Goal: Task Accomplishment & Management: Complete application form

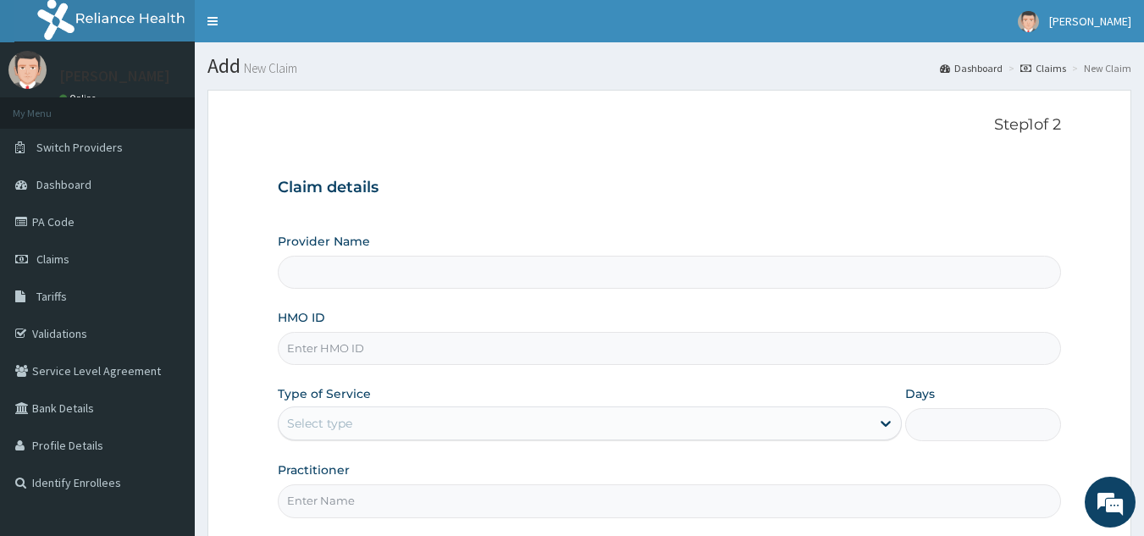
click at [441, 351] on input "HMO ID" at bounding box center [670, 348] width 784 height 33
type input "[GEOGRAPHIC_DATA]"
drag, startPoint x: 355, startPoint y: 349, endPoint x: 288, endPoint y: 357, distance: 67.3
click at [288, 357] on input "ITE/10033/B" at bounding box center [670, 348] width 784 height 33
type input "ITE/10033/B"
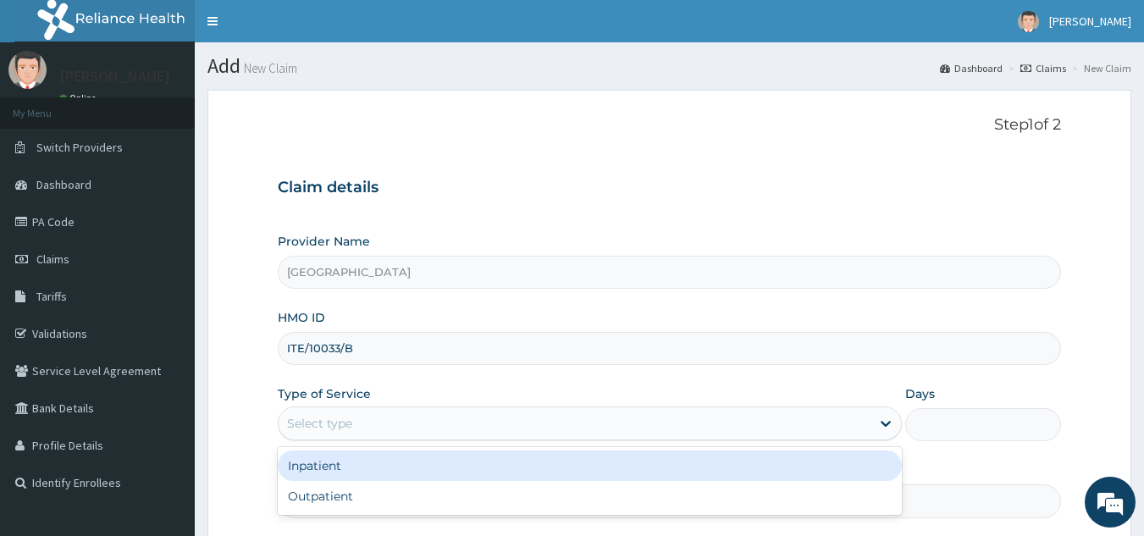
click at [362, 424] on div "Select type" at bounding box center [575, 423] width 592 height 27
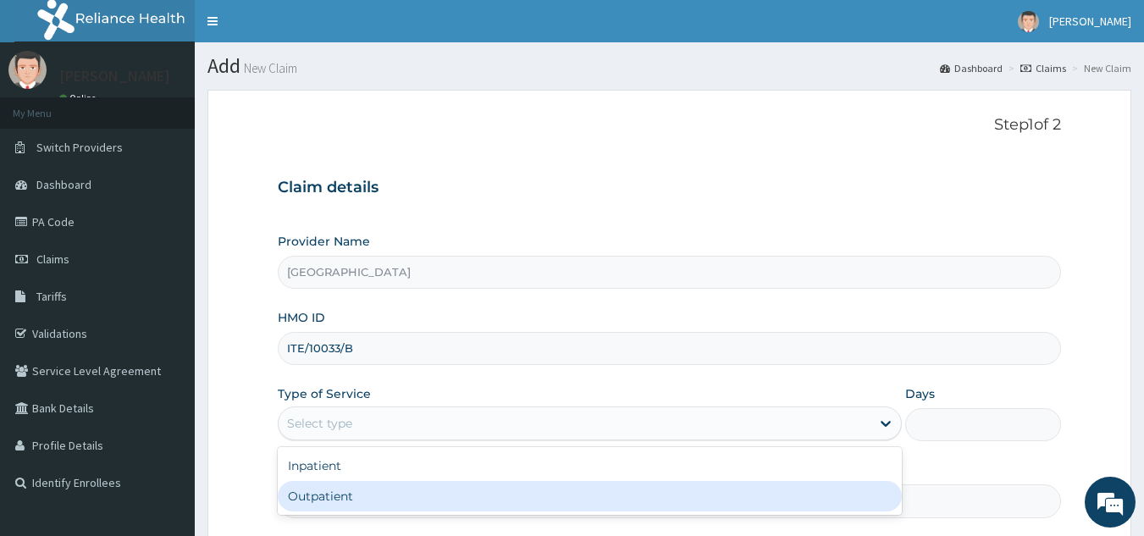
click at [344, 498] on div "Outpatient" at bounding box center [590, 496] width 624 height 30
type input "1"
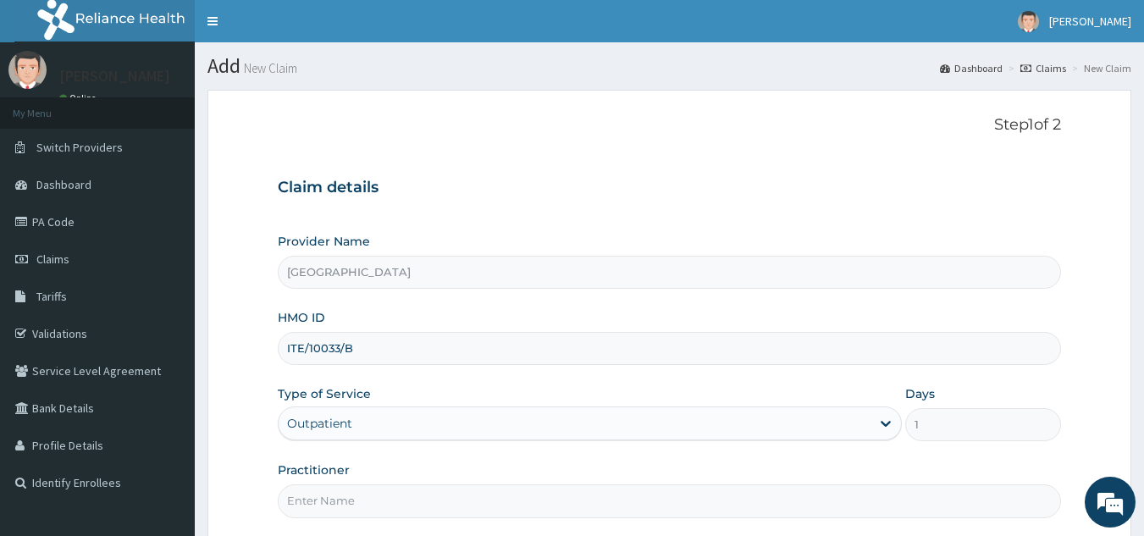
click at [344, 498] on input "Practitioner" at bounding box center [670, 500] width 784 height 33
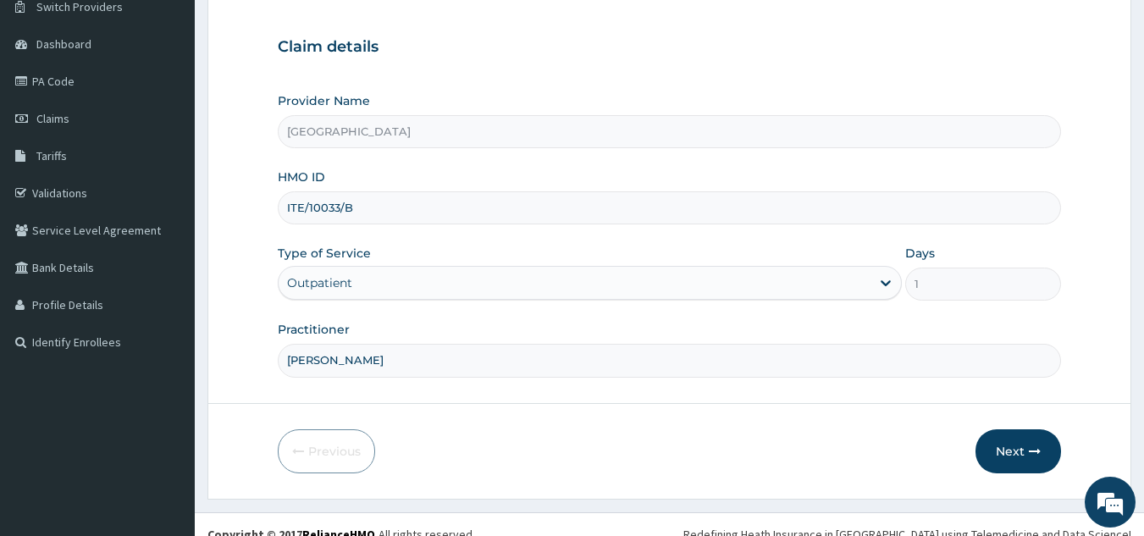
scroll to position [160, 0]
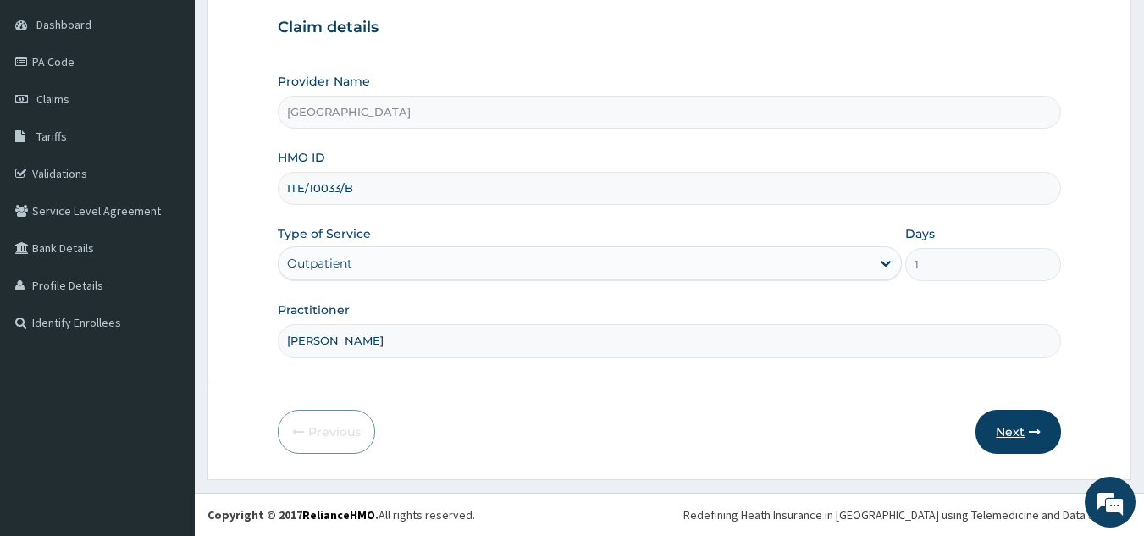
type input "DR. PAUL"
click at [1021, 440] on button "Next" at bounding box center [1019, 432] width 86 height 44
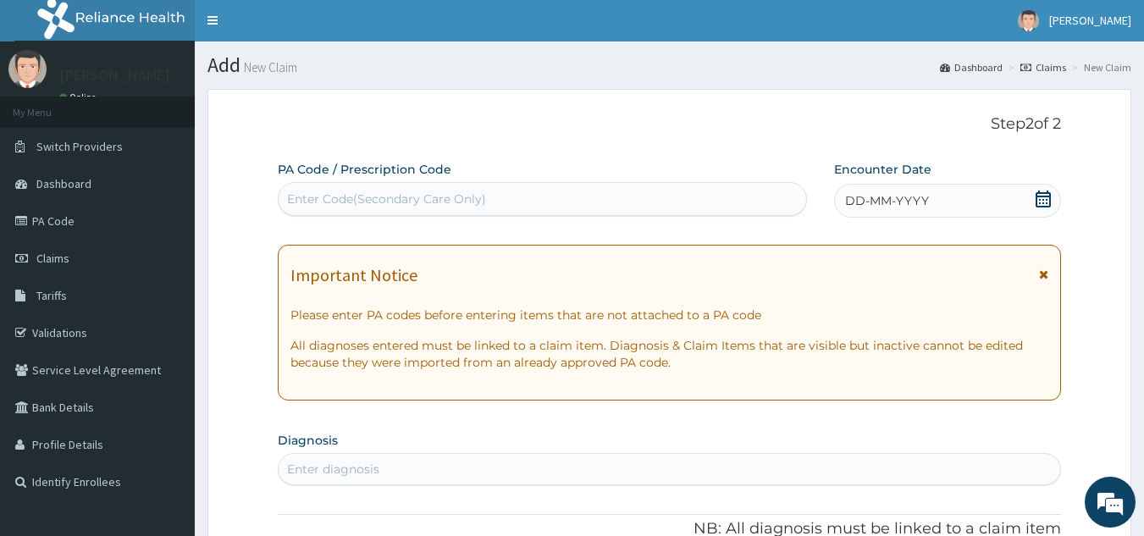
scroll to position [0, 0]
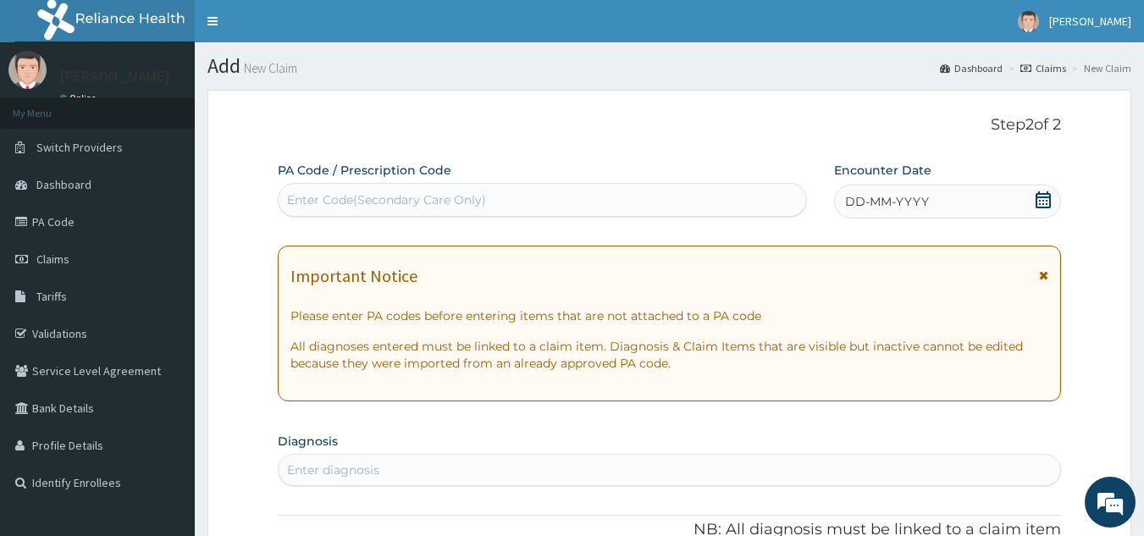
click at [878, 208] on span "DD-MM-YYYY" at bounding box center [887, 201] width 84 height 17
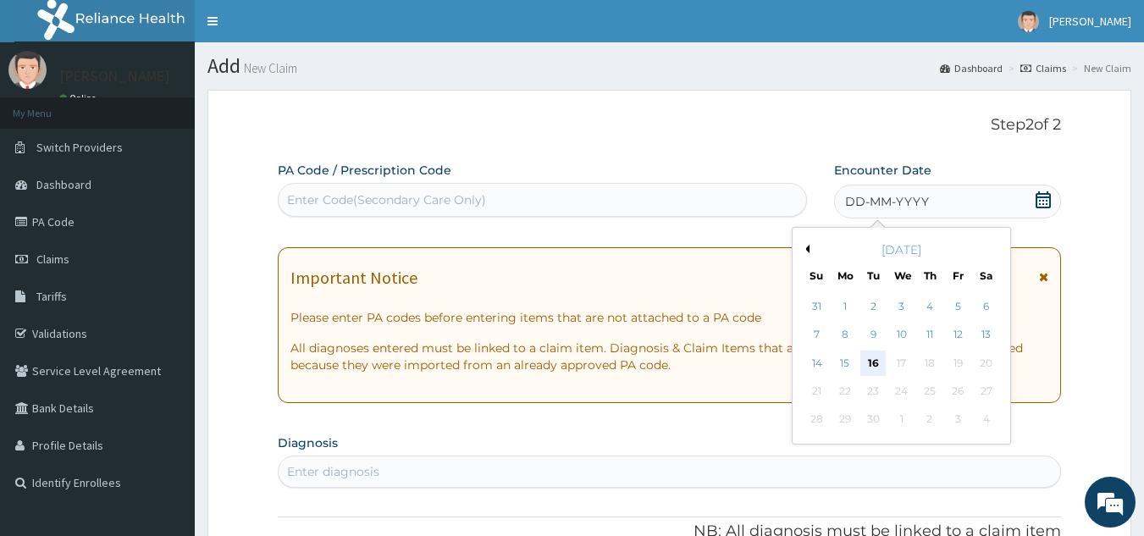
click at [881, 368] on div "16" at bounding box center [873, 363] width 25 height 25
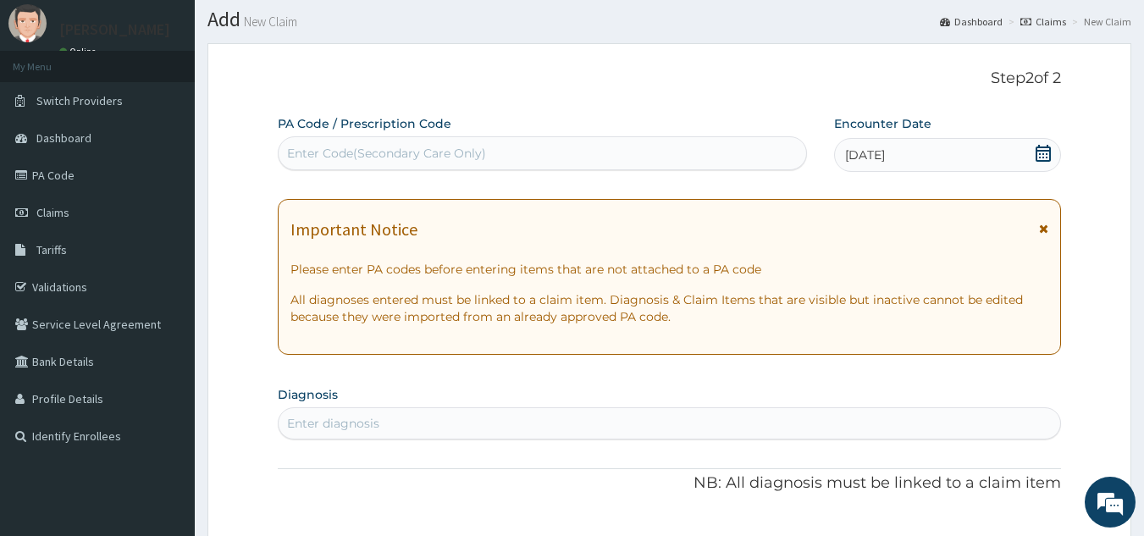
scroll to position [85, 0]
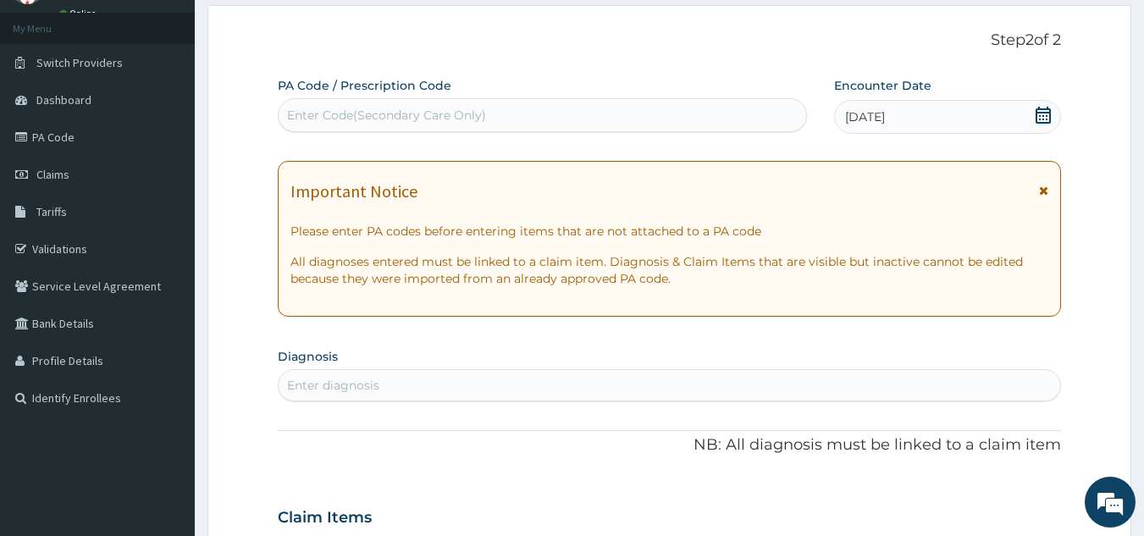
click at [477, 378] on div "Enter diagnosis" at bounding box center [670, 385] width 783 height 27
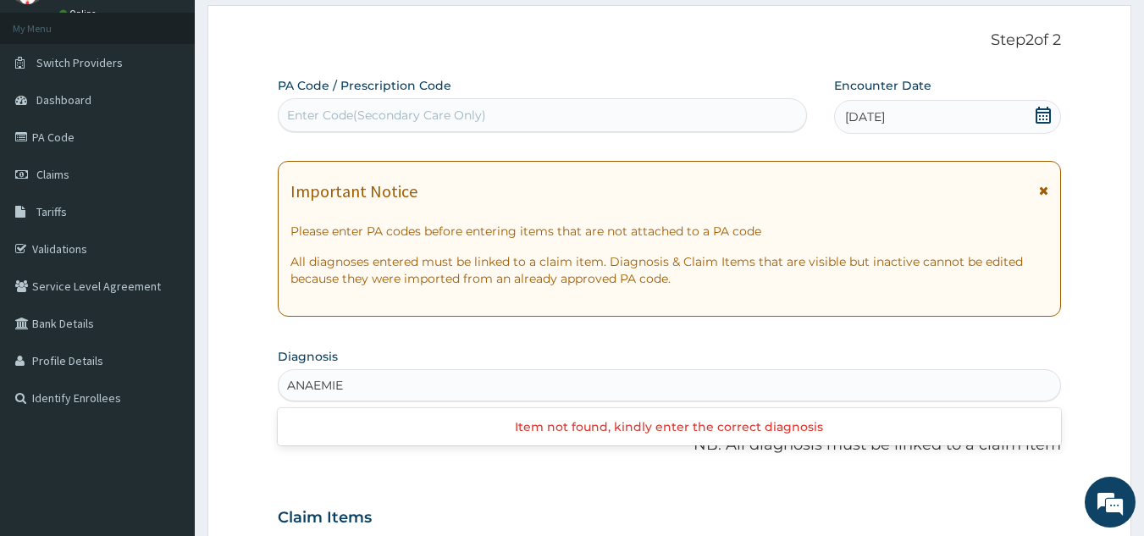
type input "ANAEMI"
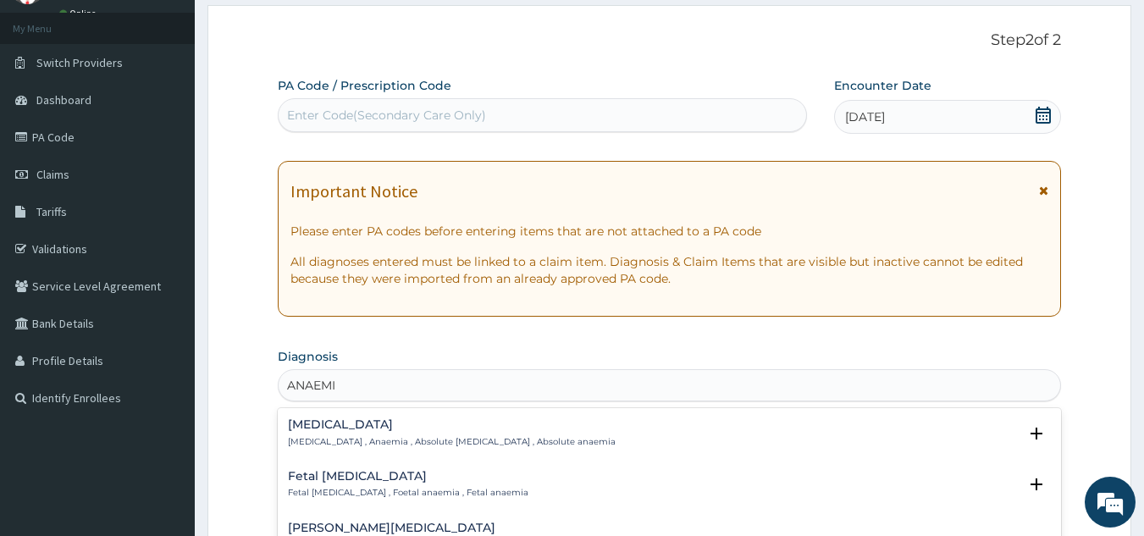
click at [320, 429] on h4 "[MEDICAL_DATA]" at bounding box center [452, 424] width 328 height 13
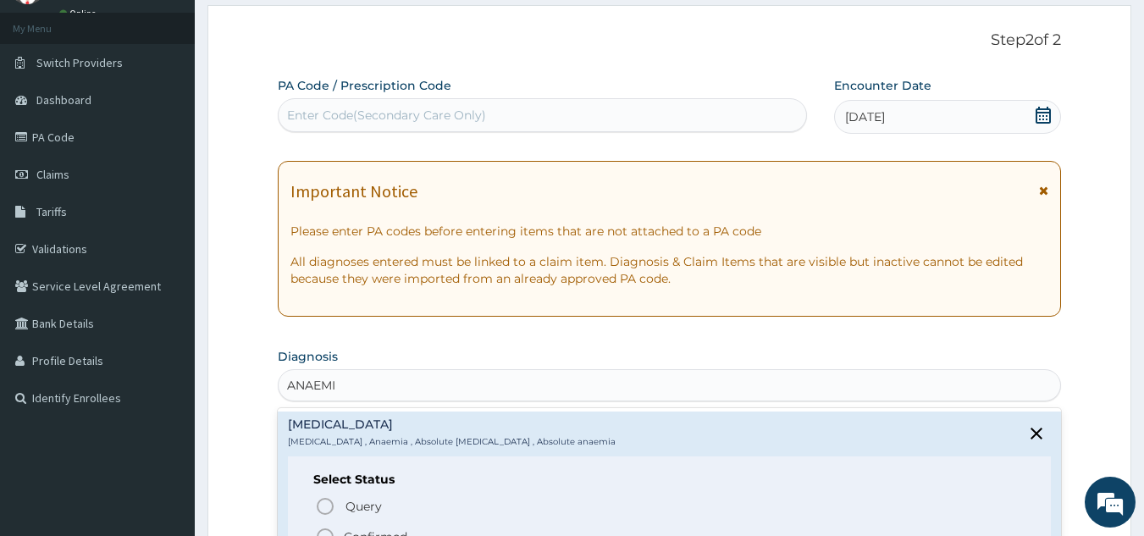
click at [327, 532] on icon "status option filled" at bounding box center [325, 537] width 20 height 20
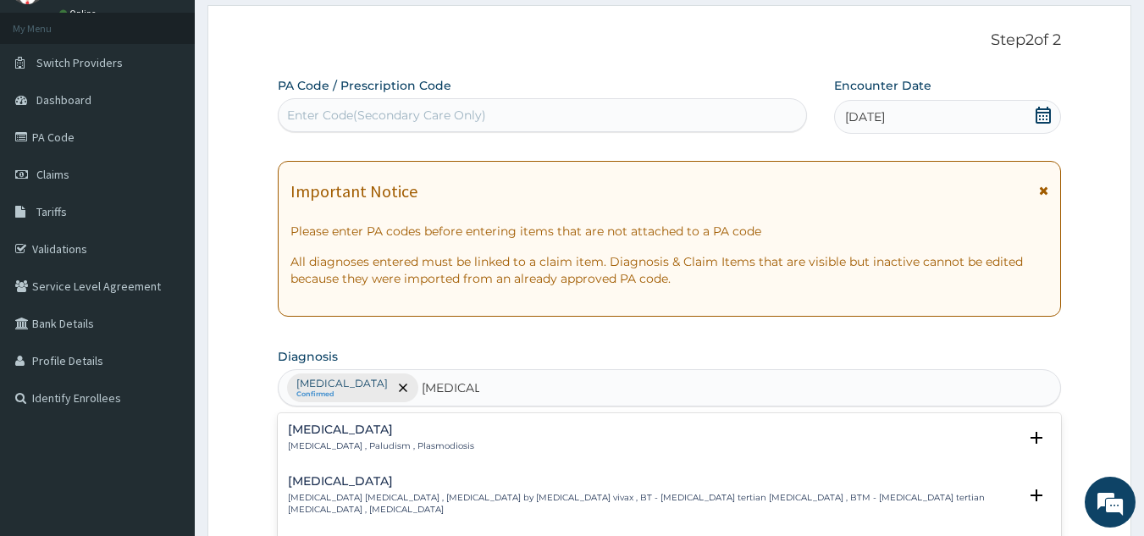
click at [307, 440] on div "Malaria Malaria , Paludism , Plasmodiosis" at bounding box center [381, 438] width 186 height 30
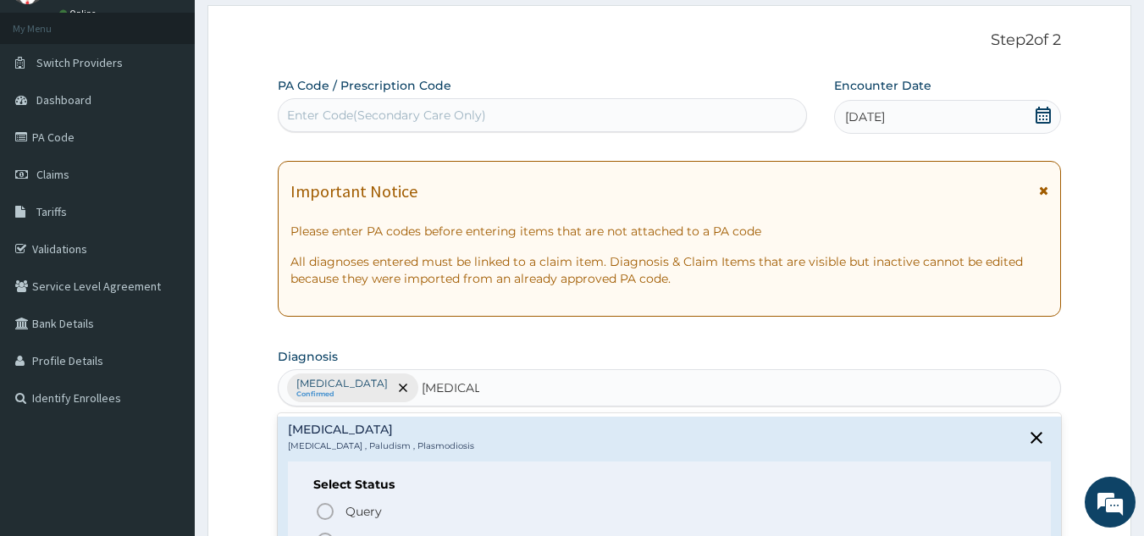
type input "MALARIA"
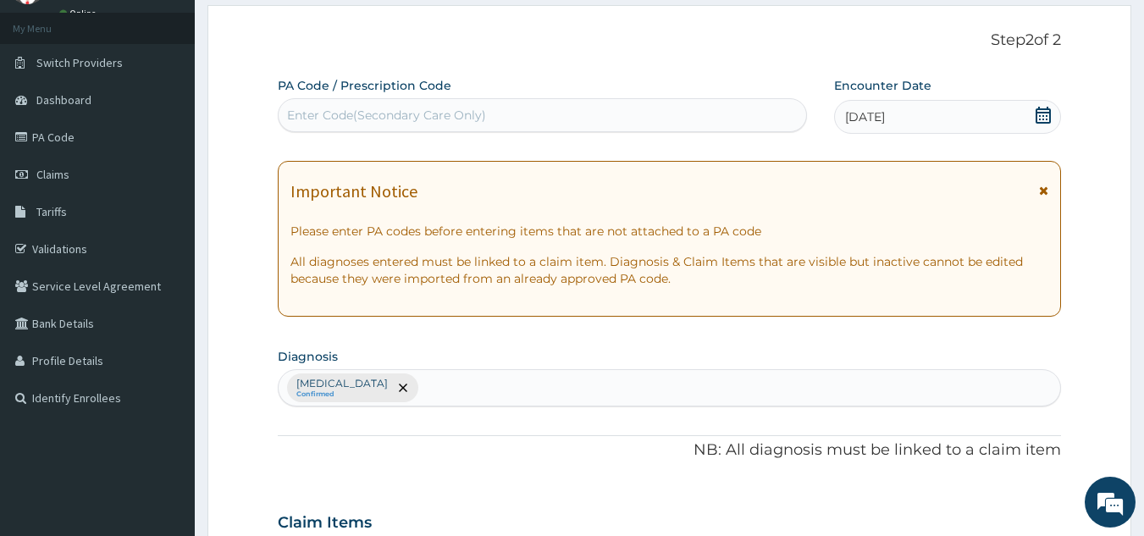
click at [398, 370] on div "Anemia Confirmed" at bounding box center [670, 388] width 783 height 36
type input "MALARIA"
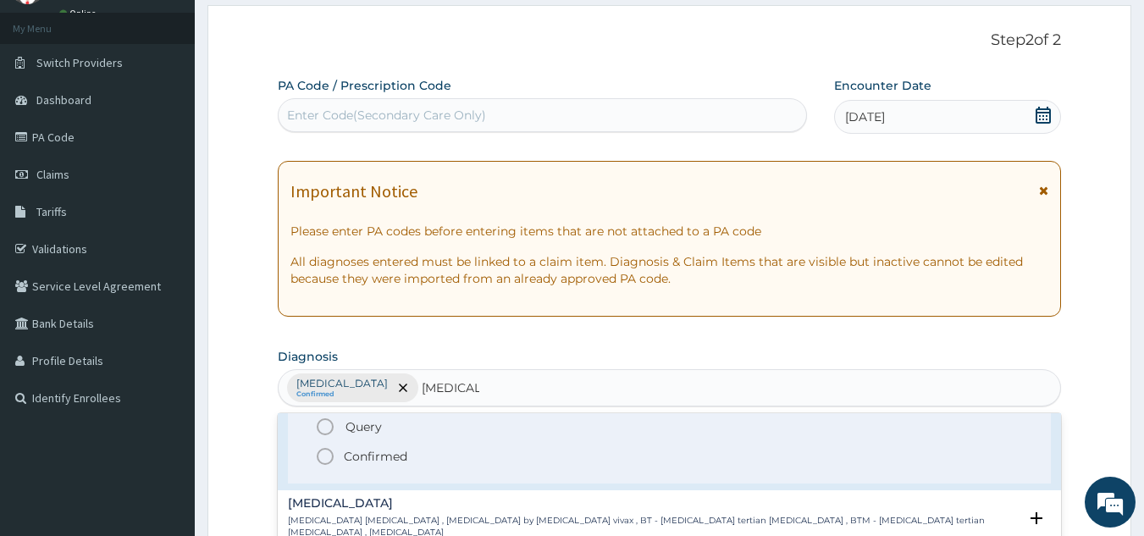
click at [329, 455] on icon "status option filled" at bounding box center [325, 456] width 20 height 20
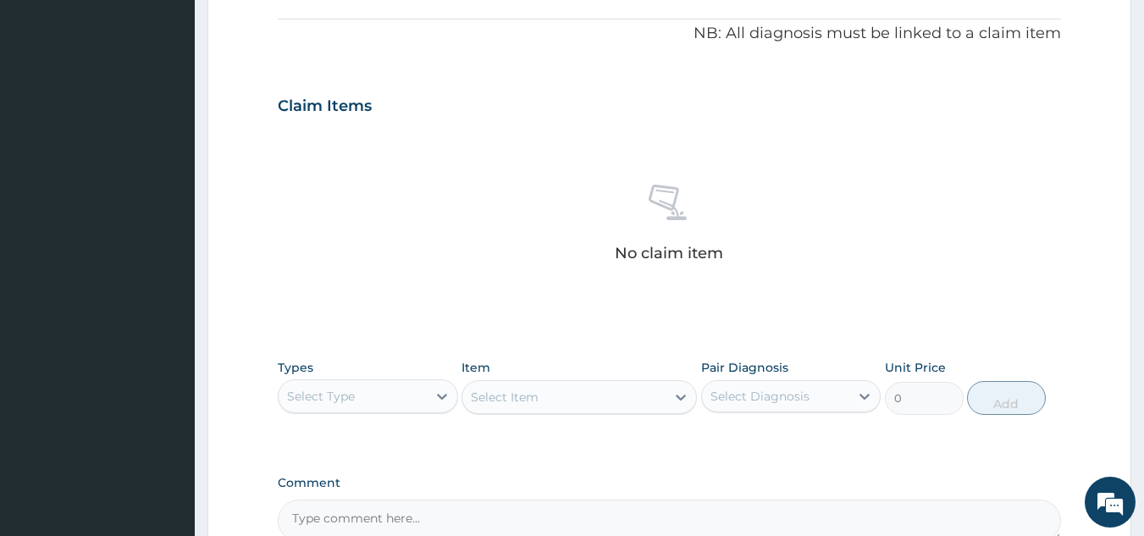
scroll to position [593, 0]
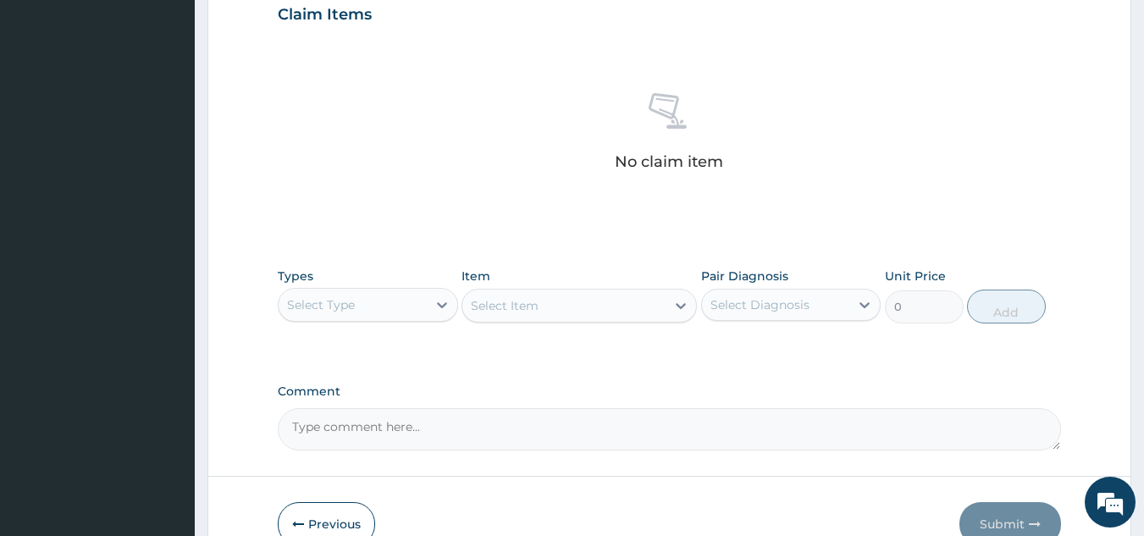
click at [343, 329] on div "Types Select Type Item Select Item Pair Diagnosis Select Diagnosis Unit Price 0…" at bounding box center [670, 295] width 784 height 73
click at [358, 313] on div "Select Type" at bounding box center [353, 304] width 148 height 27
type input "PRO"
click at [355, 355] on div "Procedures" at bounding box center [368, 347] width 180 height 30
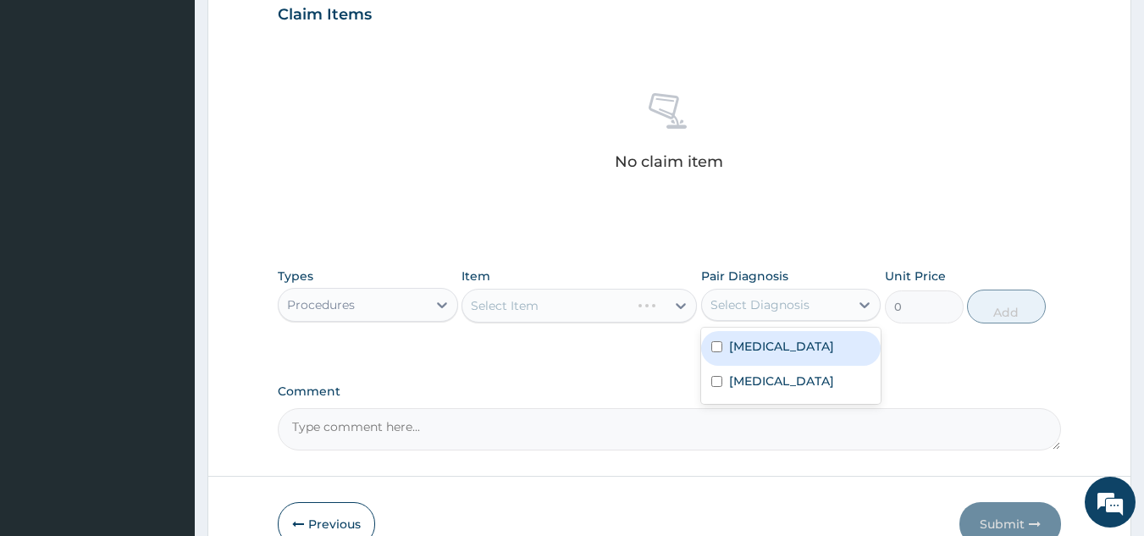
click at [779, 302] on div "Select Diagnosis" at bounding box center [760, 304] width 99 height 17
click at [783, 362] on div "[MEDICAL_DATA]" at bounding box center [791, 348] width 180 height 35
checkbox input "true"
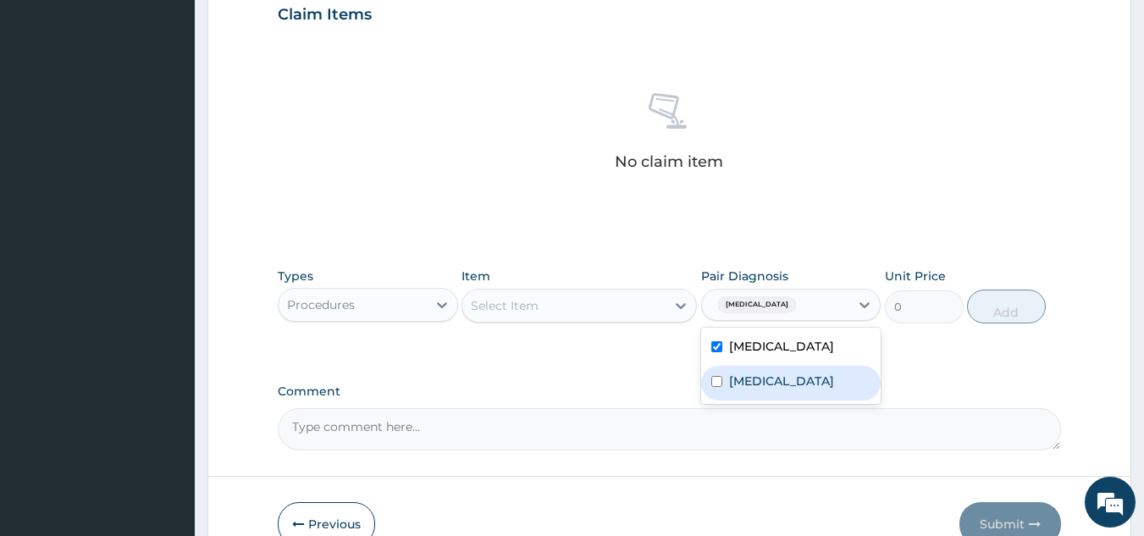
click at [775, 381] on div "[MEDICAL_DATA]" at bounding box center [791, 383] width 180 height 35
checkbox input "true"
click at [618, 290] on div "Select Item" at bounding box center [579, 306] width 235 height 34
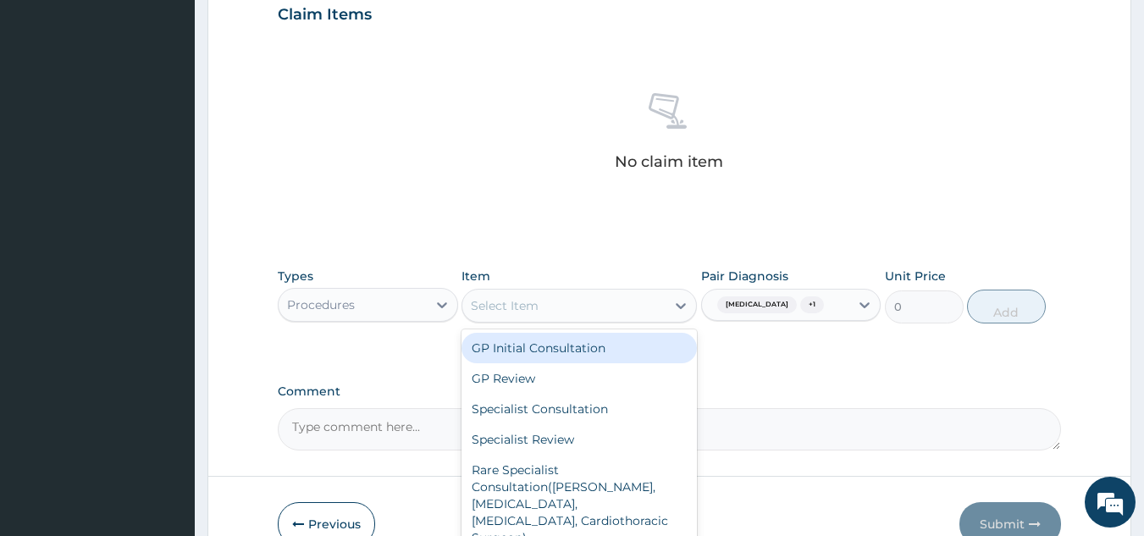
click at [609, 343] on div "GP Initial Consultation" at bounding box center [579, 348] width 235 height 30
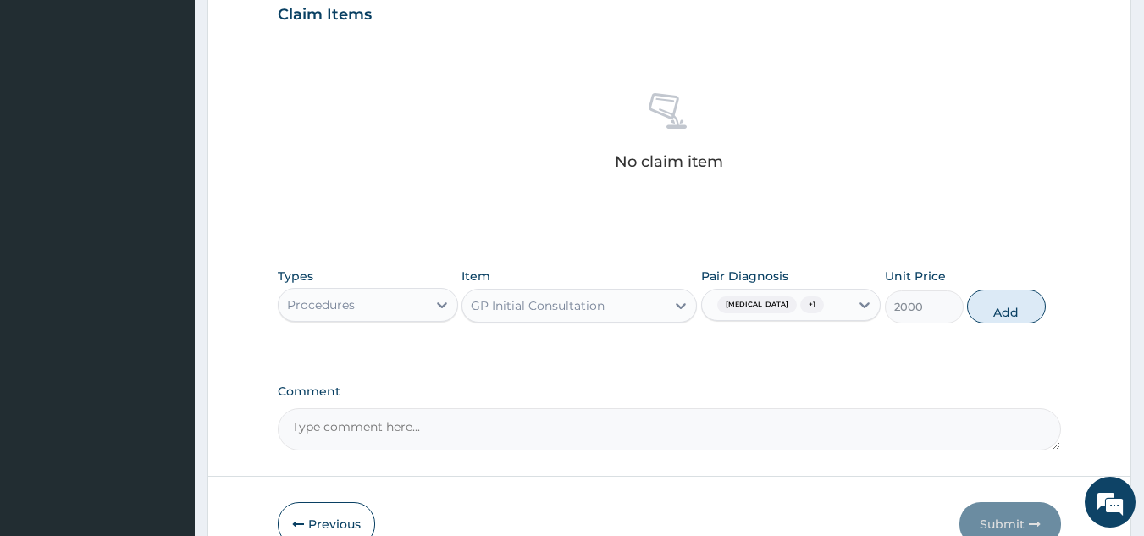
click at [1004, 303] on button "Add" at bounding box center [1006, 307] width 79 height 34
type input "0"
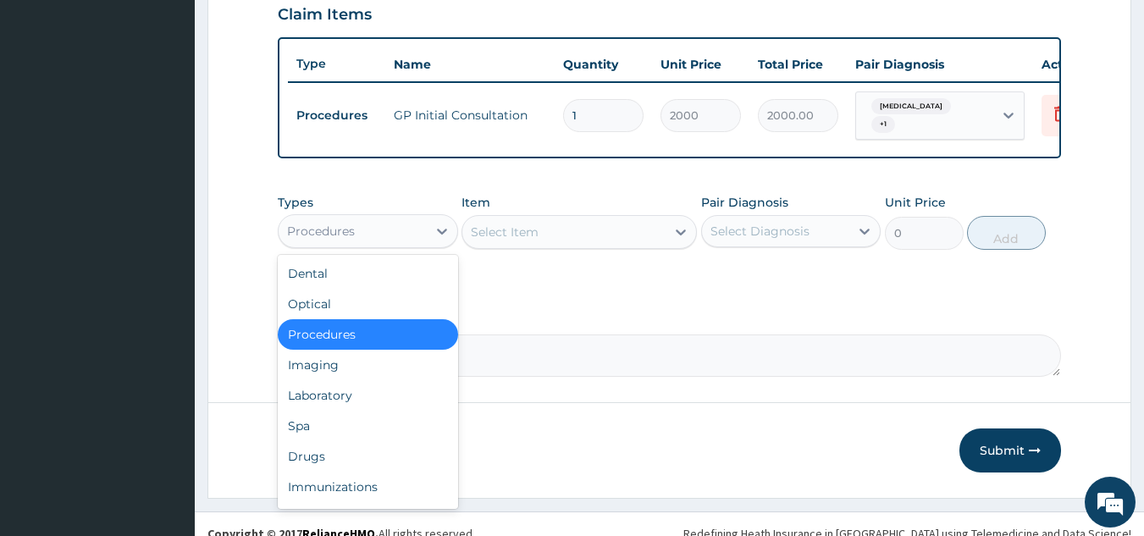
click at [414, 237] on div "Procedures" at bounding box center [353, 231] width 148 height 27
click at [408, 453] on div "Drugs" at bounding box center [368, 456] width 180 height 30
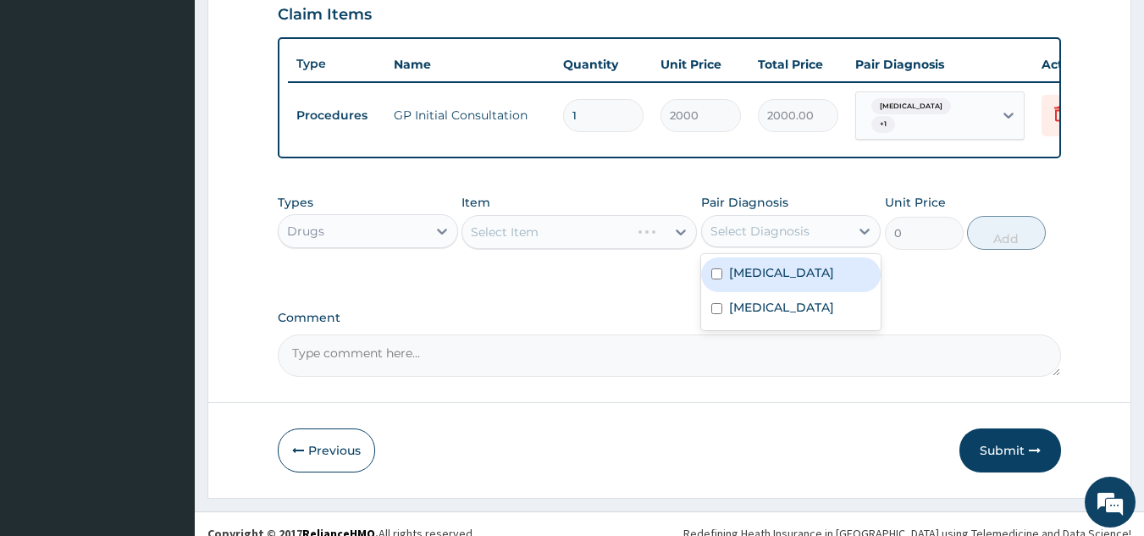
click at [736, 240] on div "Select Diagnosis" at bounding box center [760, 231] width 99 height 17
click at [749, 280] on label "[MEDICAL_DATA]" at bounding box center [781, 272] width 105 height 17
checkbox input "true"
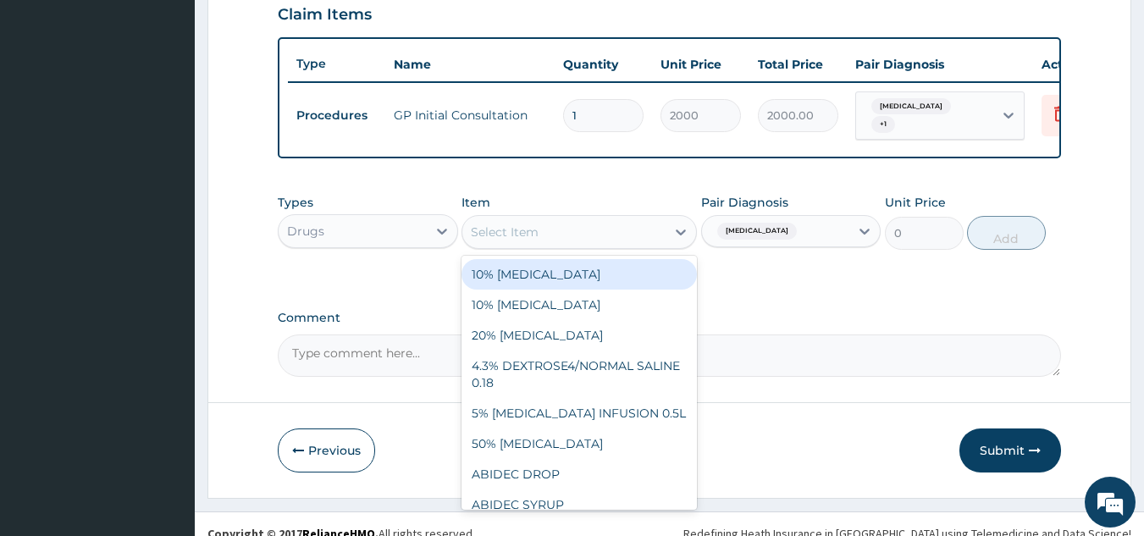
click at [540, 231] on div "Select Item" at bounding box center [563, 232] width 203 height 27
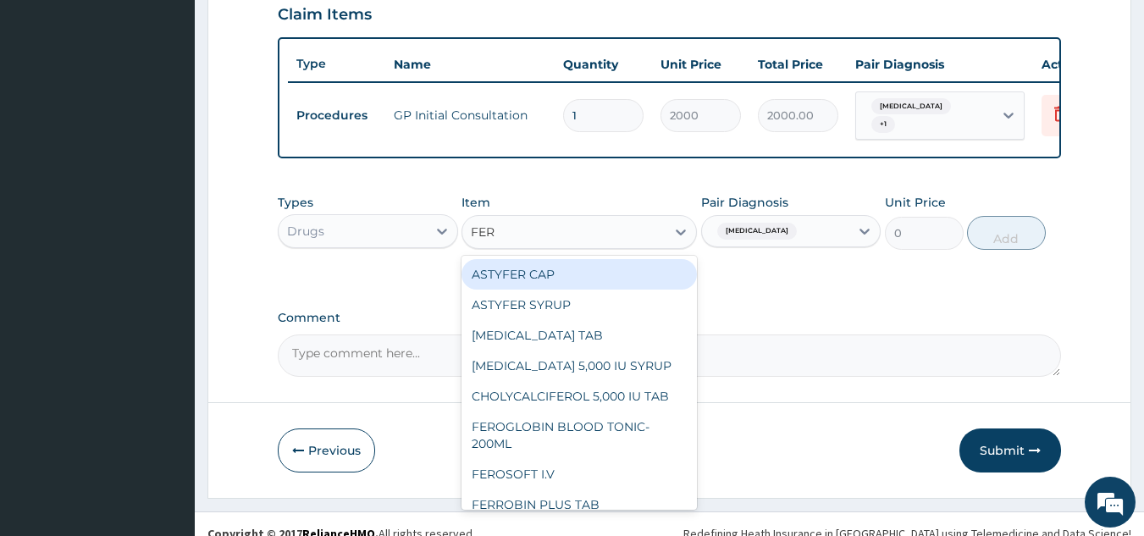
type input "FERR"
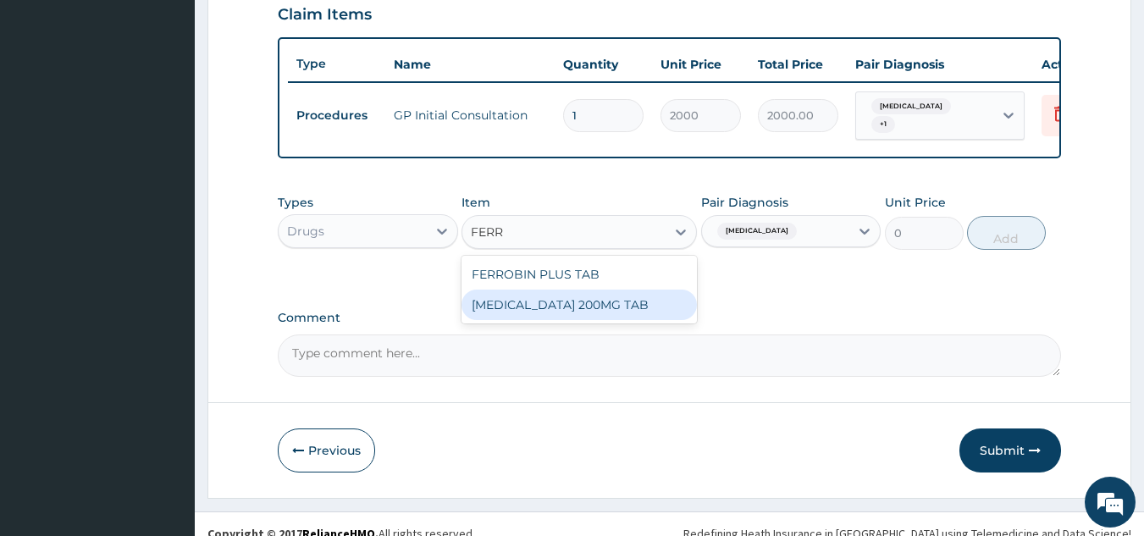
click at [617, 313] on div "[MEDICAL_DATA] 200MG TAB" at bounding box center [579, 305] width 235 height 30
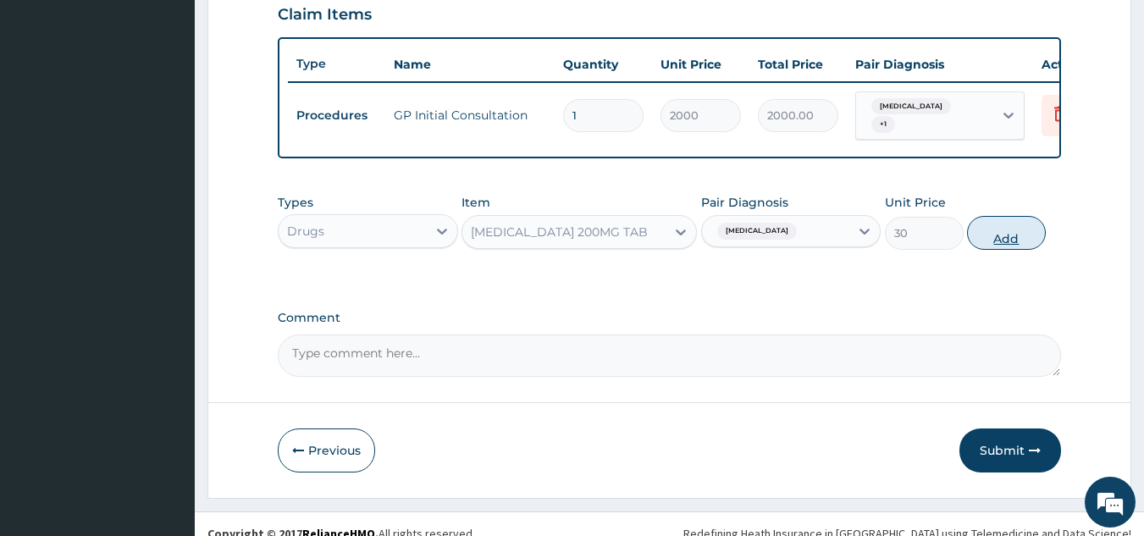
click at [1017, 234] on button "Add" at bounding box center [1006, 233] width 79 height 34
type input "0"
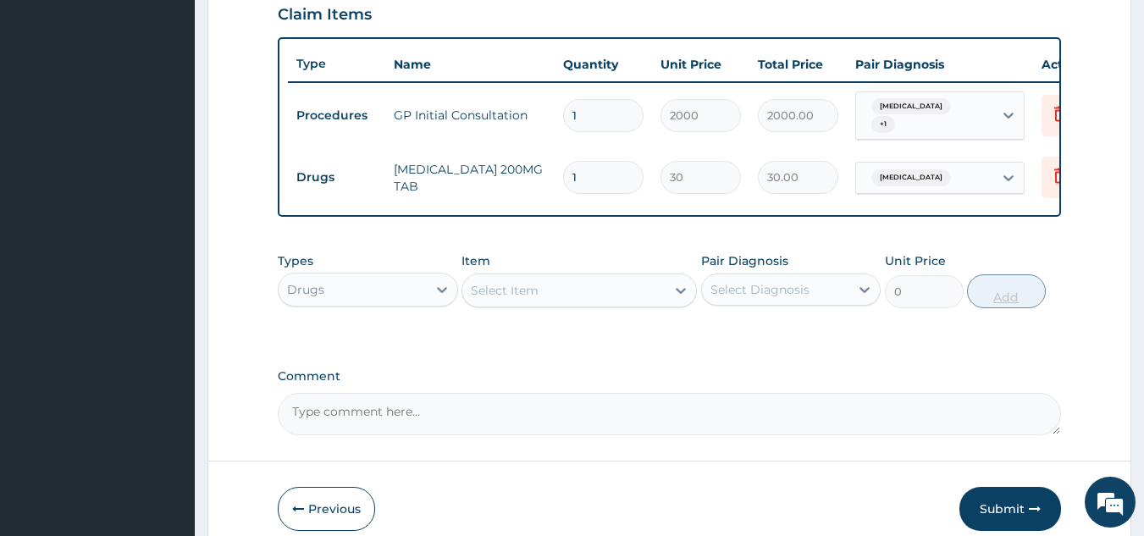
type input "14"
type input "420.00"
type input "14"
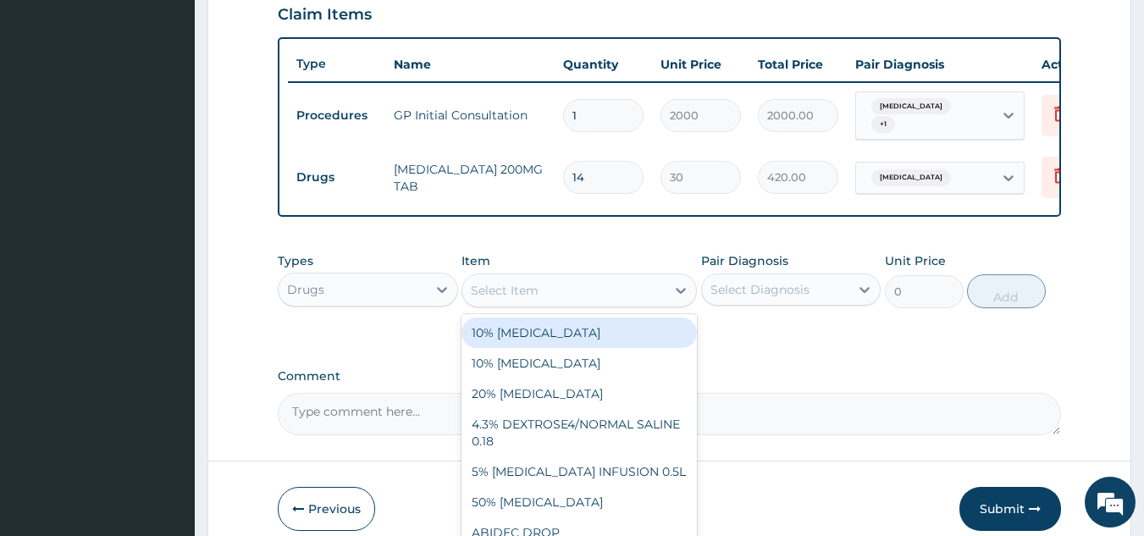
click at [641, 297] on div "Select Item" at bounding box center [563, 290] width 203 height 27
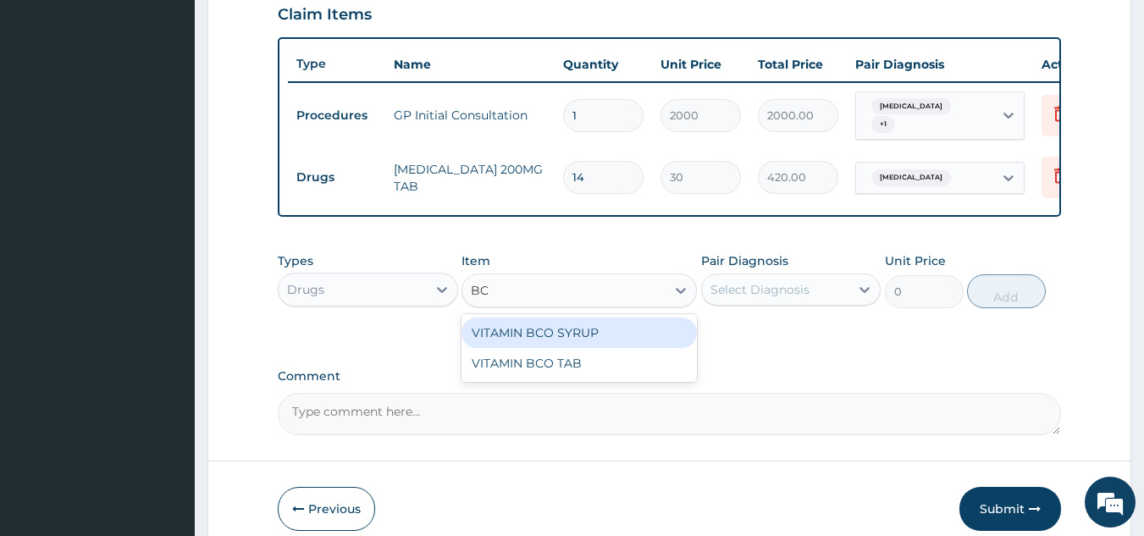
type input "BCO"
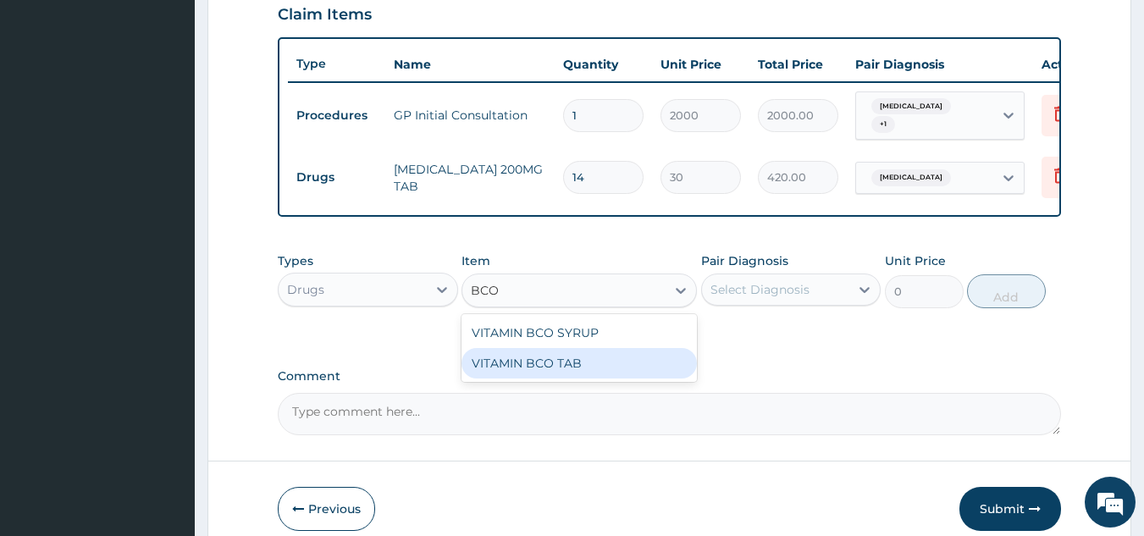
click at [616, 368] on div "VITAMIN BCO TAB" at bounding box center [579, 363] width 235 height 30
type input "10"
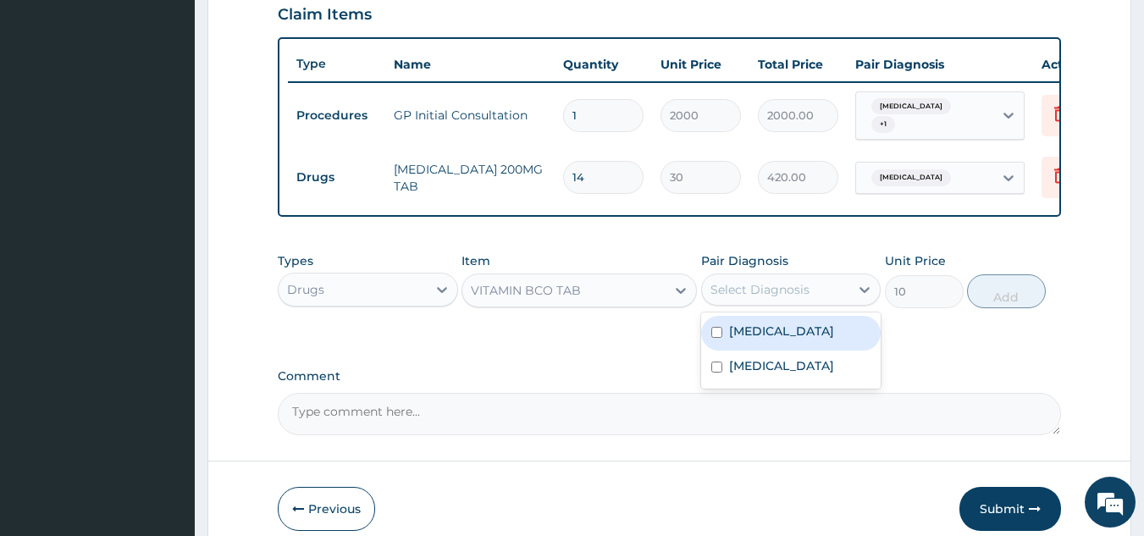
click at [781, 298] on div "Select Diagnosis" at bounding box center [760, 289] width 99 height 17
click at [779, 334] on div "Anemia" at bounding box center [791, 333] width 180 height 35
checkbox input "true"
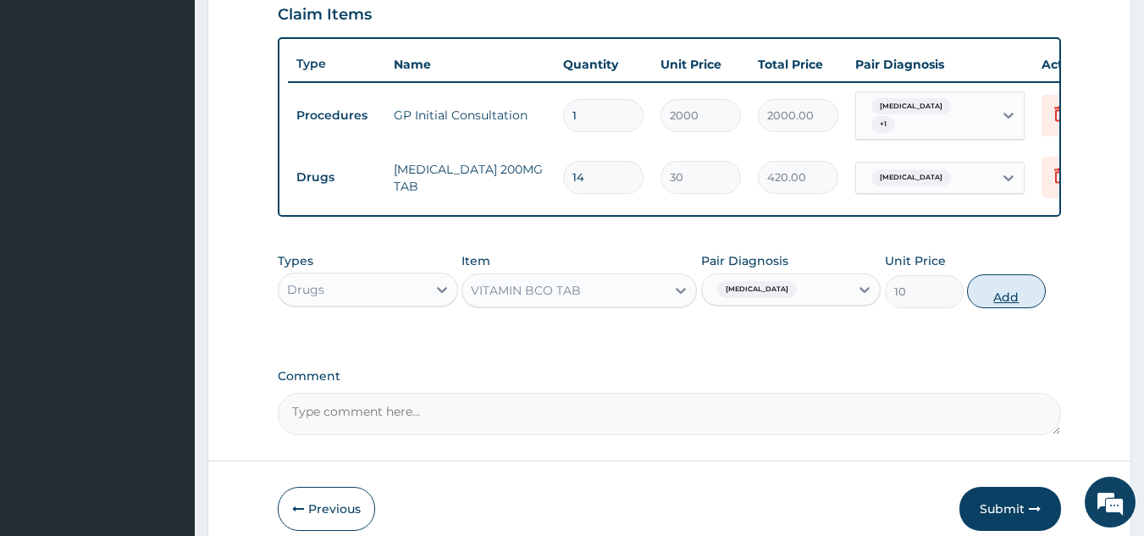
click at [999, 291] on button "Add" at bounding box center [1006, 291] width 79 height 34
type input "0"
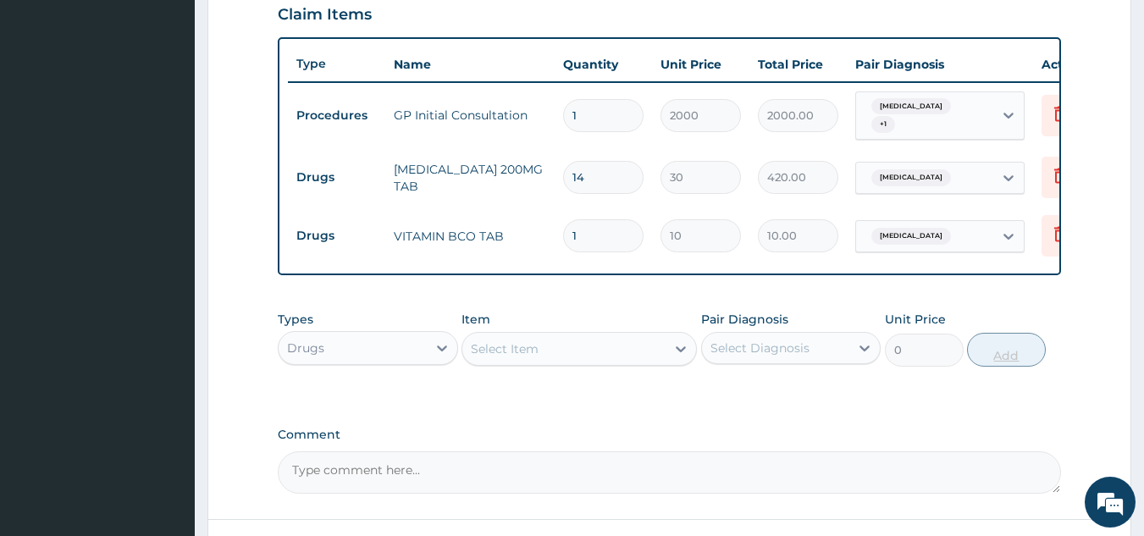
type input "14"
type input "140.00"
type input "14"
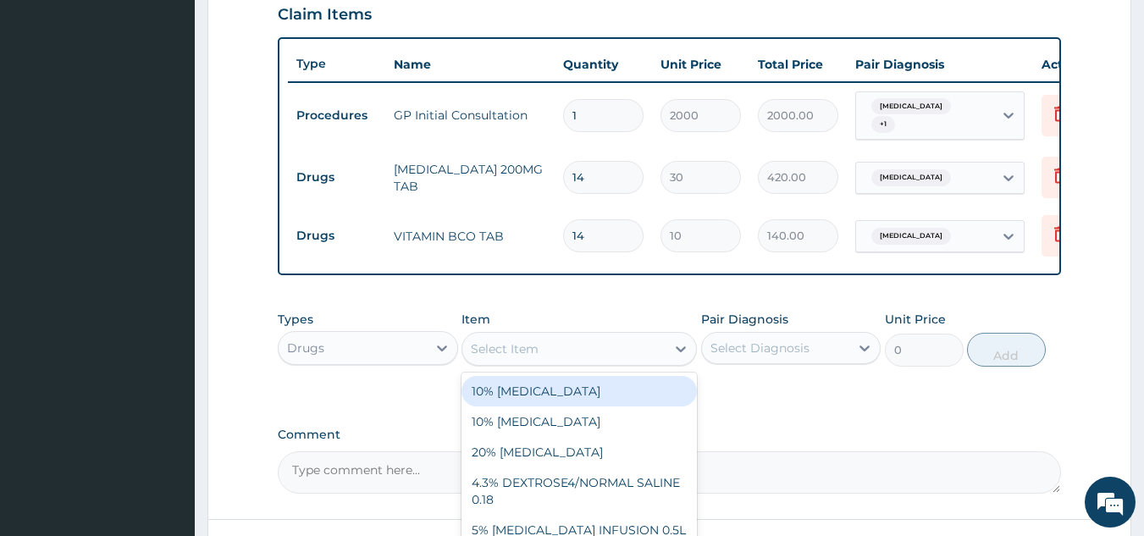
click at [616, 358] on div "Select Item" at bounding box center [563, 348] width 203 height 27
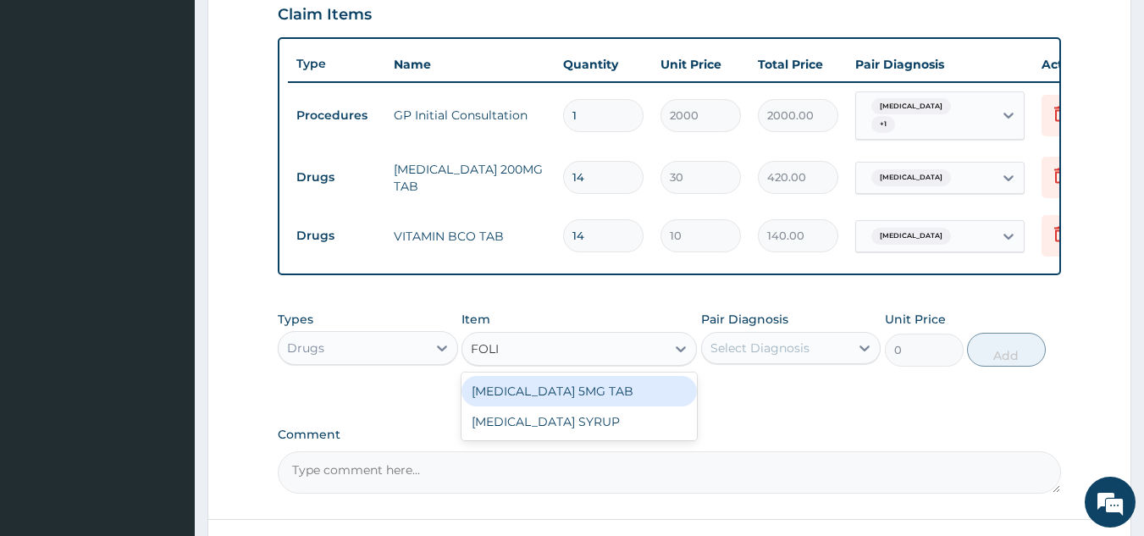
type input "FOLIC"
click at [580, 404] on div "FOLIC ACID 5MG TAB" at bounding box center [579, 391] width 235 height 30
type input "30"
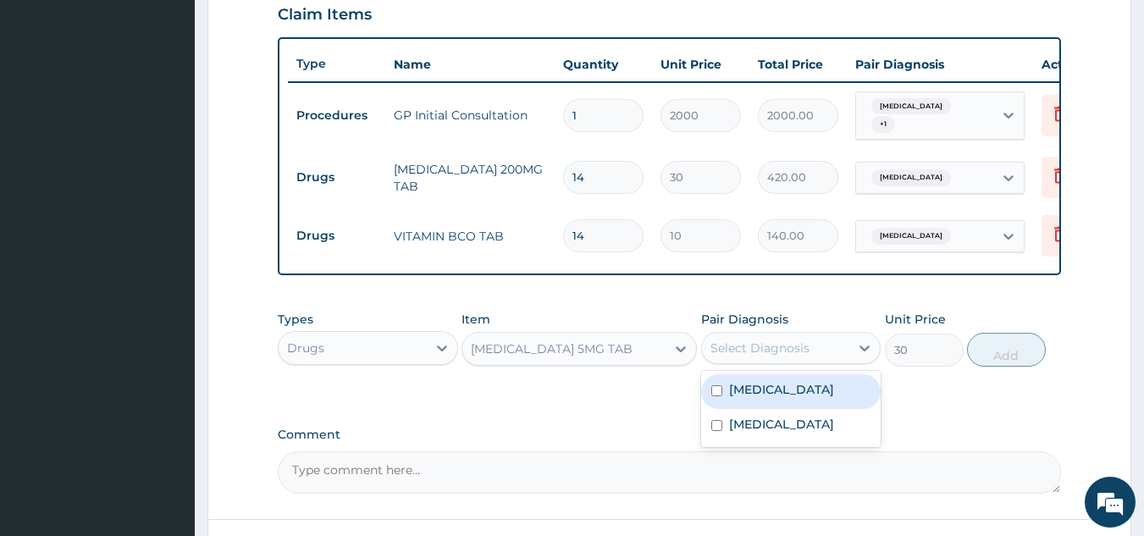
drag, startPoint x: 798, startPoint y: 355, endPoint x: 799, endPoint y: 398, distance: 43.2
click at [799, 364] on div "option Anemia, selected. option Anemia focused, 1 of 2. 2 results available. Us…" at bounding box center [791, 348] width 180 height 32
click at [799, 398] on div "Anemia" at bounding box center [791, 391] width 180 height 35
checkbox input "true"
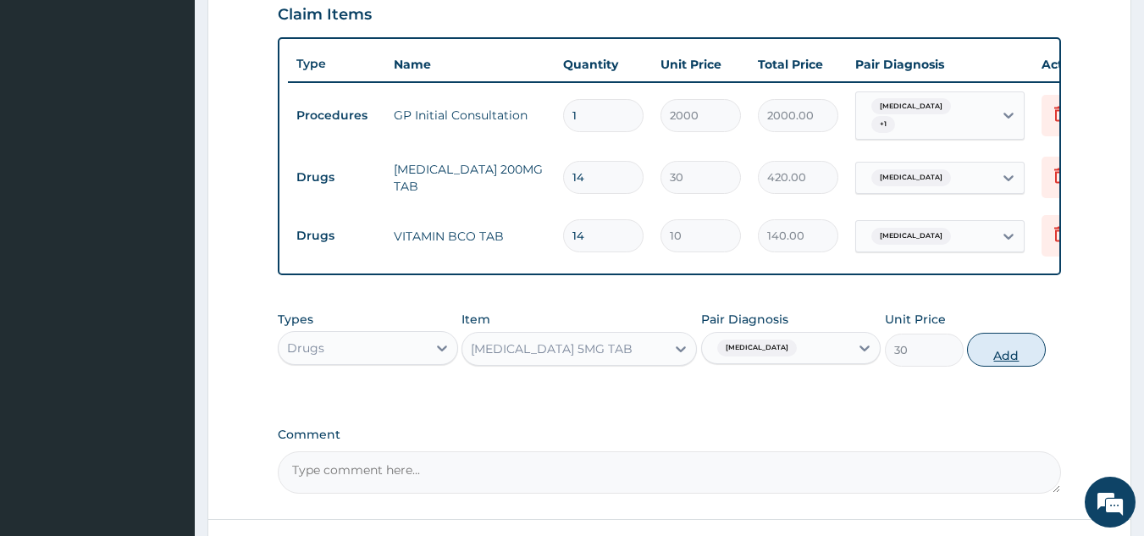
click at [988, 365] on button "Add" at bounding box center [1006, 350] width 79 height 34
type input "0"
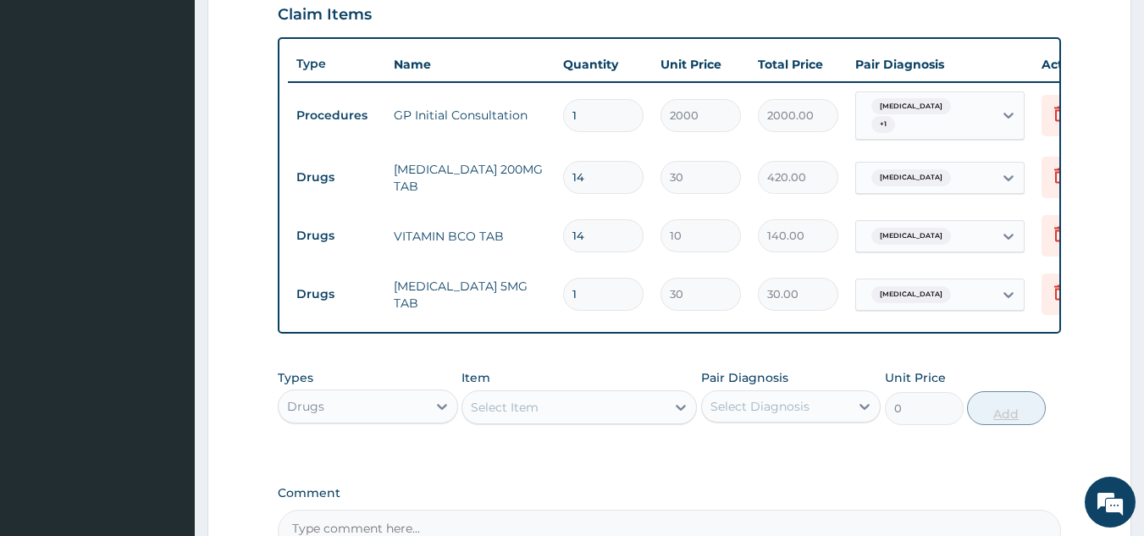
type input "0.00"
type input "7"
type input "210.00"
type input "7"
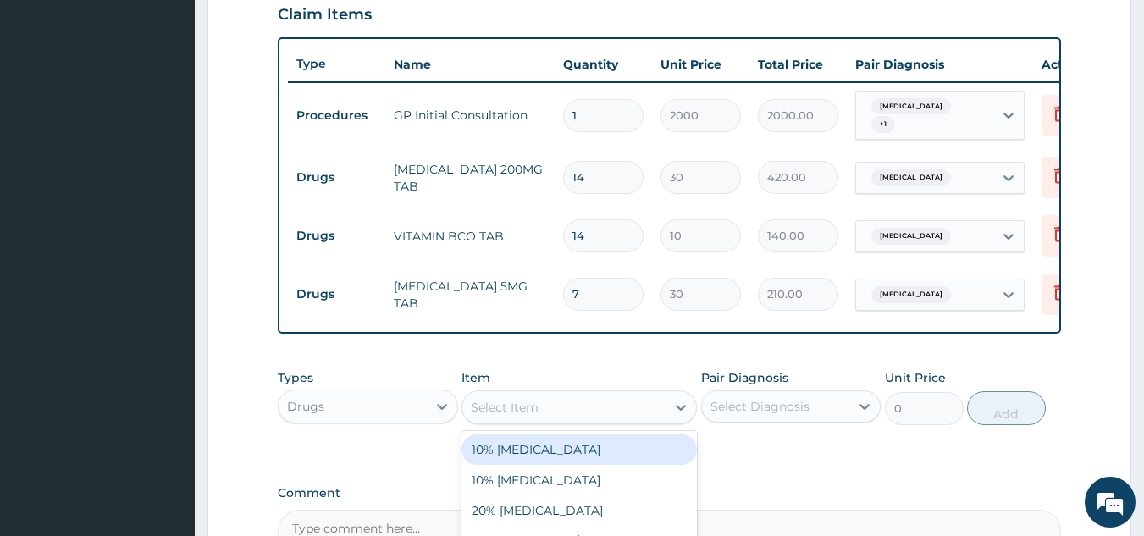
click at [618, 416] on div "Select Item" at bounding box center [563, 407] width 203 height 27
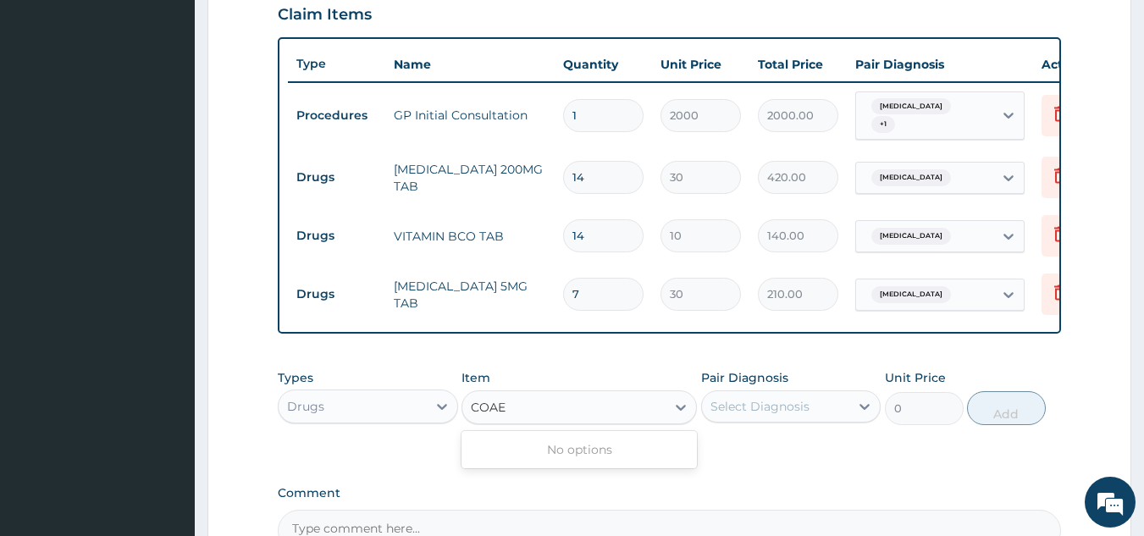
type input "COA"
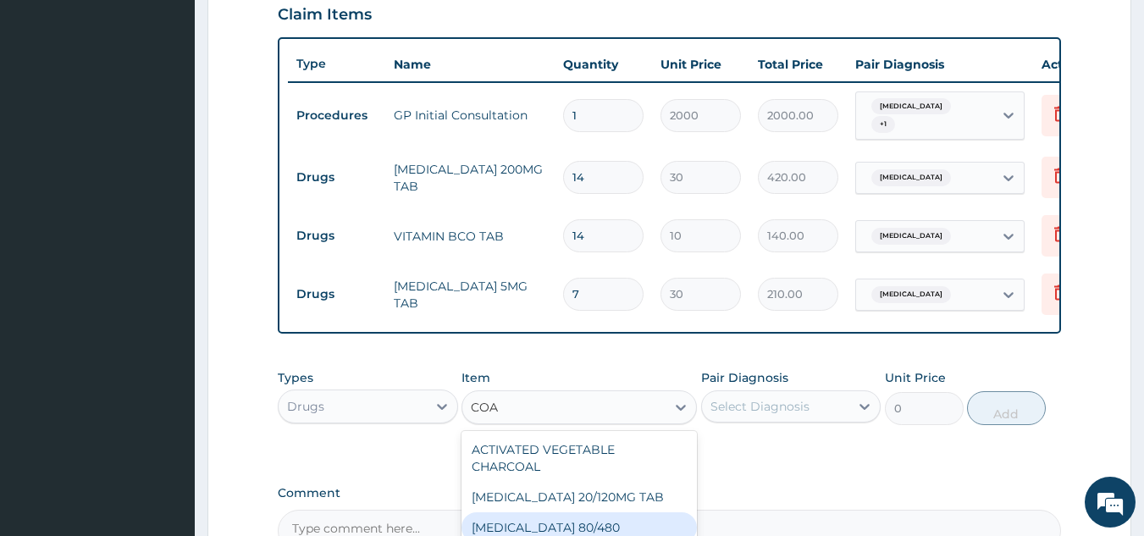
click at [572, 514] on div "COARTEM 80/480" at bounding box center [579, 527] width 235 height 30
type input "312"
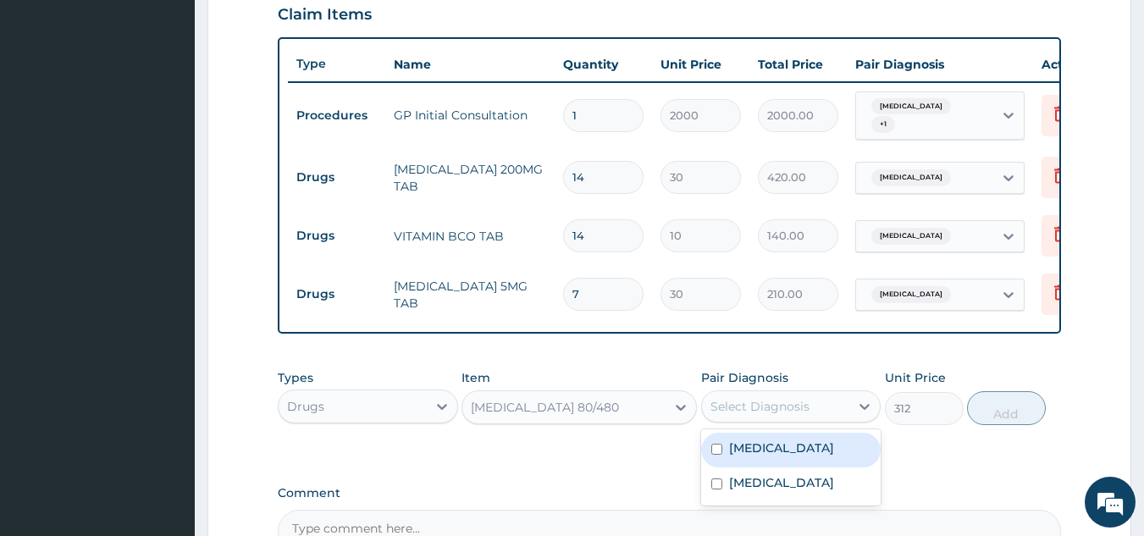
click at [757, 411] on div "Select Diagnosis" at bounding box center [760, 406] width 99 height 17
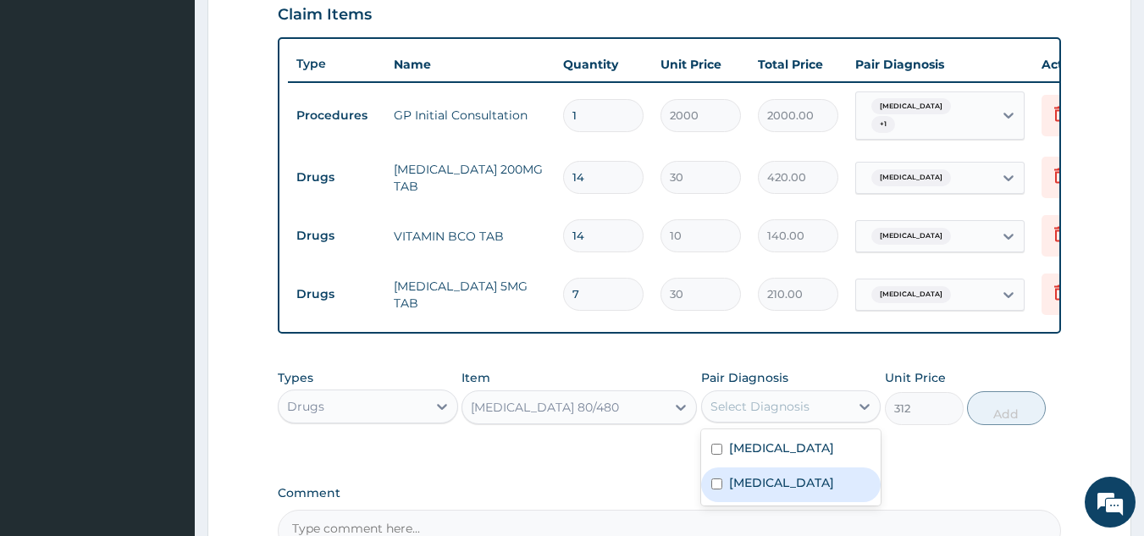
click at [746, 484] on label "Malaria" at bounding box center [781, 482] width 105 height 17
checkbox input "true"
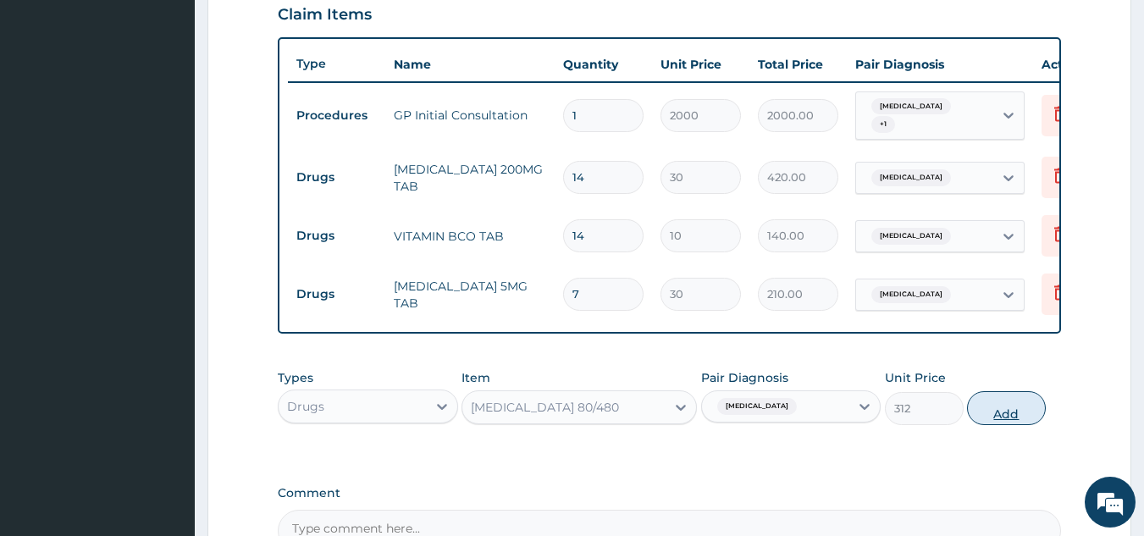
click at [993, 416] on button "Add" at bounding box center [1006, 408] width 79 height 34
type input "0"
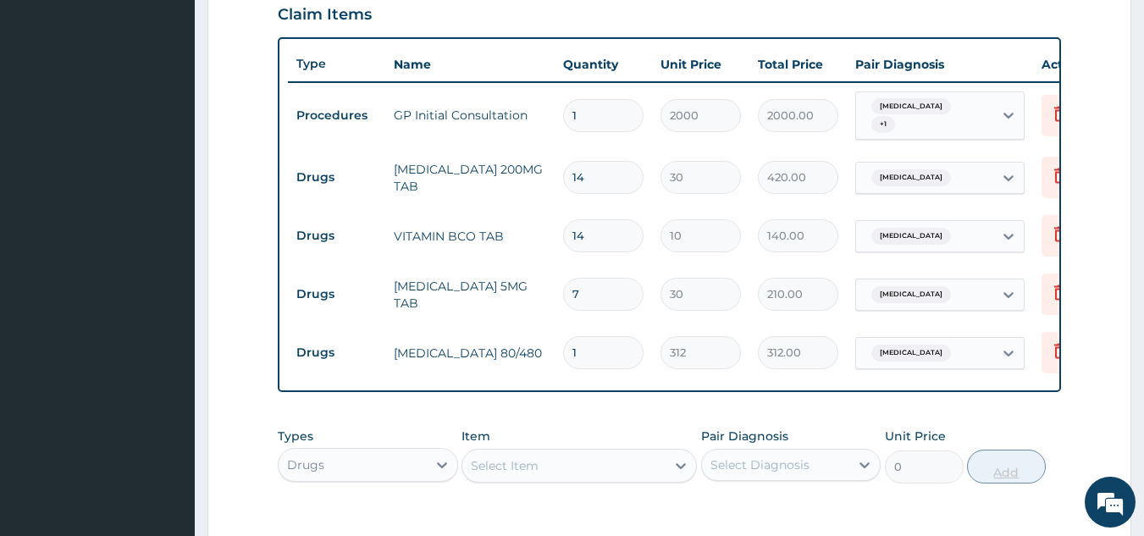
type input "0.00"
type input "6"
type input "1872.00"
type input "6"
click at [646, 470] on div "Select Item" at bounding box center [563, 465] width 203 height 27
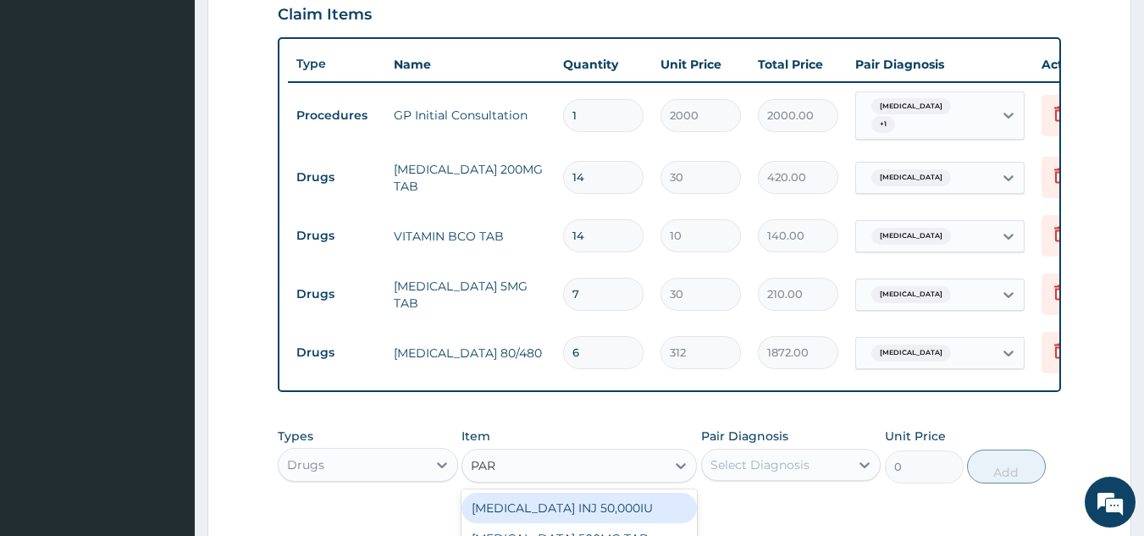
type input "PARA"
click at [621, 523] on div "PARACETAMOL 500MG TAB" at bounding box center [579, 508] width 235 height 30
type input "15"
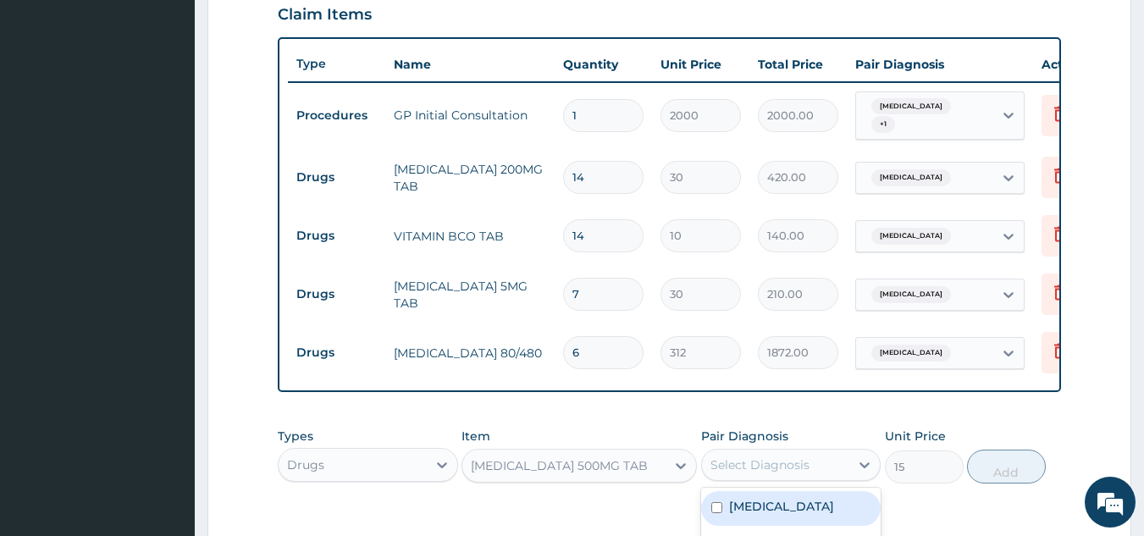
click at [778, 468] on div "Select Diagnosis" at bounding box center [760, 464] width 99 height 17
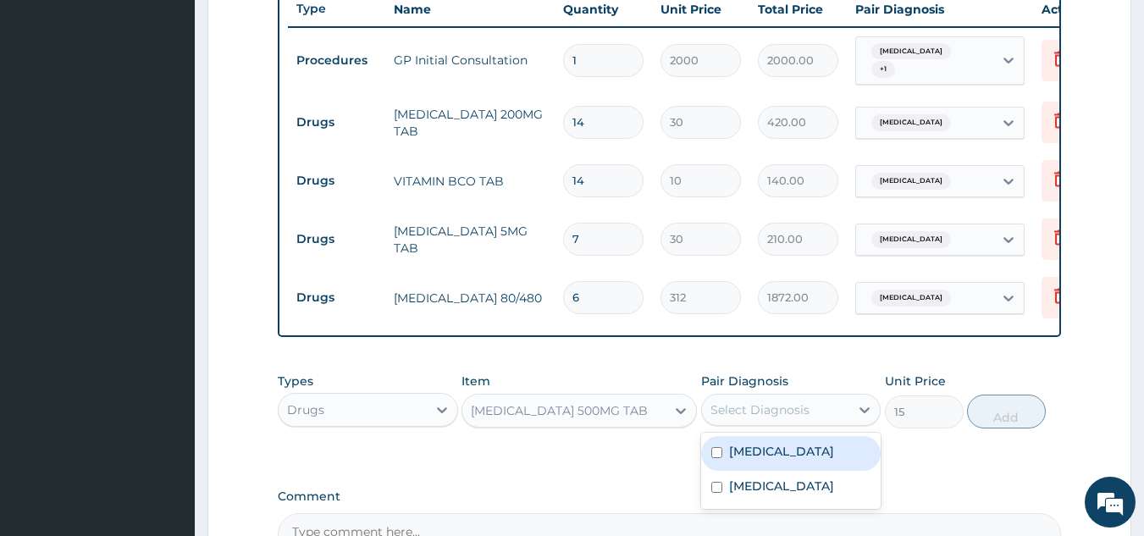
scroll to position [678, 0]
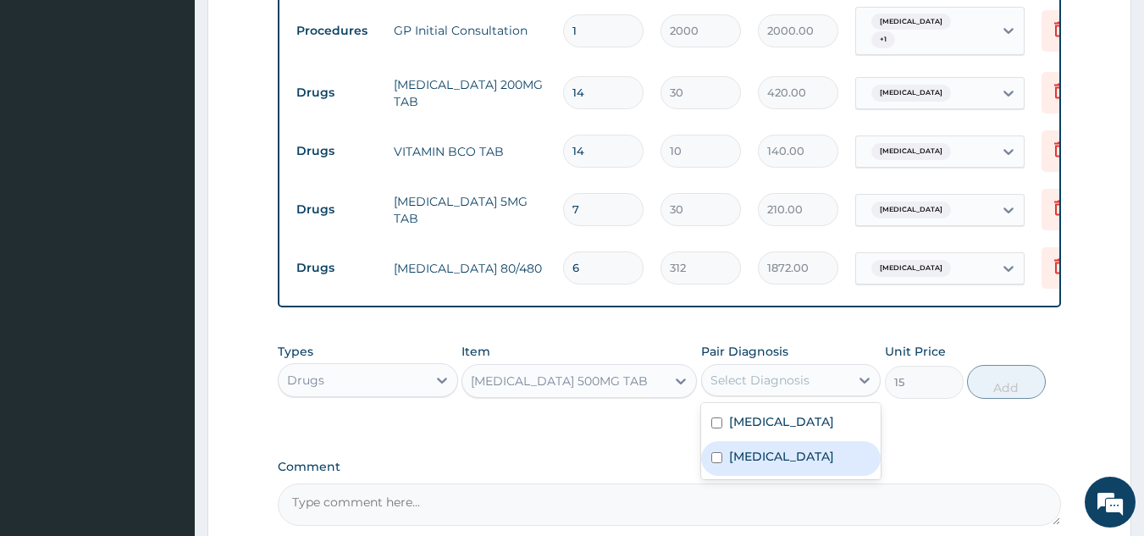
click at [832, 475] on div "Malaria" at bounding box center [791, 458] width 180 height 35
checkbox input "true"
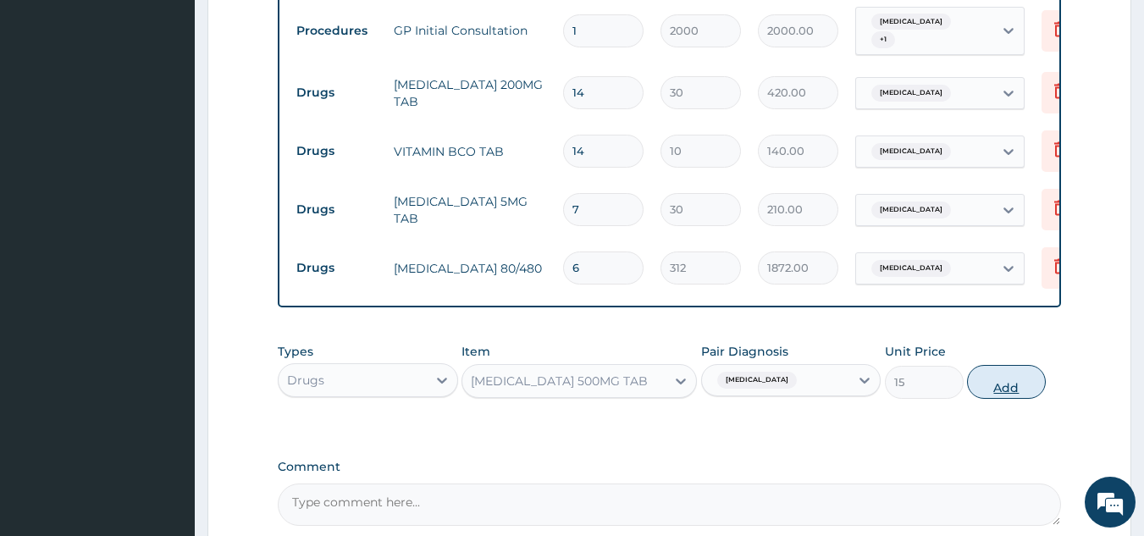
click at [1000, 393] on button "Add" at bounding box center [1006, 382] width 79 height 34
type input "0"
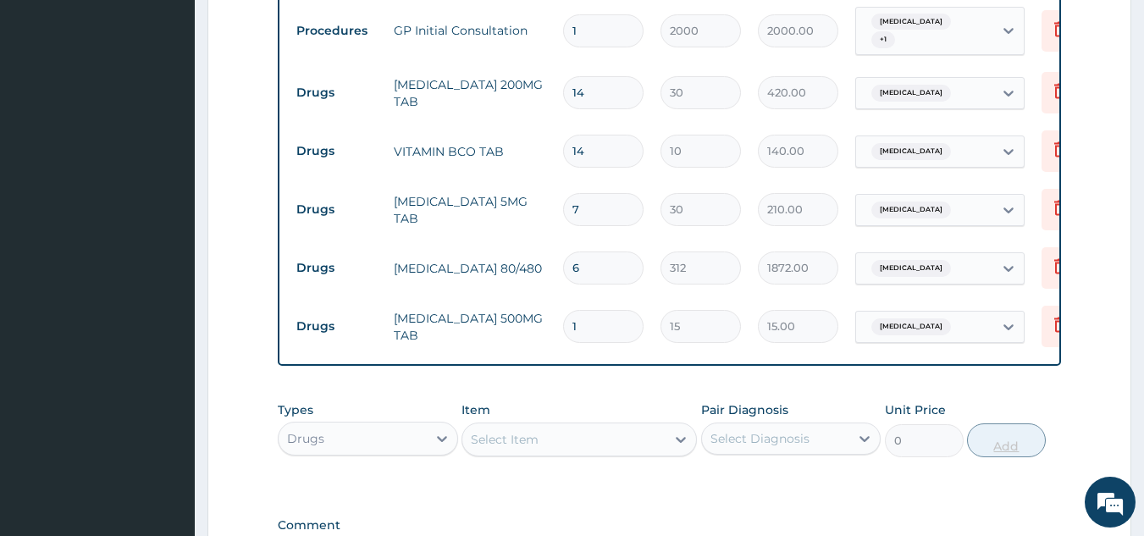
type input "18"
type input "270.00"
type input "18"
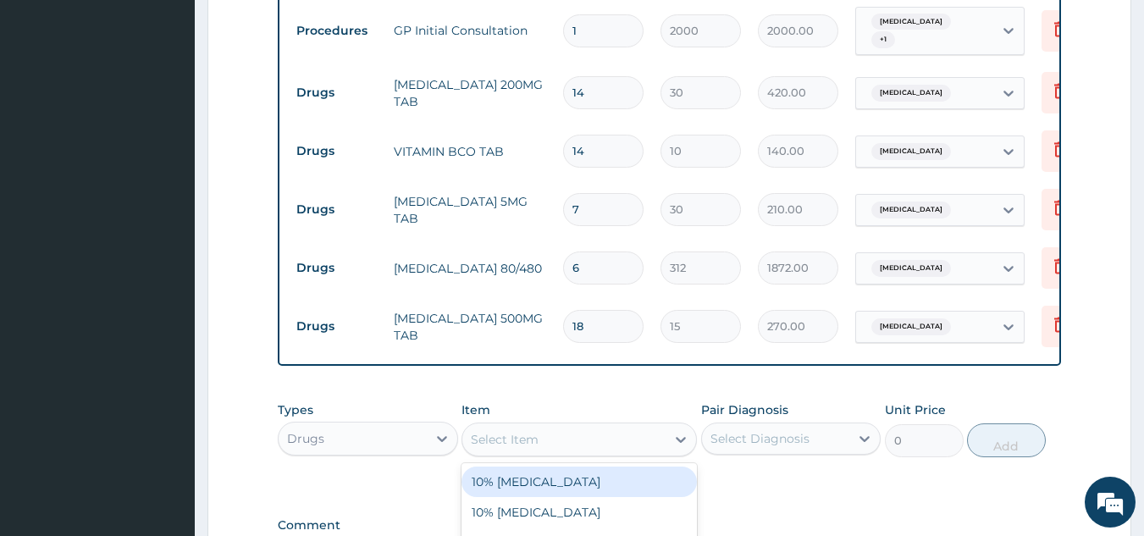
click at [497, 443] on div "Select Item" at bounding box center [505, 439] width 68 height 17
type input "PROME"
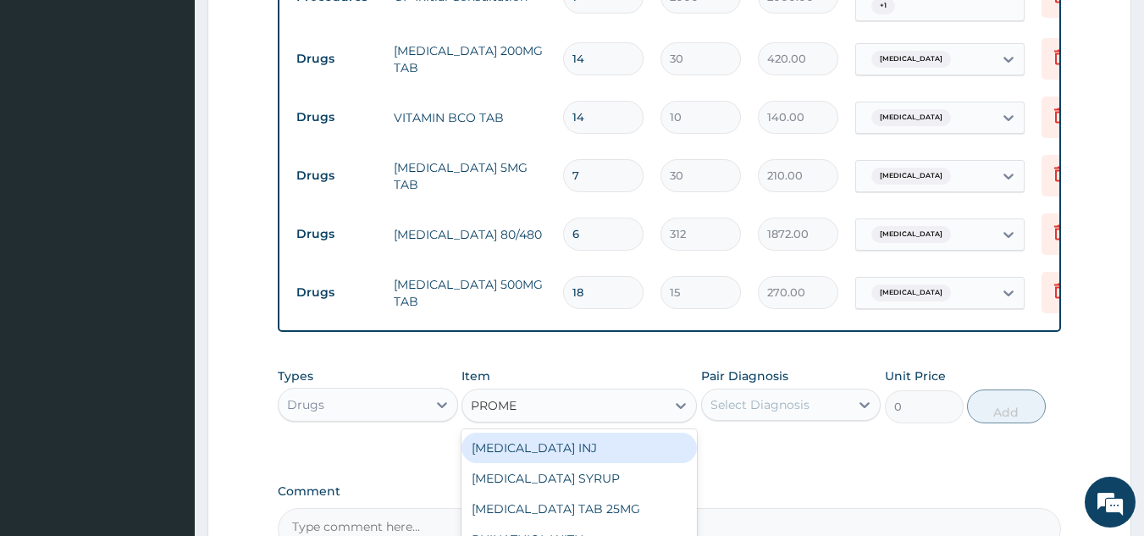
scroll to position [762, 0]
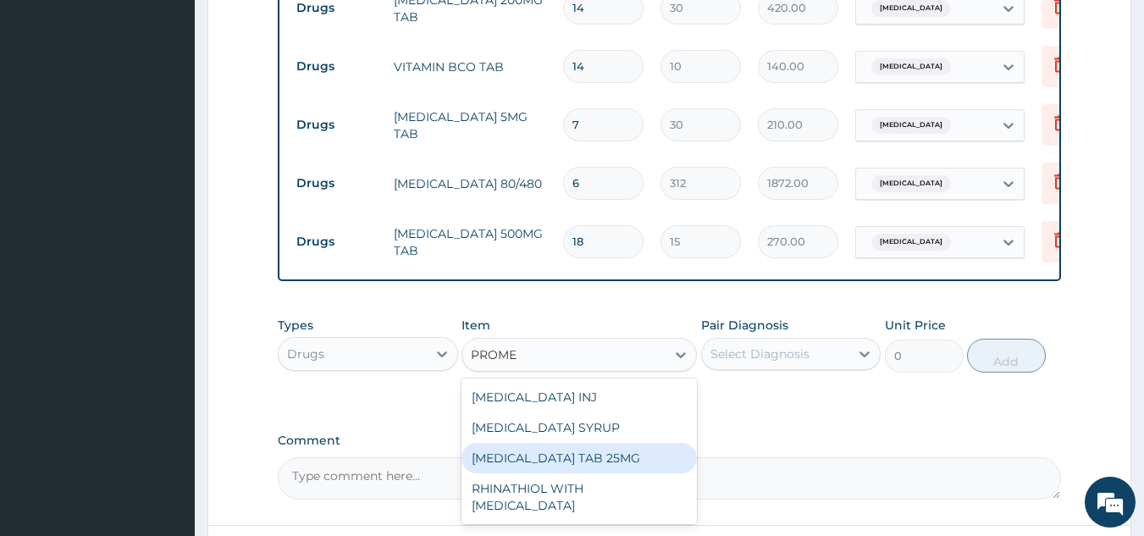
click at [600, 469] on div "PROMETHAZINE TAB 25MG" at bounding box center [579, 458] width 235 height 30
type input "30"
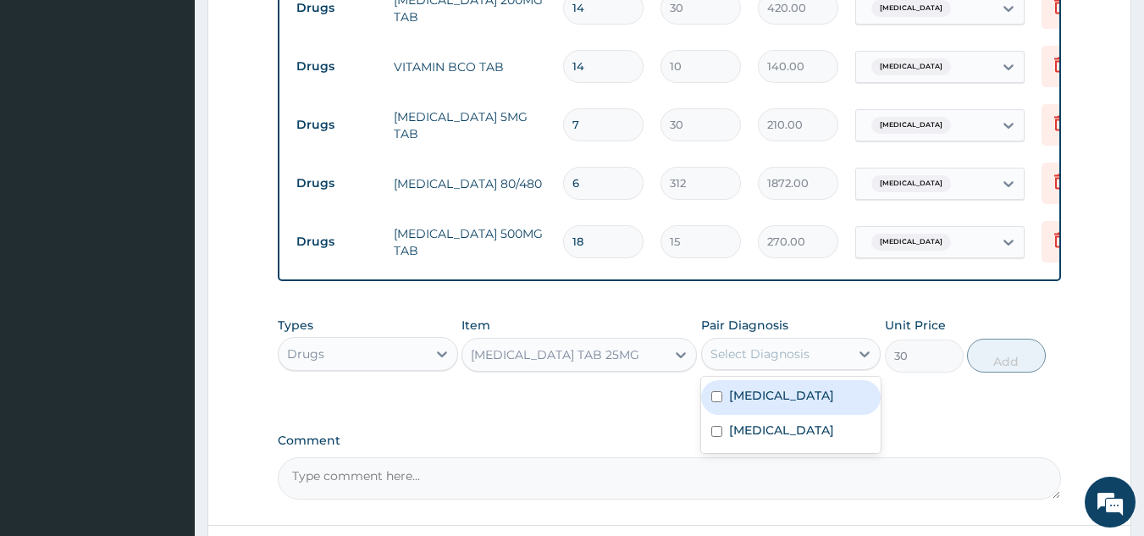
click at [780, 351] on div "Select Diagnosis" at bounding box center [760, 354] width 99 height 17
click at [778, 408] on div "Anemia" at bounding box center [791, 397] width 180 height 35
checkbox input "true"
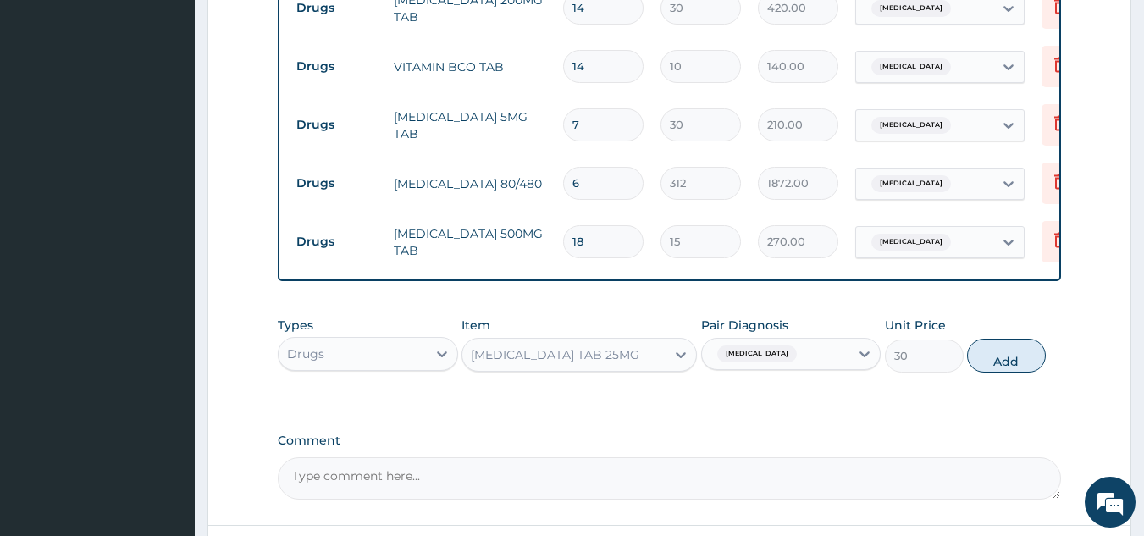
drag, startPoint x: 800, startPoint y: 366, endPoint x: 798, endPoint y: 399, distance: 33.1
click at [798, 399] on div "Types Drugs Item PROMETHAZINE TAB 25MG Pair Diagnosis option Anemia, selected. …" at bounding box center [670, 357] width 784 height 98
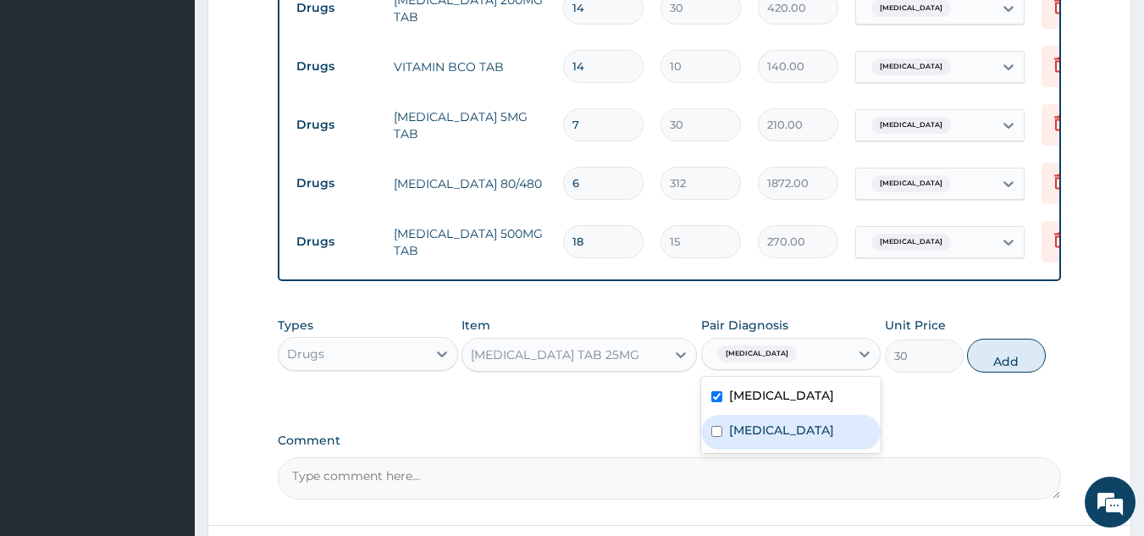
drag, startPoint x: 794, startPoint y: 360, endPoint x: 786, endPoint y: 426, distance: 66.5
click at [786, 370] on div "option Anemia, selected. option Malaria focused, 2 of 2. 2 results available. U…" at bounding box center [791, 354] width 180 height 32
click at [786, 426] on div "[MEDICAL_DATA]" at bounding box center [791, 432] width 180 height 35
checkbox input "true"
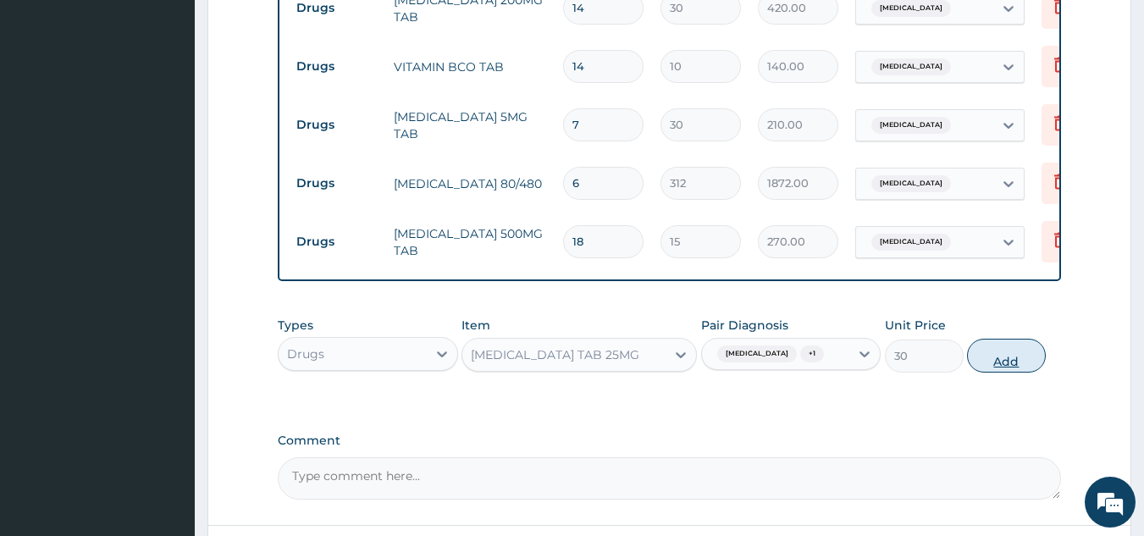
click at [1010, 356] on button "Add" at bounding box center [1006, 356] width 79 height 34
type input "0"
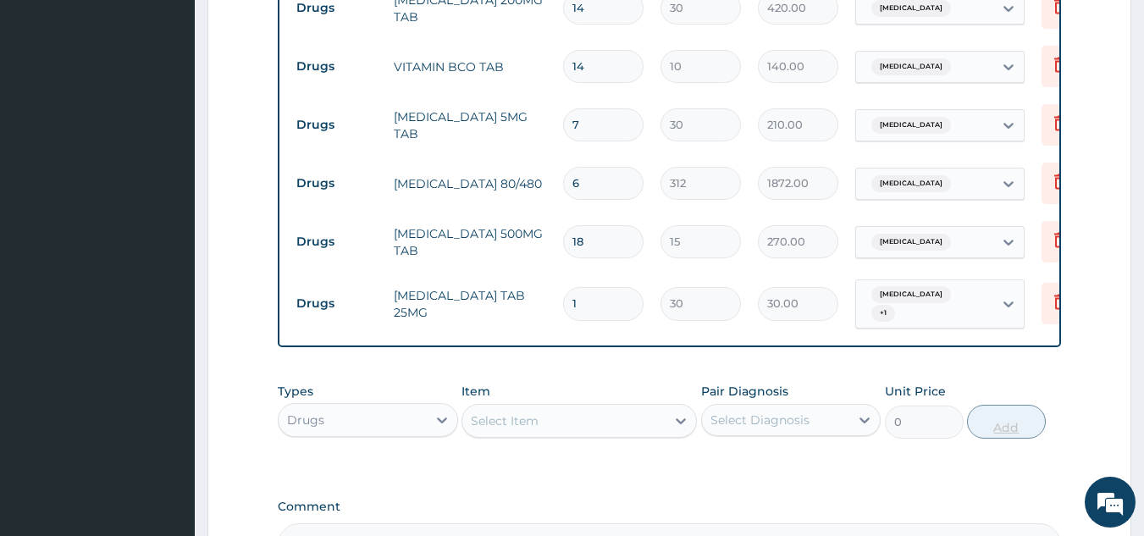
type input "0.00"
type input "3"
type input "90.00"
type input "3"
click at [639, 411] on div "Select Item" at bounding box center [563, 420] width 203 height 27
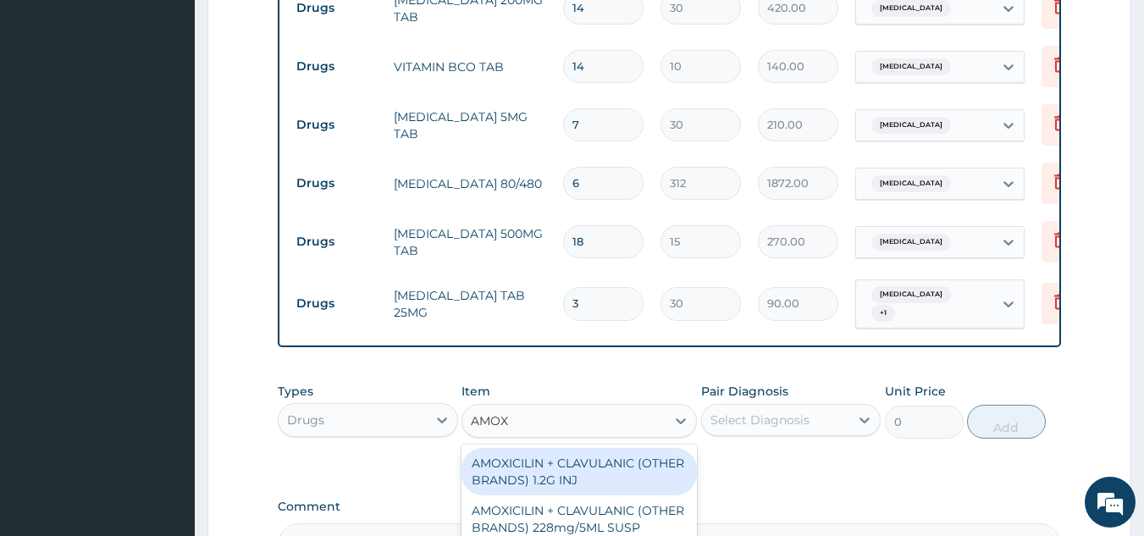
type input "AMOXY"
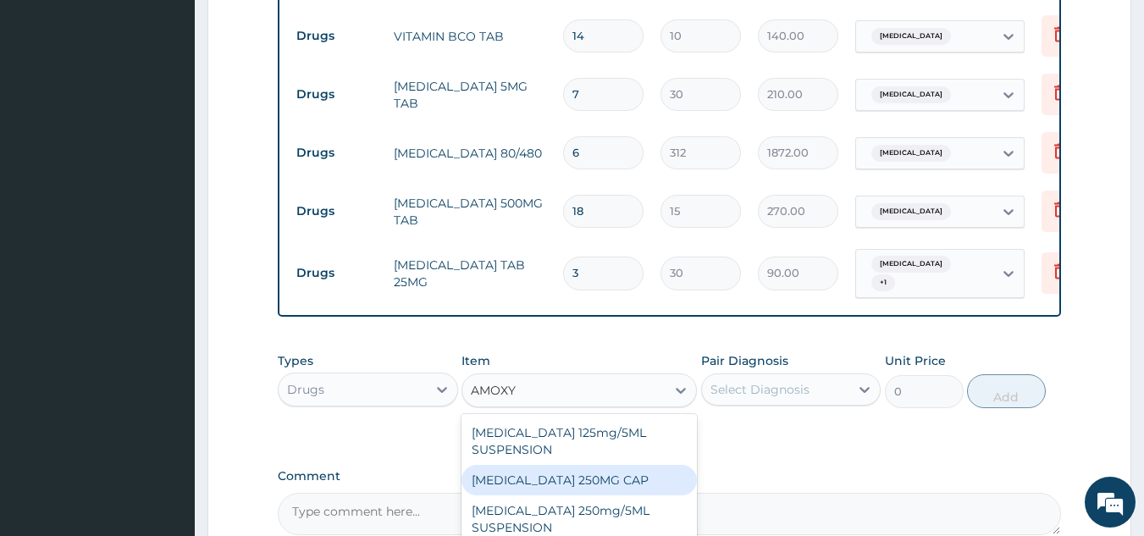
scroll to position [847, 0]
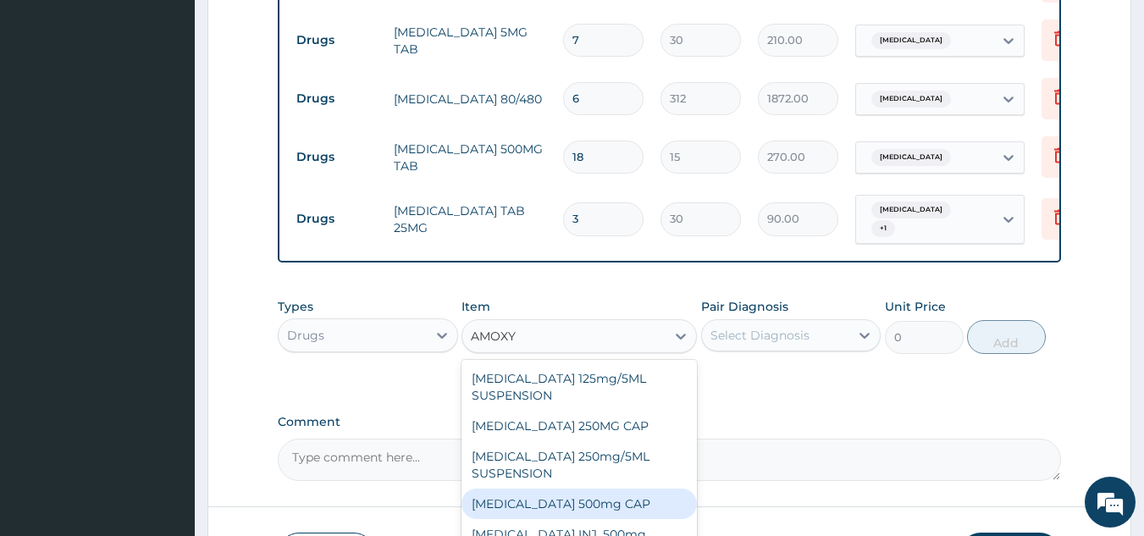
click at [655, 506] on div "AMOXYCILLIN 500mg CAP" at bounding box center [579, 504] width 235 height 30
type input "45"
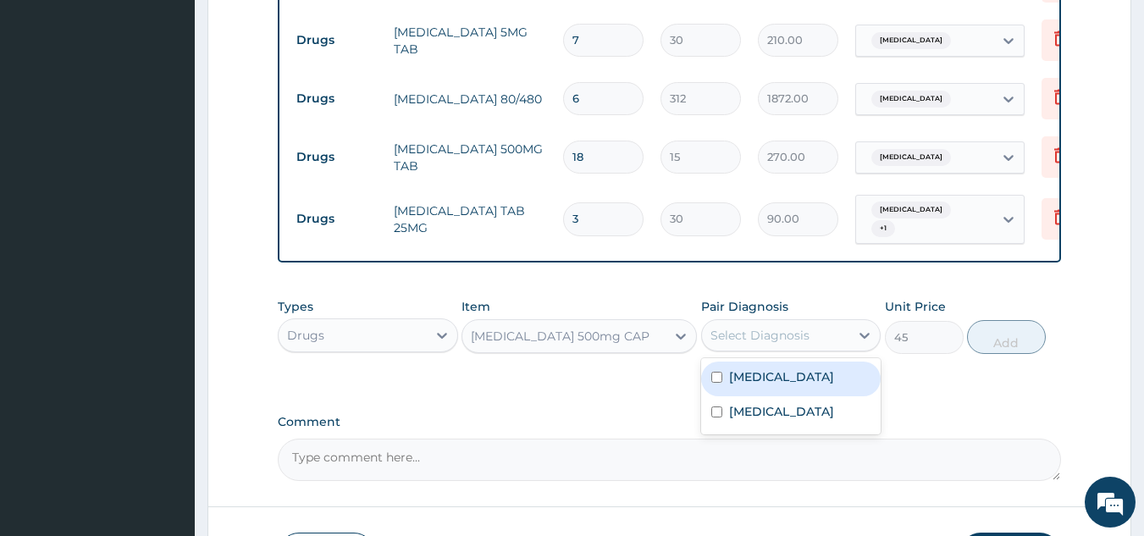
click at [783, 344] on div "Select Diagnosis" at bounding box center [776, 335] width 148 height 27
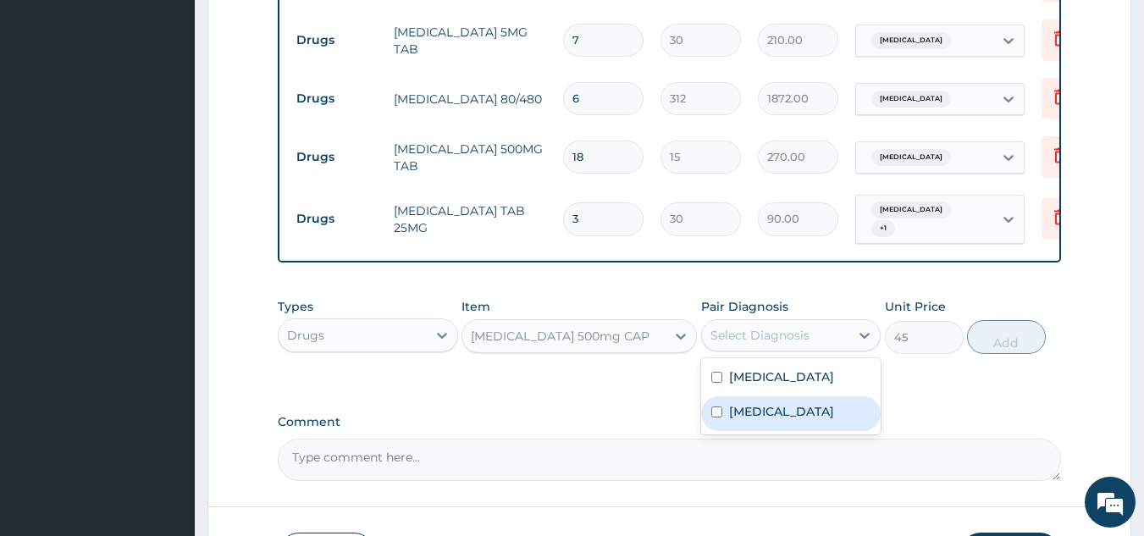
click at [785, 412] on div "Malaria" at bounding box center [791, 413] width 180 height 35
checkbox input "true"
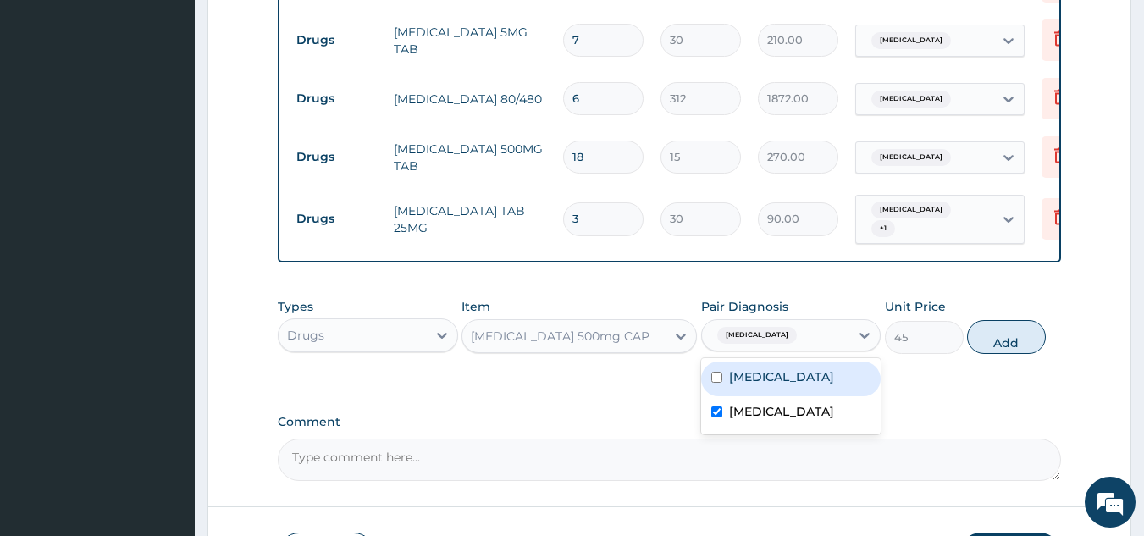
click at [780, 373] on div "Anemia" at bounding box center [791, 379] width 180 height 35
checkbox input "true"
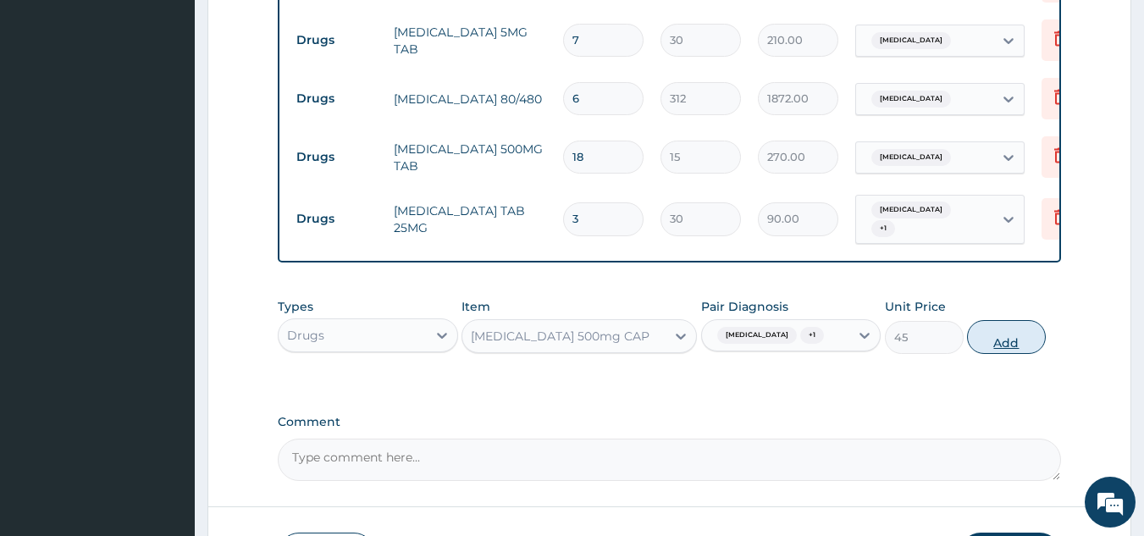
click at [993, 333] on button "Add" at bounding box center [1006, 337] width 79 height 34
type input "0"
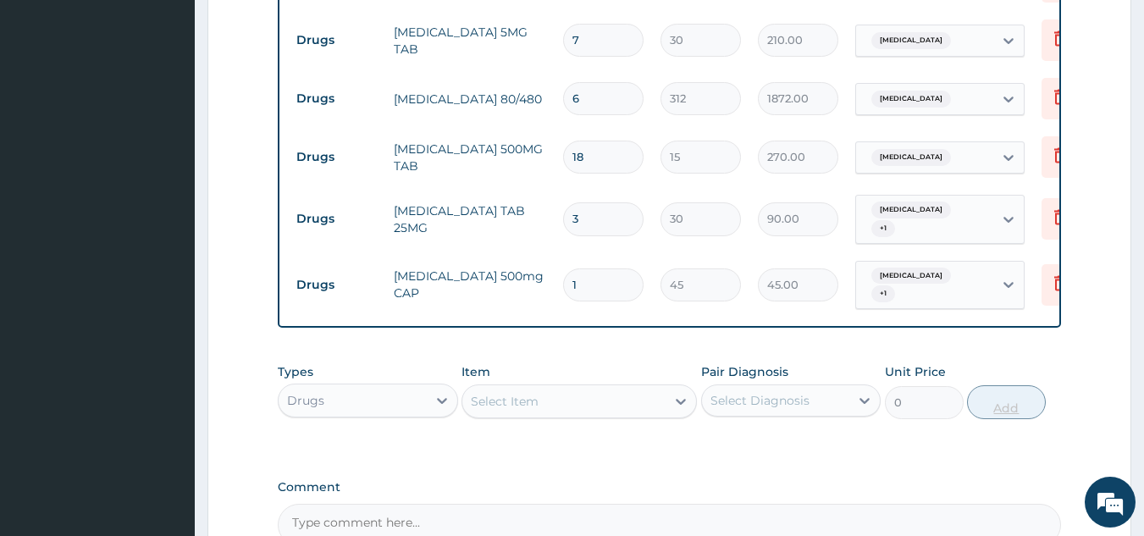
type input "15"
type input "675.00"
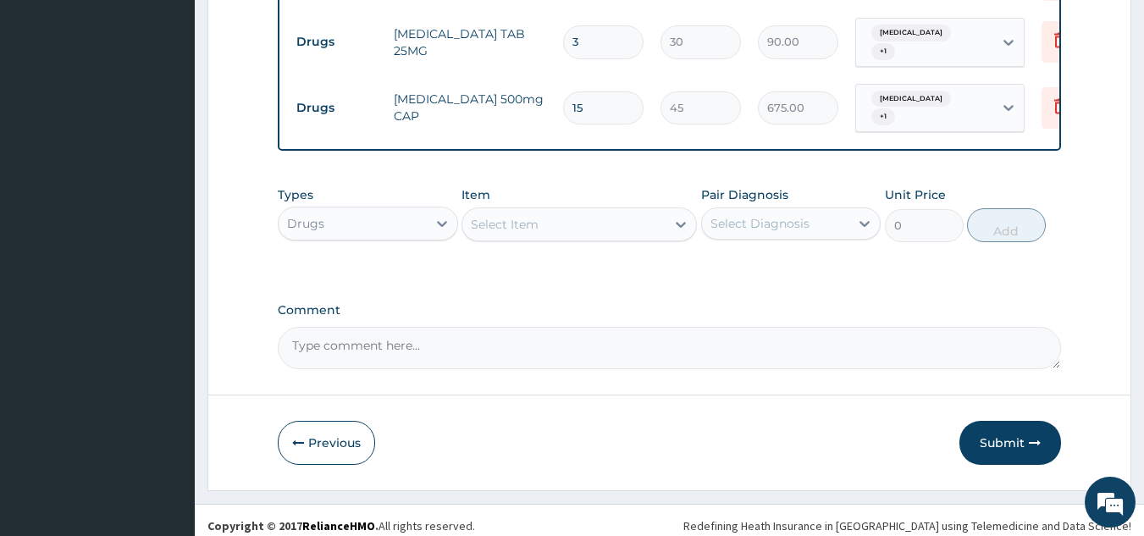
scroll to position [1026, 0]
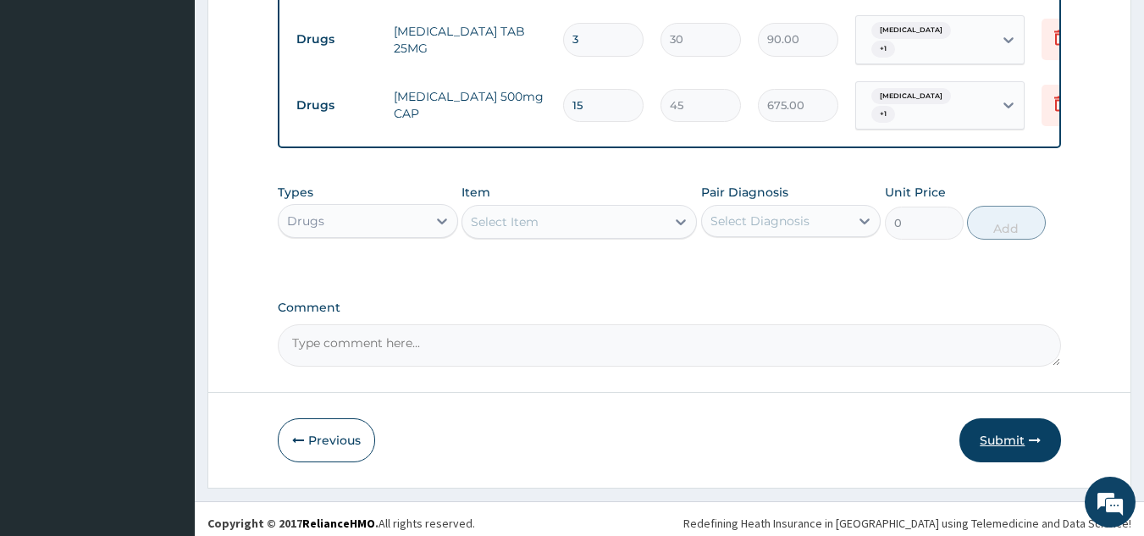
type input "15"
click at [1007, 432] on button "Submit" at bounding box center [1011, 440] width 102 height 44
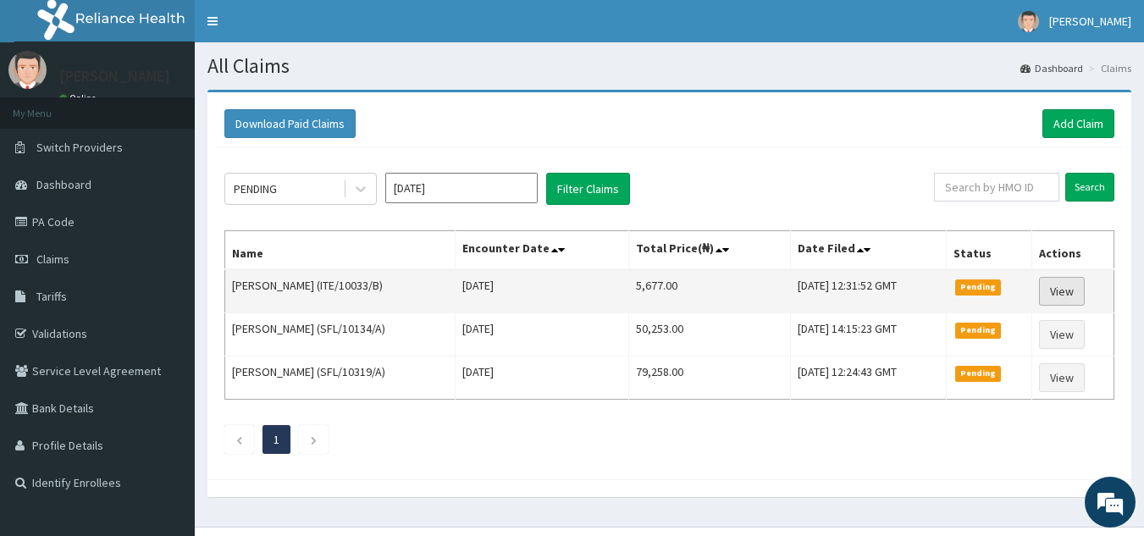
click at [1065, 292] on link "View" at bounding box center [1062, 291] width 46 height 29
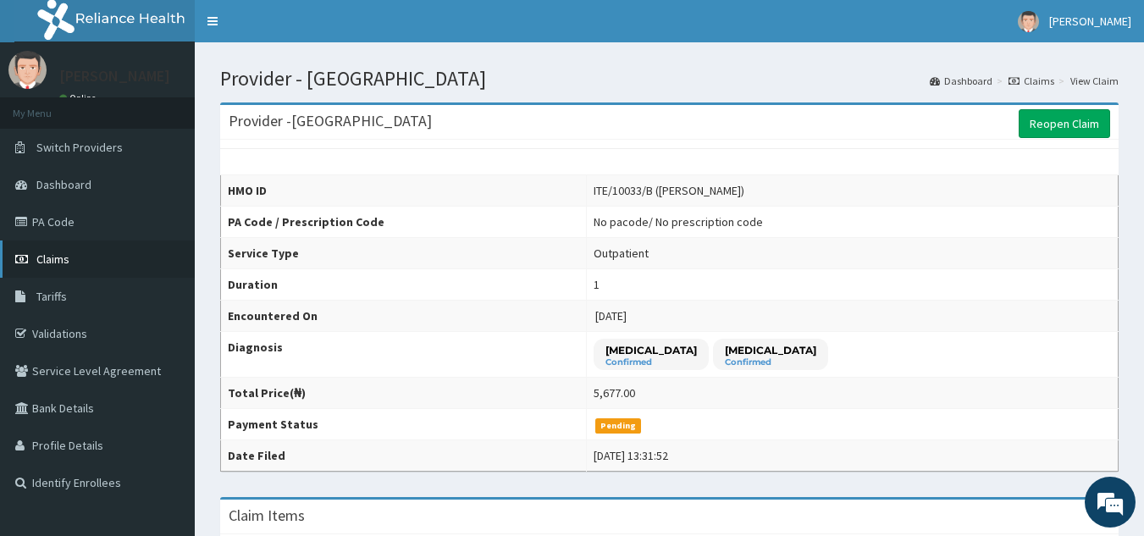
click at [80, 267] on link "Claims" at bounding box center [97, 259] width 195 height 37
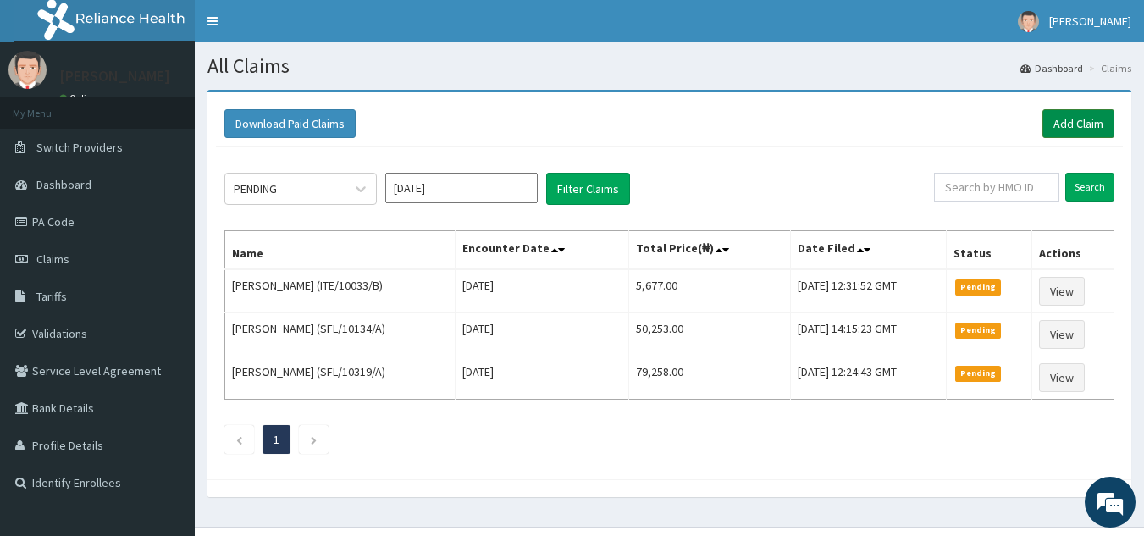
click at [1076, 115] on link "Add Claim" at bounding box center [1079, 123] width 72 height 29
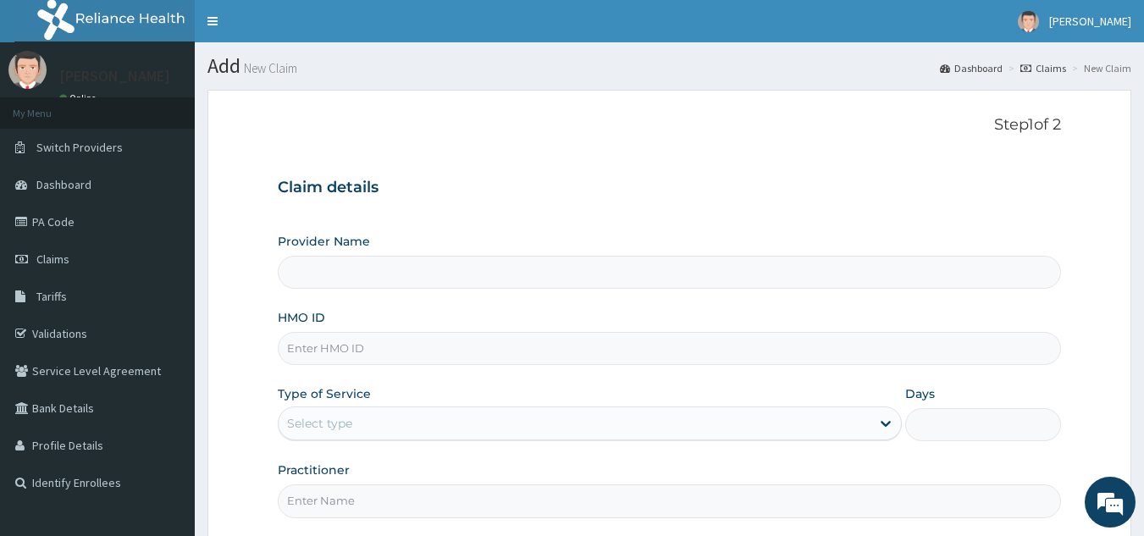
type input "[GEOGRAPHIC_DATA]"
click at [562, 358] on input "HMO ID" at bounding box center [670, 348] width 784 height 33
paste input "ITE/10033/B"
type input "ITE/10033/A"
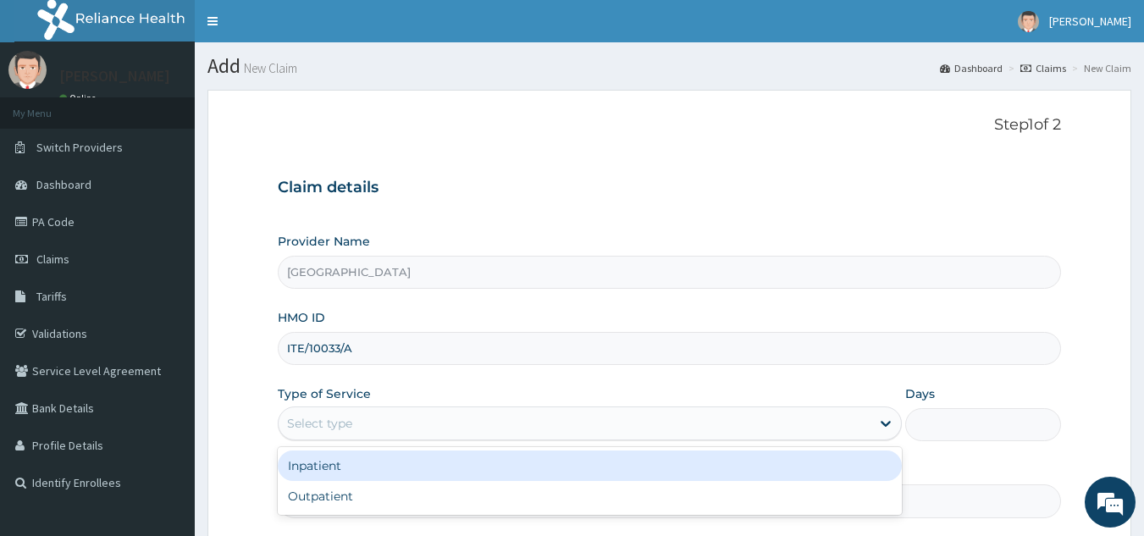
click at [356, 434] on div "Select type" at bounding box center [575, 423] width 592 height 27
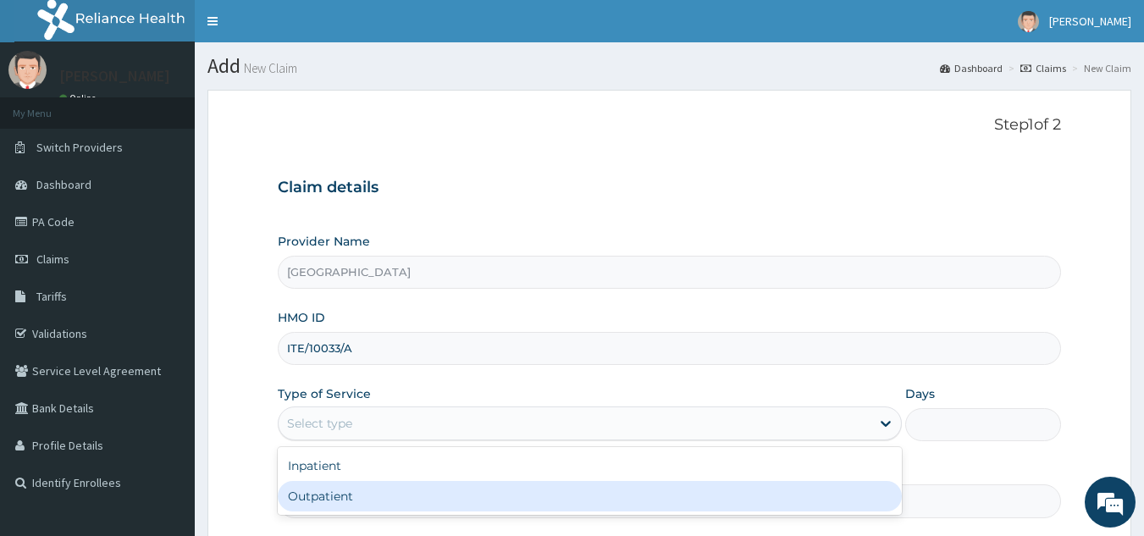
click at [346, 491] on div "Outpatient" at bounding box center [590, 496] width 624 height 30
type input "1"
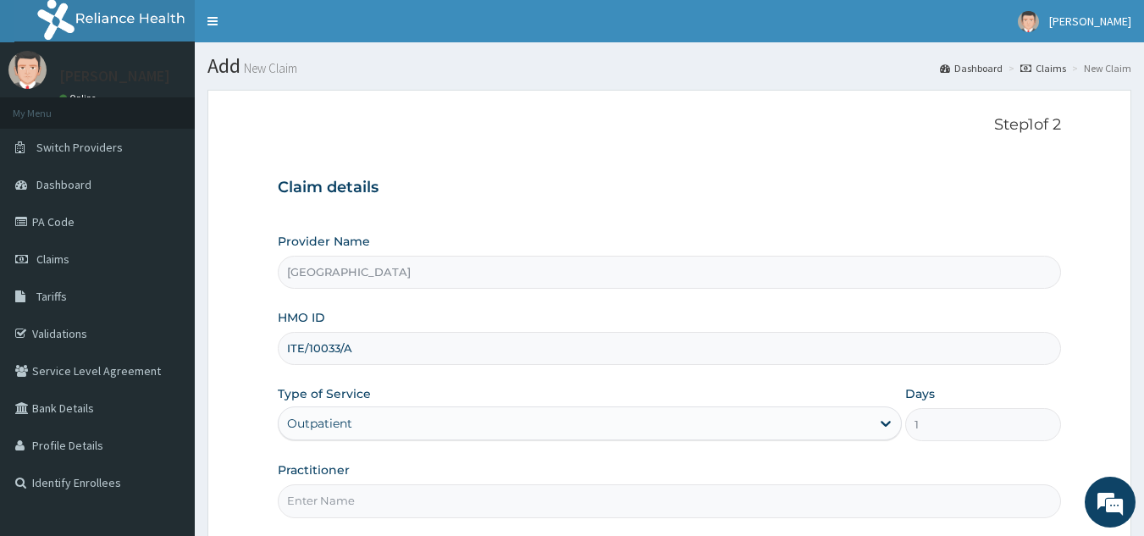
click at [346, 491] on input "Practitioner" at bounding box center [670, 500] width 784 height 33
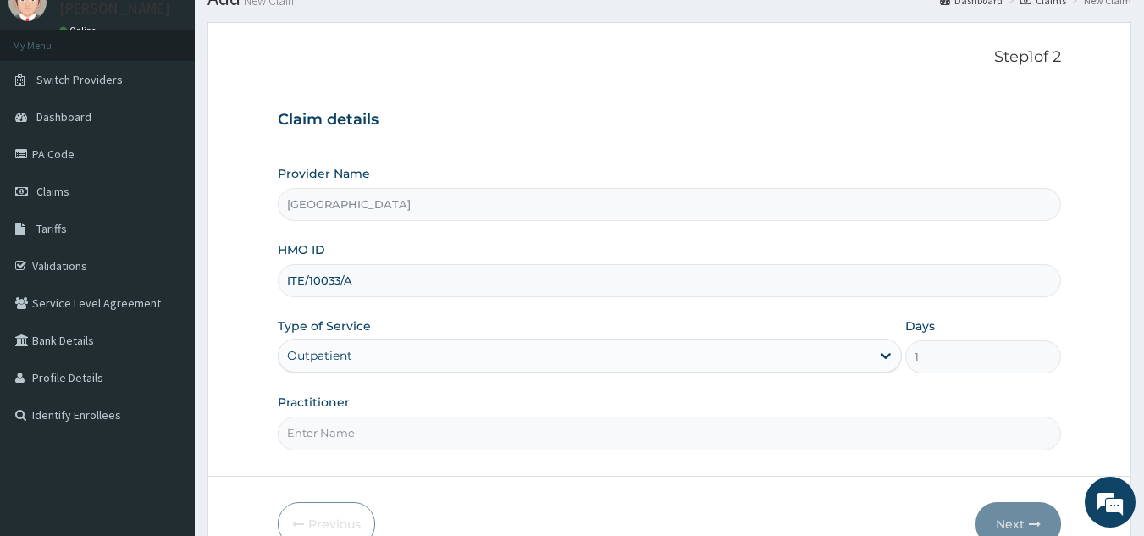
scroll to position [160, 0]
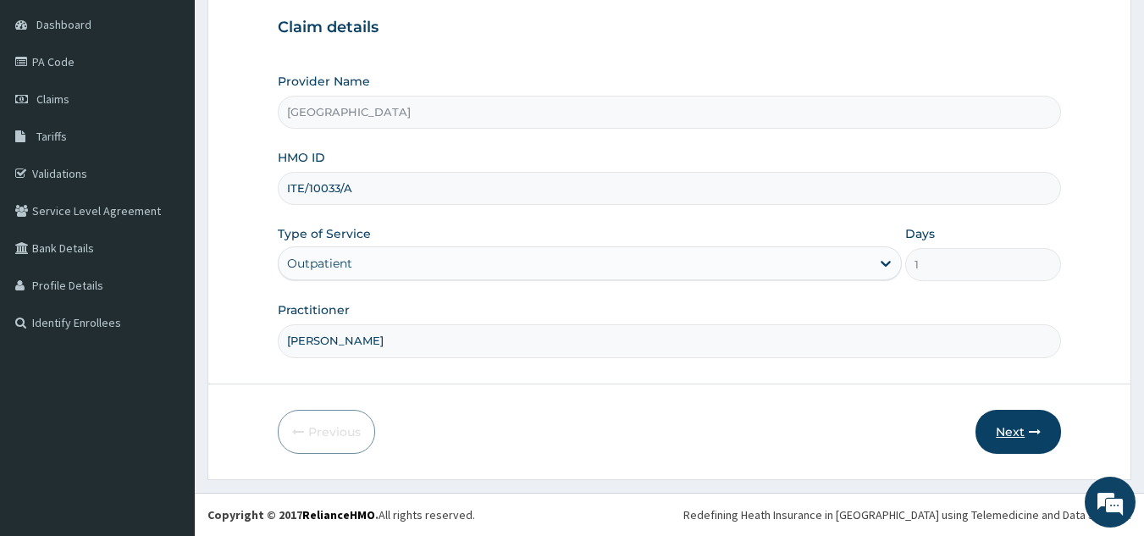
type input "[PERSON_NAME]"
click at [1007, 434] on button "Next" at bounding box center [1019, 432] width 86 height 44
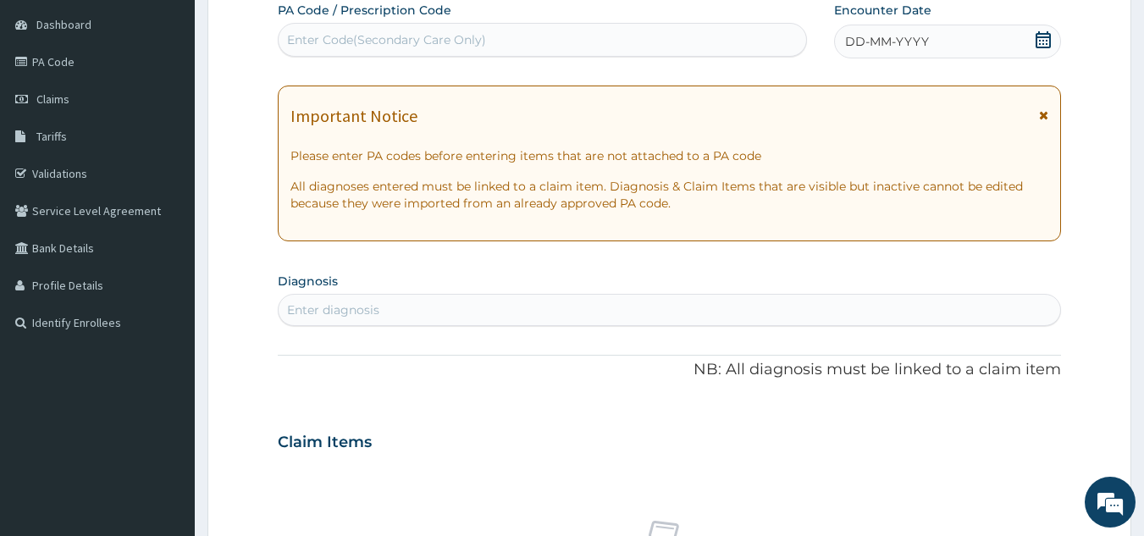
click at [512, 41] on div "Enter Code(Secondary Care Only)" at bounding box center [543, 39] width 528 height 27
click at [918, 31] on div "DD-MM-YYYY" at bounding box center [947, 42] width 227 height 34
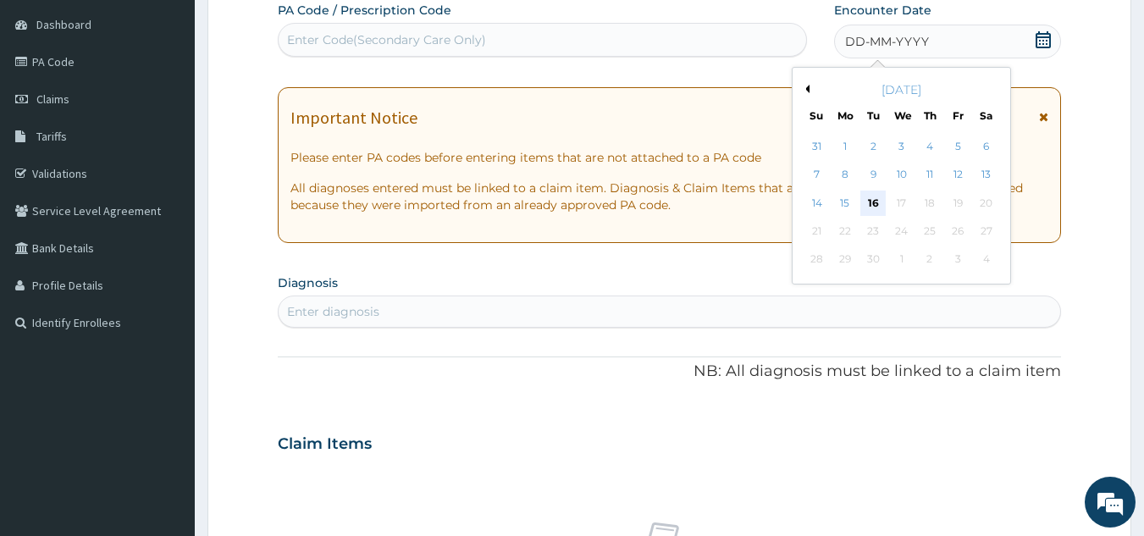
click at [870, 203] on div "16" at bounding box center [873, 203] width 25 height 25
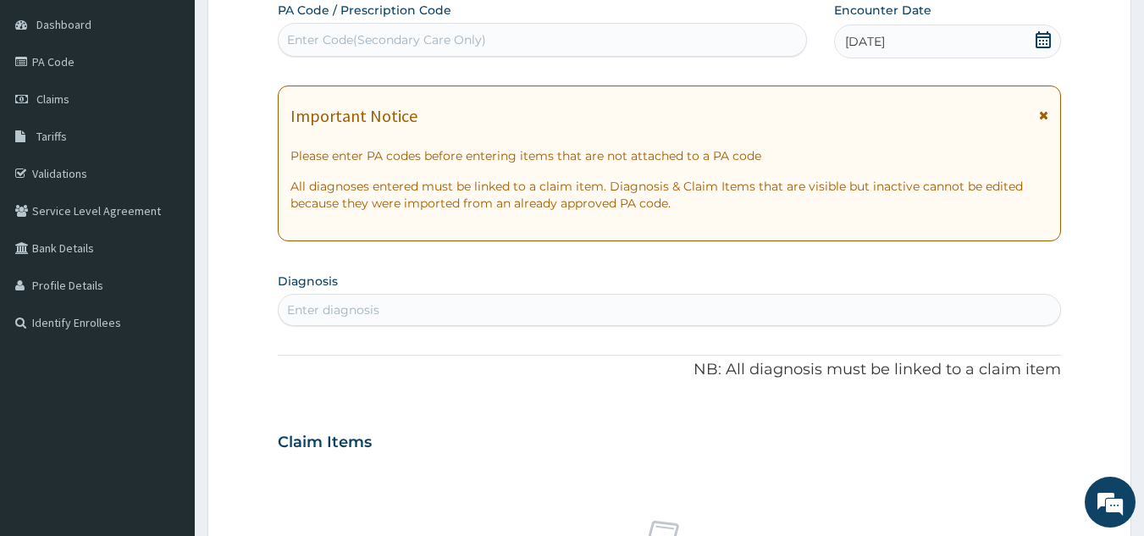
click at [534, 309] on div "Enter diagnosis" at bounding box center [670, 309] width 783 height 27
type input "MALARIA"
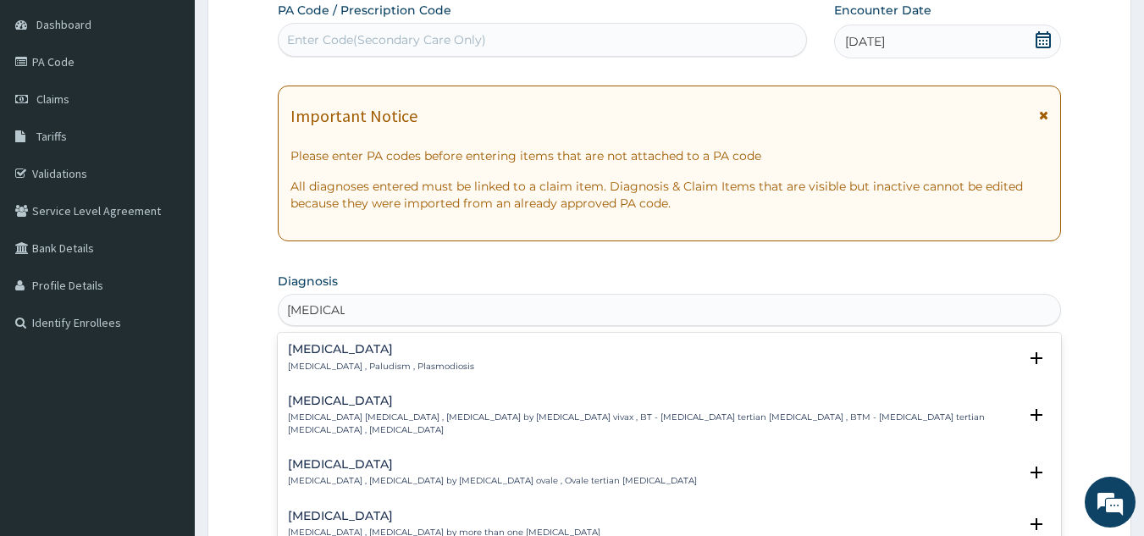
click at [337, 356] on h4 "Malaria" at bounding box center [381, 349] width 186 height 13
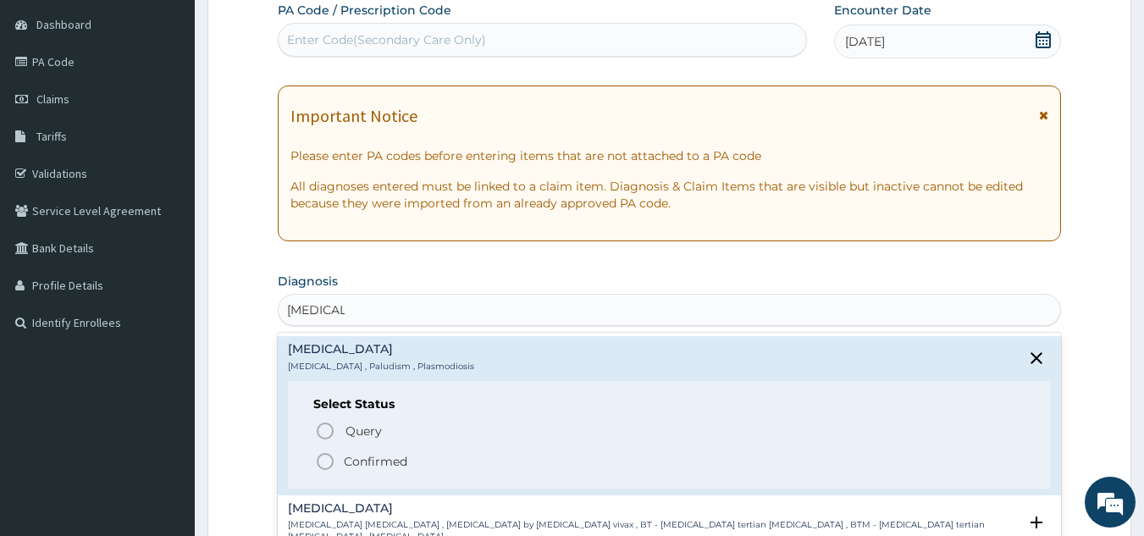
click at [321, 464] on icon "status option filled" at bounding box center [325, 461] width 20 height 20
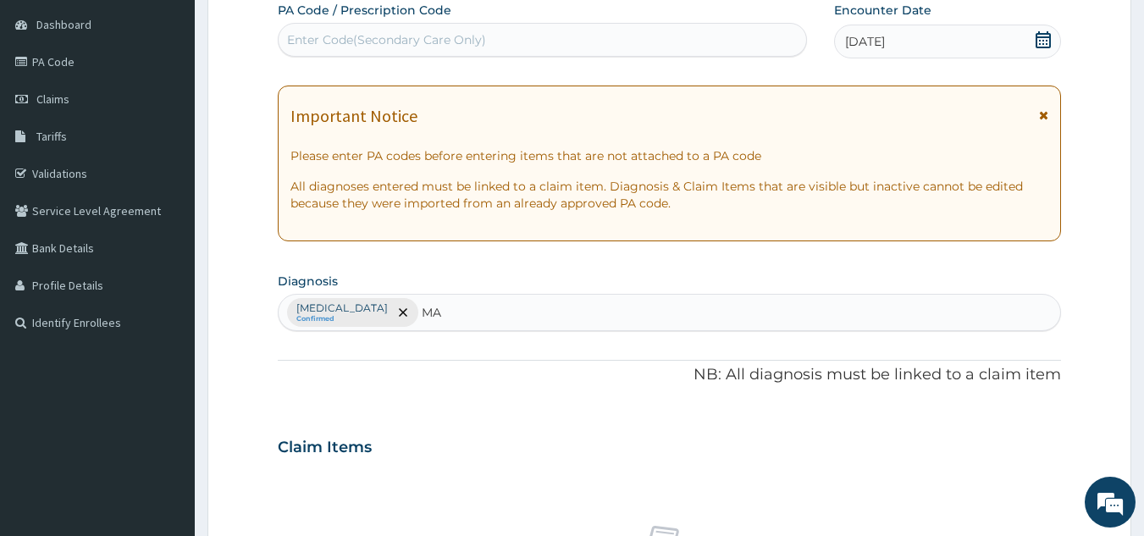
type input "M"
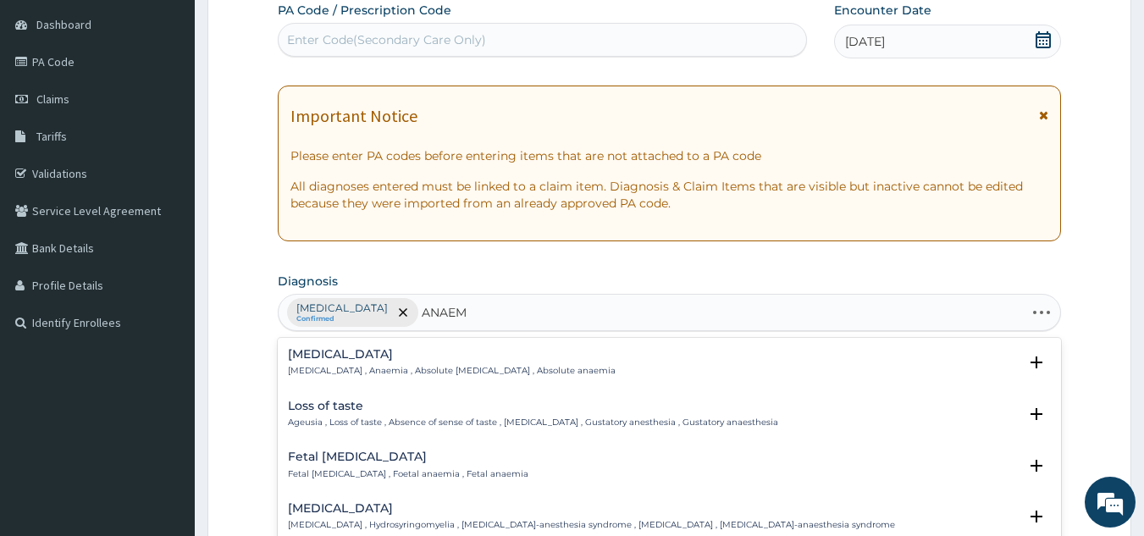
type input "ANAEMI"
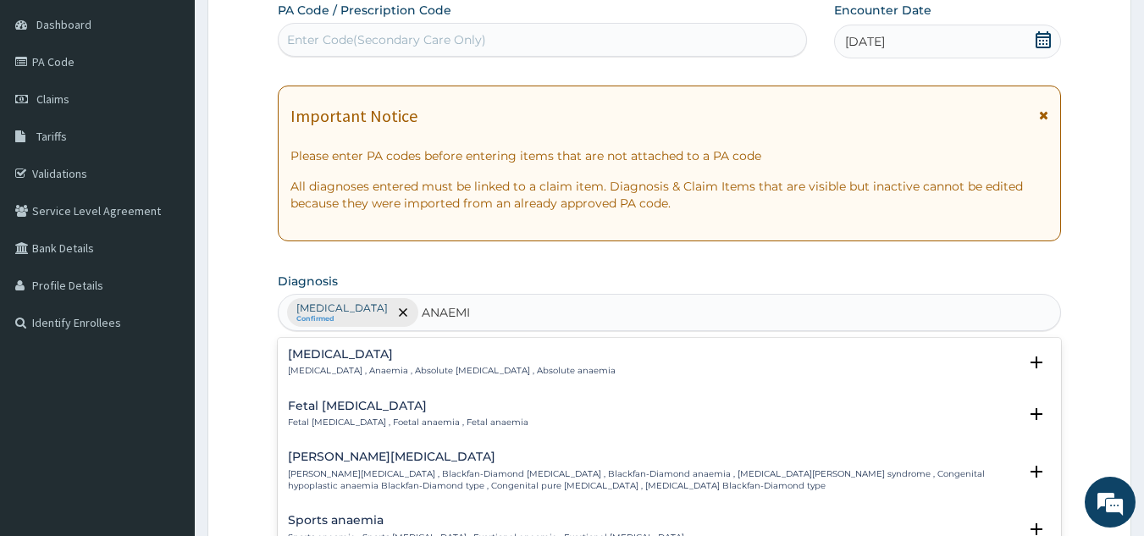
click at [353, 359] on h4 "[MEDICAL_DATA]" at bounding box center [452, 354] width 328 height 13
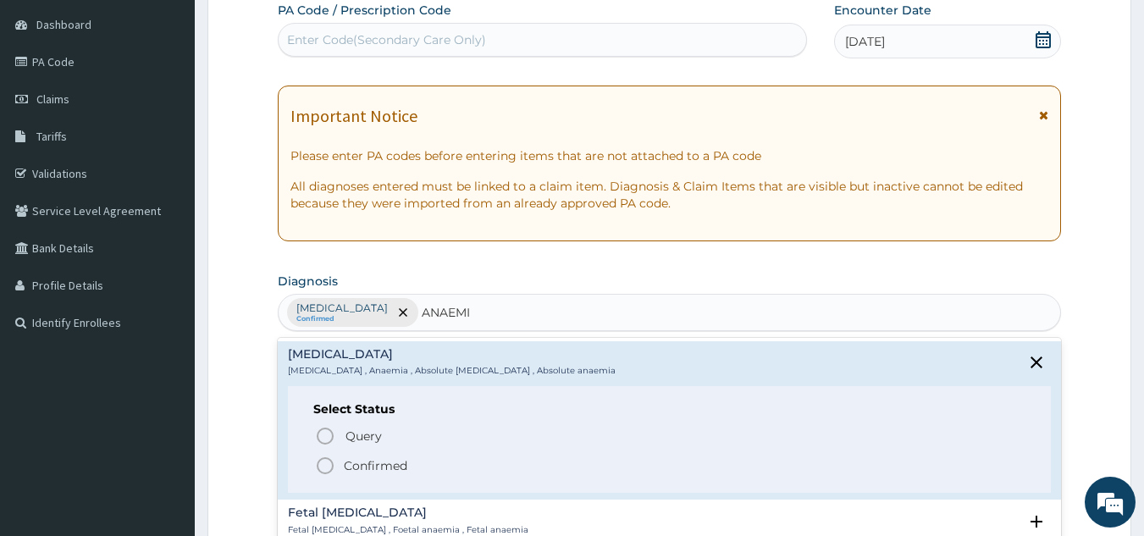
click at [324, 462] on icon "status option filled" at bounding box center [325, 466] width 20 height 20
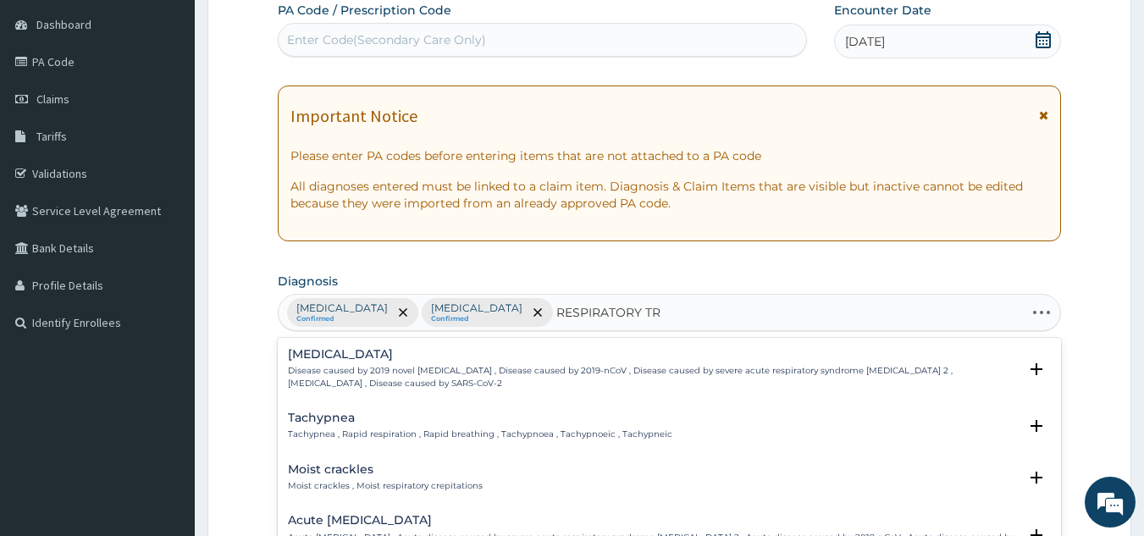
type input "RESPIRATORY TRA"
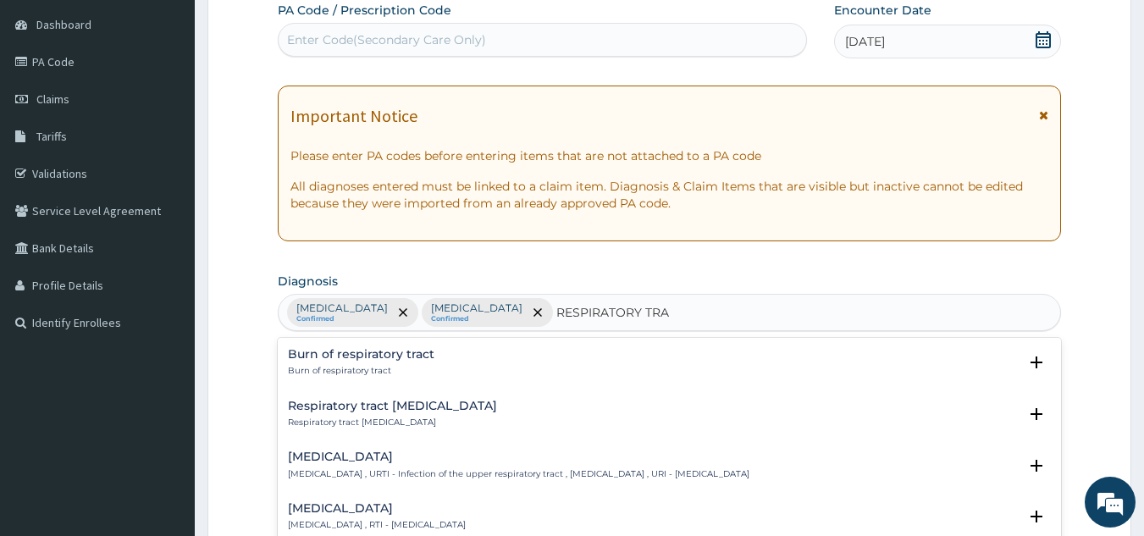
click at [335, 515] on h4 "Respiratory tract infection" at bounding box center [377, 508] width 178 height 13
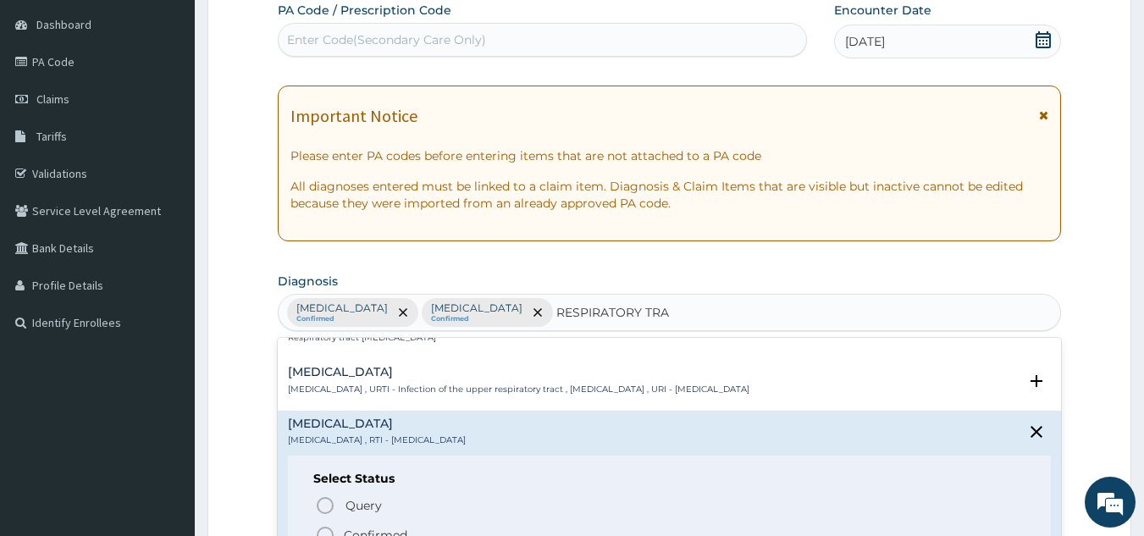
scroll to position [169, 0]
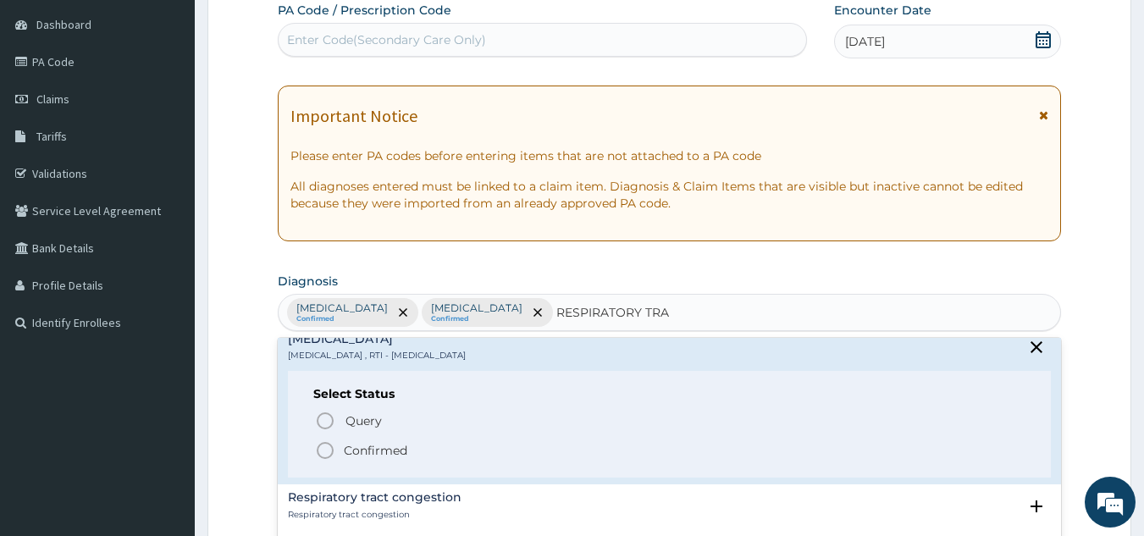
click at [324, 456] on icon "status option filled" at bounding box center [325, 450] width 20 height 20
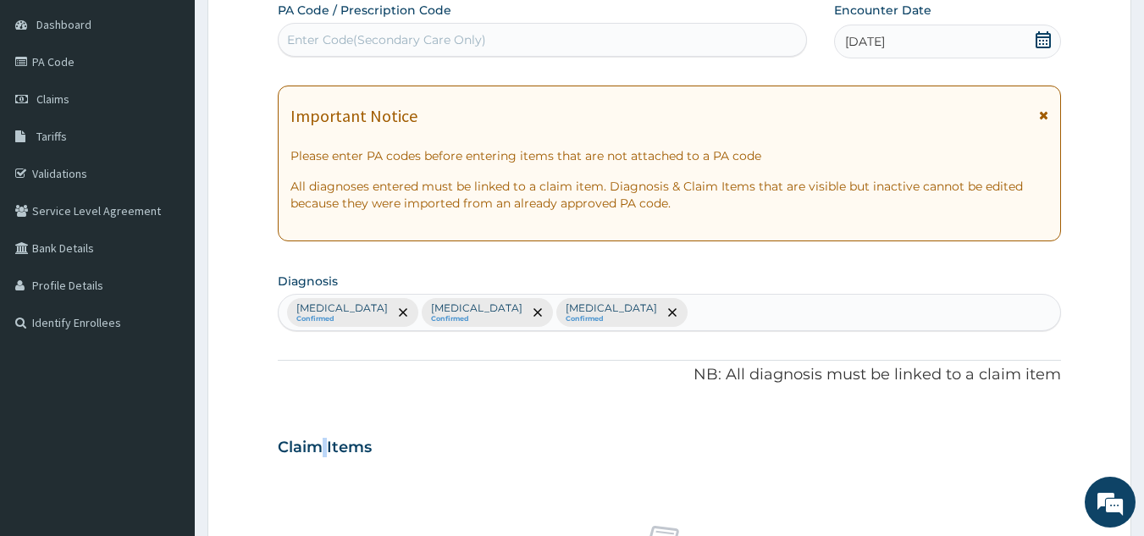
click at [324, 456] on h3 "Claim Items" at bounding box center [325, 448] width 94 height 19
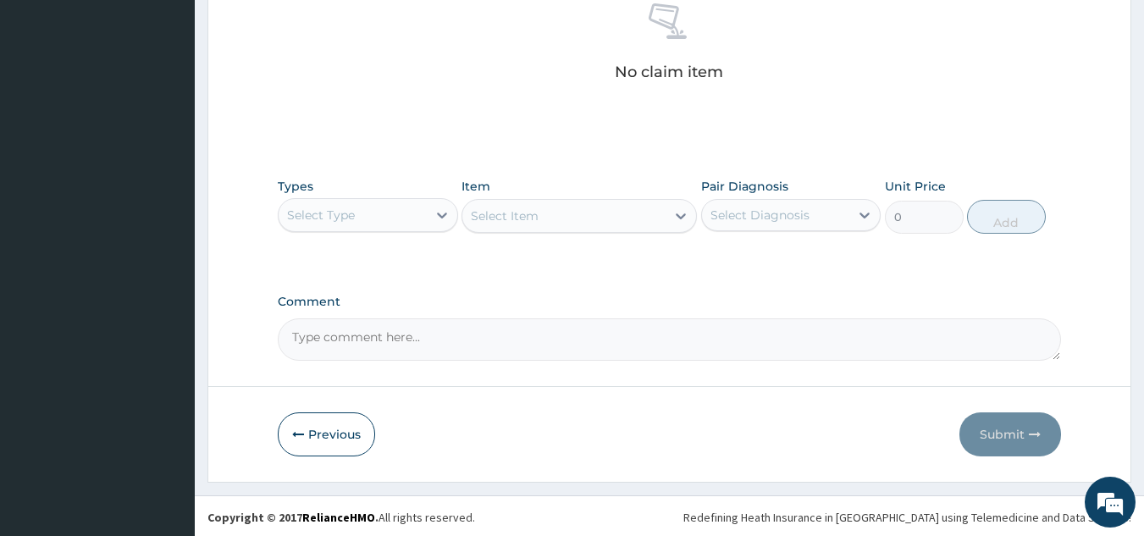
scroll to position [685, 0]
click at [440, 204] on icon at bounding box center [442, 212] width 17 height 17
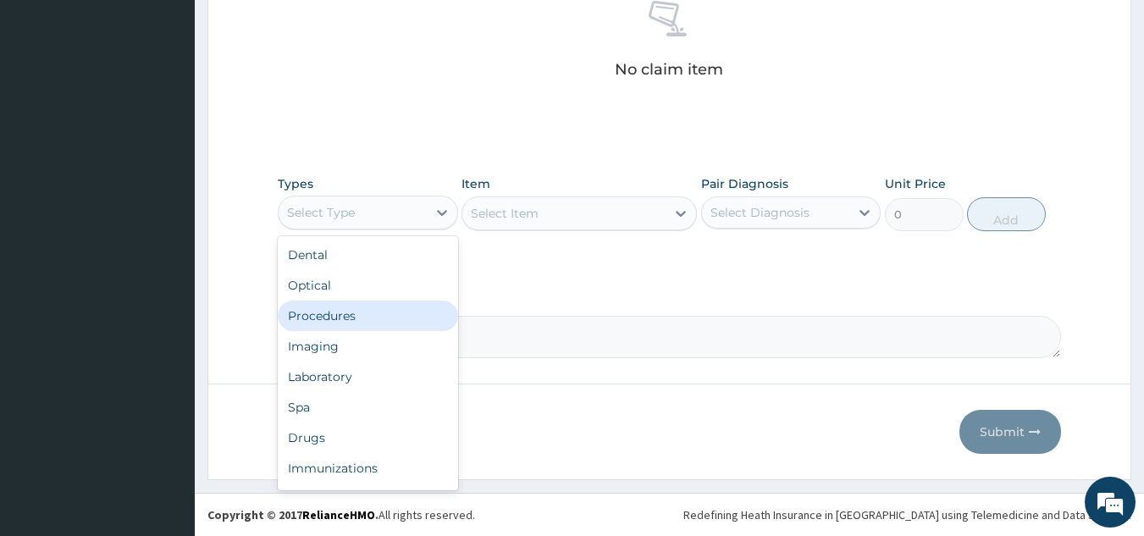
click at [411, 314] on div "Procedures" at bounding box center [368, 316] width 180 height 30
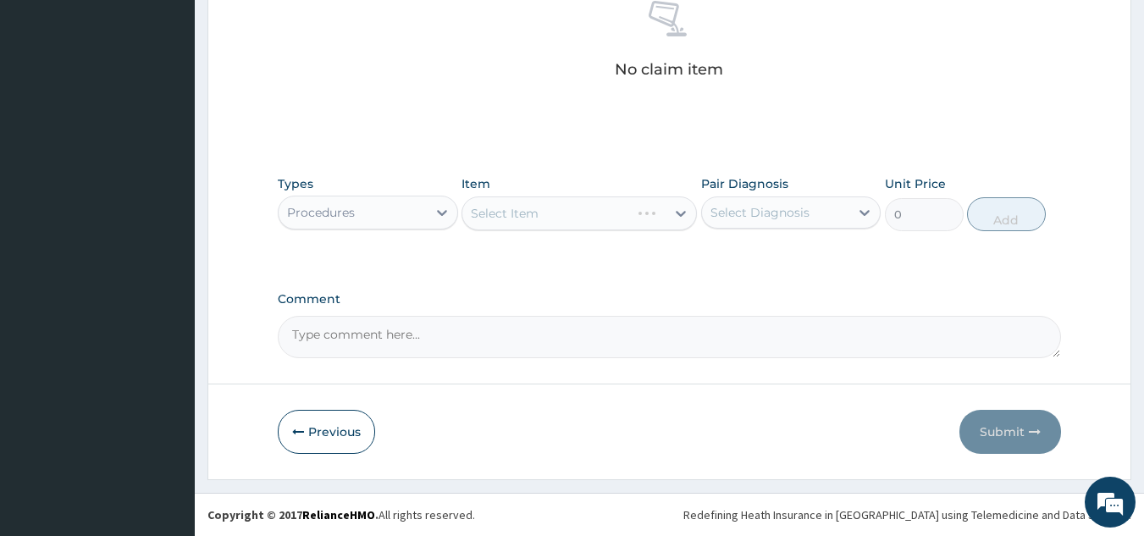
click at [412, 314] on div "Comment" at bounding box center [670, 325] width 784 height 66
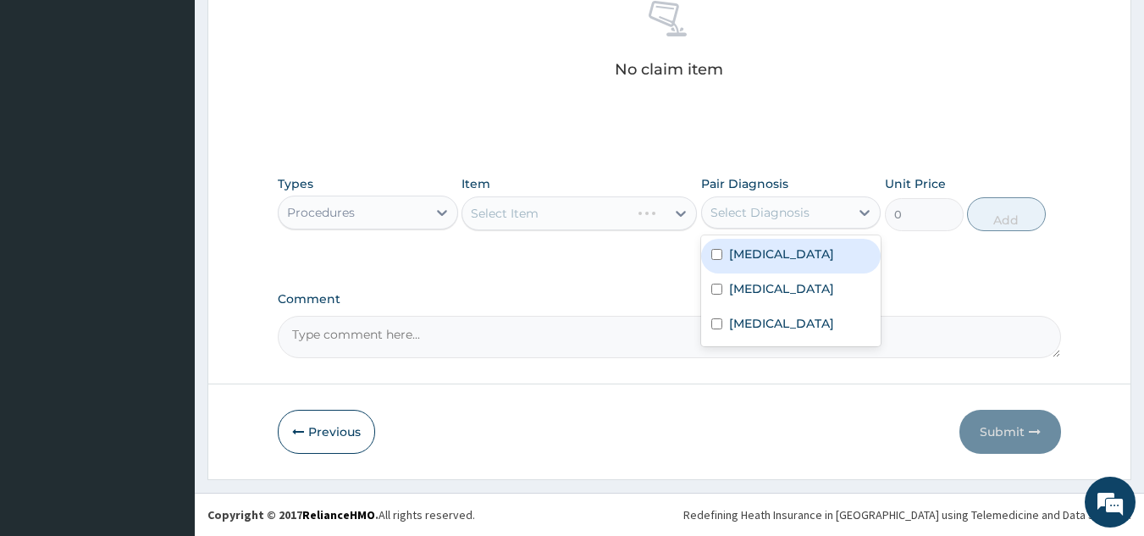
click at [740, 212] on div "Select Diagnosis" at bounding box center [760, 212] width 99 height 17
click at [778, 249] on div "Malaria" at bounding box center [791, 256] width 180 height 35
checkbox input "true"
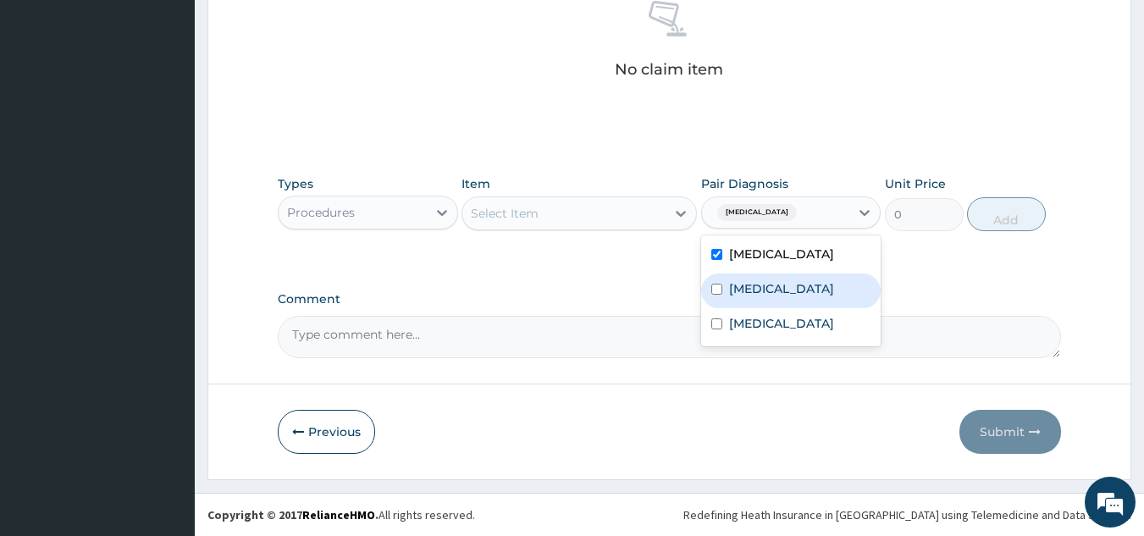
click at [816, 291] on div "[MEDICAL_DATA]" at bounding box center [791, 291] width 180 height 35
checkbox input "true"
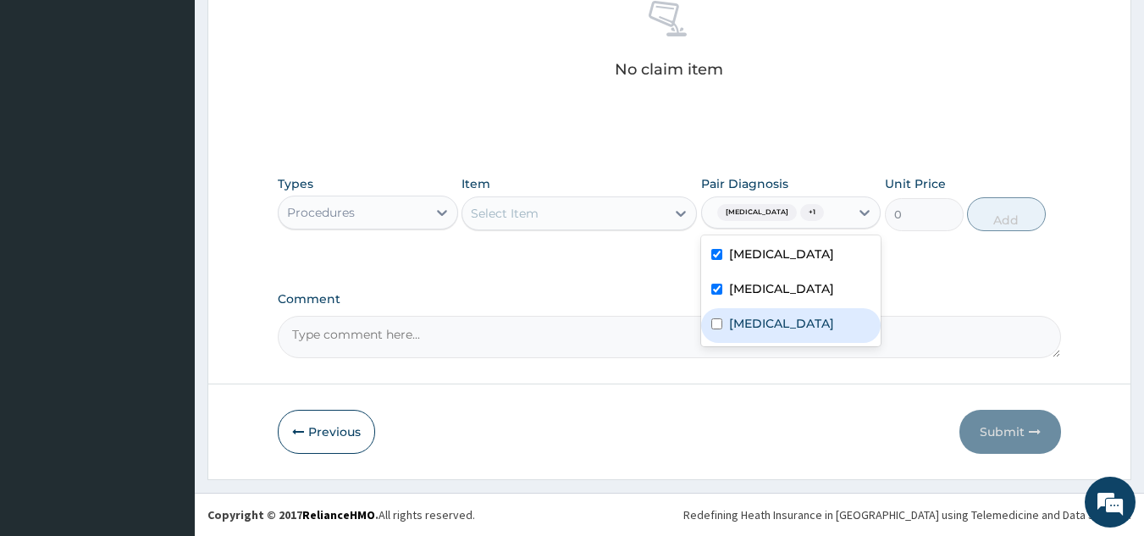
click at [834, 325] on label "Respiratory tract infection" at bounding box center [781, 323] width 105 height 17
checkbox input "true"
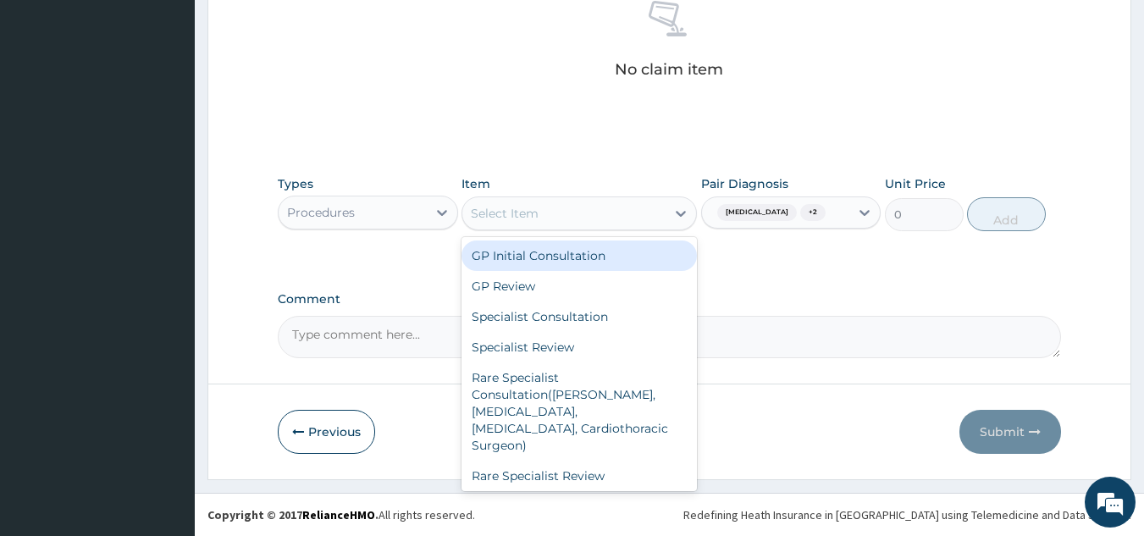
click at [607, 219] on div "Select Item" at bounding box center [563, 213] width 203 height 27
click at [600, 250] on div "GP Initial Consultation" at bounding box center [579, 256] width 235 height 30
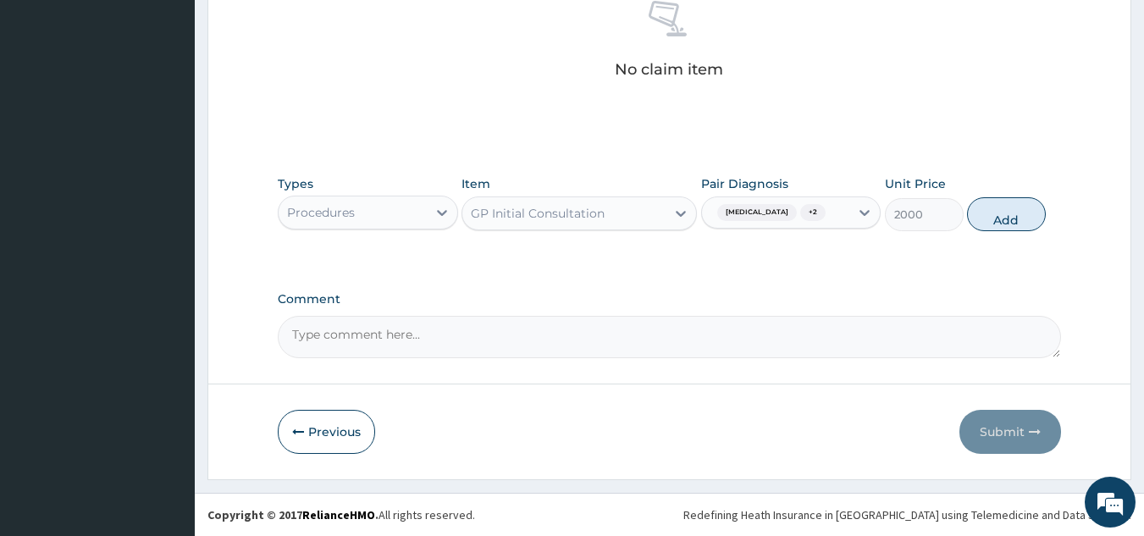
click at [600, 250] on div "Types Procedures Item GP Initial Consultation Pair Diagnosis Malaria + 2 Unit P…" at bounding box center [670, 216] width 784 height 98
click at [988, 215] on button "Add" at bounding box center [1006, 214] width 79 height 34
type input "0"
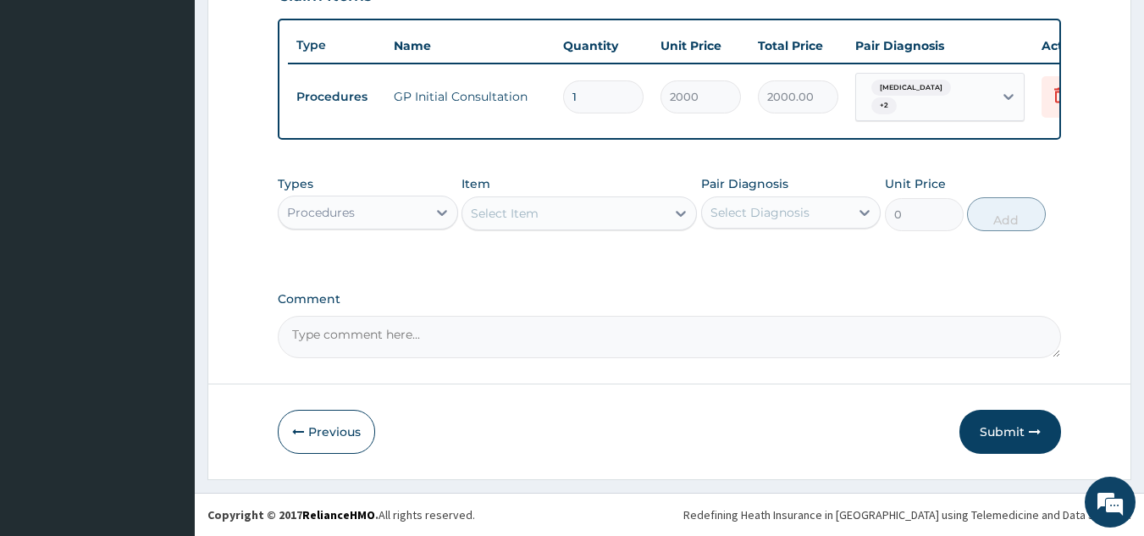
scroll to position [617, 0]
click at [452, 212] on div at bounding box center [442, 212] width 30 height 30
click at [459, 206] on div "Types Procedures Item Select Item Pair Diagnosis Select Diagnosis Unit Price 0 …" at bounding box center [670, 203] width 784 height 73
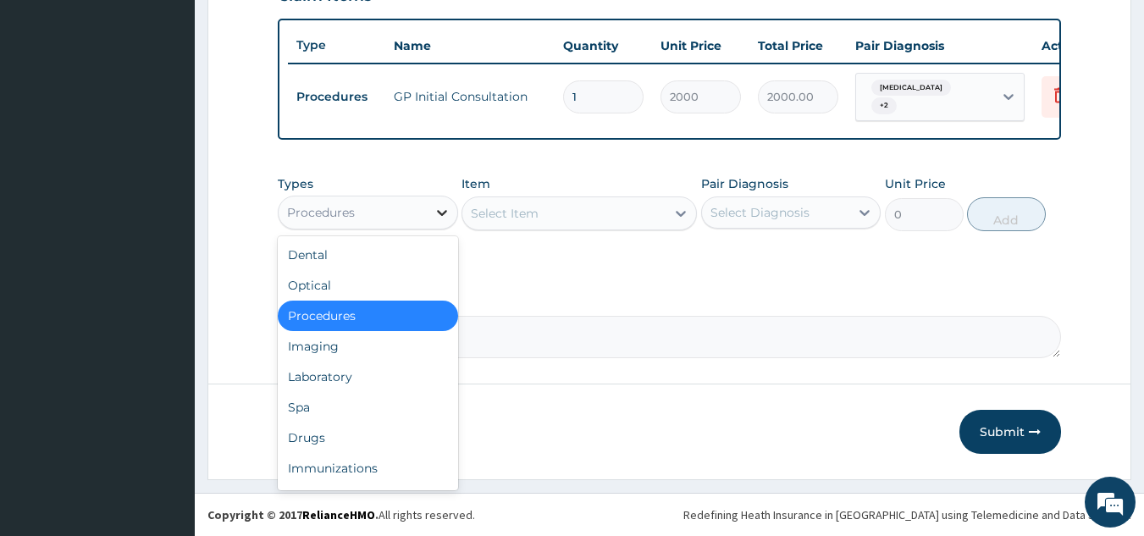
click at [453, 207] on div at bounding box center [442, 212] width 30 height 30
drag, startPoint x: 423, startPoint y: 431, endPoint x: 437, endPoint y: 415, distance: 21.0
click at [423, 430] on div "Drugs" at bounding box center [368, 438] width 180 height 30
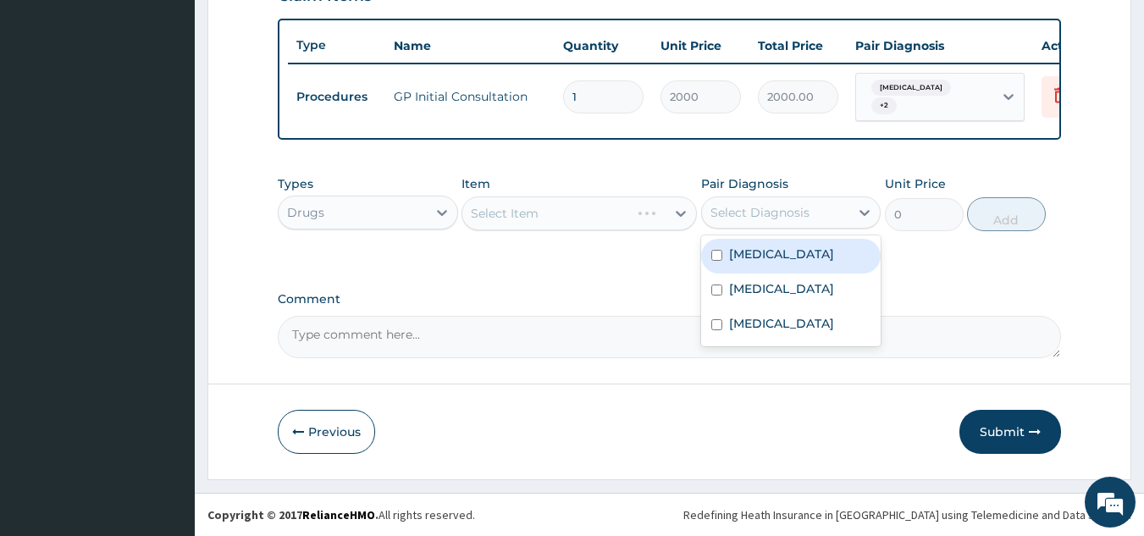
click at [746, 204] on div "Select Diagnosis" at bounding box center [760, 212] width 99 height 17
click at [805, 268] on div "Malaria" at bounding box center [791, 256] width 180 height 35
checkbox input "true"
click at [640, 220] on div "Select Item" at bounding box center [563, 213] width 203 height 27
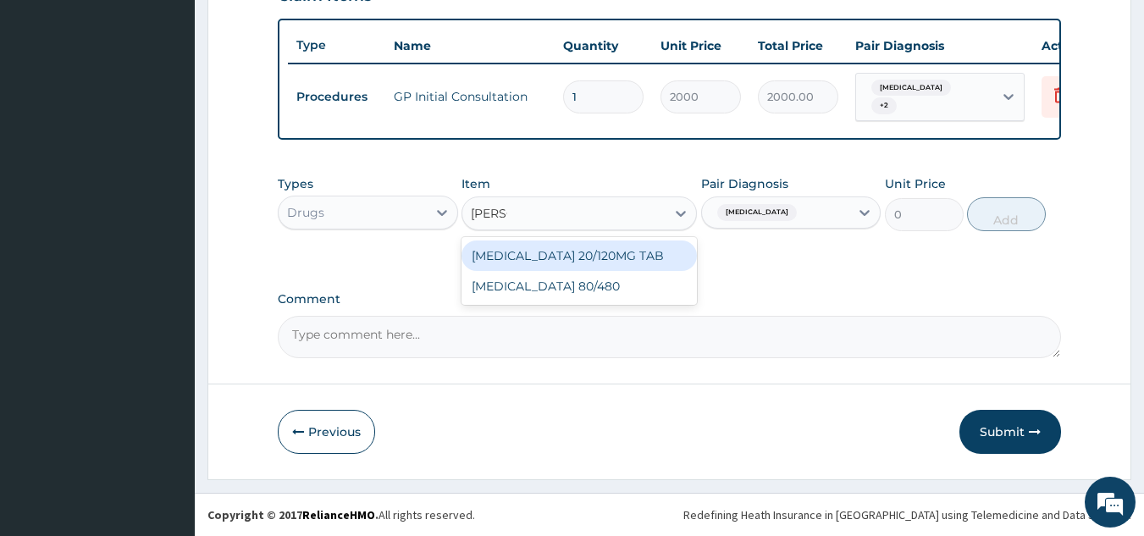
type input "COART"
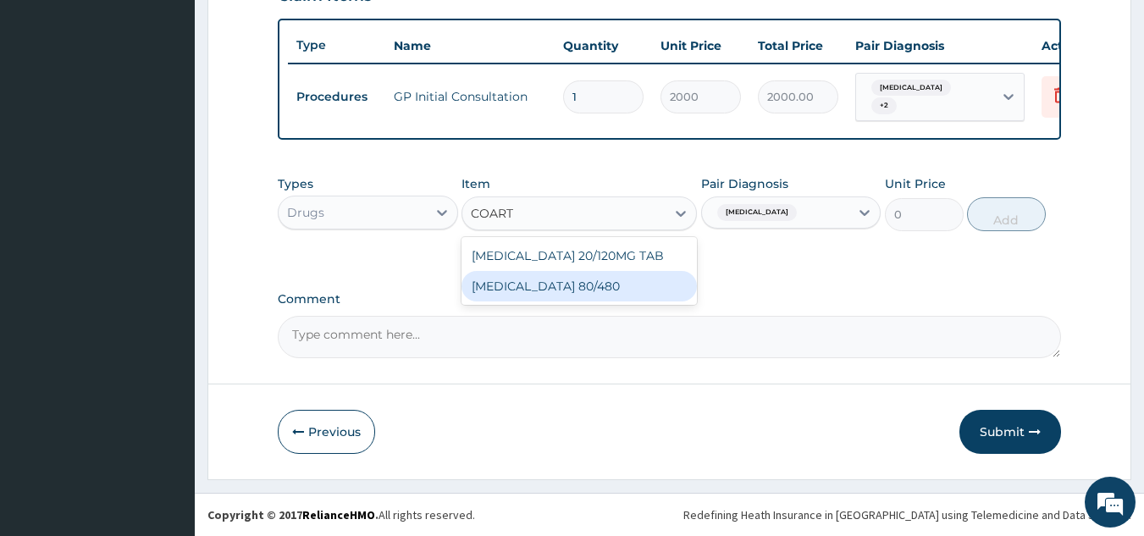
click at [620, 289] on div "COARTEM 80/480" at bounding box center [579, 286] width 235 height 30
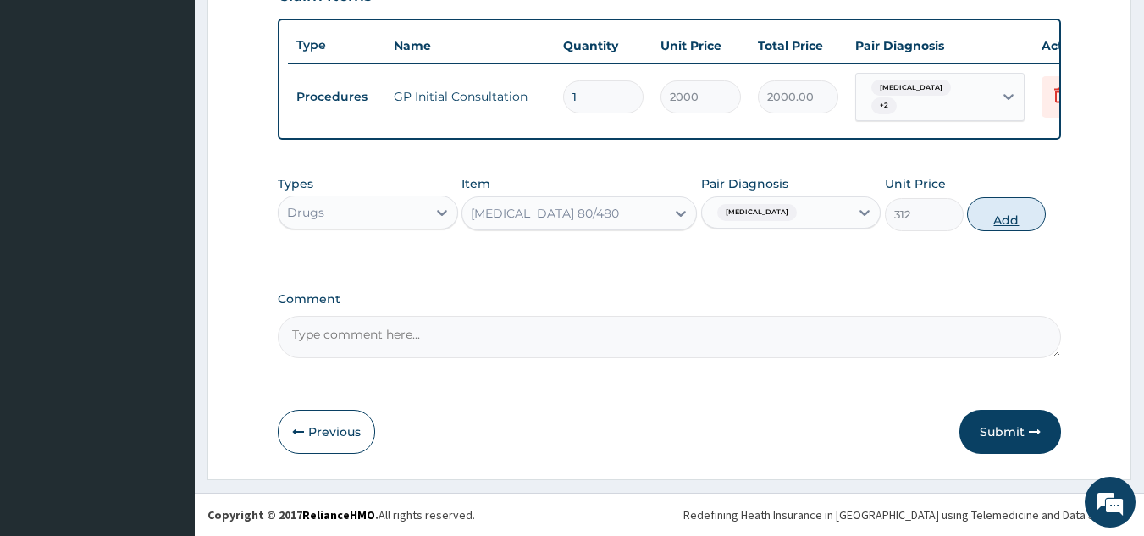
click at [1001, 210] on button "Add" at bounding box center [1006, 214] width 79 height 34
type input "0"
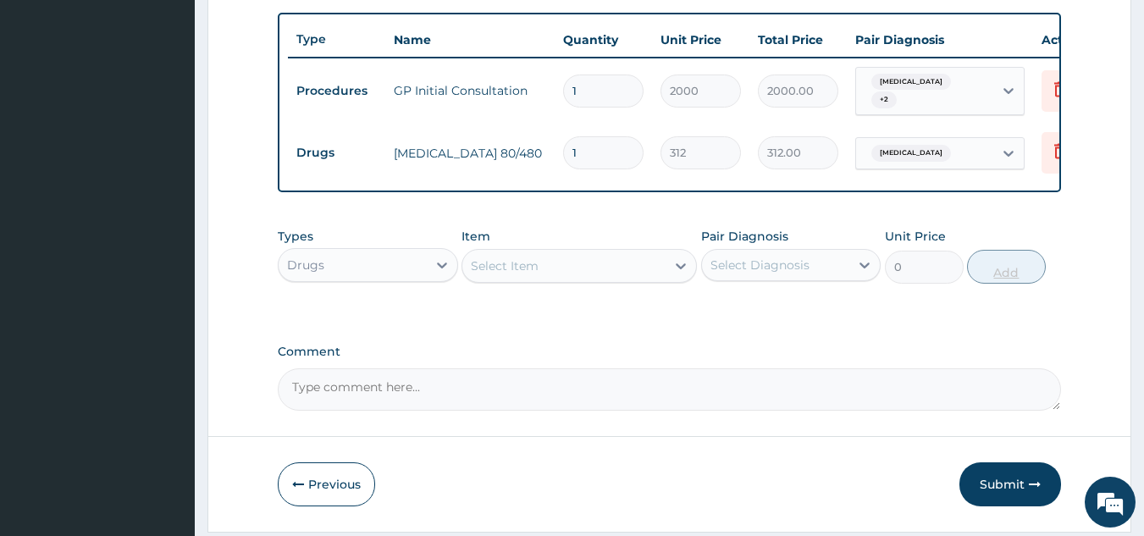
type input "0.00"
type input "6"
type input "1872.00"
type input "6"
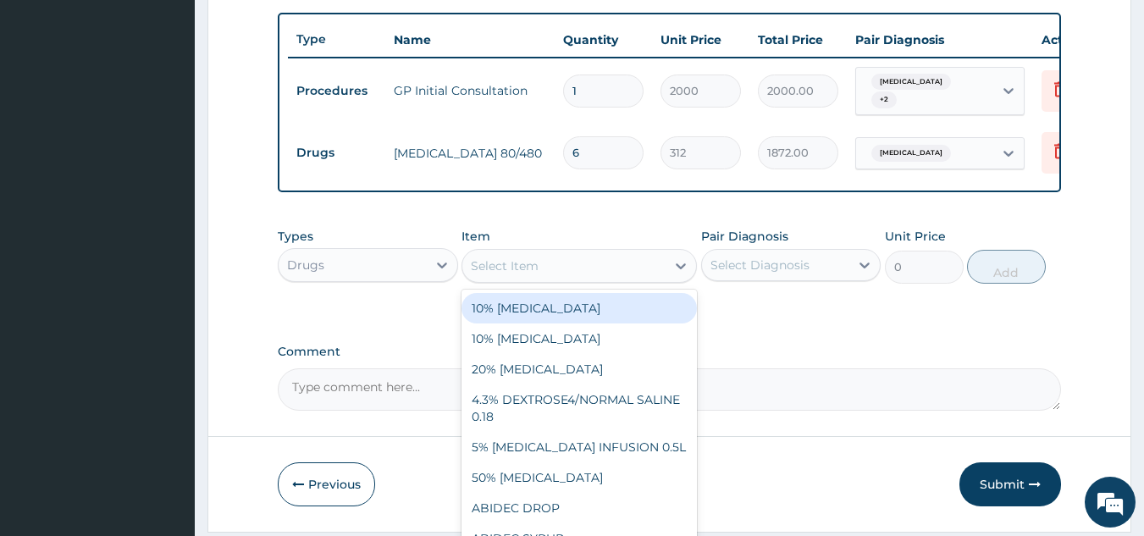
click at [628, 263] on div "Select Item" at bounding box center [563, 265] width 203 height 27
type input "S"
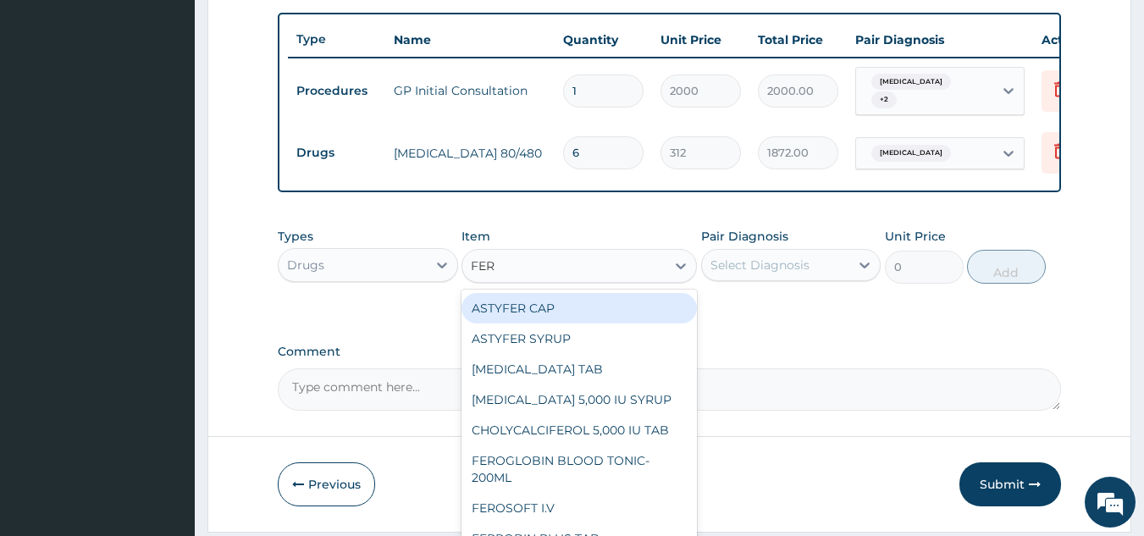
type input "FERR"
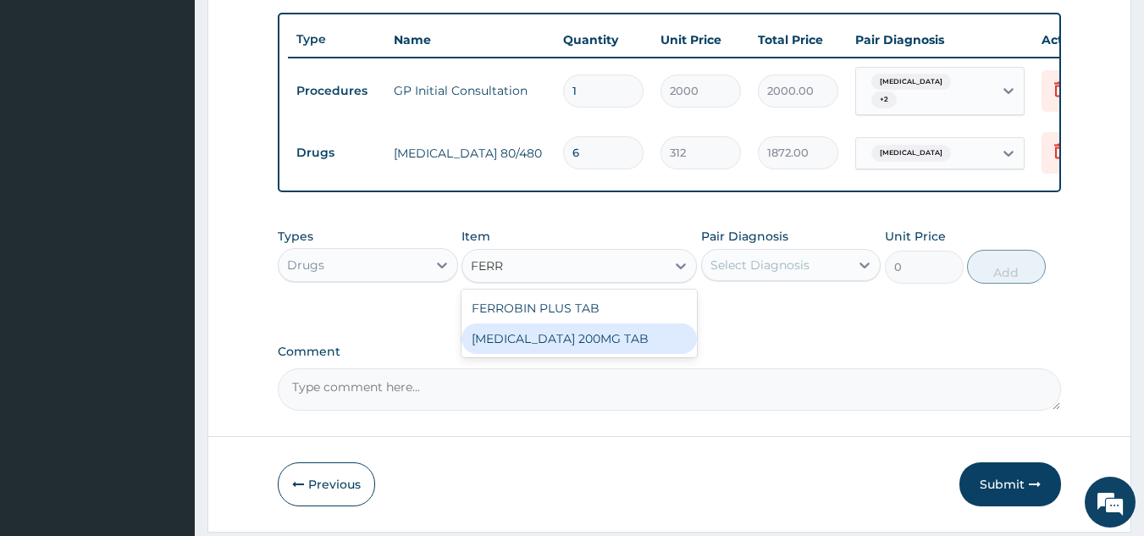
click at [611, 354] on div "FERROUS SULPHATE 200MG TAB" at bounding box center [579, 339] width 235 height 30
type input "30"
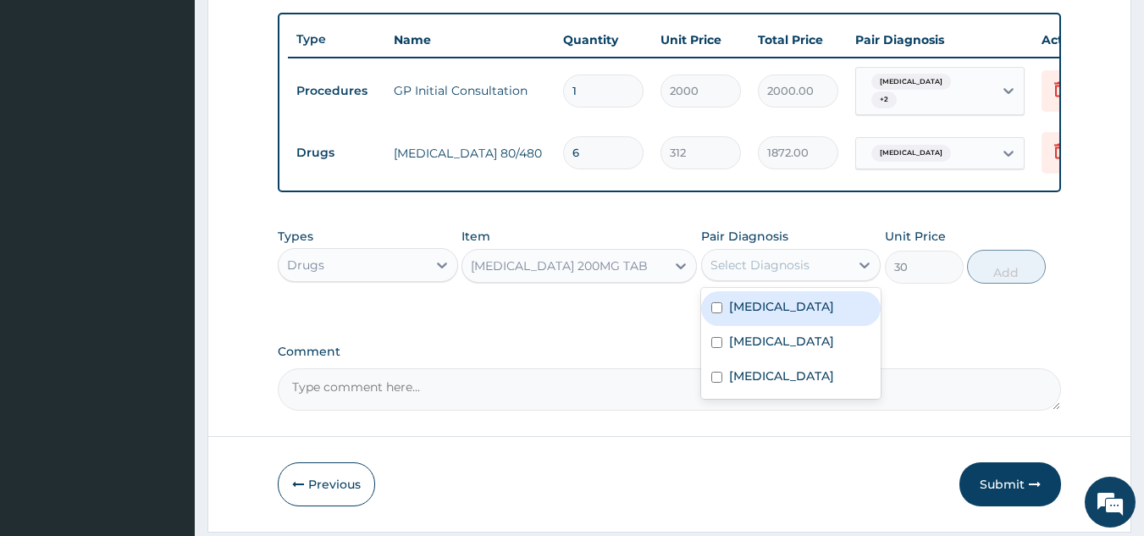
click at [774, 261] on div "Select Diagnosis" at bounding box center [776, 265] width 148 height 27
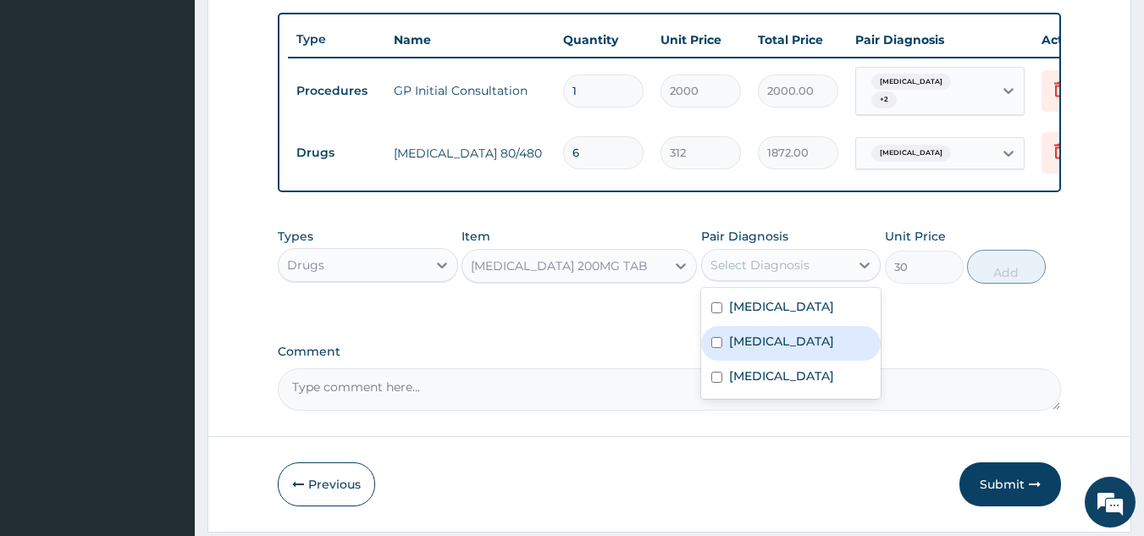
click at [769, 346] on label "Anemia" at bounding box center [781, 341] width 105 height 17
checkbox input "true"
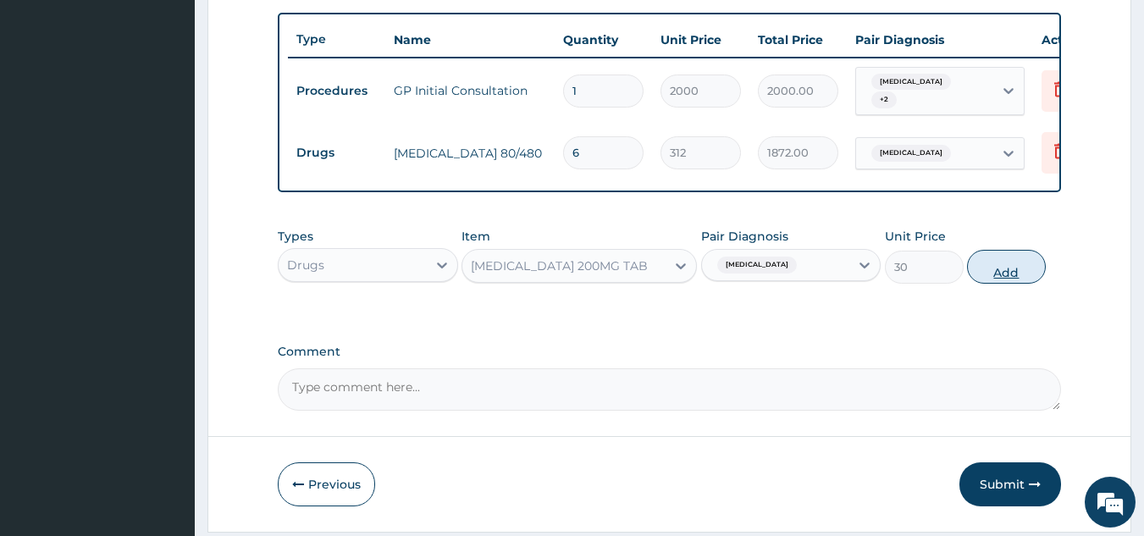
click at [1024, 279] on button "Add" at bounding box center [1006, 267] width 79 height 34
type input "0"
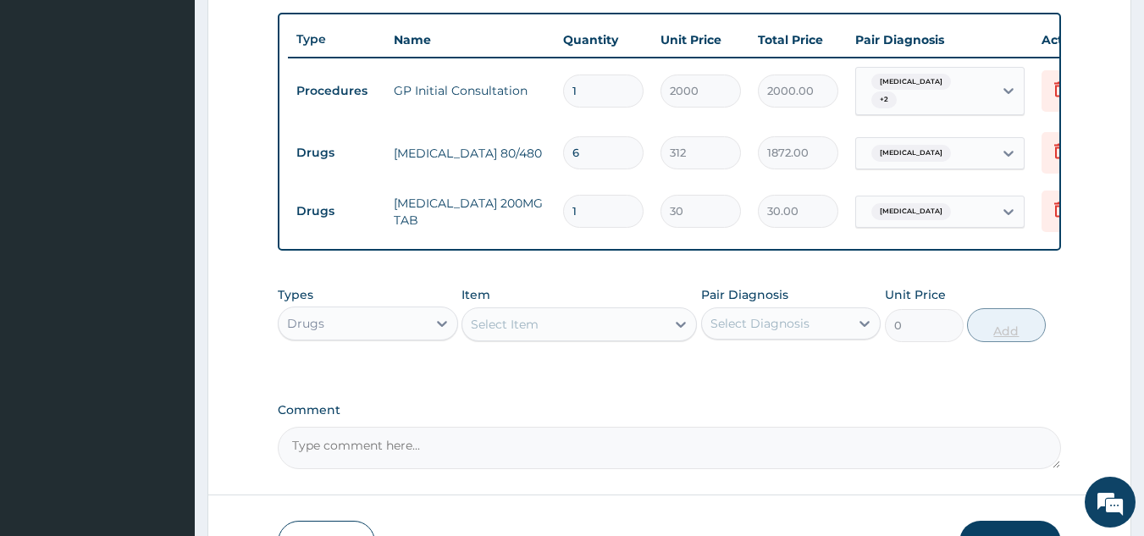
type input "14"
type input "420.00"
type input "14"
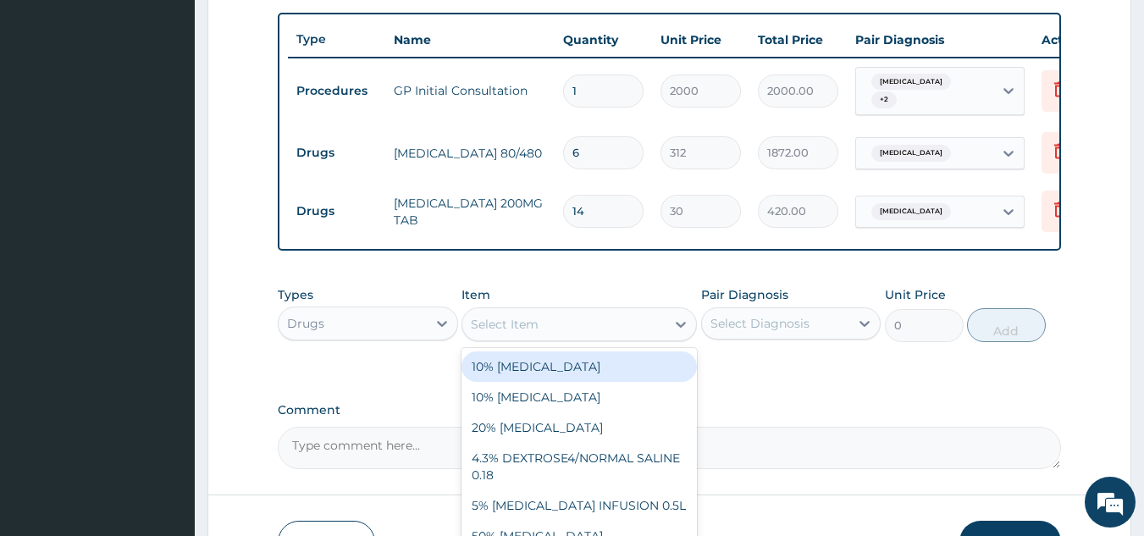
click at [562, 335] on div "Select Item" at bounding box center [563, 324] width 203 height 27
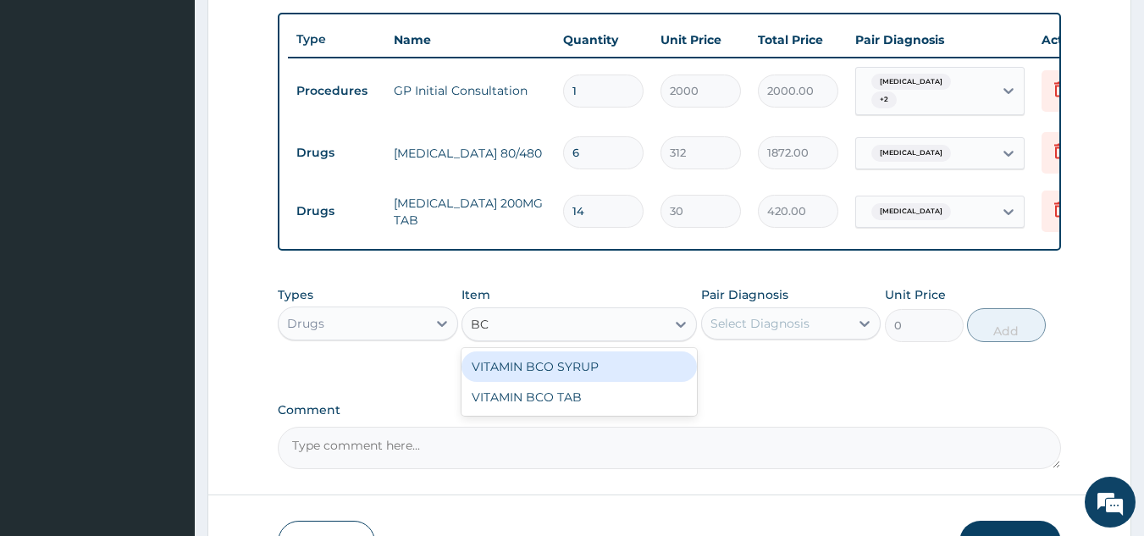
type input "BCO"
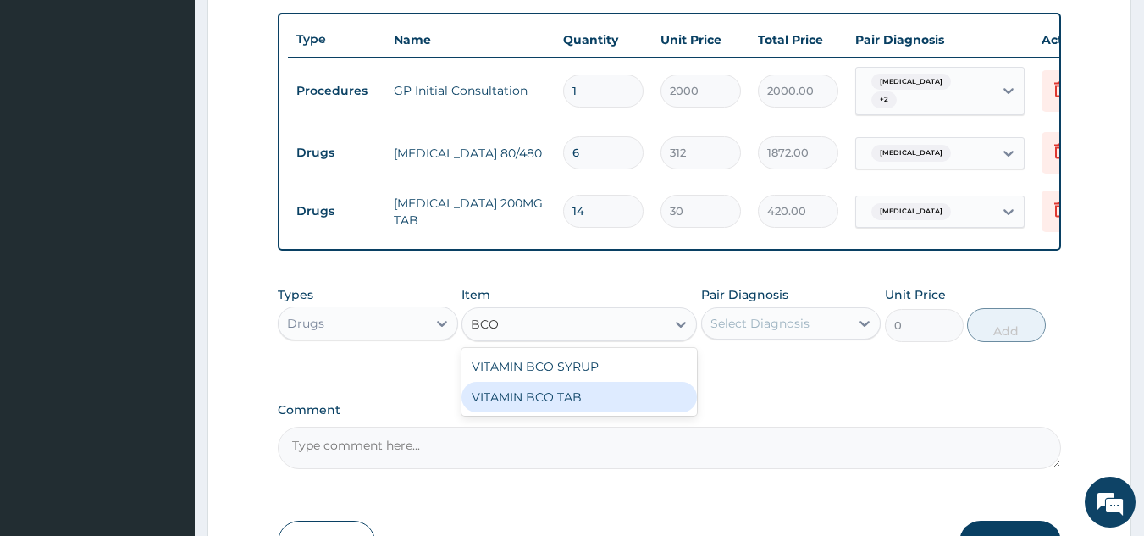
click at [639, 407] on div "VITAMIN BCO TAB" at bounding box center [579, 397] width 235 height 30
type input "10"
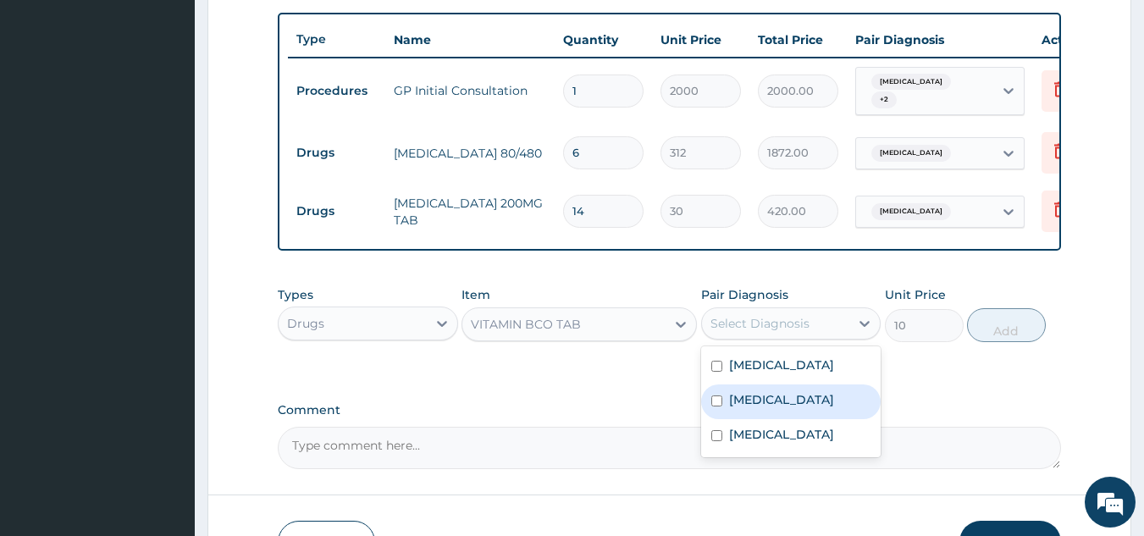
drag, startPoint x: 745, startPoint y: 339, endPoint x: 806, endPoint y: 411, distance: 94.3
click at [806, 340] on div "option Anemia, selected. option Anemia focused, 2 of 3. 3 results available. Us…" at bounding box center [791, 323] width 180 height 32
click at [806, 411] on div "Anemia" at bounding box center [791, 402] width 180 height 35
checkbox input "true"
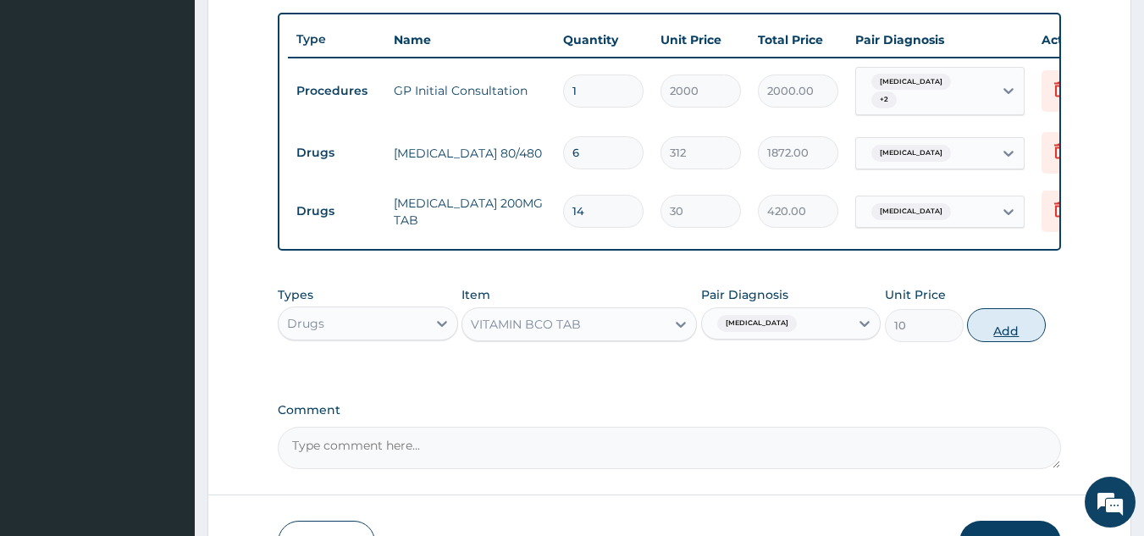
click at [984, 330] on button "Add" at bounding box center [1006, 325] width 79 height 34
type input "0"
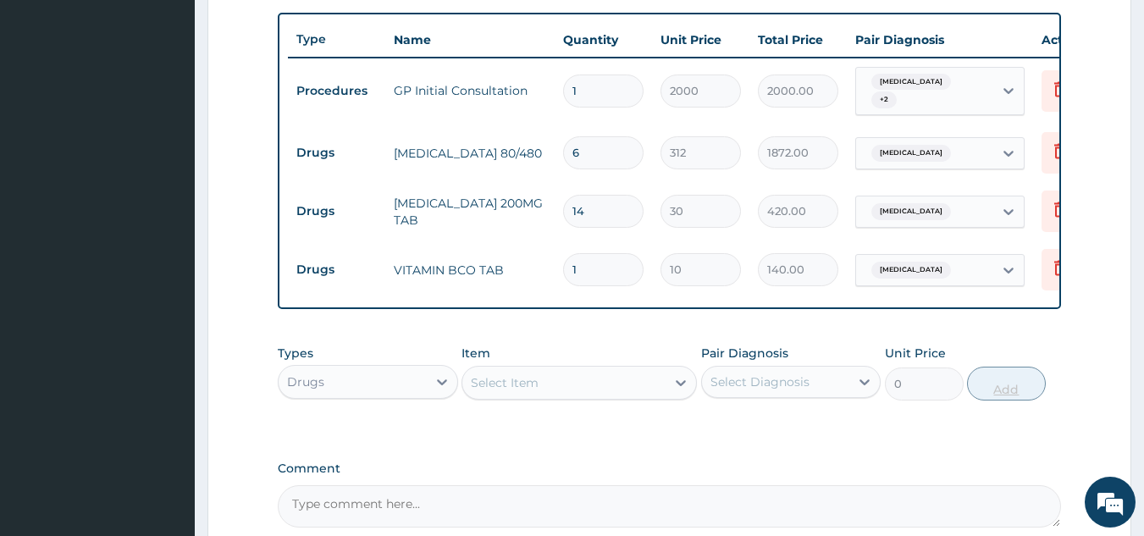
type input "14"
type input "140.00"
type input "14"
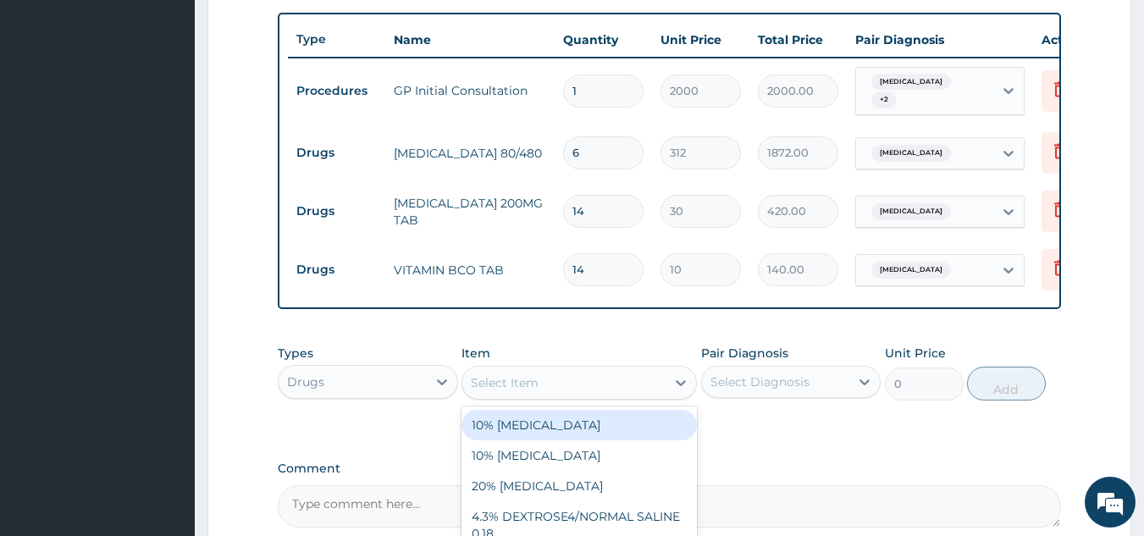
click at [570, 389] on div "Select Item" at bounding box center [563, 382] width 203 height 27
type input "MENTH"
click at [623, 429] on div "MENTHODEX COUGH SYRUP" at bounding box center [579, 425] width 235 height 30
type input "960"
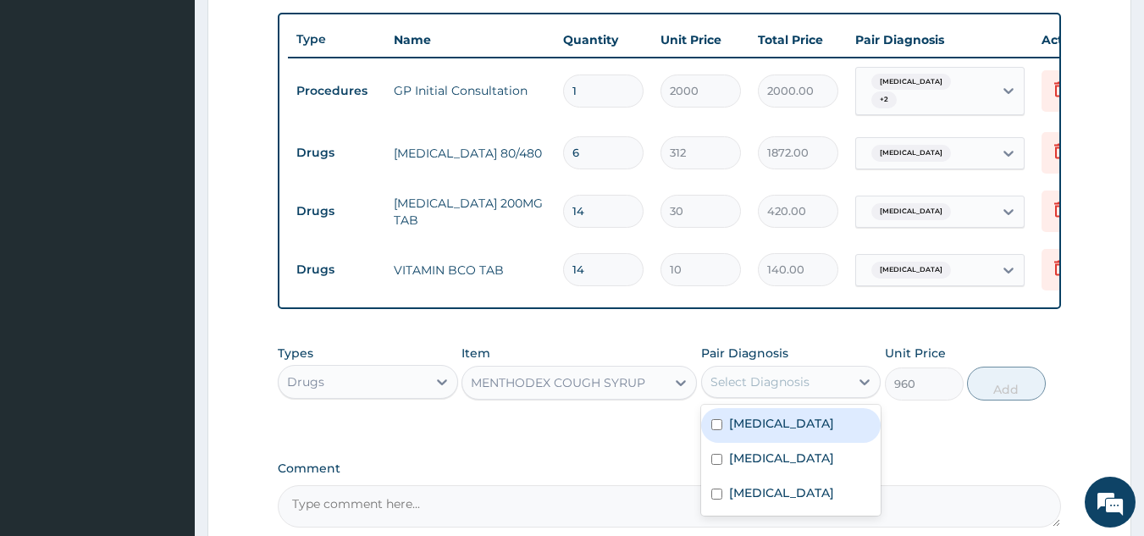
click at [785, 389] on div "Select Diagnosis" at bounding box center [760, 381] width 99 height 17
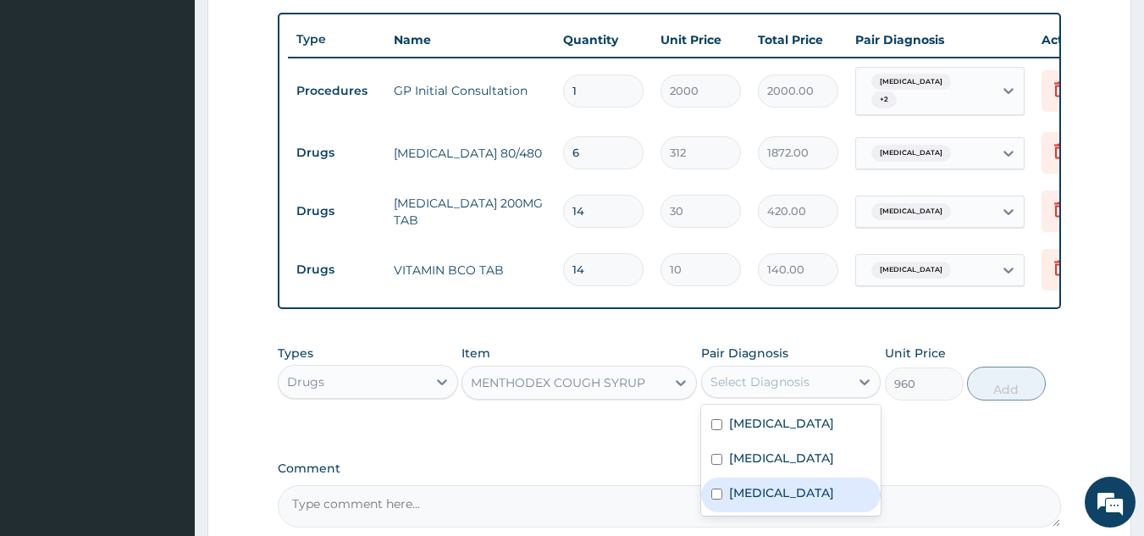
click at [816, 501] on label "Respiratory tract infection" at bounding box center [781, 492] width 105 height 17
checkbox input "true"
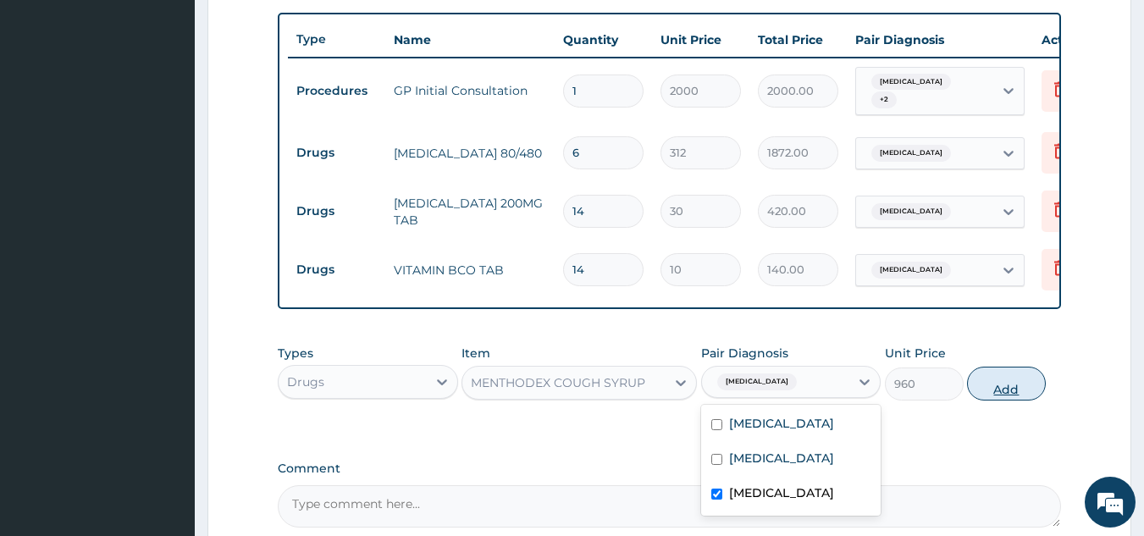
click at [1011, 386] on button "Add" at bounding box center [1006, 384] width 79 height 34
type input "0"
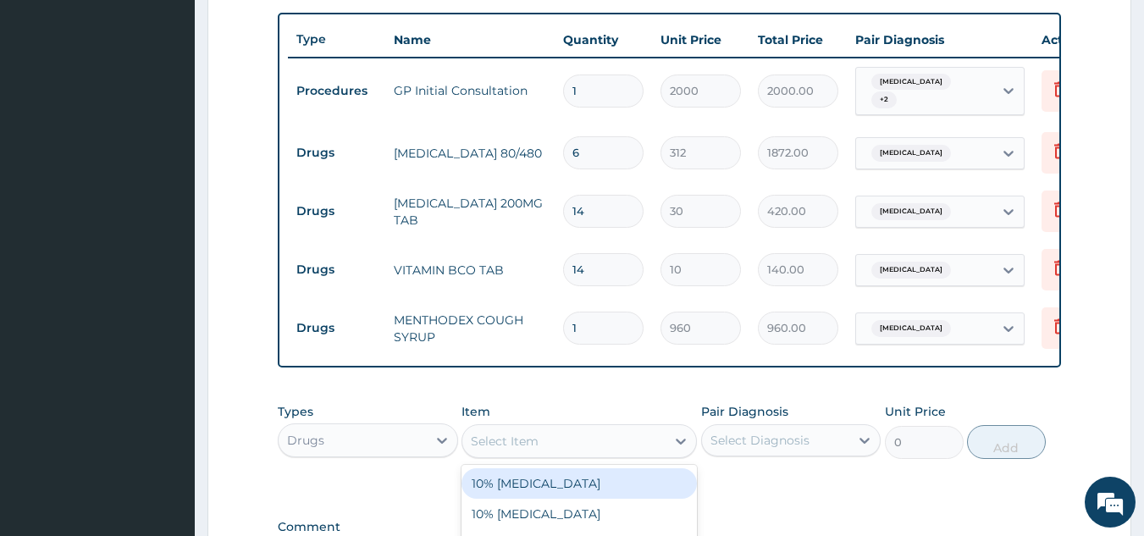
click at [611, 454] on div "Select Item" at bounding box center [563, 441] width 203 height 27
type input "PARA"
click at [605, 496] on div "PARACETAMOL 500MG TAB" at bounding box center [579, 483] width 235 height 30
type input "15"
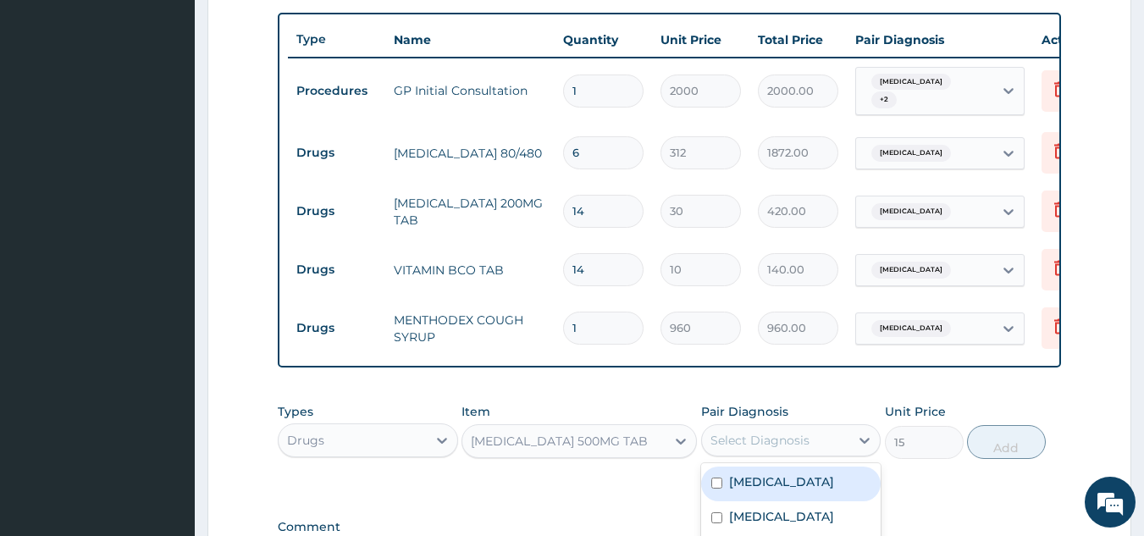
click at [806, 446] on div "Select Diagnosis" at bounding box center [760, 440] width 99 height 17
click at [813, 491] on div "Malaria" at bounding box center [791, 484] width 180 height 35
checkbox input "true"
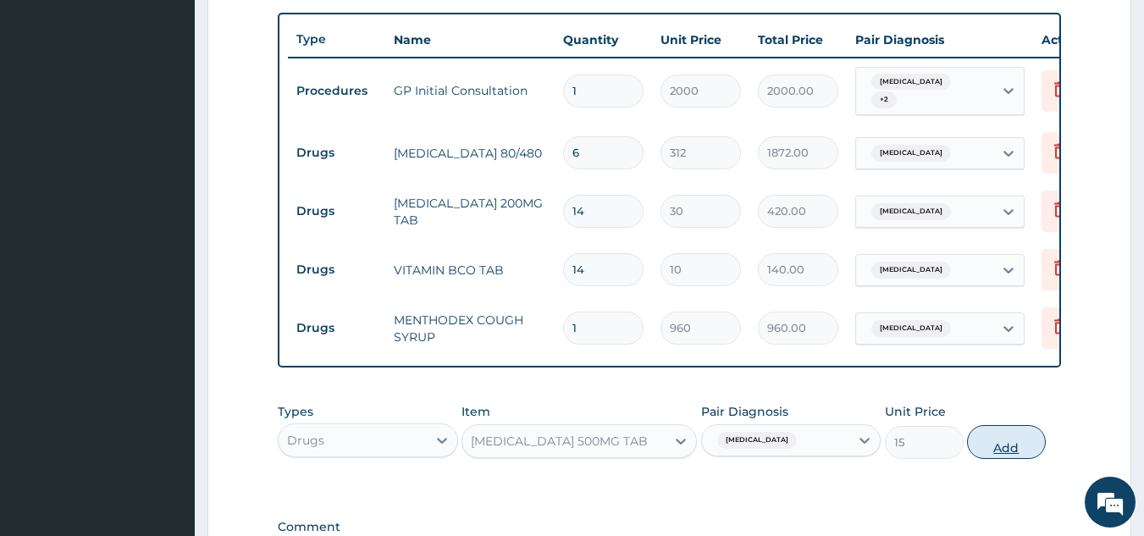
click at [998, 443] on button "Add" at bounding box center [1006, 442] width 79 height 34
type input "0"
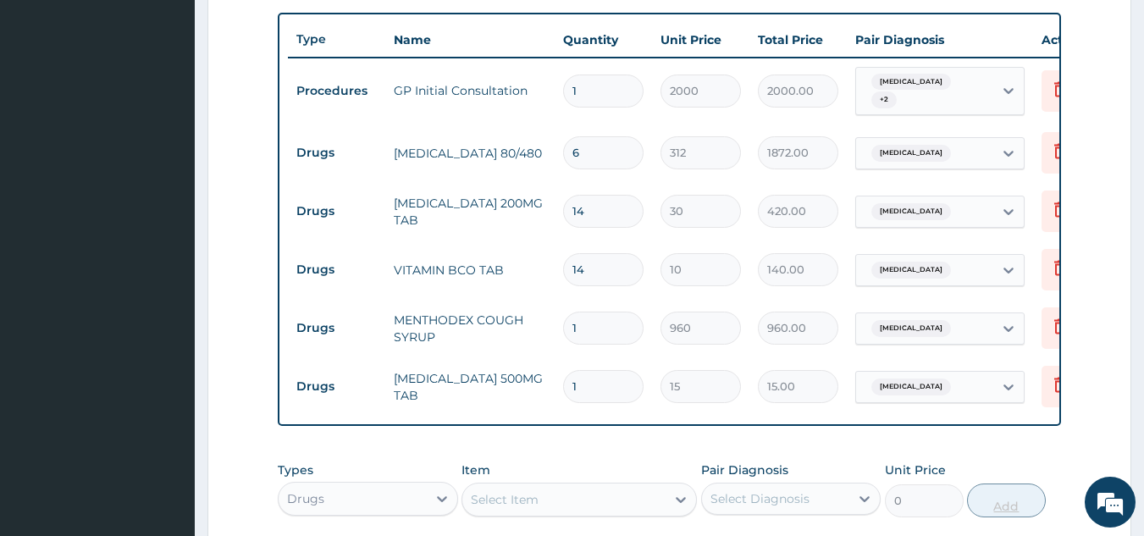
type input "18"
type input "270.00"
type input "18"
click at [617, 506] on div "Select Item" at bounding box center [563, 499] width 203 height 27
type input "AMOX"
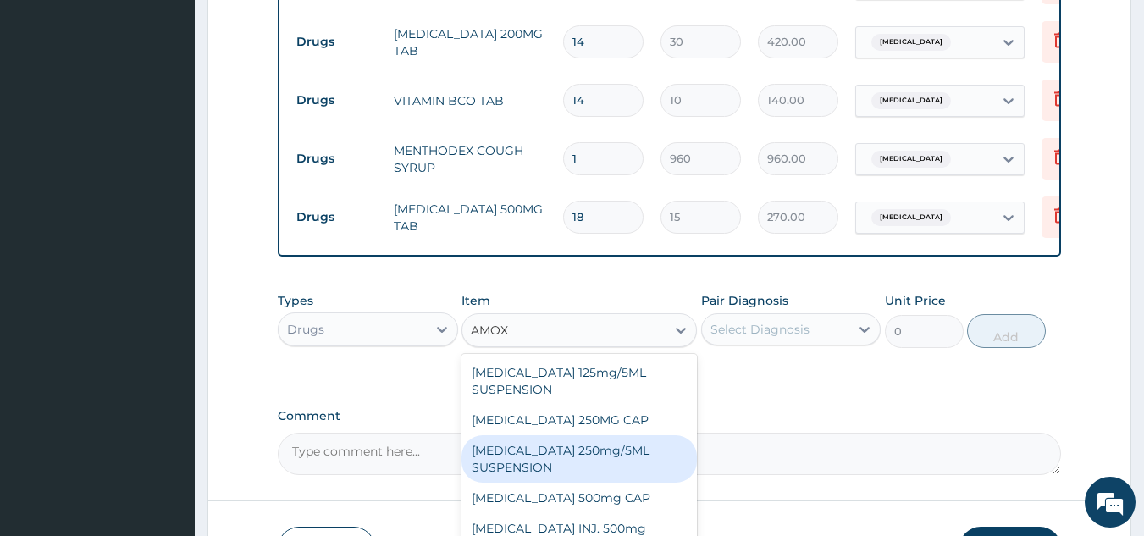
scroll to position [349, 0]
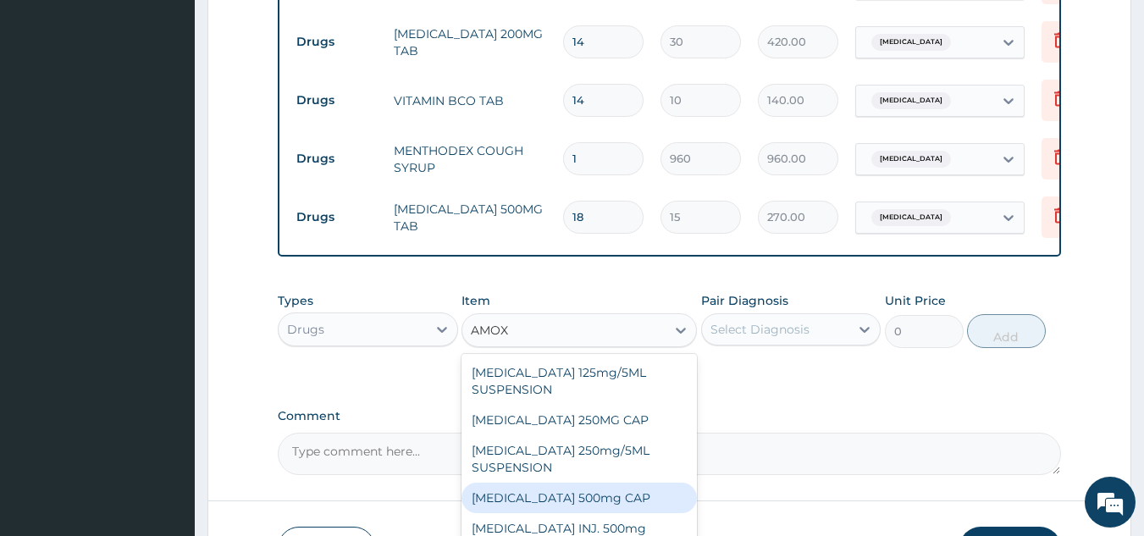
click at [647, 507] on div "AMOXYCILLIN 500mg CAP" at bounding box center [579, 498] width 235 height 30
type input "45"
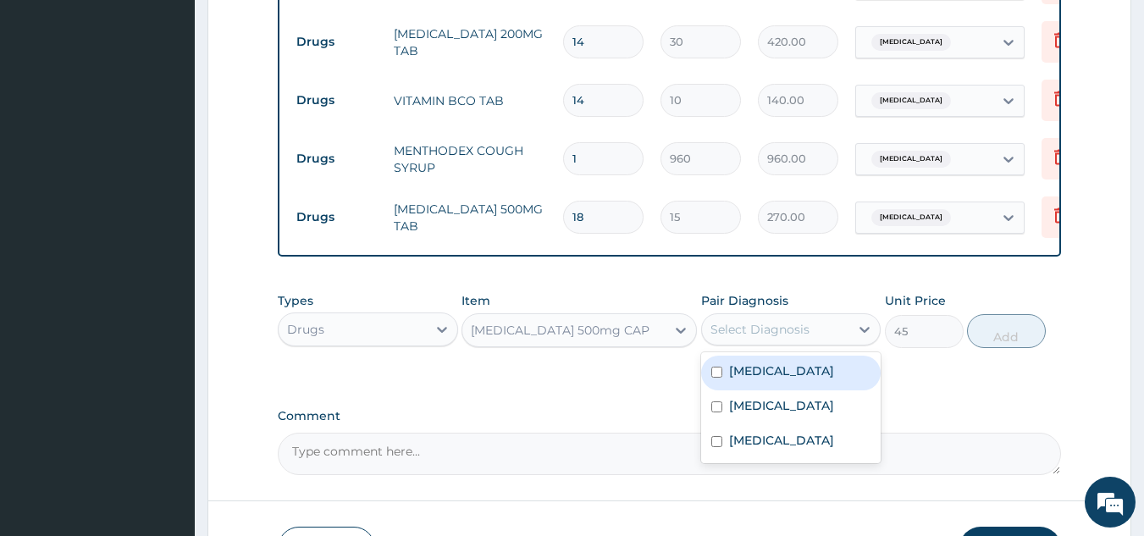
click at [773, 336] on div "Select Diagnosis" at bounding box center [760, 329] width 99 height 17
click at [814, 390] on div "Malaria" at bounding box center [791, 373] width 180 height 35
checkbox input "true"
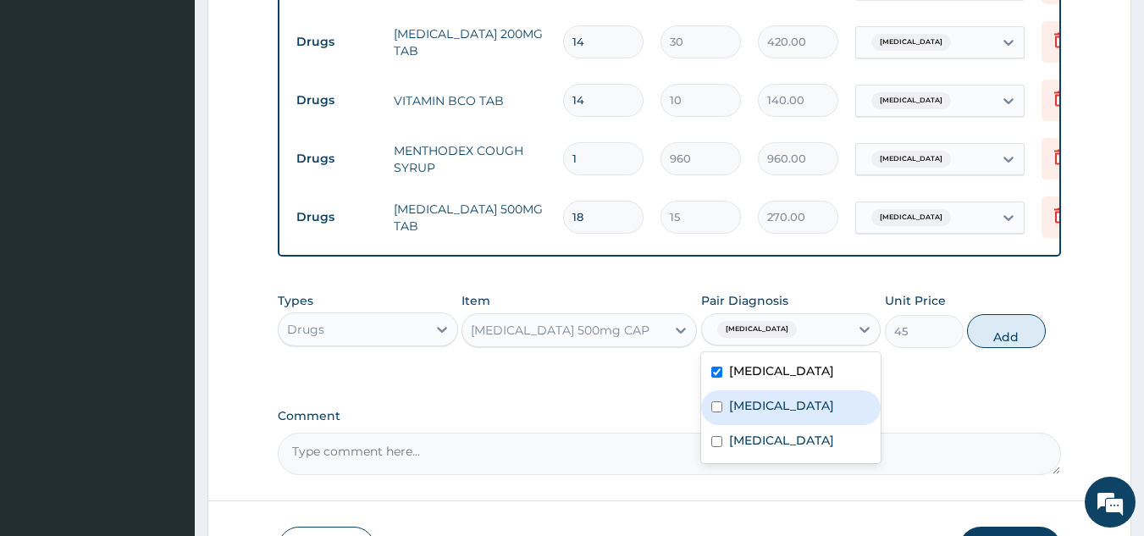
click at [820, 407] on div "Anemia" at bounding box center [791, 407] width 180 height 35
checkbox input "true"
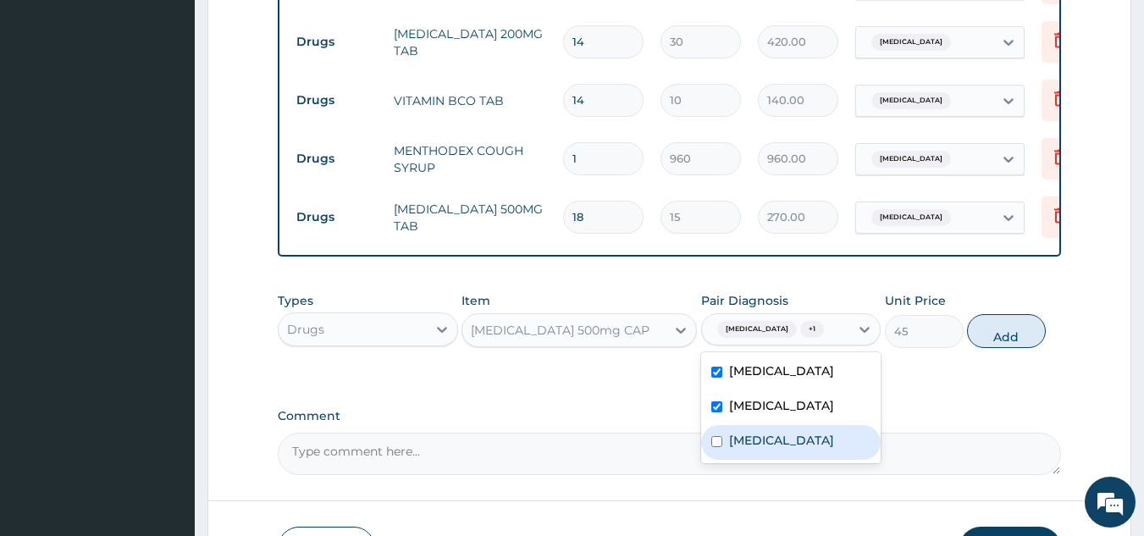
click at [818, 449] on label "Respiratory tract infection" at bounding box center [781, 440] width 105 height 17
checkbox input "true"
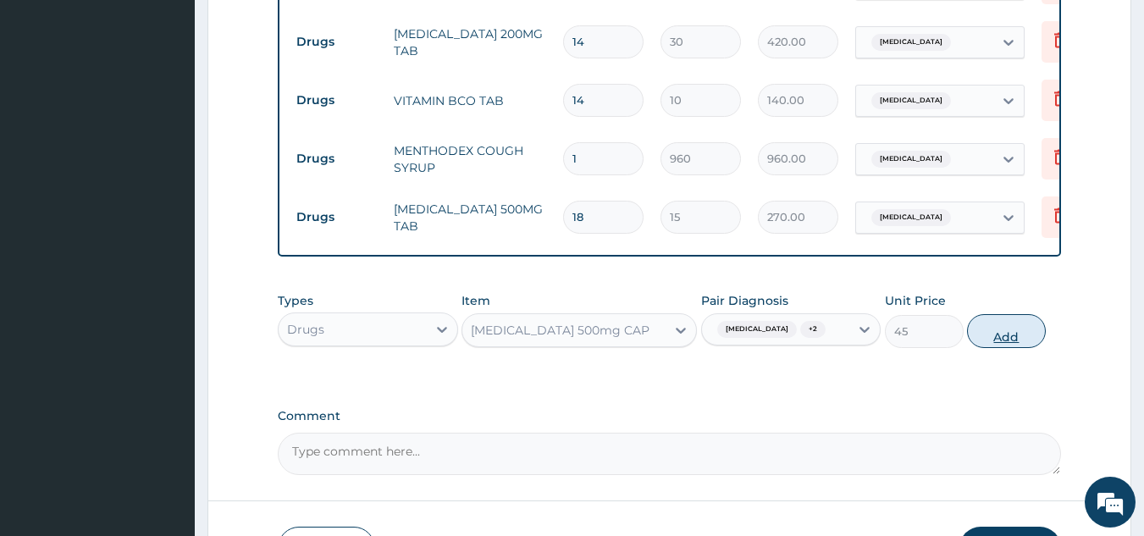
click at [967, 331] on button "Add" at bounding box center [1006, 331] width 79 height 34
type input "0"
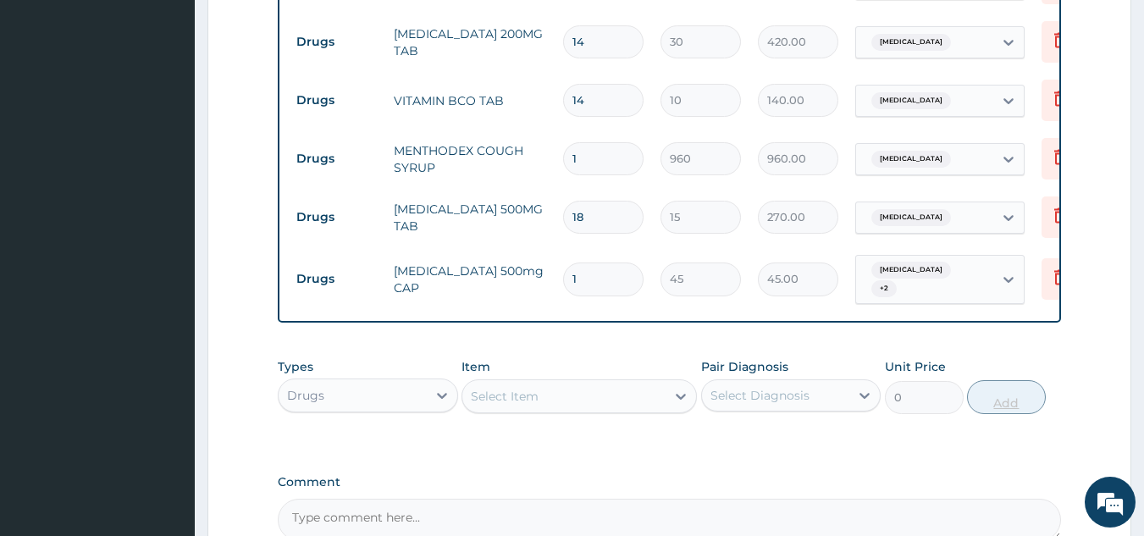
type input "15"
type input "675.00"
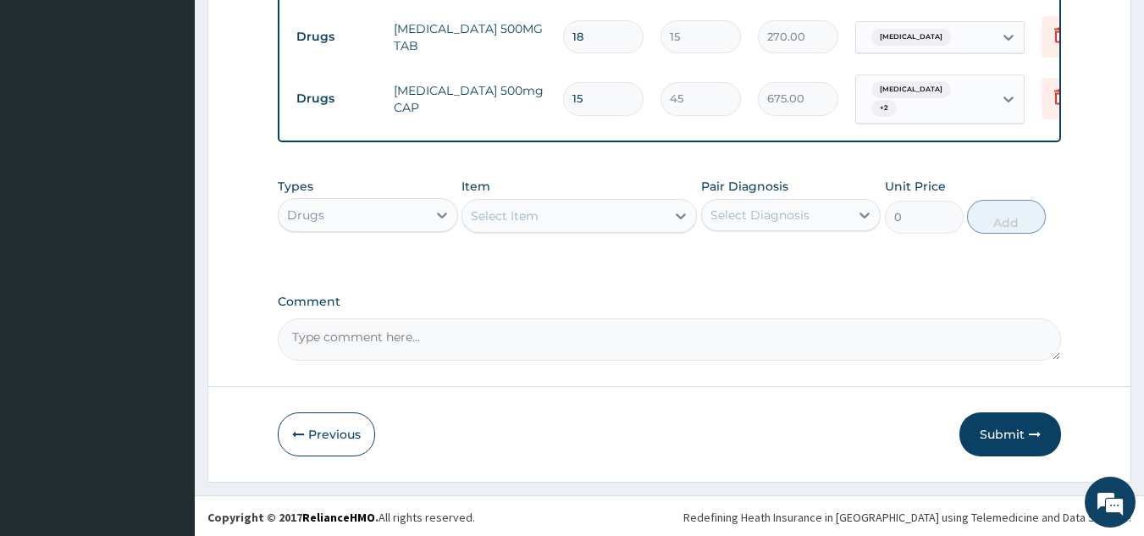
scroll to position [968, 0]
type input "15"
click at [1009, 434] on button "Submit" at bounding box center [1011, 434] width 102 height 44
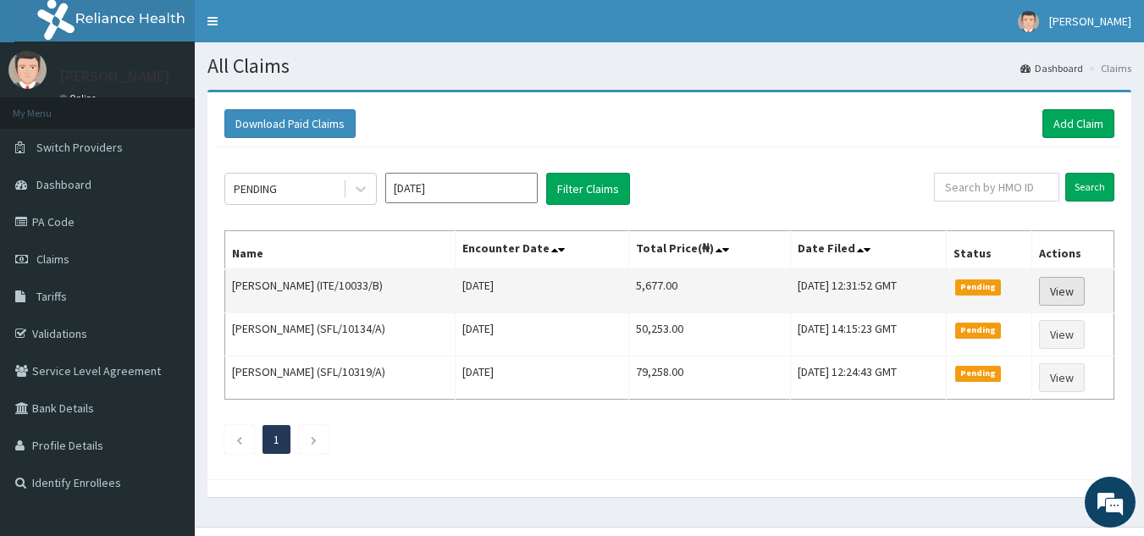
click at [1059, 297] on link "View" at bounding box center [1062, 291] width 46 height 29
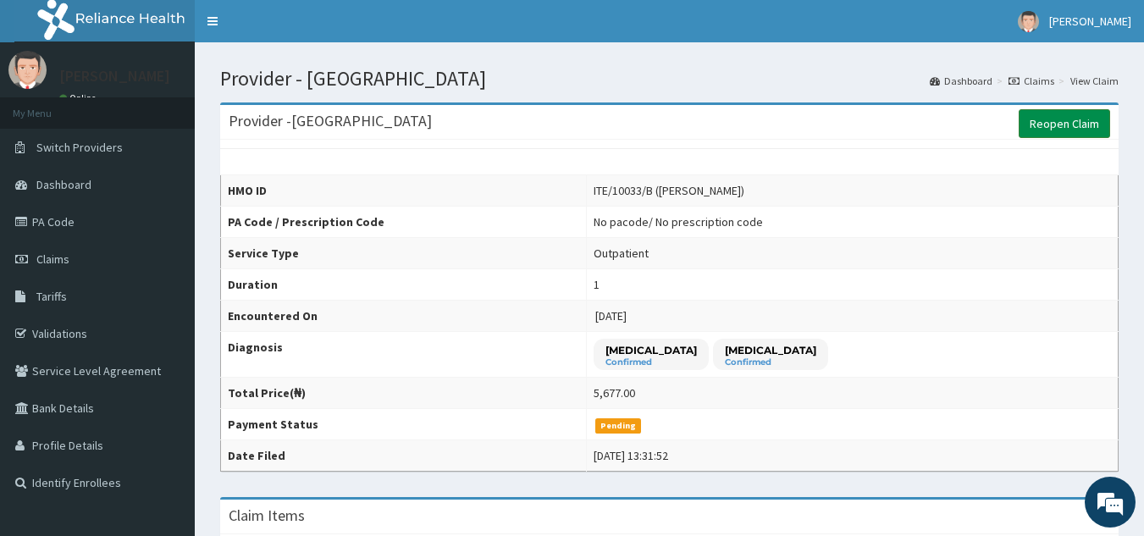
click at [1079, 124] on link "Reopen Claim" at bounding box center [1064, 123] width 91 height 29
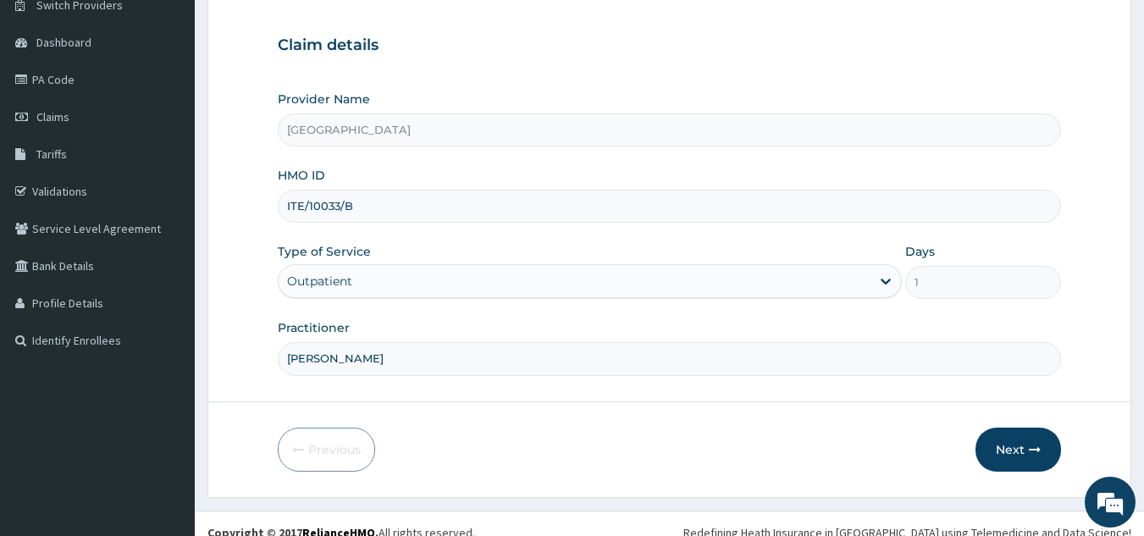
scroll to position [160, 0]
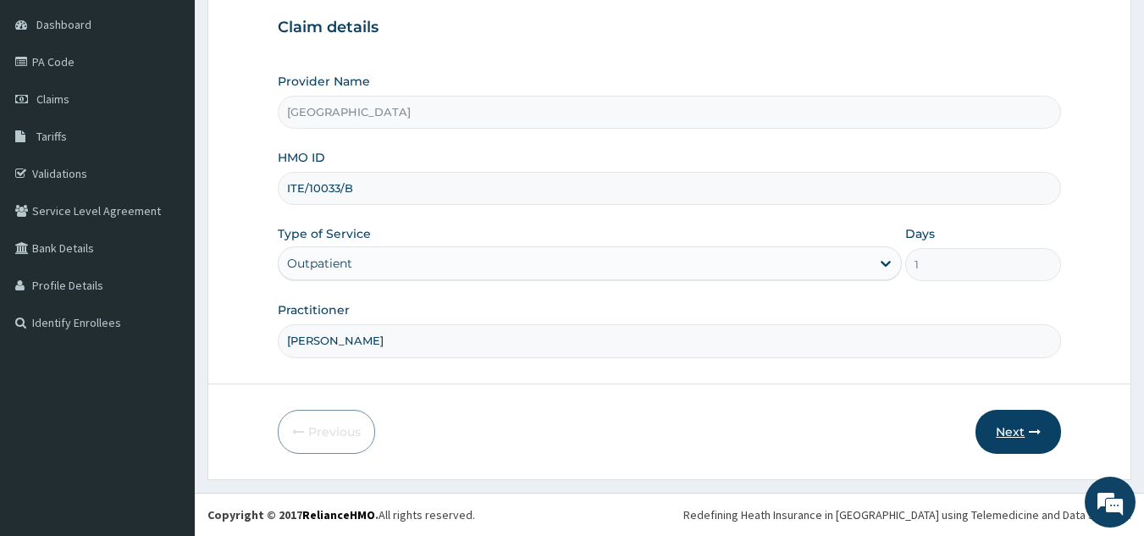
click at [1024, 428] on button "Next" at bounding box center [1019, 432] width 86 height 44
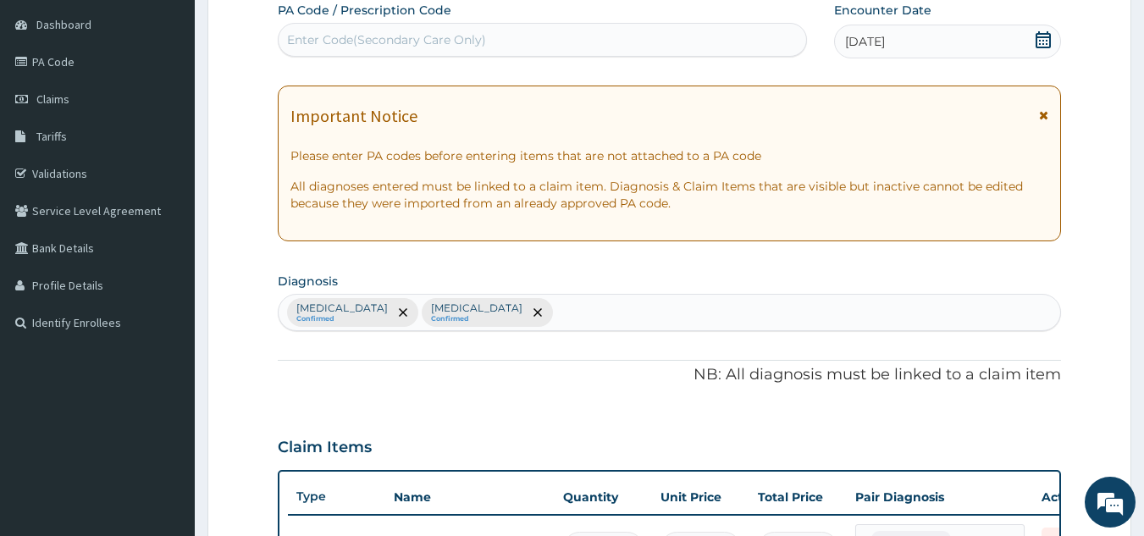
click at [743, 301] on div "[MEDICAL_DATA] Confirmed [MEDICAL_DATA] Confirmed" at bounding box center [670, 313] width 783 height 36
type input "RTI"
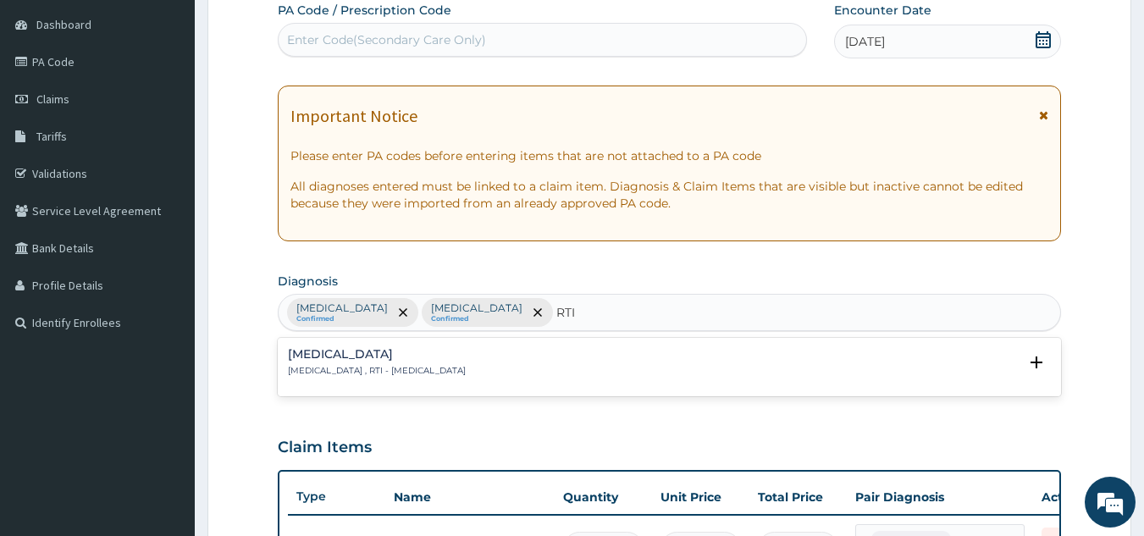
click at [583, 370] on div "[MEDICAL_DATA] [MEDICAL_DATA] , RTI - [MEDICAL_DATA]" at bounding box center [670, 363] width 764 height 30
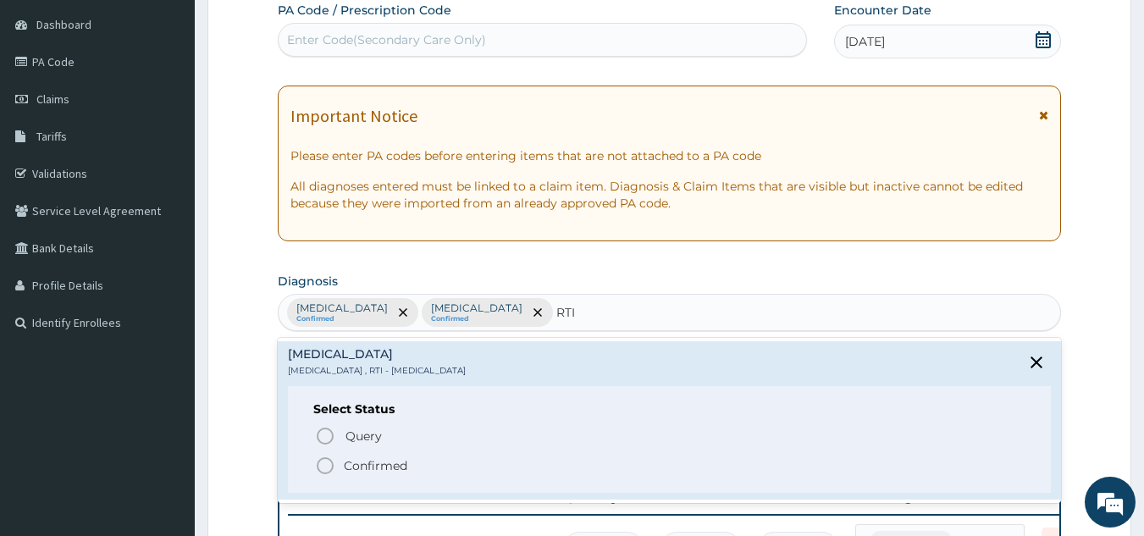
scroll to position [0, 0]
click at [325, 465] on icon "status option filled" at bounding box center [325, 466] width 20 height 20
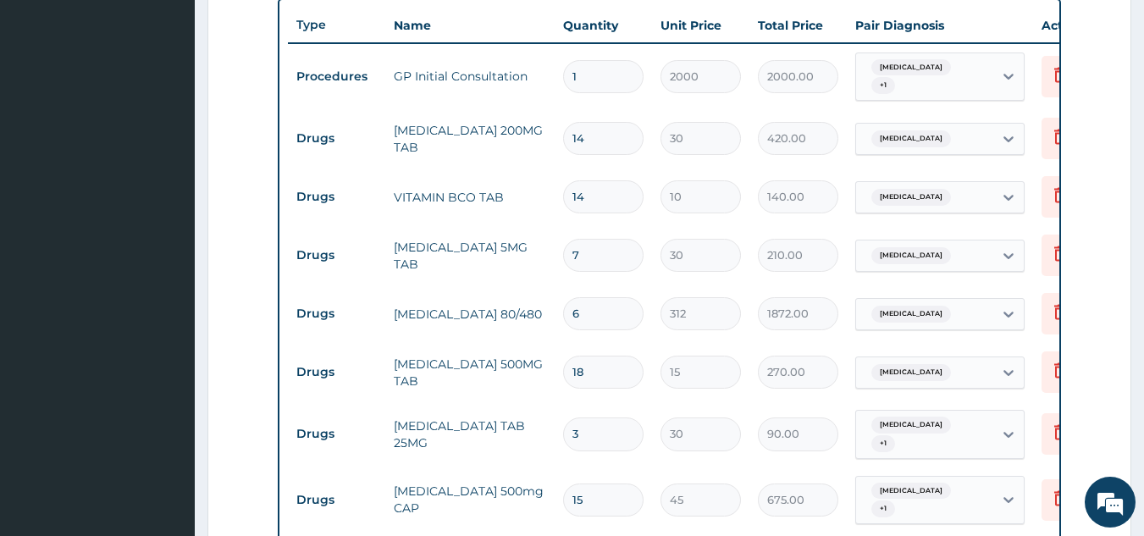
scroll to position [838, 0]
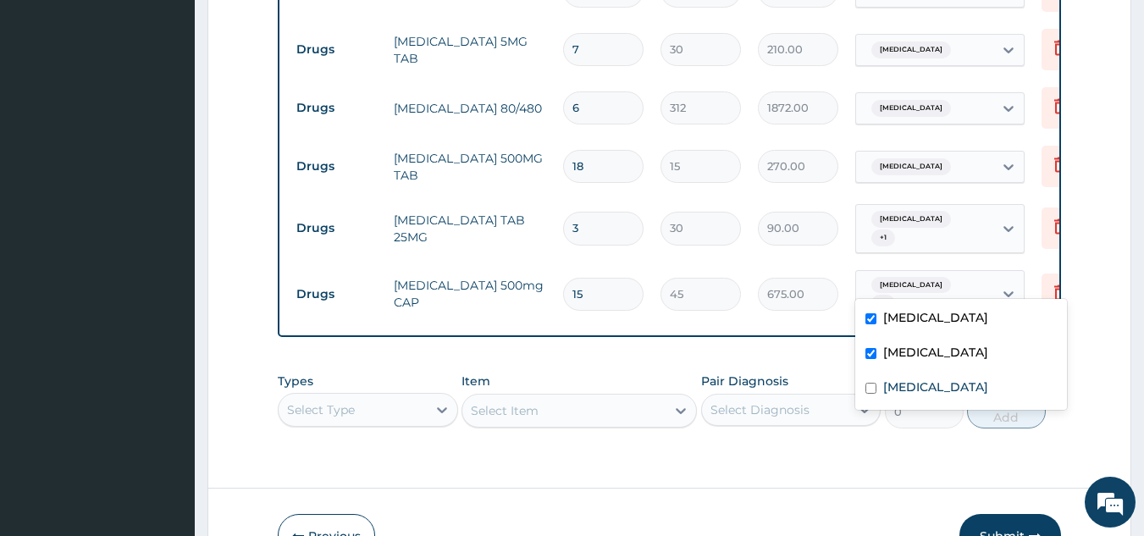
click at [966, 272] on div "Anemia + 1" at bounding box center [924, 294] width 137 height 47
click at [979, 379] on label "Respiratory tract infection" at bounding box center [935, 387] width 105 height 17
checkbox input "true"
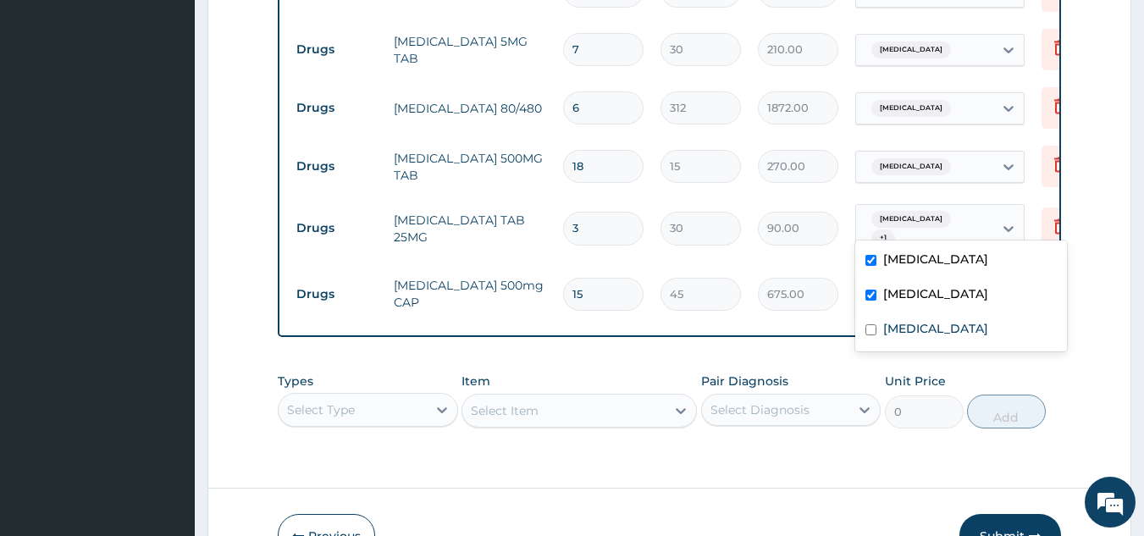
click at [965, 222] on div "Anemia + 1" at bounding box center [924, 228] width 137 height 47
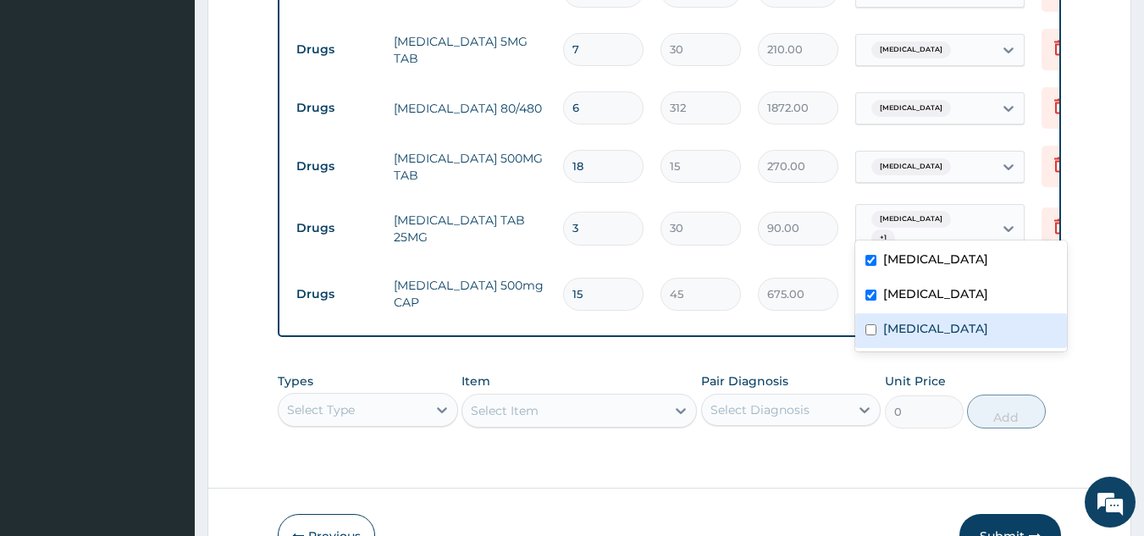
click at [982, 331] on label "Respiratory tract infection" at bounding box center [935, 328] width 105 height 17
checkbox input "true"
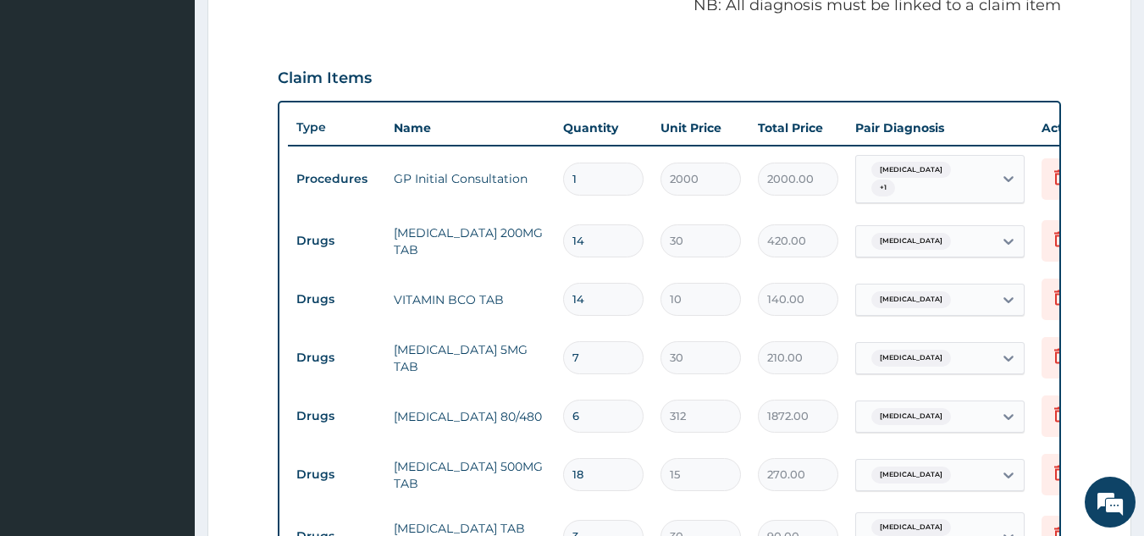
scroll to position [499, 0]
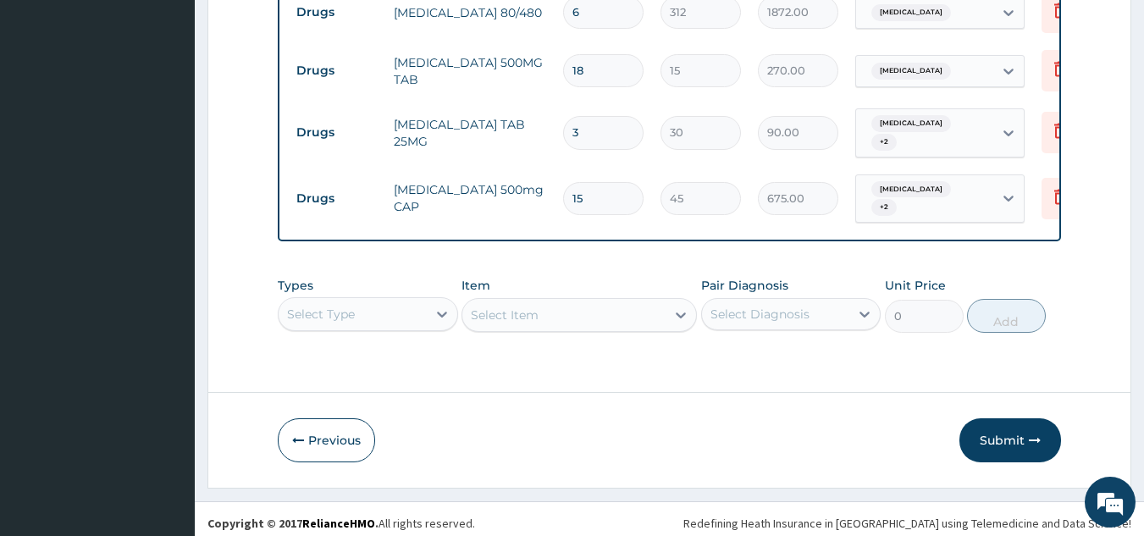
click at [986, 439] on button "Submit" at bounding box center [1011, 440] width 102 height 44
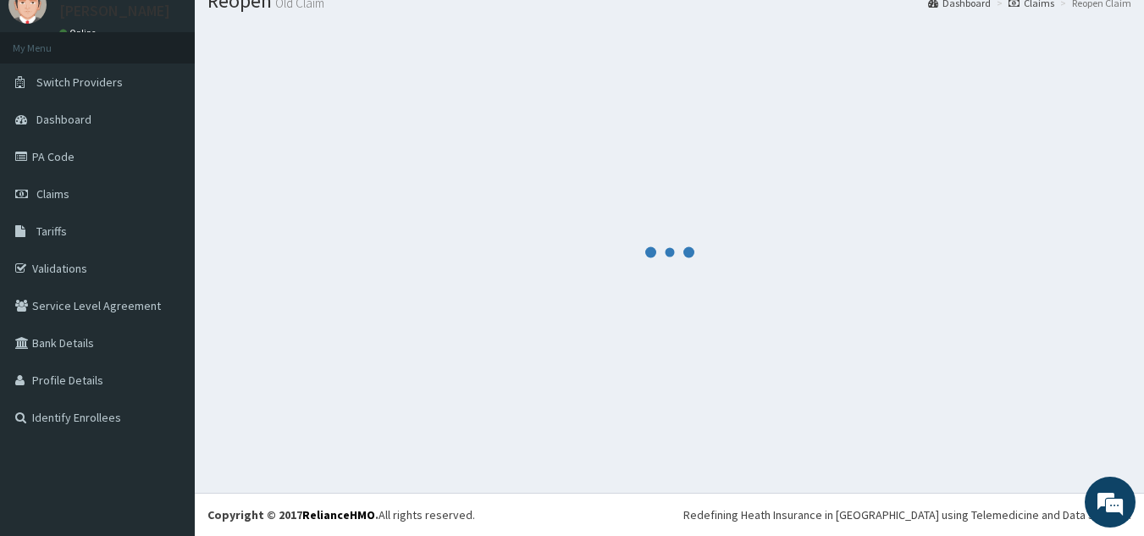
scroll to position [933, 0]
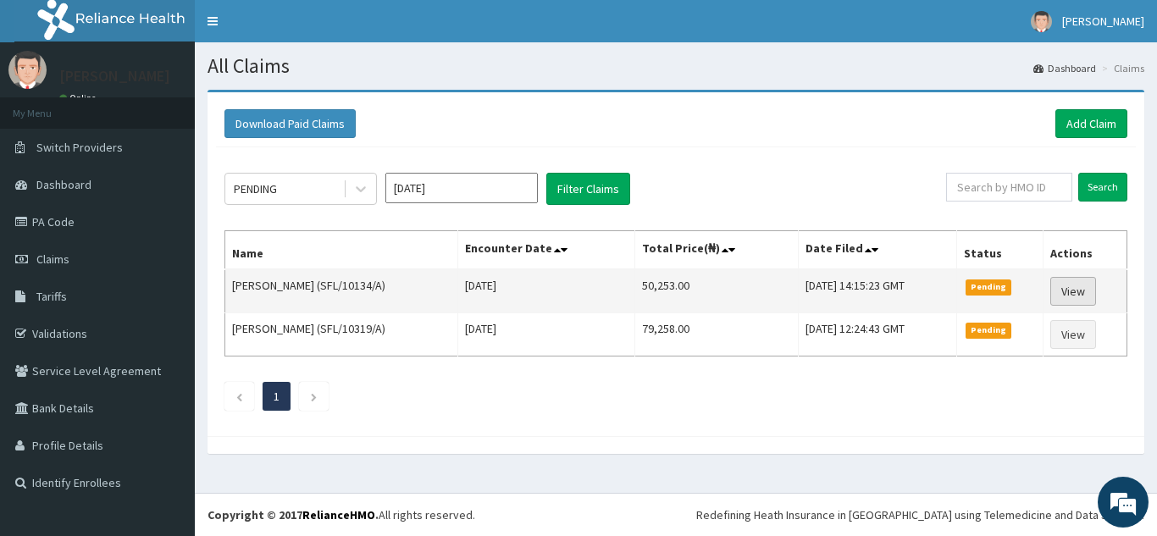
click at [1084, 295] on link "View" at bounding box center [1073, 291] width 46 height 29
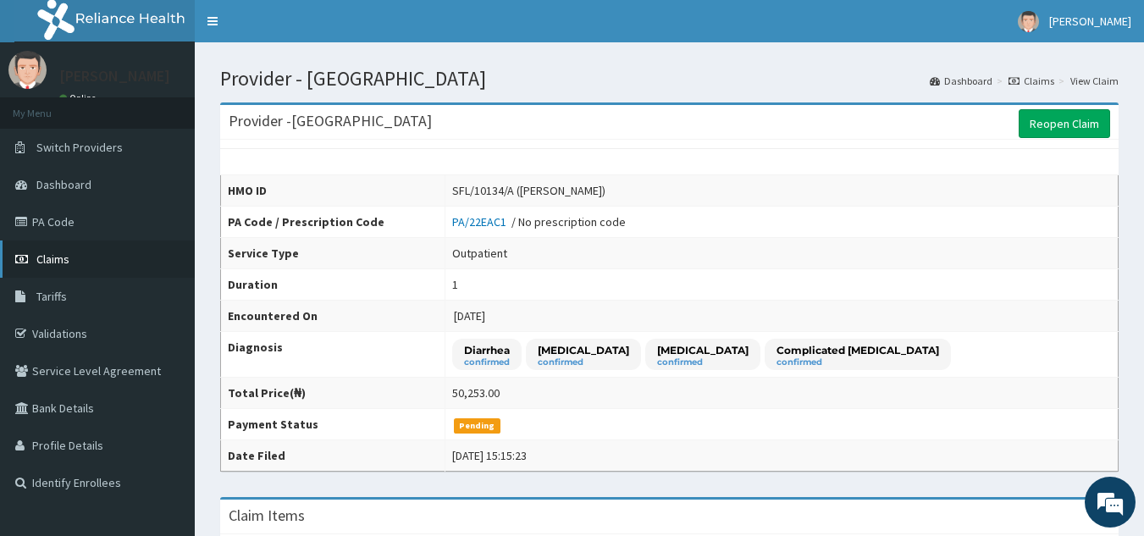
click at [75, 257] on link "Claims" at bounding box center [97, 259] width 195 height 37
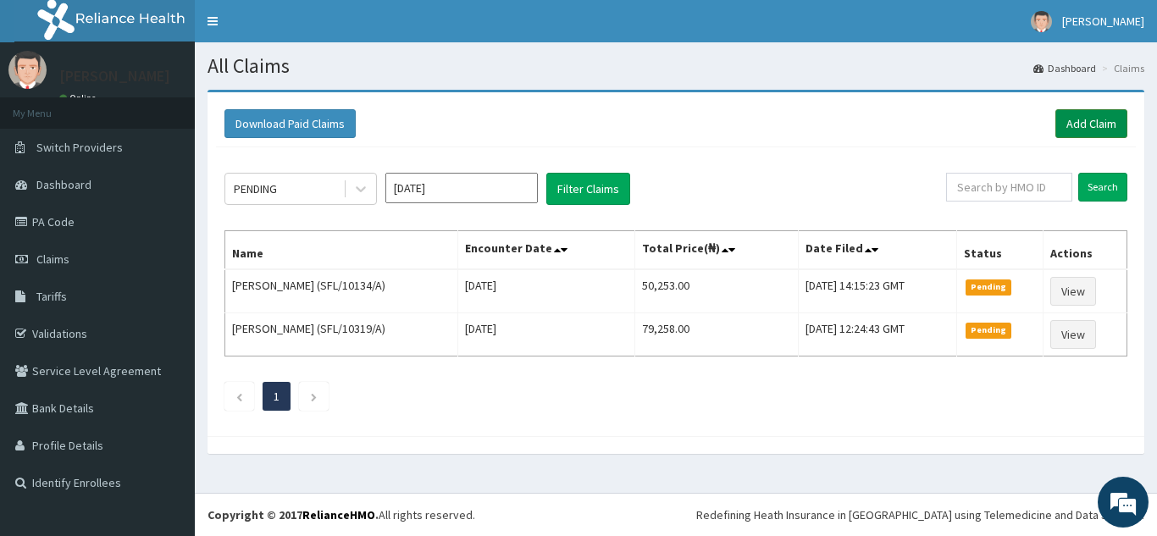
click at [1073, 129] on link "Add Claim" at bounding box center [1091, 123] width 72 height 29
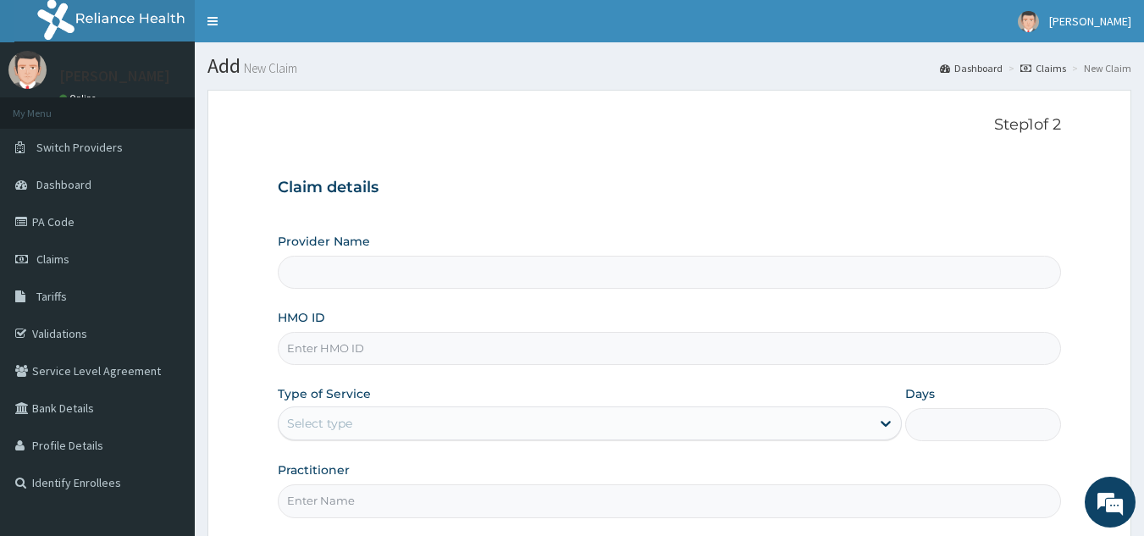
type input "[GEOGRAPHIC_DATA]"
drag, startPoint x: 756, startPoint y: 366, endPoint x: 610, endPoint y: 352, distance: 147.1
click at [610, 352] on input "HMO ID" at bounding box center [670, 348] width 784 height 33
paste input "ITE/10033/B"
type input "ITE/10033/E"
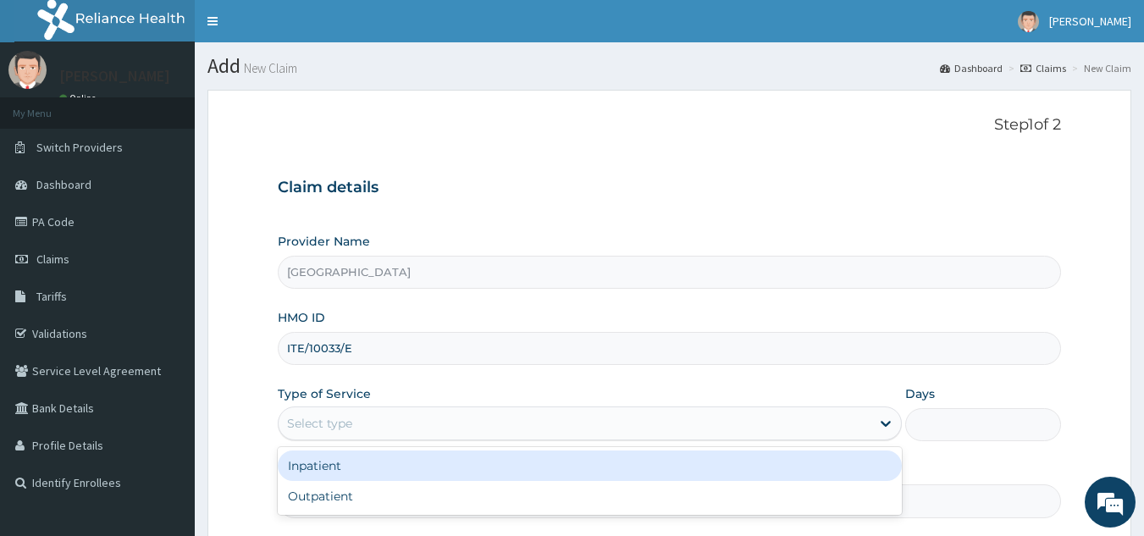
click at [501, 429] on div "Select type" at bounding box center [575, 423] width 592 height 27
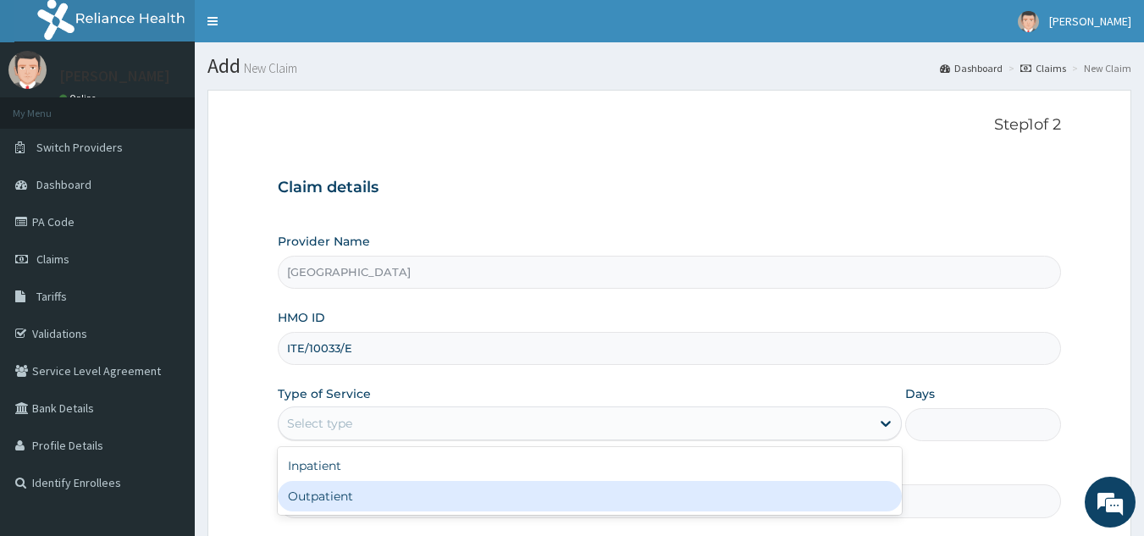
click at [456, 498] on div "Outpatient" at bounding box center [590, 496] width 624 height 30
type input "1"
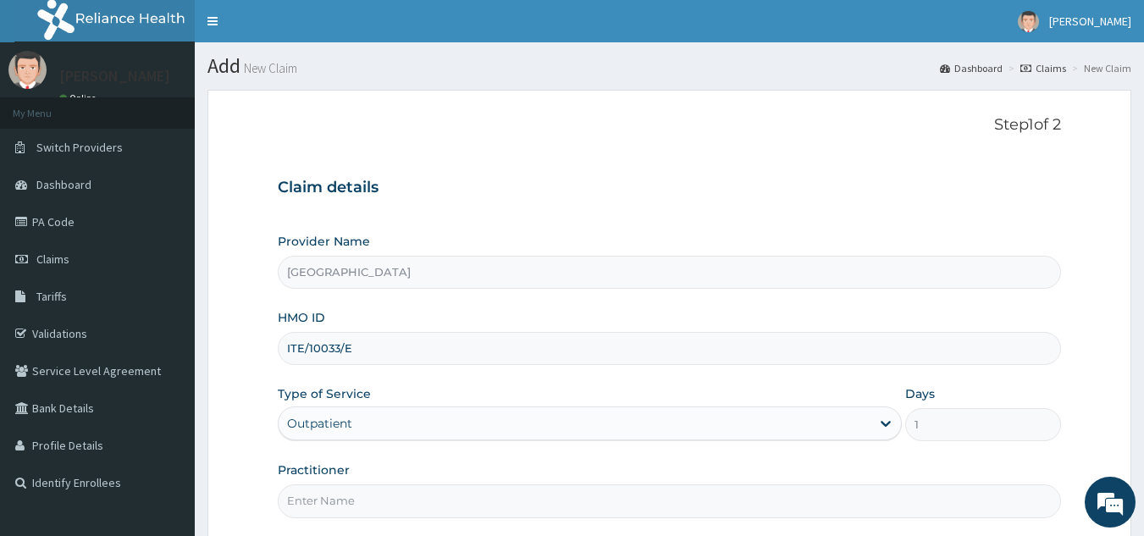
click at [413, 487] on input "Practitioner" at bounding box center [670, 500] width 784 height 33
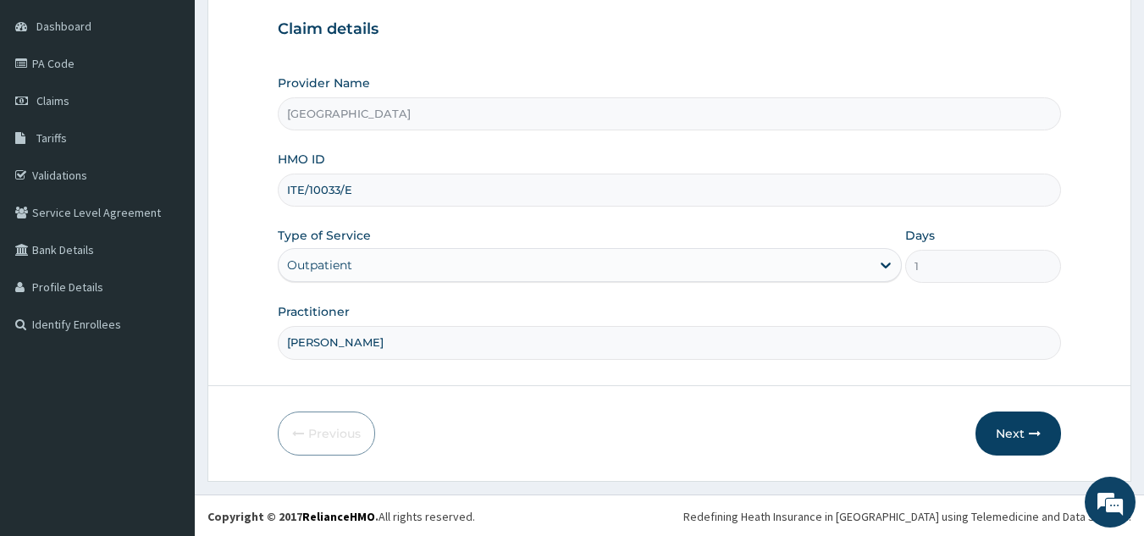
scroll to position [160, 0]
type input "[PERSON_NAME]"
click at [999, 423] on button "Next" at bounding box center [1019, 432] width 86 height 44
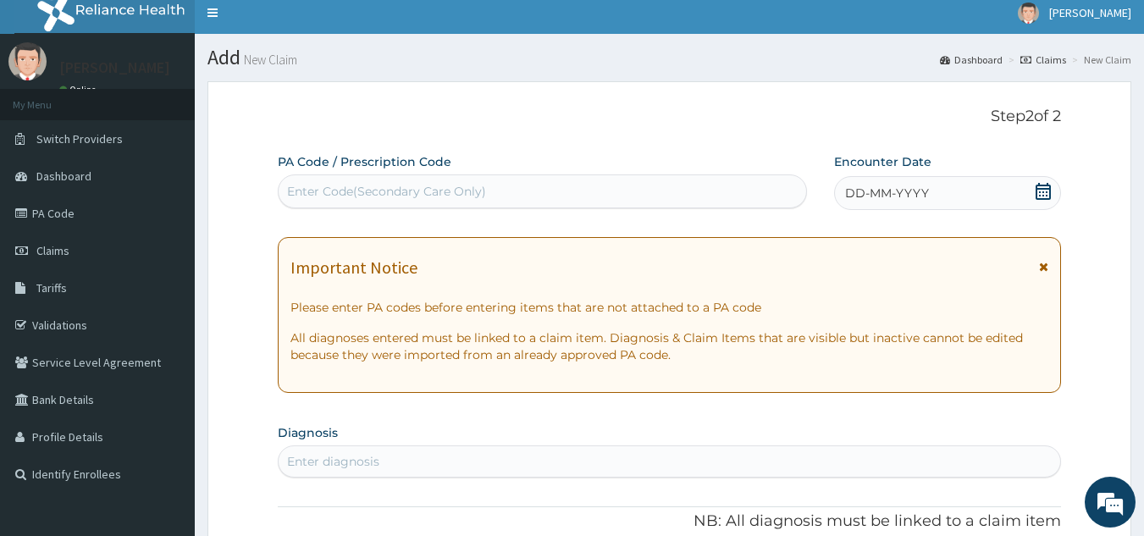
scroll to position [0, 0]
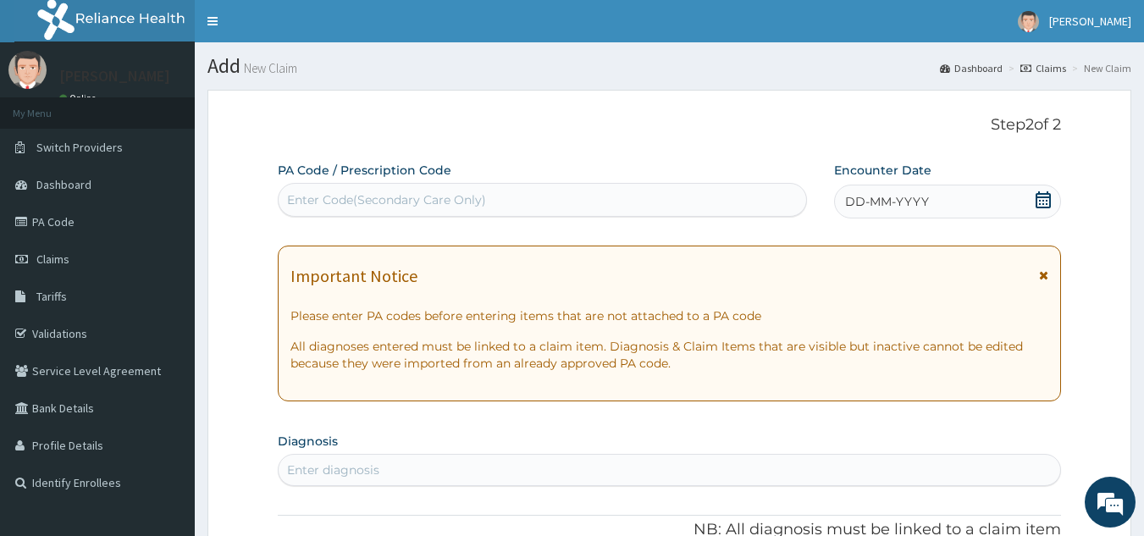
click at [905, 213] on div "DD-MM-YYYY" at bounding box center [947, 202] width 227 height 34
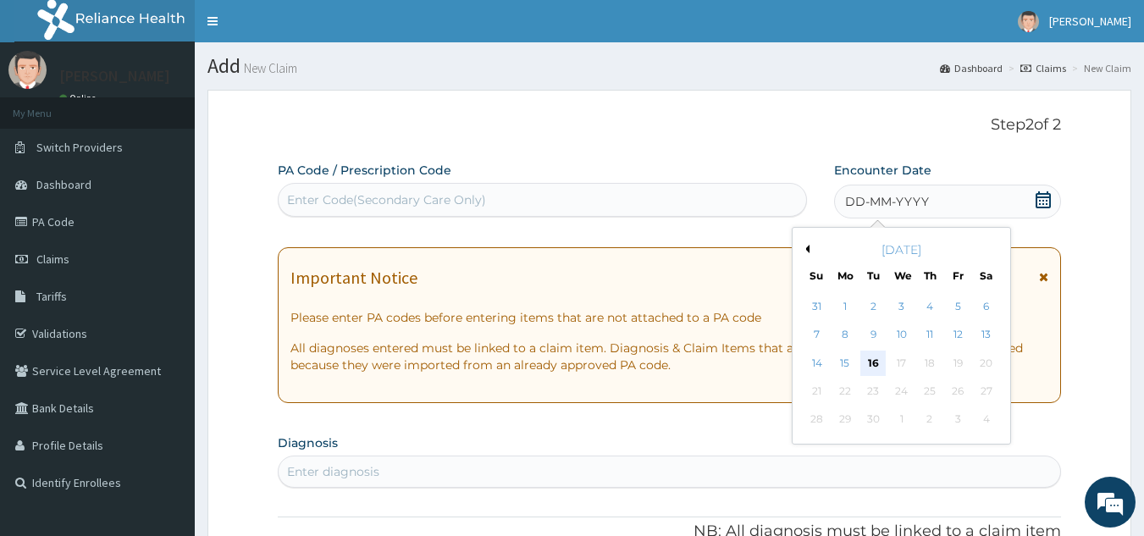
click at [878, 353] on div "16" at bounding box center [873, 363] width 25 height 25
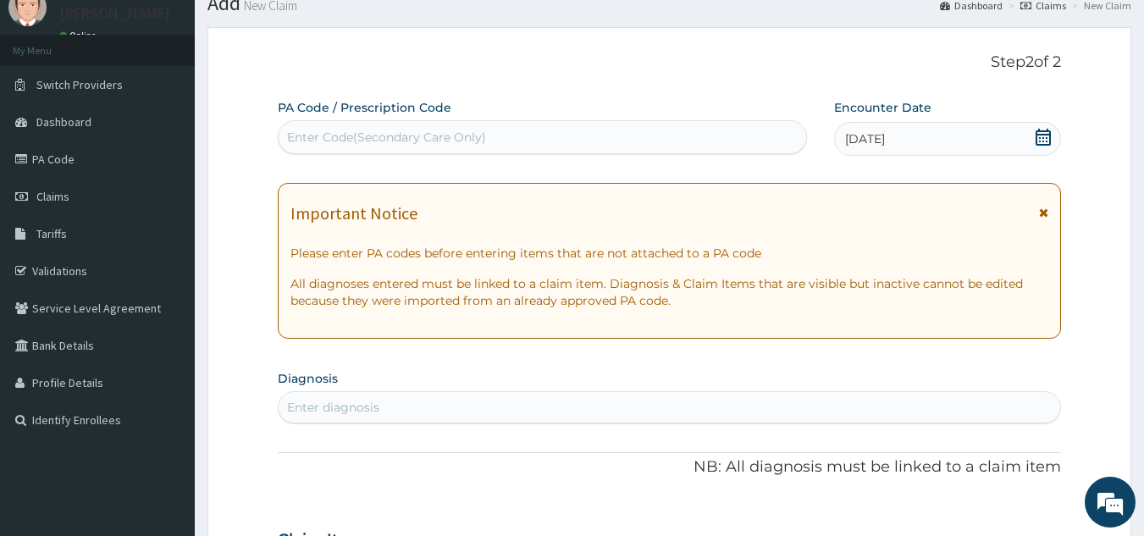
scroll to position [254, 0]
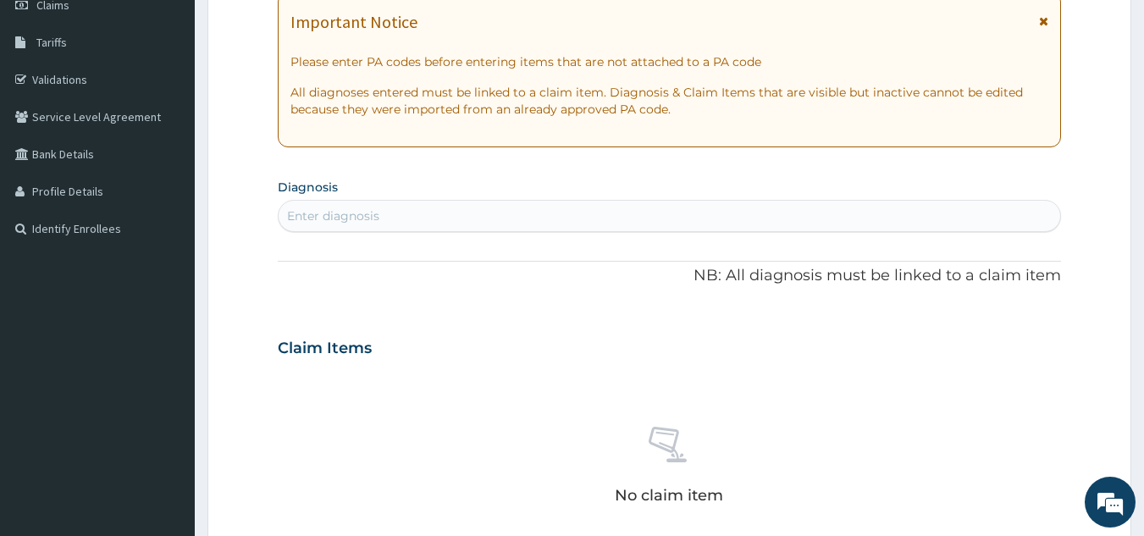
click at [521, 197] on section "Diagnosis Enter diagnosis" at bounding box center [670, 203] width 784 height 58
click at [520, 219] on div "Enter diagnosis" at bounding box center [670, 215] width 783 height 27
type input "RTI"
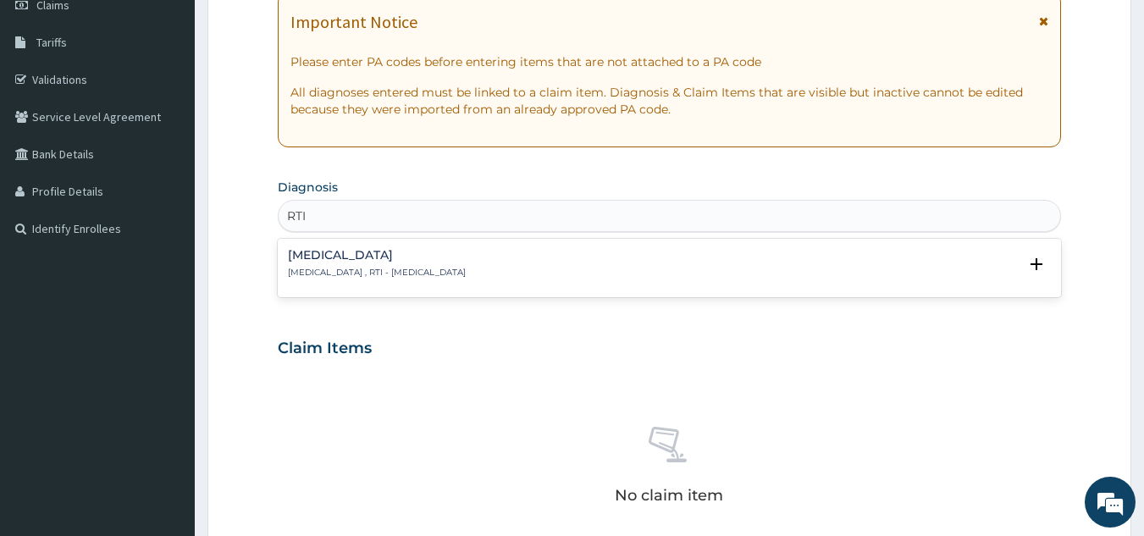
click at [435, 259] on h4 "Respiratory tract infection" at bounding box center [377, 255] width 178 height 13
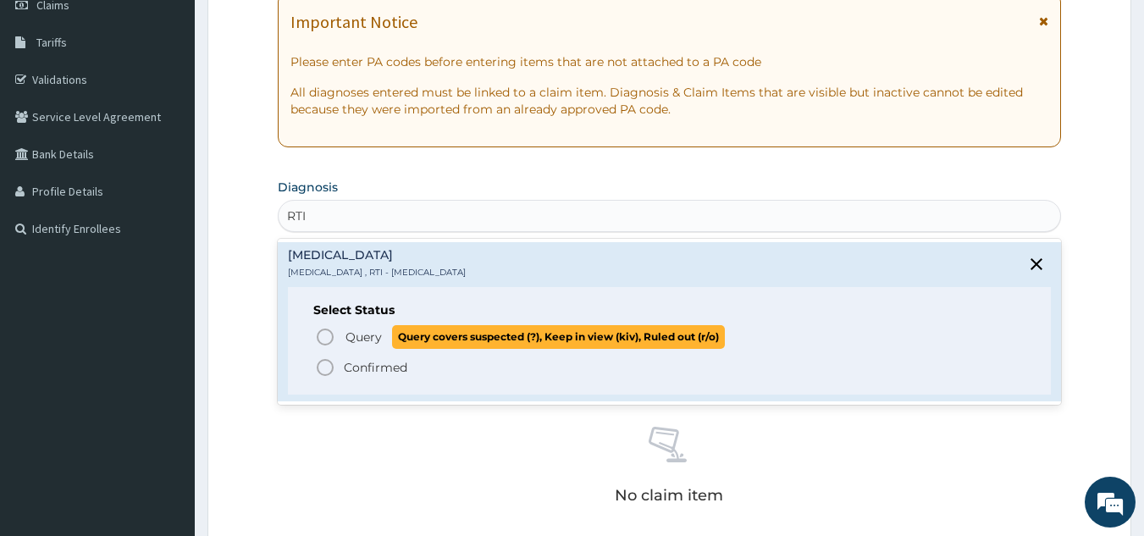
click at [322, 333] on icon "status option query" at bounding box center [325, 337] width 20 height 20
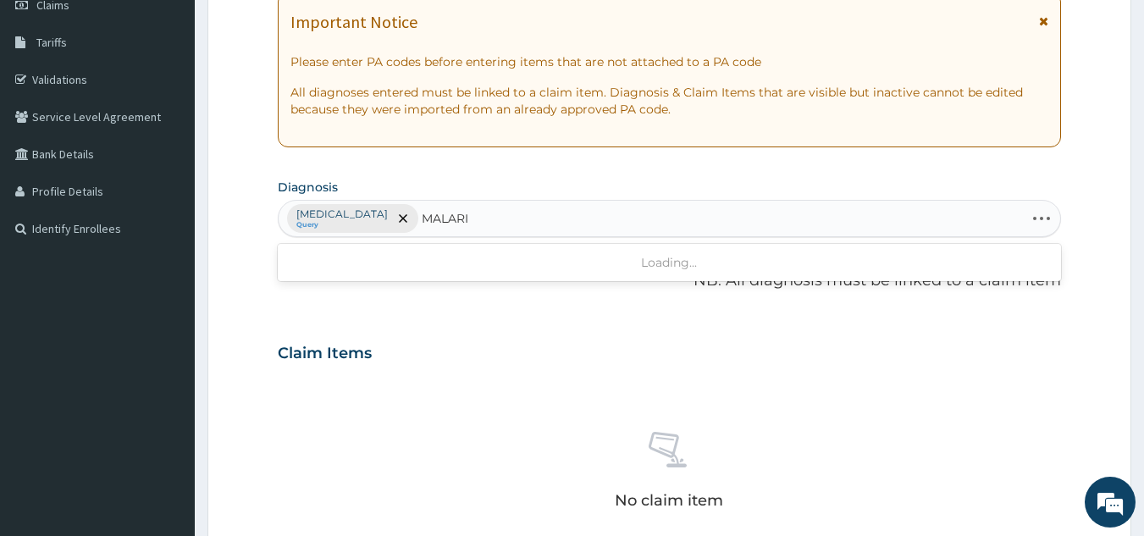
type input "MALARIA"
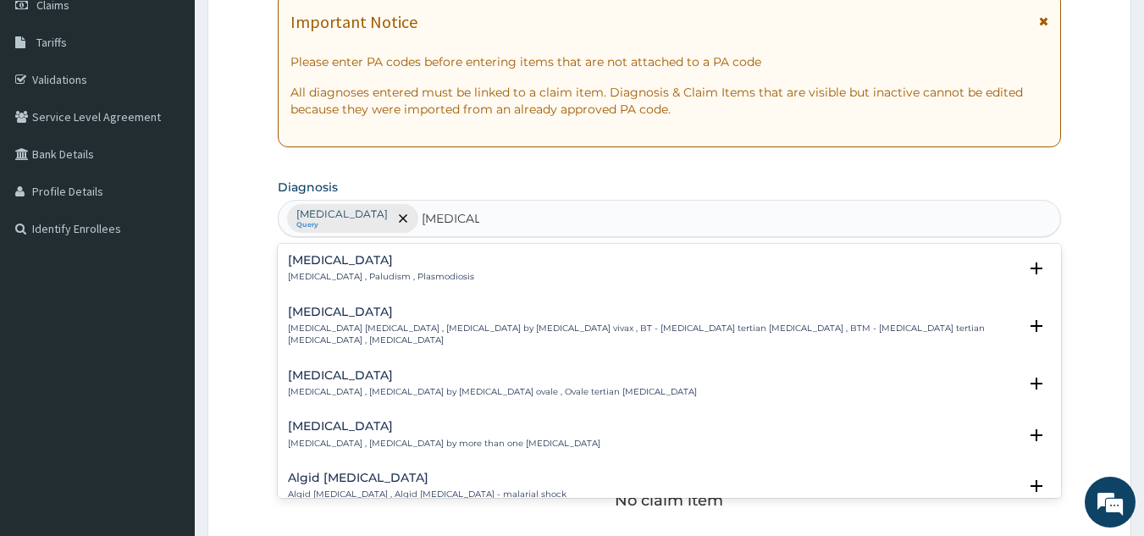
click at [306, 271] on p "Malaria , Paludism , Plasmodiosis" at bounding box center [381, 277] width 186 height 12
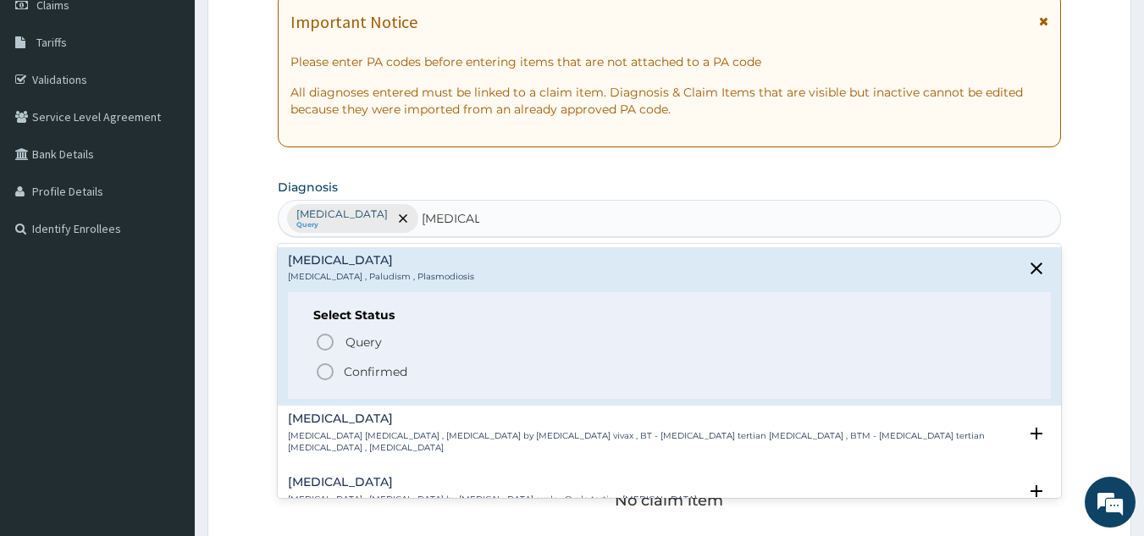
click at [326, 373] on icon "status option filled" at bounding box center [325, 372] width 20 height 20
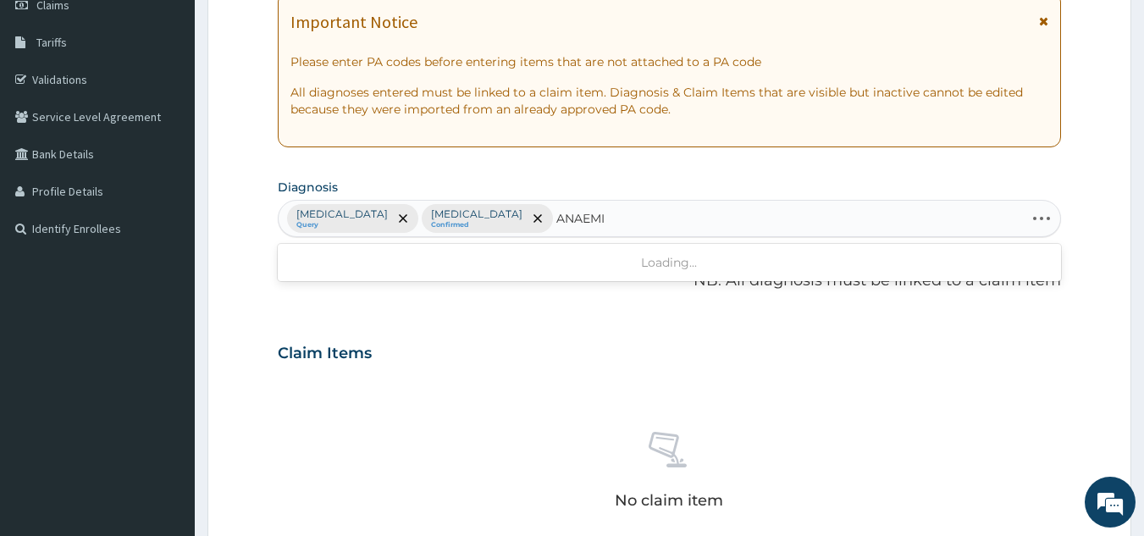
type input "ANAEMIA"
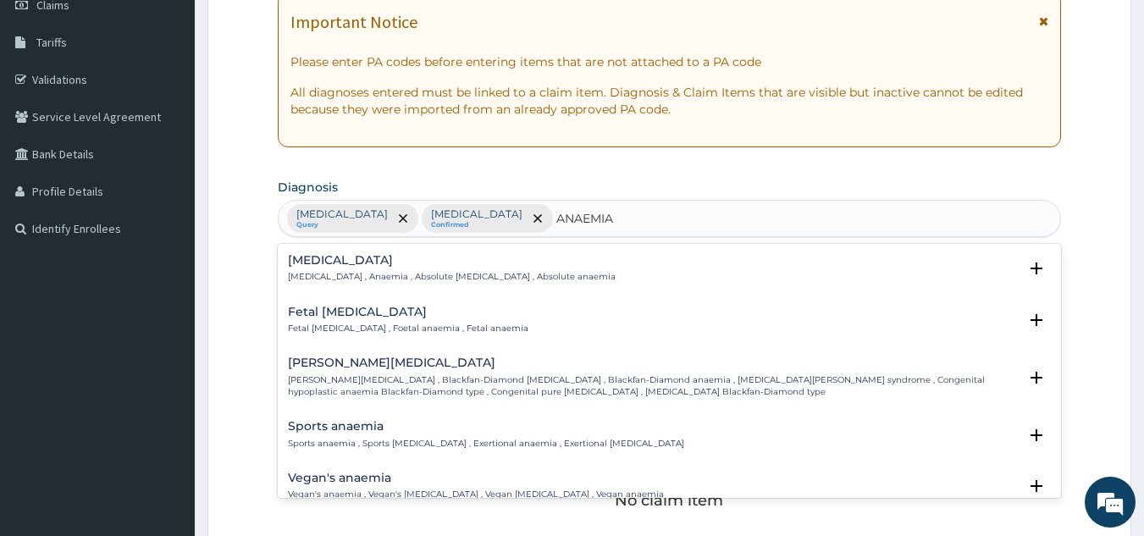
click at [312, 270] on div "Anemia Anemia , Anaemia , Absolute anemia , Absolute anaemia" at bounding box center [452, 269] width 328 height 30
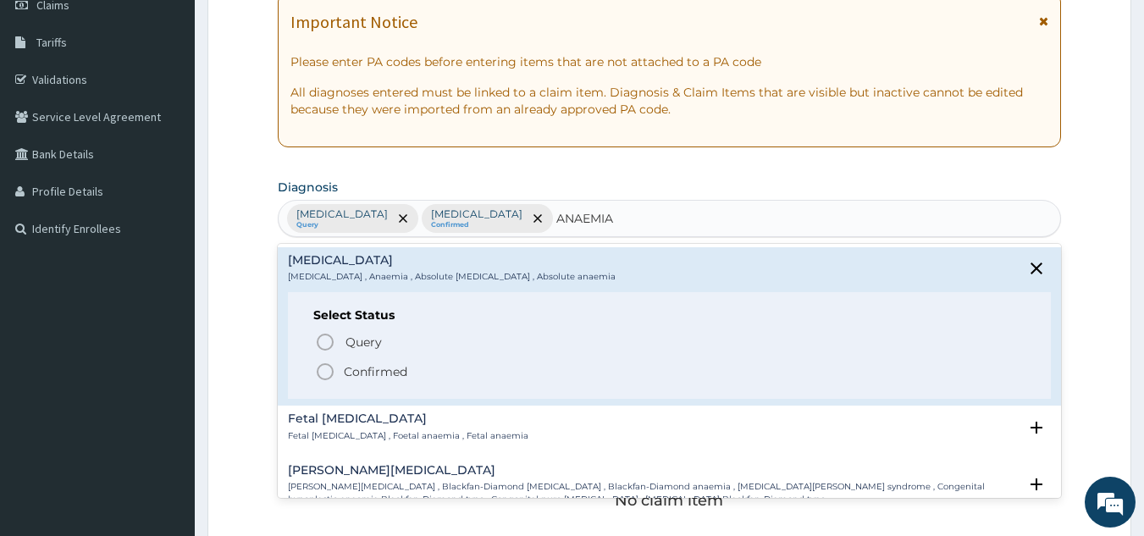
click at [326, 375] on icon "status option filled" at bounding box center [325, 372] width 20 height 20
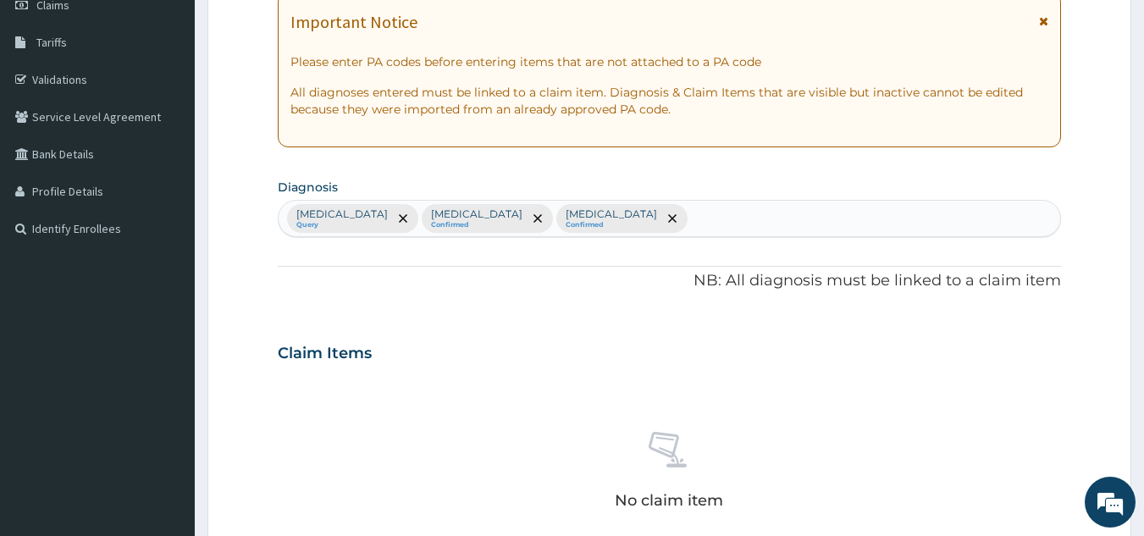
scroll to position [685, 0]
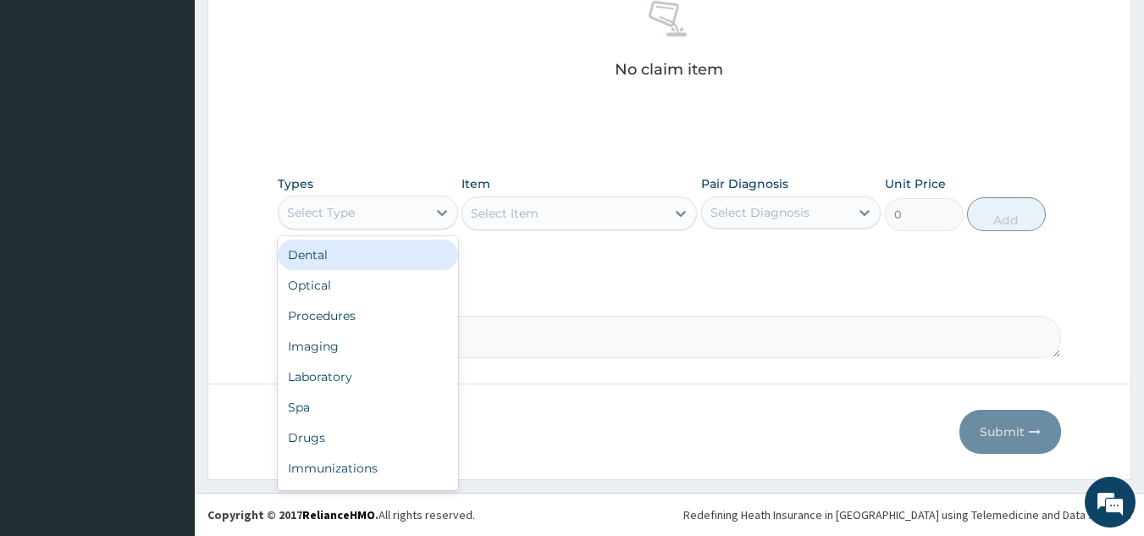
click at [344, 210] on div "Select Type" at bounding box center [321, 212] width 68 height 17
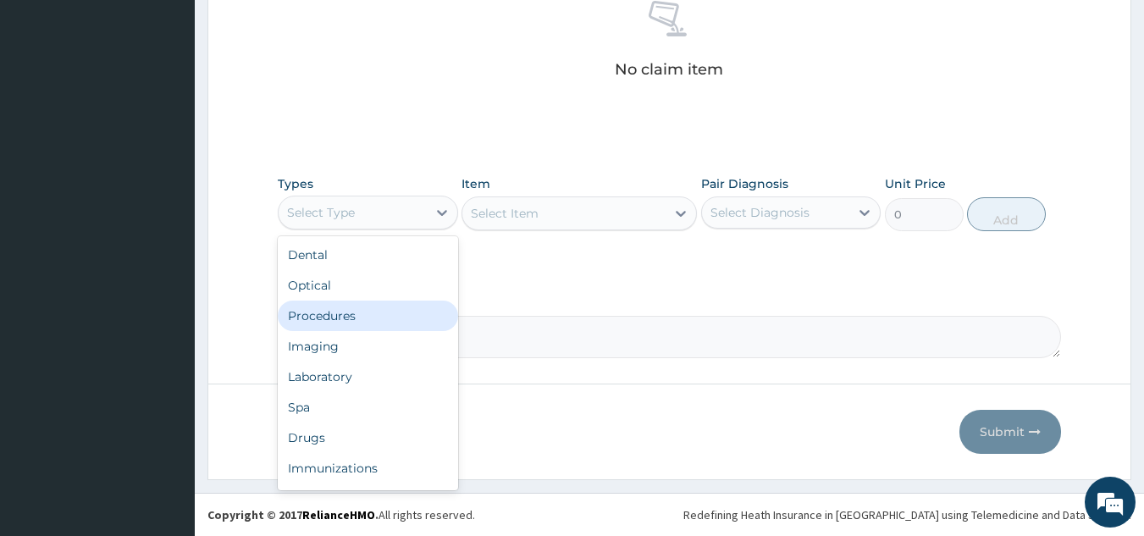
click at [361, 310] on div "Procedures" at bounding box center [368, 316] width 180 height 30
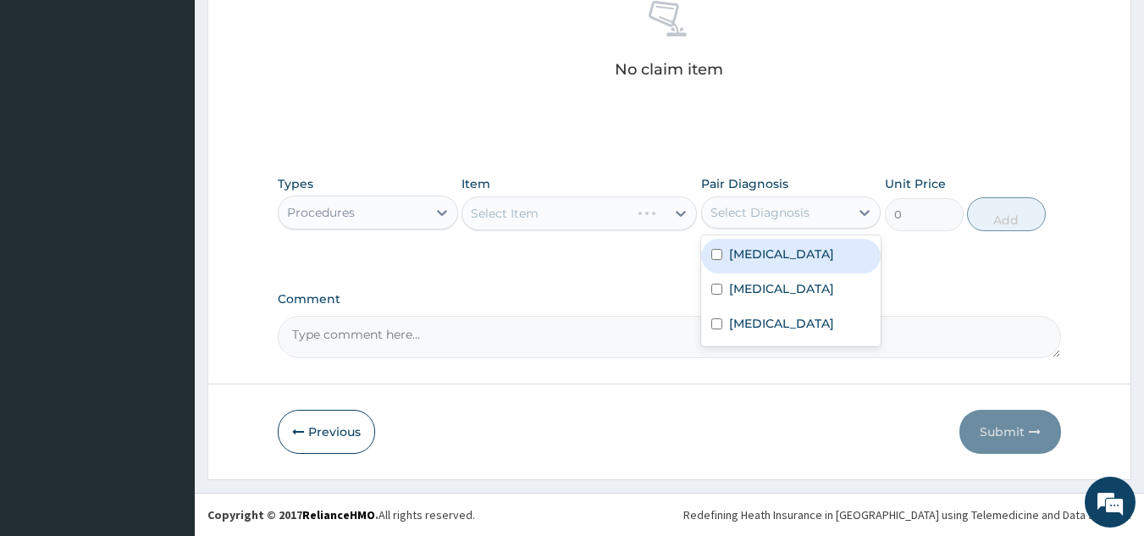
click at [730, 213] on div "Select Diagnosis" at bounding box center [760, 212] width 99 height 17
click at [749, 261] on label "Respiratory tract infection" at bounding box center [781, 254] width 105 height 17
checkbox input "true"
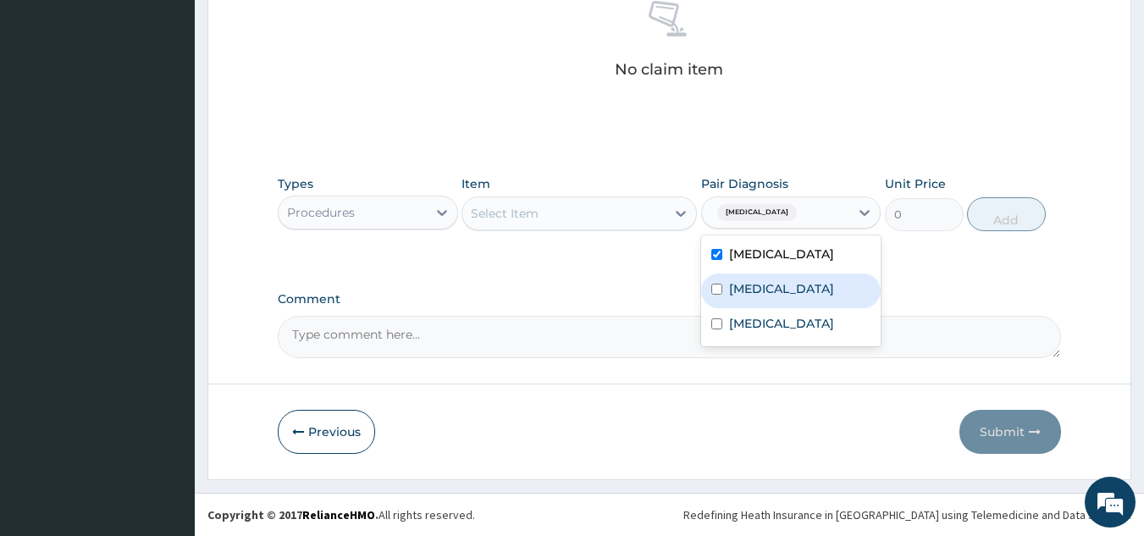
click at [827, 308] on div "Malaria" at bounding box center [791, 291] width 180 height 35
checkbox input "true"
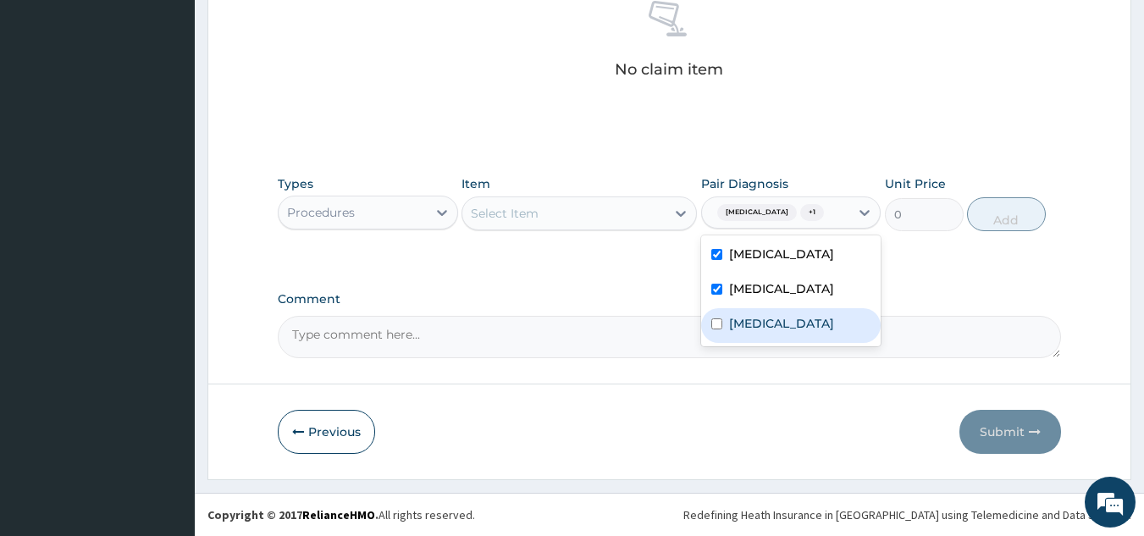
click at [832, 343] on div "Anemia" at bounding box center [791, 325] width 180 height 35
checkbox input "true"
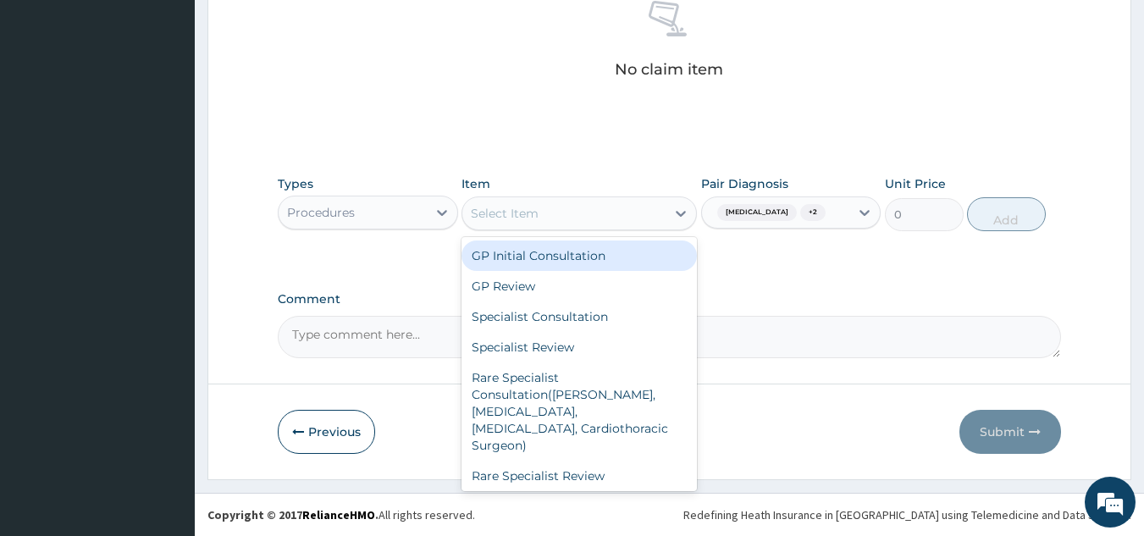
drag, startPoint x: 606, startPoint y: 199, endPoint x: 609, endPoint y: 255, distance: 56.0
click at [609, 230] on div "option GP Initial Consultation focused, 1 of 231. 231 results available. Use Up…" at bounding box center [579, 213] width 235 height 34
click at [609, 255] on div "GP Initial Consultation" at bounding box center [579, 256] width 235 height 30
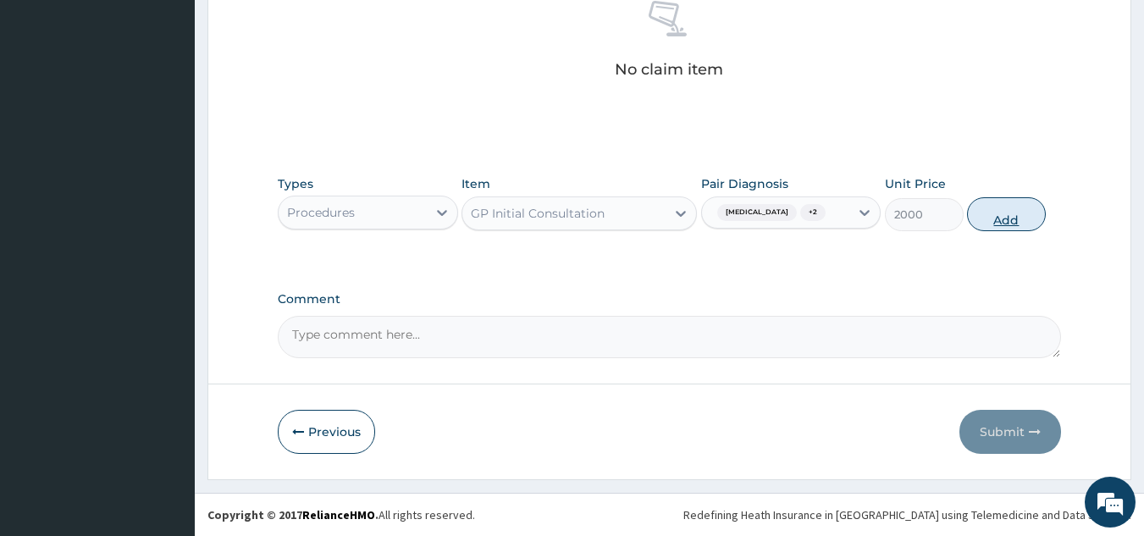
click at [1013, 213] on button "Add" at bounding box center [1006, 214] width 79 height 34
type input "0"
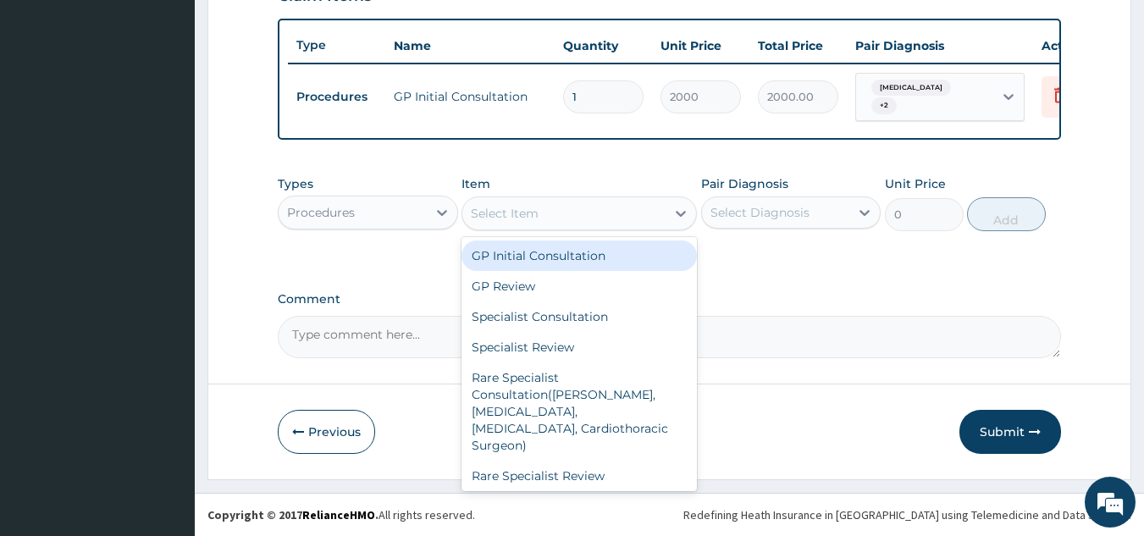
click at [462, 208] on div "Select Item" at bounding box center [563, 213] width 203 height 27
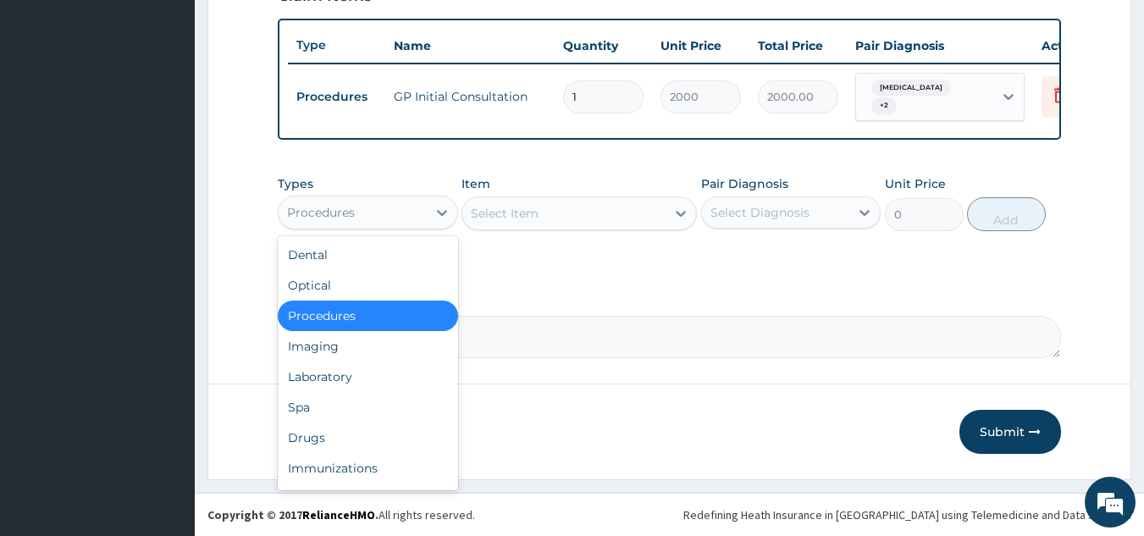
click at [421, 212] on div "Procedures" at bounding box center [353, 212] width 148 height 27
click at [440, 447] on div "Drugs" at bounding box center [368, 438] width 180 height 30
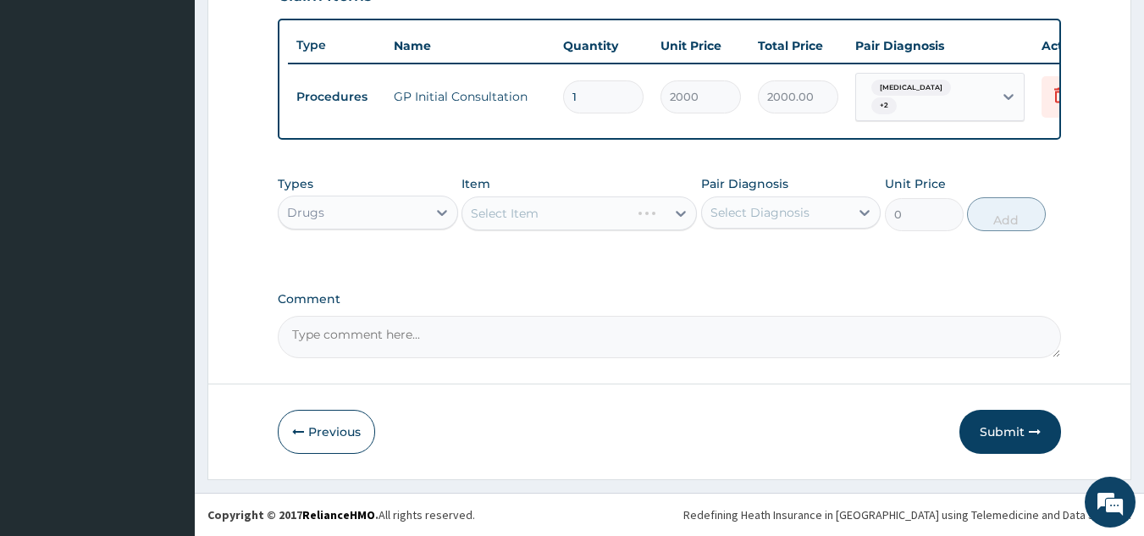
click at [746, 230] on div "Pair Diagnosis Select Diagnosis" at bounding box center [791, 203] width 180 height 56
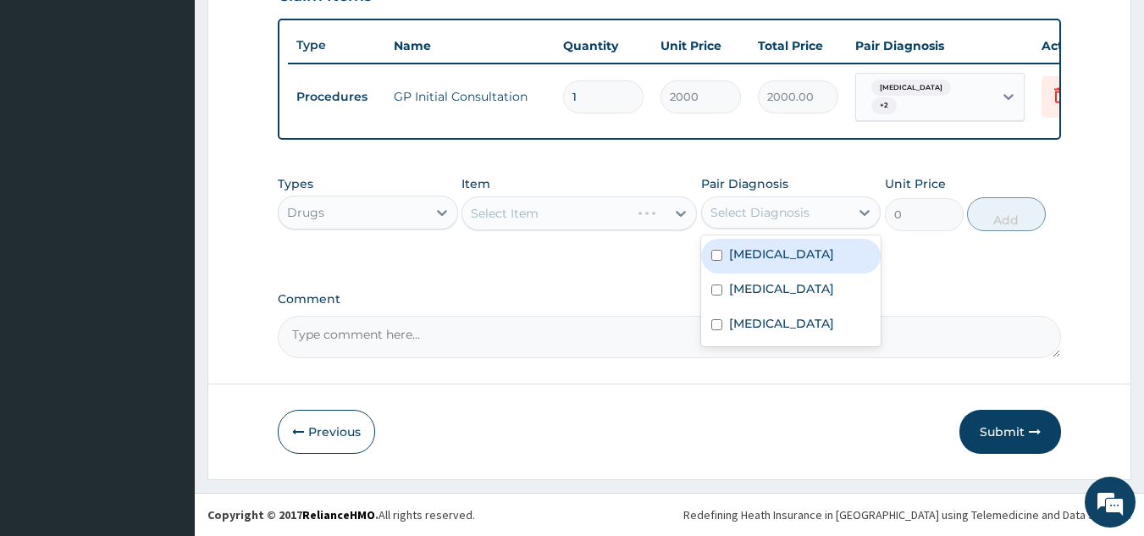
click at [761, 219] on div "Select Diagnosis" at bounding box center [760, 212] width 99 height 17
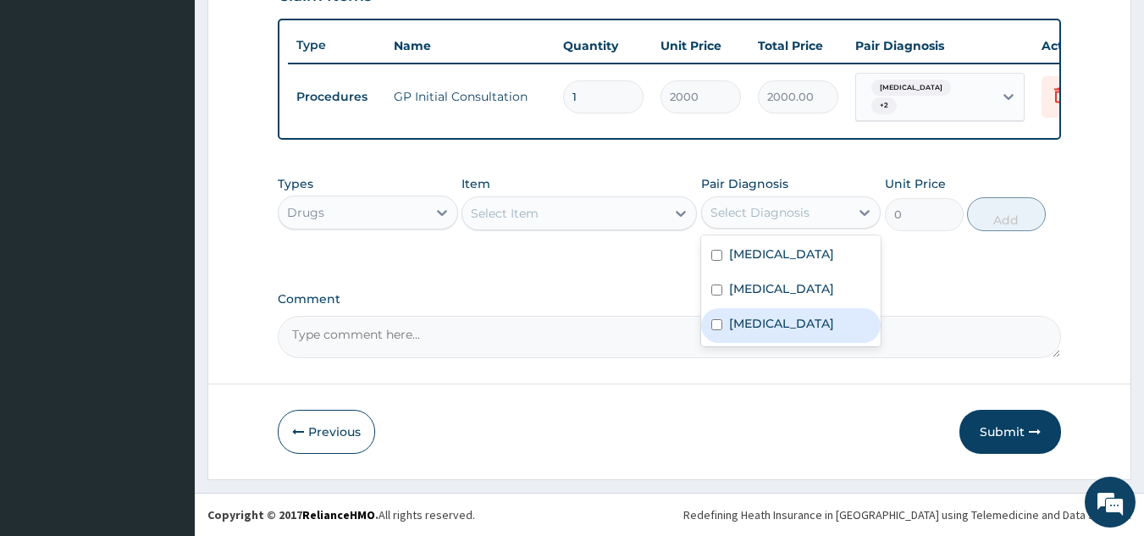
click at [841, 343] on div "Anemia" at bounding box center [791, 325] width 180 height 35
checkbox input "true"
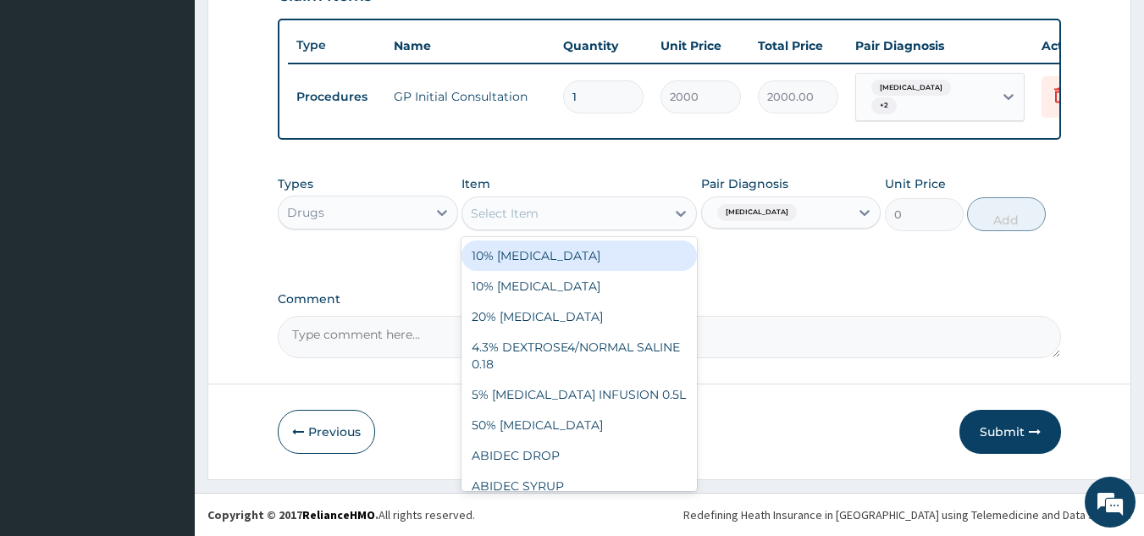
click at [606, 213] on div "Select Item" at bounding box center [563, 213] width 203 height 27
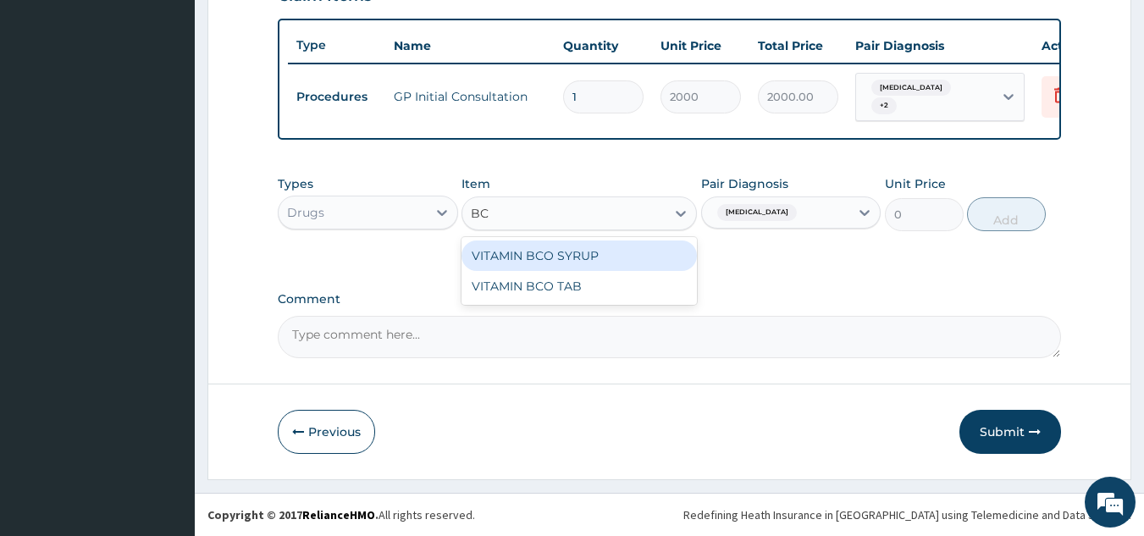
type input "BCO"
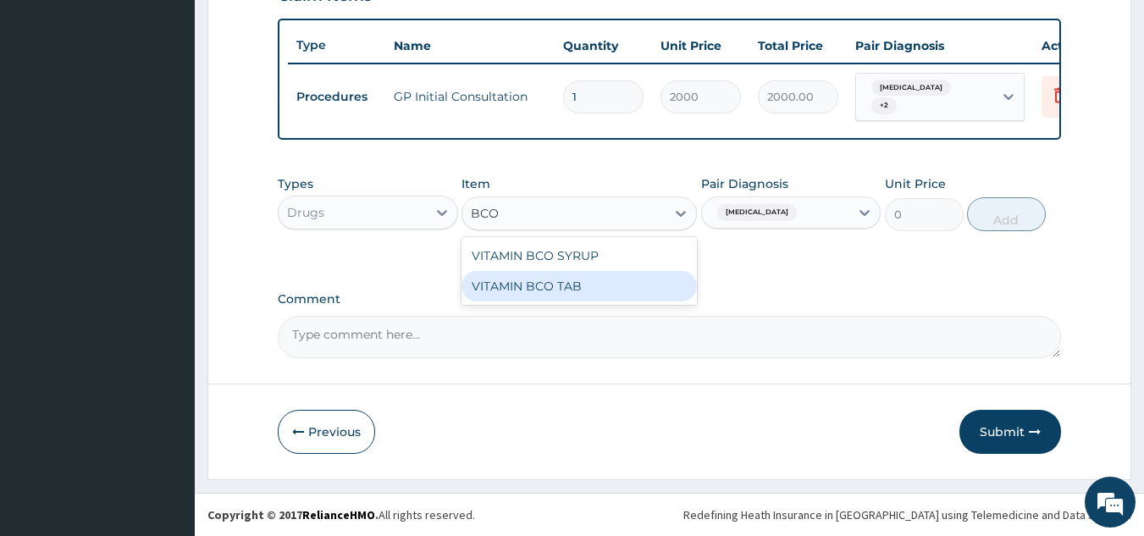
click at [600, 291] on div "VITAMIN BCO TAB" at bounding box center [579, 286] width 235 height 30
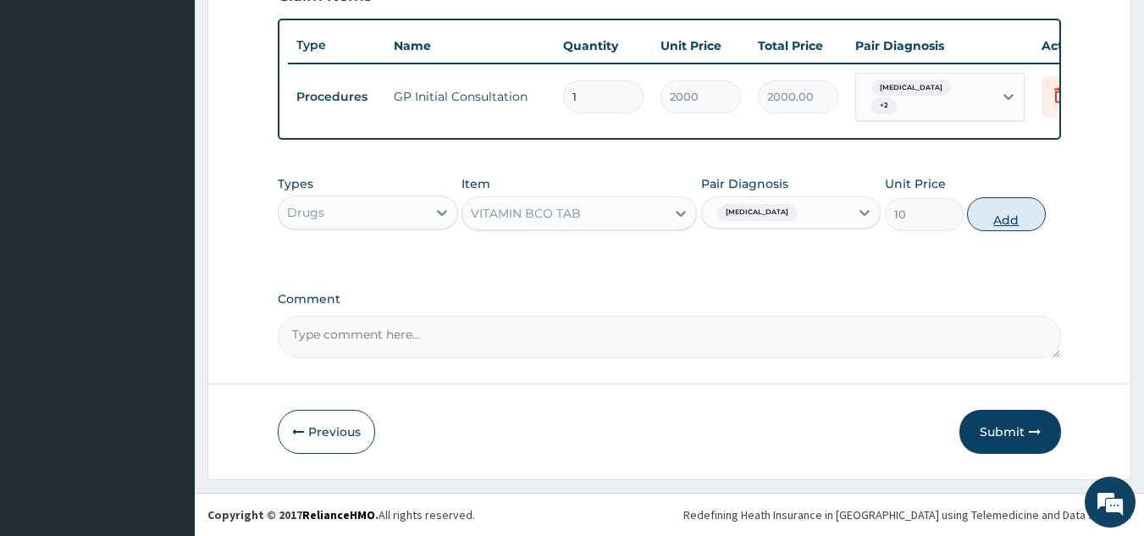
click at [1004, 216] on button "Add" at bounding box center [1006, 214] width 79 height 34
type input "0"
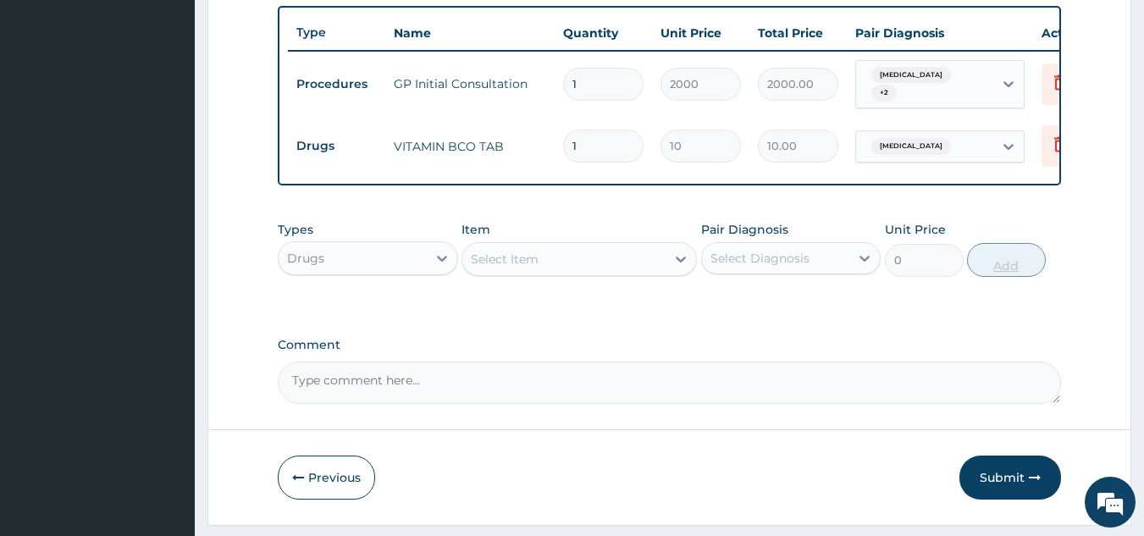
type input "0.00"
type input "7"
type input "70.00"
type input "7"
click at [621, 273] on div "Select Item" at bounding box center [563, 259] width 203 height 27
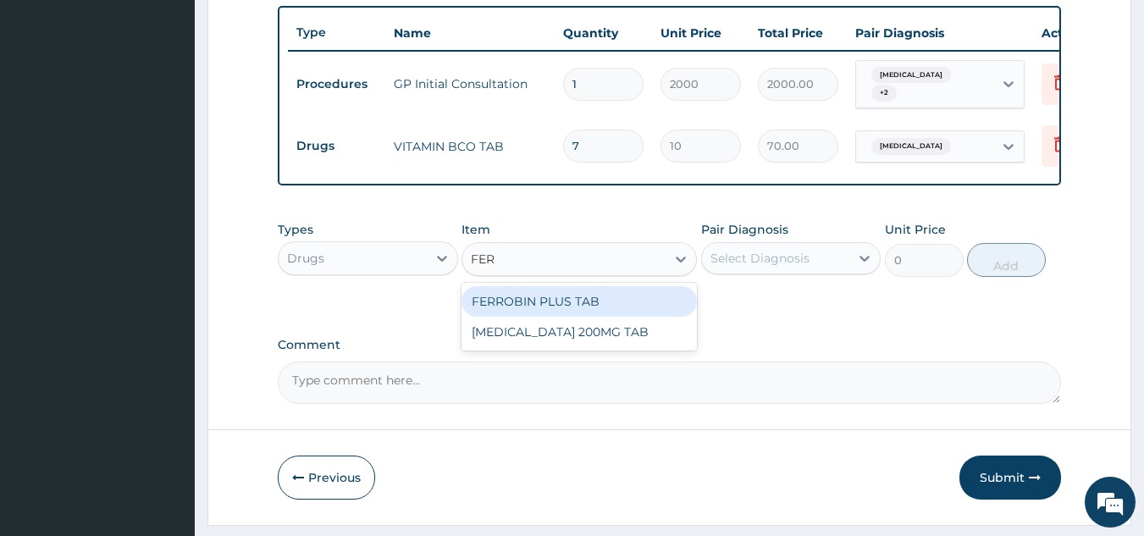
type input "FERR"
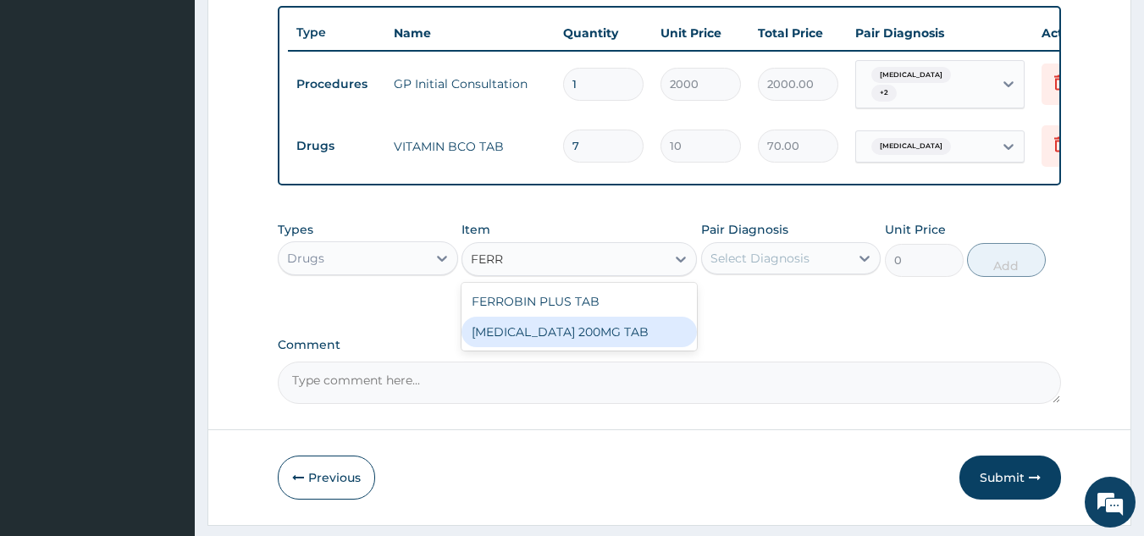
click at [658, 346] on div "FERROUS SULPHATE 200MG TAB" at bounding box center [579, 332] width 235 height 30
type input "30"
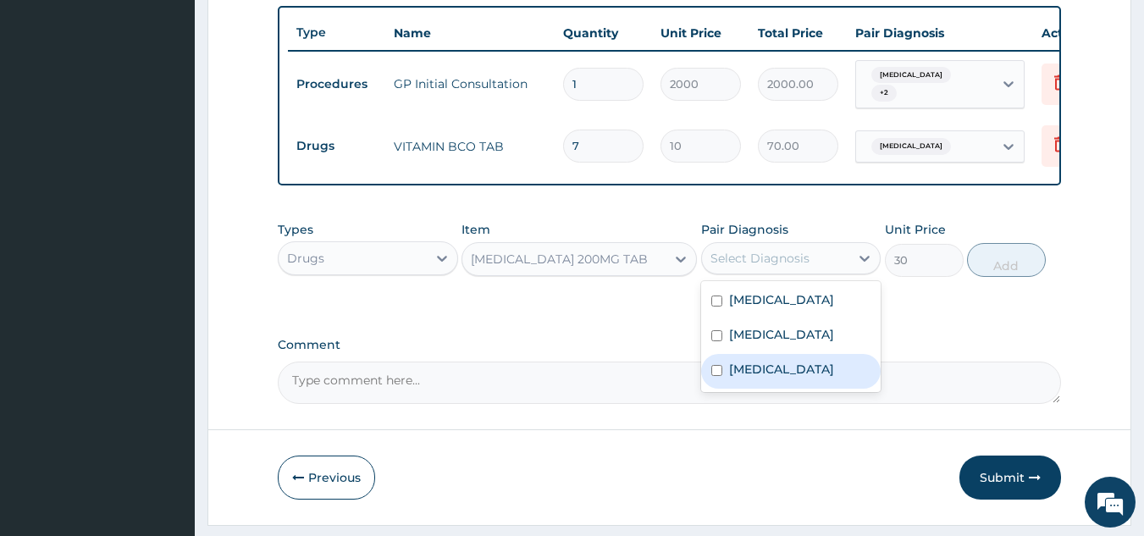
drag, startPoint x: 748, startPoint y: 269, endPoint x: 826, endPoint y: 411, distance: 161.5
click at [826, 274] on div "option Anemia, selected. option Anemia focused, 3 of 3. 3 results available. Us…" at bounding box center [791, 258] width 180 height 32
click at [826, 389] on div "Anemia" at bounding box center [791, 371] width 180 height 35
checkbox input "true"
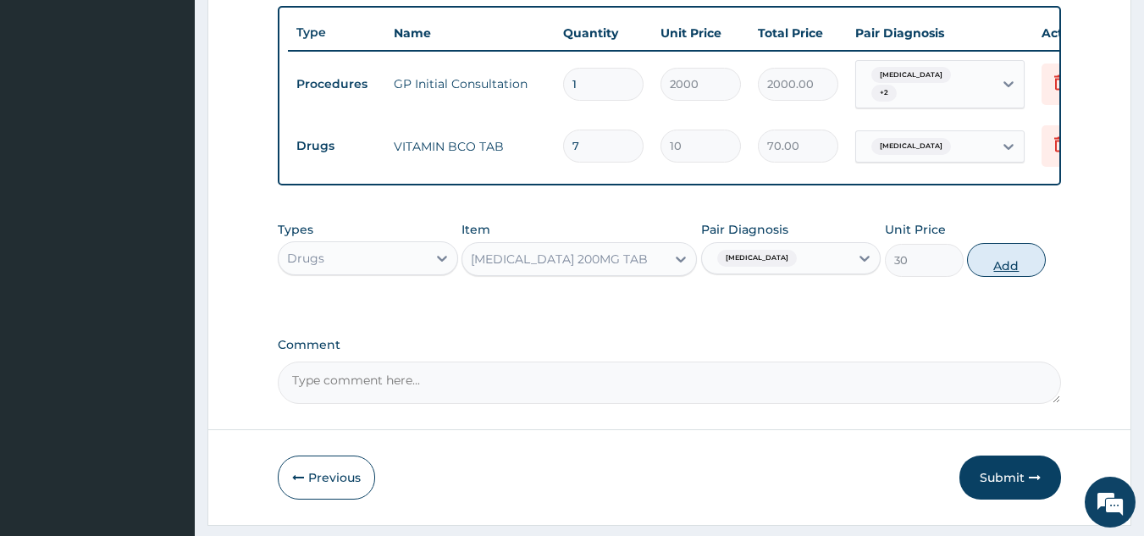
click at [1018, 274] on button "Add" at bounding box center [1006, 260] width 79 height 34
type input "0"
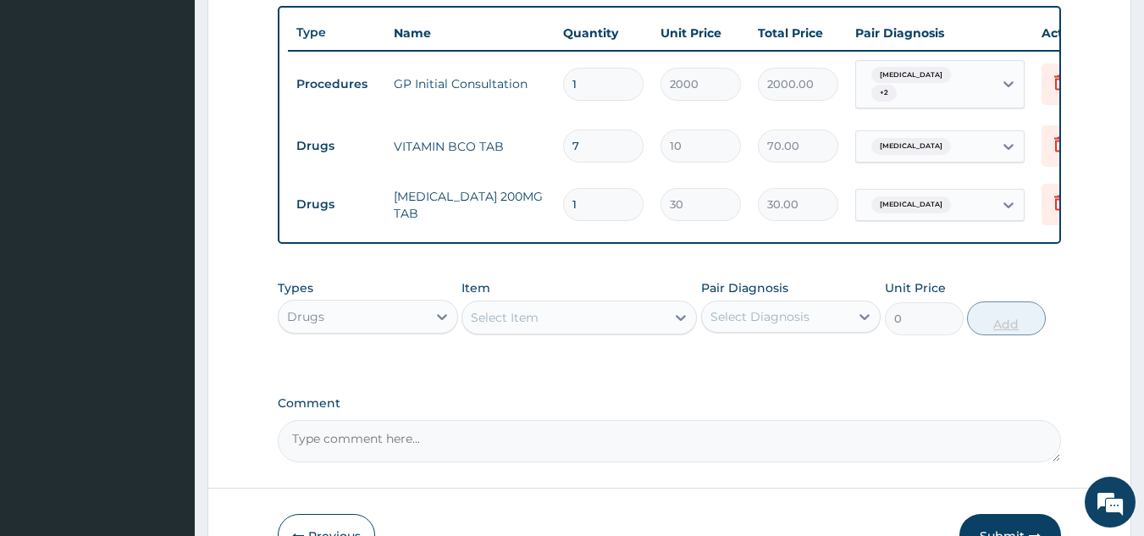
type input "0.00"
type input "7"
type input "210.00"
type input "7"
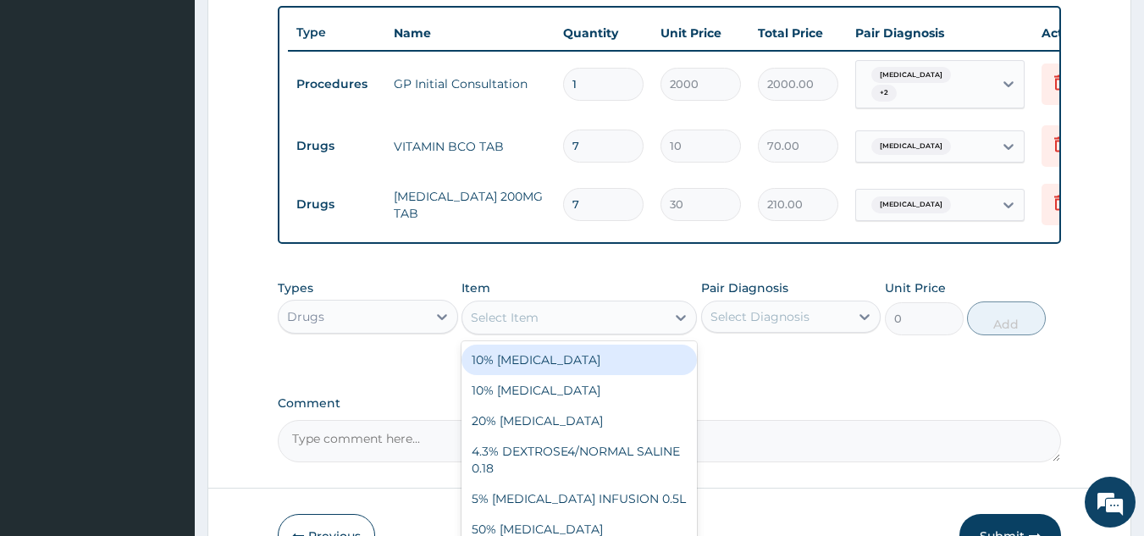
click at [564, 331] on div "Select Item" at bounding box center [563, 317] width 203 height 27
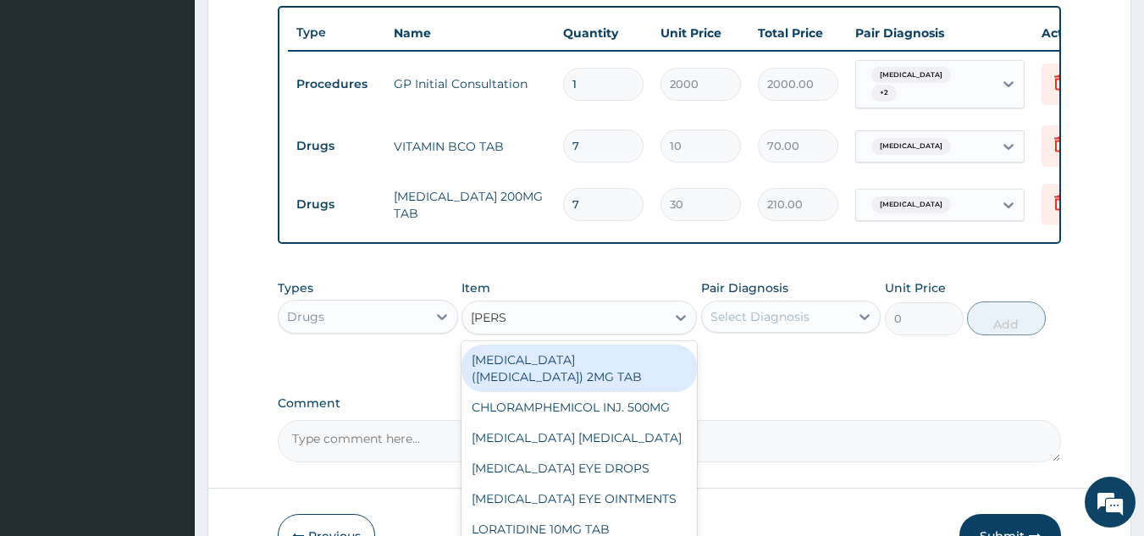
type input "LORAT"
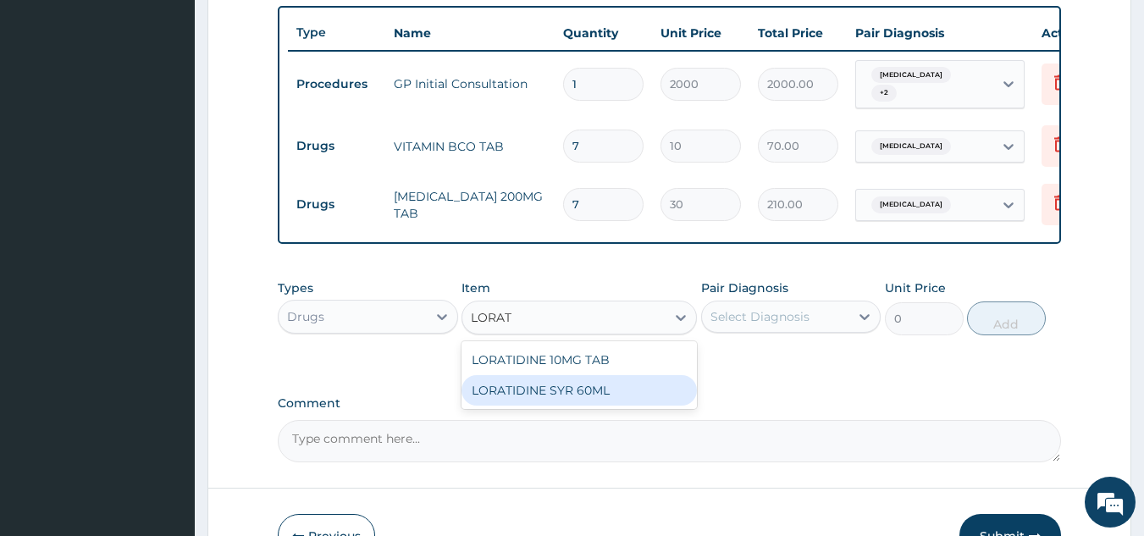
click at [640, 406] on div "LORATIDINE SYR 60ML" at bounding box center [579, 390] width 235 height 30
type input "1200"
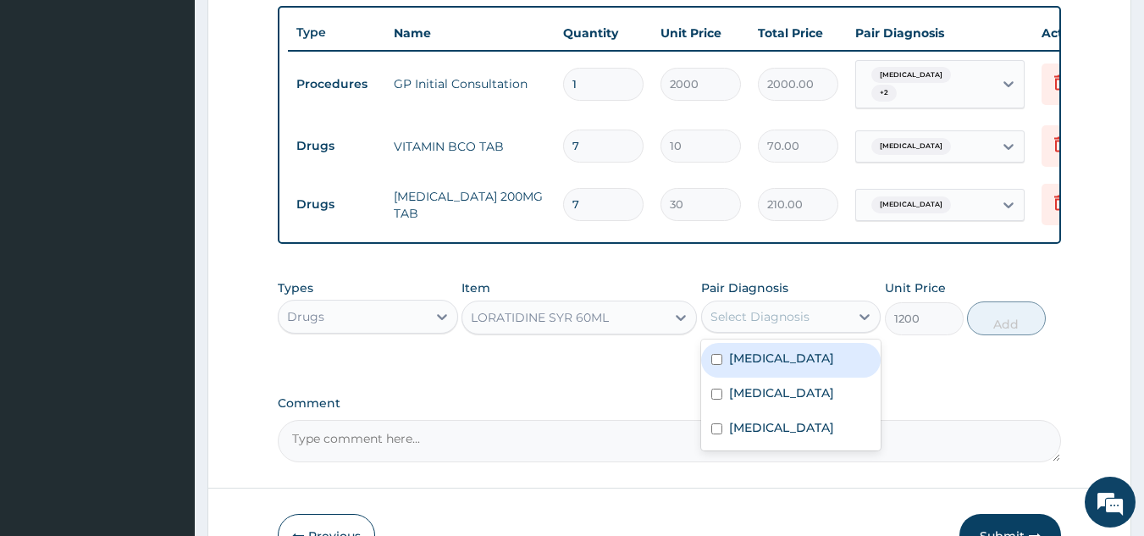
click at [747, 325] on div "Select Diagnosis" at bounding box center [760, 316] width 99 height 17
click at [765, 367] on label "Respiratory tract infection" at bounding box center [781, 358] width 105 height 17
checkbox input "true"
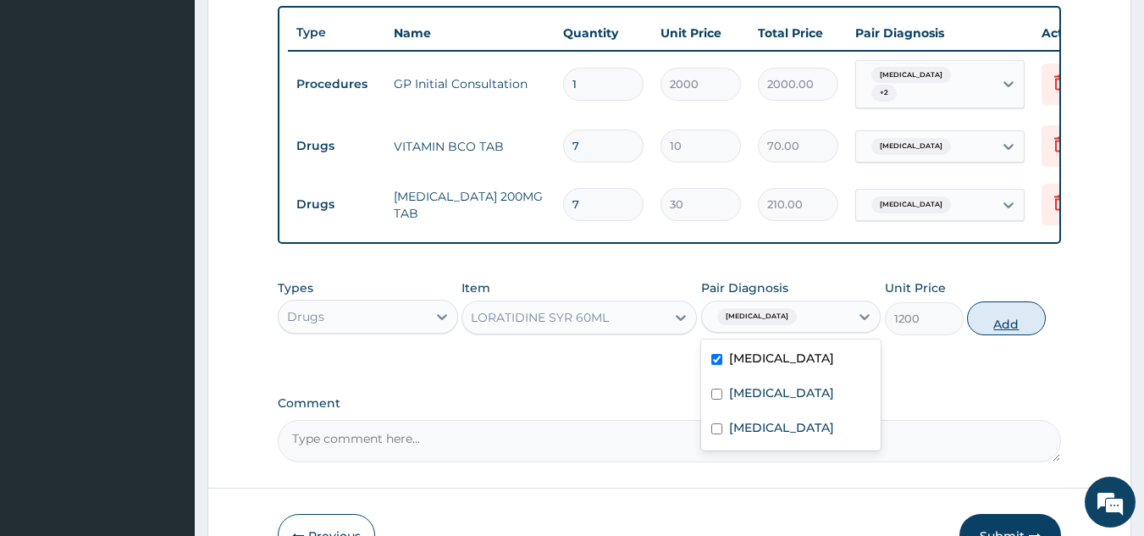
click at [992, 329] on button "Add" at bounding box center [1006, 319] width 79 height 34
type input "0"
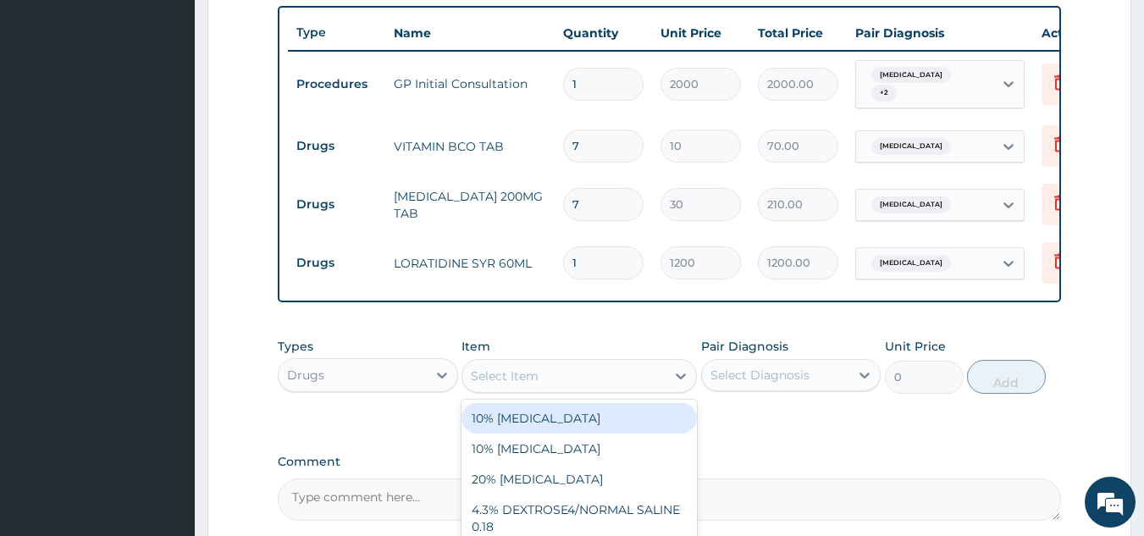
click at [635, 379] on div "Select Item" at bounding box center [563, 375] width 203 height 27
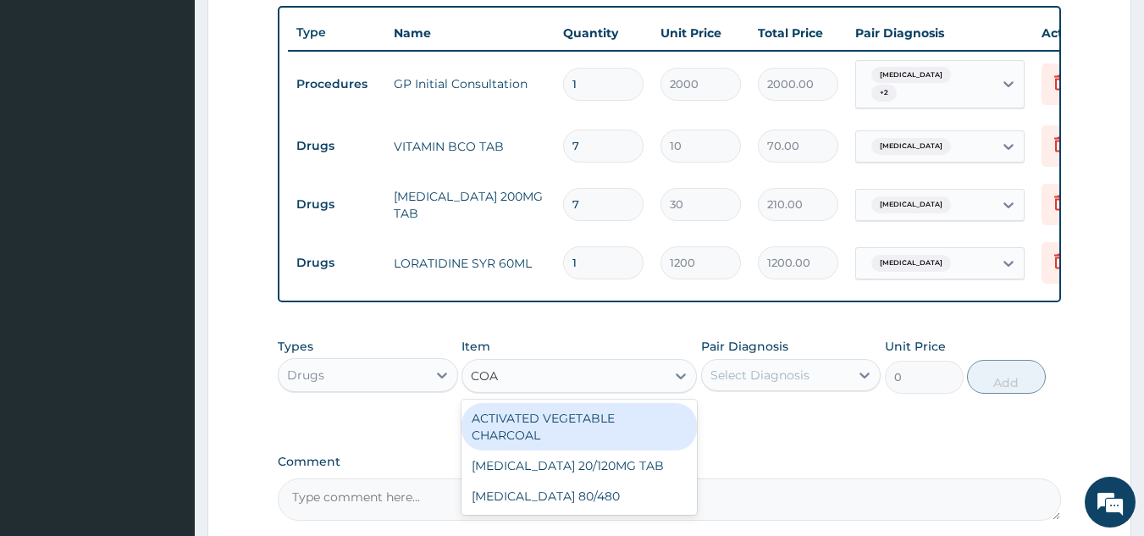
type input "COAR"
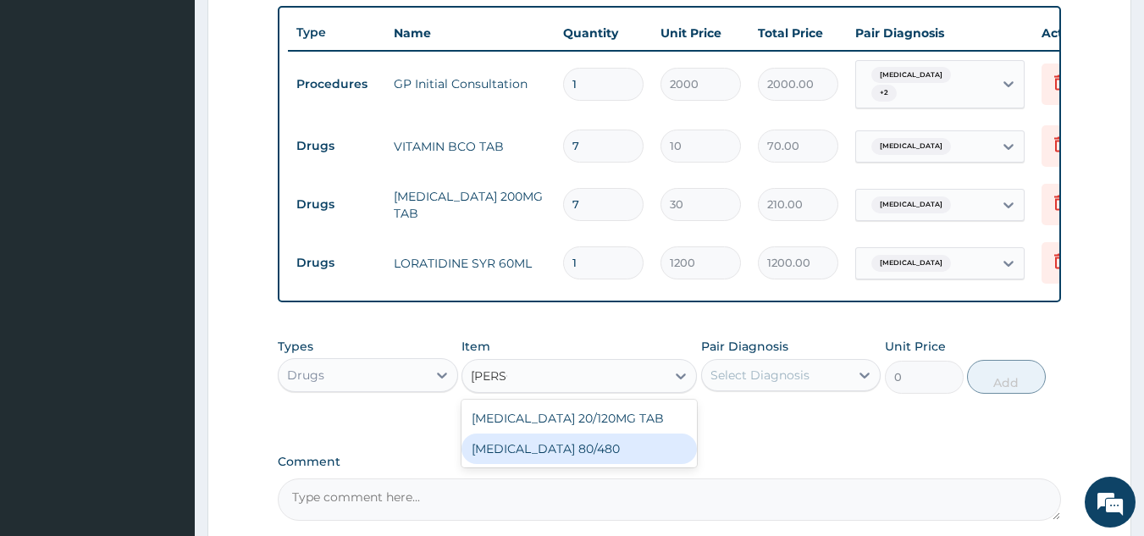
click at [589, 463] on div "COARTEM 80/480" at bounding box center [579, 449] width 235 height 30
type input "312"
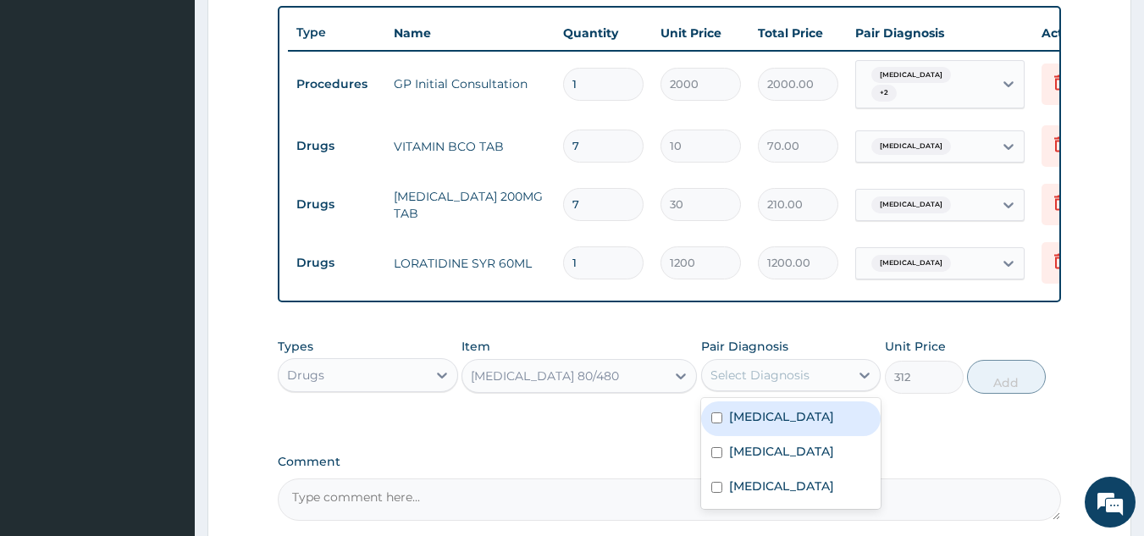
click at [748, 384] on div "Select Diagnosis" at bounding box center [760, 375] width 99 height 17
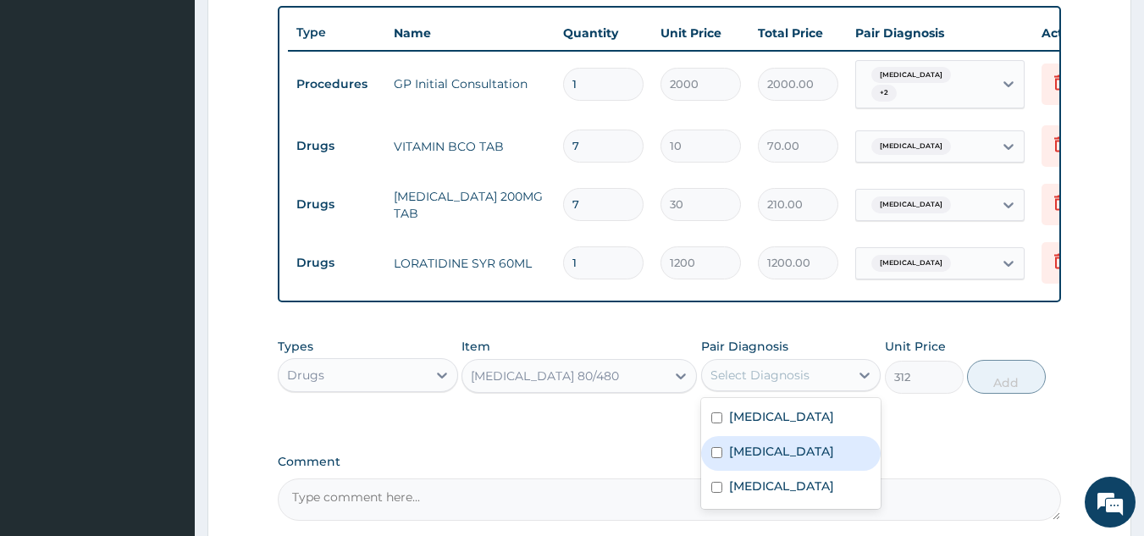
click at [792, 471] on div "Malaria" at bounding box center [791, 453] width 180 height 35
checkbox input "true"
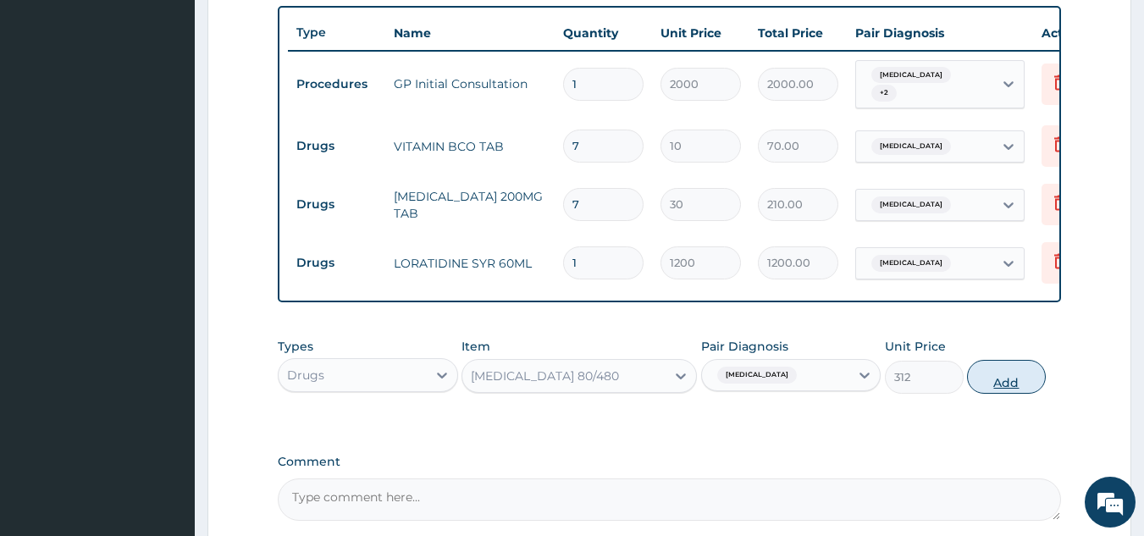
click at [1015, 394] on button "Add" at bounding box center [1006, 377] width 79 height 34
type input "0"
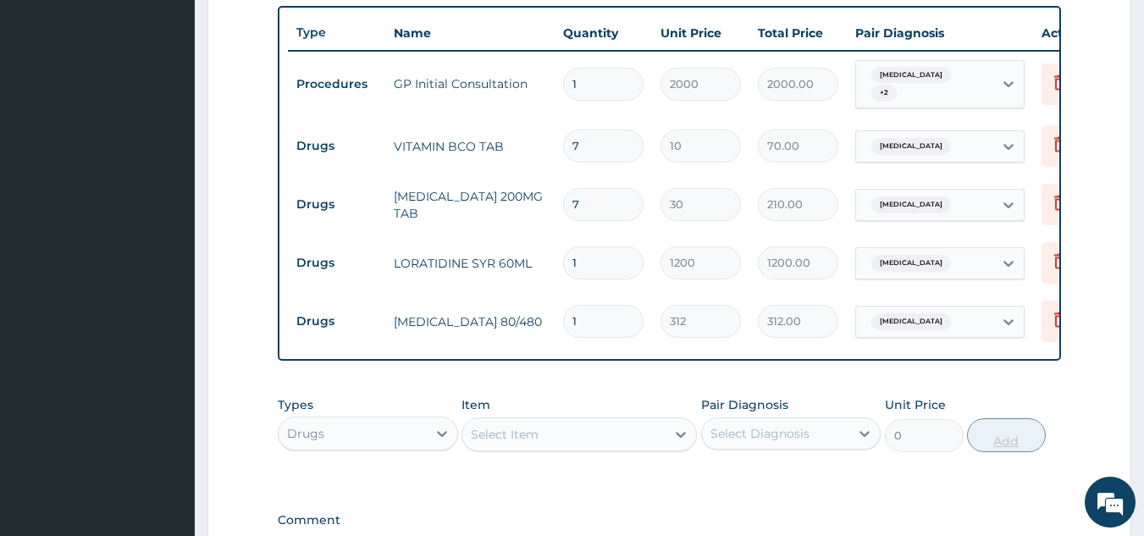
type input "0.00"
type input "6"
type input "1872.00"
type input "6"
click at [567, 448] on div "Select Item" at bounding box center [563, 434] width 203 height 27
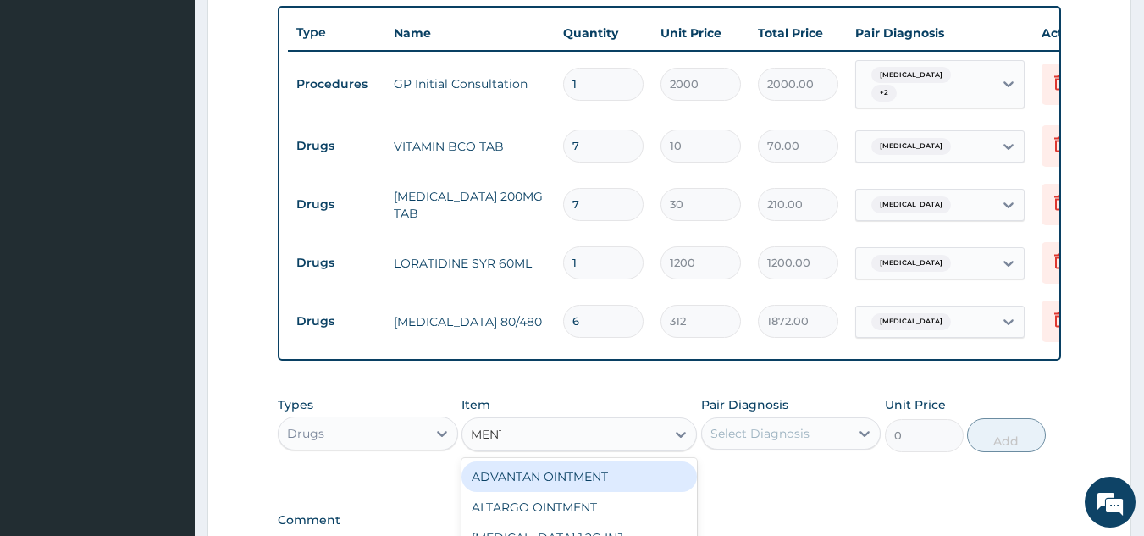
type input "[PERSON_NAME]"
click at [596, 492] on div "MENTHODEX COUGH SYRUP" at bounding box center [579, 477] width 235 height 30
type input "960"
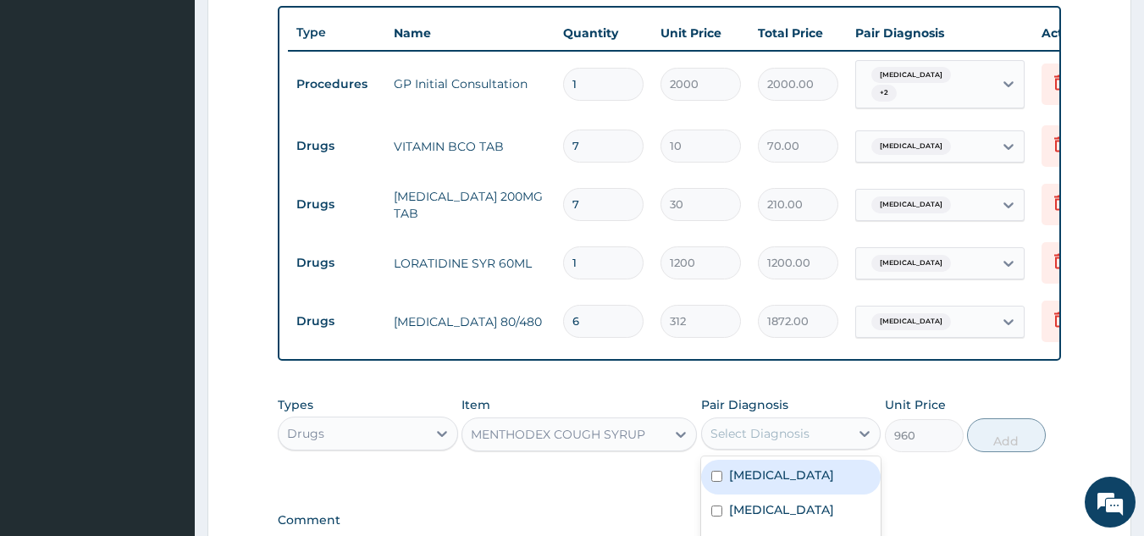
click at [800, 442] on div "Select Diagnosis" at bounding box center [760, 433] width 99 height 17
click at [810, 484] on label "Respiratory tract infection" at bounding box center [781, 475] width 105 height 17
checkbox input "true"
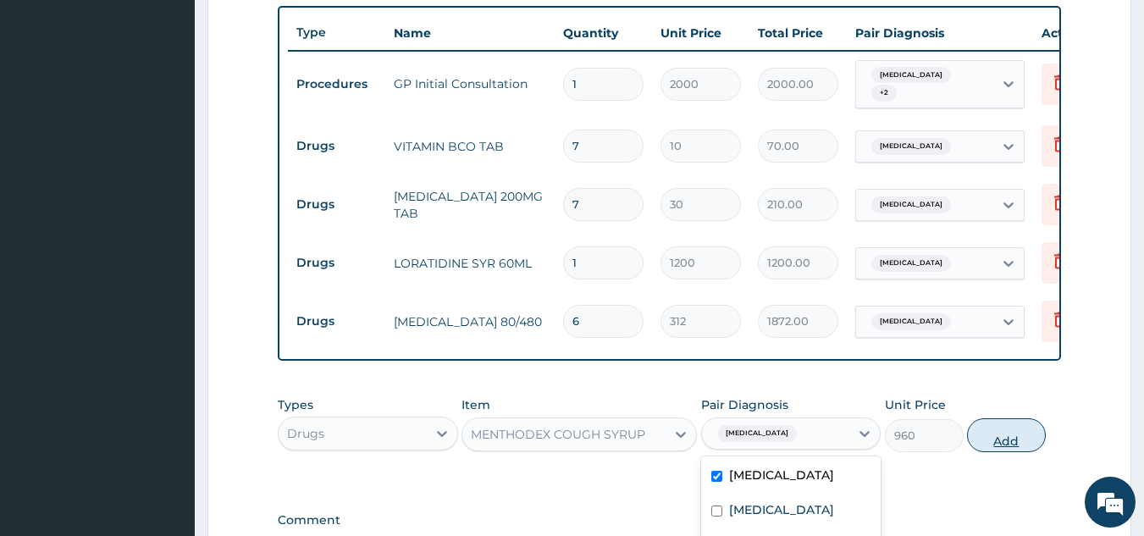
click at [1000, 449] on button "Add" at bounding box center [1006, 435] width 79 height 34
type input "0"
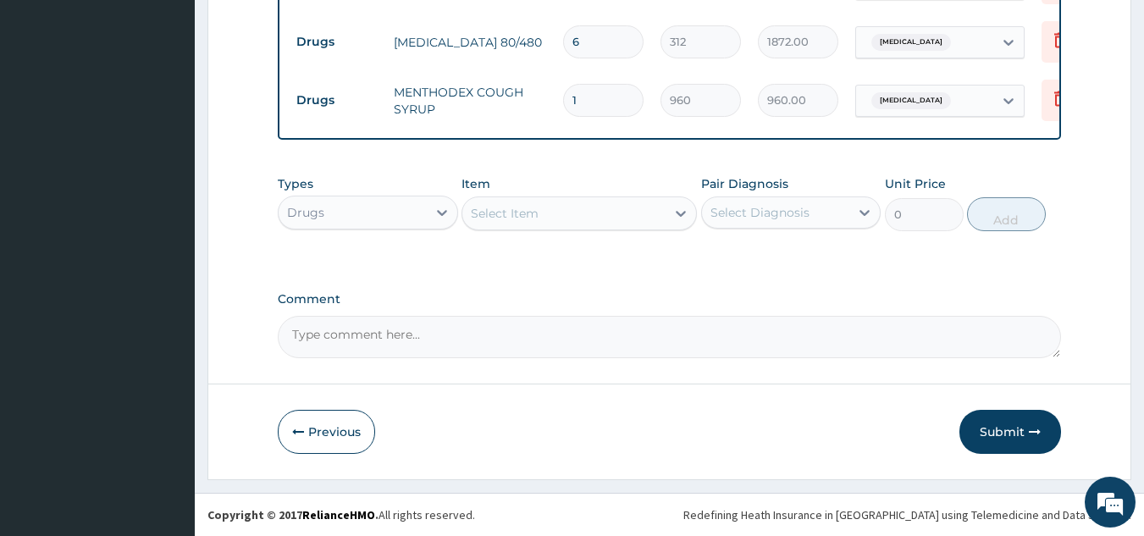
scroll to position [916, 0]
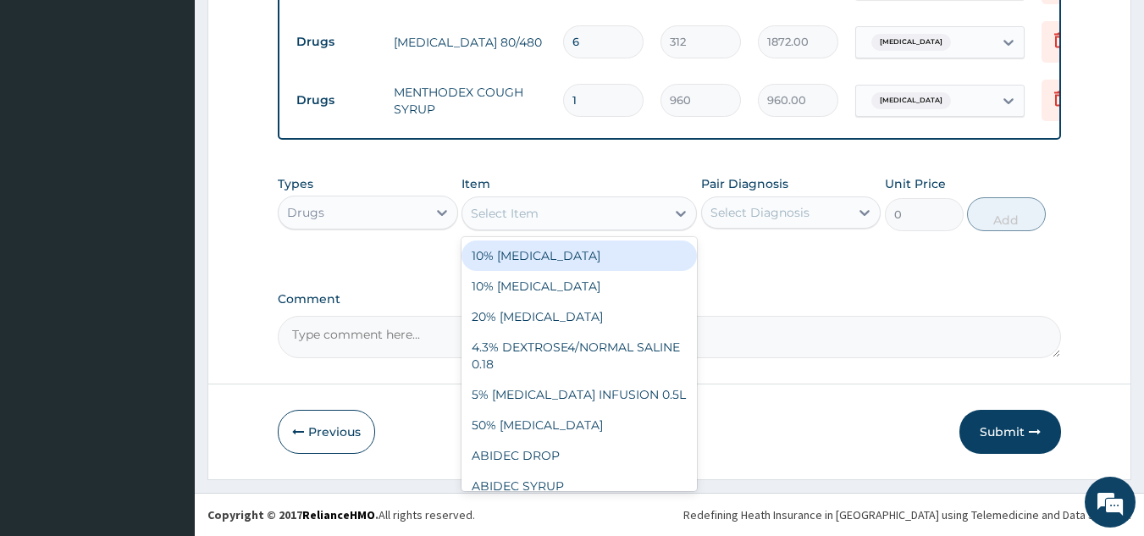
click at [605, 207] on div "Select Item" at bounding box center [563, 213] width 203 height 27
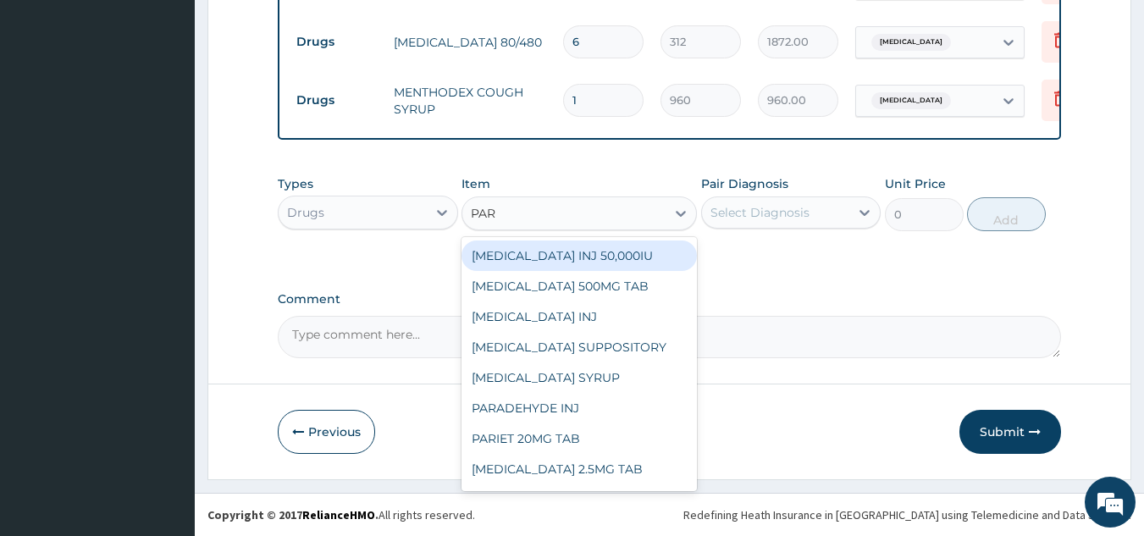
type input "PARA"
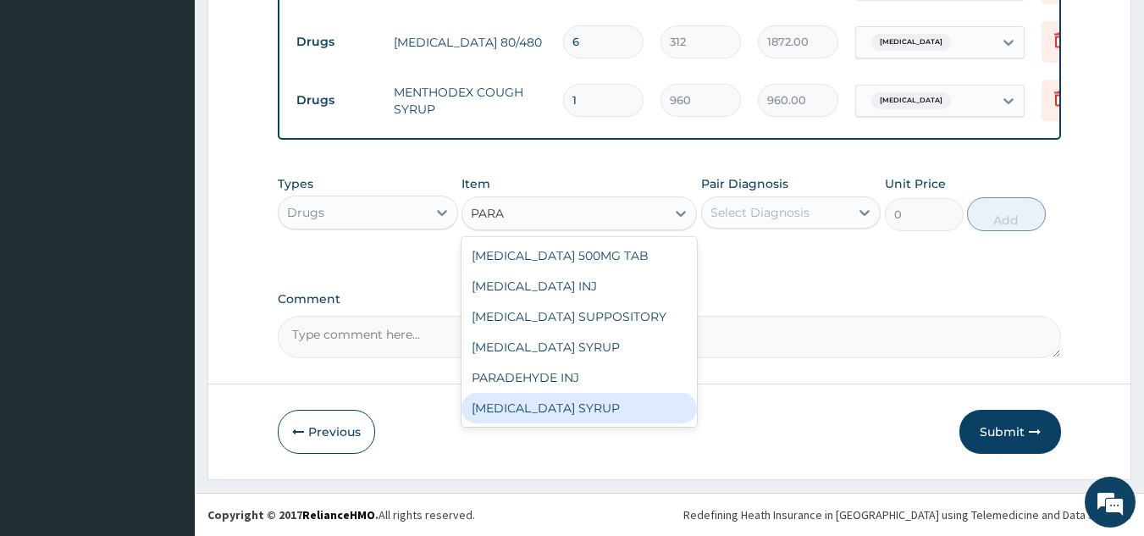
click at [584, 418] on div "[MEDICAL_DATA] SYRUP" at bounding box center [579, 408] width 235 height 30
type input "1000"
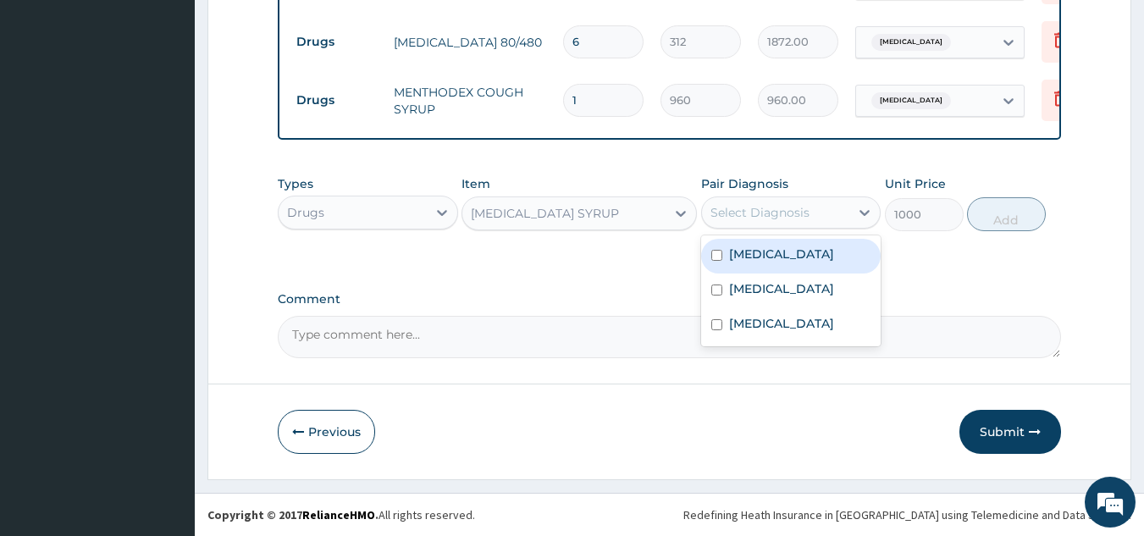
click at [798, 218] on div "Select Diagnosis" at bounding box center [760, 212] width 99 height 17
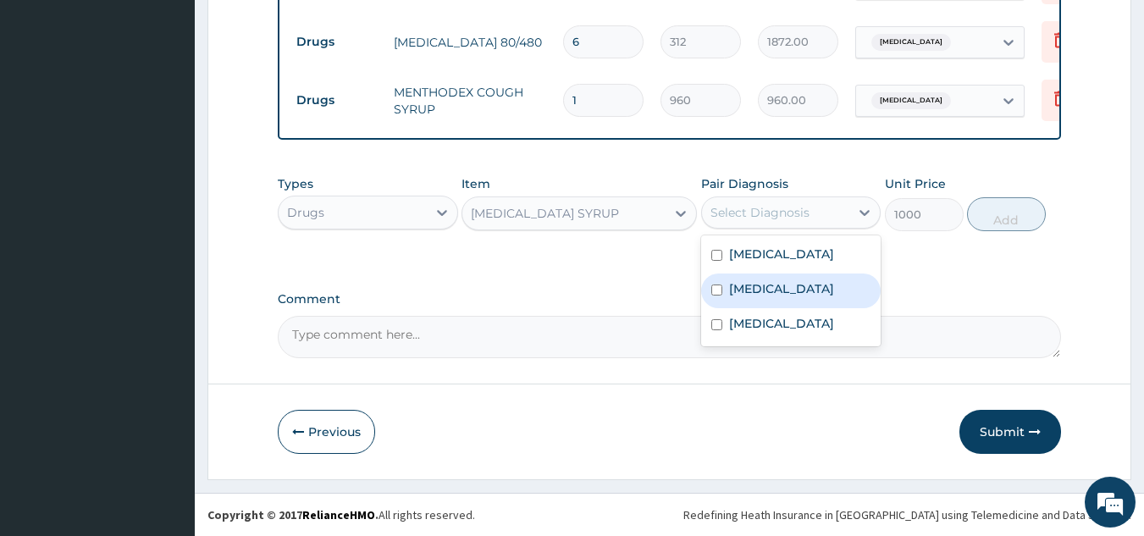
click at [807, 308] on div "[MEDICAL_DATA]" at bounding box center [791, 291] width 180 height 35
checkbox input "true"
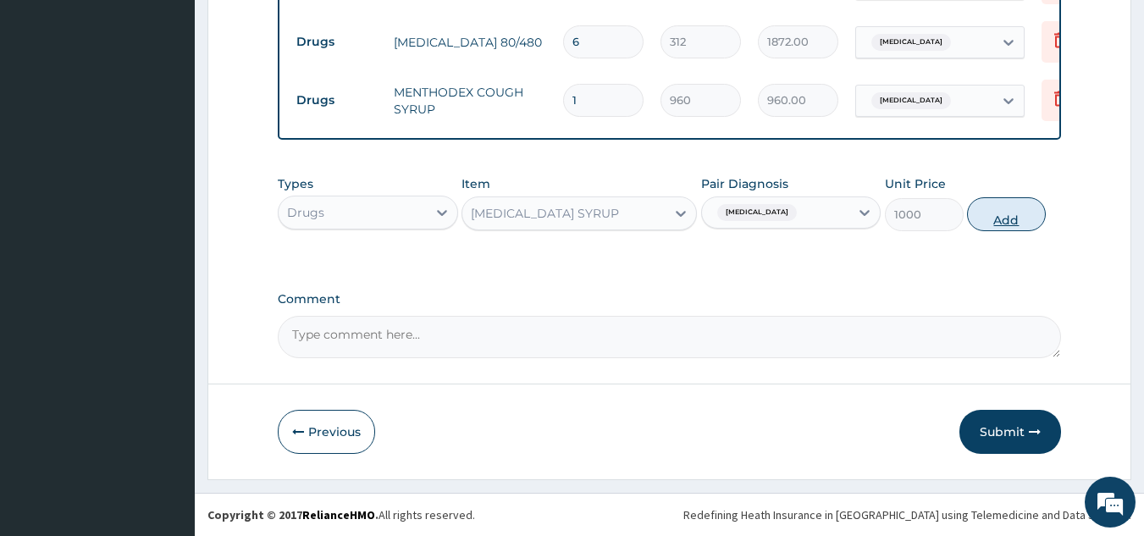
click at [1010, 202] on button "Add" at bounding box center [1006, 214] width 79 height 34
type input "0"
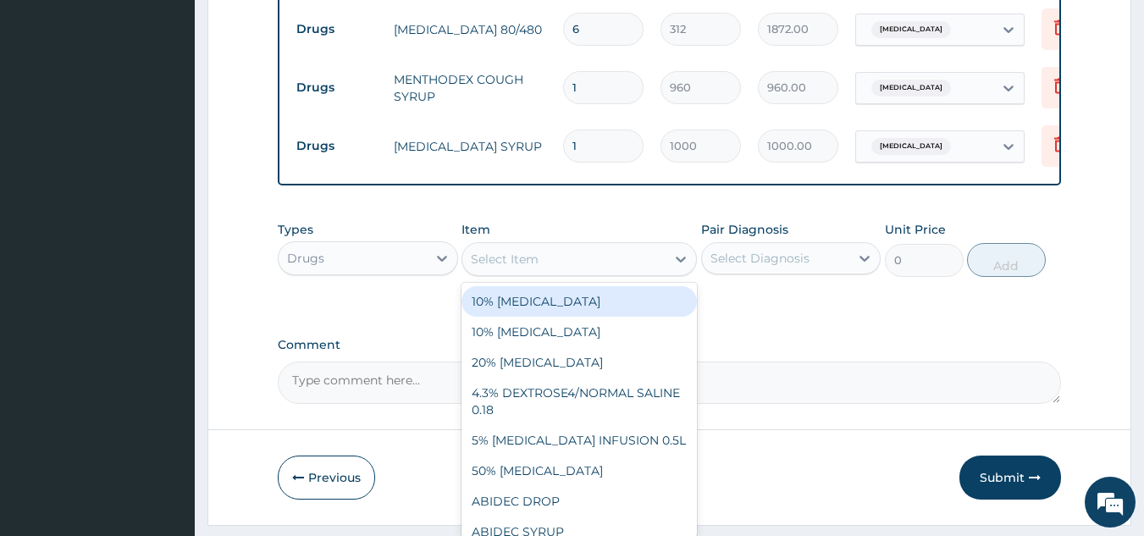
click at [651, 269] on div "Select Item" at bounding box center [563, 259] width 203 height 27
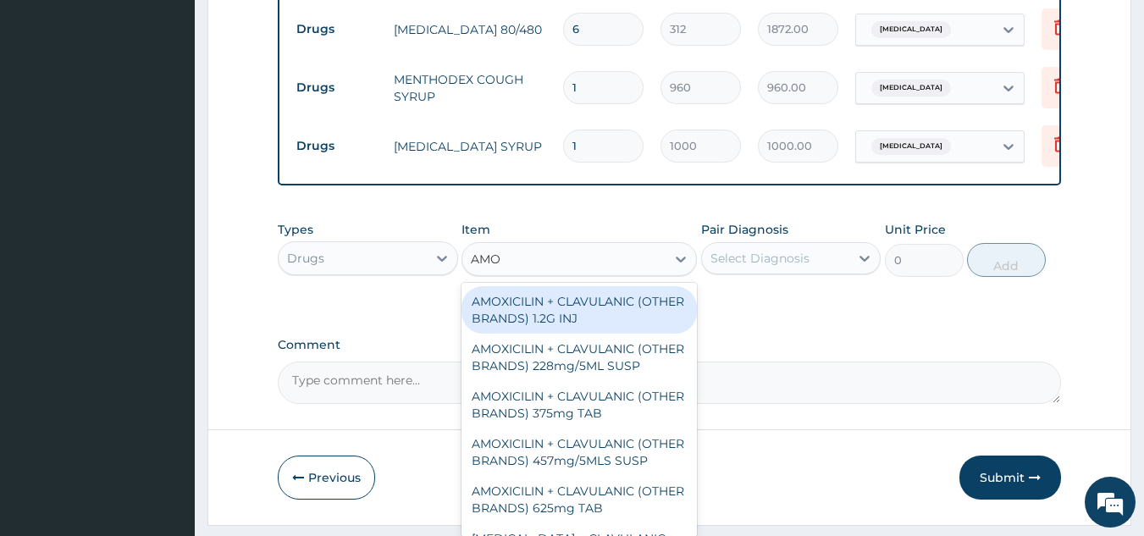
type input "AMOX"
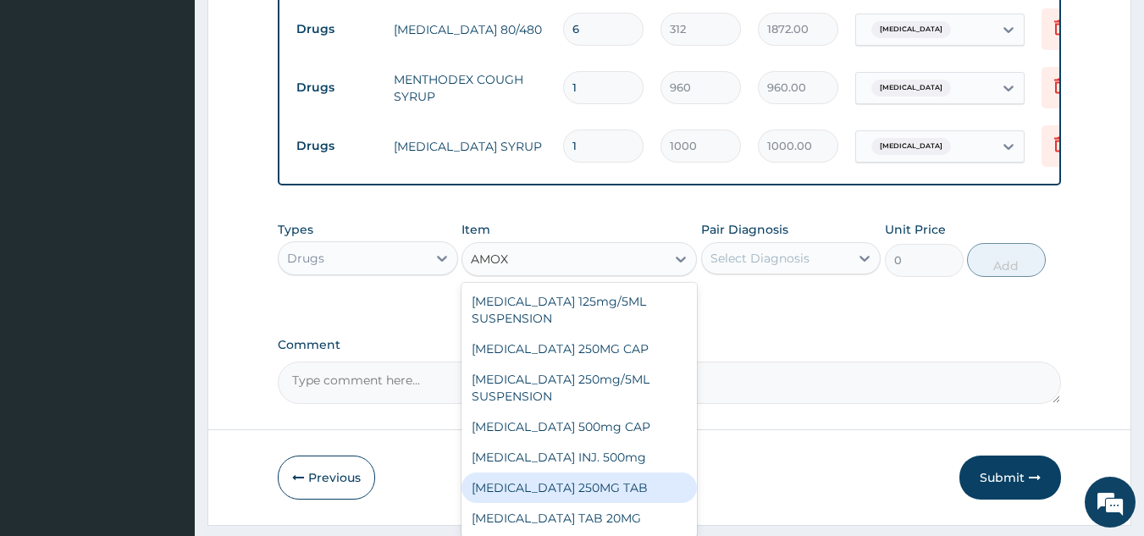
scroll to position [975, 0]
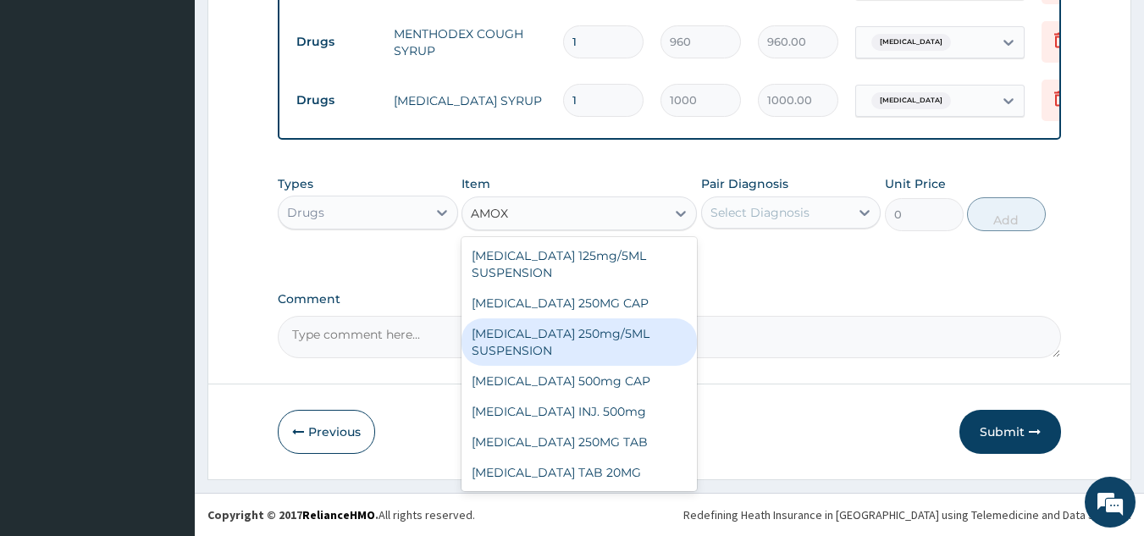
click at [580, 344] on div "[MEDICAL_DATA] 250mg/5ML SUSPENSION" at bounding box center [579, 341] width 235 height 47
type input "780"
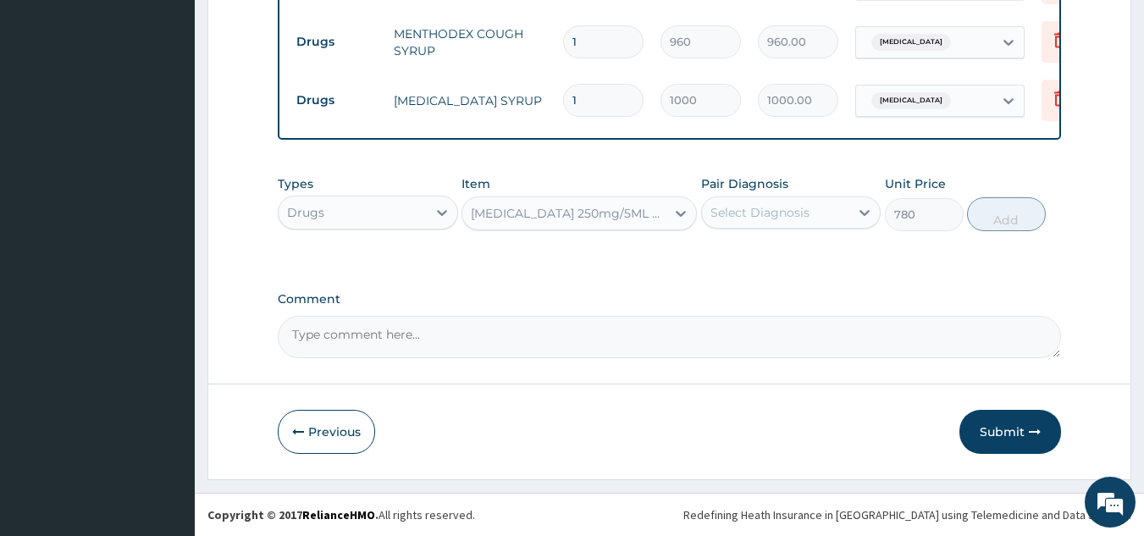
click at [773, 197] on div "Select Diagnosis" at bounding box center [791, 212] width 180 height 32
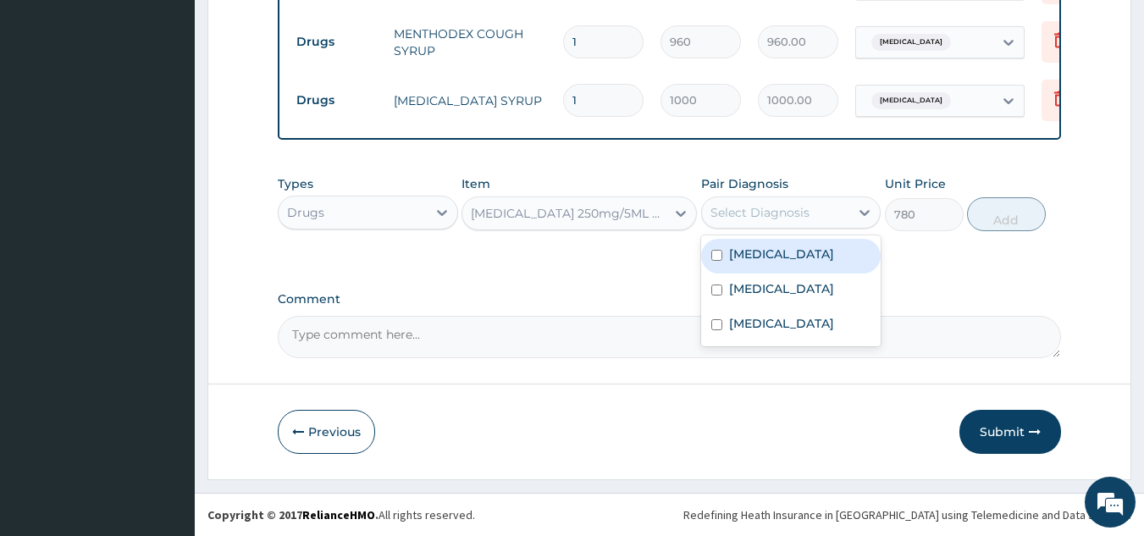
click at [788, 213] on div "Select Diagnosis" at bounding box center [760, 212] width 99 height 17
click at [792, 263] on label "[MEDICAL_DATA]" at bounding box center [781, 254] width 105 height 17
checkbox input "true"
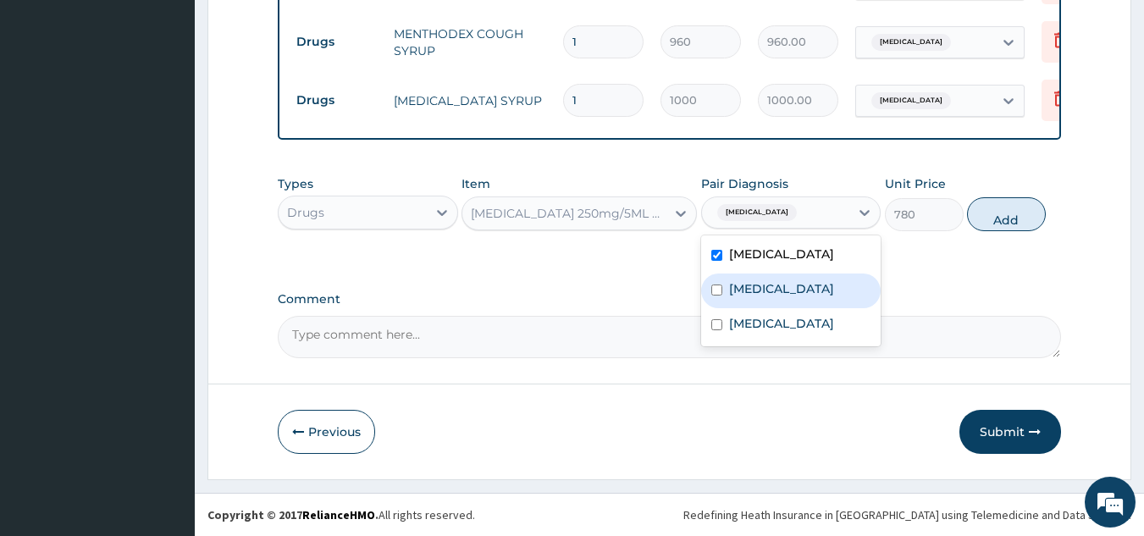
click at [833, 295] on div "[MEDICAL_DATA]" at bounding box center [791, 291] width 180 height 35
checkbox input "true"
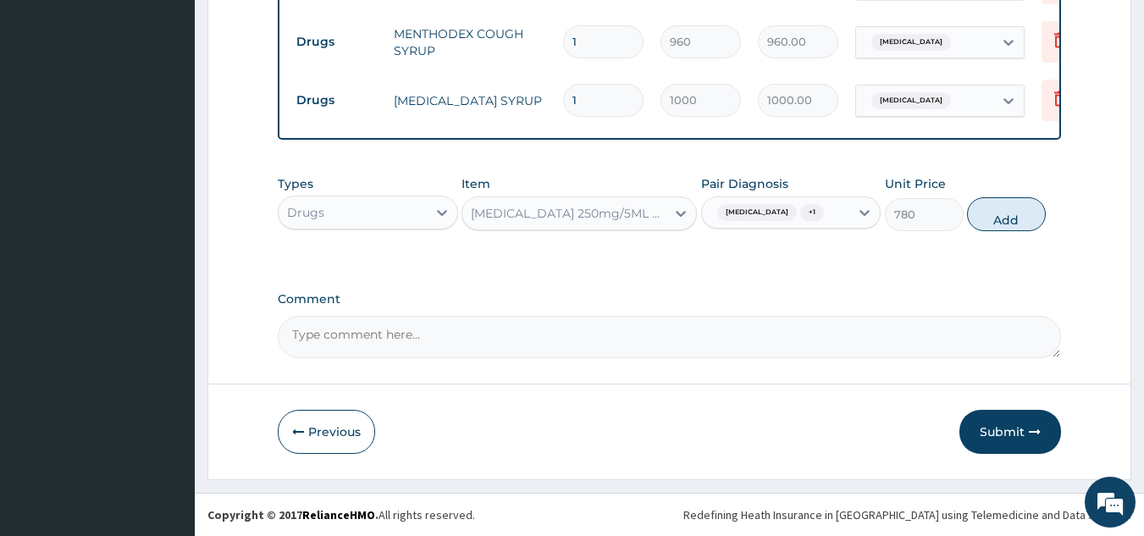
click at [992, 231] on button "Add" at bounding box center [1006, 214] width 79 height 34
type input "0"
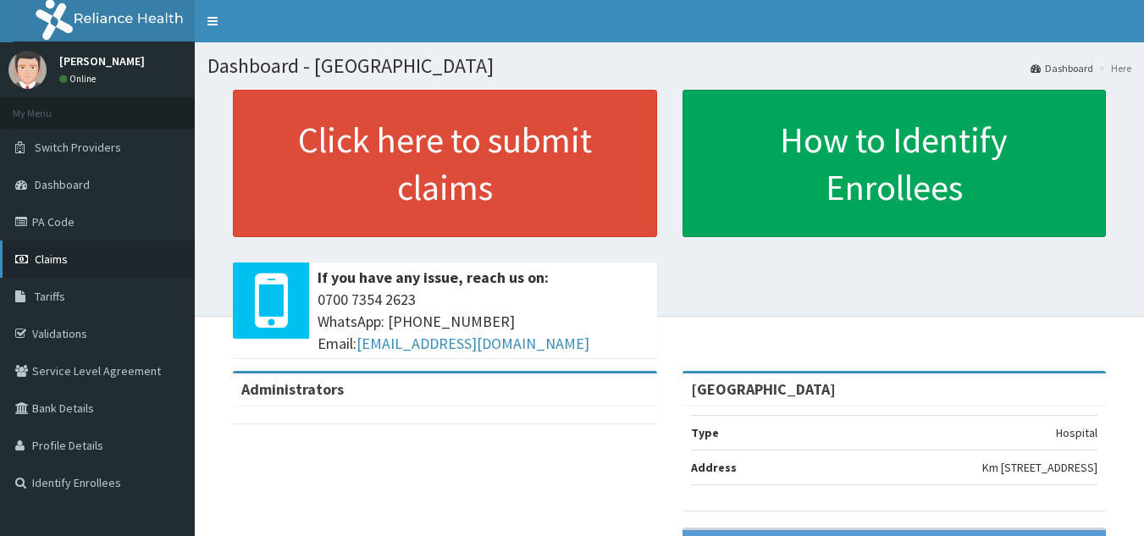
click at [65, 255] on span "Claims" at bounding box center [51, 259] width 33 height 15
click at [68, 263] on span "Claims" at bounding box center [51, 259] width 33 height 15
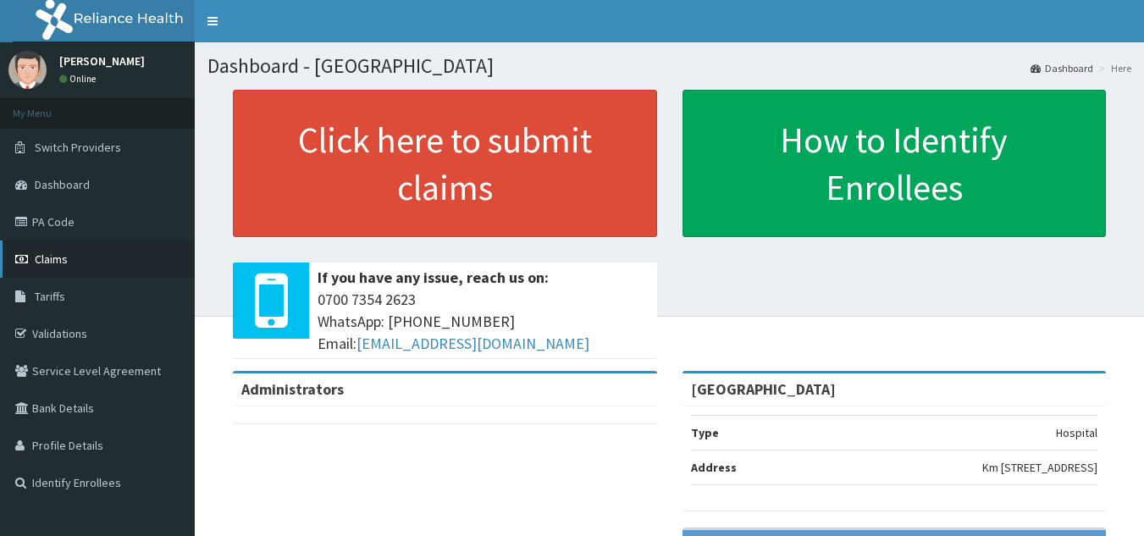
click at [68, 263] on span "Claims" at bounding box center [51, 259] width 33 height 15
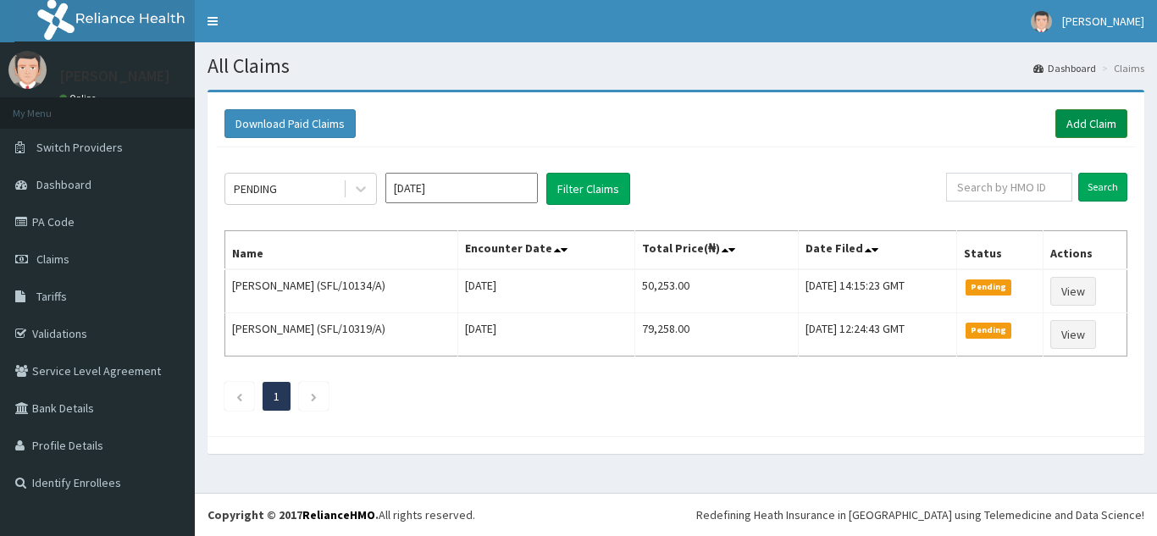
click at [1091, 125] on link "Add Claim" at bounding box center [1091, 123] width 72 height 29
click at [1073, 118] on link "Add Claim" at bounding box center [1091, 123] width 72 height 29
click at [1080, 124] on link "Add Claim" at bounding box center [1091, 123] width 72 height 29
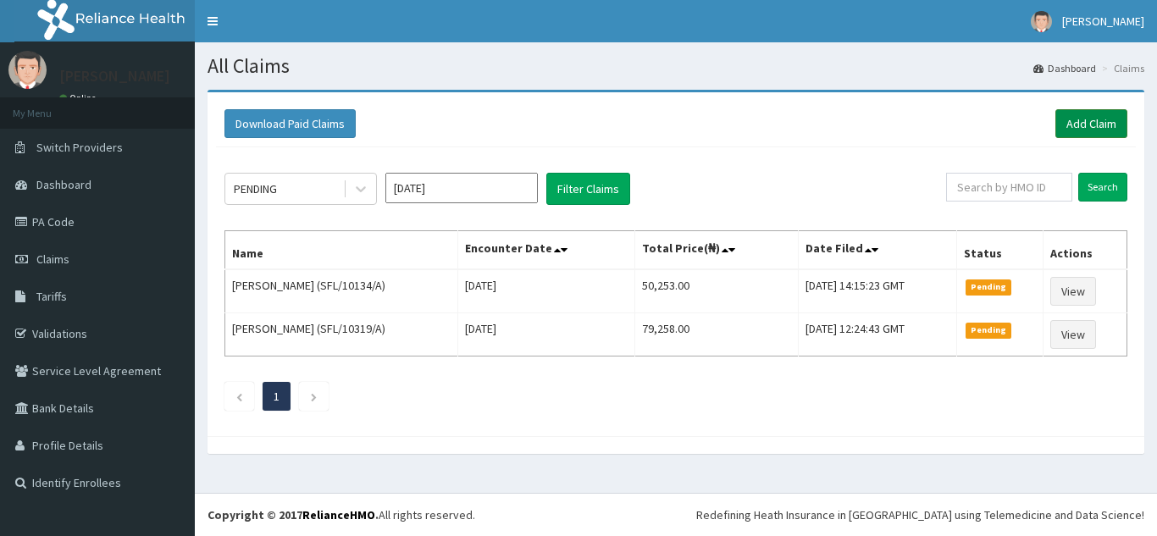
click at [1080, 124] on link "Add Claim" at bounding box center [1091, 123] width 72 height 29
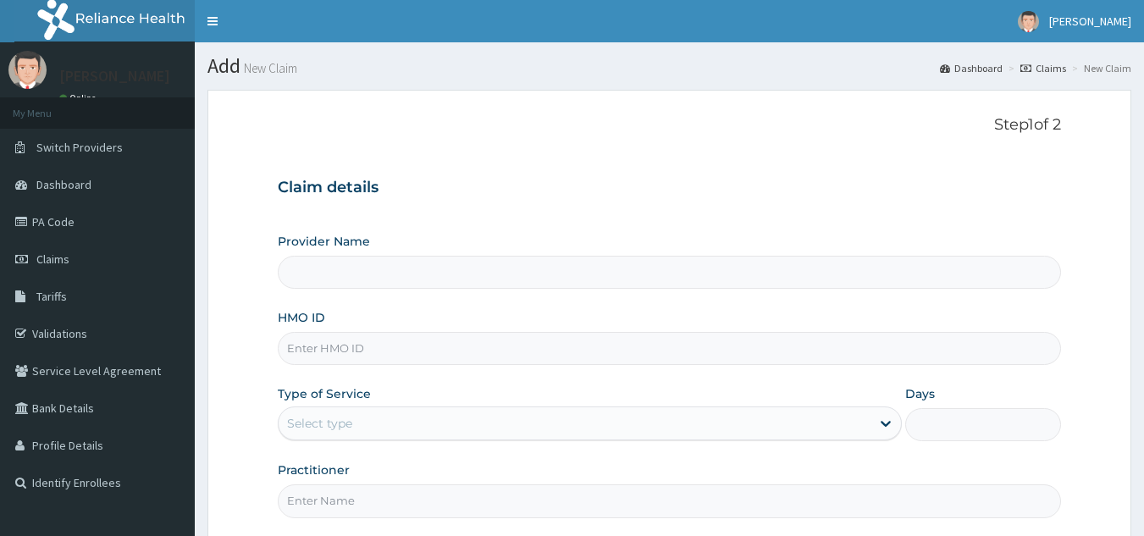
drag, startPoint x: 0, startPoint y: 0, endPoint x: 410, endPoint y: 358, distance: 544.4
click at [410, 358] on input "HMO ID" at bounding box center [670, 348] width 784 height 33
type input "ITE/10033/E"
drag, startPoint x: 346, startPoint y: 351, endPoint x: 255, endPoint y: 340, distance: 91.4
click at [255, 340] on form "Step 1 of 2 Claim details Provider Name HMO ID ITE/10033/E Type of Service Sele…" at bounding box center [669, 365] width 924 height 551
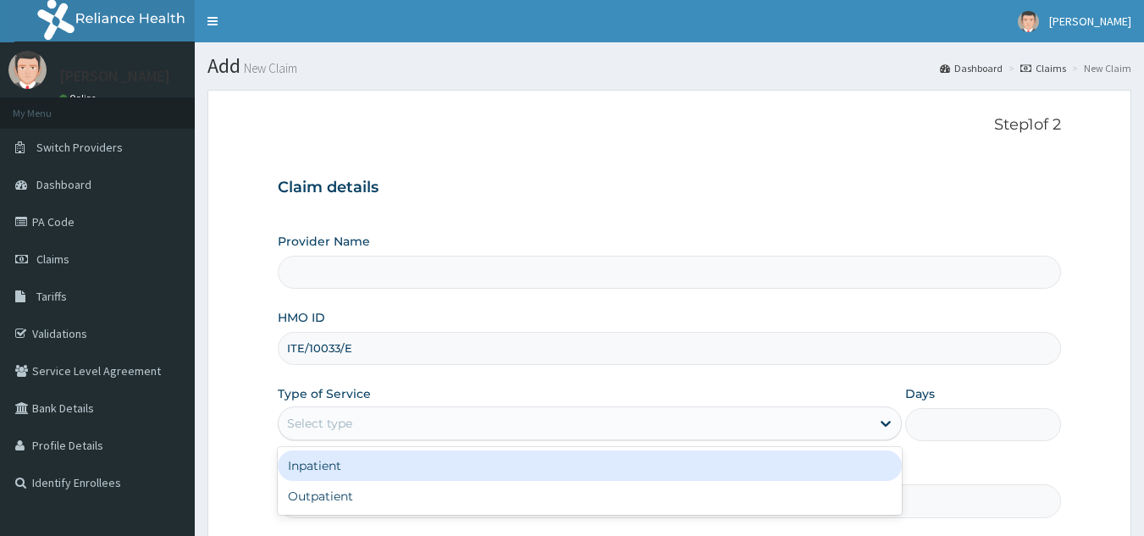
click at [379, 427] on div "Select type" at bounding box center [575, 423] width 592 height 27
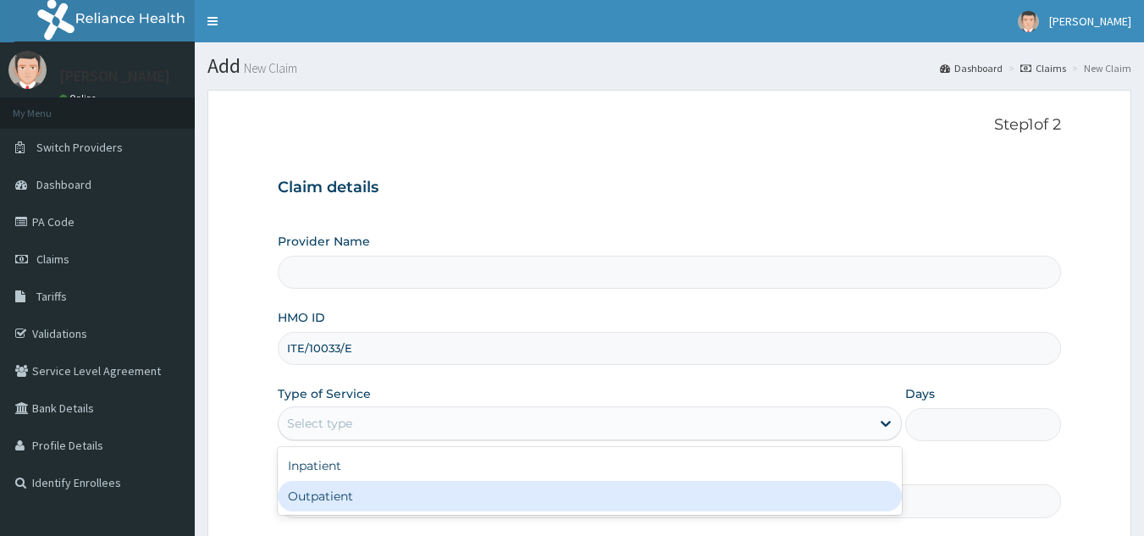
click at [336, 504] on div "Outpatient" at bounding box center [590, 496] width 624 height 30
type input "1"
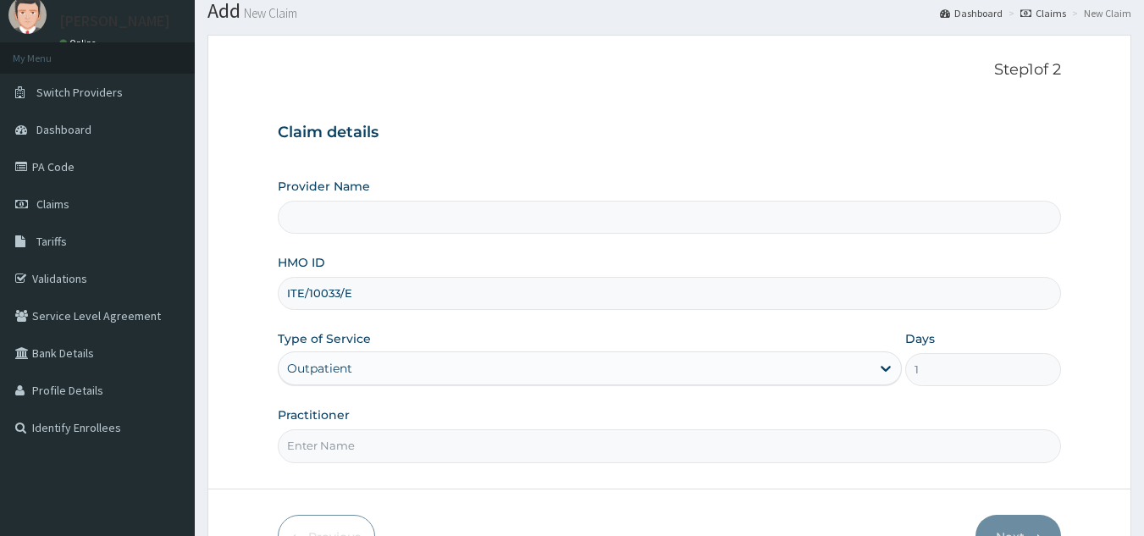
scroll to position [85, 0]
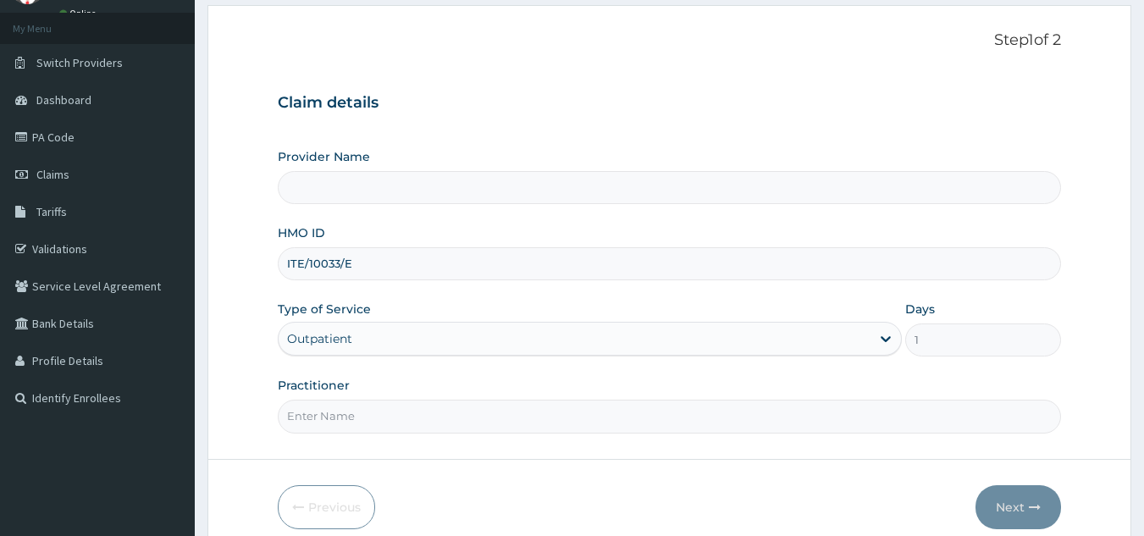
click at [391, 422] on input "Practitioner" at bounding box center [670, 416] width 784 height 33
type input "d"
type input "[PERSON_NAME]"
click at [1021, 505] on button "Next" at bounding box center [1019, 507] width 86 height 44
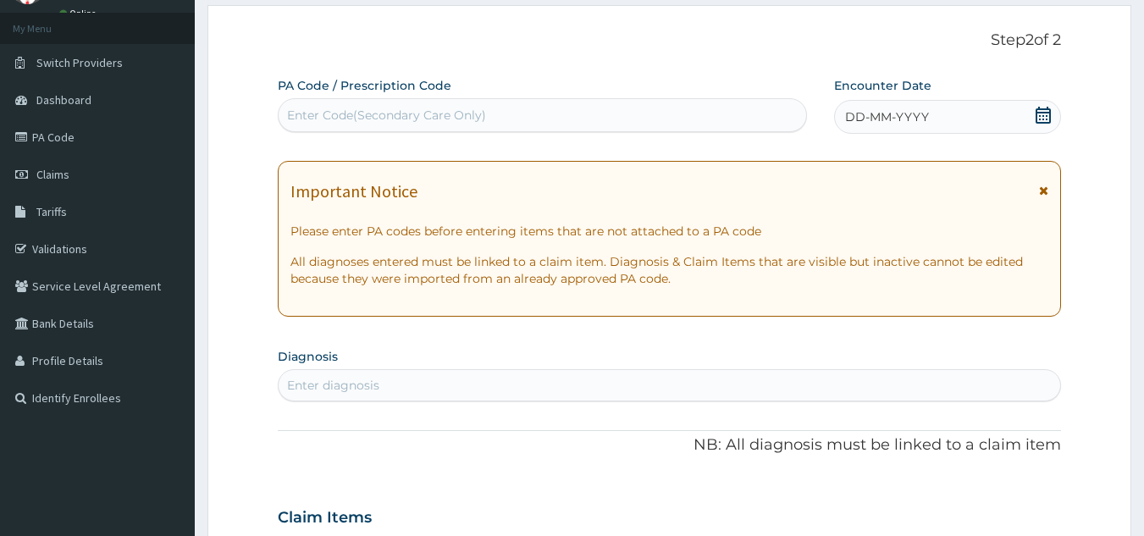
click at [942, 123] on div "DD-MM-YYYY" at bounding box center [947, 117] width 227 height 34
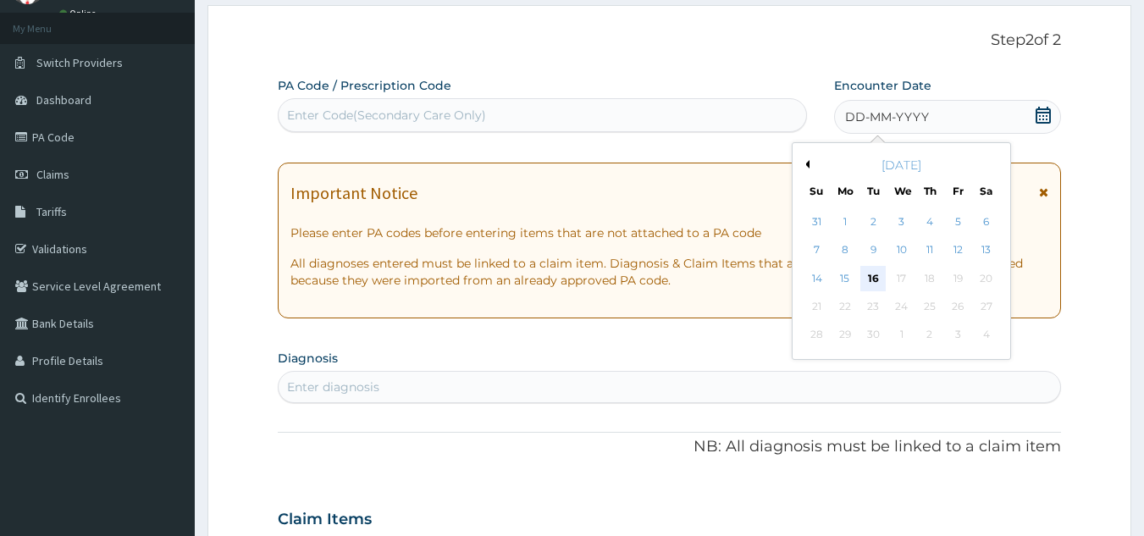
click at [866, 281] on div "16" at bounding box center [873, 278] width 25 height 25
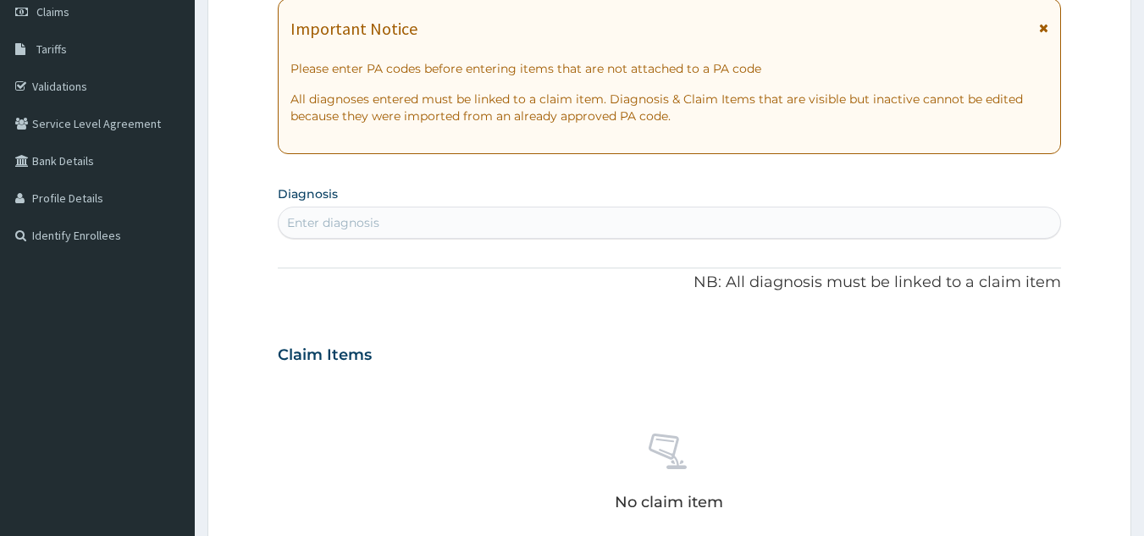
scroll to position [254, 0]
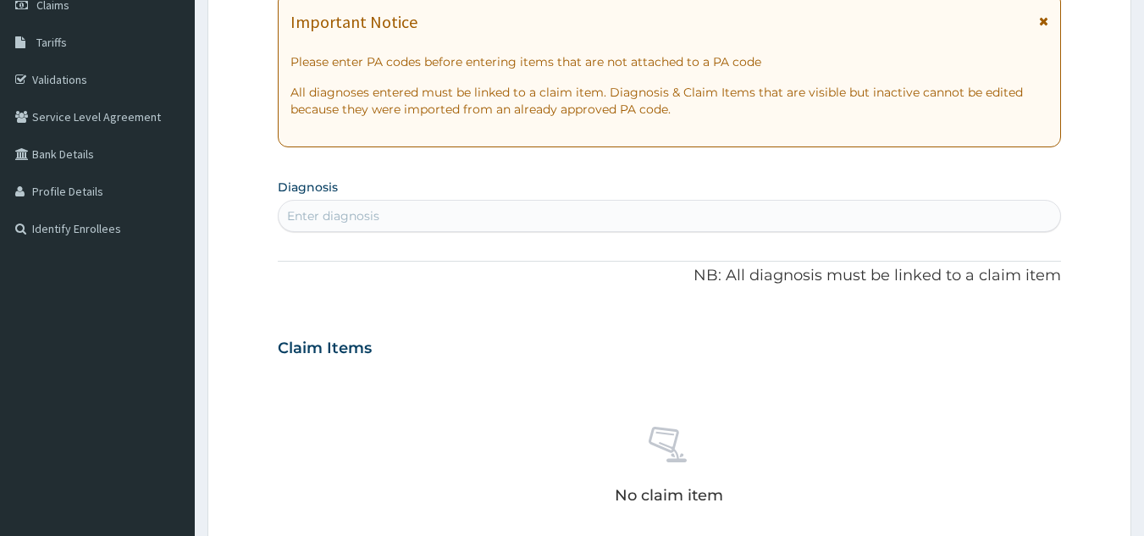
click at [460, 210] on div "Enter diagnosis" at bounding box center [670, 215] width 783 height 27
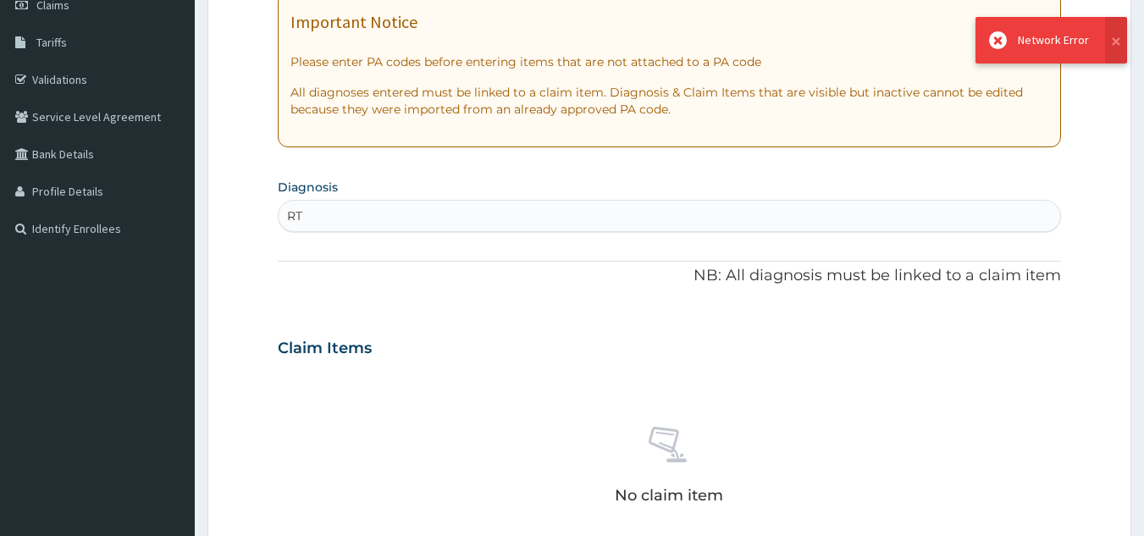
type input "R"
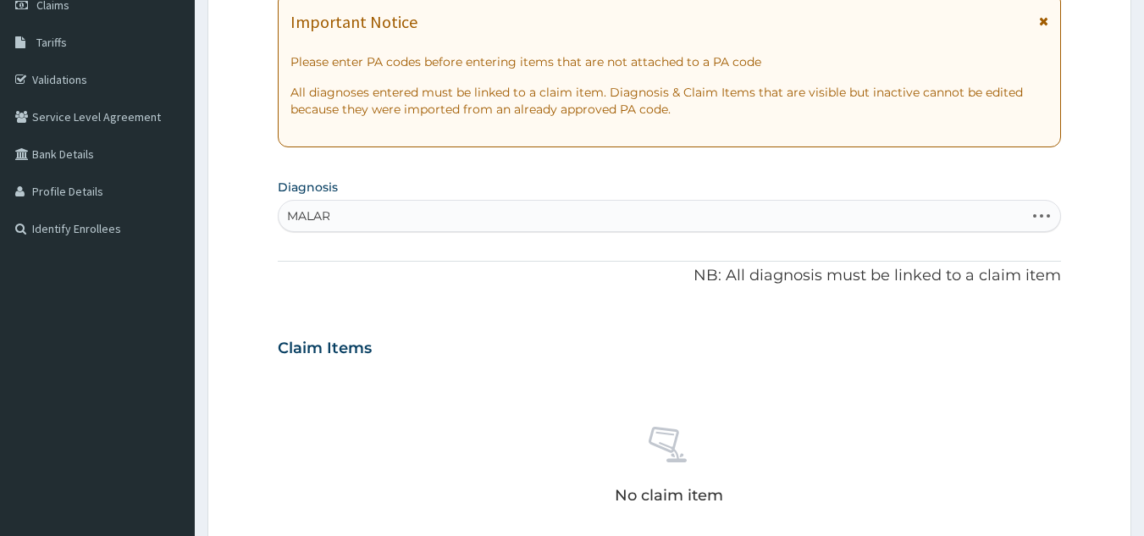
type input "[MEDICAL_DATA]"
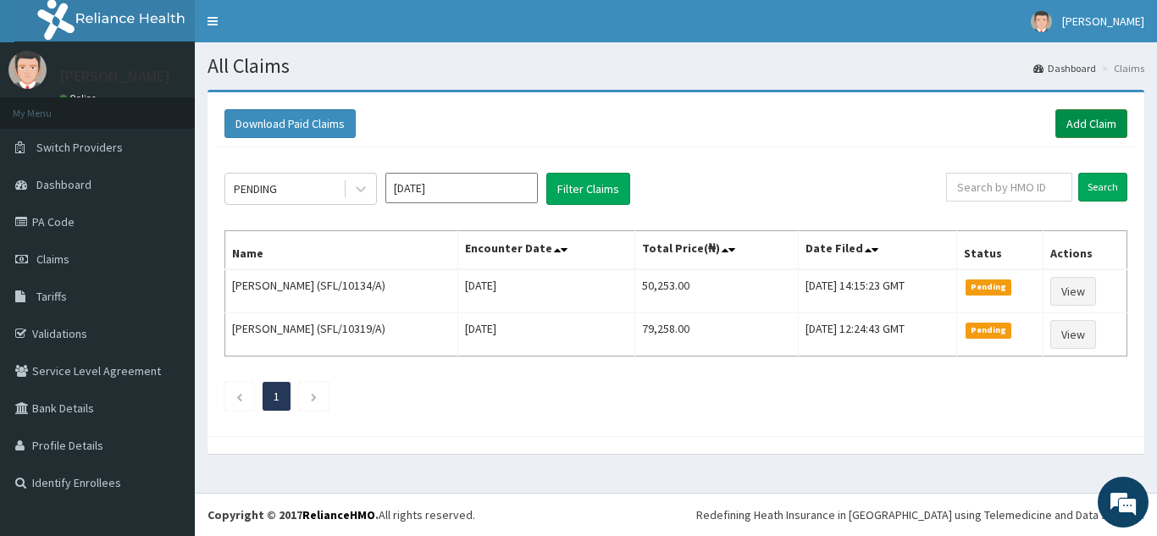
click at [1092, 126] on link "Add Claim" at bounding box center [1091, 123] width 72 height 29
click at [1093, 125] on link "Add Claim" at bounding box center [1091, 123] width 72 height 29
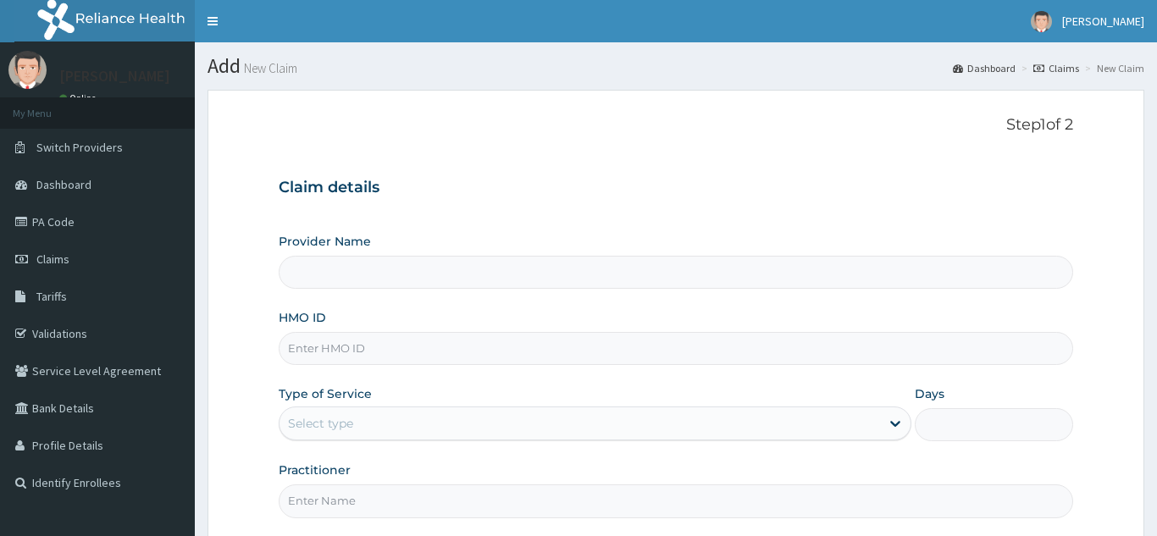
click at [461, 350] on input "HMO ID" at bounding box center [676, 348] width 794 height 33
paste input "ITE/10033/E"
type input "ITE/10033/E"
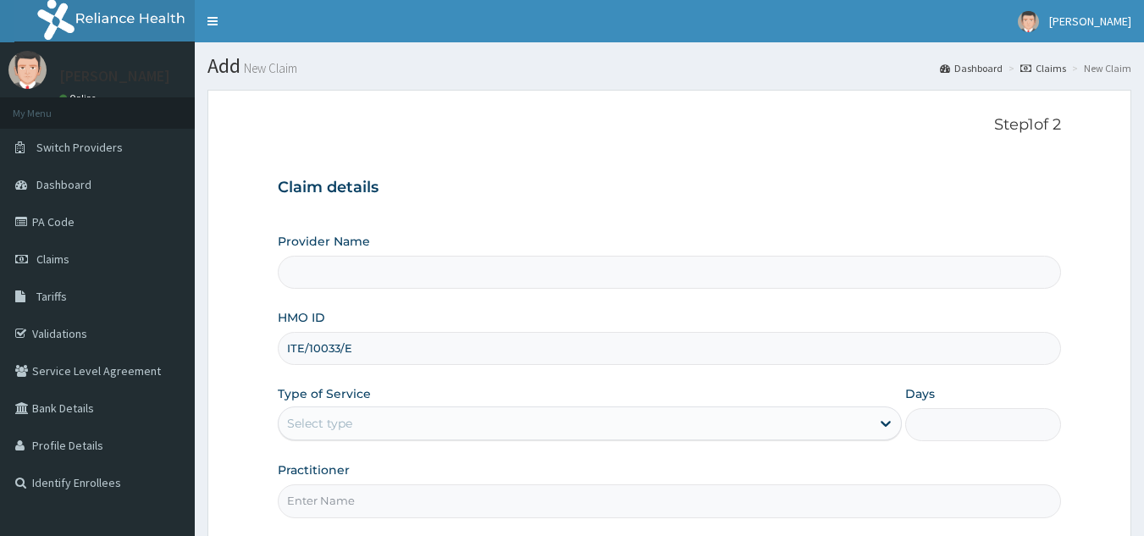
type input "PATFARE HOSPITAL"
type input "ITE/10033/E"
click at [336, 425] on div "Select type" at bounding box center [319, 423] width 65 height 17
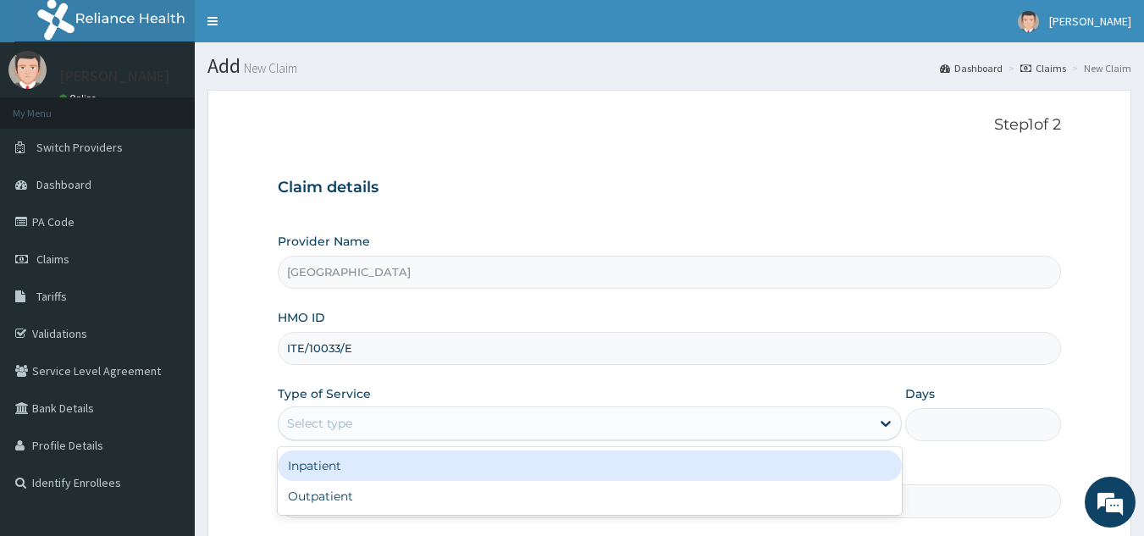
click at [336, 425] on div "Select type" at bounding box center [319, 423] width 65 height 17
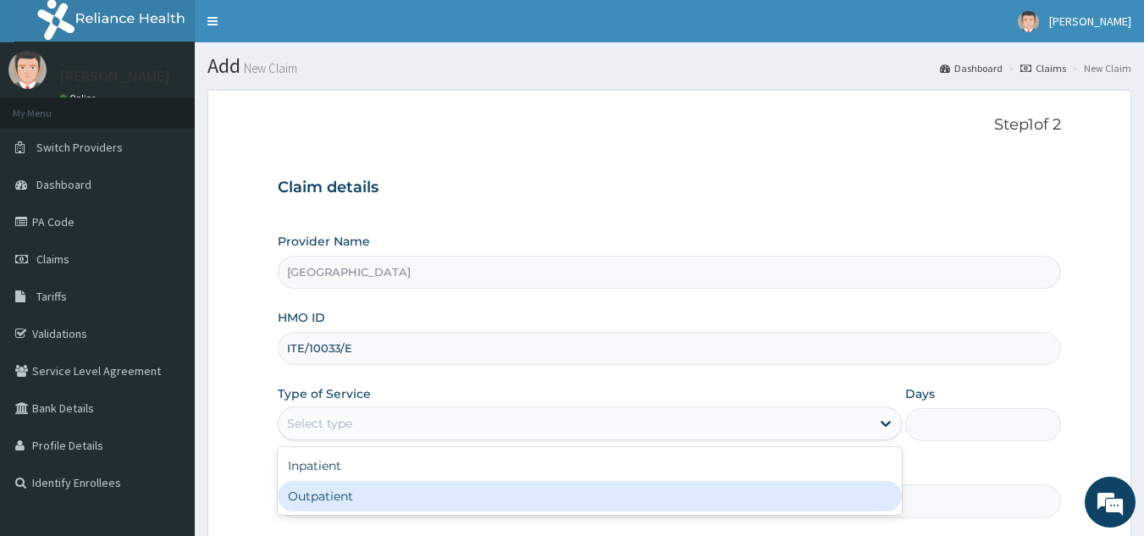
click at [372, 498] on div "Outpatient" at bounding box center [590, 496] width 624 height 30
type input "1"
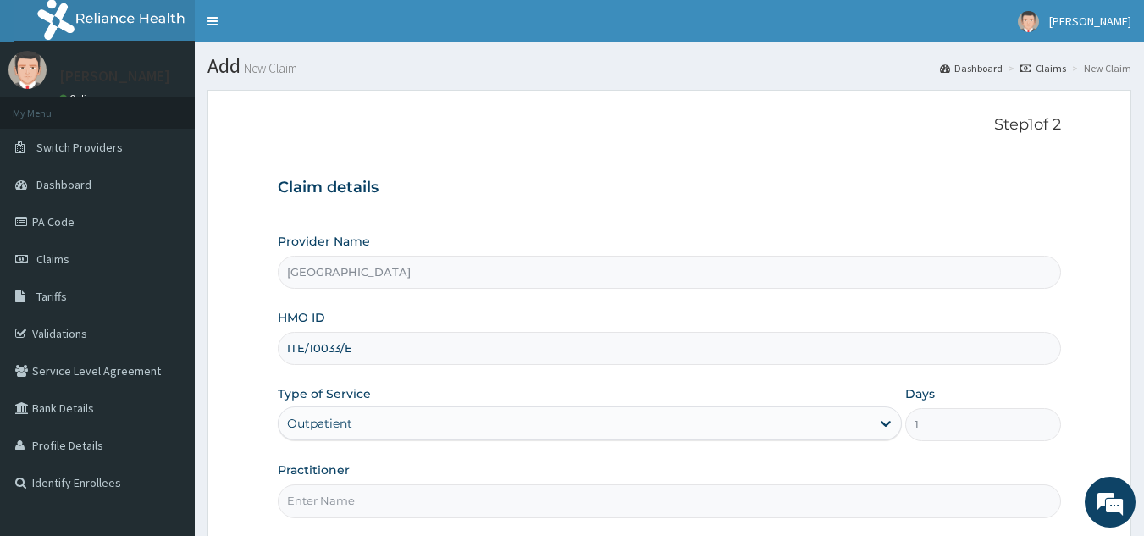
click at [372, 498] on input "Practitioner" at bounding box center [670, 500] width 784 height 33
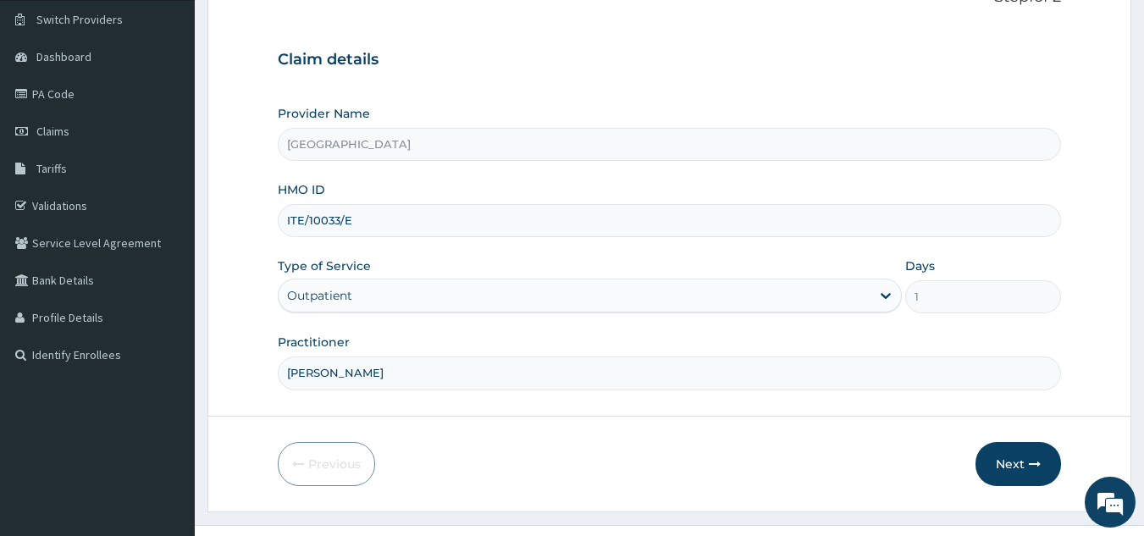
scroll to position [160, 0]
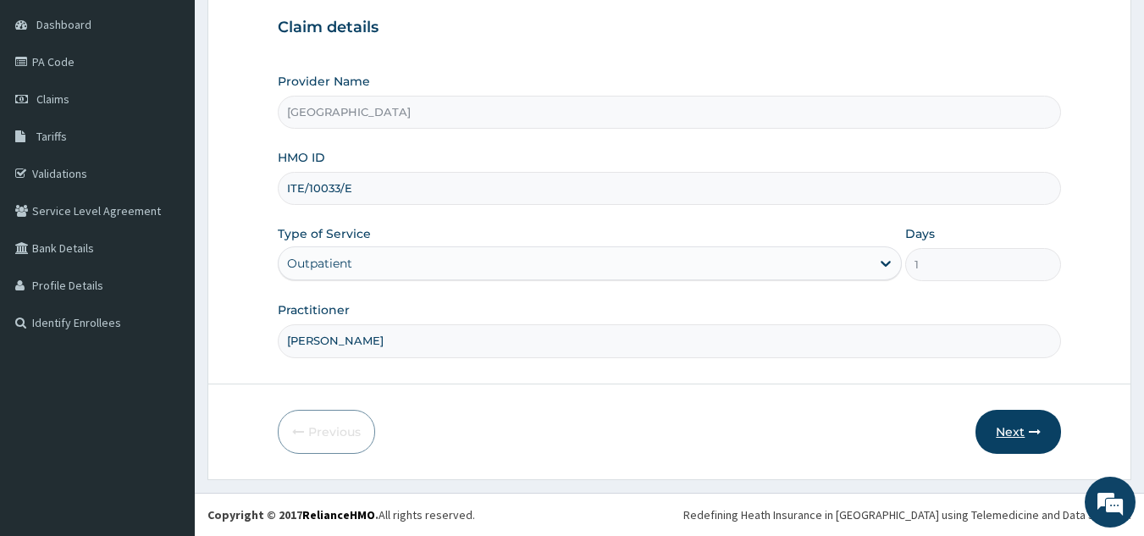
type input "[PERSON_NAME]"
click at [1016, 430] on button "Next" at bounding box center [1019, 432] width 86 height 44
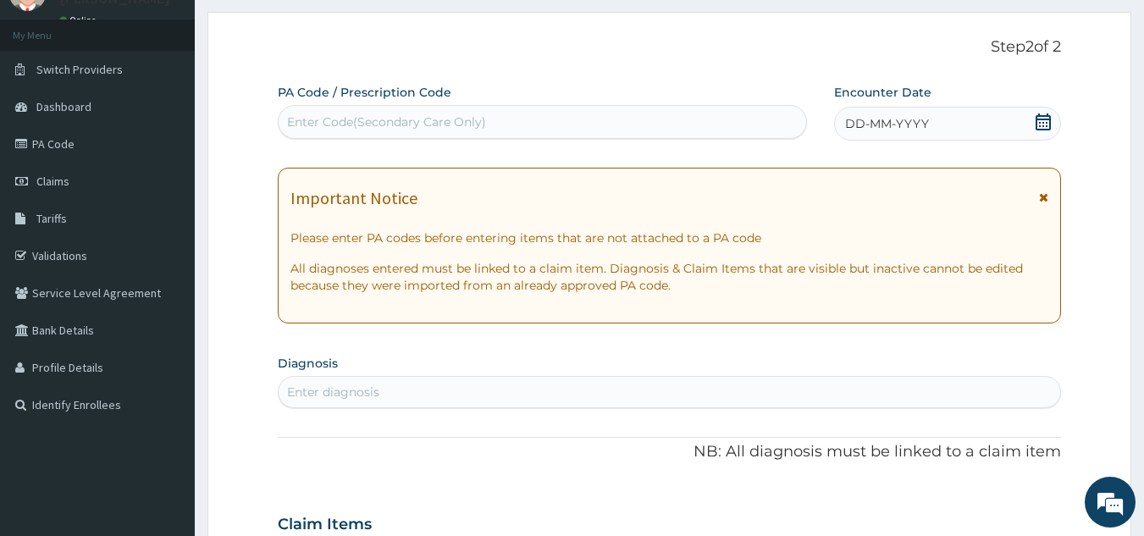
scroll to position [0, 0]
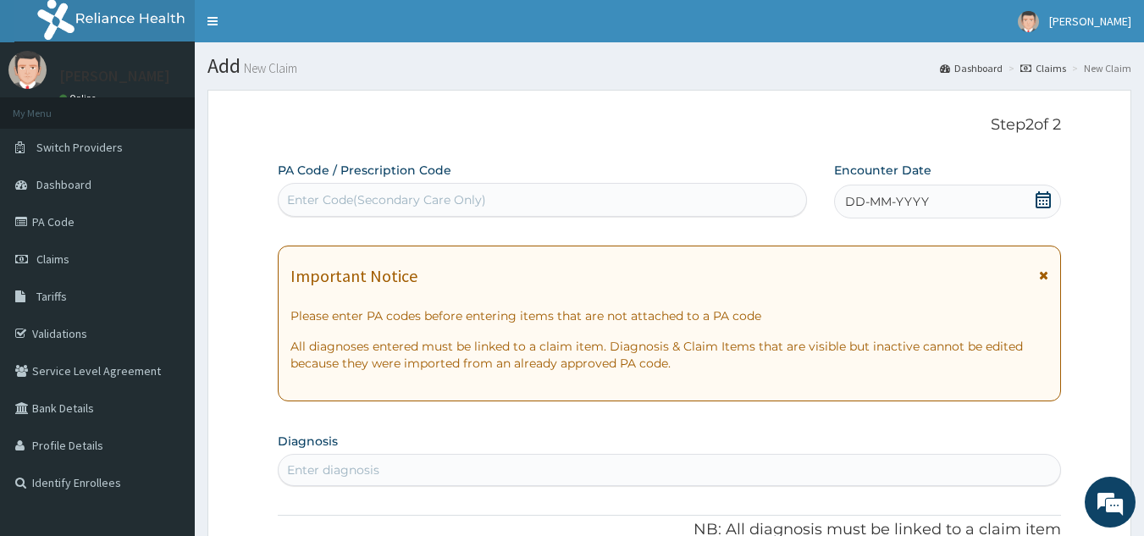
drag, startPoint x: 897, startPoint y: 208, endPoint x: 893, endPoint y: 216, distance: 8.7
click at [896, 209] on span "DD-MM-YYYY" at bounding box center [887, 201] width 84 height 17
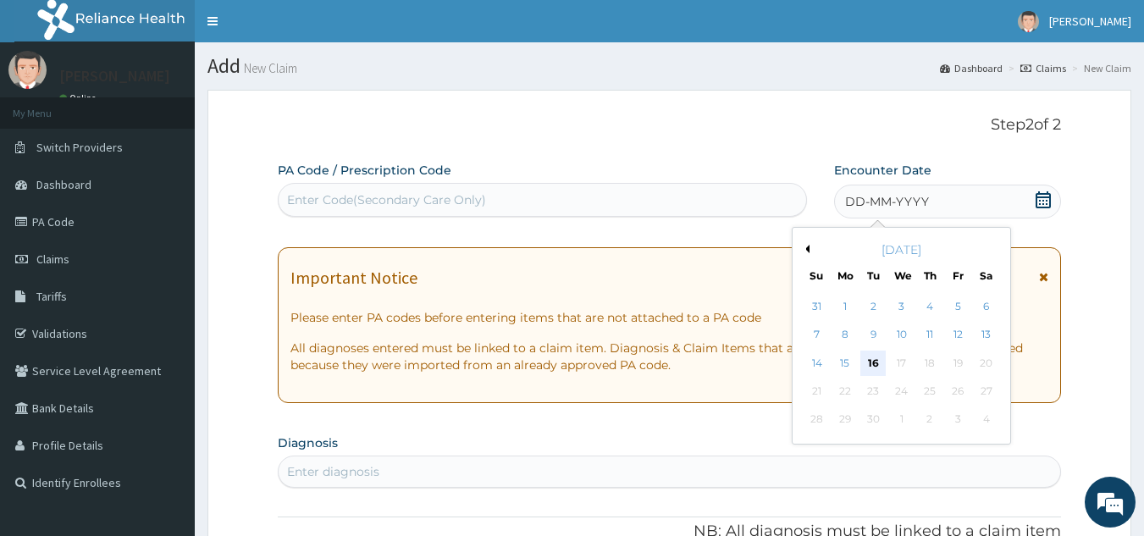
click at [876, 365] on div "16" at bounding box center [873, 363] width 25 height 25
click at [876, 365] on p "All diagnoses entered must be linked to a claim item. Diagnosis & Claim Items t…" at bounding box center [669, 357] width 759 height 34
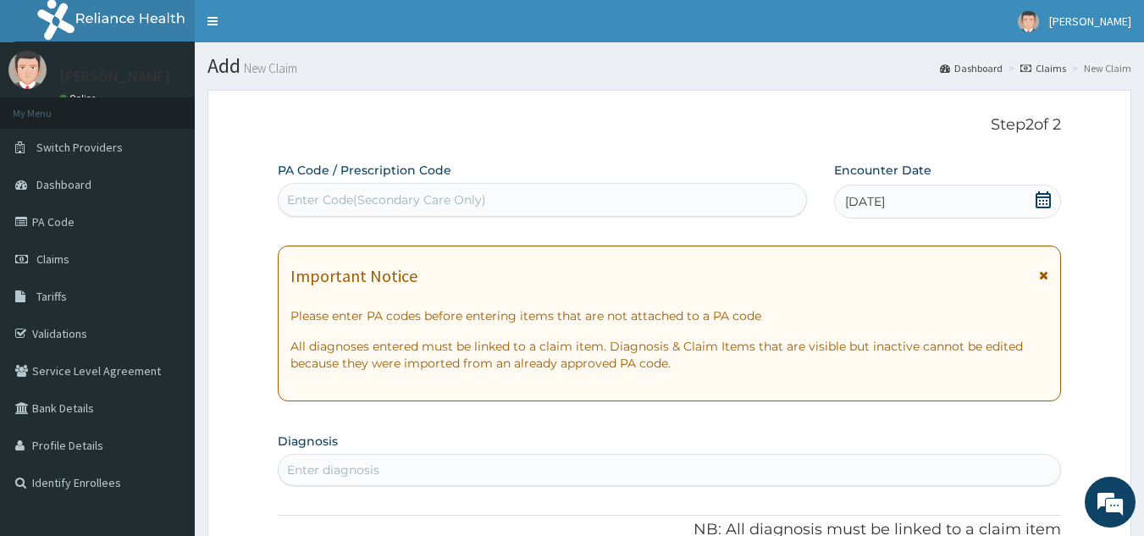
click at [525, 470] on div "Enter diagnosis" at bounding box center [670, 469] width 783 height 27
type input "[MEDICAL_DATA]"
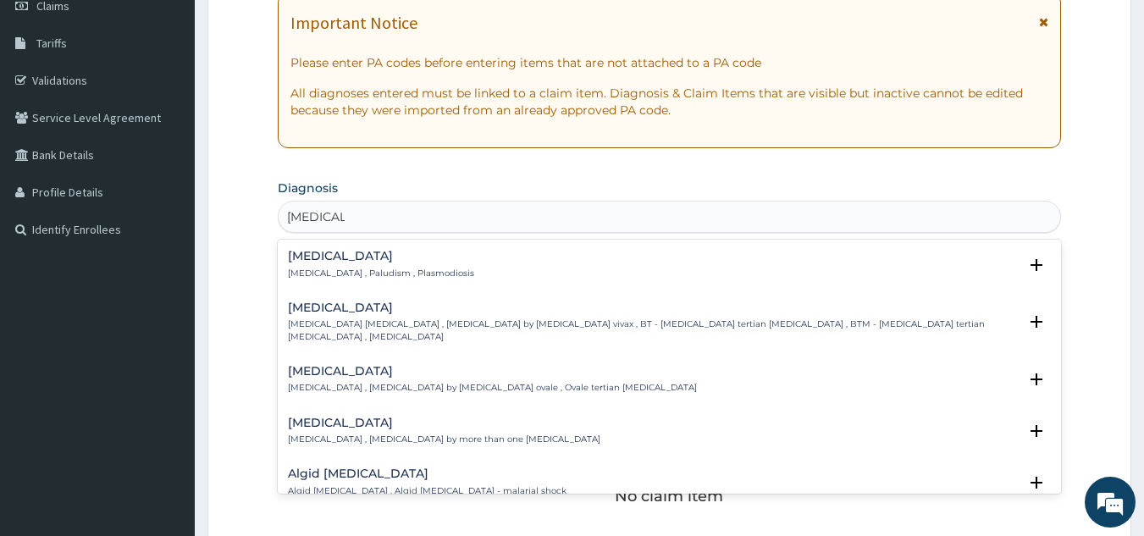
scroll to position [254, 0]
click at [407, 271] on p "[MEDICAL_DATA] , Paludism , Plasmodiosis" at bounding box center [381, 273] width 186 height 12
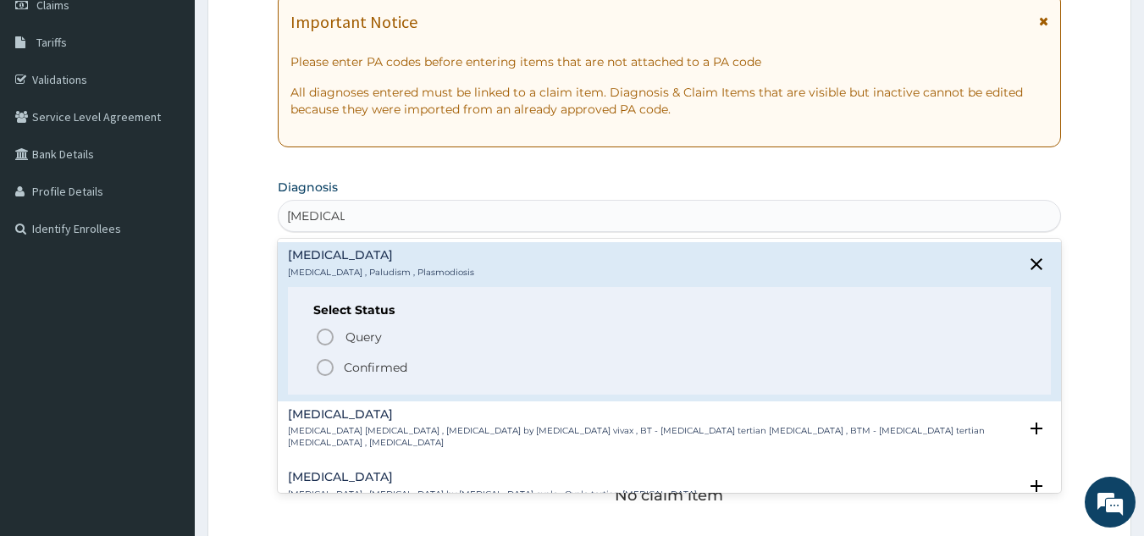
click at [323, 362] on icon "status option filled" at bounding box center [325, 367] width 20 height 20
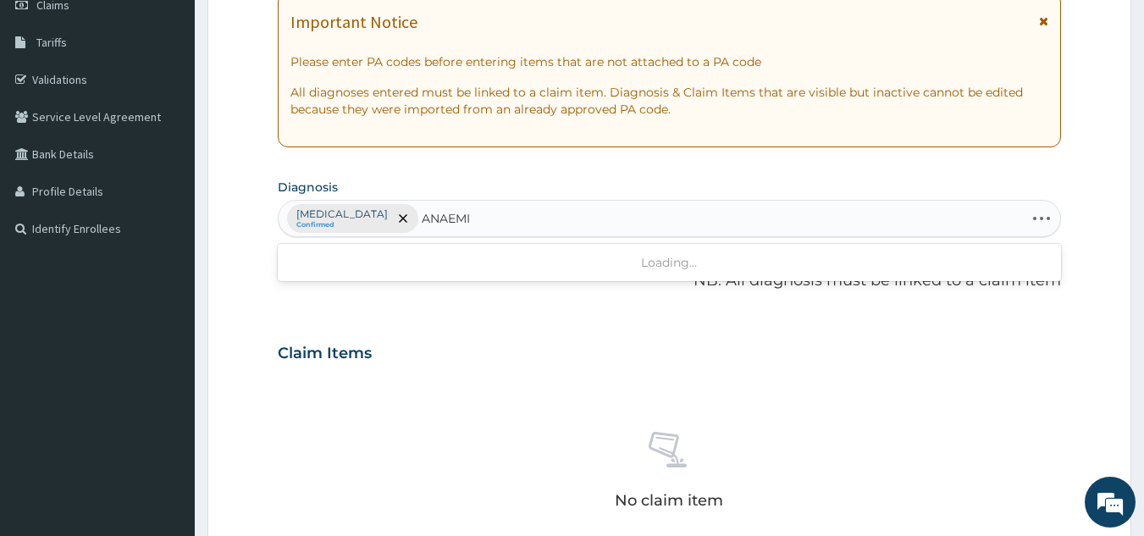
type input "ANAEMIA"
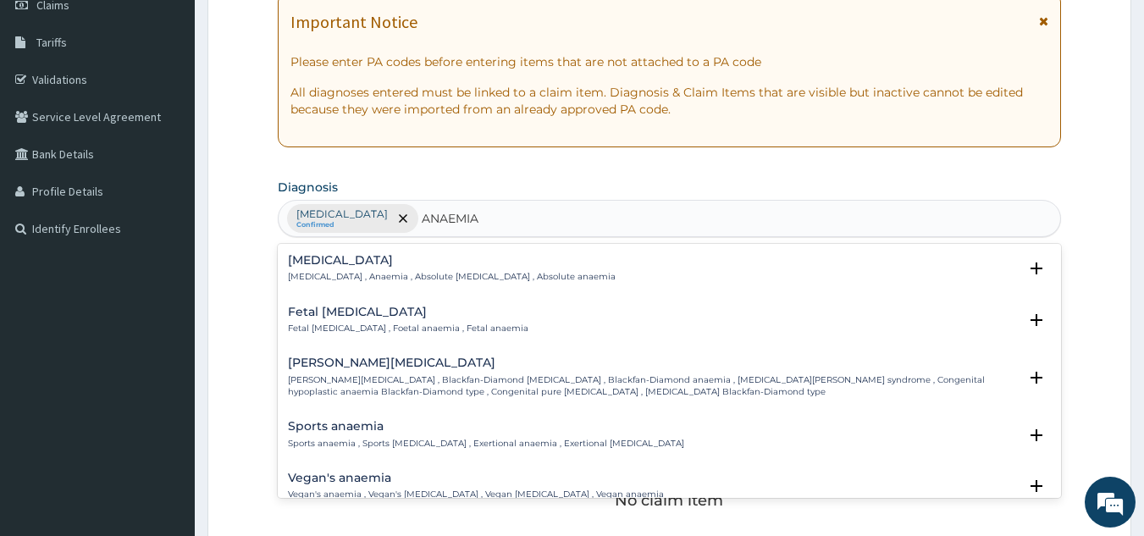
click at [321, 263] on h4 "[MEDICAL_DATA]" at bounding box center [452, 260] width 328 height 13
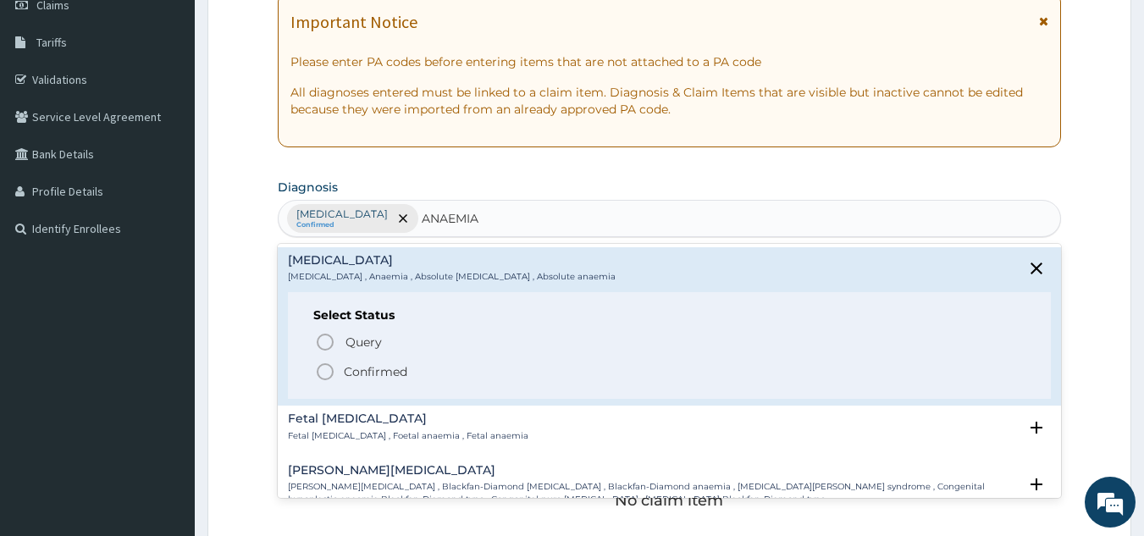
click at [315, 365] on icon "status option filled" at bounding box center [325, 372] width 20 height 20
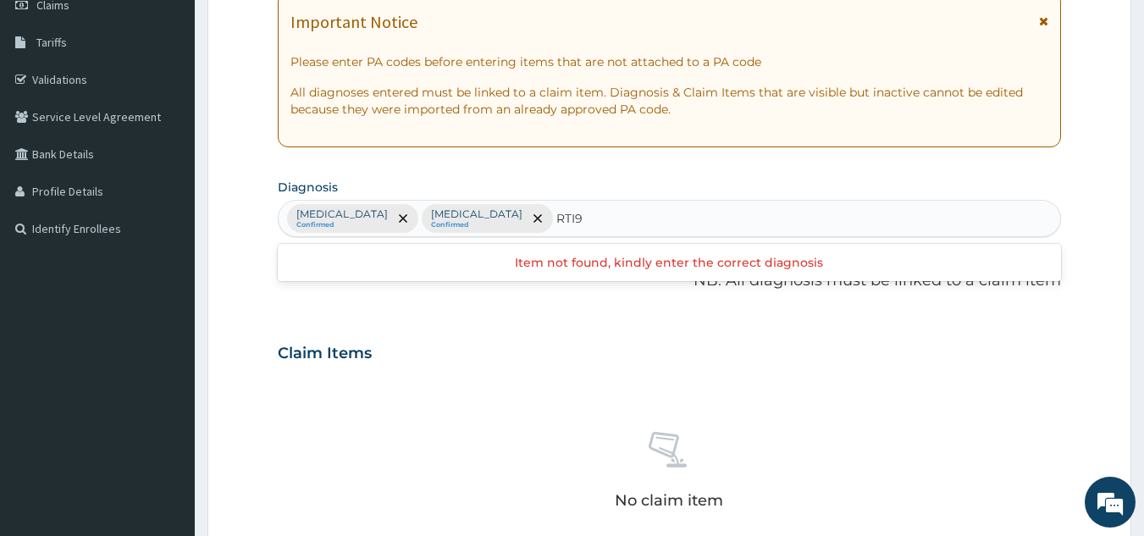
type input "RTI"
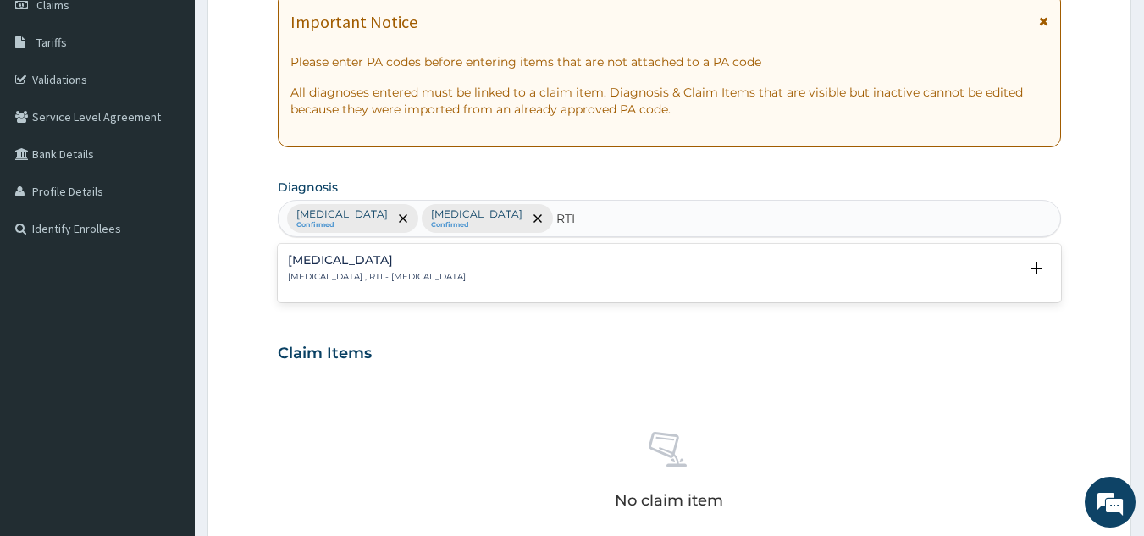
click at [358, 259] on h4 "[MEDICAL_DATA]" at bounding box center [377, 260] width 178 height 13
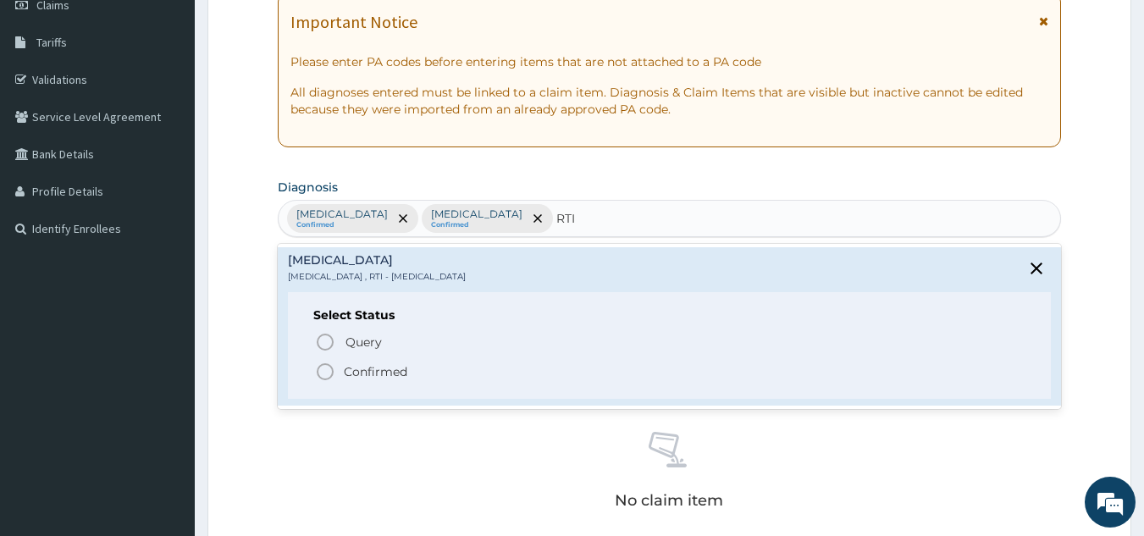
click at [323, 368] on icon "status option filled" at bounding box center [325, 372] width 20 height 20
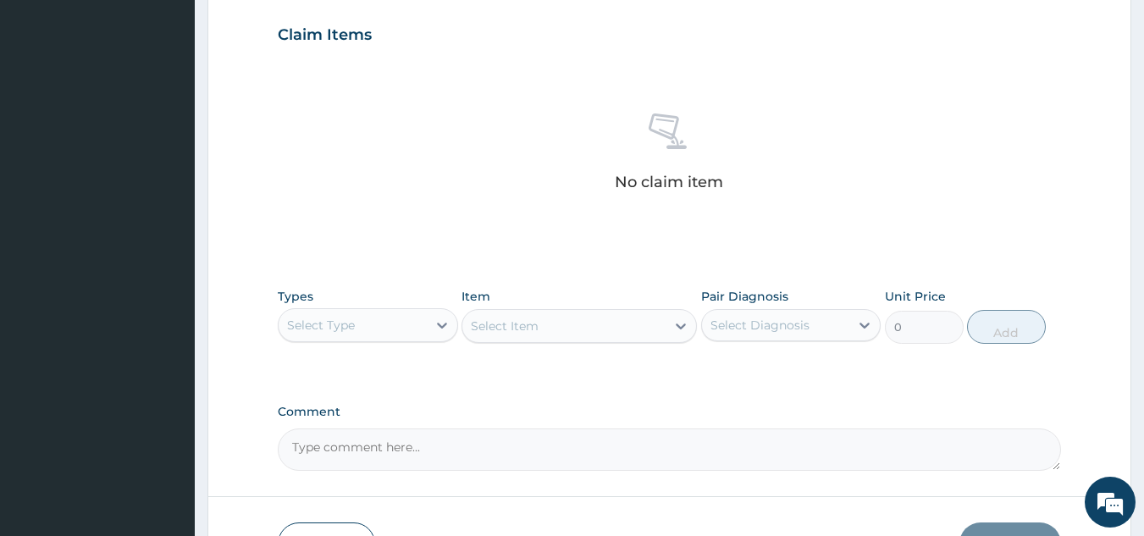
scroll to position [678, 0]
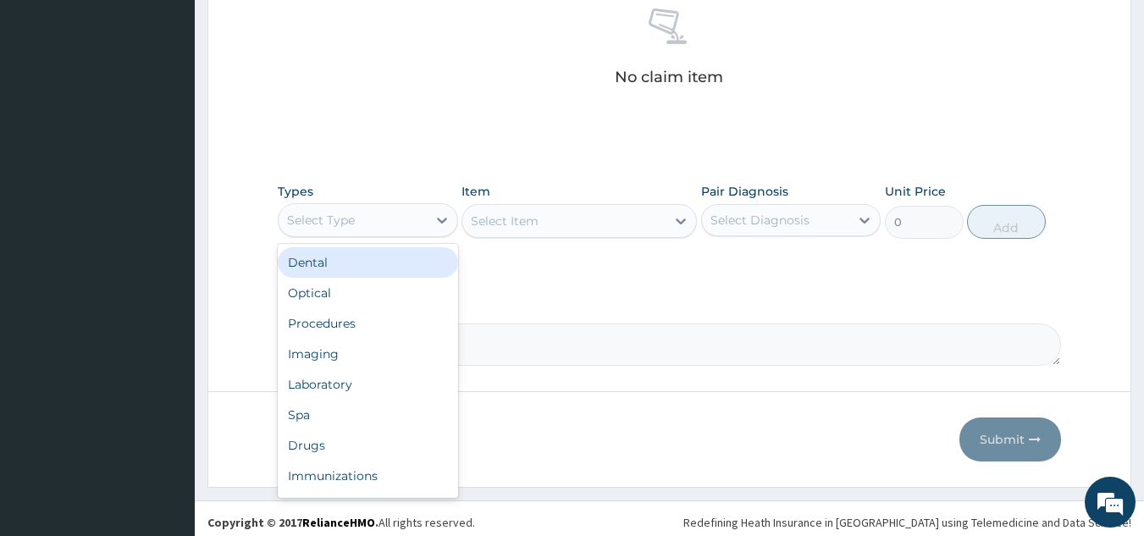
click at [412, 222] on div "Select Type" at bounding box center [353, 220] width 148 height 27
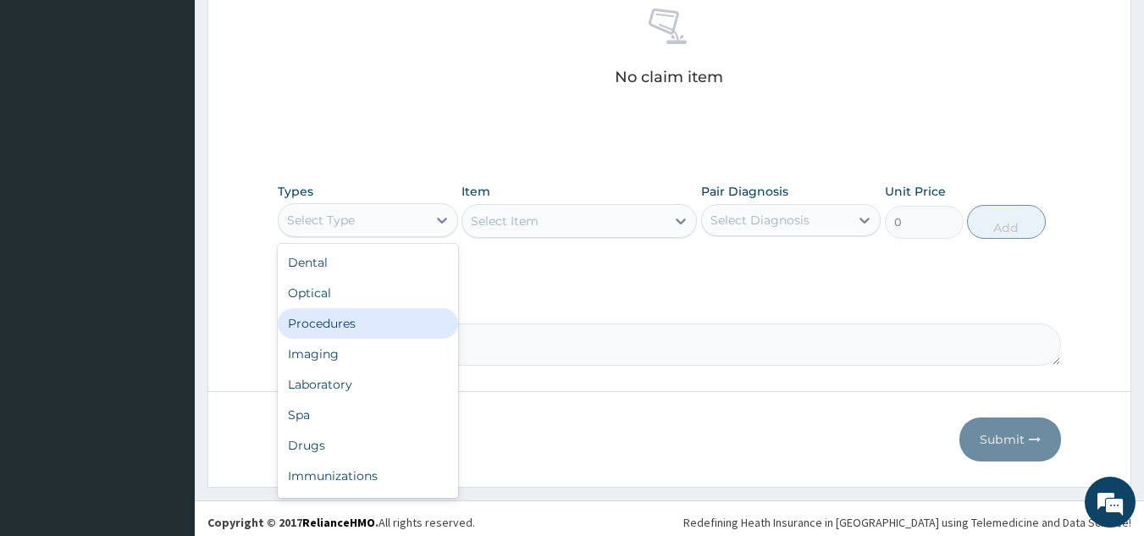
click at [405, 313] on div "Procedures" at bounding box center [368, 323] width 180 height 30
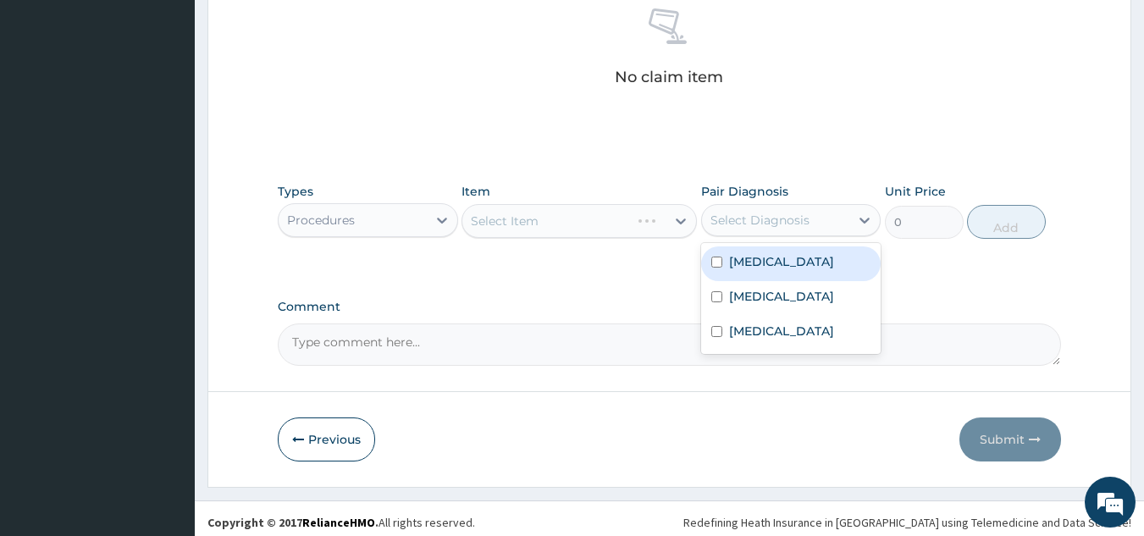
click at [742, 231] on div "Select Diagnosis" at bounding box center [776, 220] width 148 height 27
click at [808, 259] on div "Malaria" at bounding box center [791, 263] width 180 height 35
checkbox input "true"
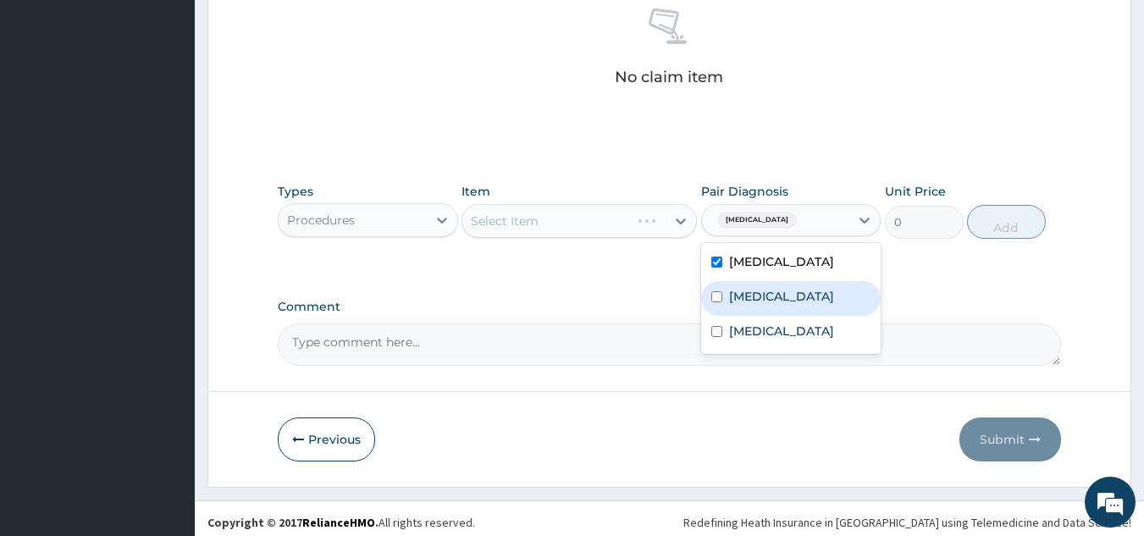
click at [802, 293] on div "Anemia" at bounding box center [791, 298] width 180 height 35
checkbox input "true"
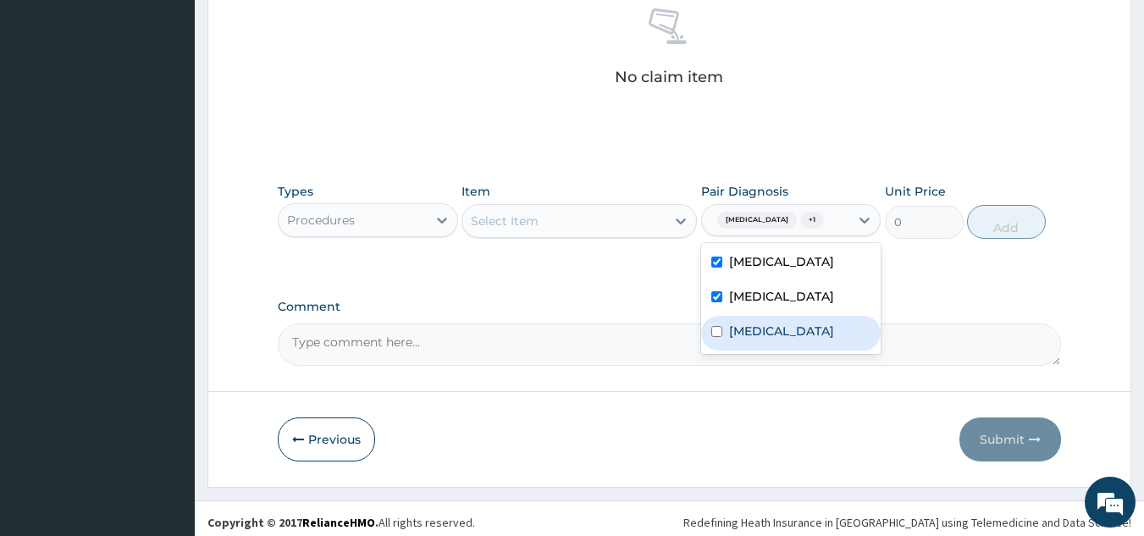
click at [831, 340] on label "Respiratory tract infection" at bounding box center [781, 331] width 105 height 17
checkbox input "true"
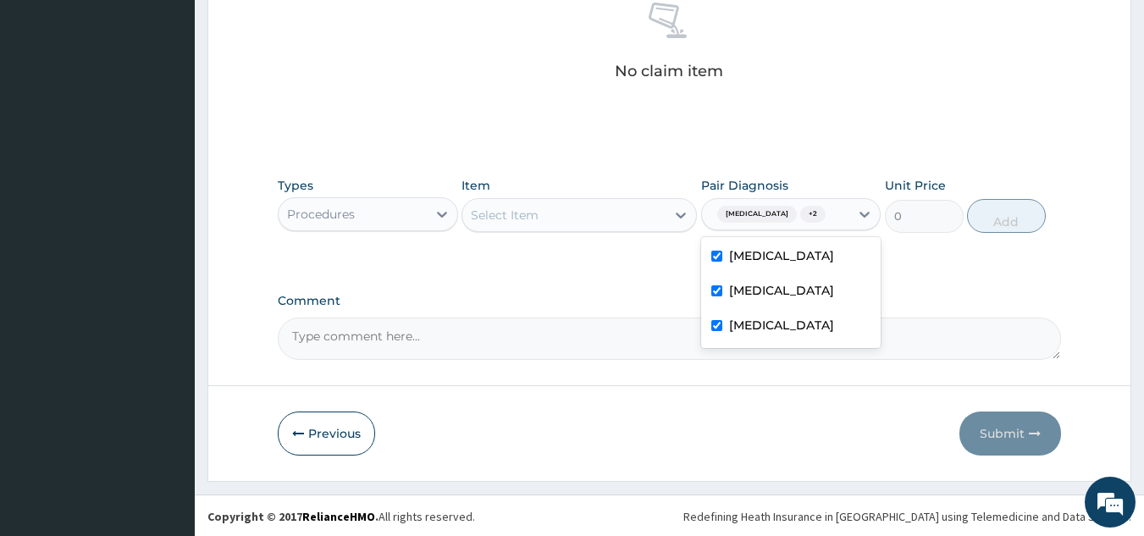
scroll to position [685, 0]
click at [590, 202] on div "Select Item" at bounding box center [563, 213] width 203 height 27
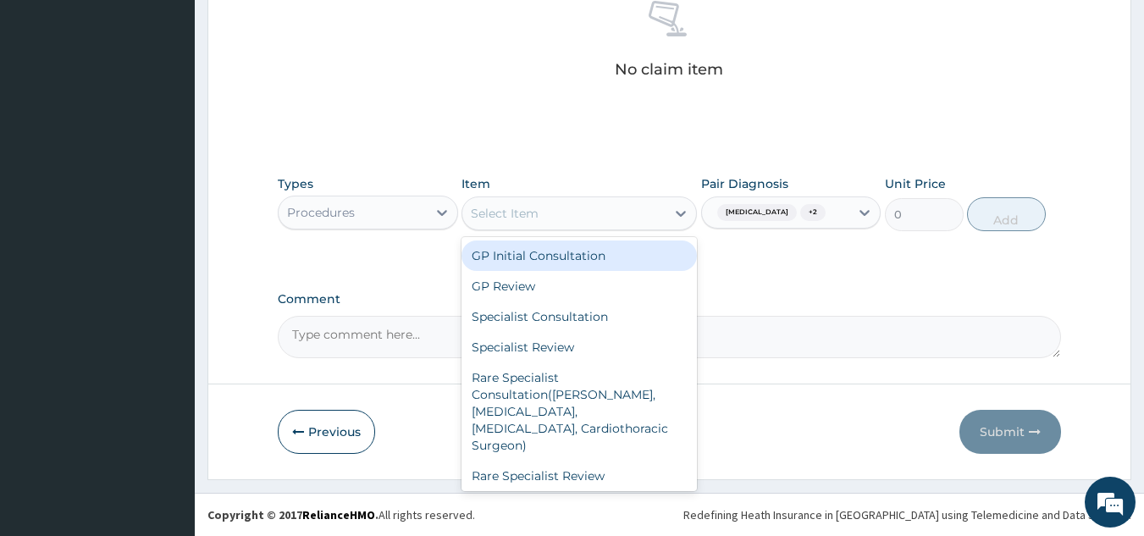
click at [562, 260] on div "GP Initial Consultation" at bounding box center [579, 256] width 235 height 30
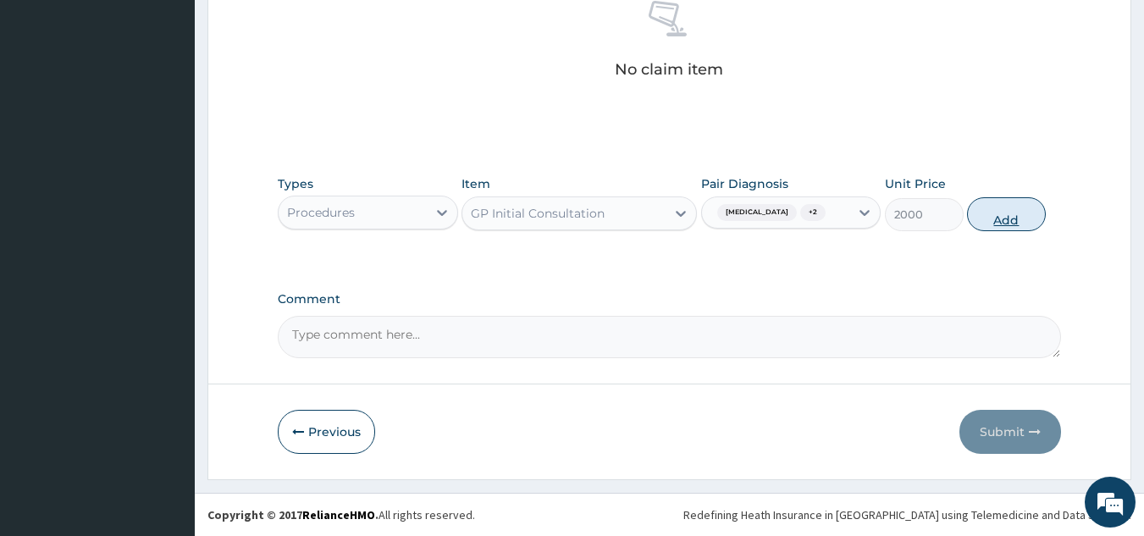
click at [994, 216] on button "Add" at bounding box center [1006, 214] width 79 height 34
type input "0"
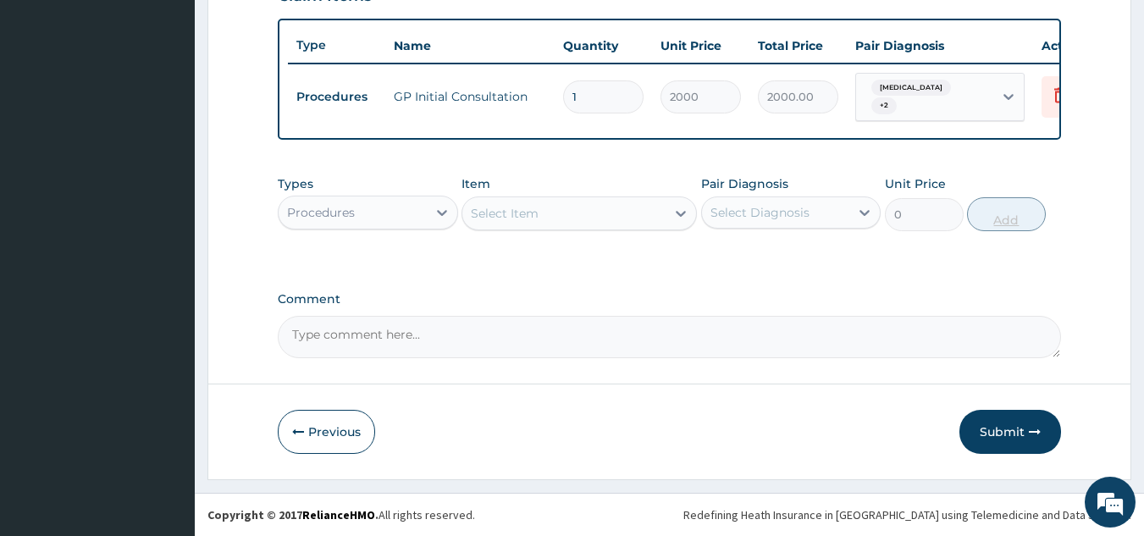
scroll to position [617, 0]
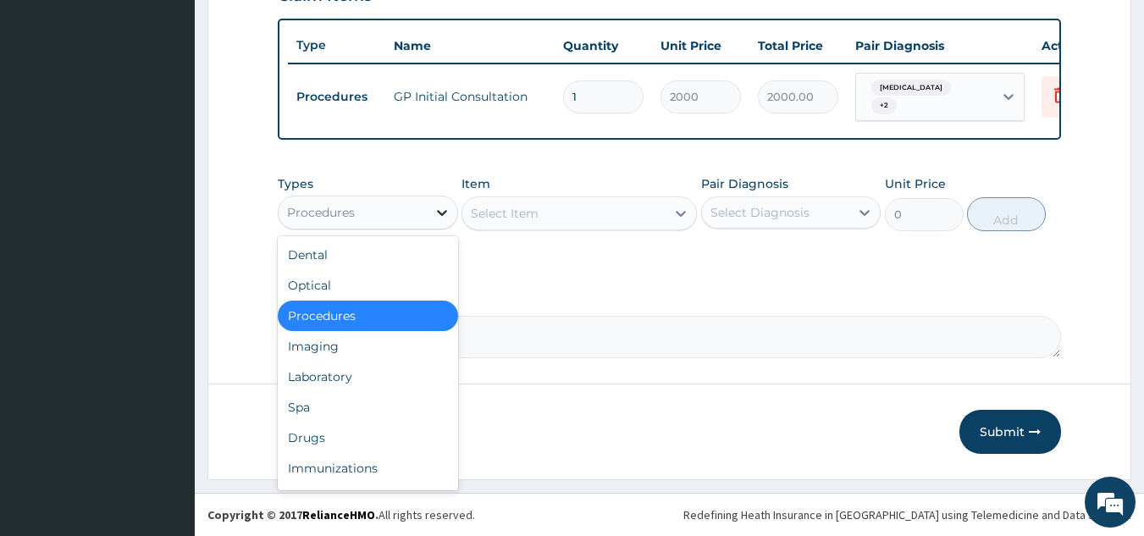
click at [427, 204] on div "Procedures" at bounding box center [368, 213] width 180 height 34
click at [429, 383] on div "Laboratory" at bounding box center [368, 377] width 180 height 30
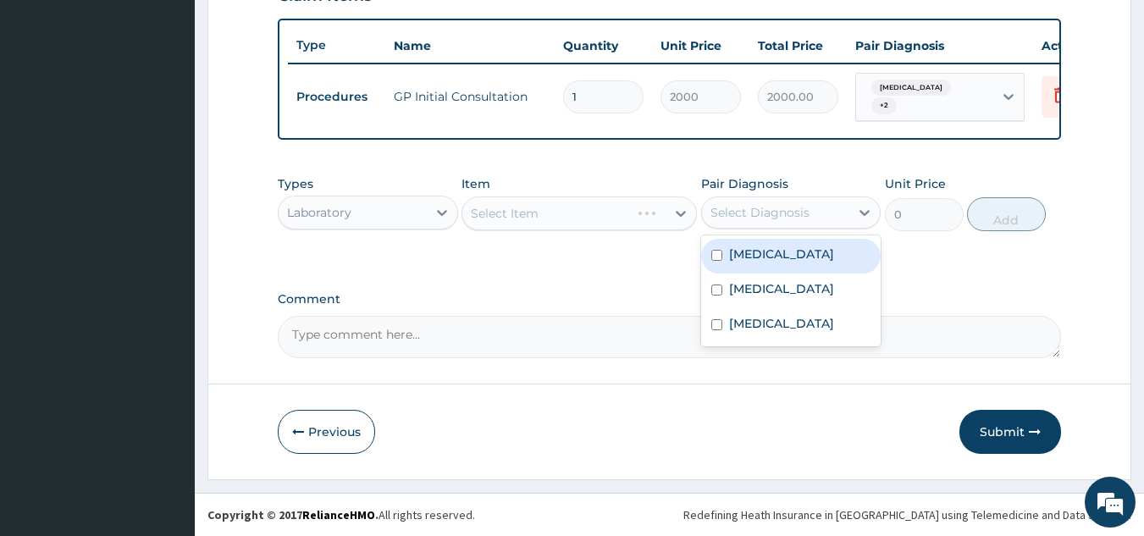
click at [748, 221] on div "Select Diagnosis" at bounding box center [776, 212] width 148 height 27
click at [754, 252] on label "Malaria" at bounding box center [781, 254] width 105 height 17
checkbox input "true"
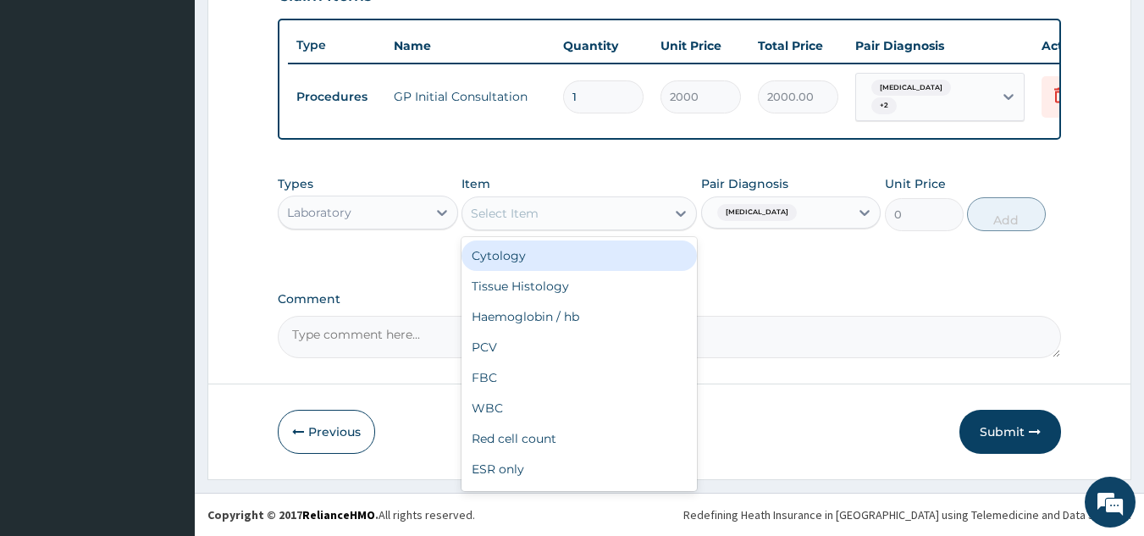
click at [612, 216] on div "Select Item" at bounding box center [563, 213] width 203 height 27
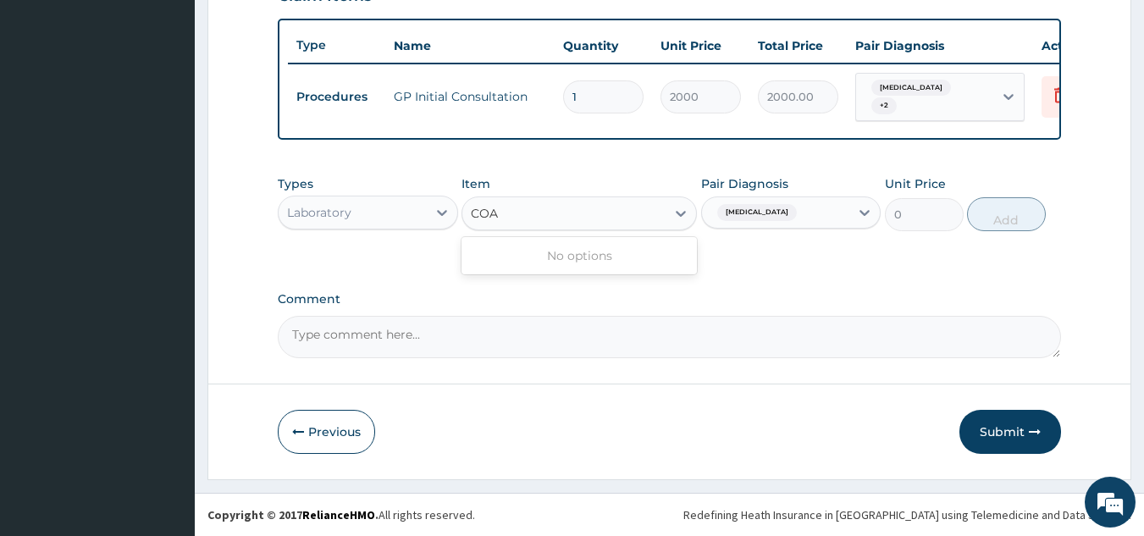
type input "COA"
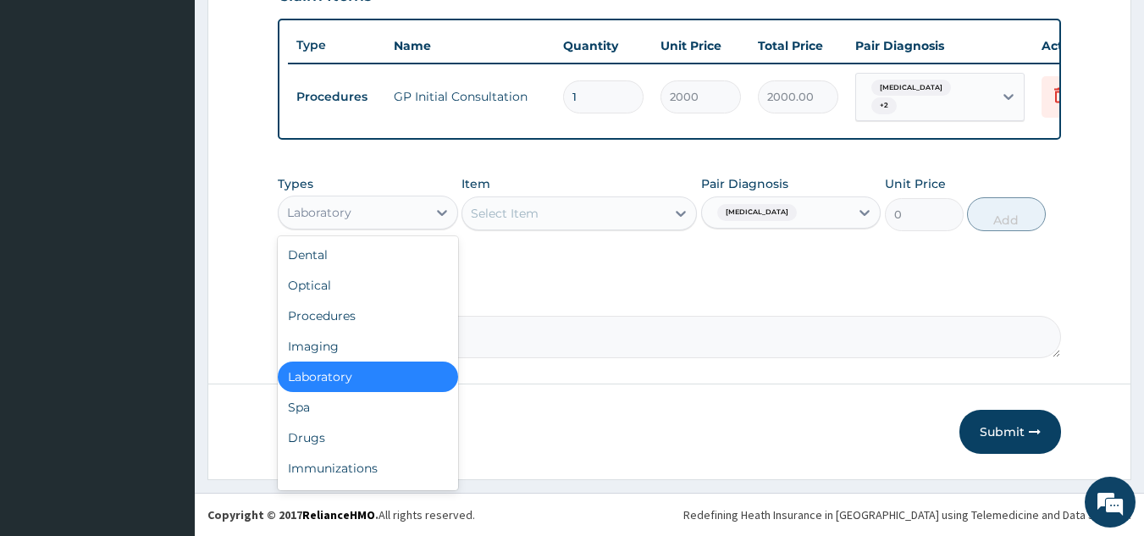
click at [343, 213] on div "Laboratory" at bounding box center [319, 212] width 64 height 17
click at [410, 435] on div "Drugs" at bounding box center [368, 438] width 180 height 30
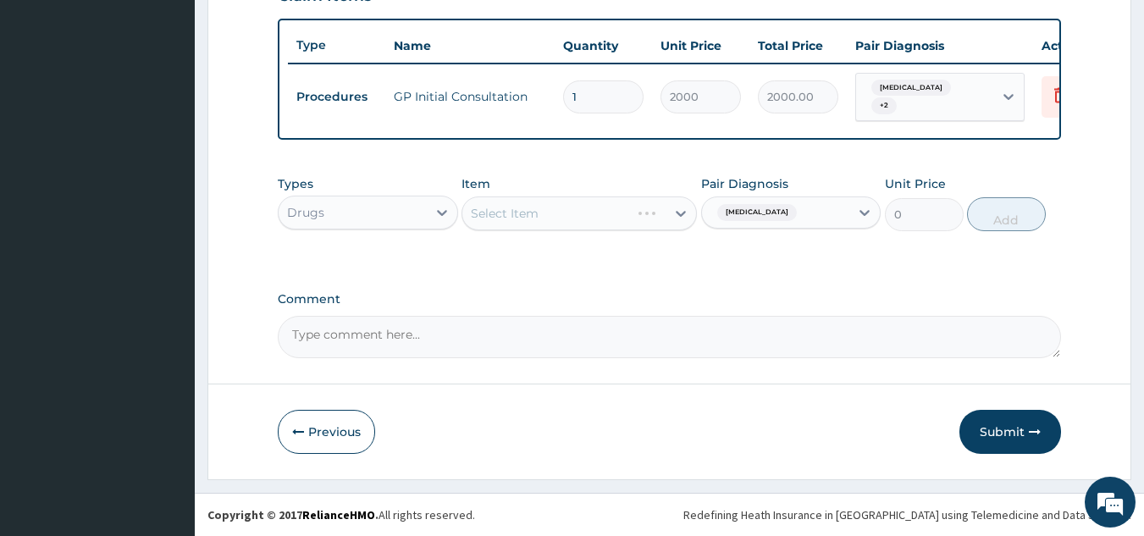
click at [601, 221] on div "Select Item" at bounding box center [579, 213] width 235 height 34
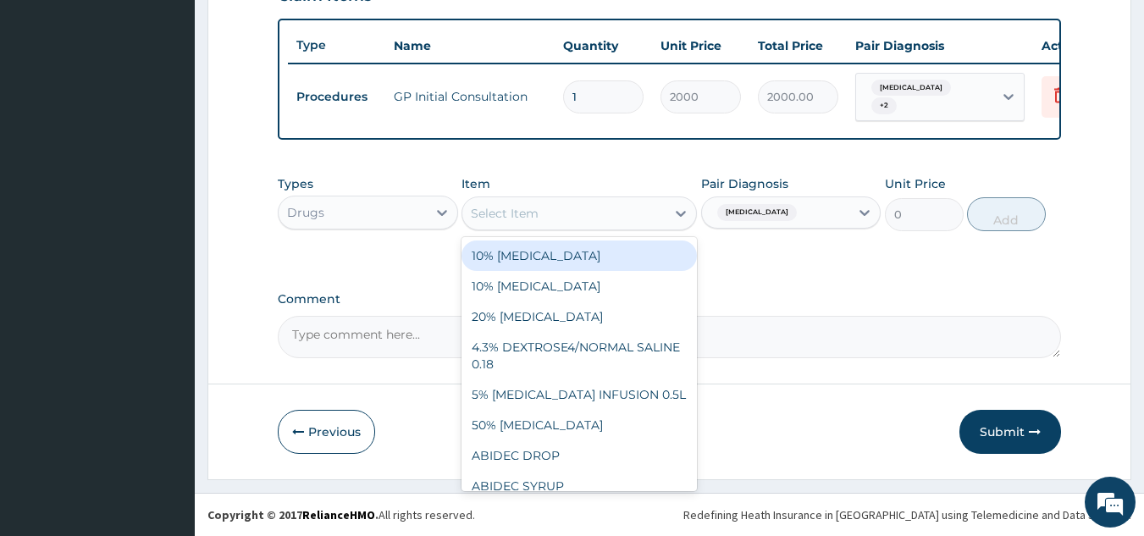
click at [601, 221] on div "Select Item" at bounding box center [563, 213] width 203 height 27
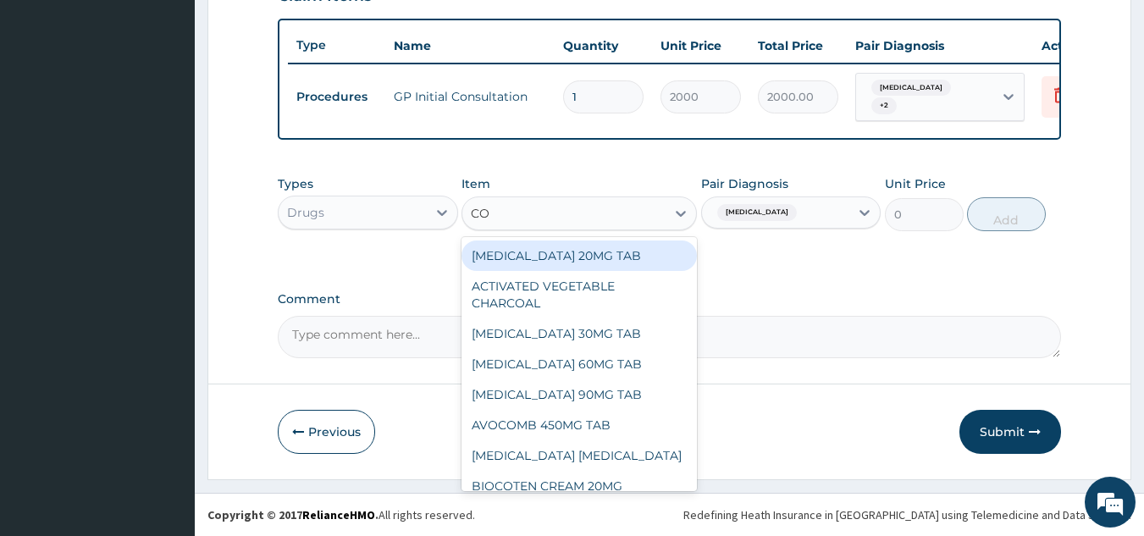
type input "COA"
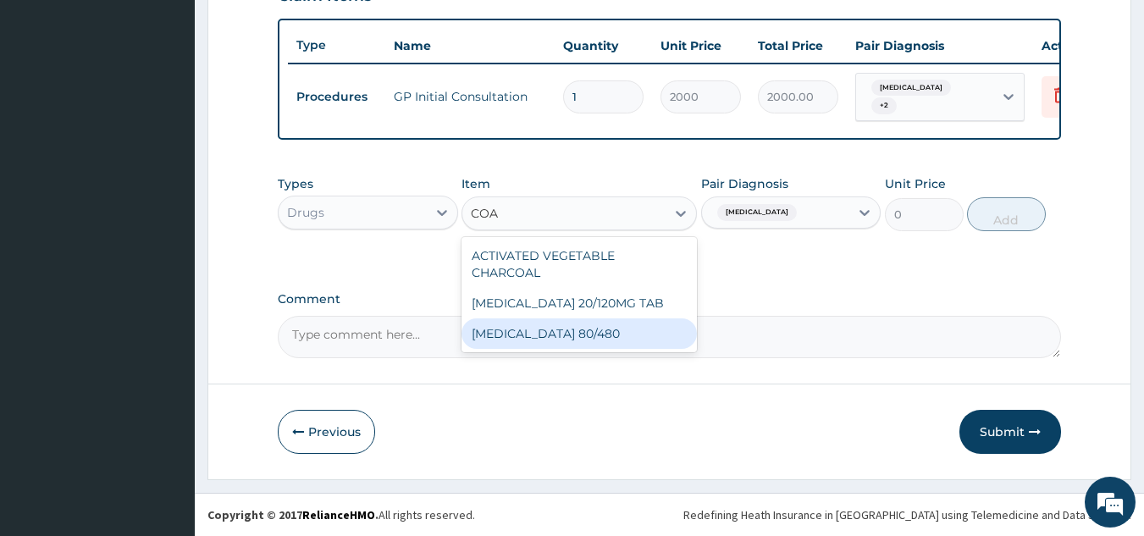
click at [558, 325] on div "COARTEM 80/480" at bounding box center [579, 333] width 235 height 30
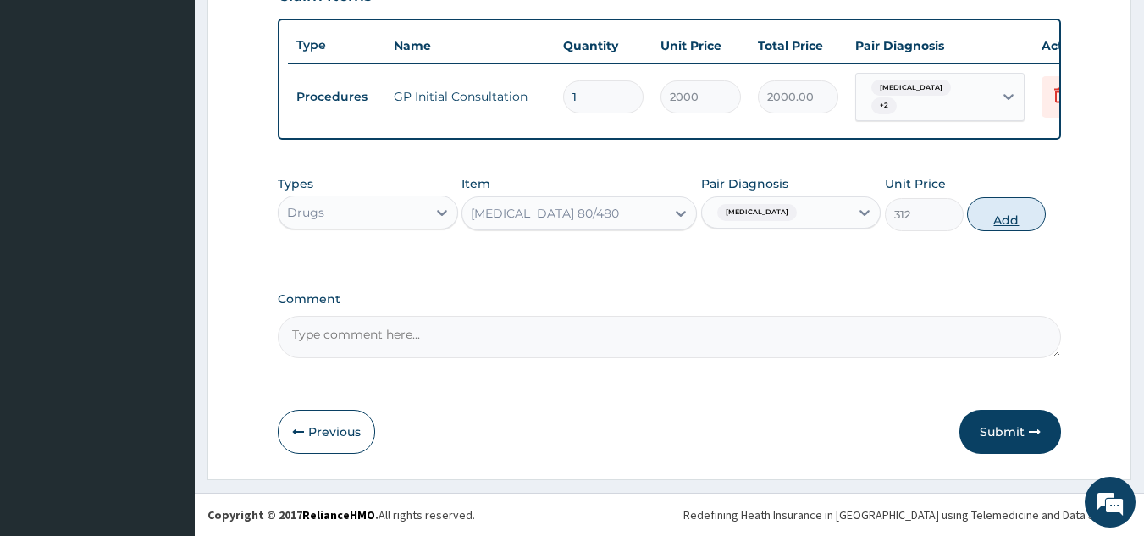
click at [981, 218] on button "Add" at bounding box center [1006, 214] width 79 height 34
type input "0"
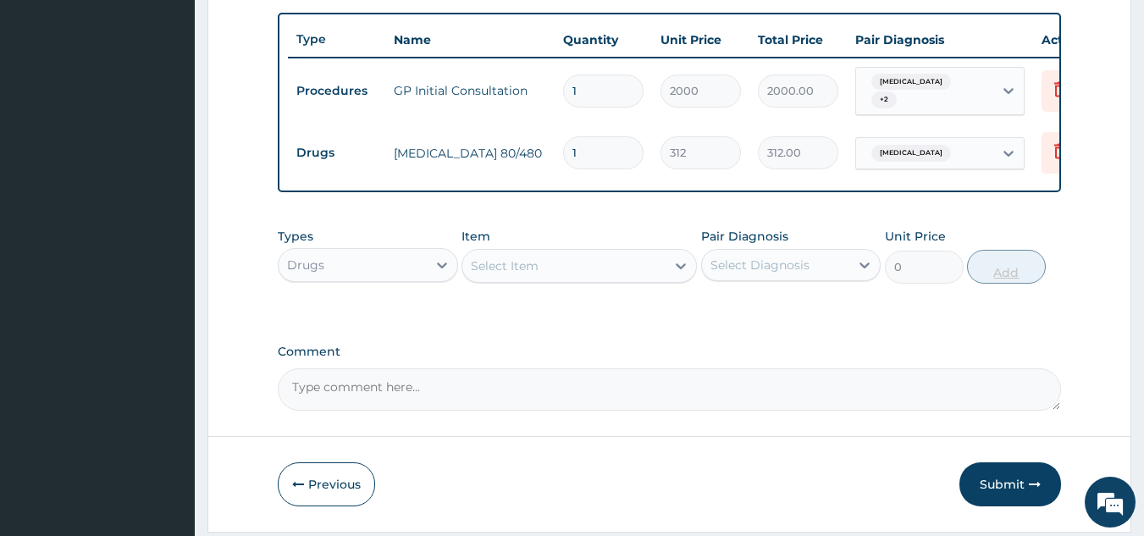
type input "0.00"
type input "6"
type input "1872.00"
type input "6"
click at [593, 292] on div "Types Drugs Item Select Item Pair Diagnosis Select Diagnosis Unit Price 0 Add" at bounding box center [670, 255] width 784 height 73
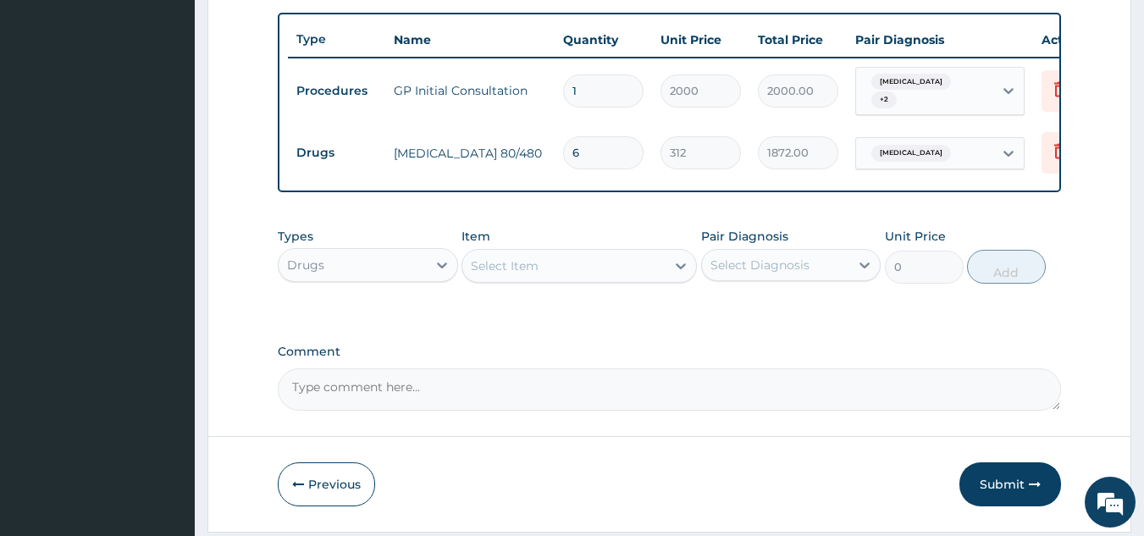
click at [593, 291] on div "Types Drugs Item Select Item Pair Diagnosis Select Diagnosis Unit Price 0 Add" at bounding box center [670, 255] width 784 height 73
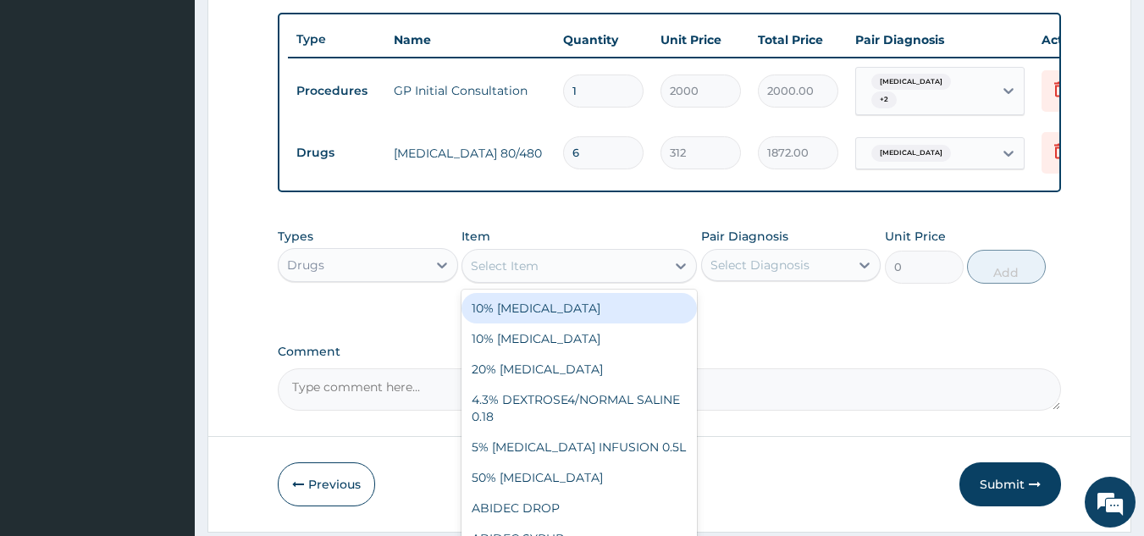
click at [597, 279] on div "Select Item" at bounding box center [563, 265] width 203 height 27
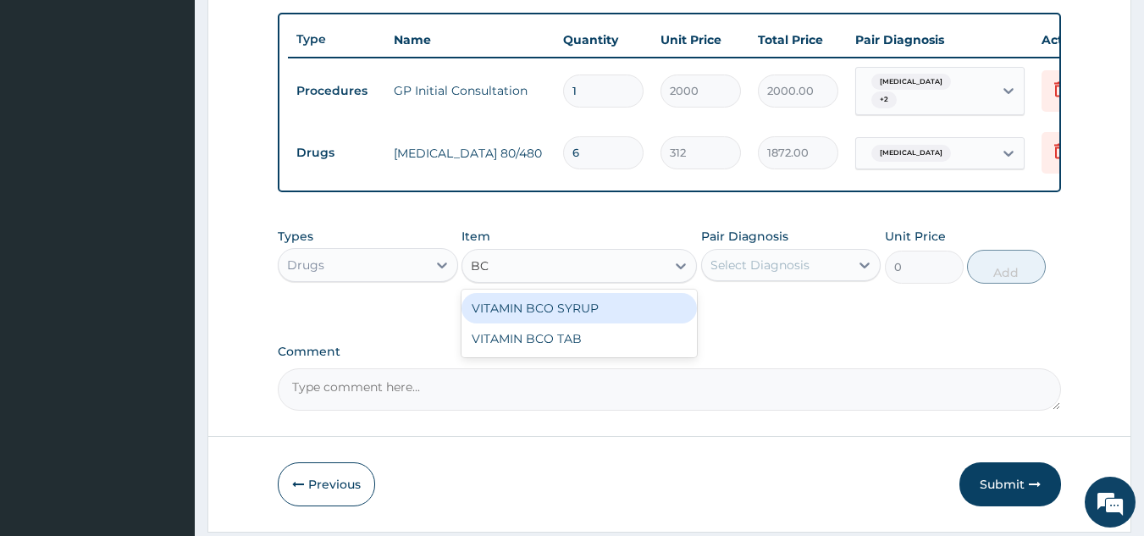
type input "BCO"
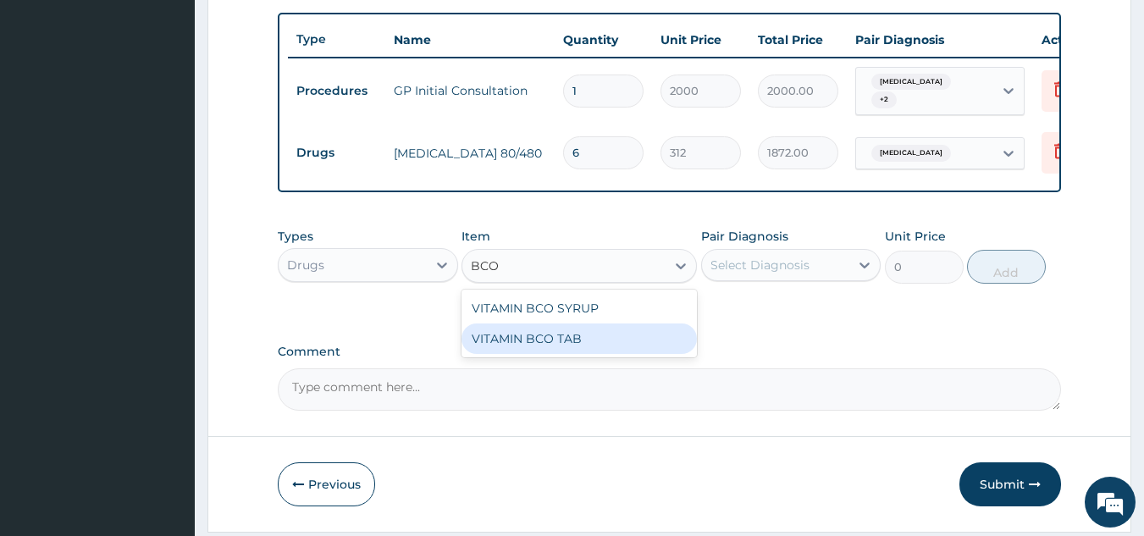
click at [555, 353] on div "VITAMIN BCO TAB" at bounding box center [579, 339] width 235 height 30
type input "10"
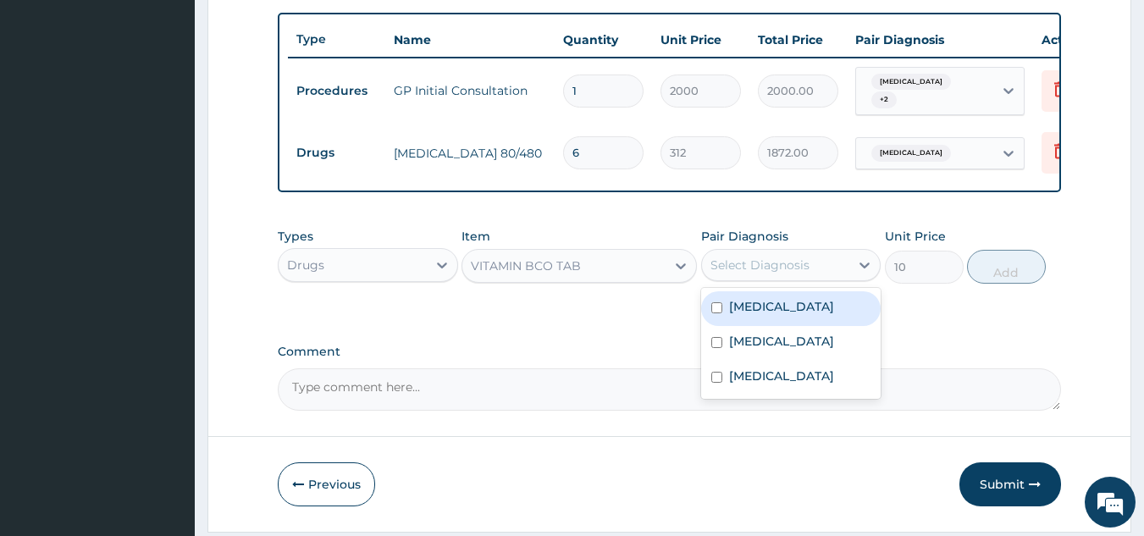
click at [799, 259] on div "Select Diagnosis" at bounding box center [776, 265] width 148 height 27
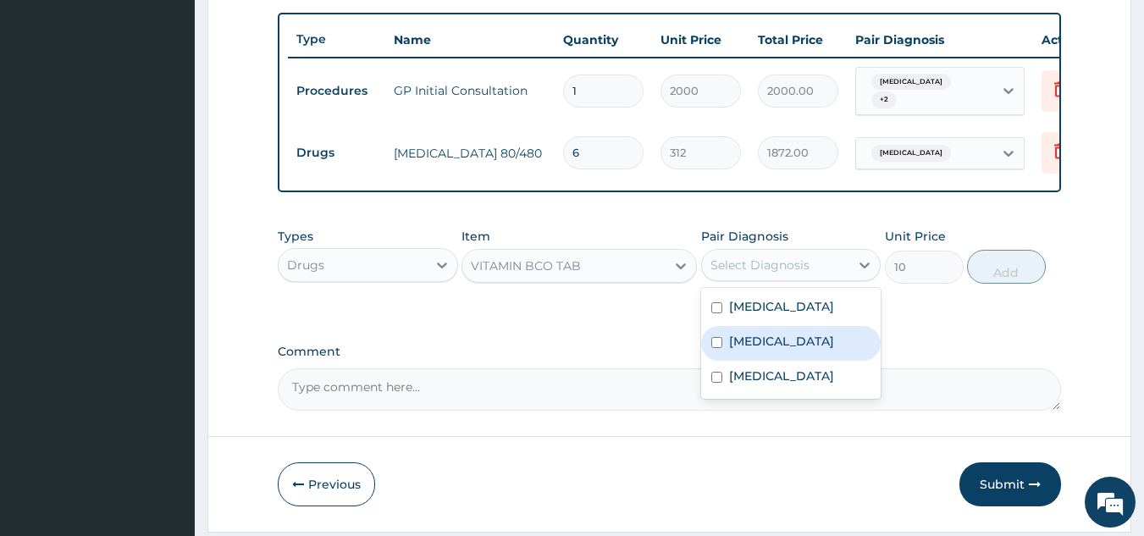
click at [803, 351] on div "Anemia" at bounding box center [791, 343] width 180 height 35
checkbox input "true"
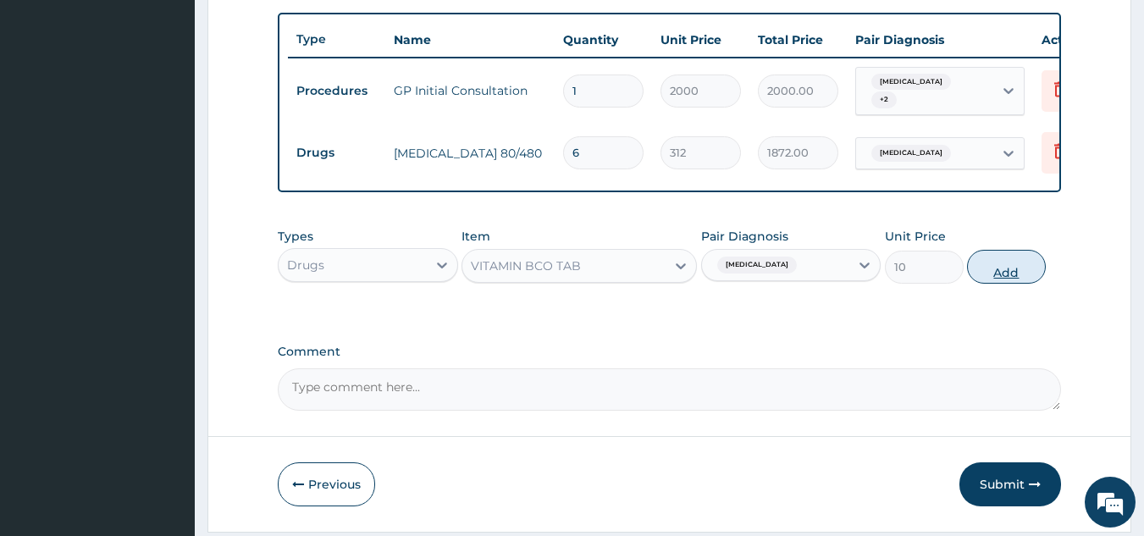
click at [1005, 274] on button "Add" at bounding box center [1006, 267] width 79 height 34
type input "0"
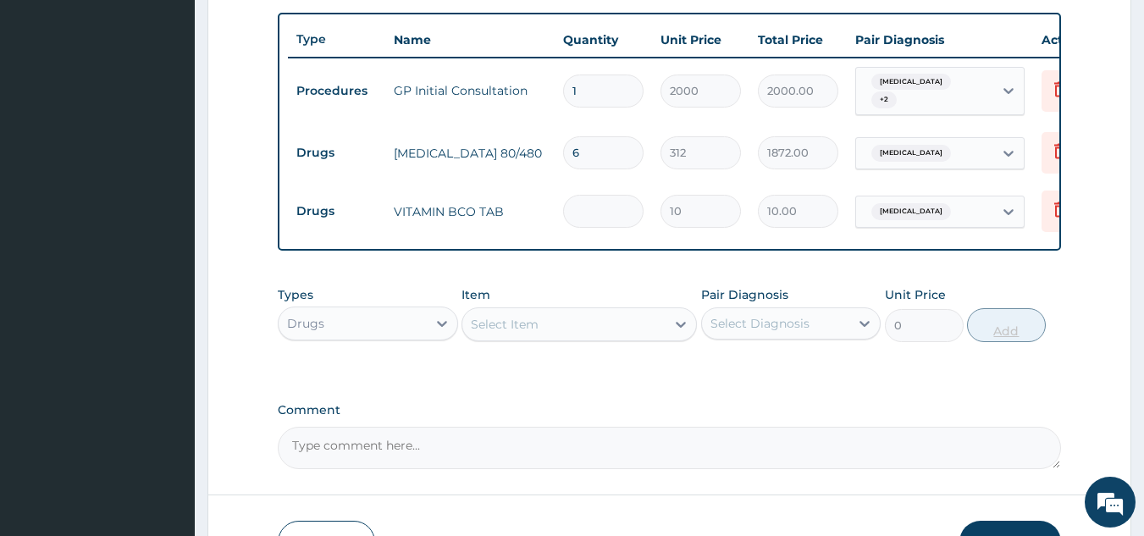
type input "0.00"
type input "7"
type input "70.00"
type input "7"
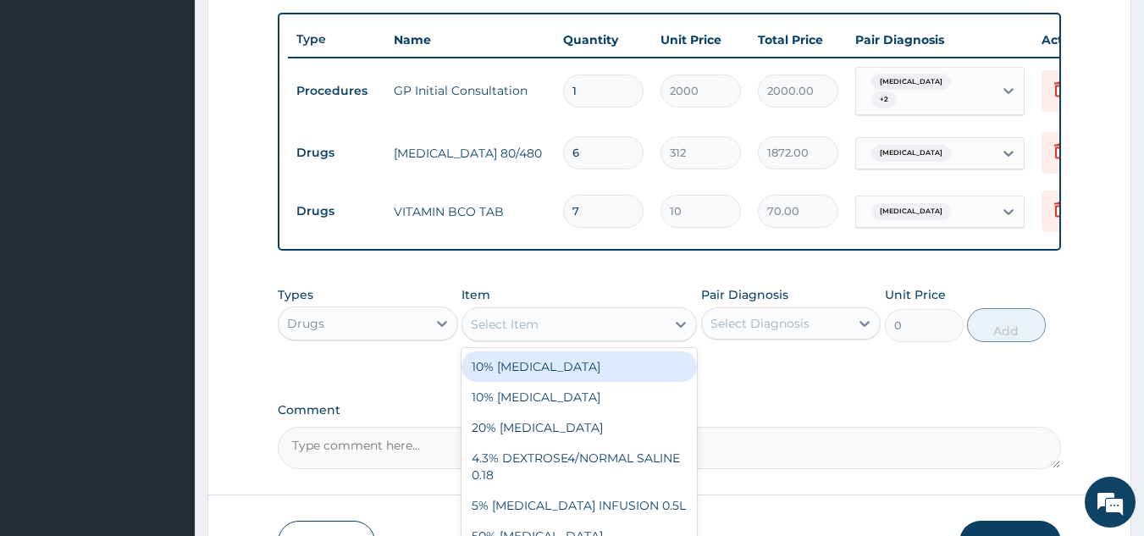
click at [637, 335] on div "Select Item" at bounding box center [563, 324] width 203 height 27
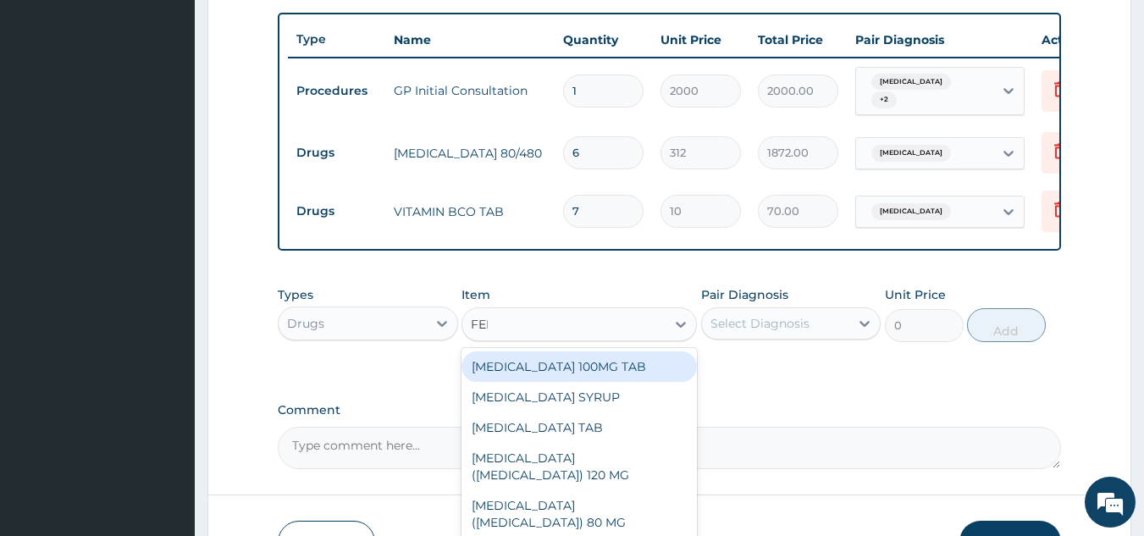
type input "FERR"
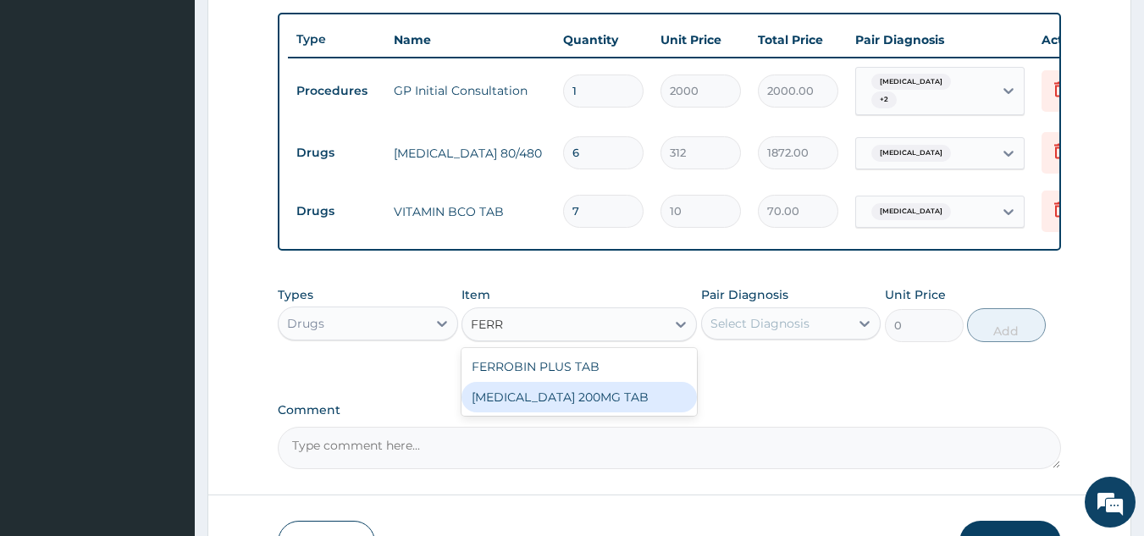
click at [610, 401] on div "FERROUS SULPHATE 200MG TAB" at bounding box center [579, 397] width 235 height 30
type input "30"
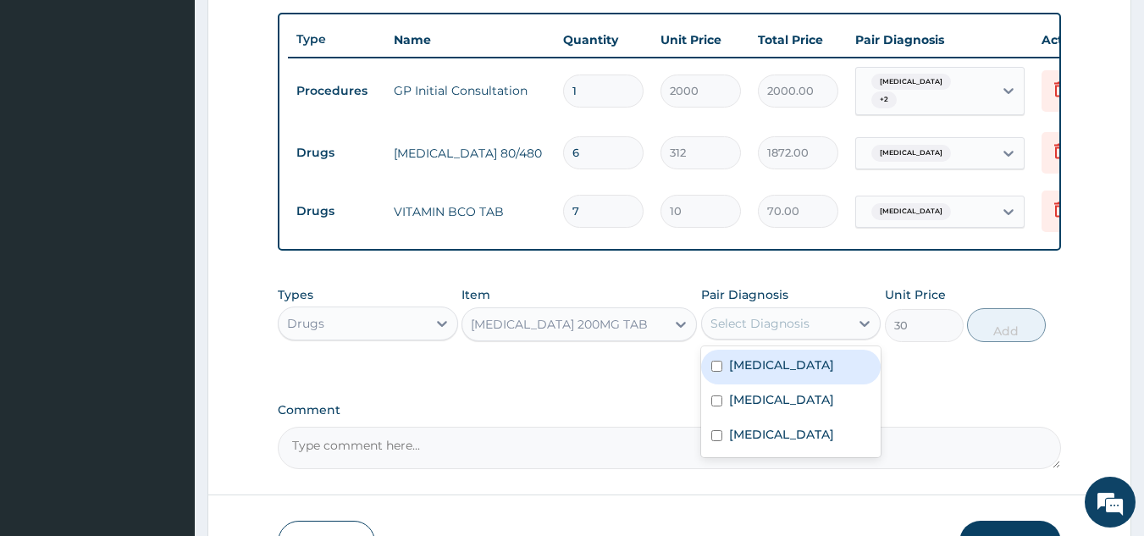
click at [744, 332] on div "Select Diagnosis" at bounding box center [760, 323] width 99 height 17
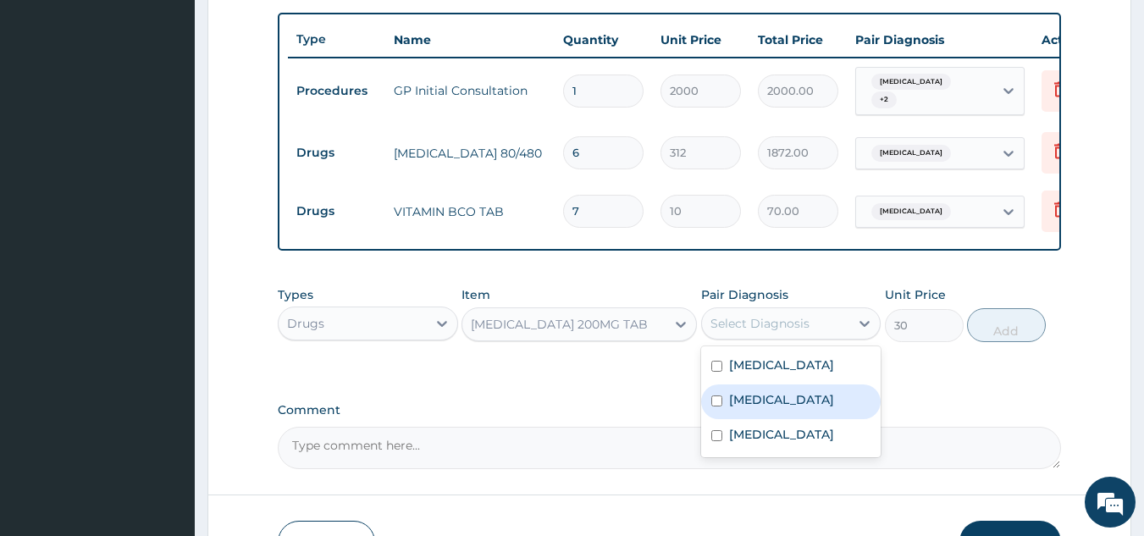
click at [744, 401] on label "Anemia" at bounding box center [781, 399] width 105 height 17
checkbox input "true"
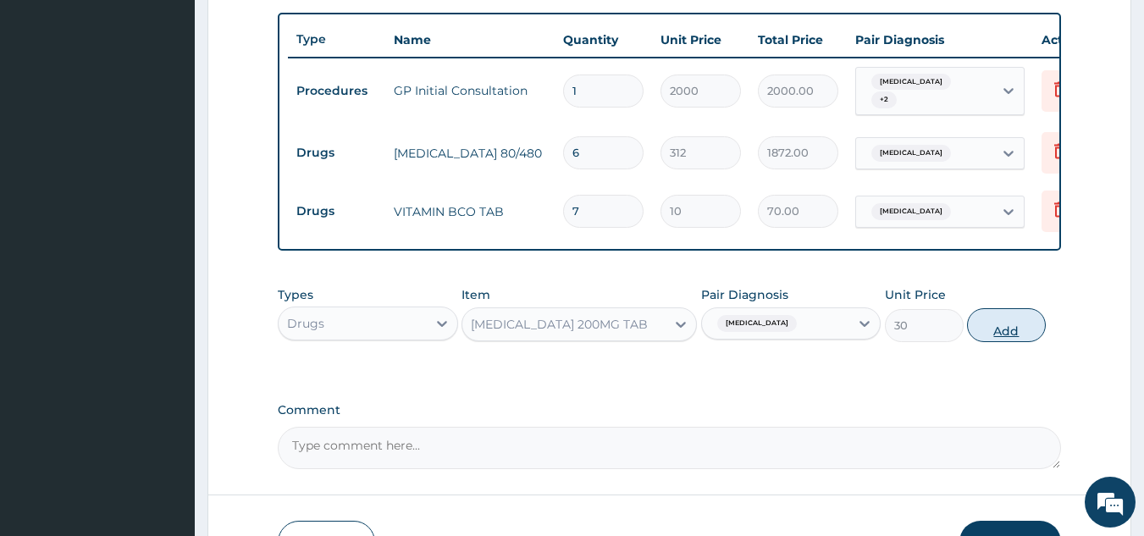
click at [1006, 335] on button "Add" at bounding box center [1006, 325] width 79 height 34
type input "0"
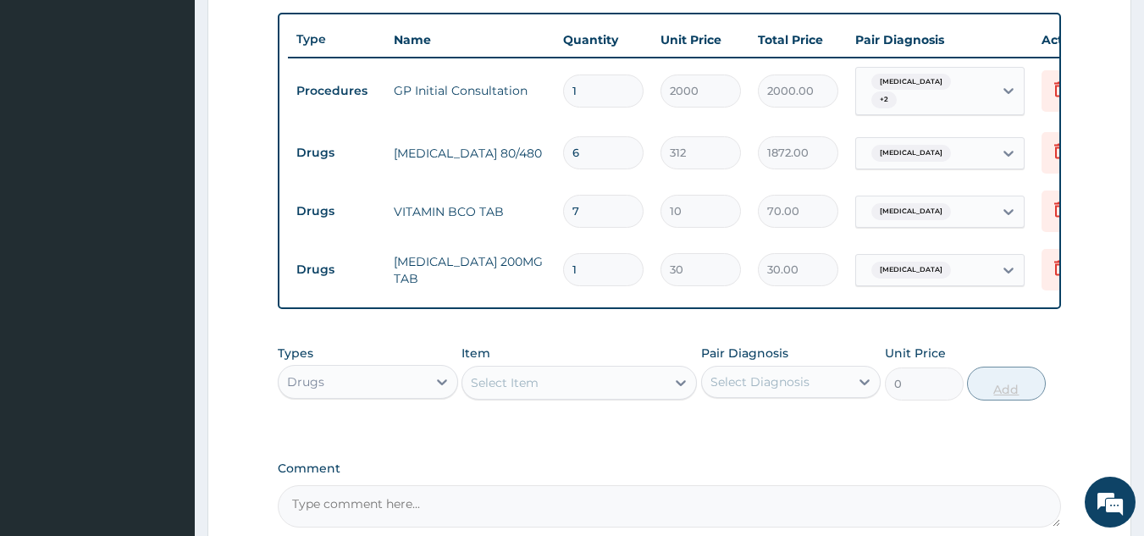
type input "0.00"
type input "7"
type input "210.00"
type input "7"
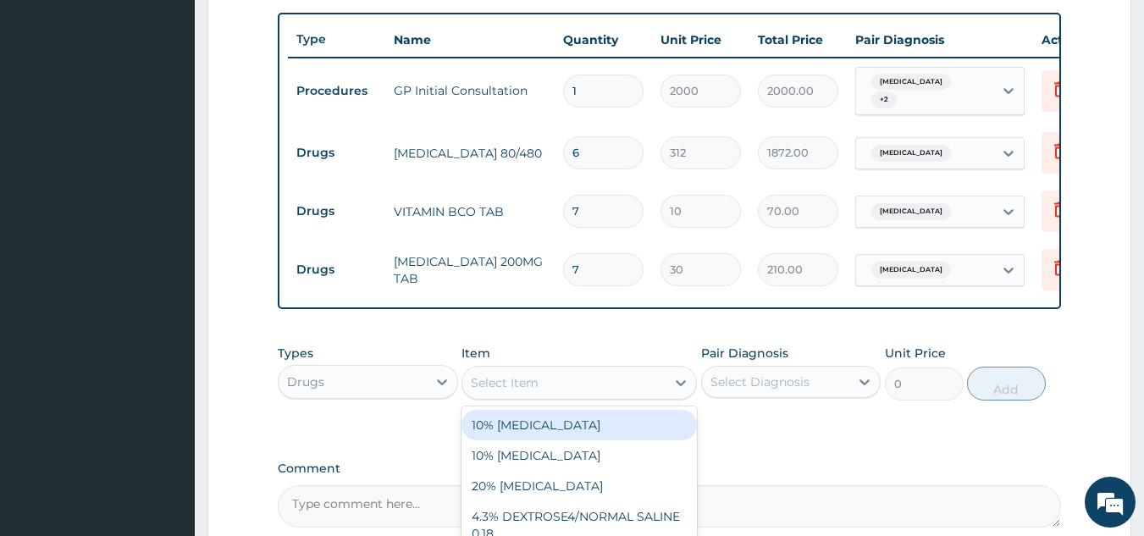
click at [601, 389] on div "Select Item" at bounding box center [563, 382] width 203 height 27
type input "LORATI"
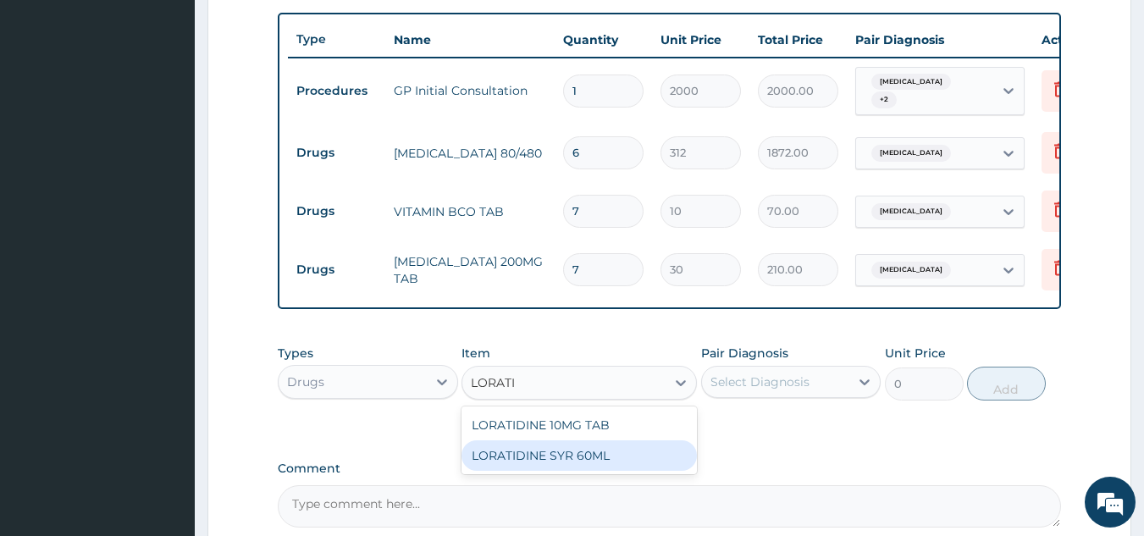
click at [592, 464] on div "LORATIDINE SYR 60ML" at bounding box center [579, 455] width 235 height 30
type input "1200"
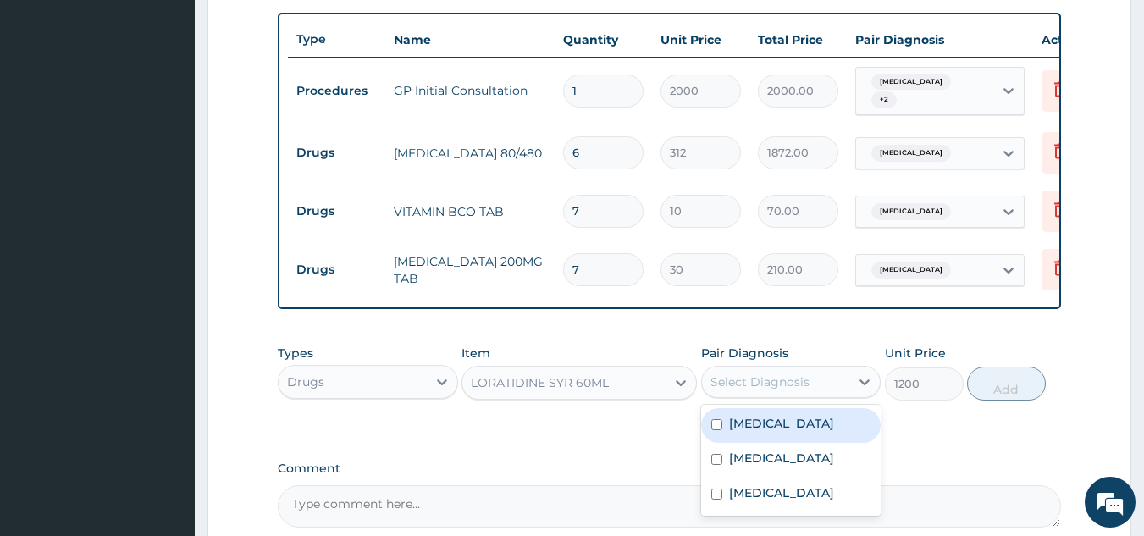
click at [794, 379] on div "Select Diagnosis" at bounding box center [760, 381] width 99 height 17
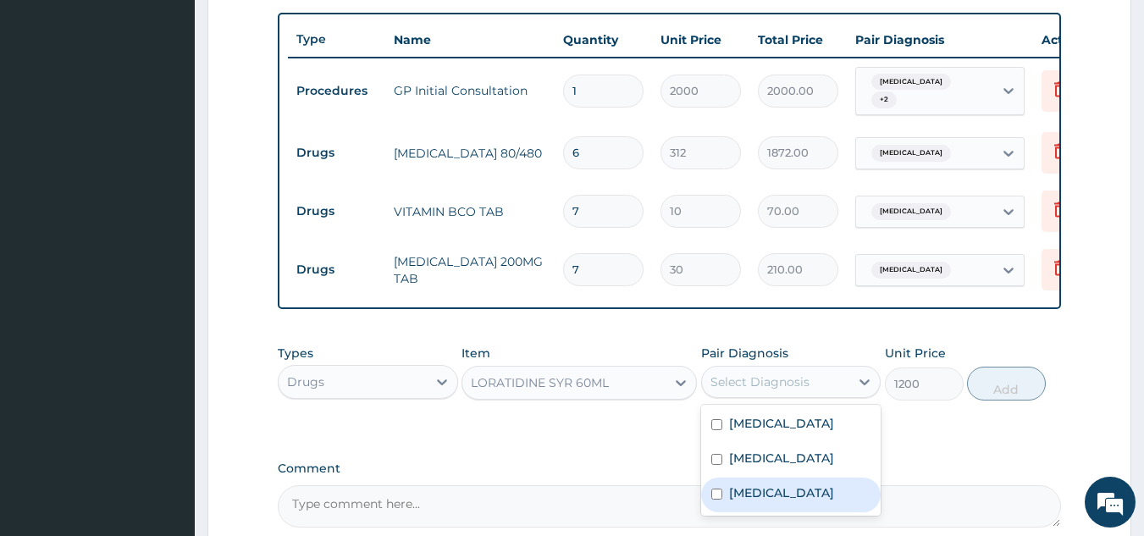
click at [789, 501] on label "Respiratory tract infection" at bounding box center [781, 492] width 105 height 17
checkbox input "true"
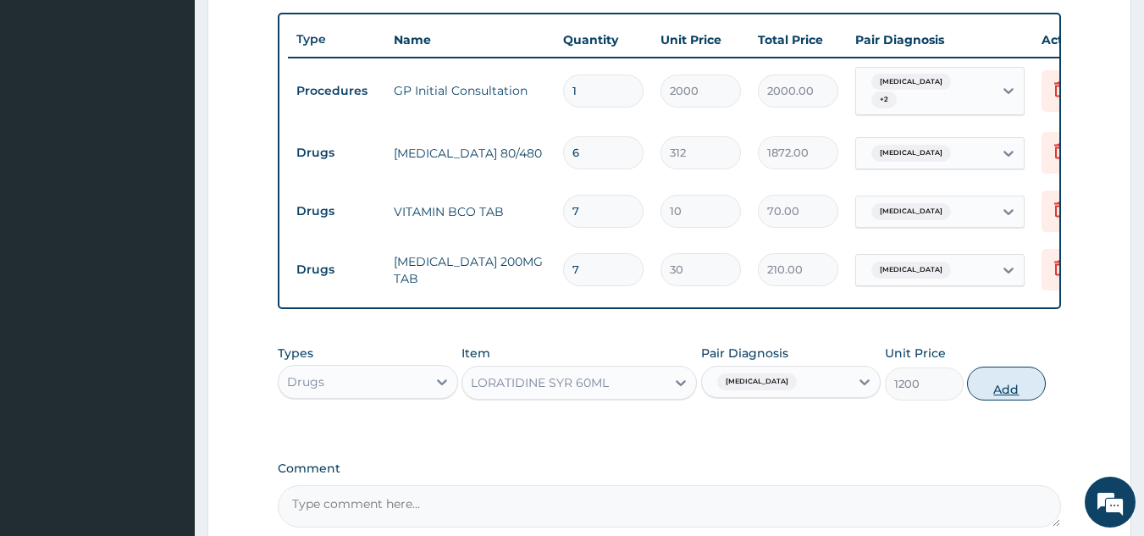
click at [1001, 389] on button "Add" at bounding box center [1006, 384] width 79 height 34
type input "0"
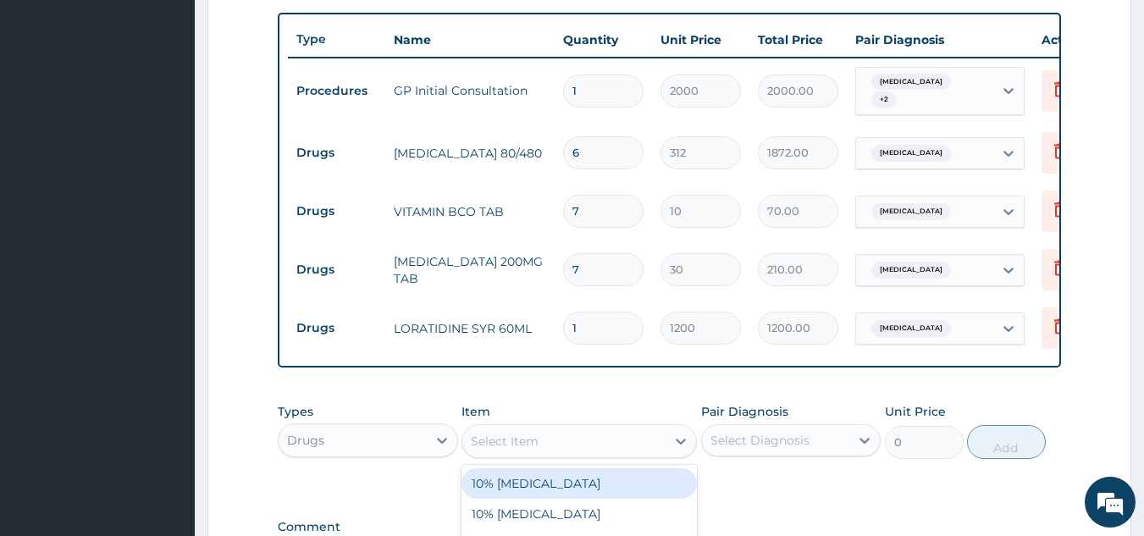
click at [522, 446] on div "Select Item" at bounding box center [505, 441] width 68 height 17
type input "PARA"
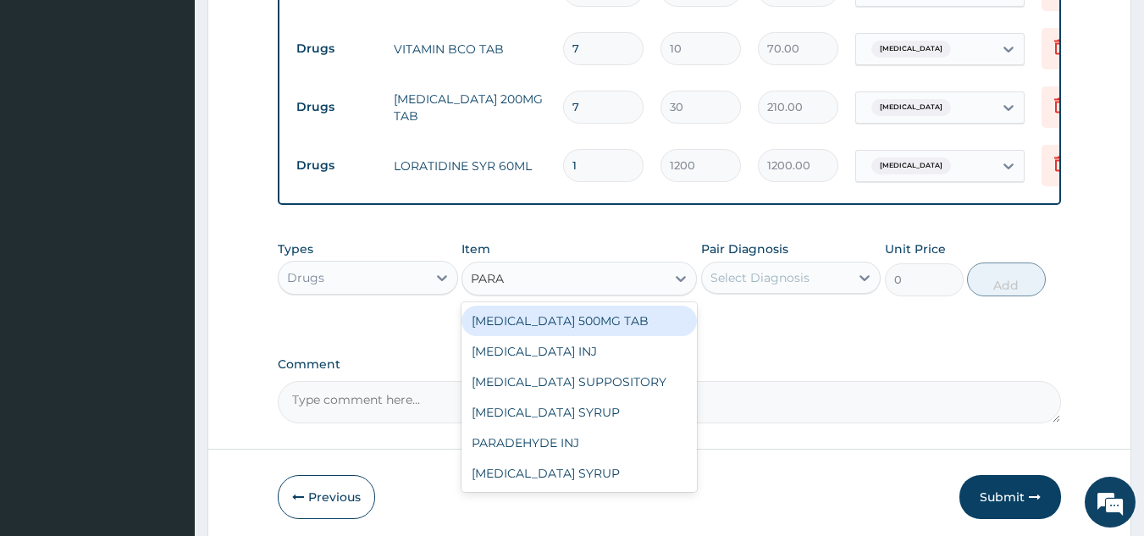
scroll to position [787, 0]
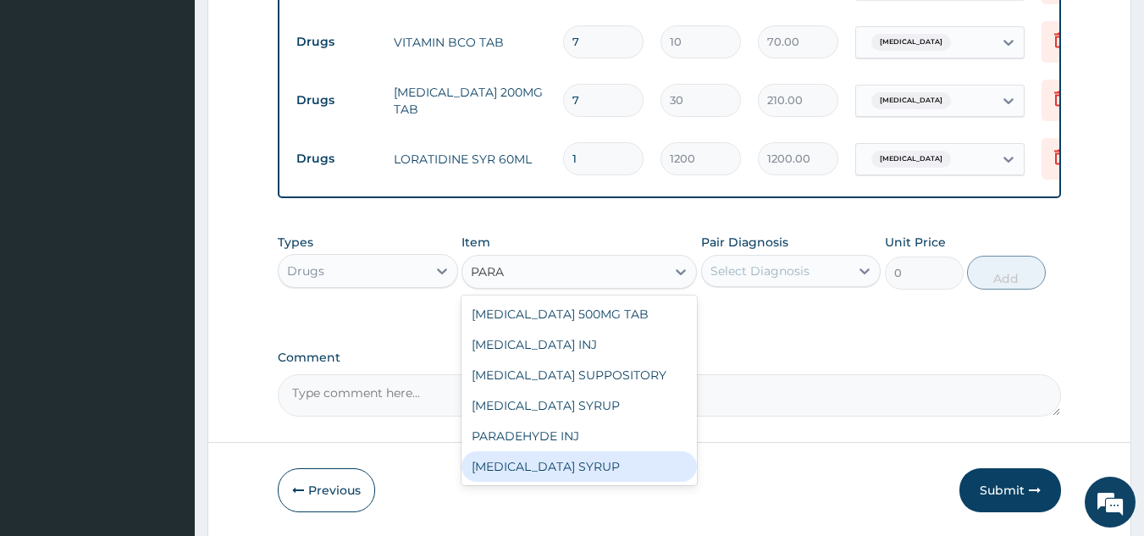
click at [562, 482] on div "[MEDICAL_DATA] SYRUP" at bounding box center [579, 466] width 235 height 30
type input "1000"
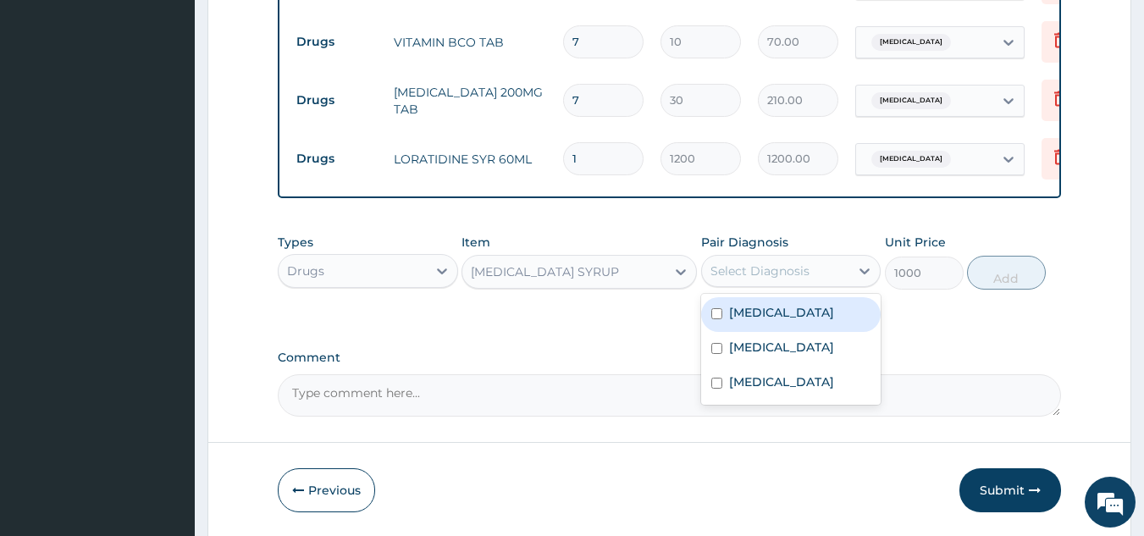
click at [827, 277] on div "Select Diagnosis" at bounding box center [776, 270] width 148 height 27
click at [790, 329] on div "[MEDICAL_DATA]" at bounding box center [791, 314] width 180 height 35
checkbox input "true"
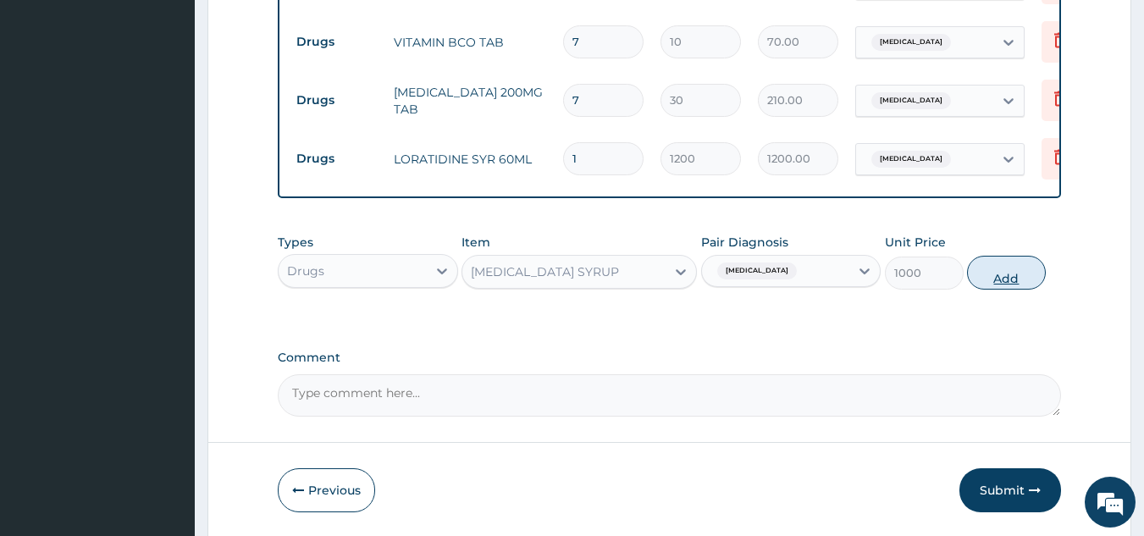
click at [982, 286] on button "Add" at bounding box center [1006, 273] width 79 height 34
type input "0"
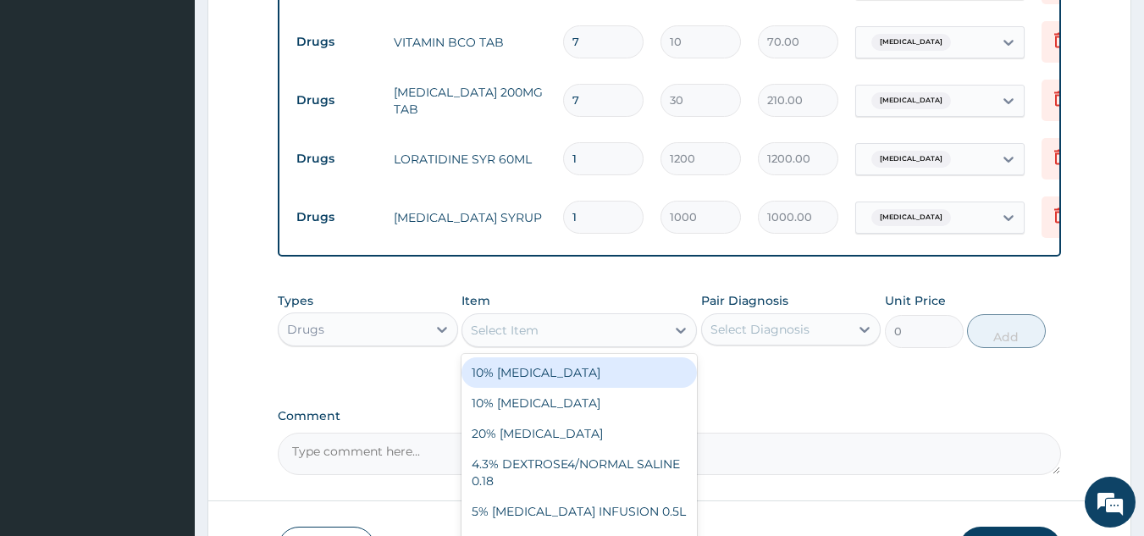
click at [552, 344] on div "Select Item" at bounding box center [563, 330] width 203 height 27
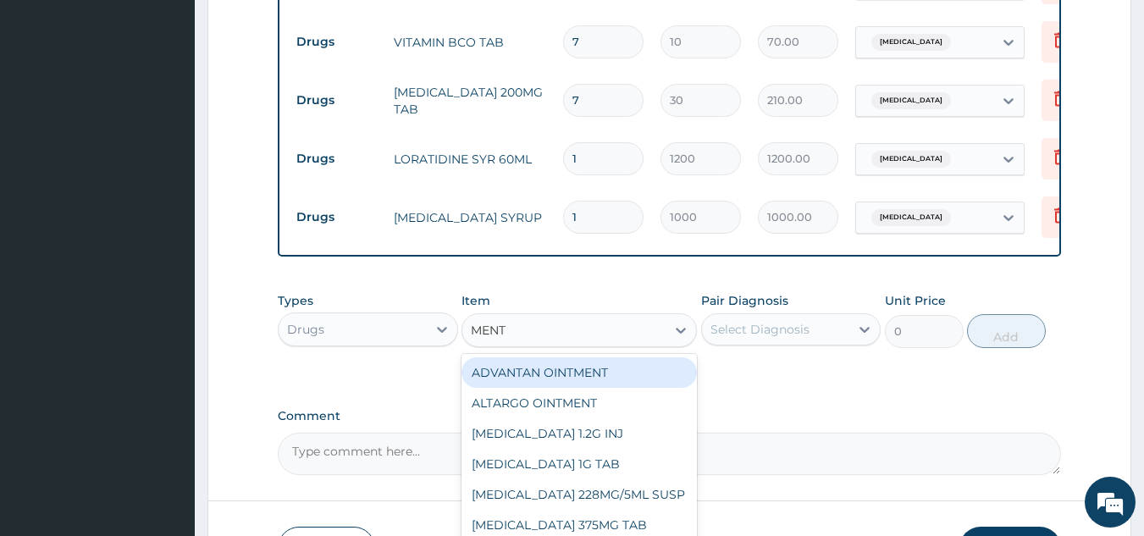
type input "MENTH"
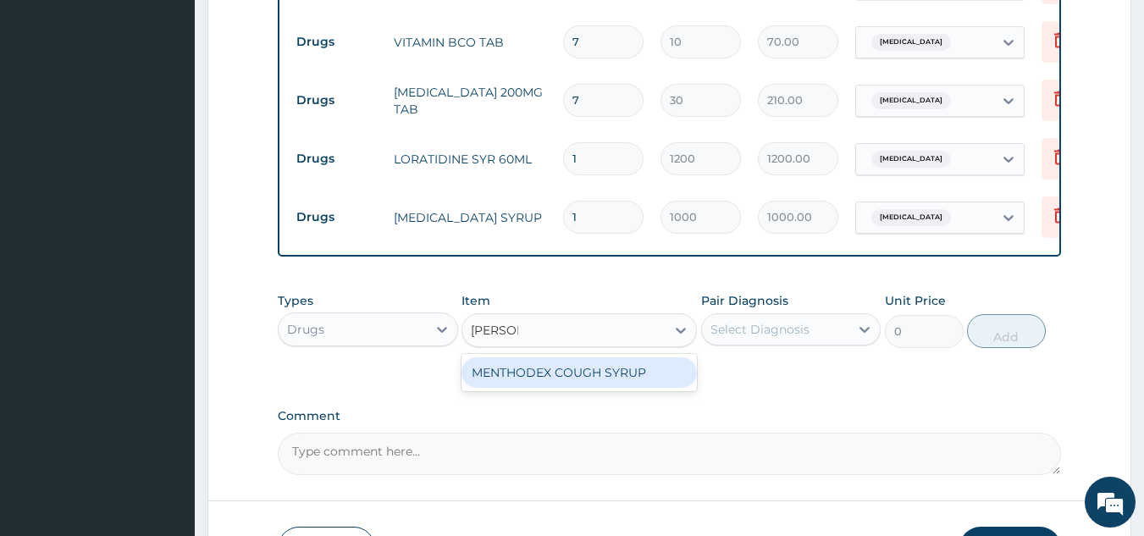
click at [553, 378] on div "MENTHODEX COUGH SYRUP" at bounding box center [579, 372] width 235 height 30
type input "960"
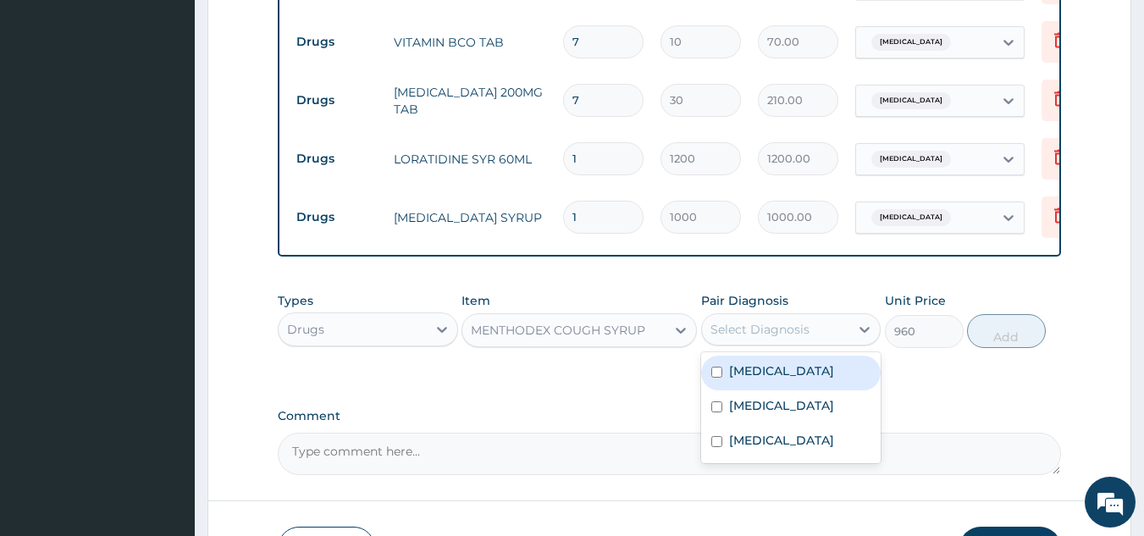
click at [797, 331] on div "Select Diagnosis" at bounding box center [760, 329] width 99 height 17
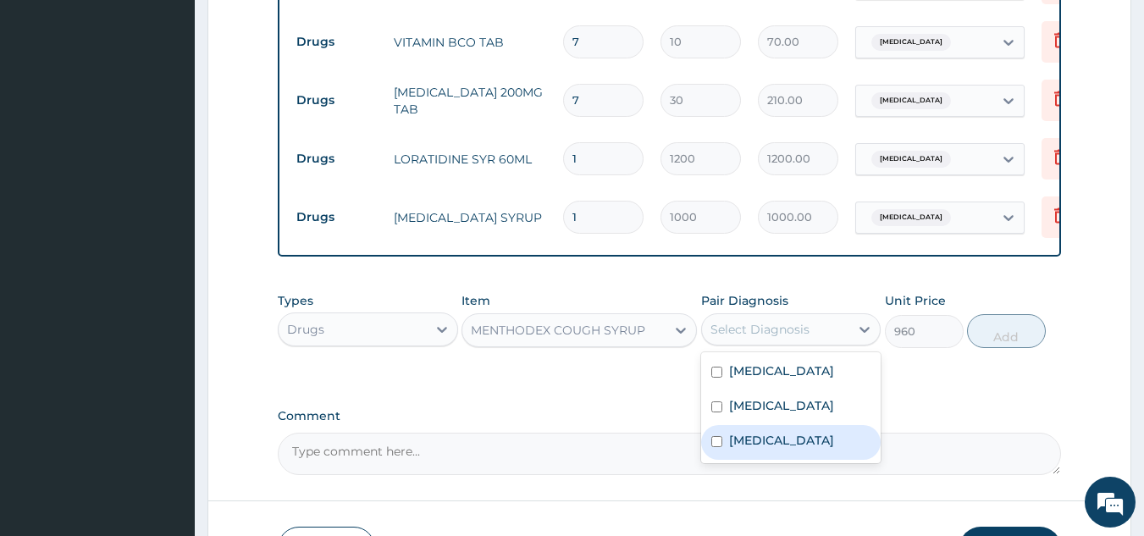
click at [790, 449] on label "Respiratory tract infection" at bounding box center [781, 440] width 105 height 17
checkbox input "true"
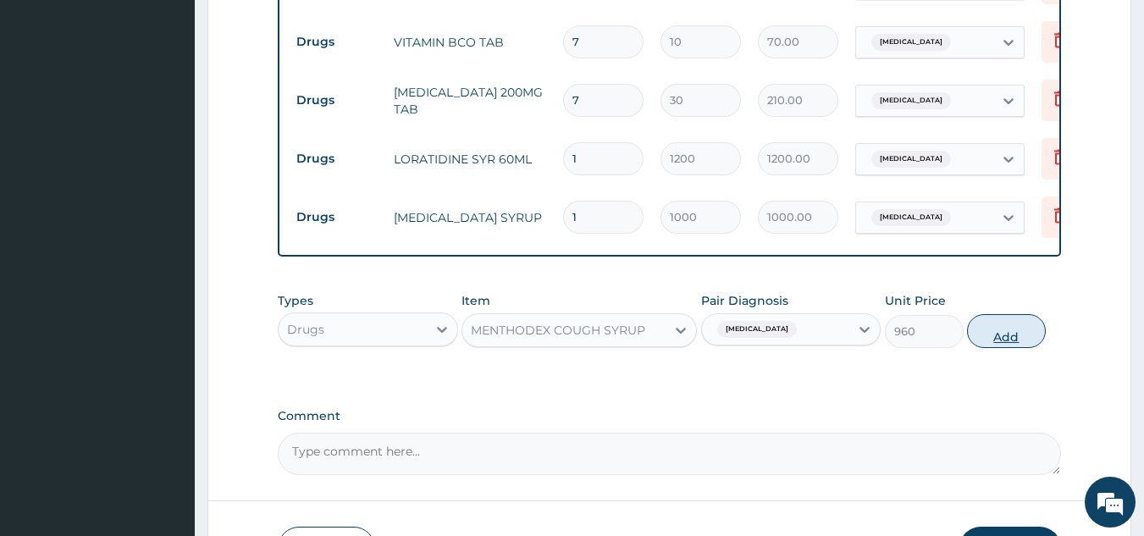
click at [991, 337] on button "Add" at bounding box center [1006, 331] width 79 height 34
type input "0"
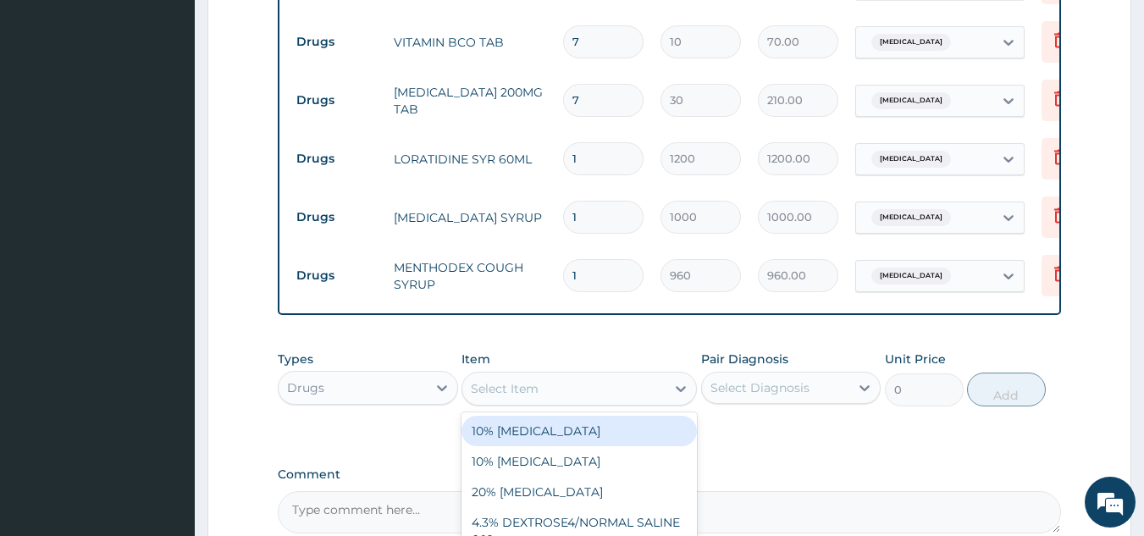
click at [580, 383] on div "Select Item" at bounding box center [563, 388] width 203 height 27
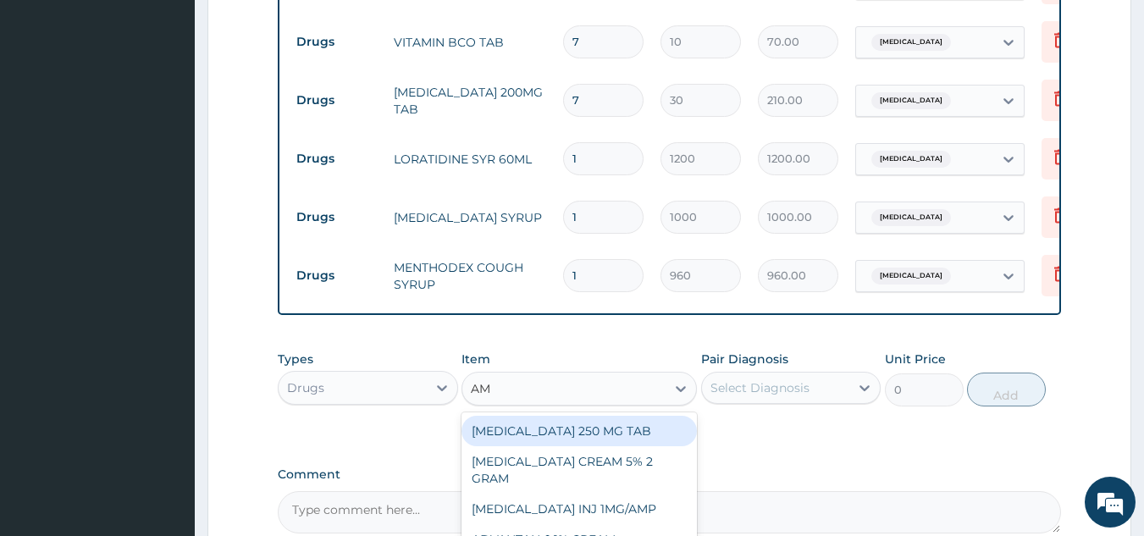
type input "AMO"
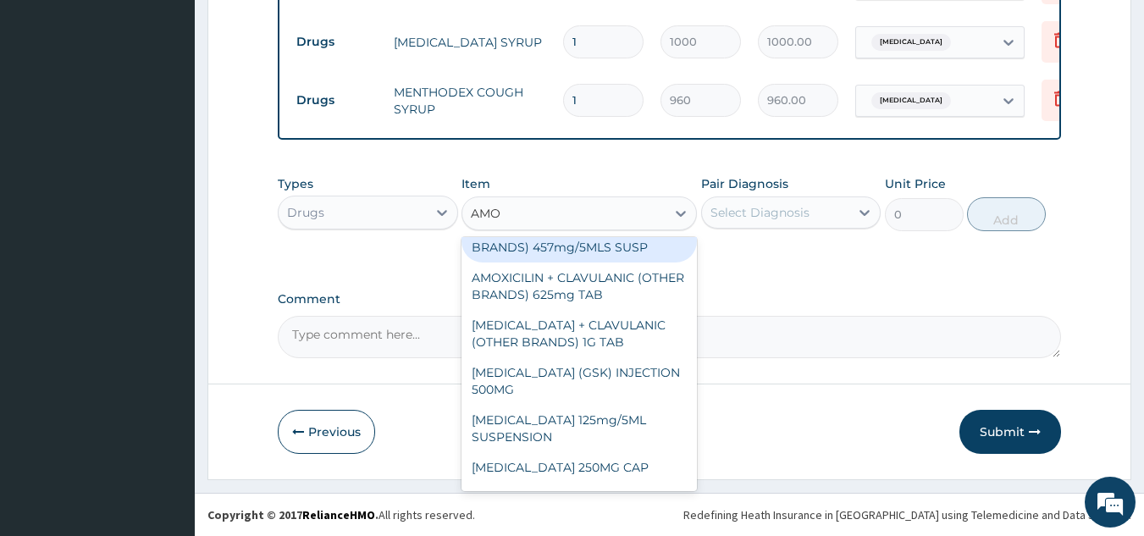
scroll to position [169, 0]
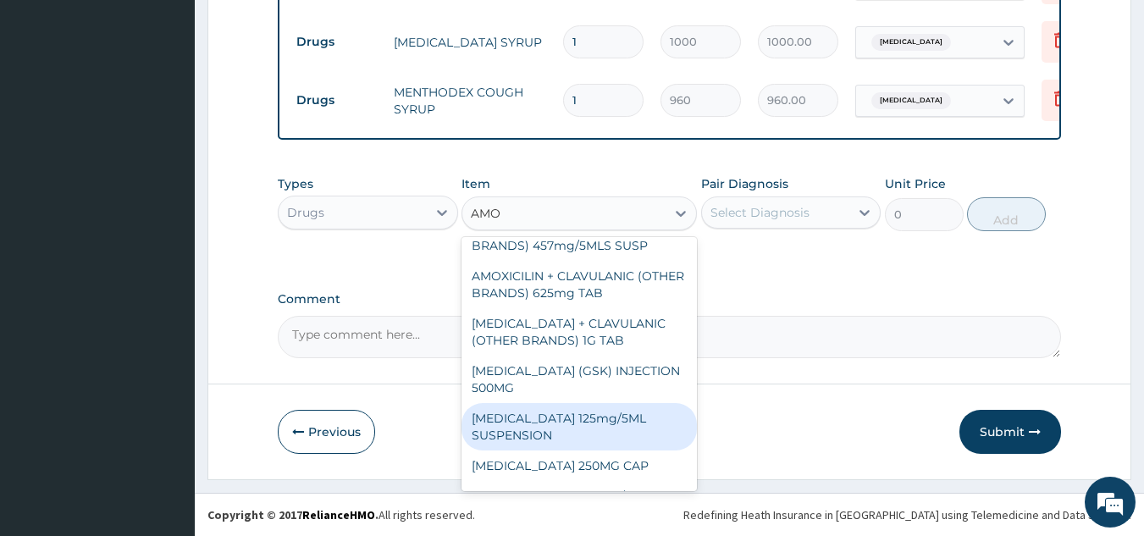
click at [562, 451] on div "[MEDICAL_DATA] 125mg/5ML SUSPENSION" at bounding box center [579, 426] width 235 height 47
type input "1200"
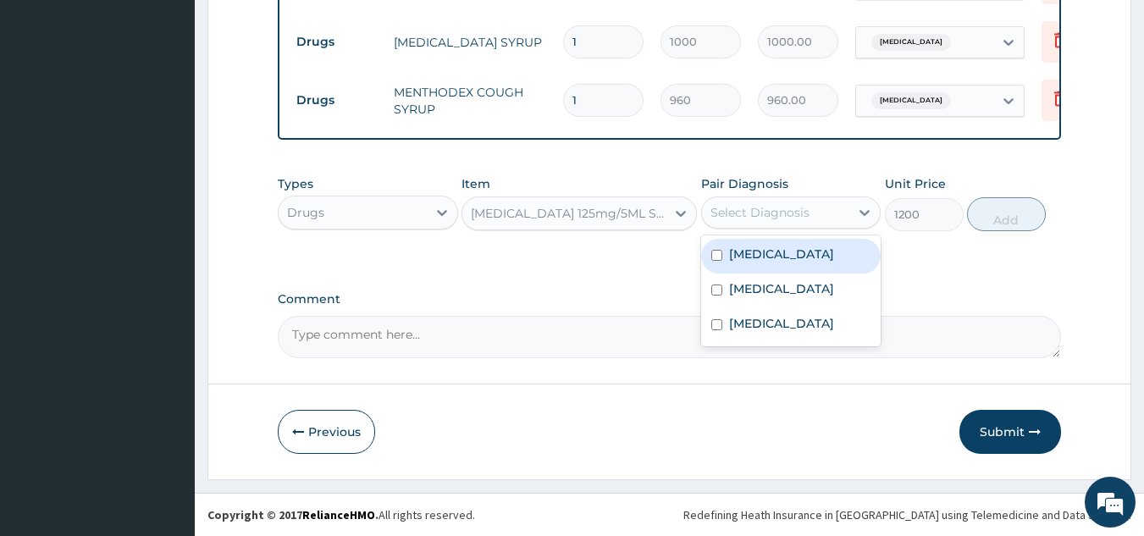
click at [800, 216] on div "Select Diagnosis" at bounding box center [760, 212] width 99 height 17
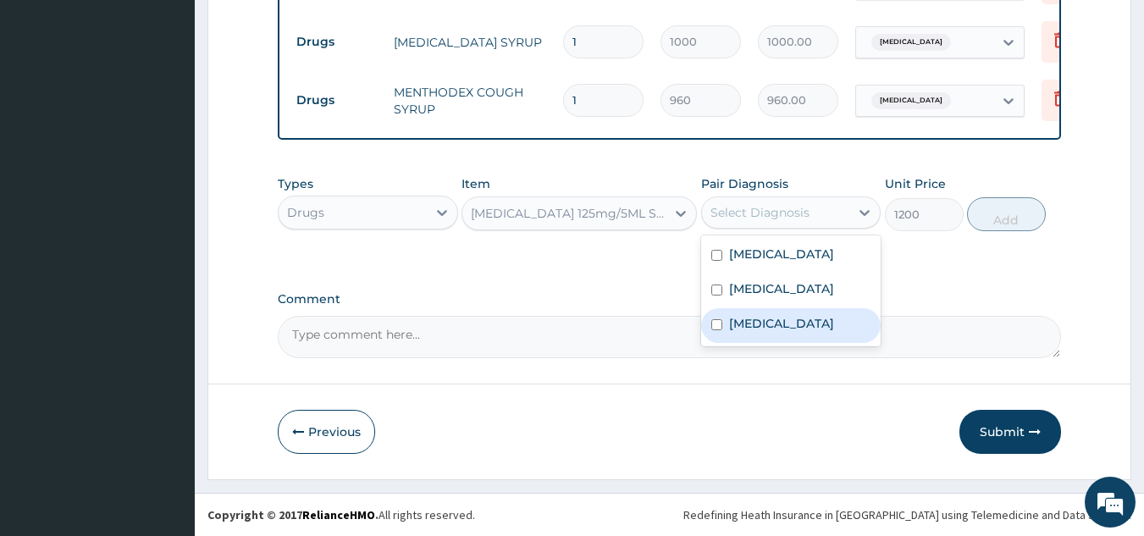
click at [830, 322] on label "Respiratory tract infection" at bounding box center [781, 323] width 105 height 17
checkbox input "true"
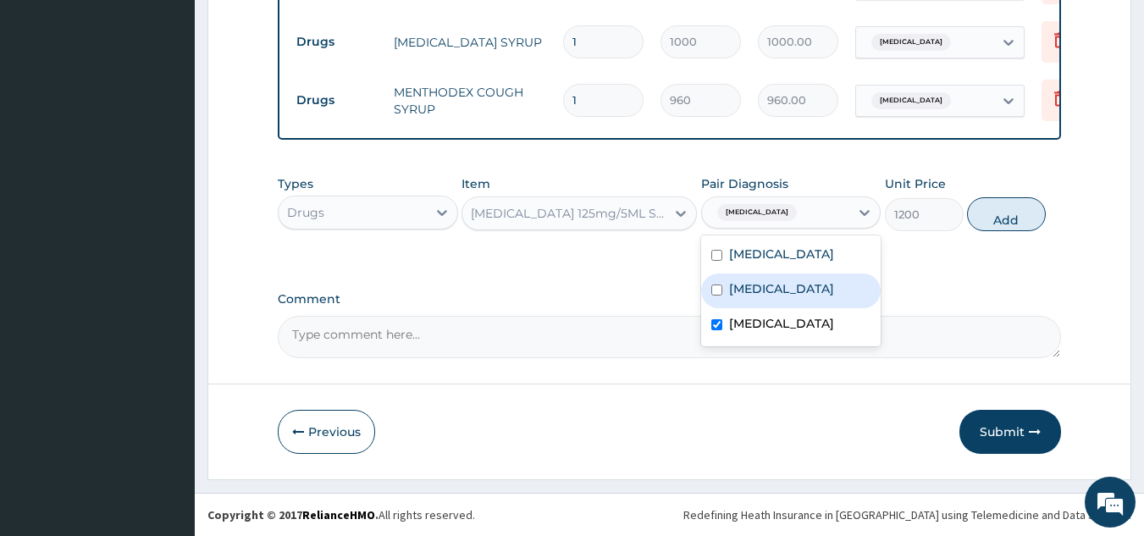
click at [825, 291] on div "[MEDICAL_DATA]" at bounding box center [791, 291] width 180 height 35
checkbox input "true"
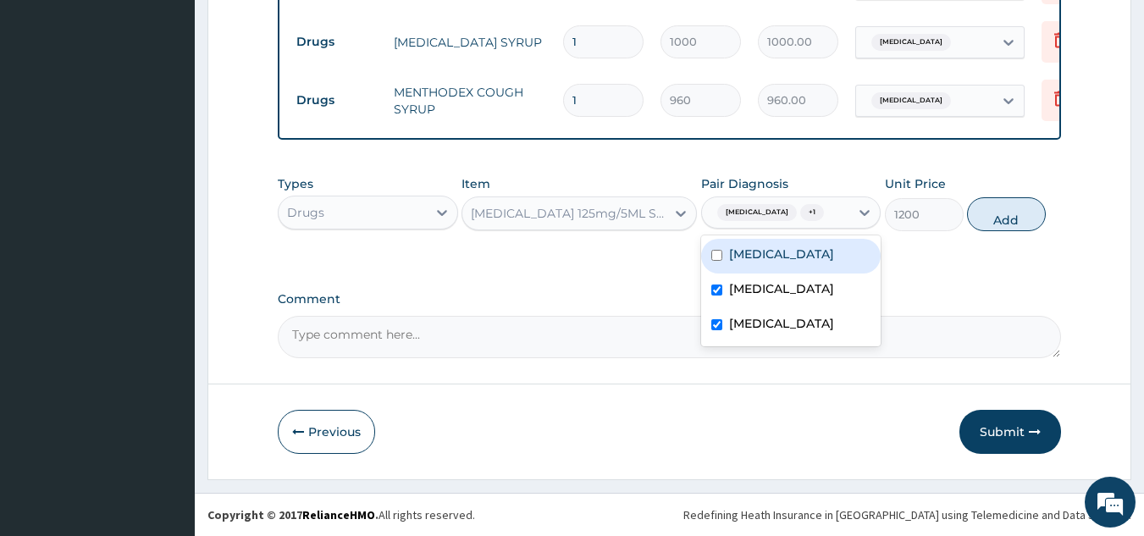
click at [840, 268] on div "[MEDICAL_DATA]" at bounding box center [791, 256] width 180 height 35
click at [842, 269] on div "[MEDICAL_DATA]" at bounding box center [791, 256] width 180 height 35
checkbox input "true"
click at [994, 227] on button "Add" at bounding box center [1006, 214] width 79 height 34
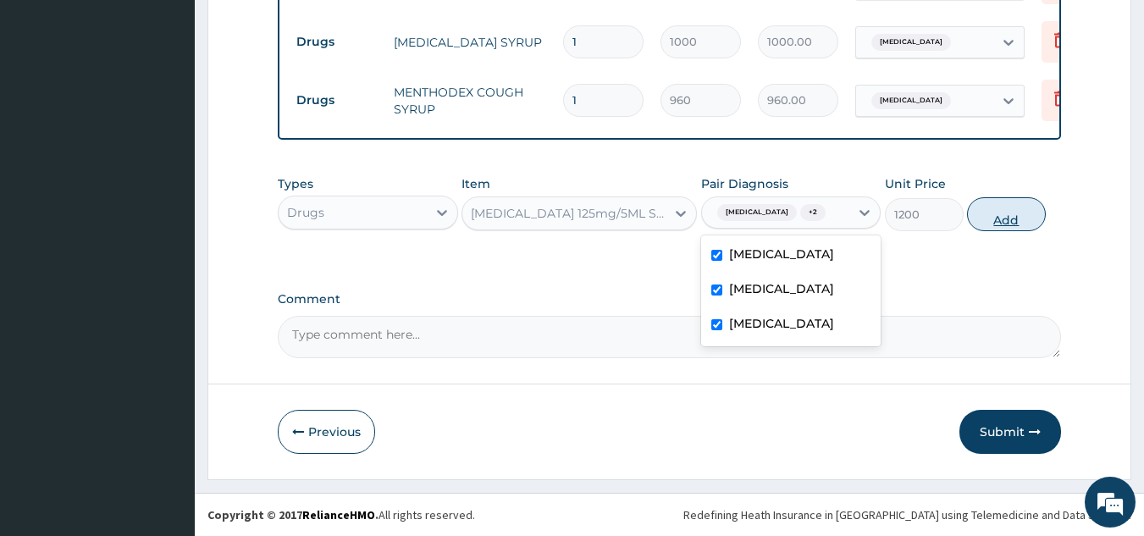
type input "0"
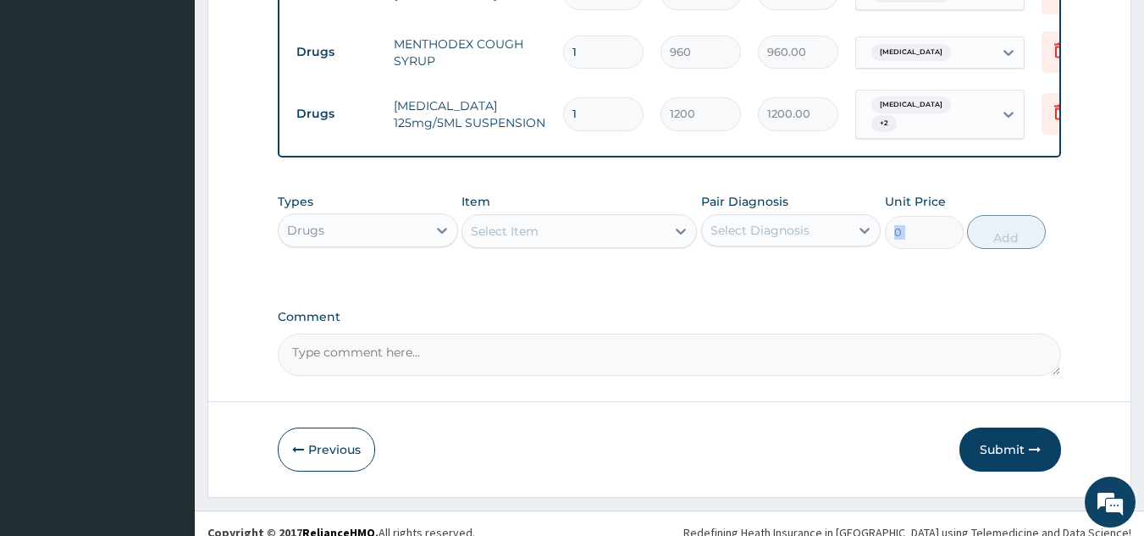
scroll to position [1033, 0]
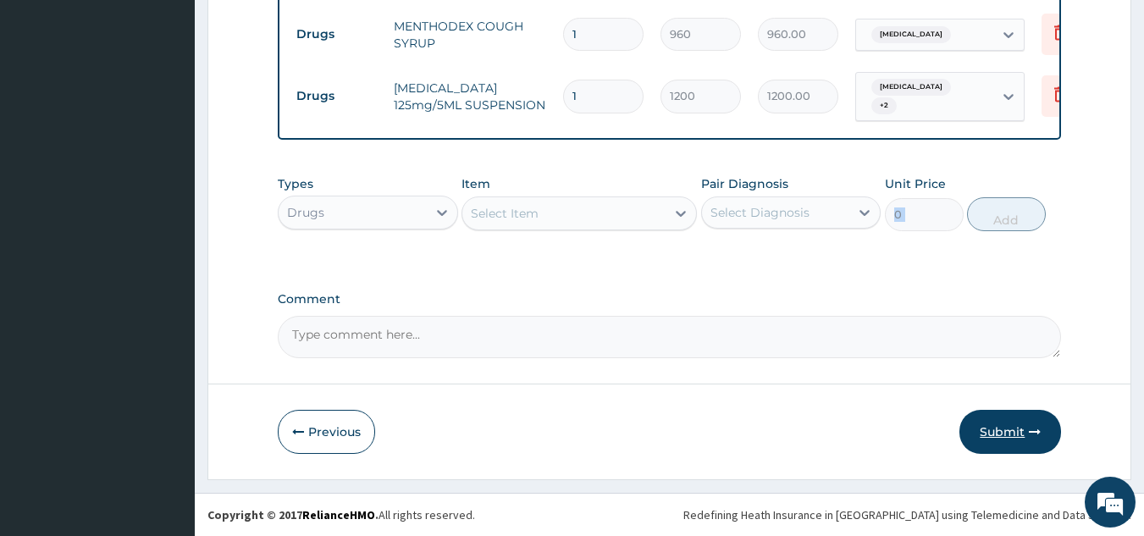
click at [1009, 424] on button "Submit" at bounding box center [1011, 432] width 102 height 44
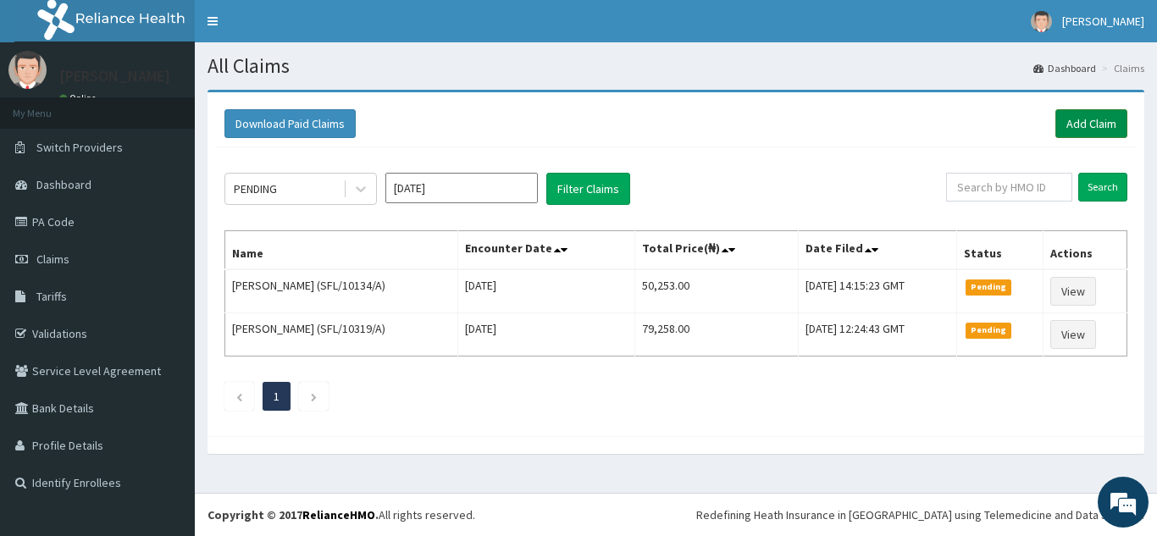
click at [1083, 124] on link "Add Claim" at bounding box center [1091, 123] width 72 height 29
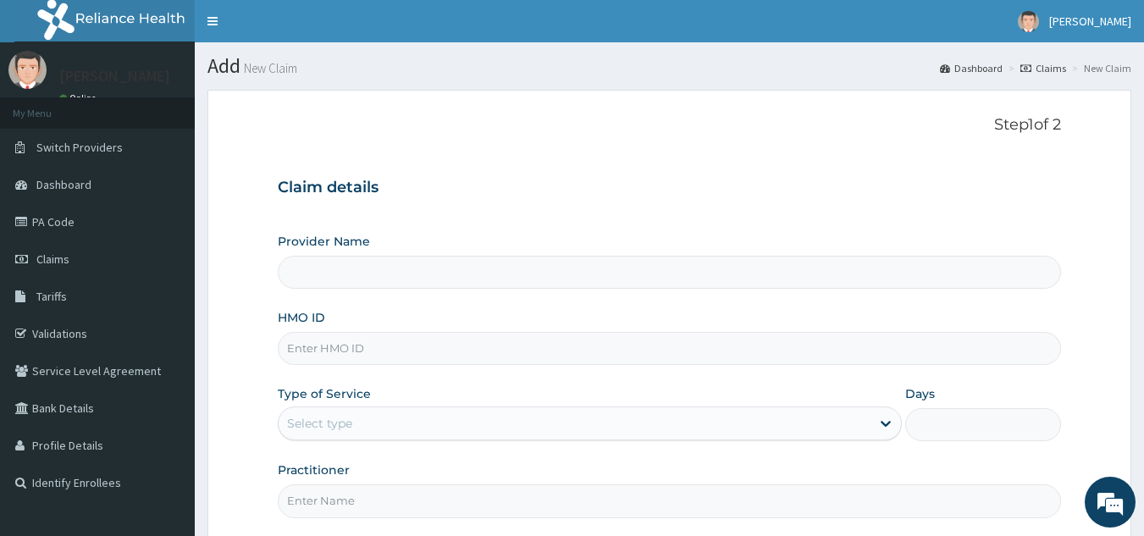
drag, startPoint x: 0, startPoint y: 0, endPoint x: 448, endPoint y: 351, distance: 569.4
type input "ITE/10033/E"
type input "[GEOGRAPHIC_DATA]"
type input "ITE/10033/C"
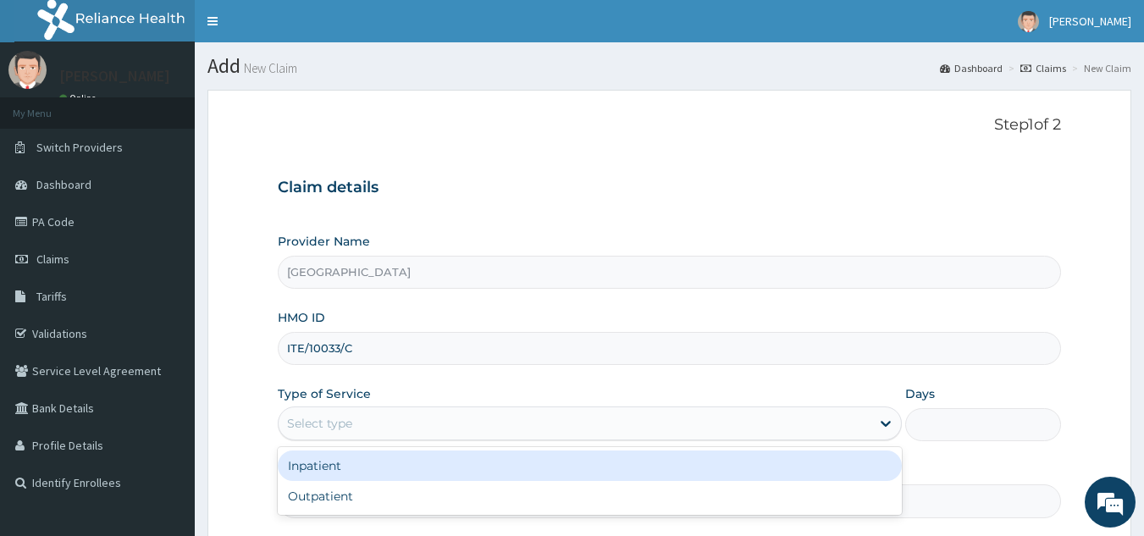
click at [392, 427] on div "Select type" at bounding box center [575, 423] width 592 height 27
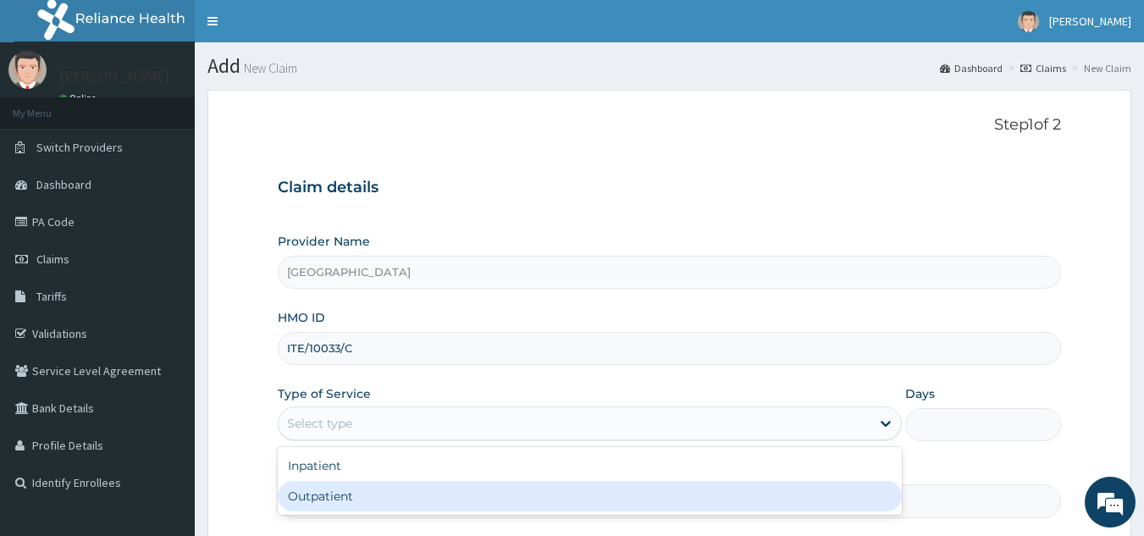
click at [379, 494] on div "Outpatient" at bounding box center [590, 496] width 624 height 30
type input "1"
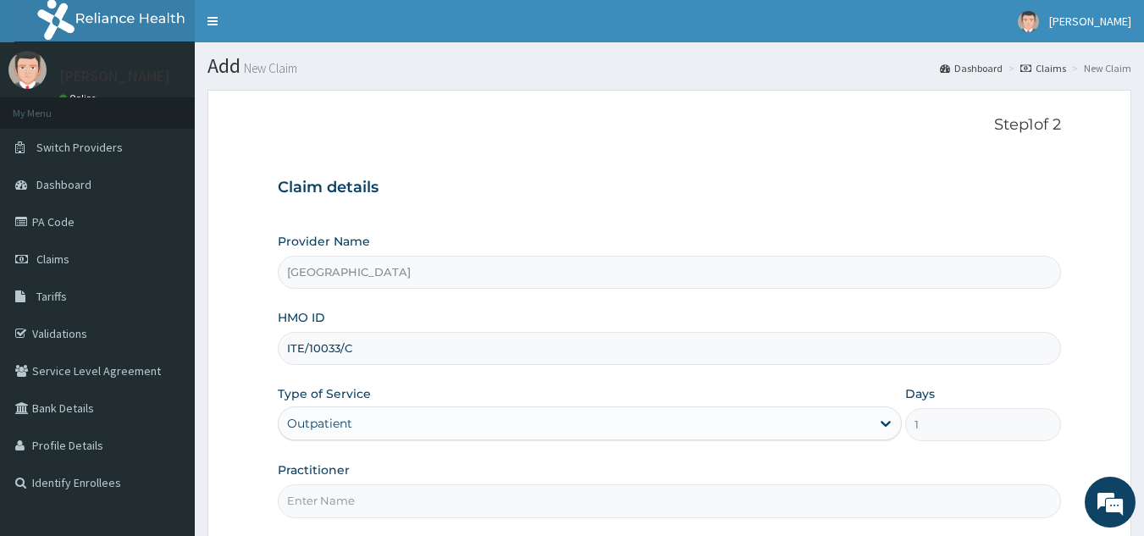
click at [379, 499] on input "Practitioner" at bounding box center [670, 500] width 784 height 33
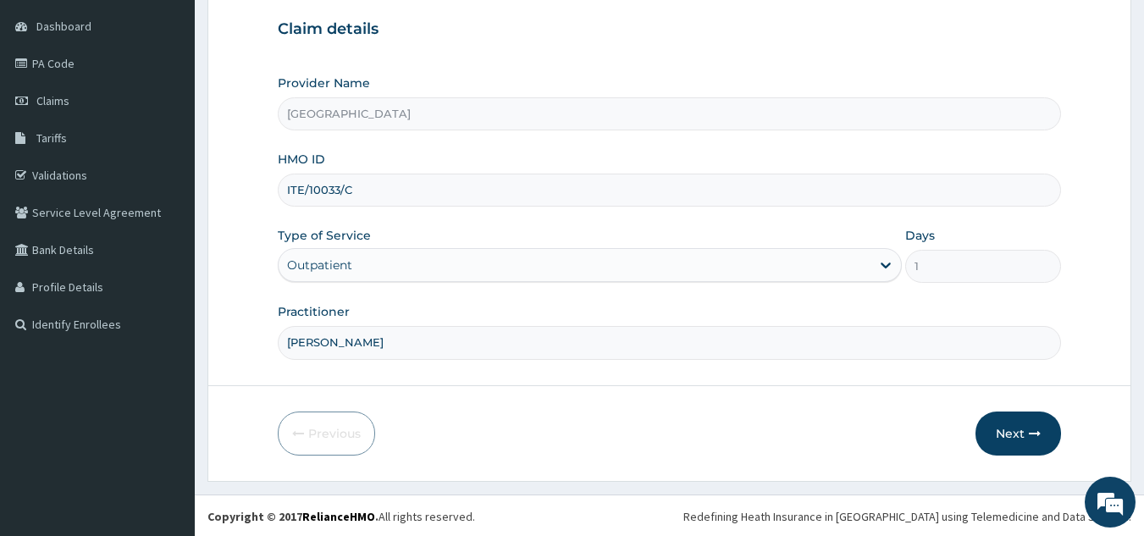
scroll to position [160, 0]
type input "[PERSON_NAME]"
click at [1001, 425] on button "Next" at bounding box center [1019, 432] width 86 height 44
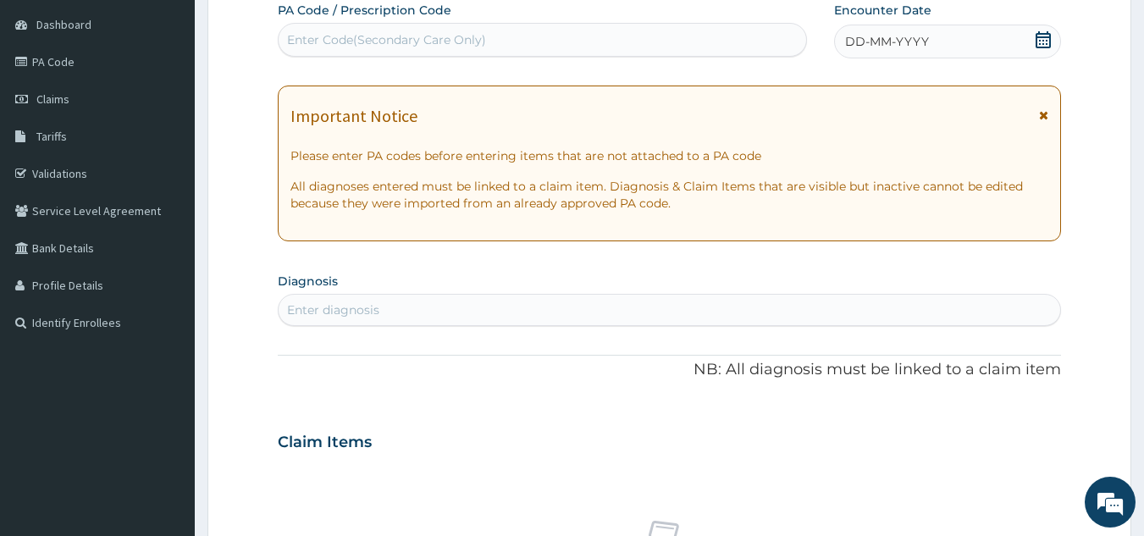
click at [932, 56] on div "DD-MM-YYYY" at bounding box center [947, 42] width 227 height 34
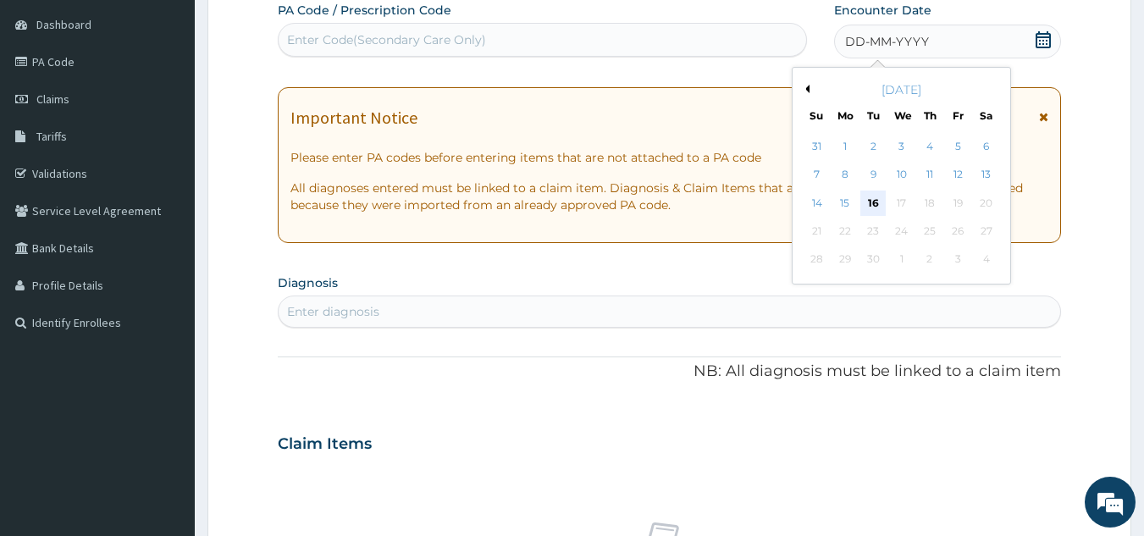
click at [881, 196] on div "16" at bounding box center [873, 203] width 25 height 25
click at [881, 196] on p "All diagnoses entered must be linked to a claim item. Diagnosis & Claim Items t…" at bounding box center [669, 197] width 759 height 34
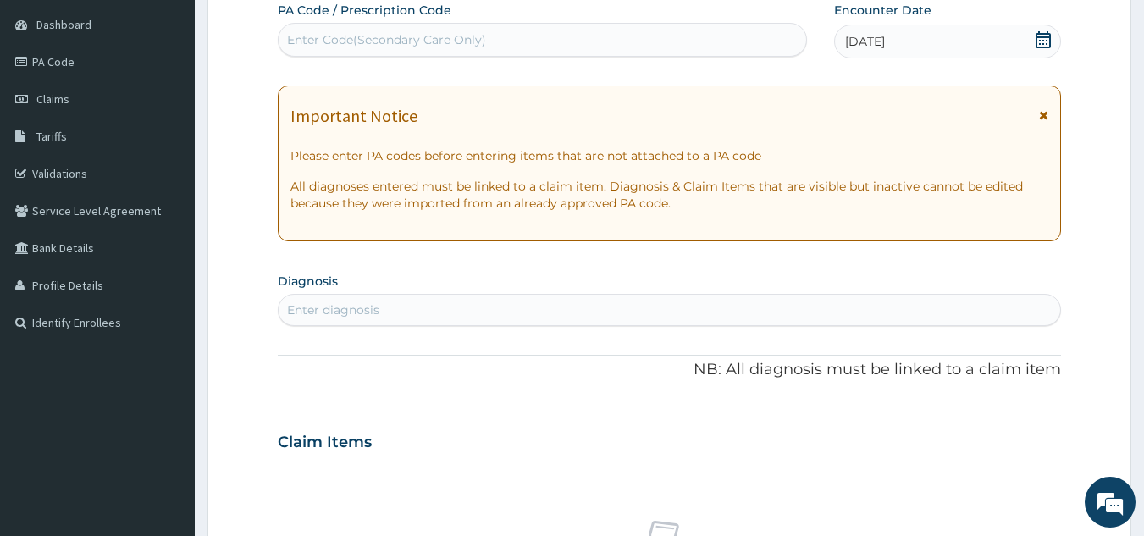
click at [386, 301] on div "Enter diagnosis" at bounding box center [670, 309] width 783 height 27
type input "RTI"
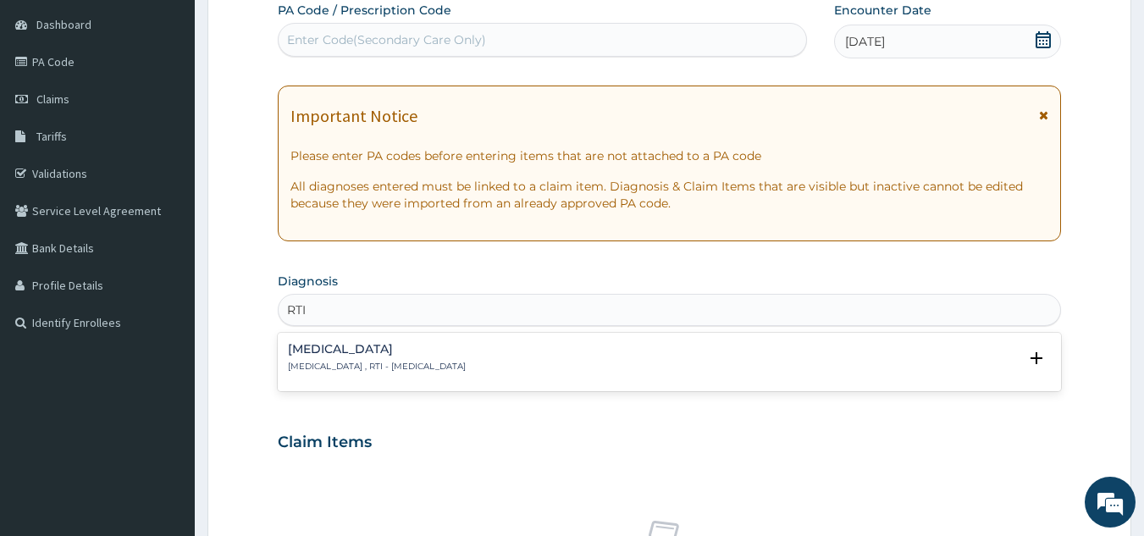
click at [329, 364] on p "Respiratory tract infection , RTI - Respiratory tract infection" at bounding box center [377, 367] width 178 height 12
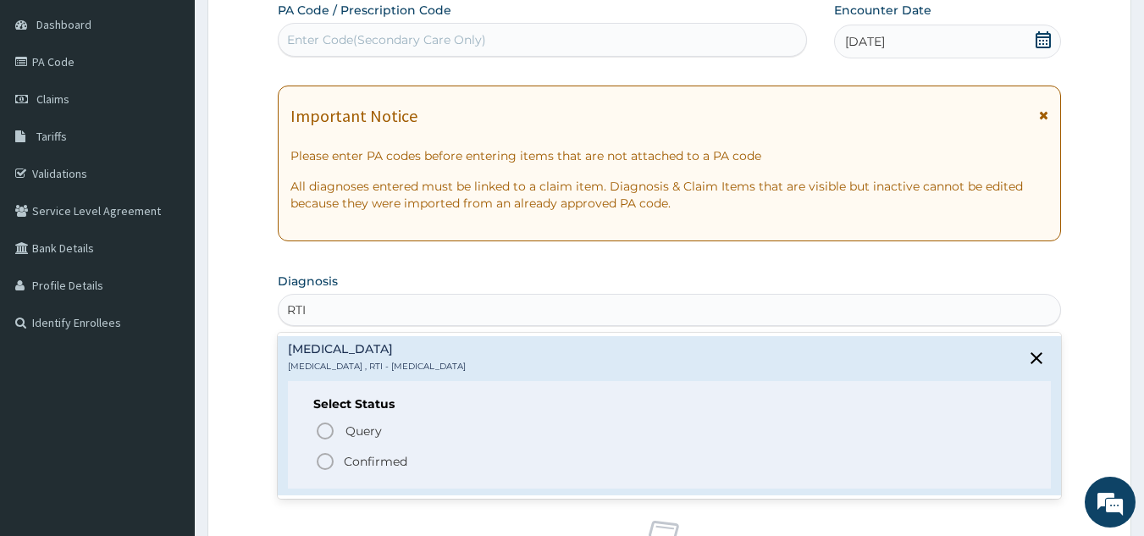
click at [328, 462] on icon "status option filled" at bounding box center [325, 461] width 20 height 20
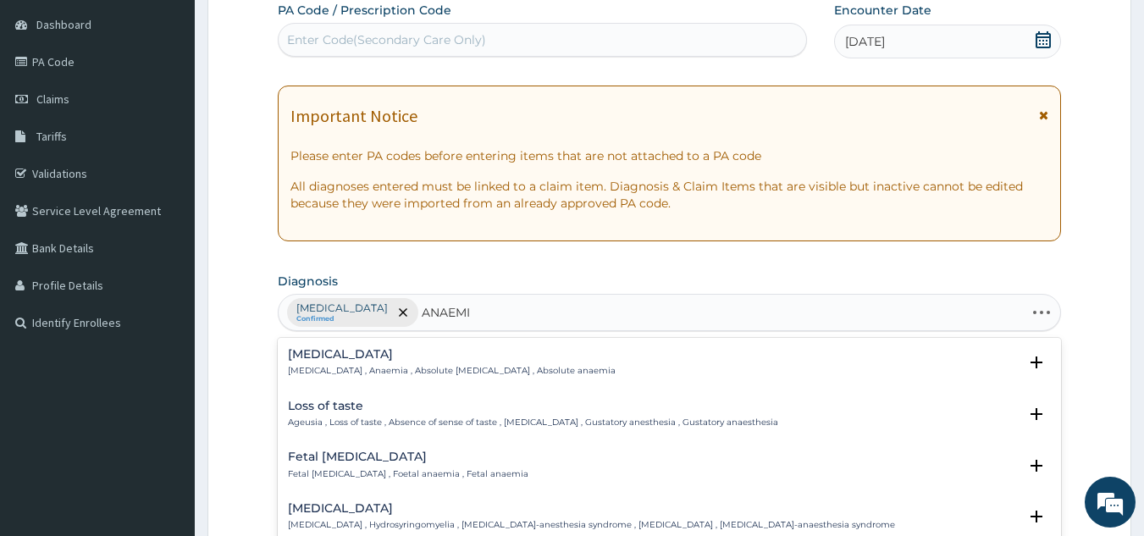
type input "ANAEMIA"
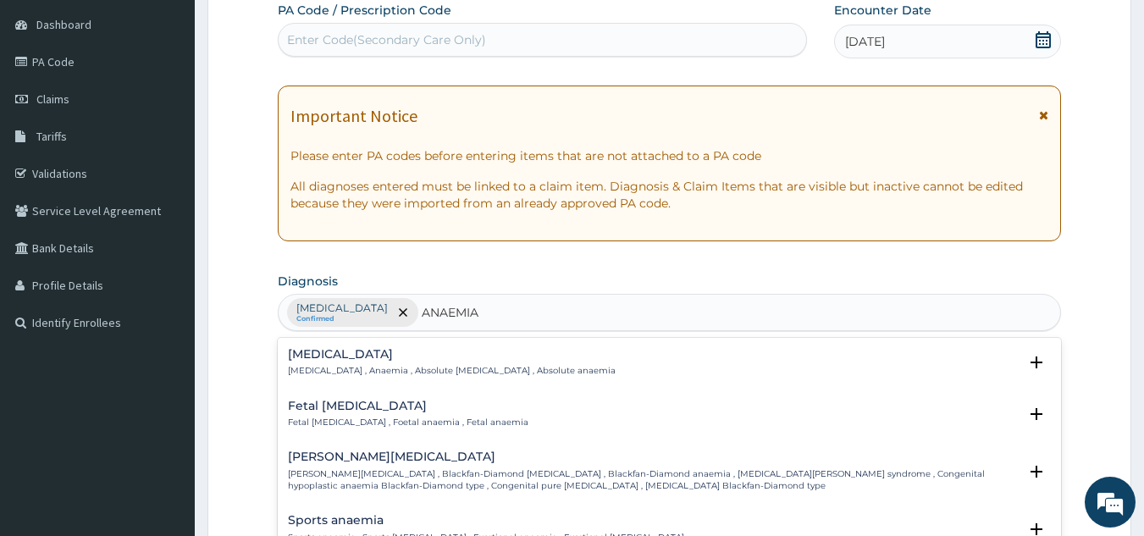
click at [307, 356] on h4 "Anemia" at bounding box center [452, 354] width 328 height 13
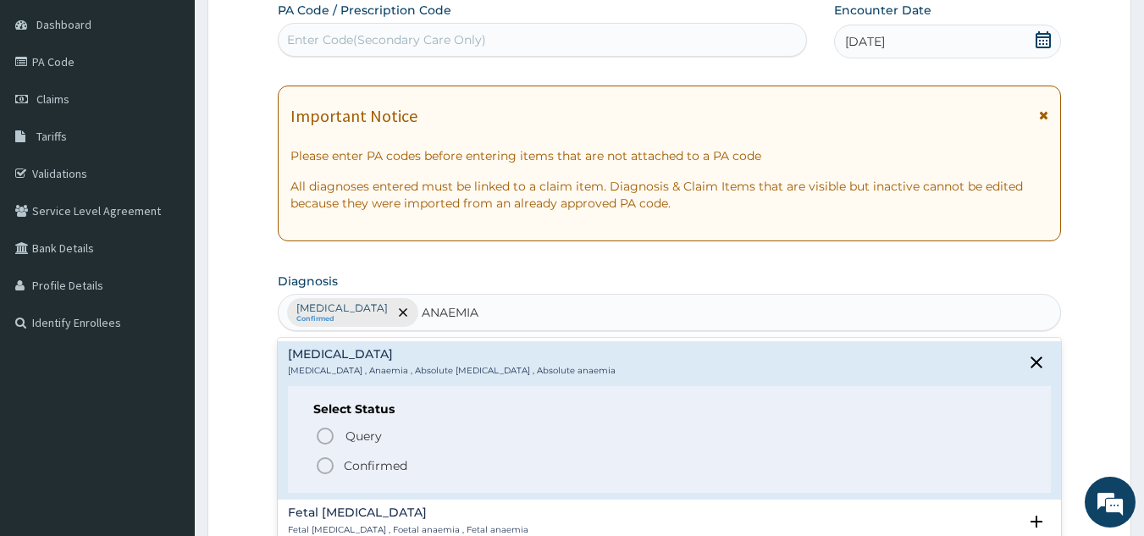
click at [322, 463] on icon "status option filled" at bounding box center [325, 466] width 20 height 20
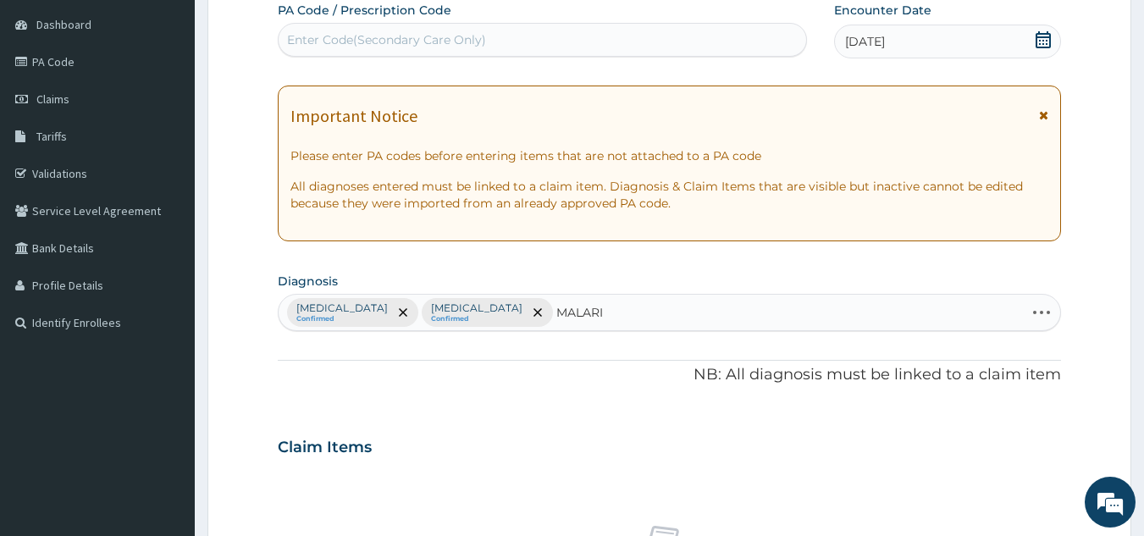
type input "MALARIA"
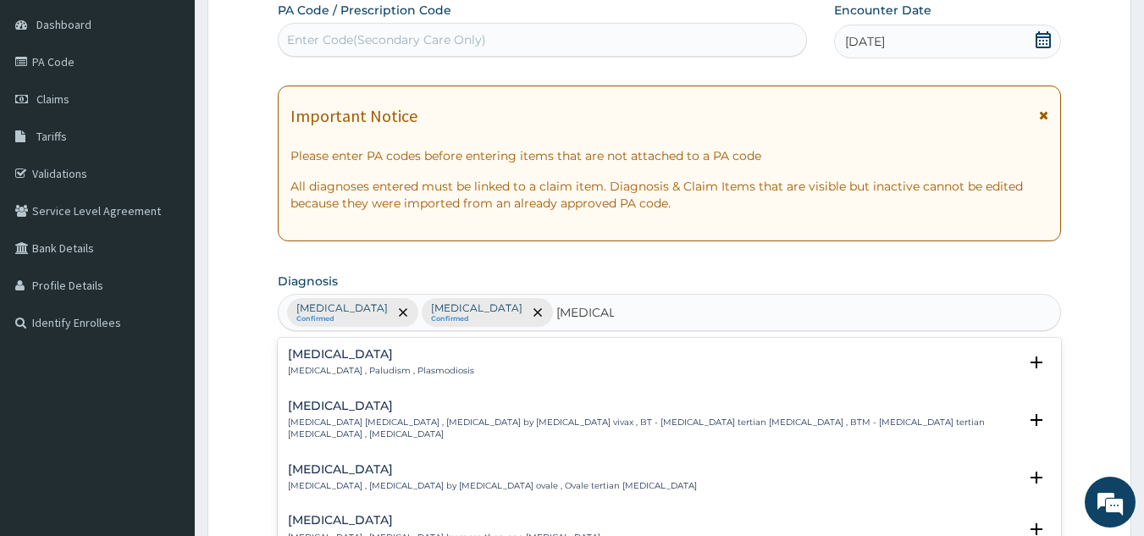
click at [308, 359] on h4 "Malaria" at bounding box center [381, 354] width 186 height 13
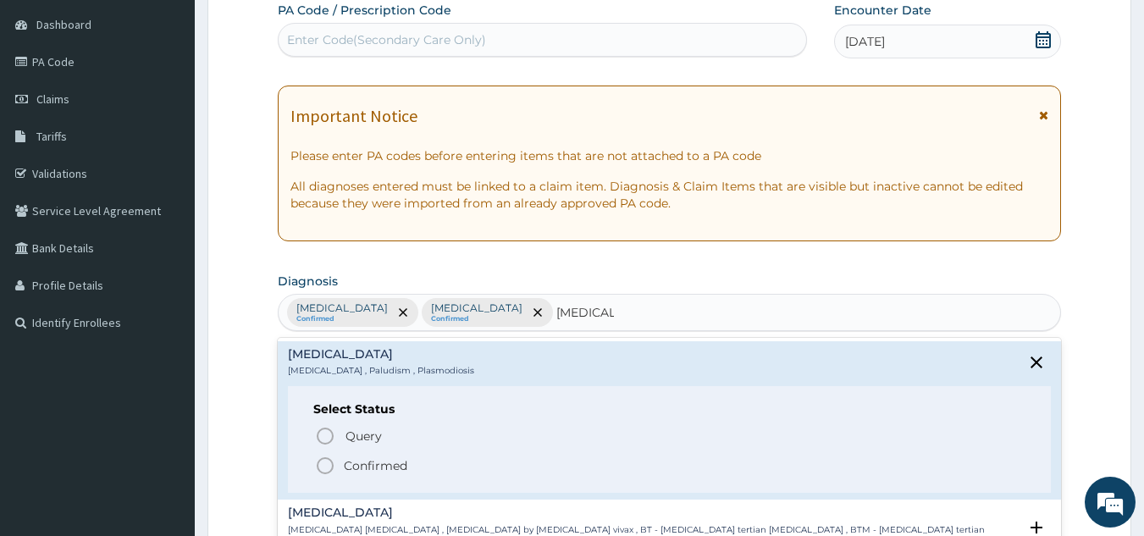
click at [320, 468] on icon "status option filled" at bounding box center [325, 466] width 20 height 20
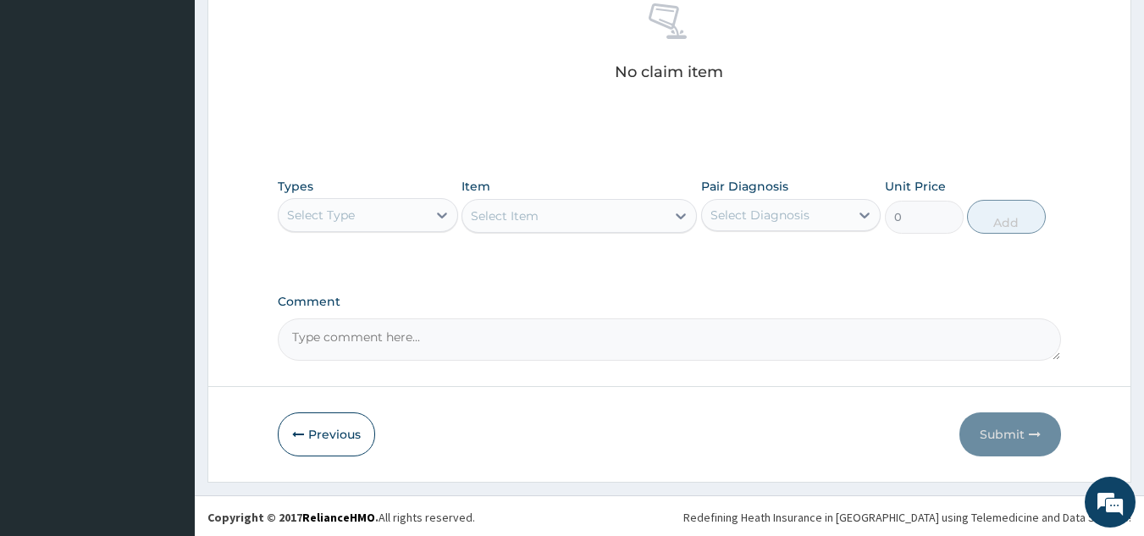
scroll to position [685, 0]
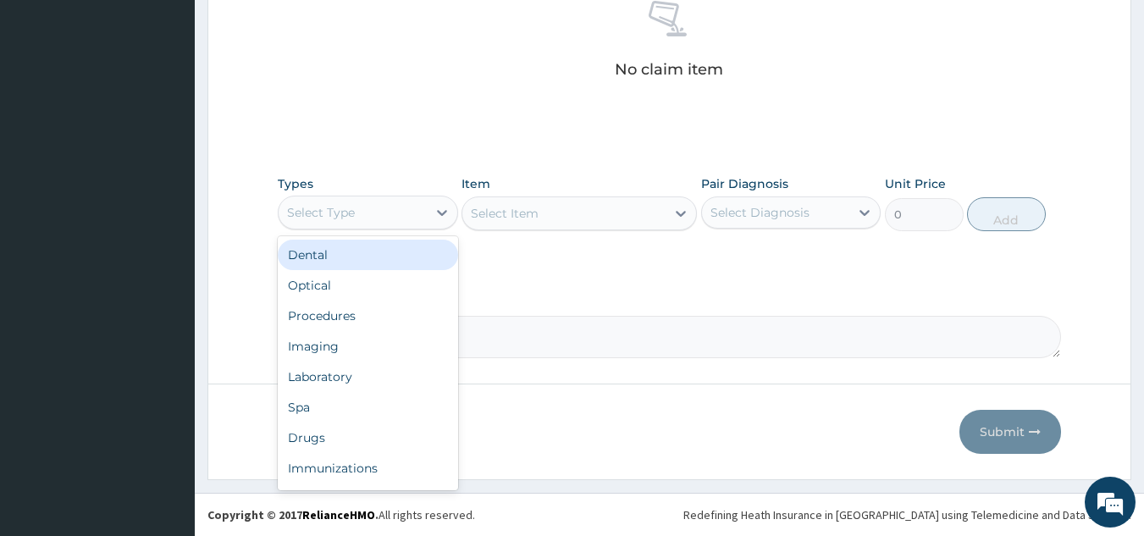
click at [357, 213] on div "Select Type" at bounding box center [353, 212] width 148 height 27
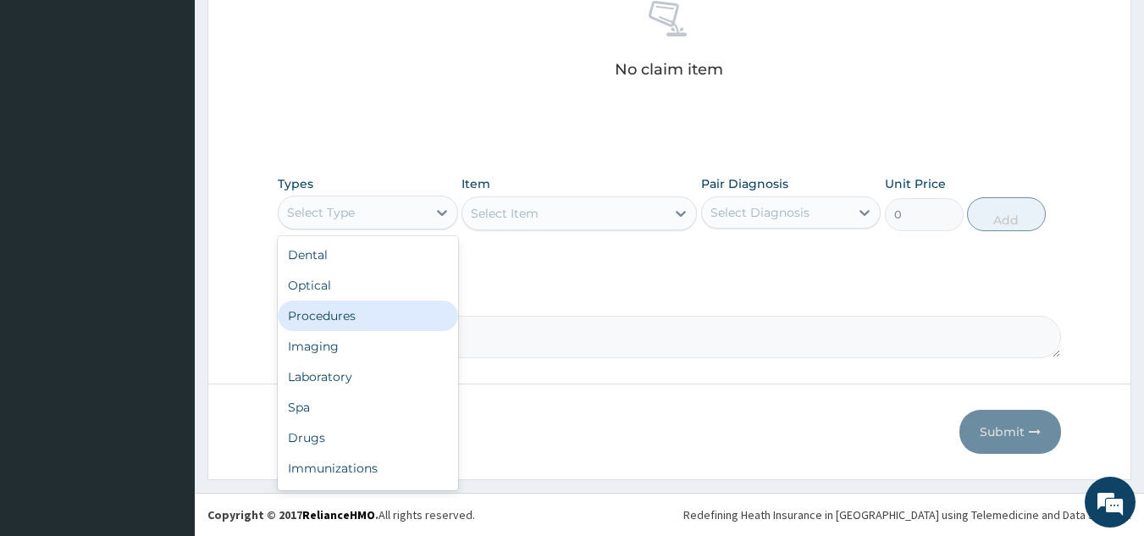
click at [373, 319] on div "Procedures" at bounding box center [368, 316] width 180 height 30
click at [373, 319] on textarea "Comment" at bounding box center [670, 337] width 784 height 42
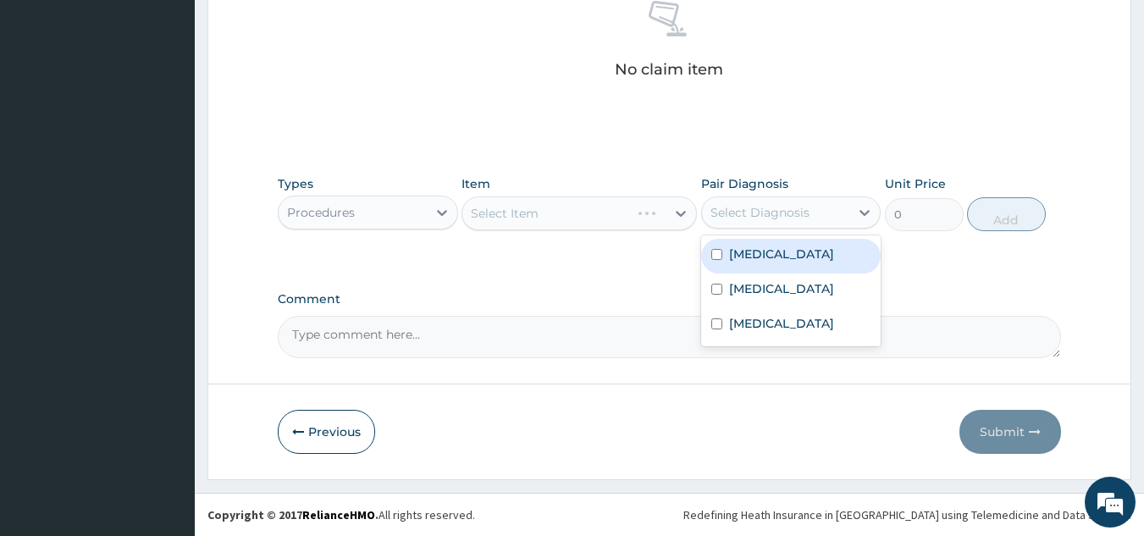
click at [723, 202] on div "Select Diagnosis" at bounding box center [776, 212] width 148 height 27
drag, startPoint x: 755, startPoint y: 274, endPoint x: 789, endPoint y: 292, distance: 38.3
click at [755, 263] on label "Respiratory tract infection" at bounding box center [781, 254] width 105 height 17
checkbox input "true"
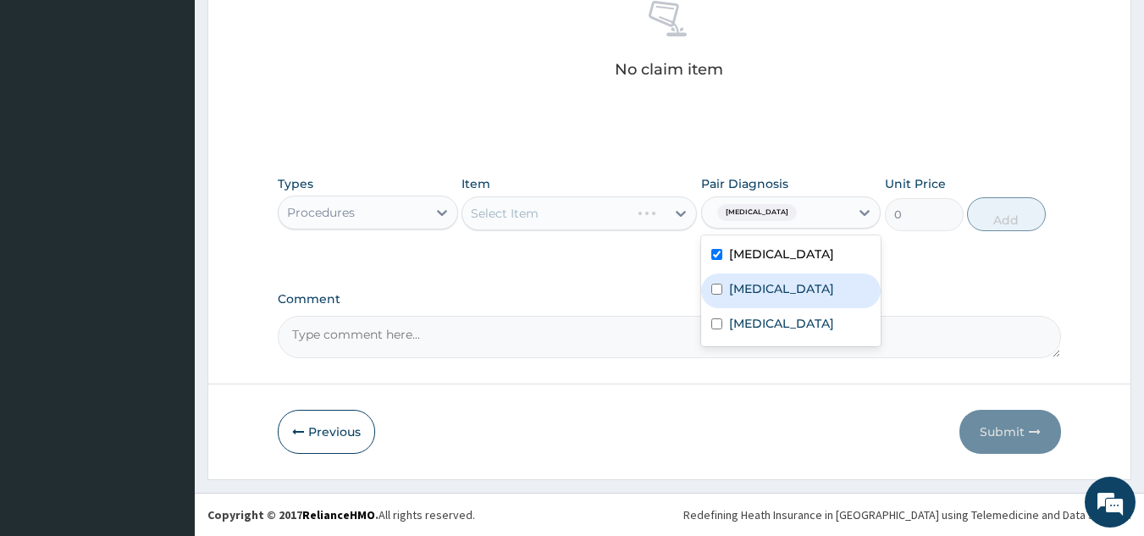
drag, startPoint x: 829, startPoint y: 311, endPoint x: 824, endPoint y: 329, distance: 18.5
click at [829, 308] on div "Anemia" at bounding box center [791, 291] width 180 height 35
checkbox input "true"
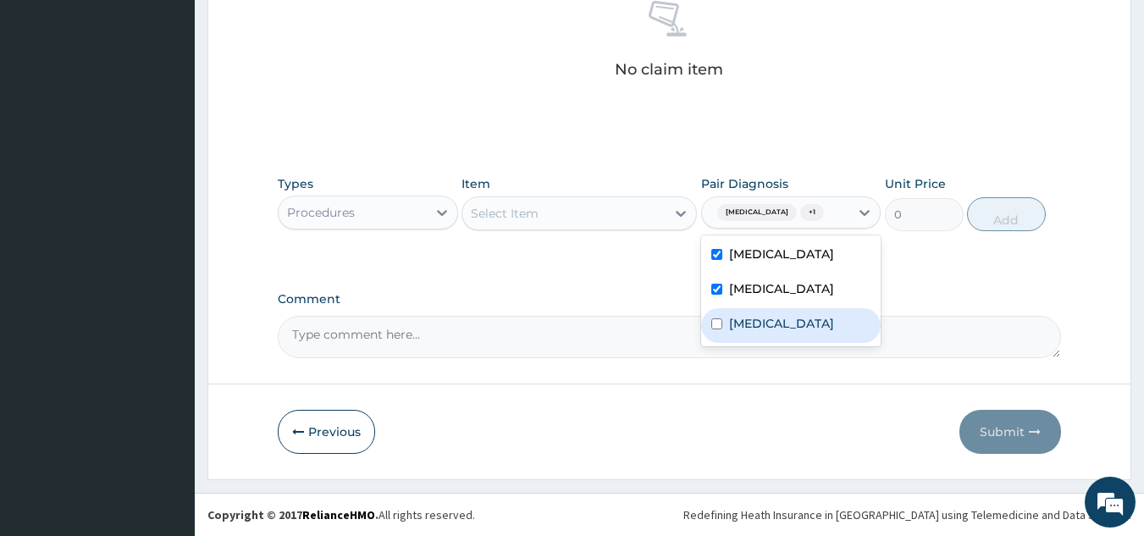
click at [826, 343] on div "Malaria" at bounding box center [791, 325] width 180 height 35
checkbox input "true"
click at [568, 215] on div "Select Item" at bounding box center [563, 213] width 203 height 27
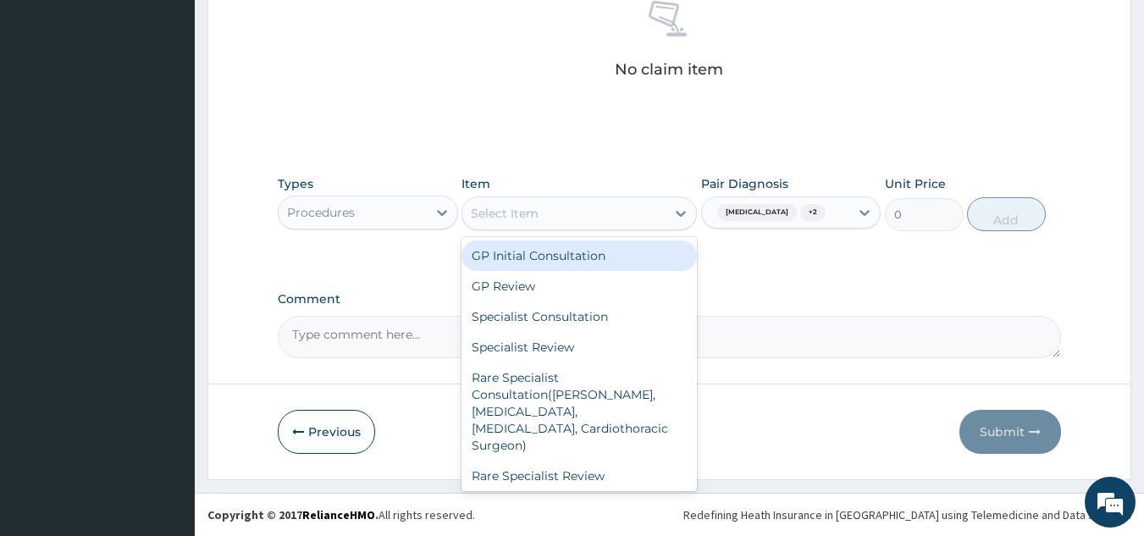
click at [570, 253] on div "GP Initial Consultation" at bounding box center [579, 256] width 235 height 30
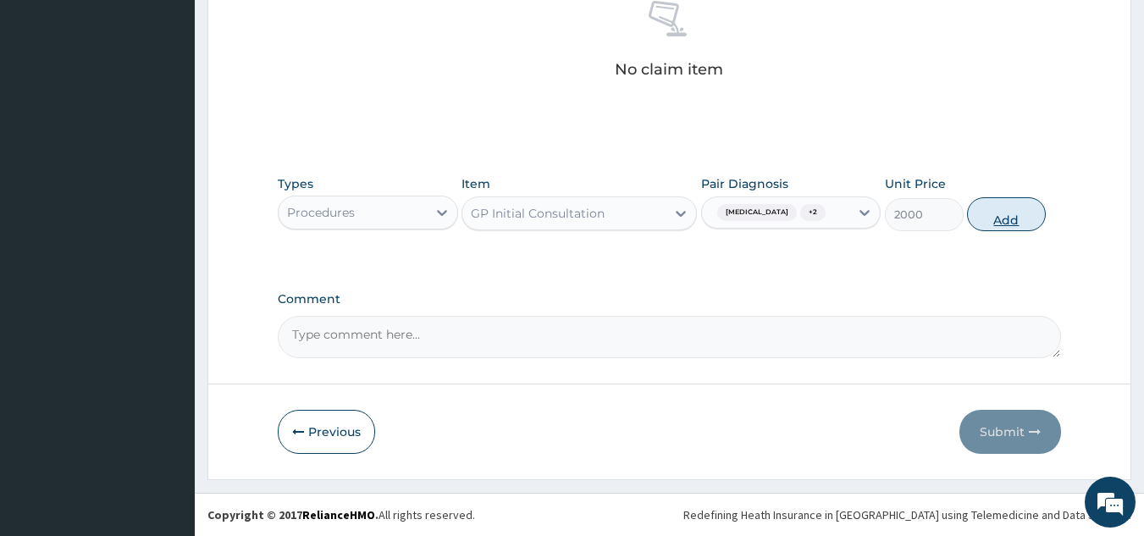
click at [994, 216] on button "Add" at bounding box center [1006, 214] width 79 height 34
type input "0"
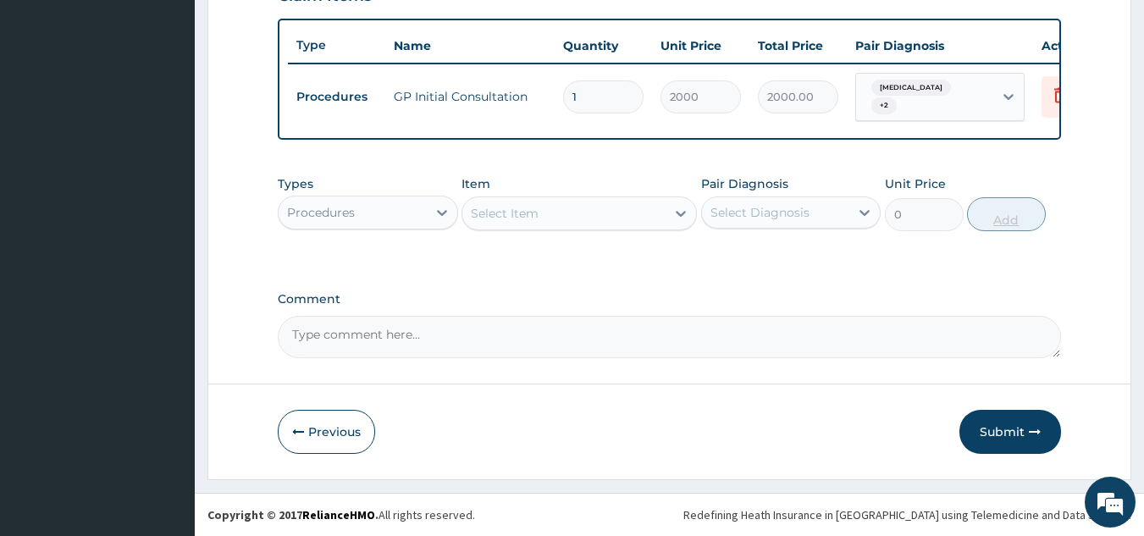
scroll to position [624, 0]
click at [419, 214] on div "Procedures" at bounding box center [353, 212] width 148 height 27
click at [432, 221] on div at bounding box center [442, 212] width 30 height 30
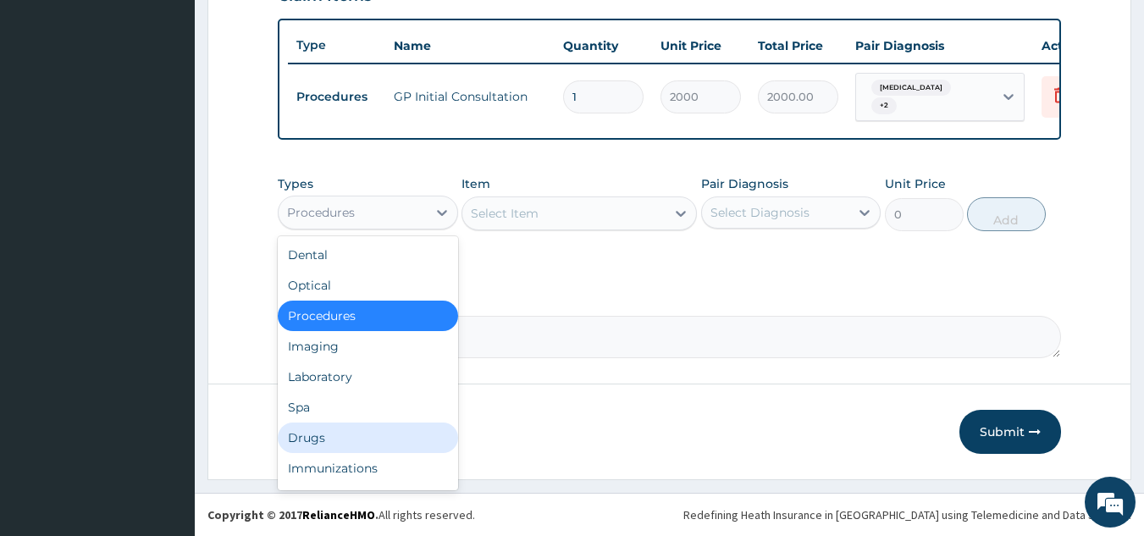
click at [430, 431] on div "Drugs" at bounding box center [368, 438] width 180 height 30
click at [430, 431] on div "Previous Submit" at bounding box center [670, 432] width 784 height 44
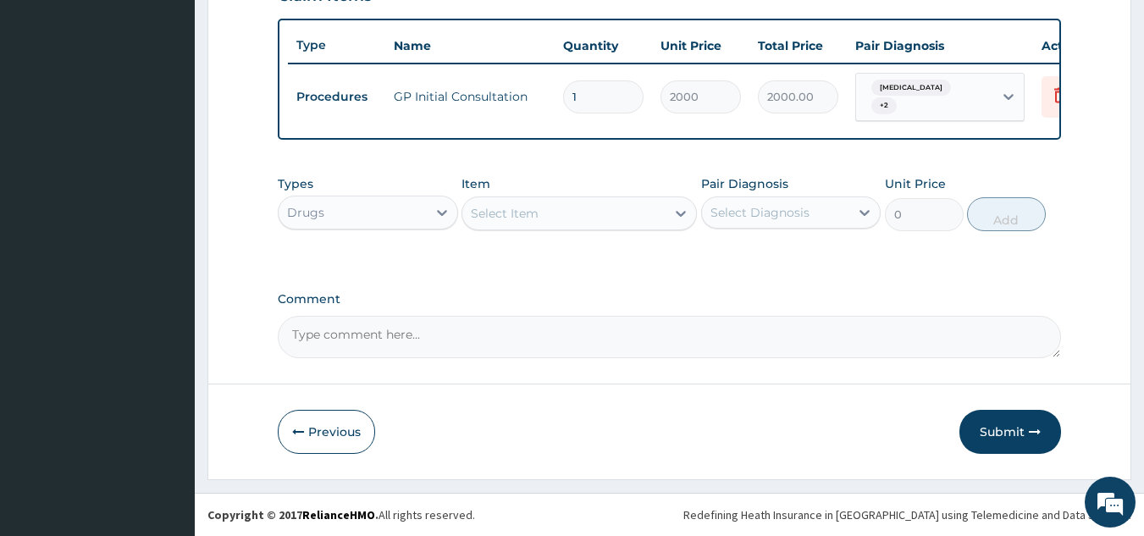
click at [802, 230] on div "Pair Diagnosis Select Diagnosis" at bounding box center [791, 203] width 180 height 56
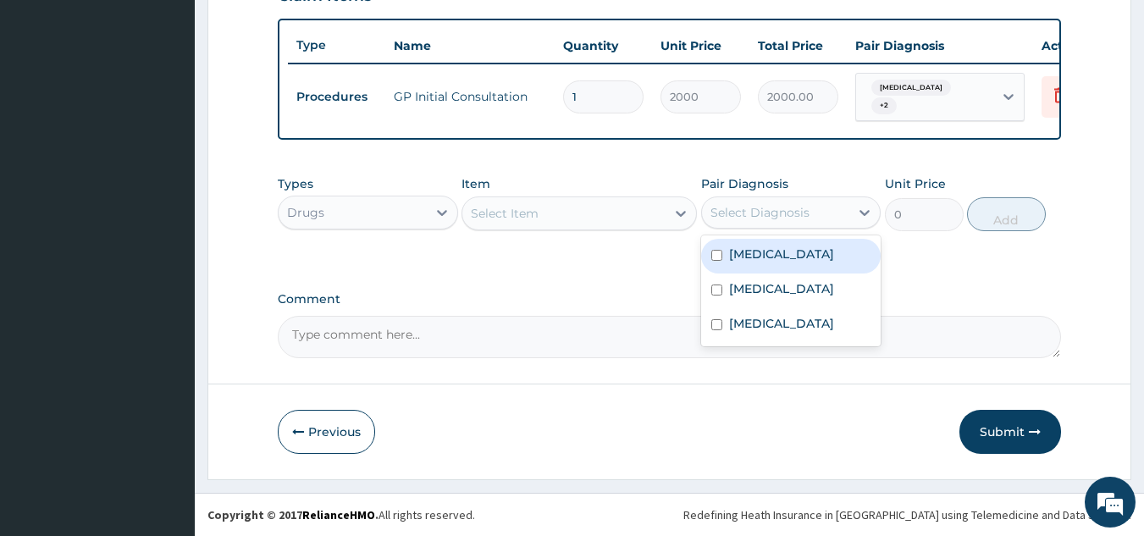
click at [803, 214] on div "Select Diagnosis" at bounding box center [760, 212] width 99 height 17
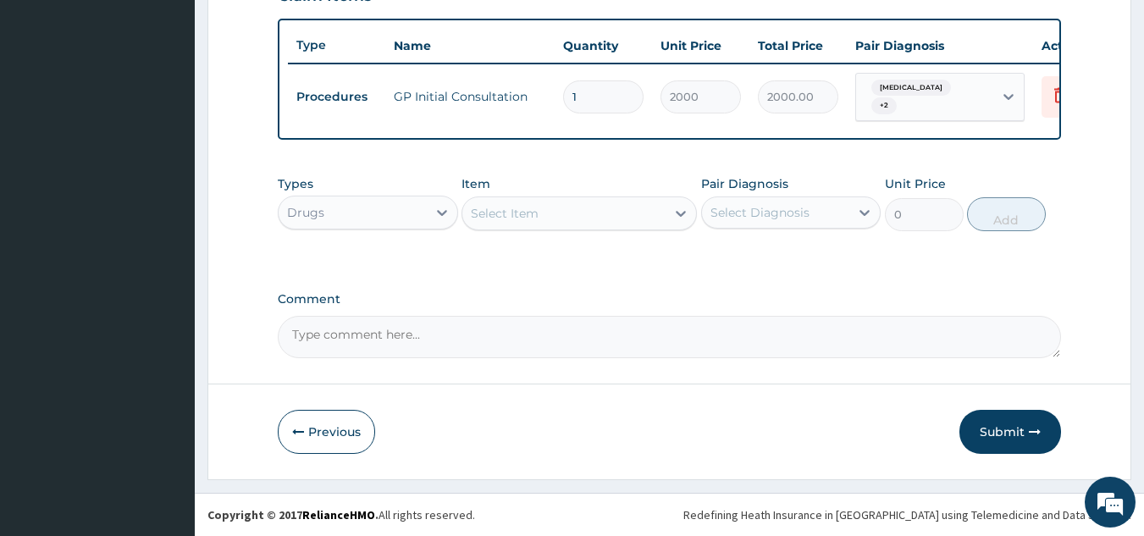
click at [803, 216] on div "Select Diagnosis" at bounding box center [760, 212] width 99 height 17
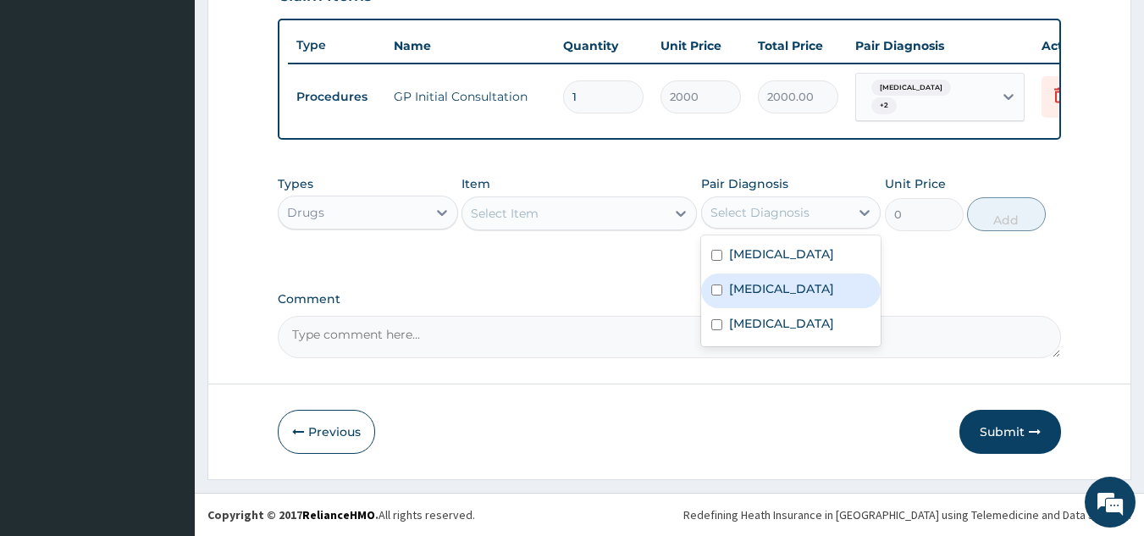
click at [800, 308] on div "[MEDICAL_DATA]" at bounding box center [791, 291] width 180 height 35
click at [866, 308] on div "[MEDICAL_DATA]" at bounding box center [791, 291] width 180 height 35
checkbox input "true"
click at [595, 212] on div "Select Item" at bounding box center [563, 213] width 203 height 27
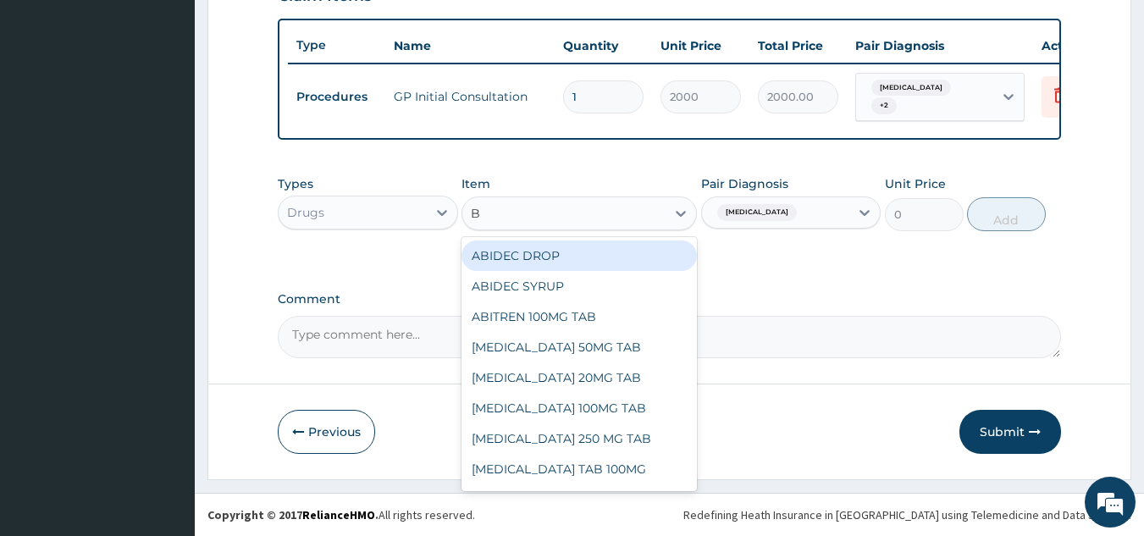
type input "BC"
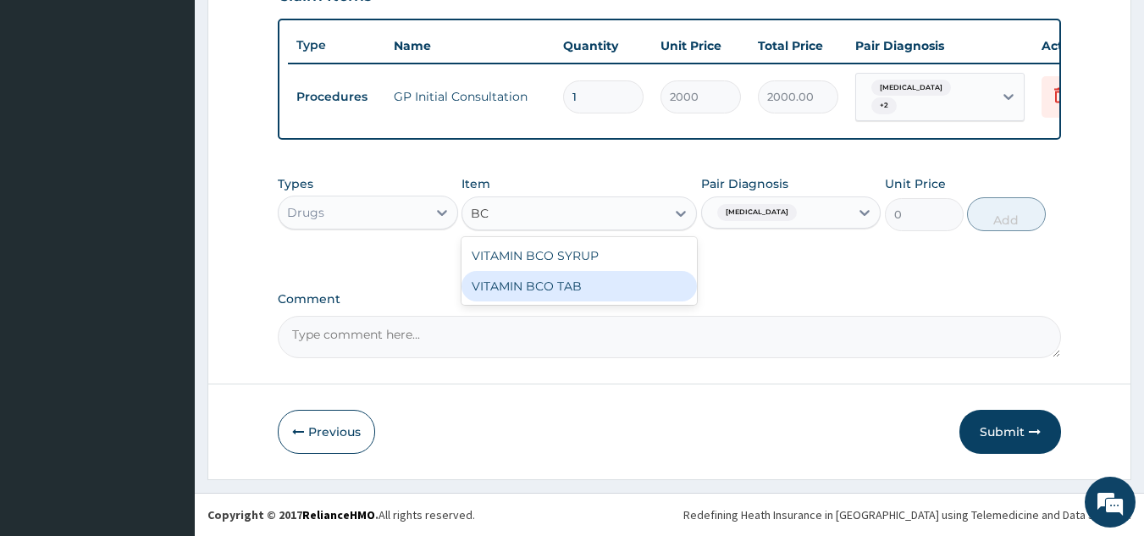
click at [546, 297] on div "VITAMIN BCO TAB" at bounding box center [579, 286] width 235 height 30
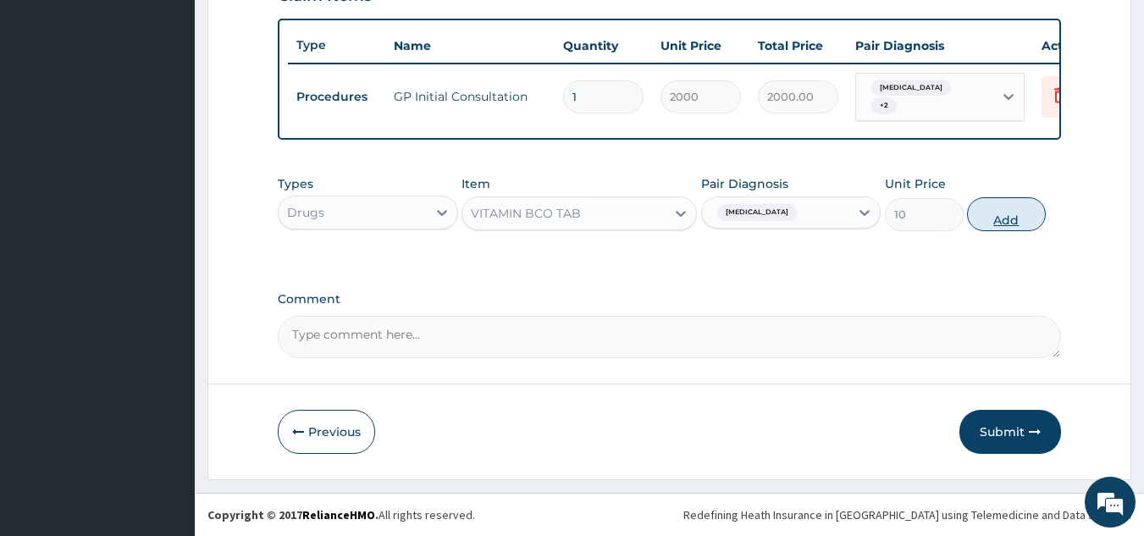
click at [993, 219] on button "Add" at bounding box center [1006, 214] width 79 height 34
type input "0"
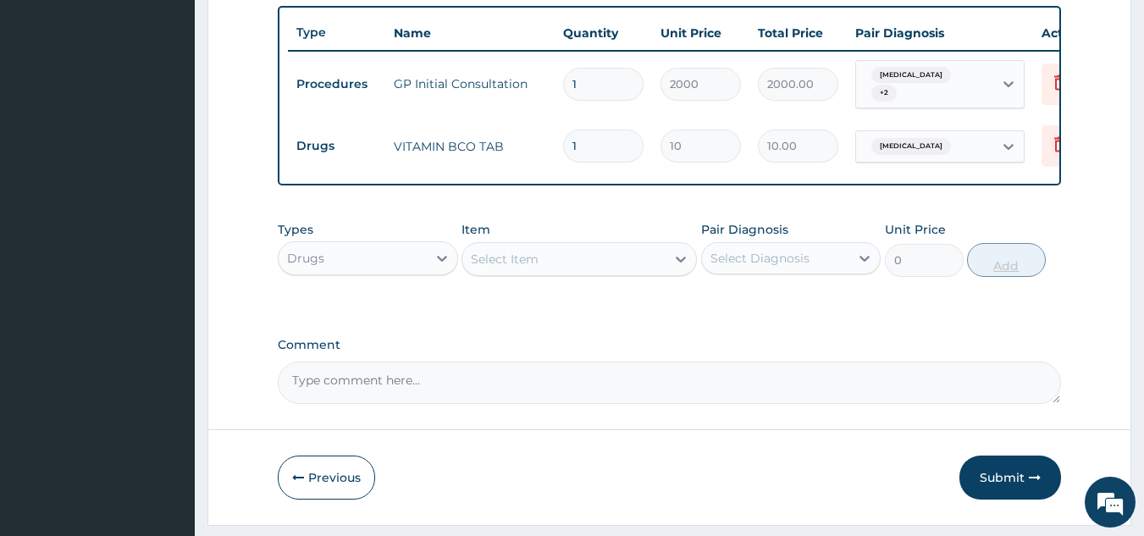
type input "0.00"
type input "5"
type input "50.00"
type input "5"
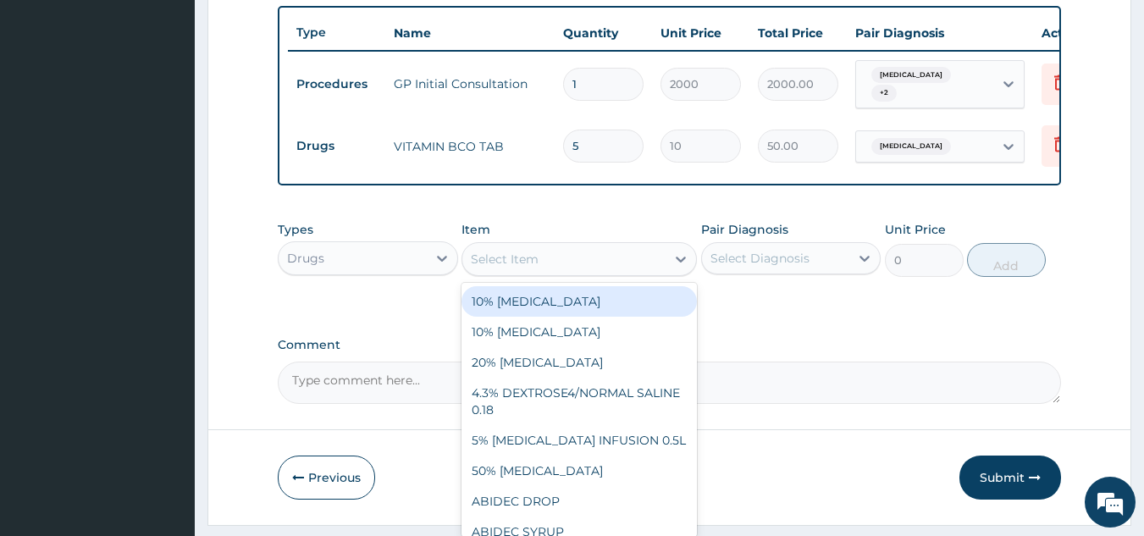
click at [627, 268] on div "Select Item" at bounding box center [563, 259] width 203 height 27
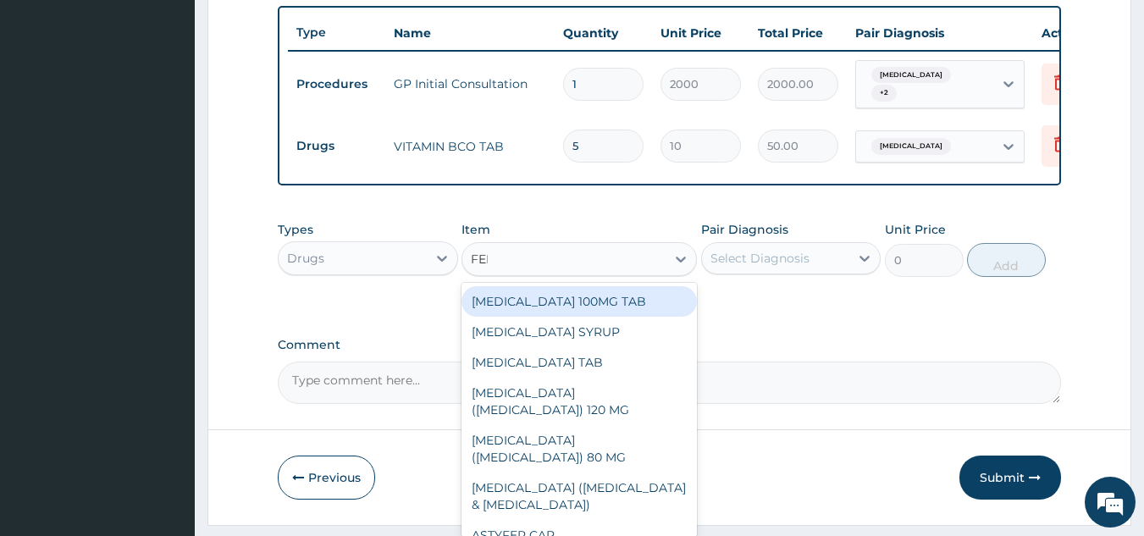
type input "FERR"
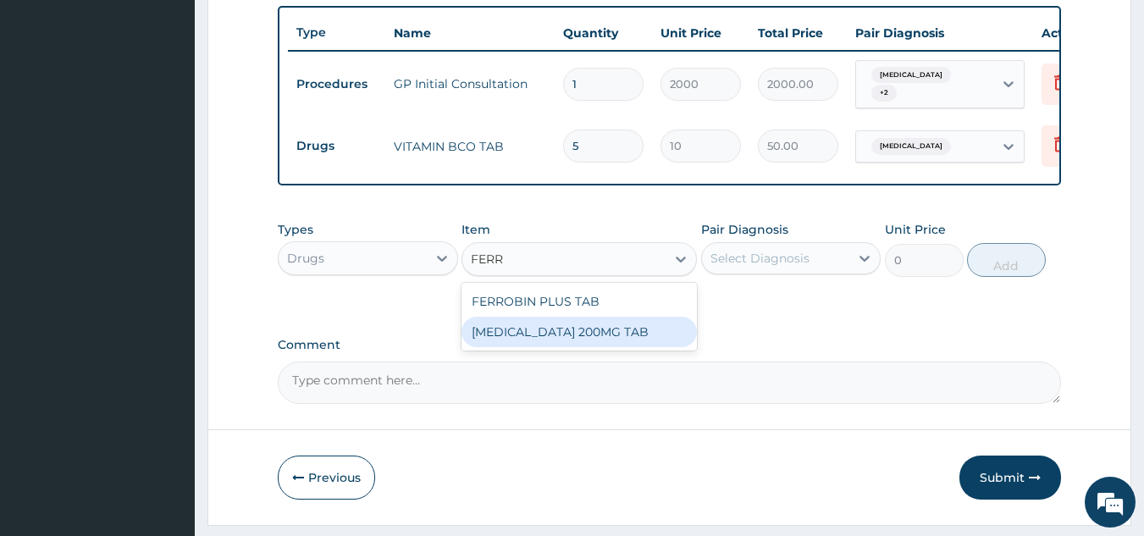
click at [571, 335] on div "[MEDICAL_DATA] 200MG TAB" at bounding box center [579, 332] width 235 height 30
type input "30"
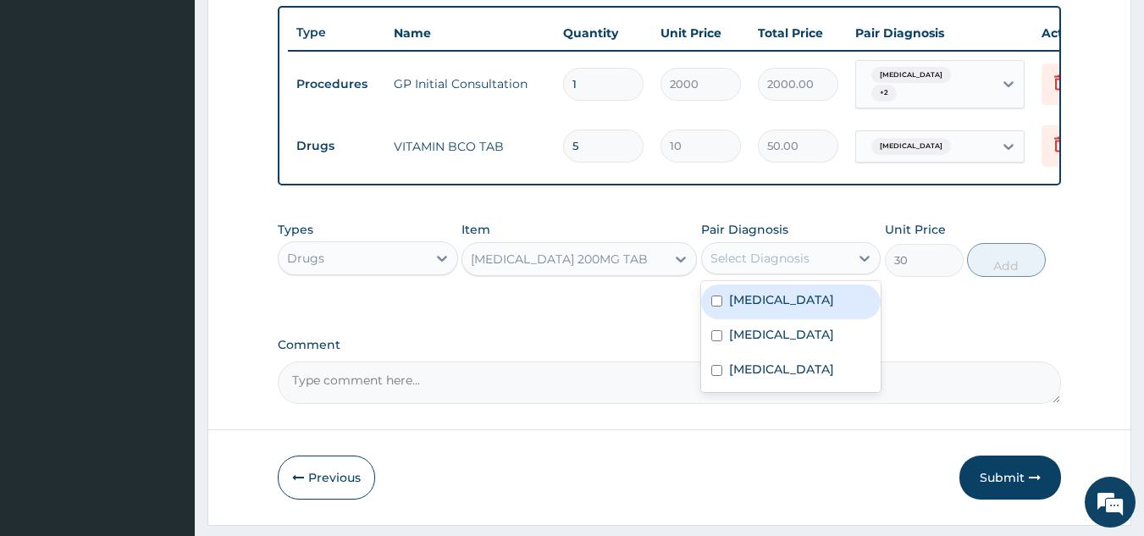
click at [743, 267] on div "Select Diagnosis" at bounding box center [760, 258] width 99 height 17
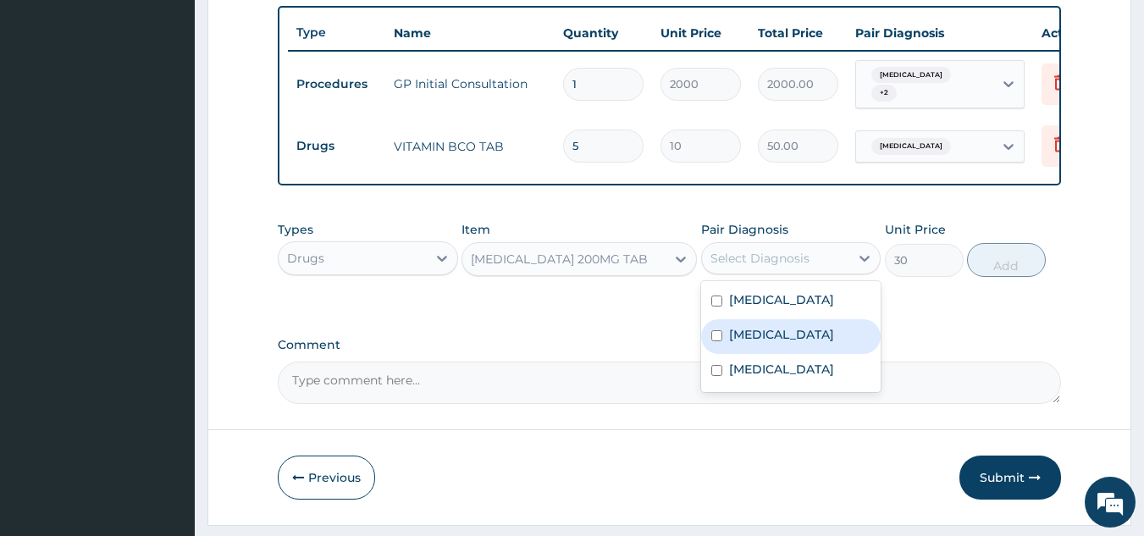
click at [776, 354] on div "[MEDICAL_DATA]" at bounding box center [791, 336] width 180 height 35
checkbox input "true"
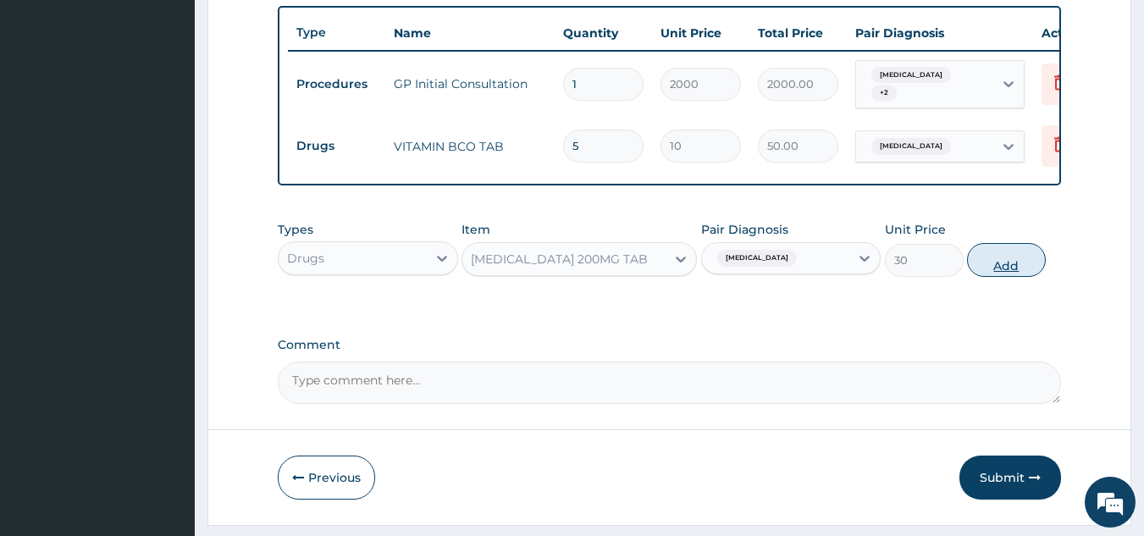
click at [997, 277] on button "Add" at bounding box center [1006, 260] width 79 height 34
type input "0"
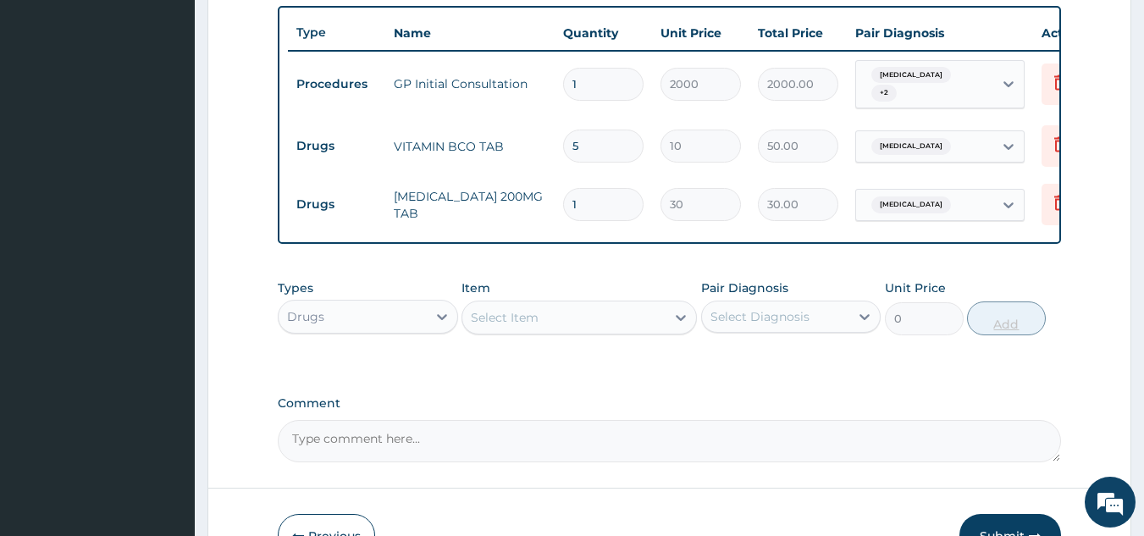
type input "0.00"
type input "7"
type input "210.00"
type input "7"
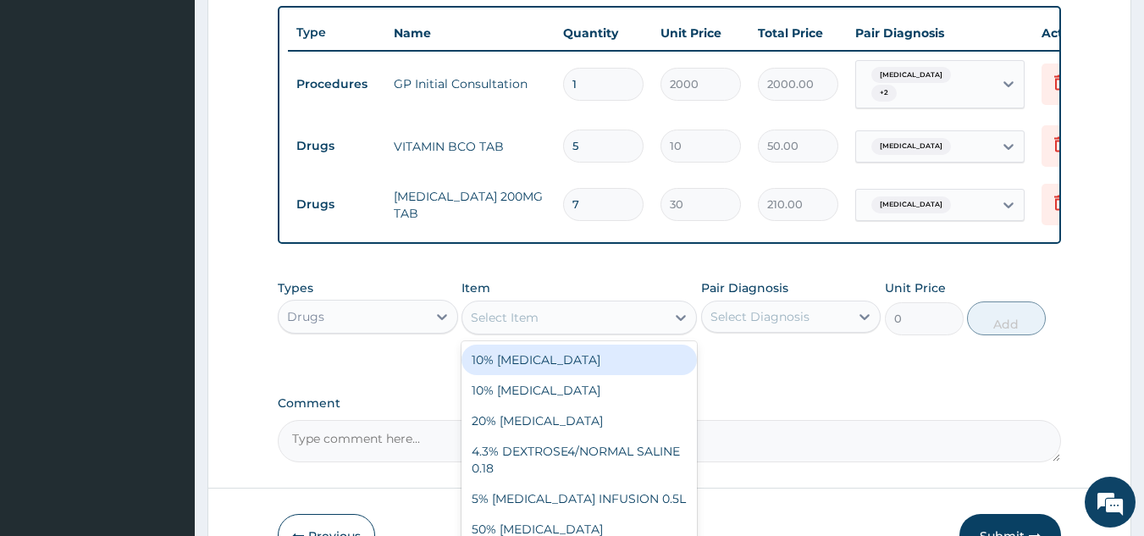
click at [595, 331] on div "Select Item" at bounding box center [563, 317] width 203 height 27
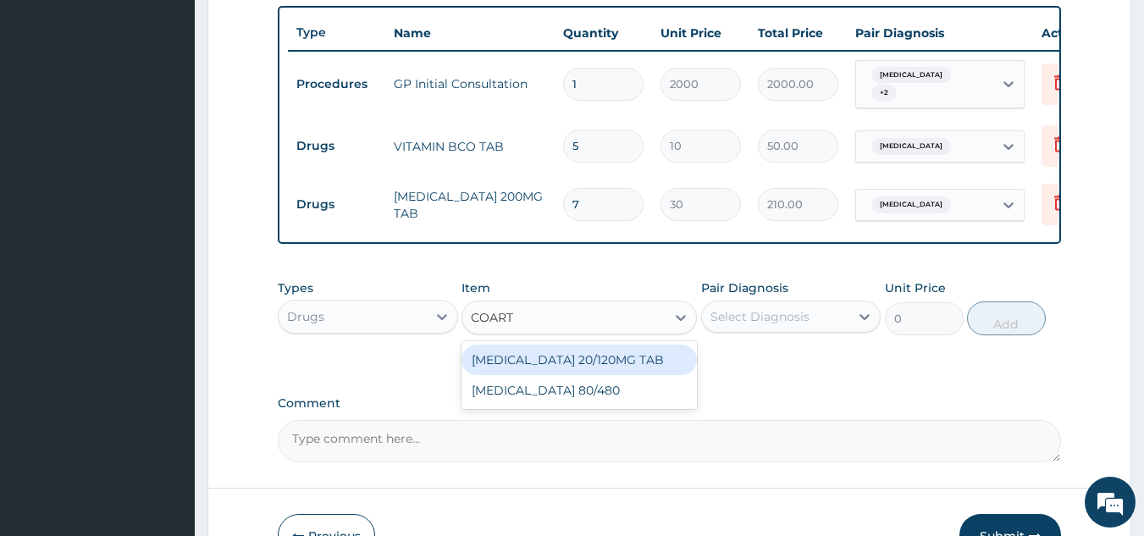
type input "COARTE"
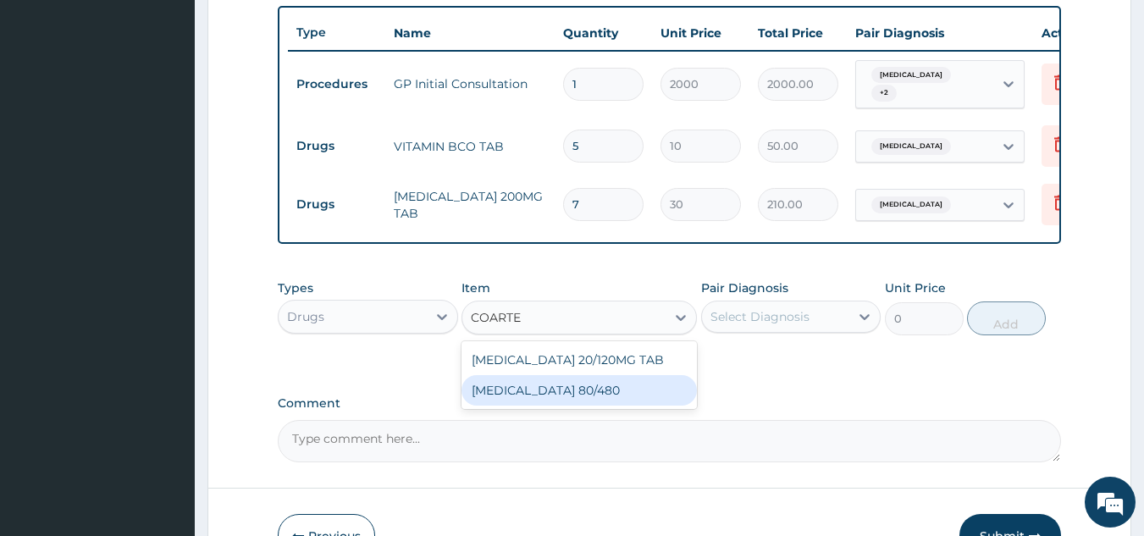
click at [553, 406] on div "[MEDICAL_DATA] 80/480" at bounding box center [579, 390] width 235 height 30
type input "312"
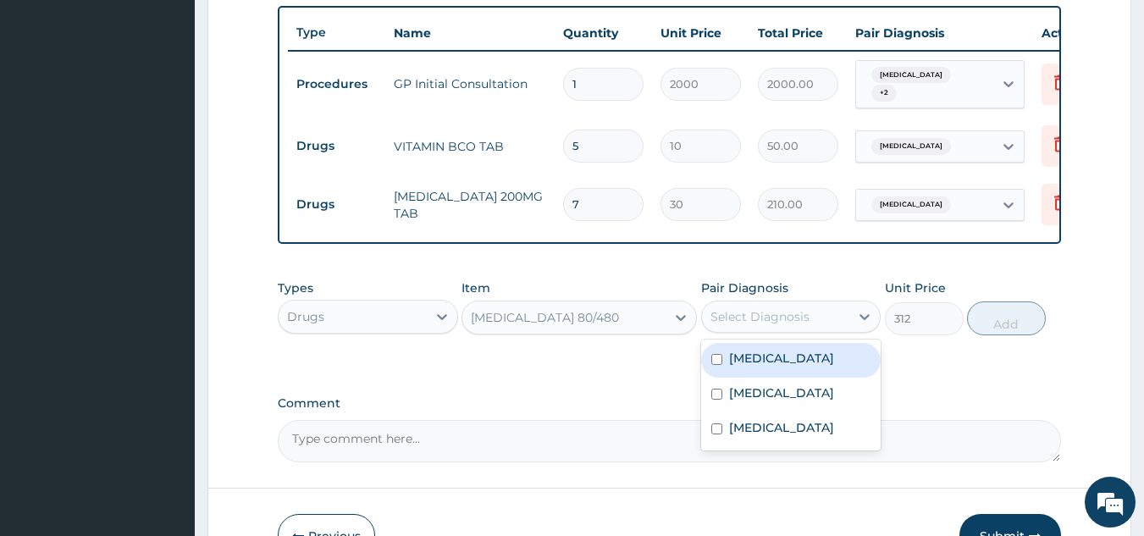
click at [739, 325] on div "Select Diagnosis" at bounding box center [760, 316] width 99 height 17
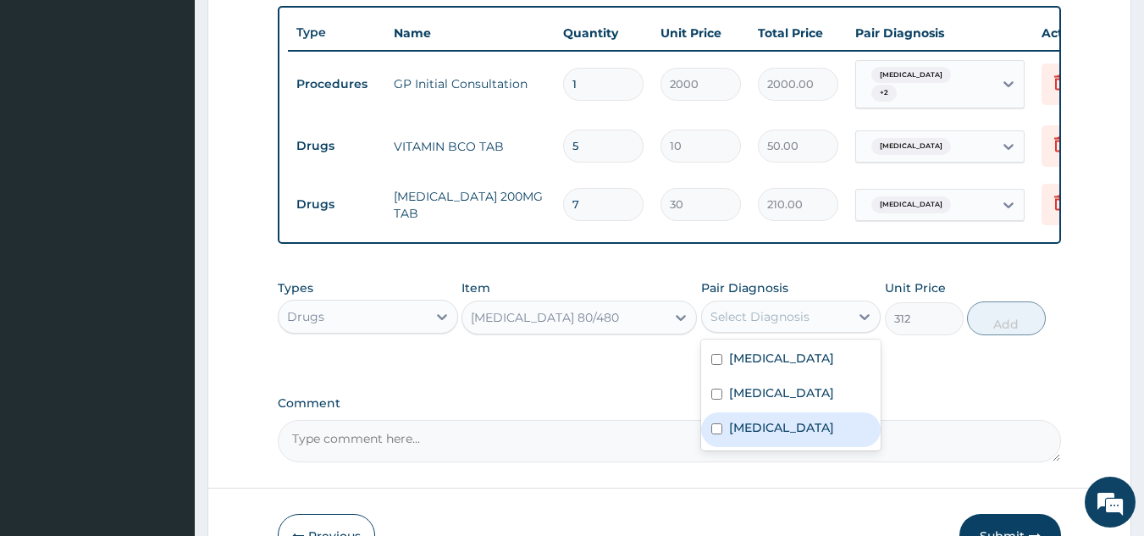
click at [798, 447] on div "[MEDICAL_DATA]" at bounding box center [791, 429] width 180 height 35
checkbox input "true"
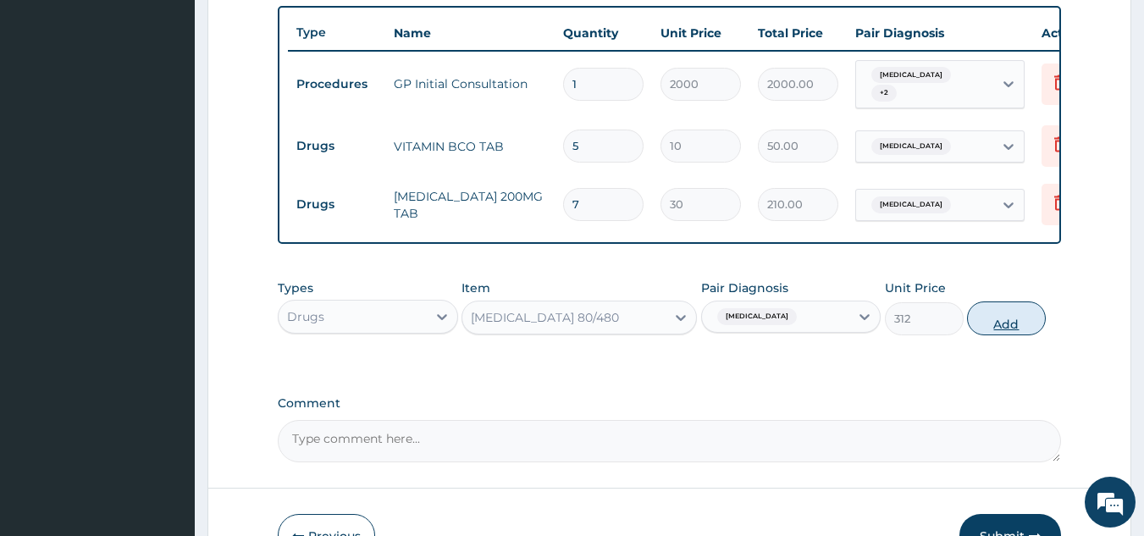
click at [991, 331] on button "Add" at bounding box center [1006, 319] width 79 height 34
type input "0"
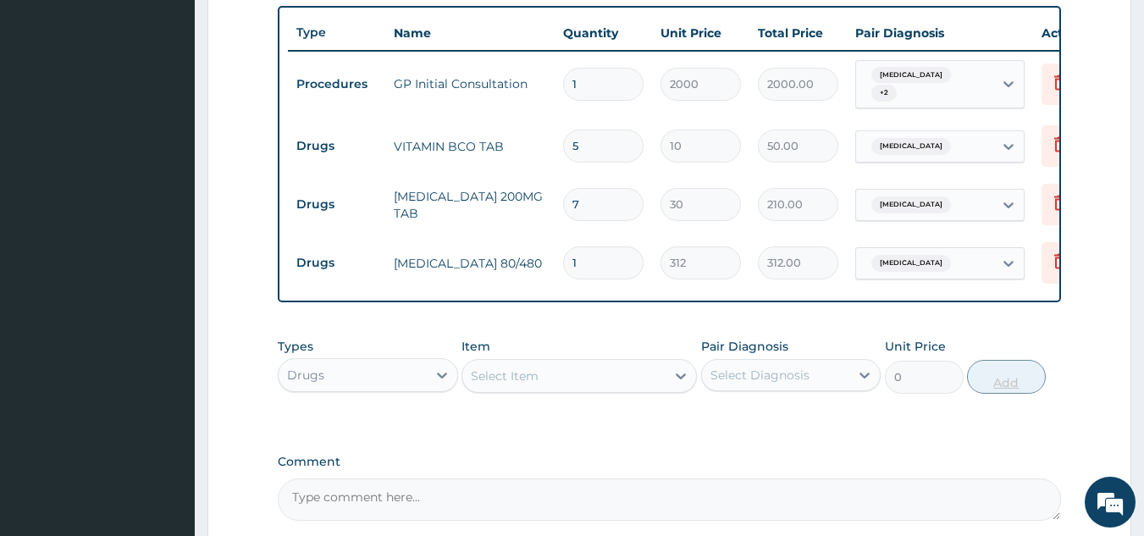
type input "0.00"
type input "6"
type input "1872.00"
type input "6"
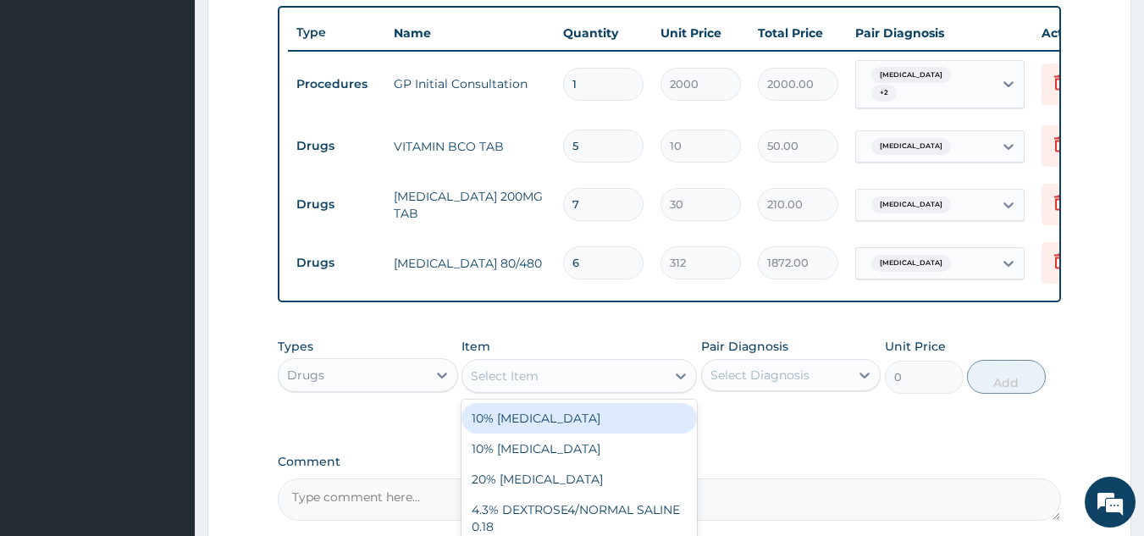
click at [617, 386] on div "Select Item" at bounding box center [563, 375] width 203 height 27
type input "PARA"
click at [590, 434] on div "[MEDICAL_DATA] 500MG TAB" at bounding box center [579, 418] width 235 height 30
type input "15"
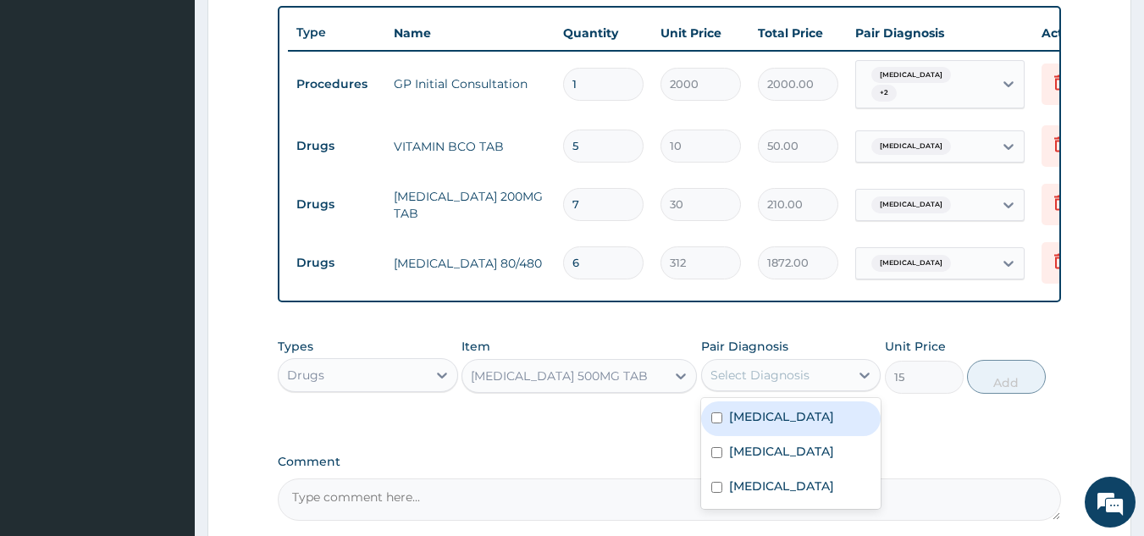
click at [753, 384] on div "Select Diagnosis" at bounding box center [760, 375] width 99 height 17
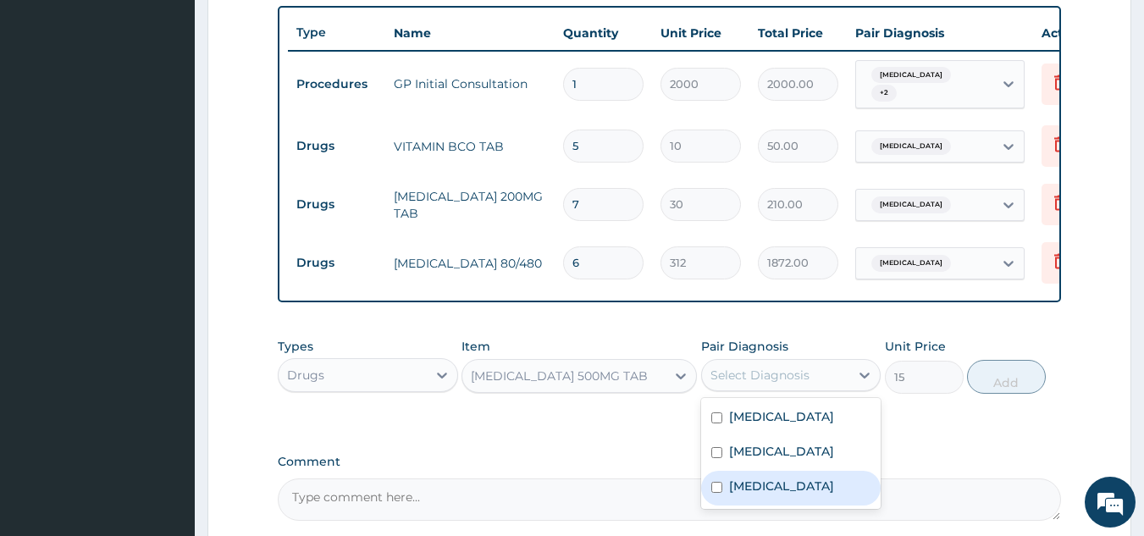
click at [788, 506] on div "Malaria" at bounding box center [791, 488] width 180 height 35
checkbox input "true"
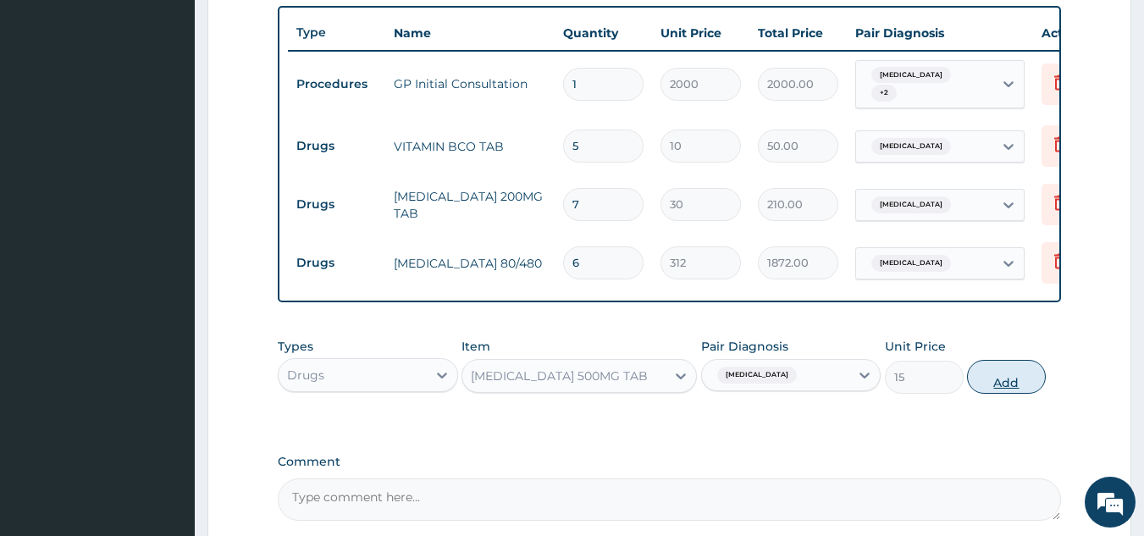
click at [995, 390] on button "Add" at bounding box center [1006, 377] width 79 height 34
type input "0"
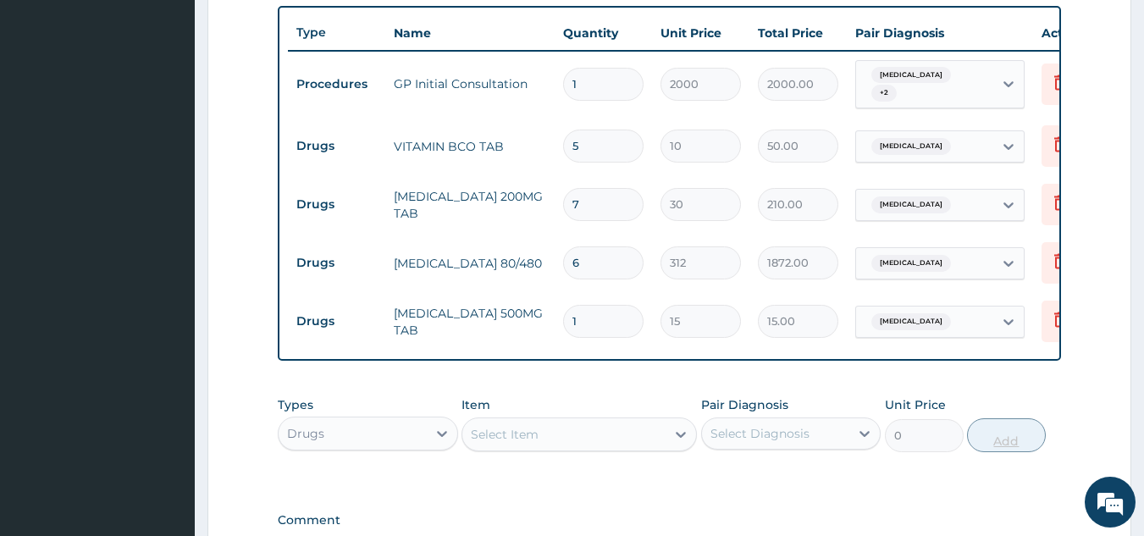
type input "18"
type input "270.00"
type input "18"
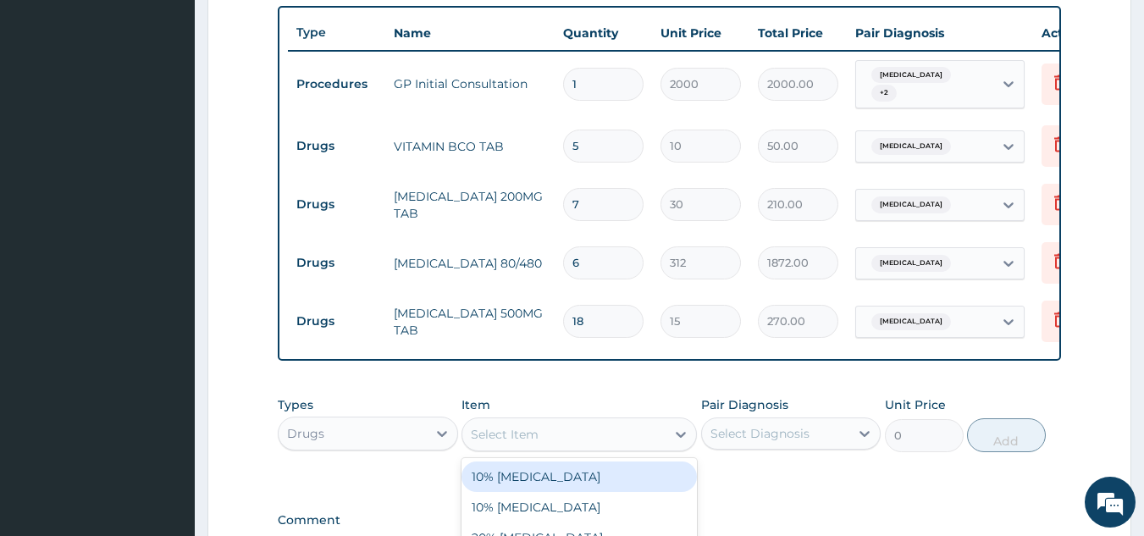
click at [632, 448] on div "Select Item" at bounding box center [563, 434] width 203 height 27
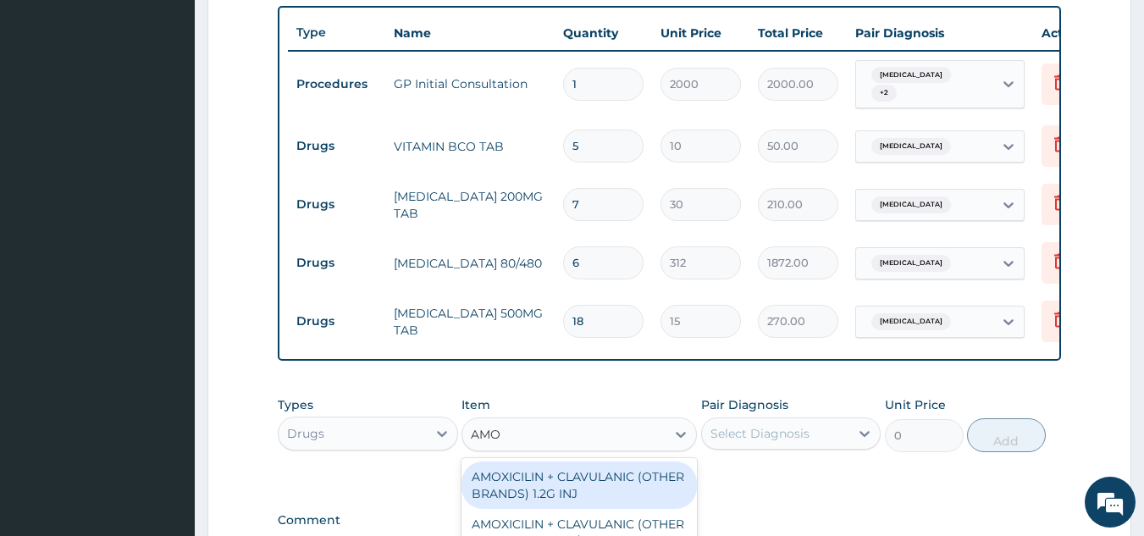
type input "AMOX"
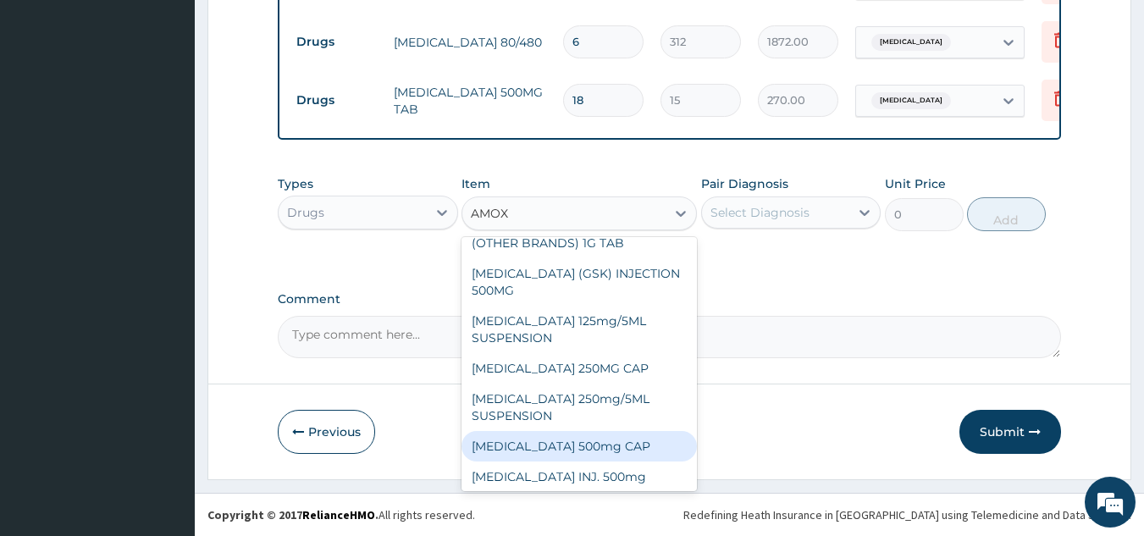
scroll to position [339, 0]
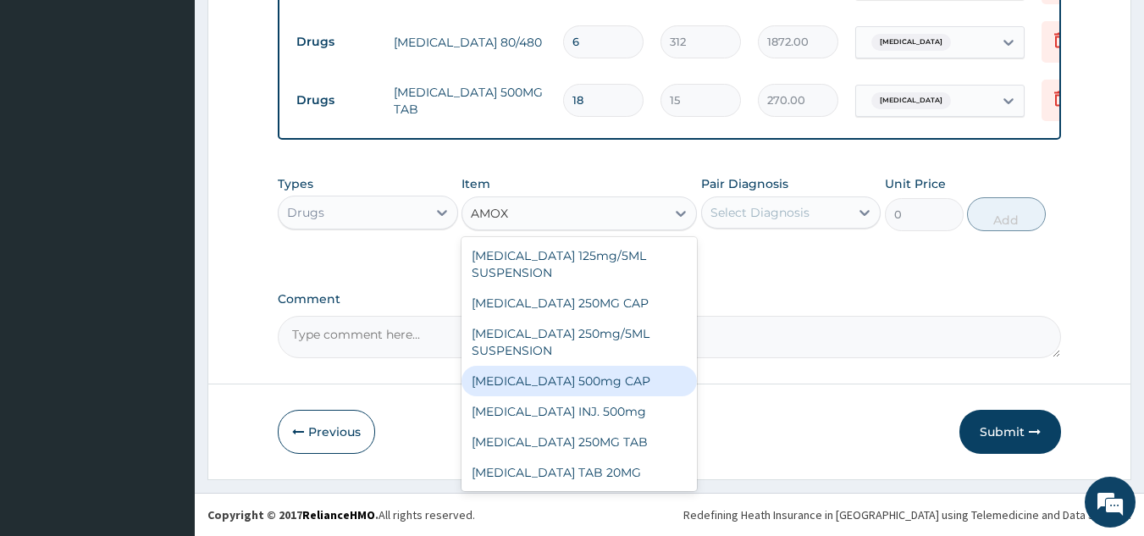
click at [607, 393] on div "AMOXYCILLIN 500mg CAP" at bounding box center [579, 381] width 235 height 30
type input "45"
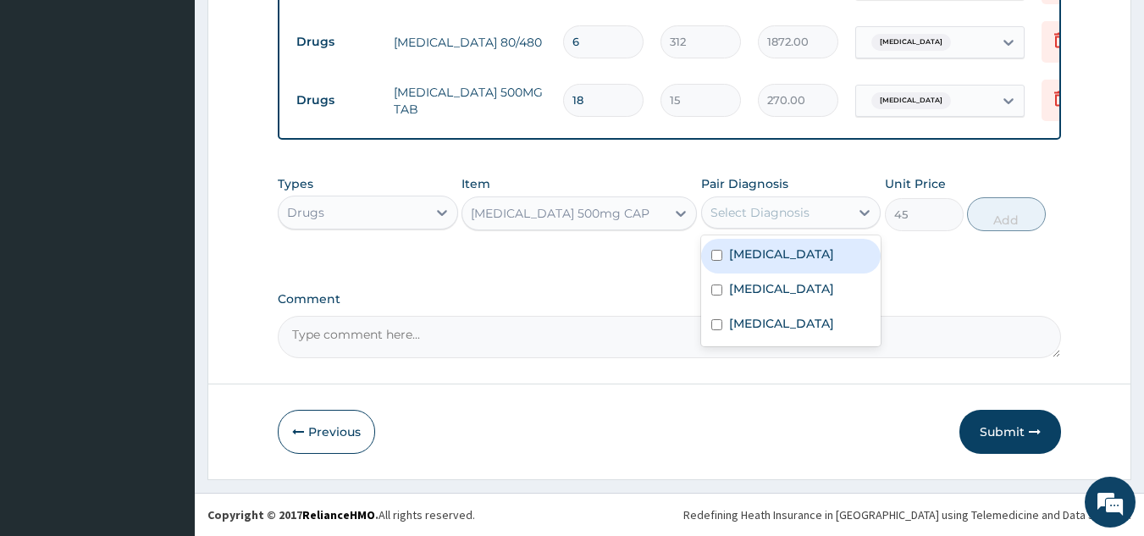
click at [796, 213] on div "Select Diagnosis" at bounding box center [760, 212] width 99 height 17
click at [802, 263] on label "Respiratory tract infection" at bounding box center [781, 254] width 105 height 17
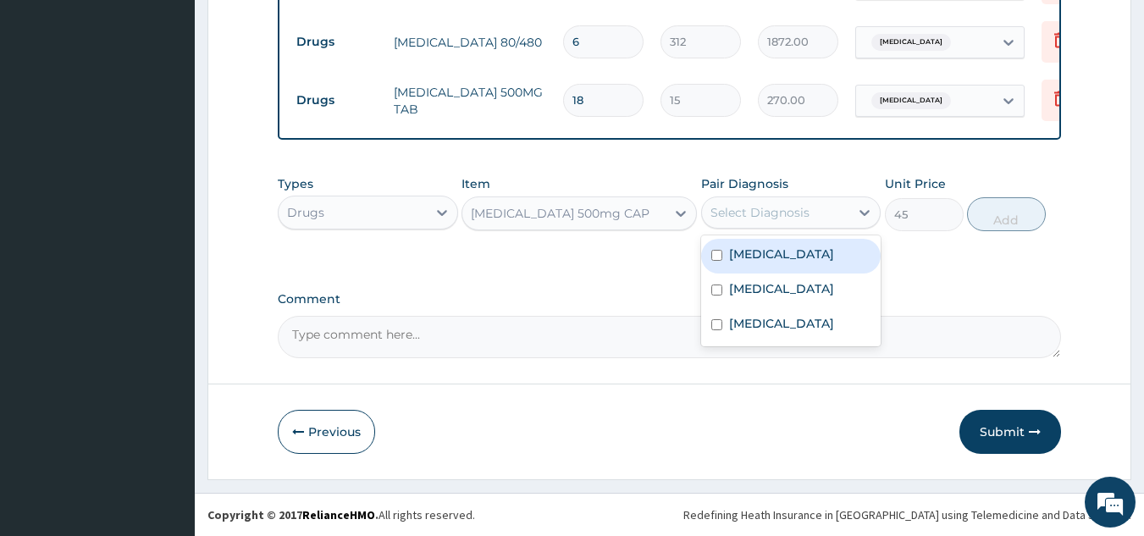
click at [802, 263] on label "Respiratory tract infection" at bounding box center [781, 254] width 105 height 17
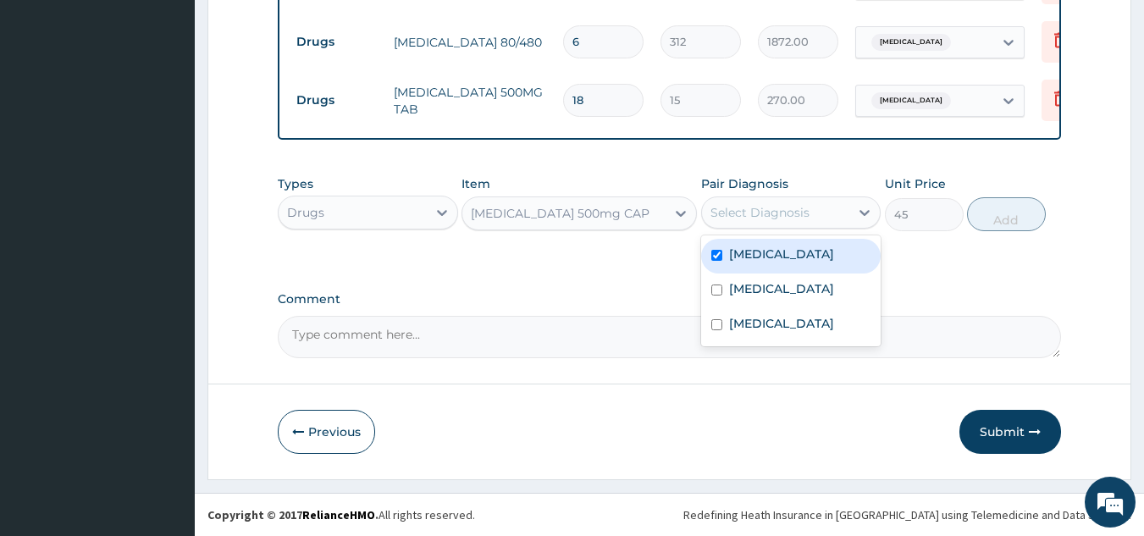
click at [802, 263] on label "Respiratory tract infection" at bounding box center [781, 254] width 105 height 17
checkbox input "true"
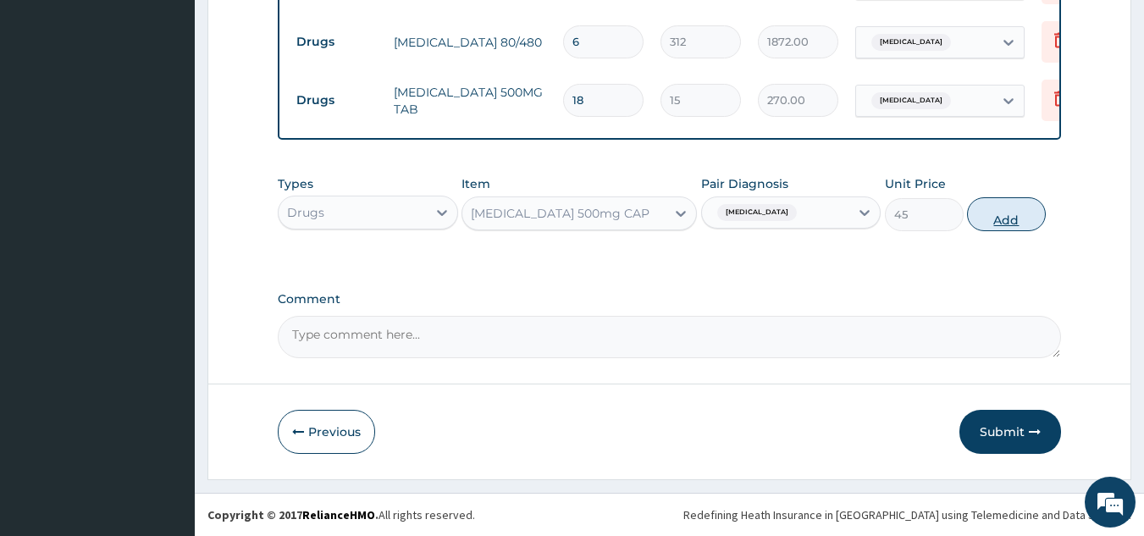
click at [1009, 213] on button "Add" at bounding box center [1006, 214] width 79 height 34
type input "0"
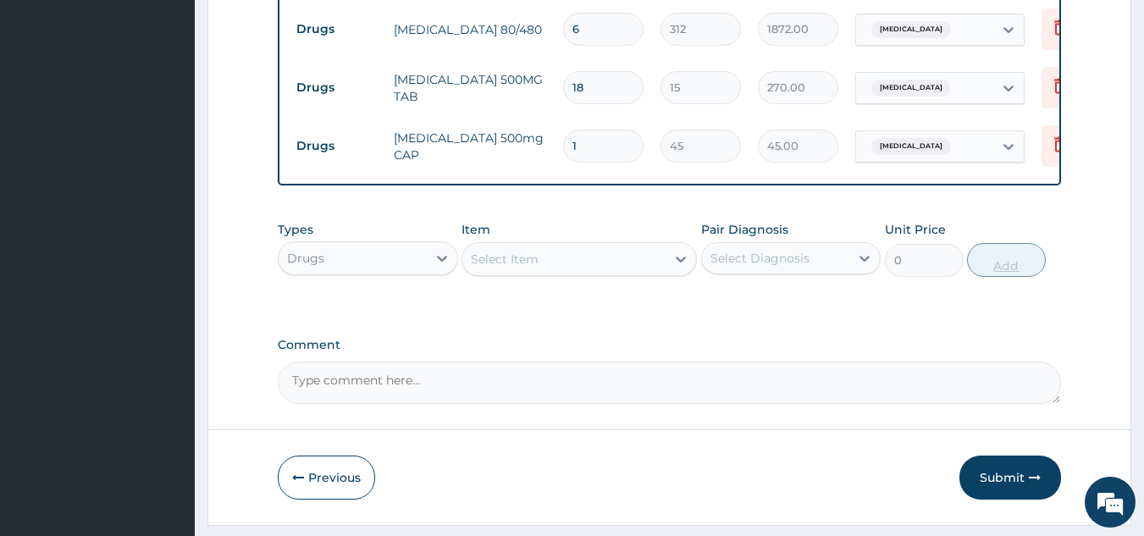
type input "15"
type input "675.00"
type input "15"
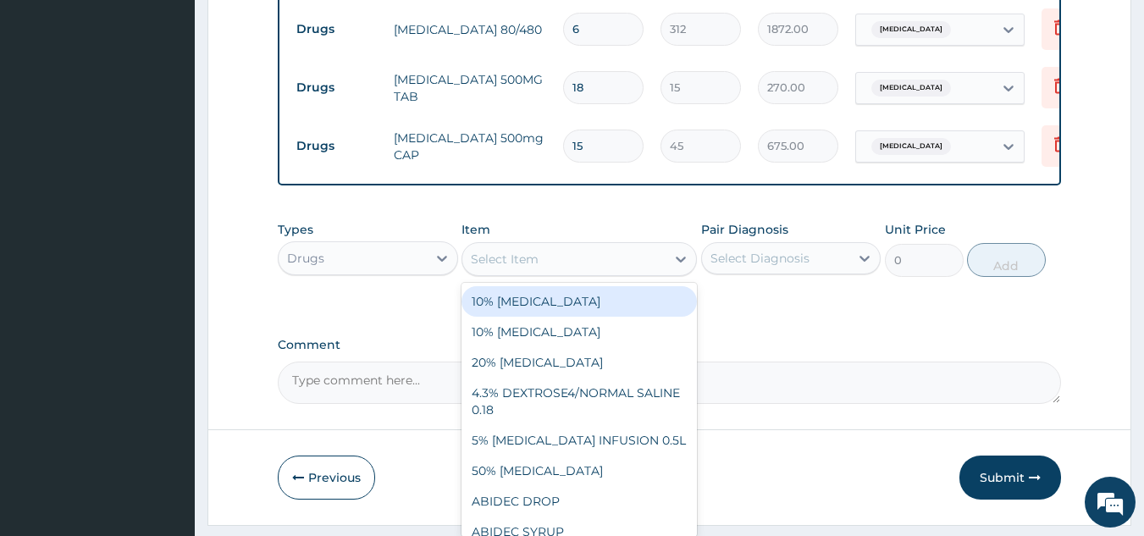
click at [614, 273] on div "Select Item" at bounding box center [563, 259] width 203 height 27
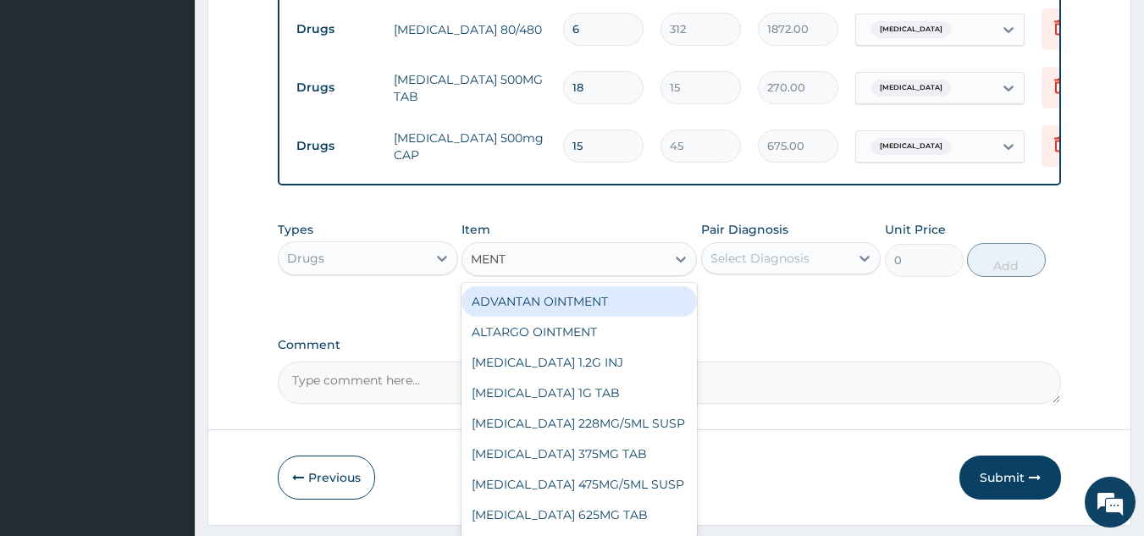
type input "MENTH"
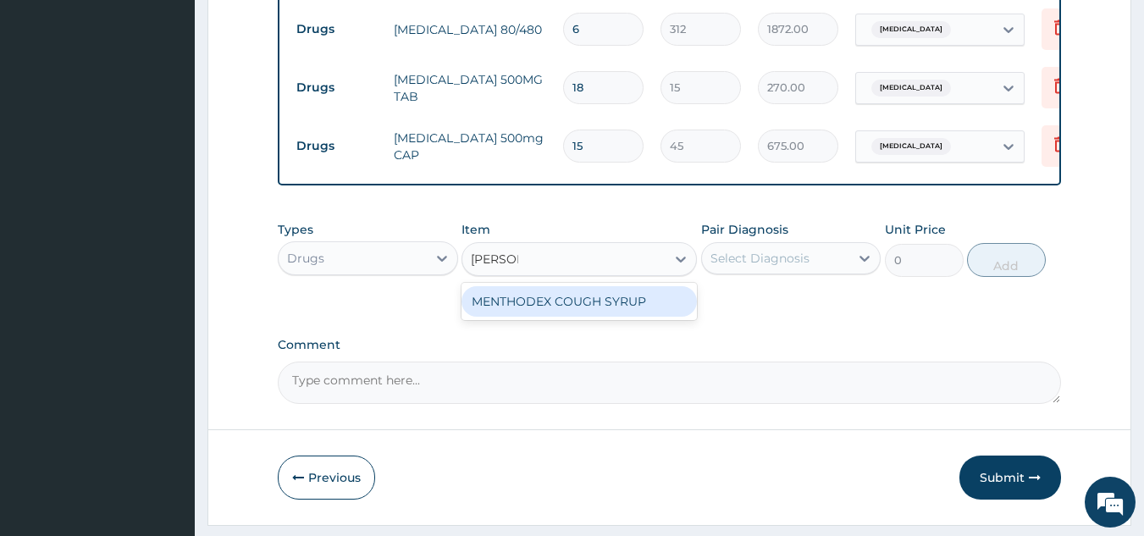
click at [614, 300] on div "MENTHODEX COUGH SYRUP" at bounding box center [579, 301] width 235 height 30
type input "960"
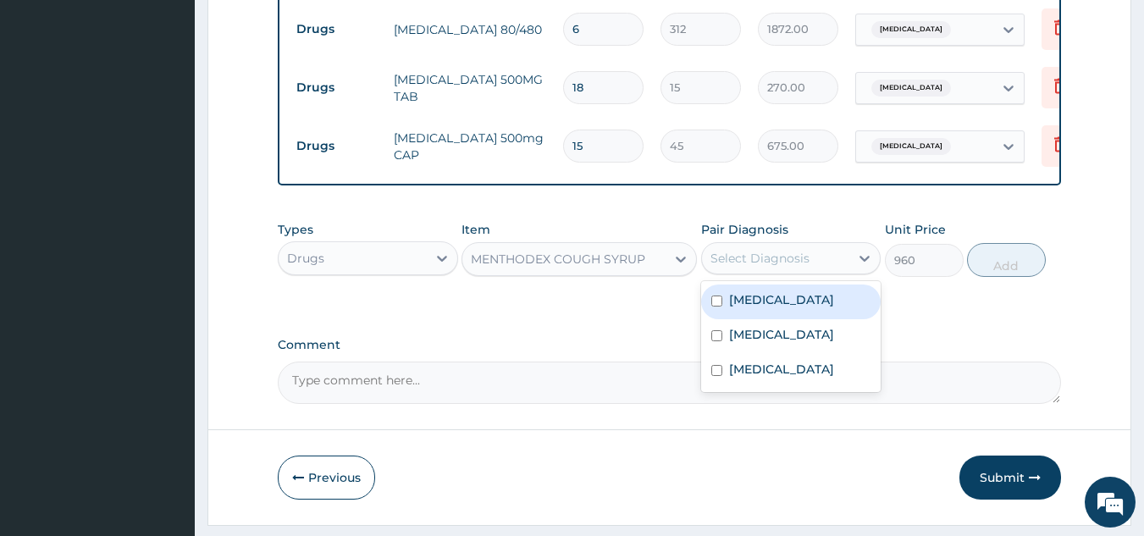
click at [794, 267] on div "Select Diagnosis" at bounding box center [760, 258] width 99 height 17
click at [803, 308] on label "Respiratory tract infection" at bounding box center [781, 299] width 105 height 17
checkbox input "true"
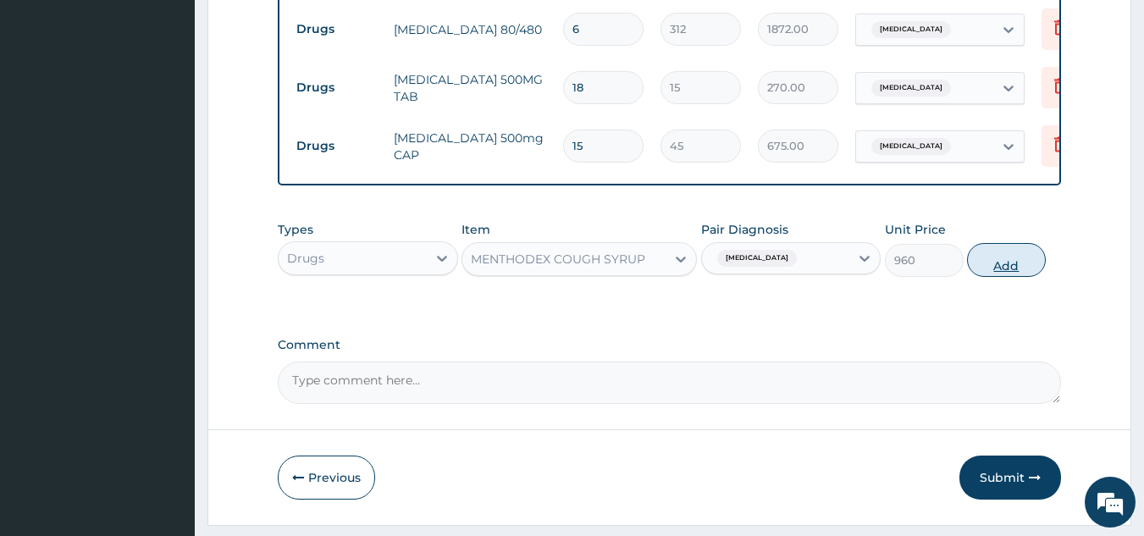
click at [1021, 273] on button "Add" at bounding box center [1006, 260] width 79 height 34
type input "0"
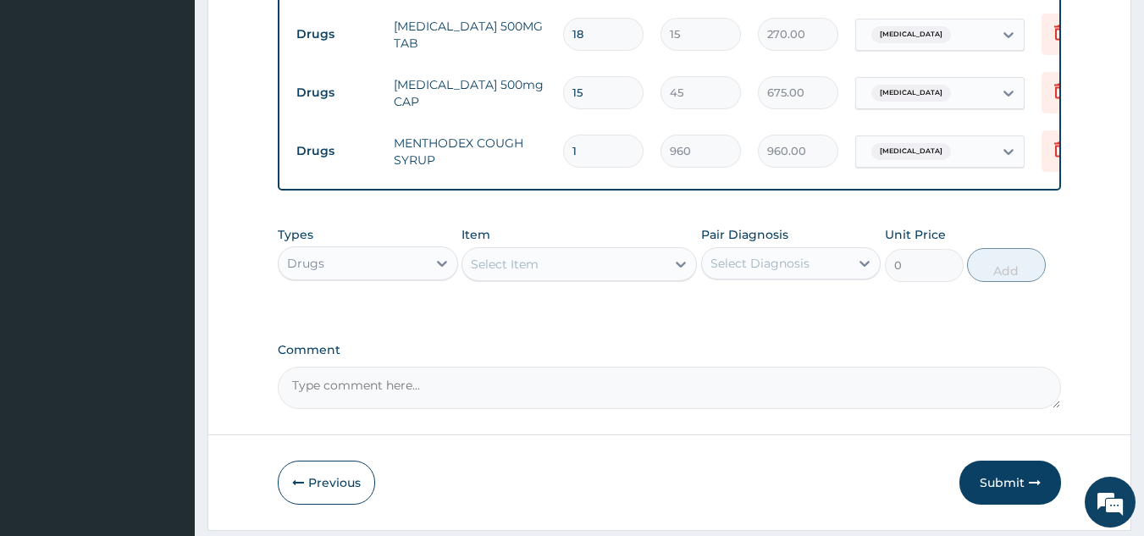
scroll to position [975, 0]
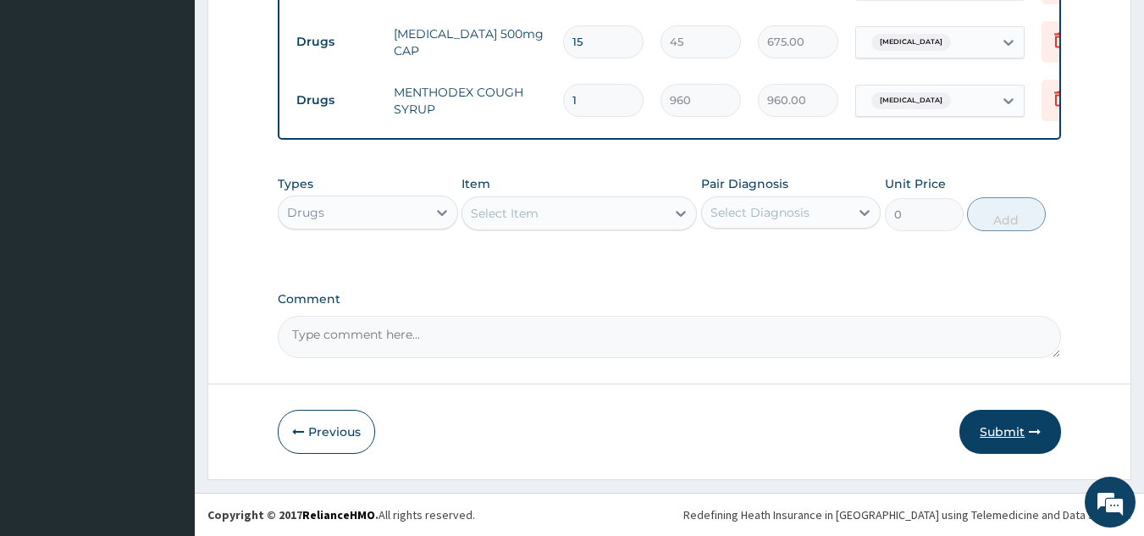
click at [1011, 428] on button "Submit" at bounding box center [1011, 432] width 102 height 44
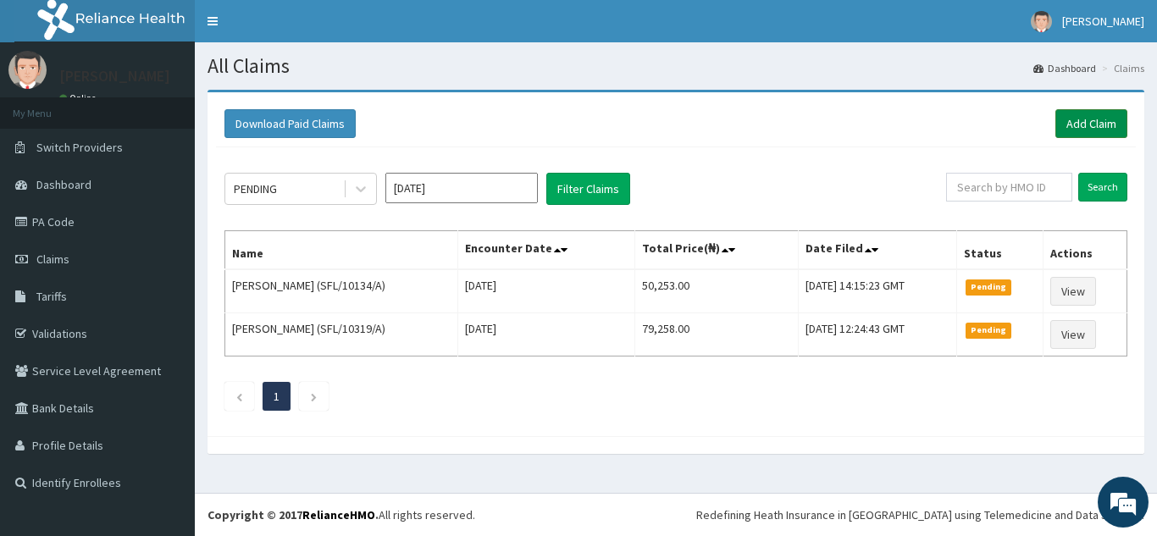
click at [1080, 130] on link "Add Claim" at bounding box center [1091, 123] width 72 height 29
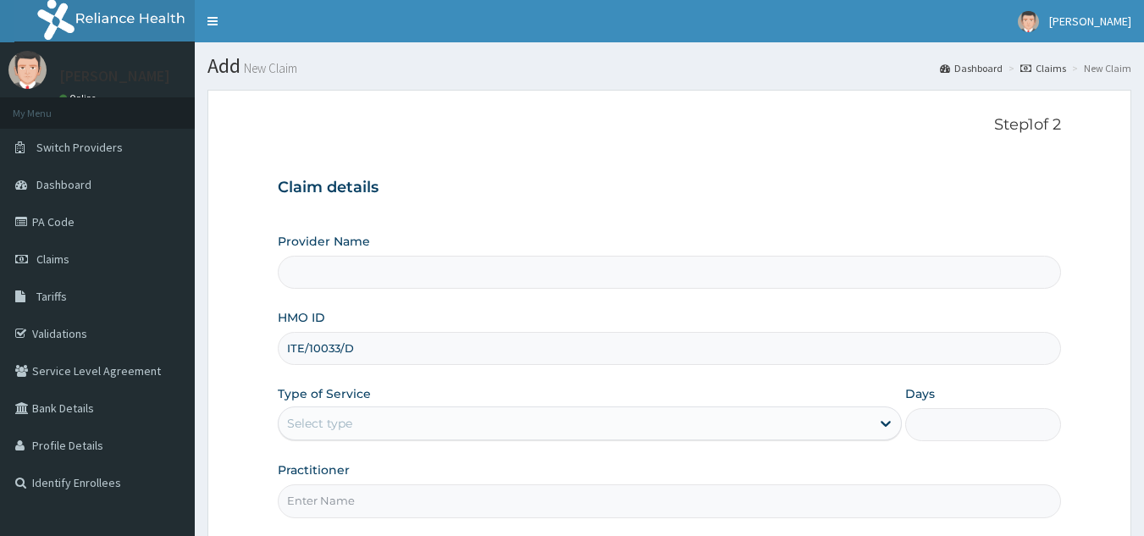
type input "ITE/10033/D"
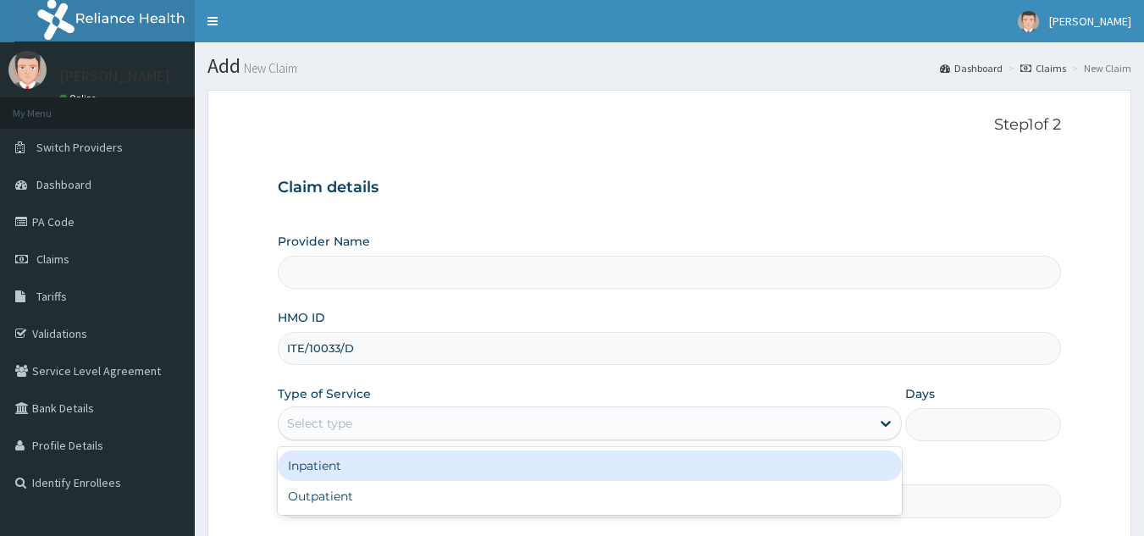
click at [449, 425] on div "Select type" at bounding box center [575, 423] width 592 height 27
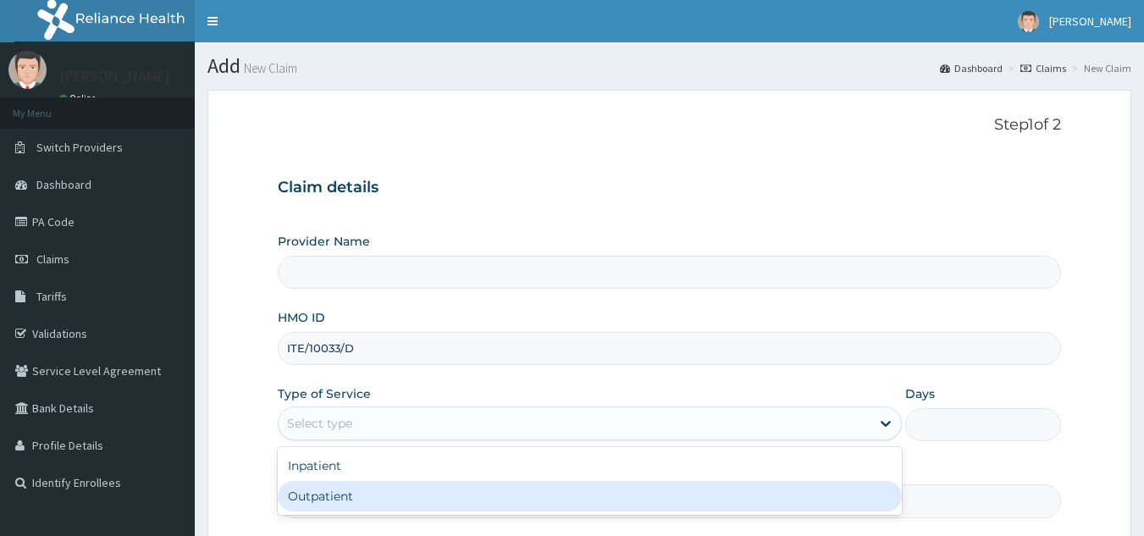
click at [387, 495] on div "Outpatient" at bounding box center [590, 496] width 624 height 30
type input "1"
click at [387, 495] on input "Practitioner" at bounding box center [670, 500] width 784 height 33
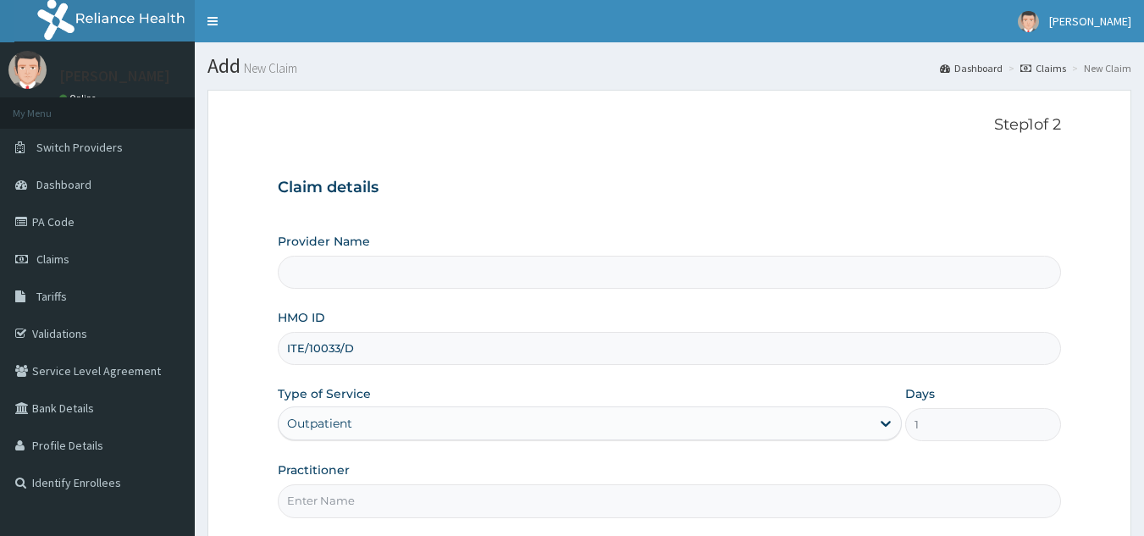
click at [387, 495] on input "Practitioner" at bounding box center [670, 500] width 784 height 33
type input "DR PAU"
type input "[GEOGRAPHIC_DATA]"
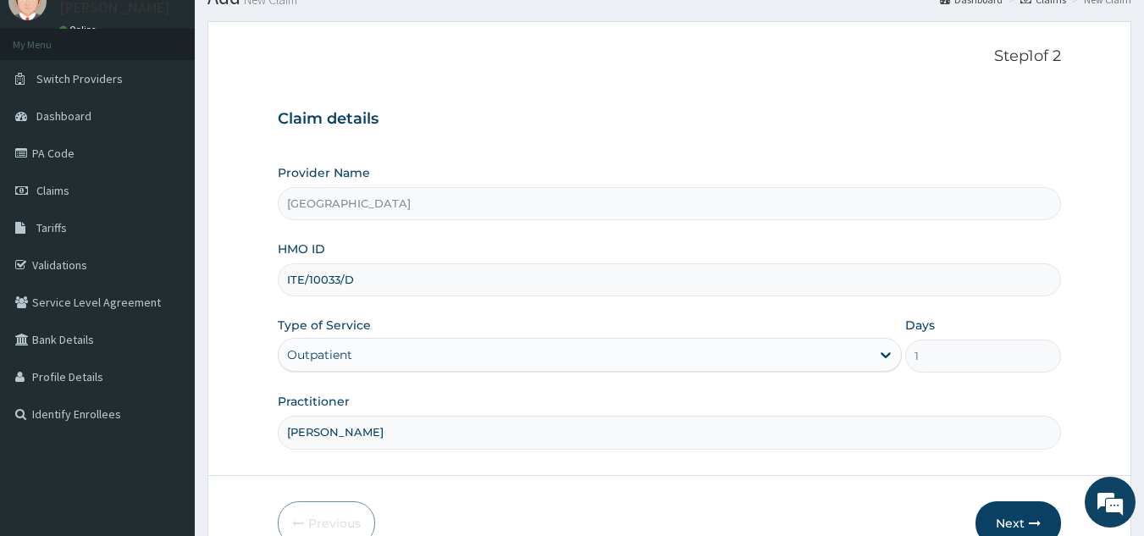
scroll to position [160, 0]
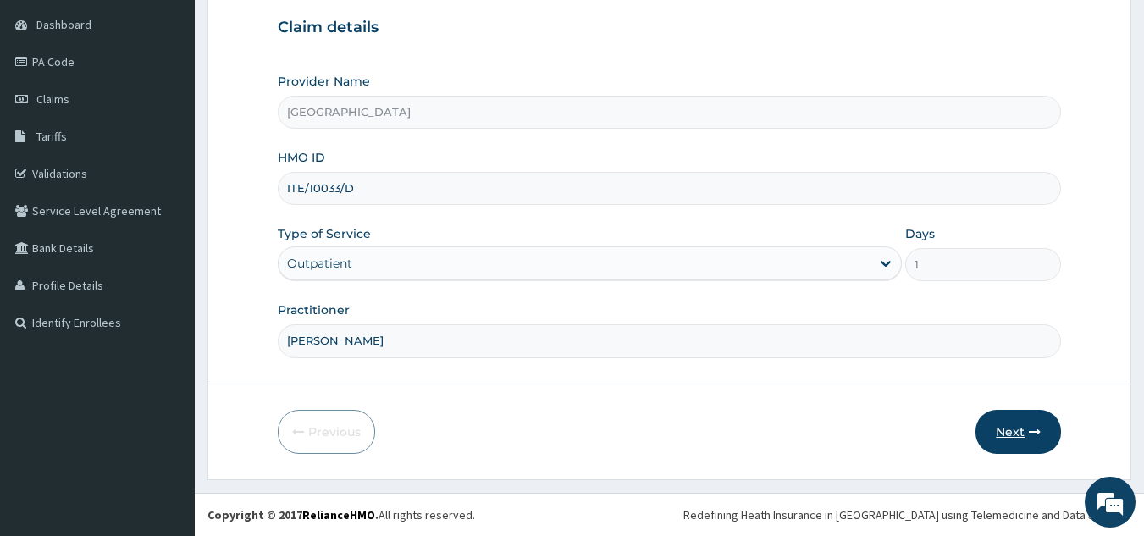
type input "DR PAUL"
click at [1012, 427] on button "Next" at bounding box center [1019, 432] width 86 height 44
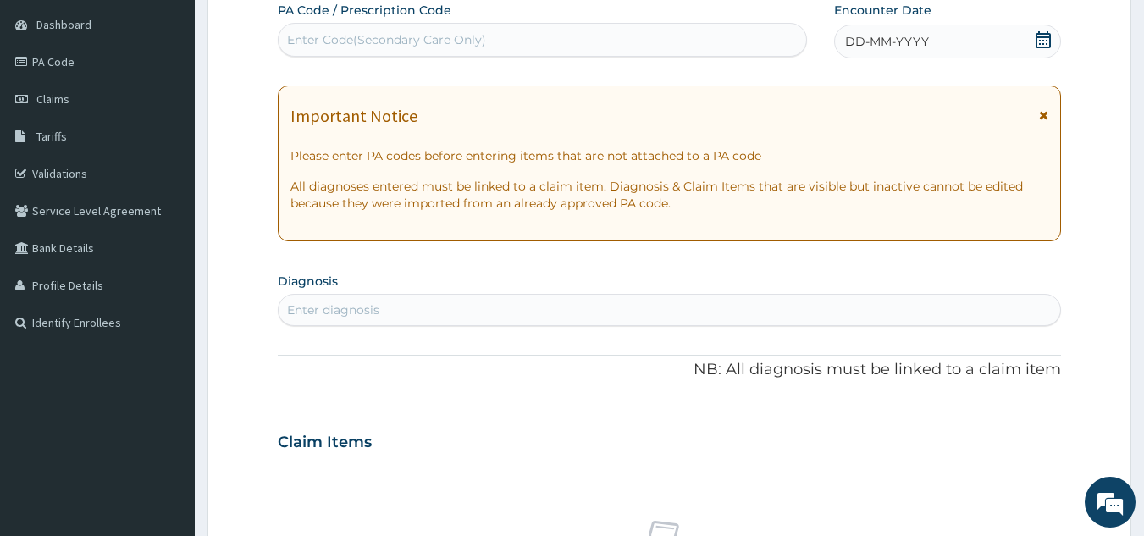
scroll to position [0, 0]
click at [511, 309] on div "Enter diagnosis" at bounding box center [670, 309] width 783 height 27
type input "ANAEMIA"
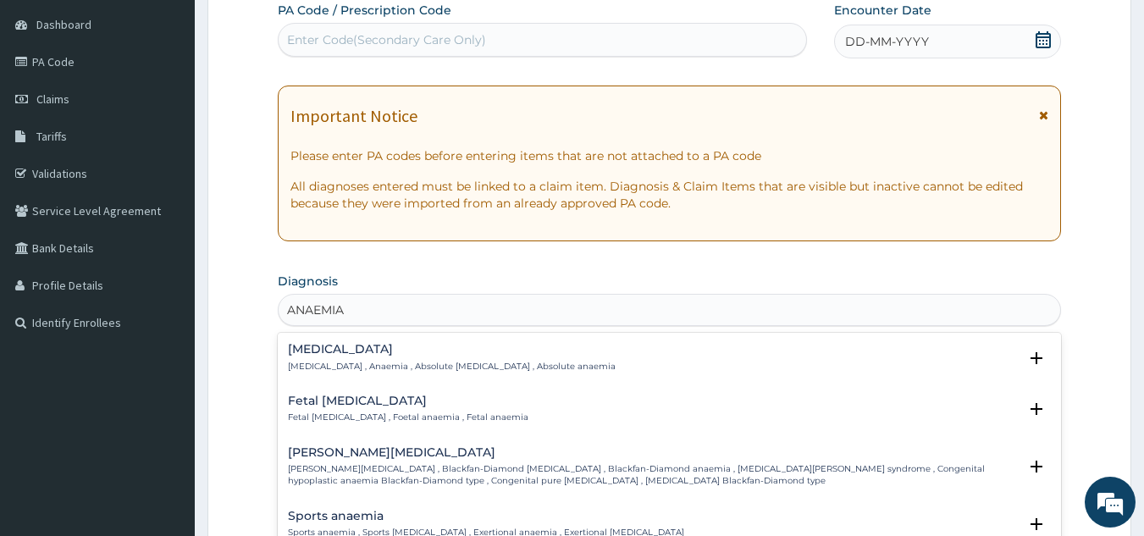
click at [390, 359] on div "Anemia Anemia , Anaemia , Absolute anemia , Absolute anaemia" at bounding box center [452, 358] width 328 height 30
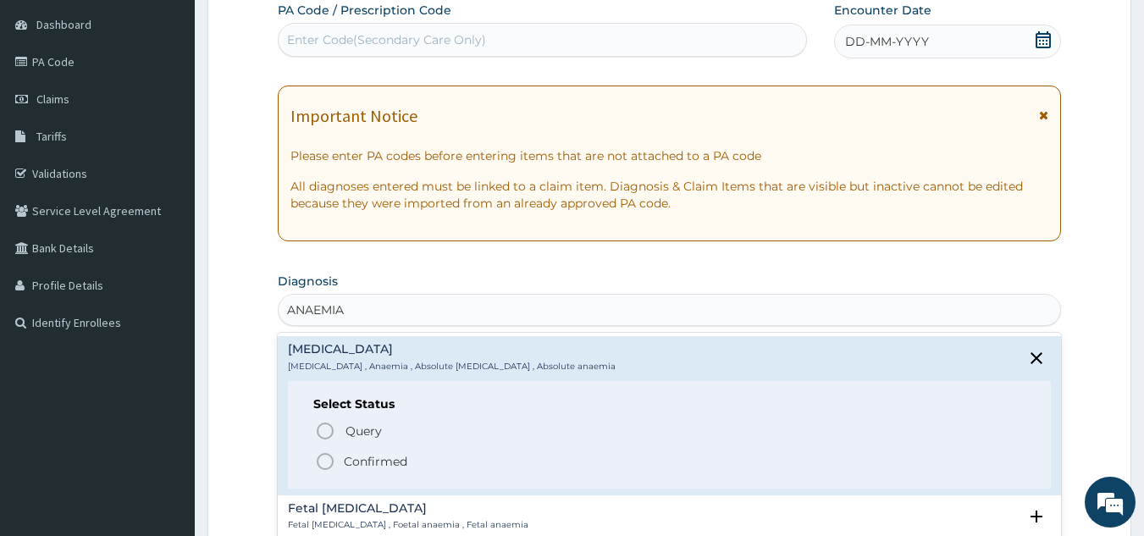
click at [322, 456] on icon "status option filled" at bounding box center [325, 461] width 20 height 20
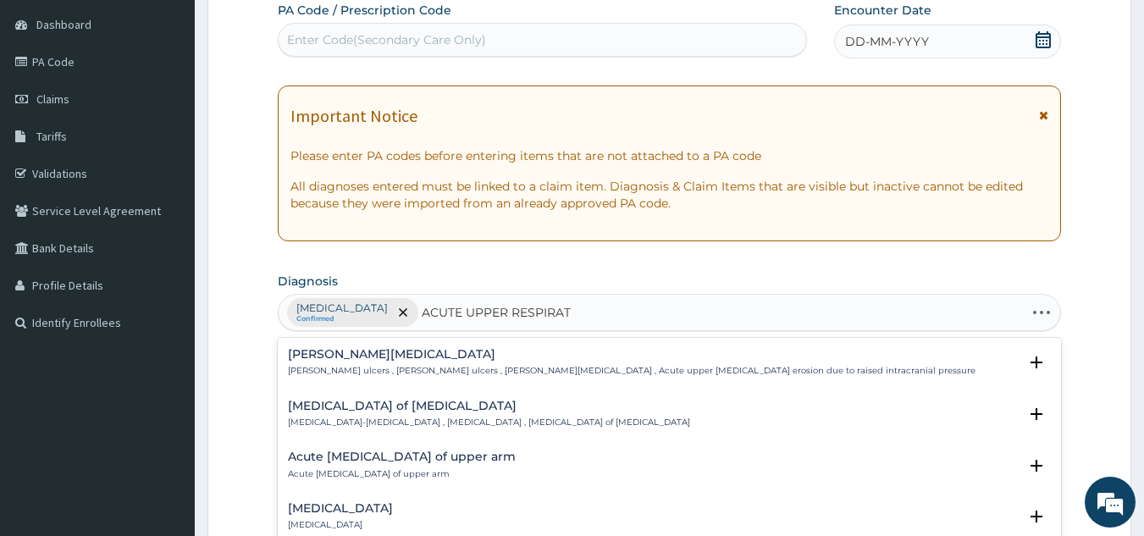
type input "ACUTE UPPER RESPIRATO"
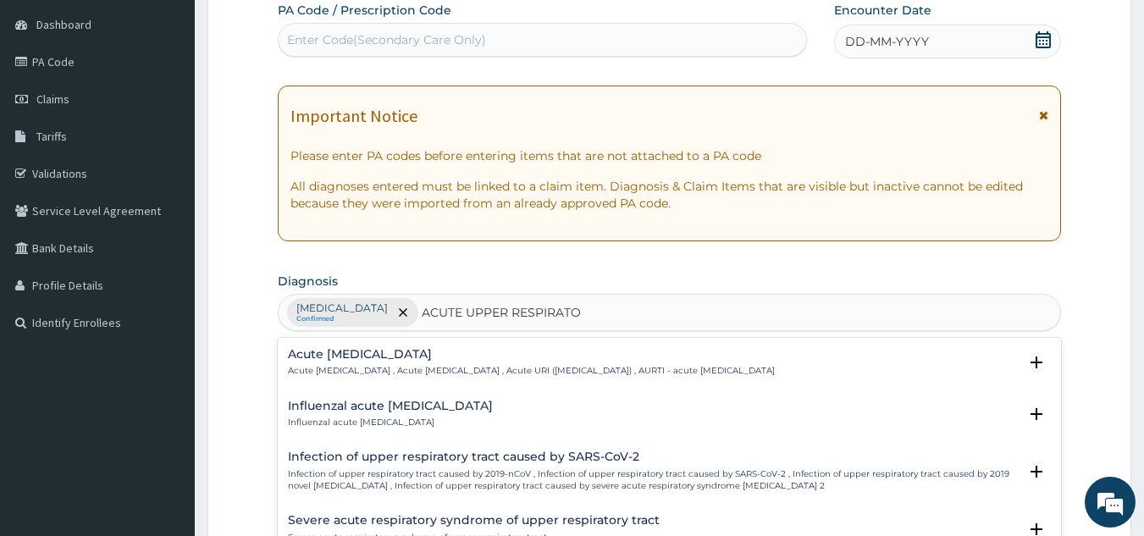
click at [373, 358] on h4 "Acute upper respiratory infection" at bounding box center [531, 354] width 487 height 13
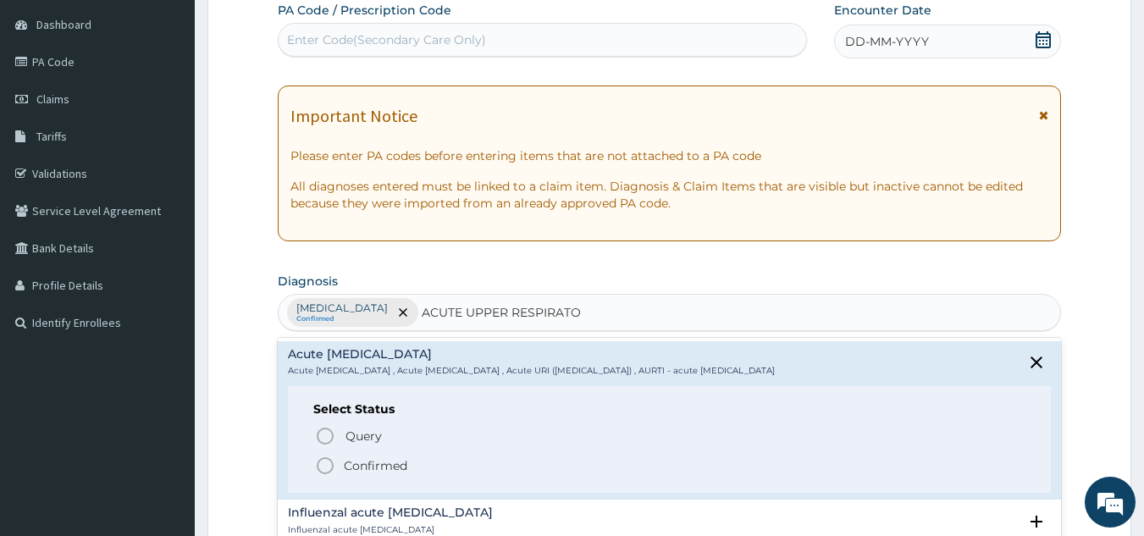
click at [320, 469] on icon "status option filled" at bounding box center [325, 466] width 20 height 20
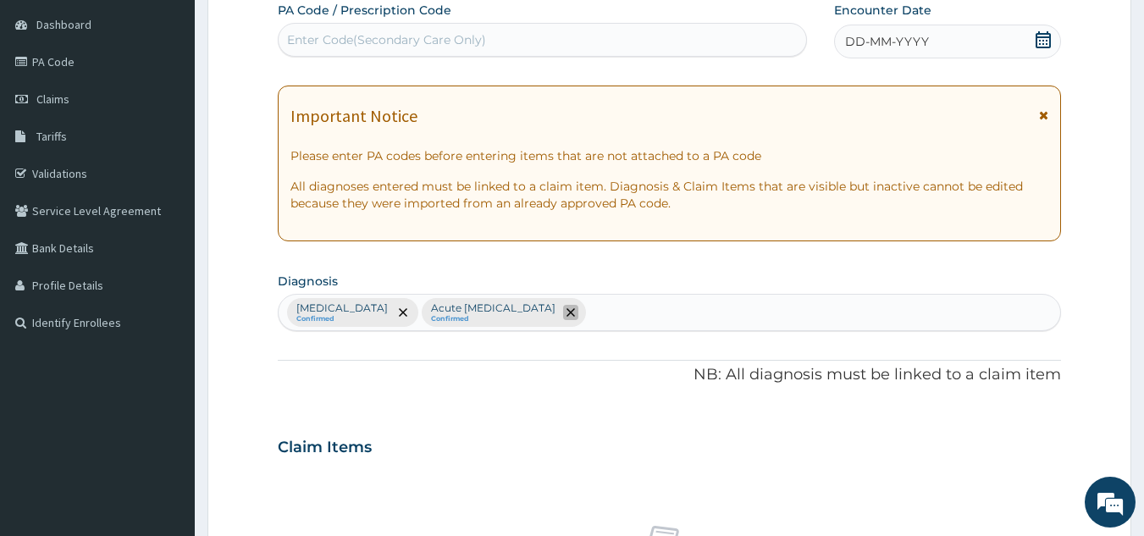
click at [567, 312] on icon "remove selection option" at bounding box center [571, 312] width 8 height 8
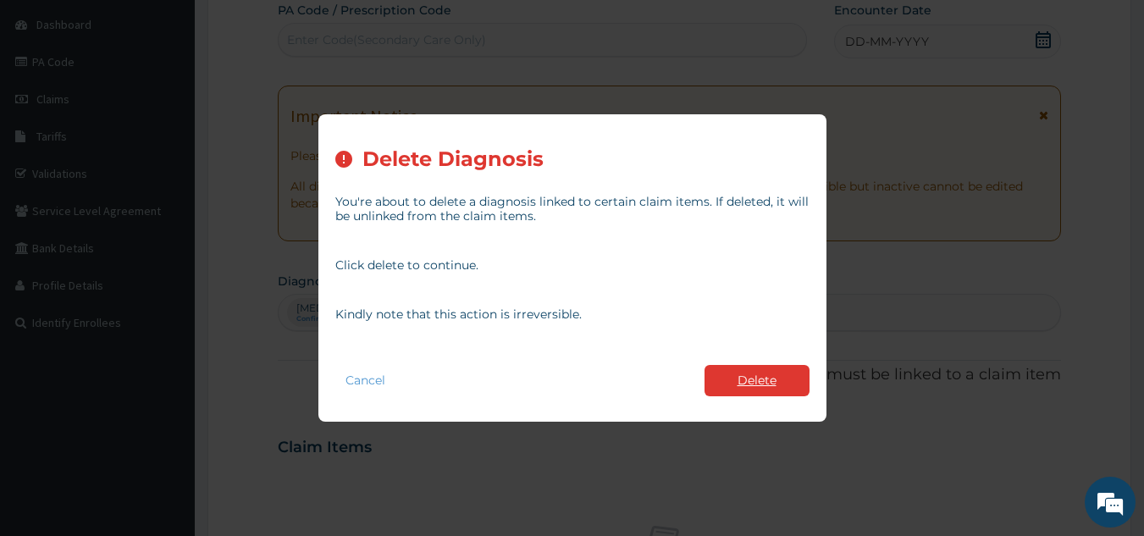
click at [760, 373] on button "Delete" at bounding box center [757, 380] width 105 height 31
click at [760, 373] on p "NB: All diagnosis must be linked to a claim item" at bounding box center [670, 375] width 784 height 22
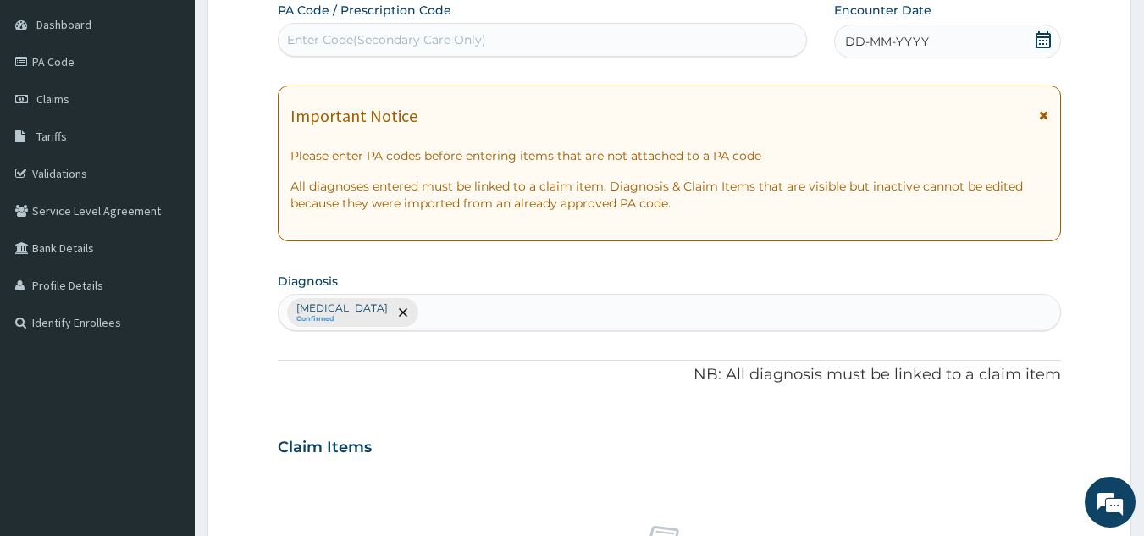
click at [436, 306] on div "Anemia Confirmed" at bounding box center [670, 313] width 783 height 36
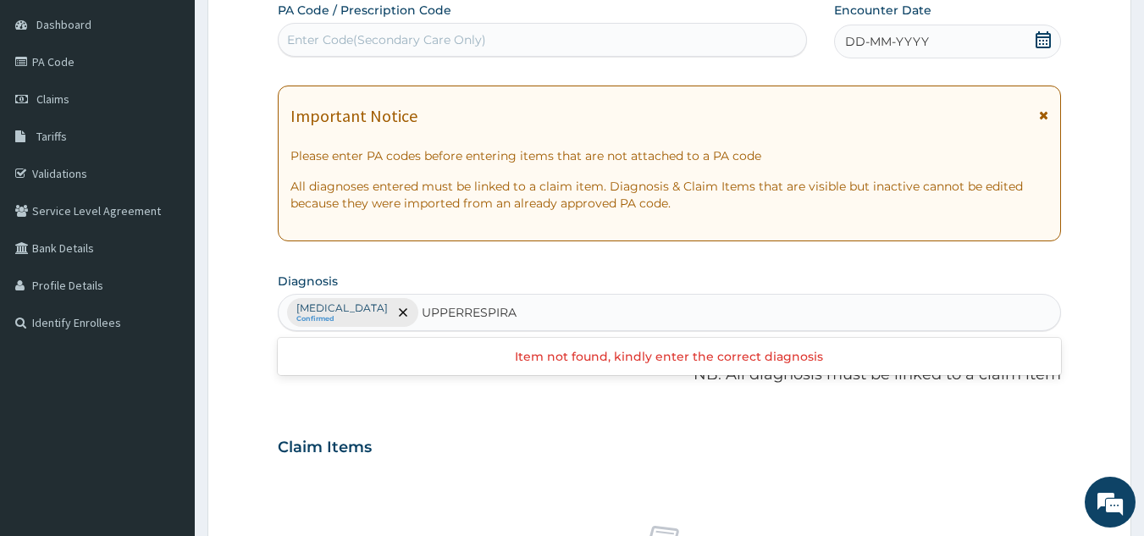
click at [422, 311] on input "UPPERRESPIRA" at bounding box center [470, 312] width 97 height 17
type input "UPPER RESPIRA"
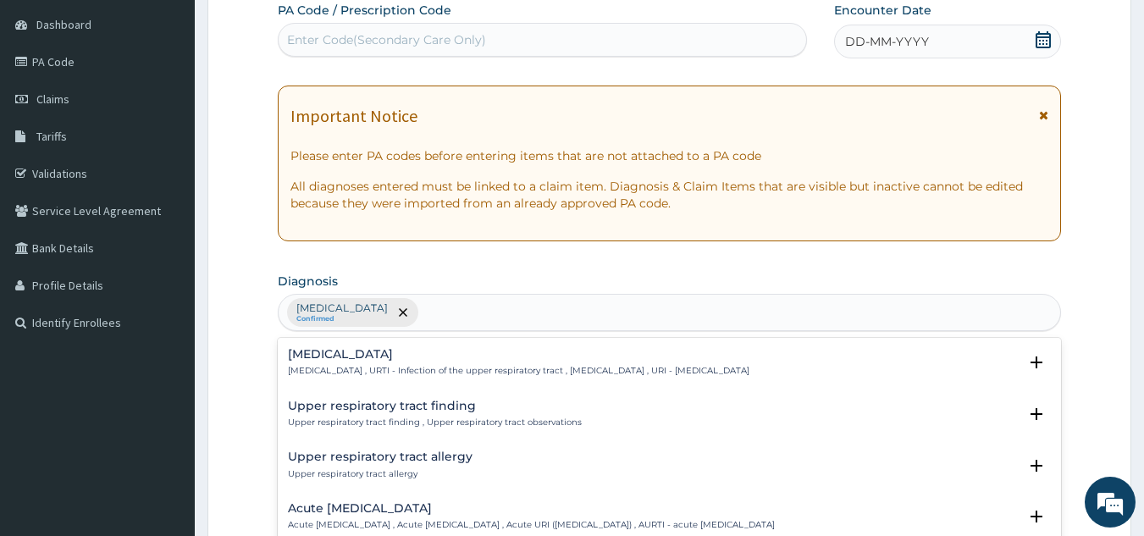
click at [471, 314] on div "Anemia Confirmed UPPER RESPIRA" at bounding box center [670, 313] width 783 height 36
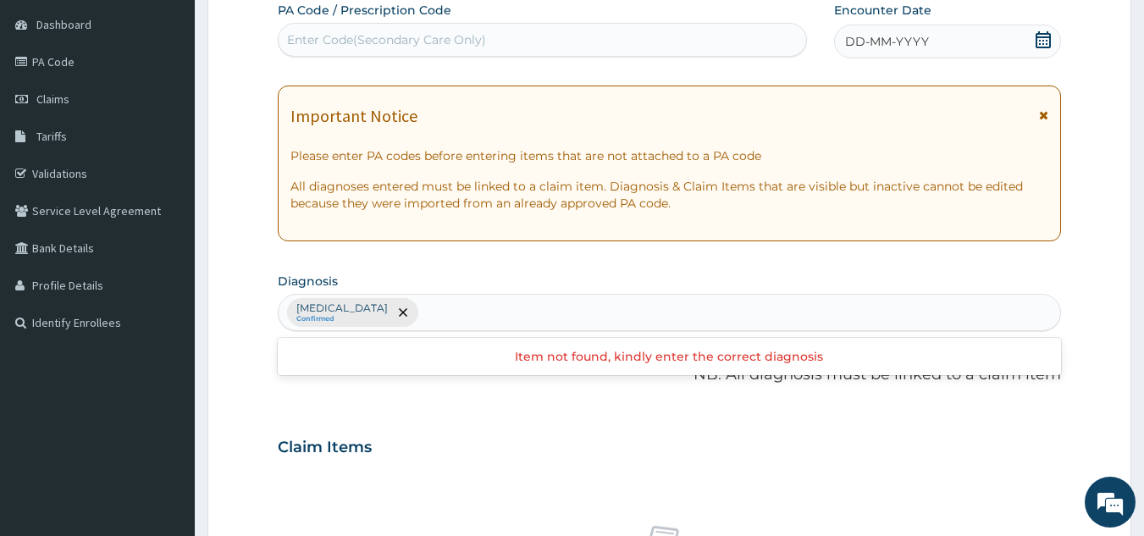
click at [407, 324] on div "Anemia Confirmed" at bounding box center [670, 313] width 783 height 36
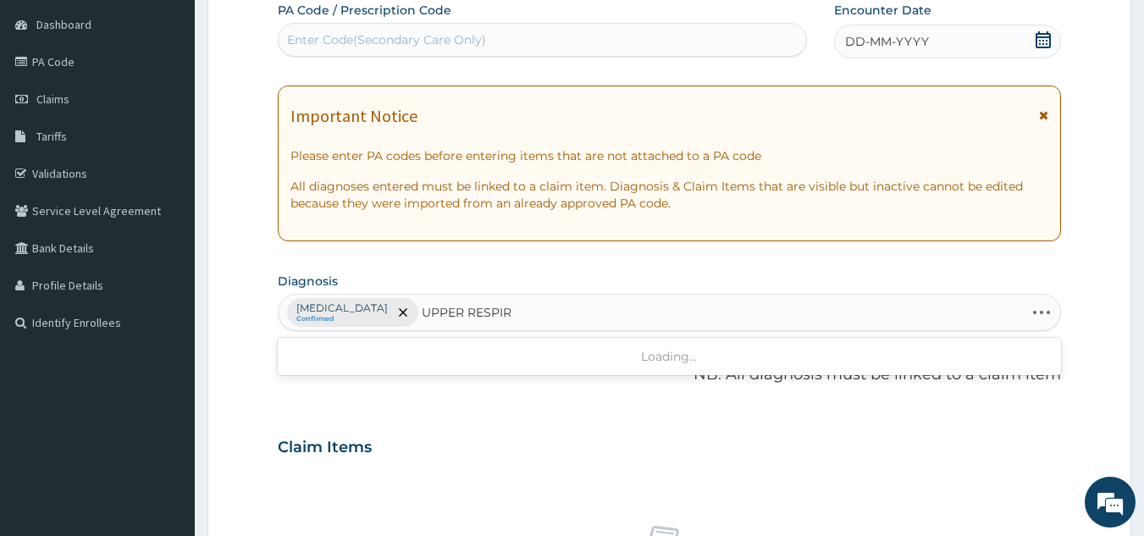
type input "UPPER RESPIRA"
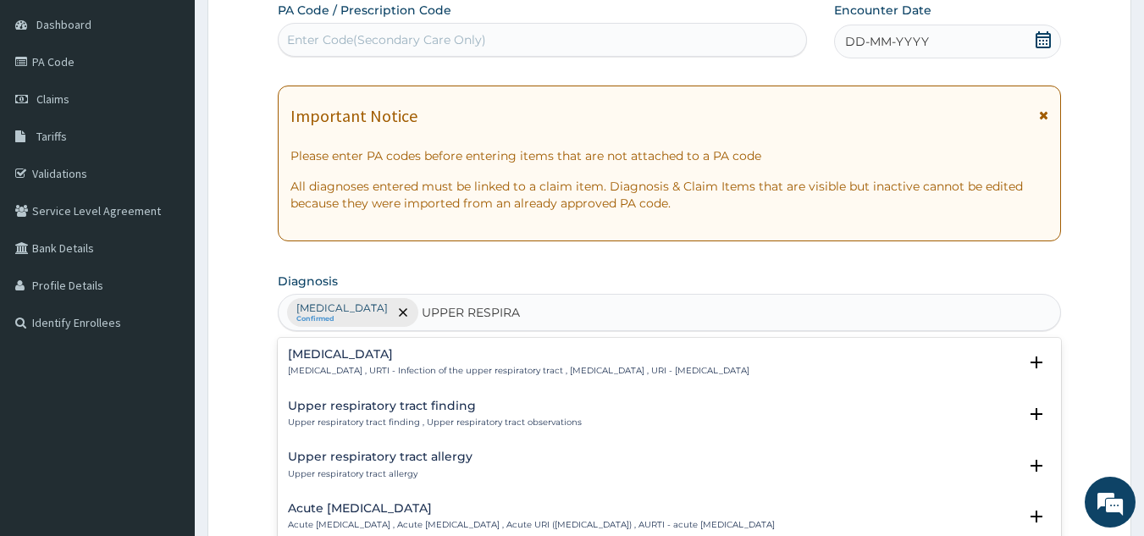
click at [343, 362] on div "Upper respiratory infection Upper respiratory infection , URTI - Infection of t…" at bounding box center [519, 363] width 462 height 30
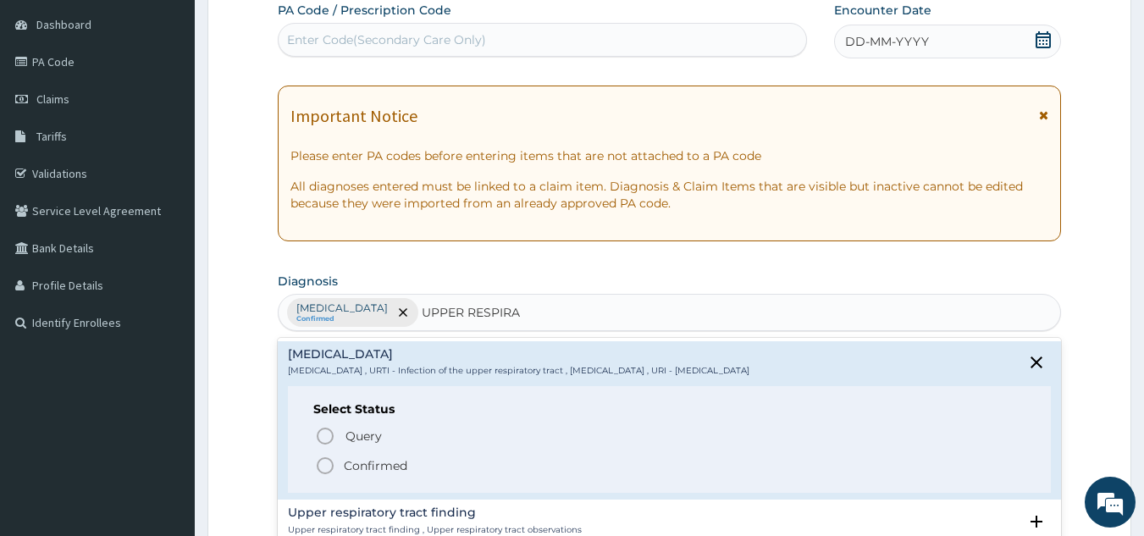
click at [318, 467] on icon "status option filled" at bounding box center [325, 466] width 20 height 20
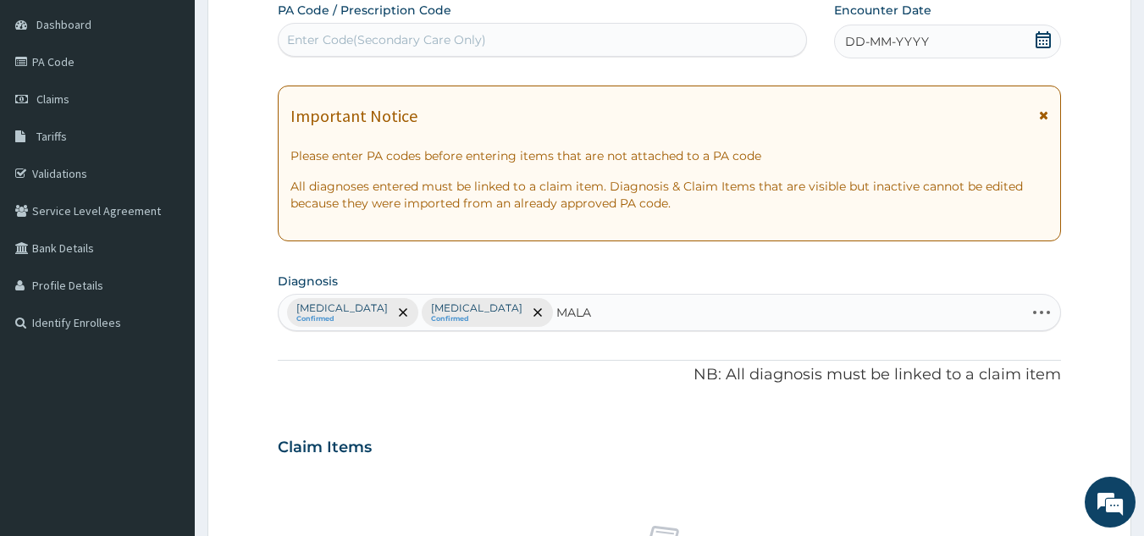
type input "MALAR"
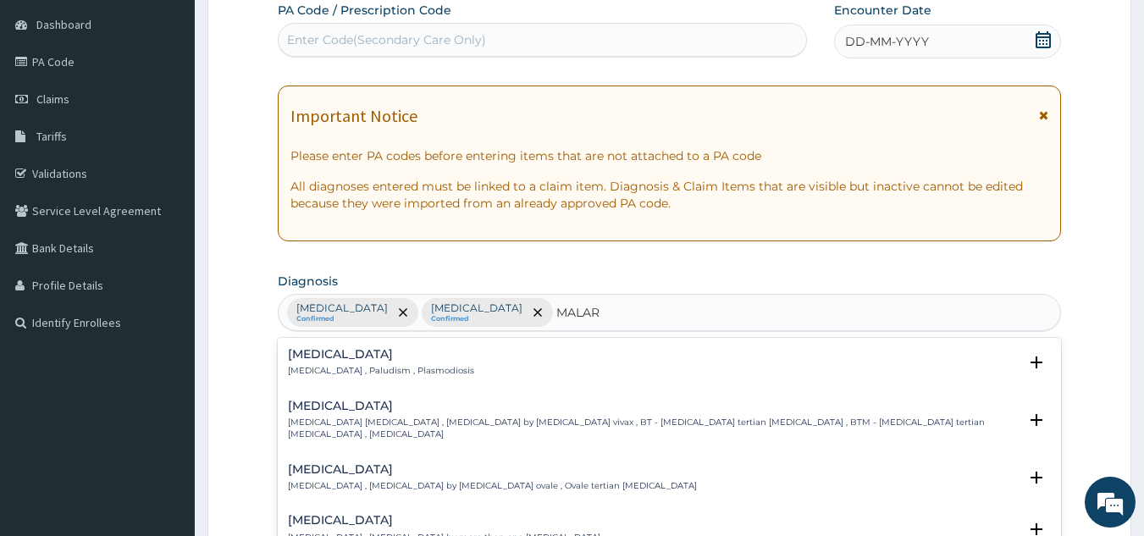
click at [335, 351] on h4 "Malaria" at bounding box center [381, 354] width 186 height 13
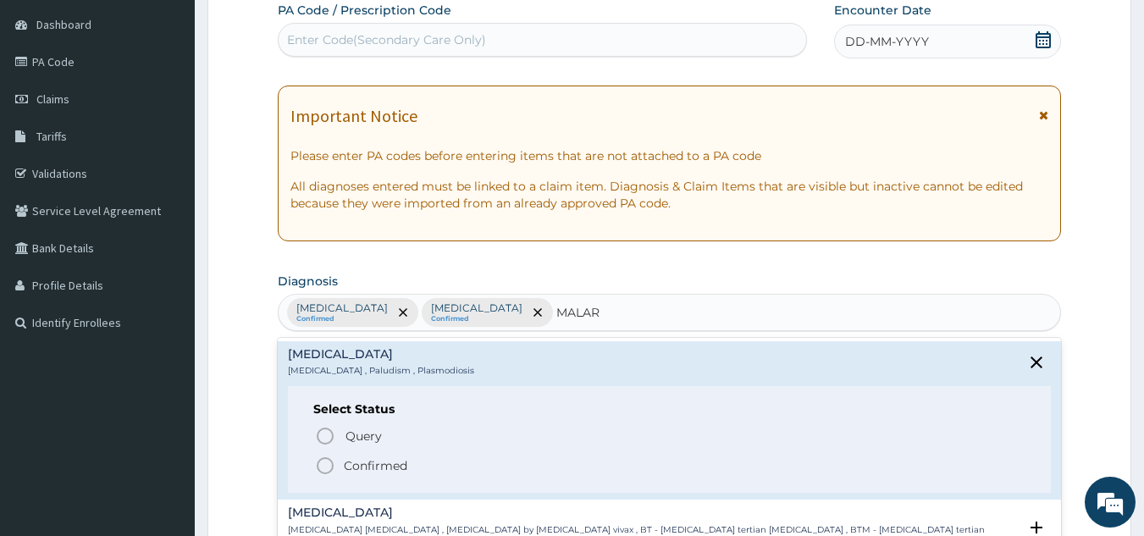
drag, startPoint x: 347, startPoint y: 471, endPoint x: 336, endPoint y: 468, distance: 11.3
click at [340, 469] on span "Confirmed" at bounding box center [670, 466] width 711 height 20
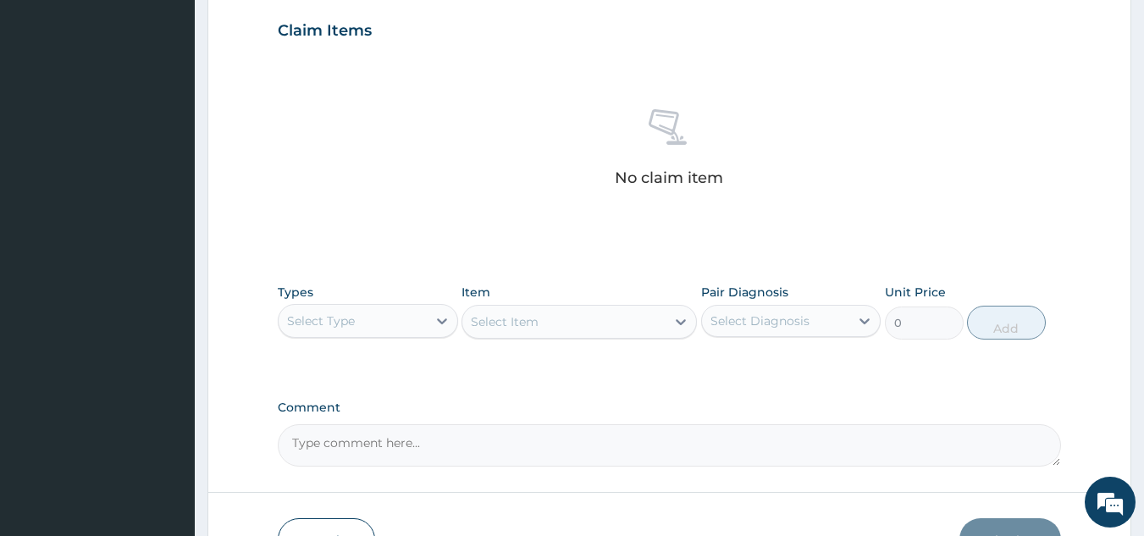
scroll to position [584, 0]
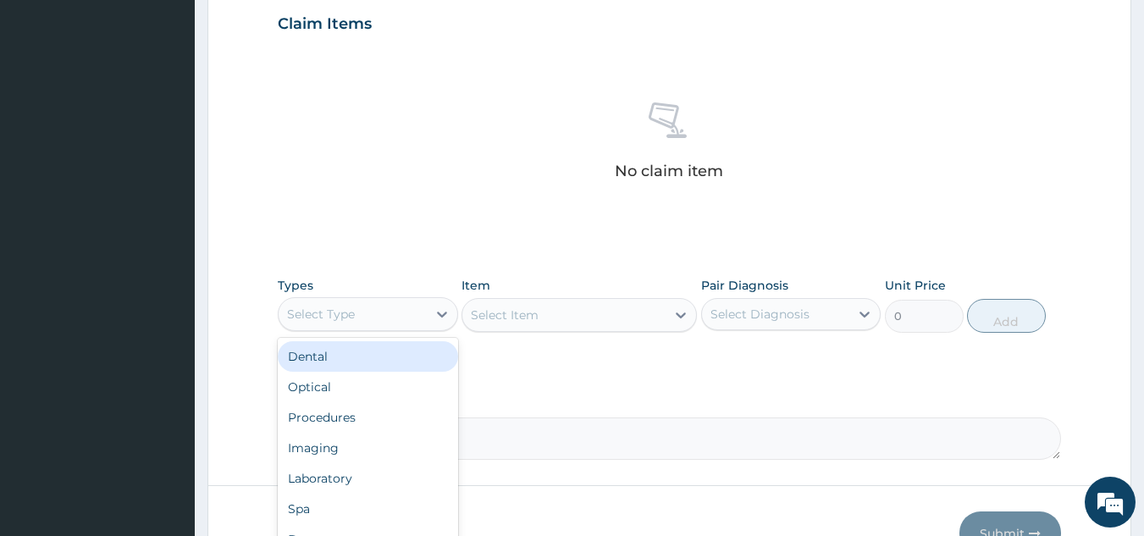
click at [334, 310] on div "Select Type" at bounding box center [321, 314] width 68 height 17
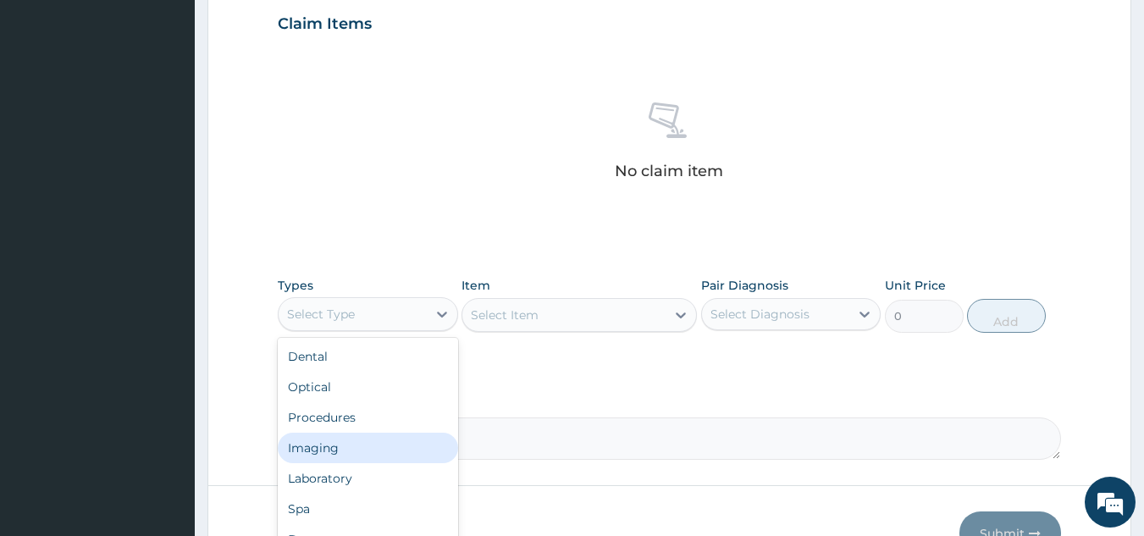
click at [396, 434] on div "Imaging" at bounding box center [368, 448] width 180 height 30
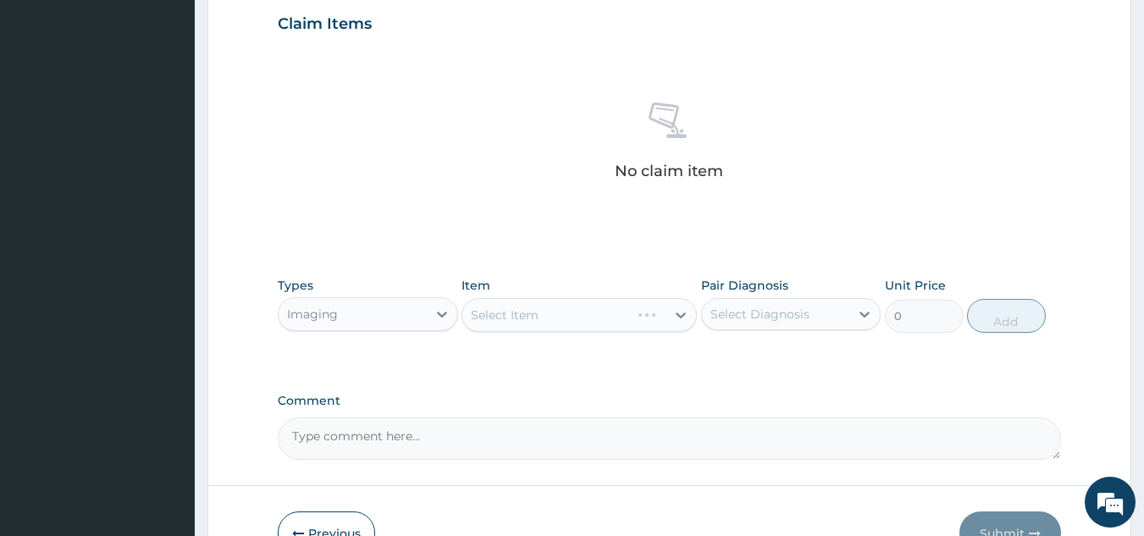
click at [379, 323] on div "Imaging" at bounding box center [353, 314] width 148 height 27
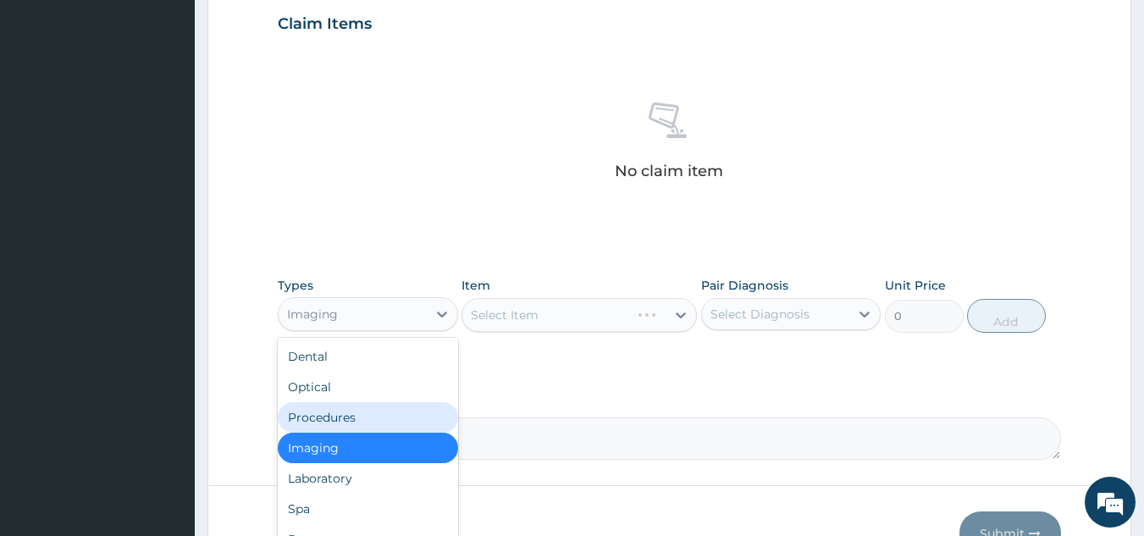
click at [418, 419] on div "Procedures" at bounding box center [368, 417] width 180 height 30
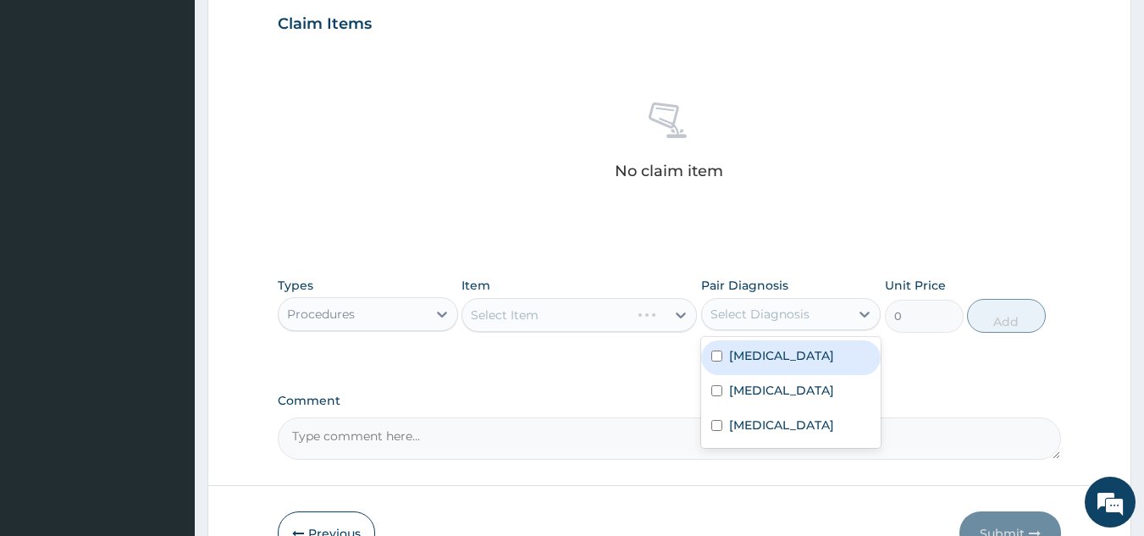
drag, startPoint x: 718, startPoint y: 304, endPoint x: 739, endPoint y: 336, distance: 38.5
click at [718, 305] on div "Select Diagnosis" at bounding box center [776, 314] width 148 height 27
click at [748, 363] on label "Anemia" at bounding box center [781, 355] width 105 height 17
checkbox input "true"
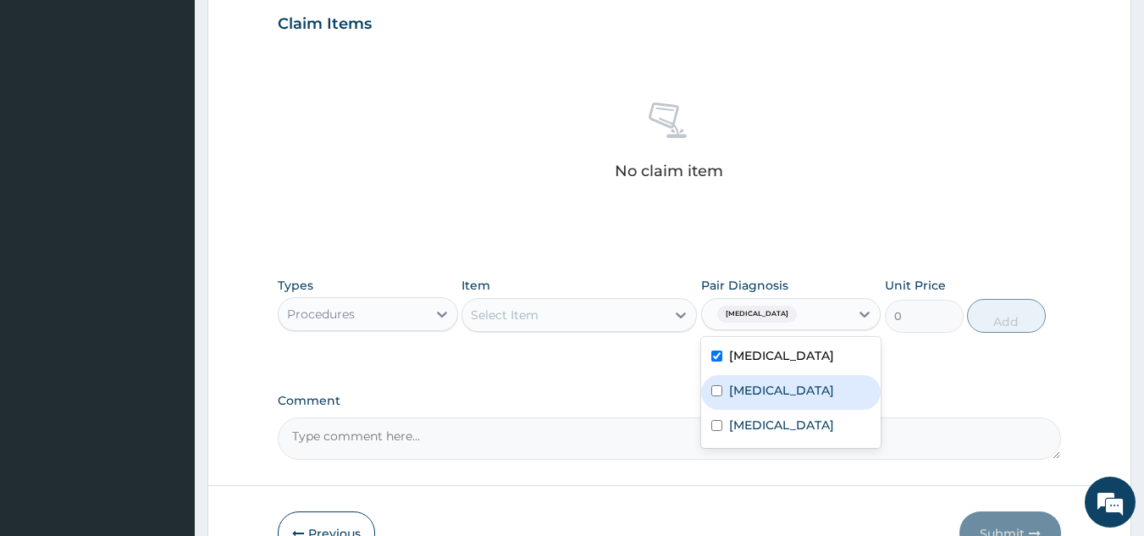
click at [783, 390] on label "Upper respiratory infection" at bounding box center [781, 390] width 105 height 17
checkbox input "true"
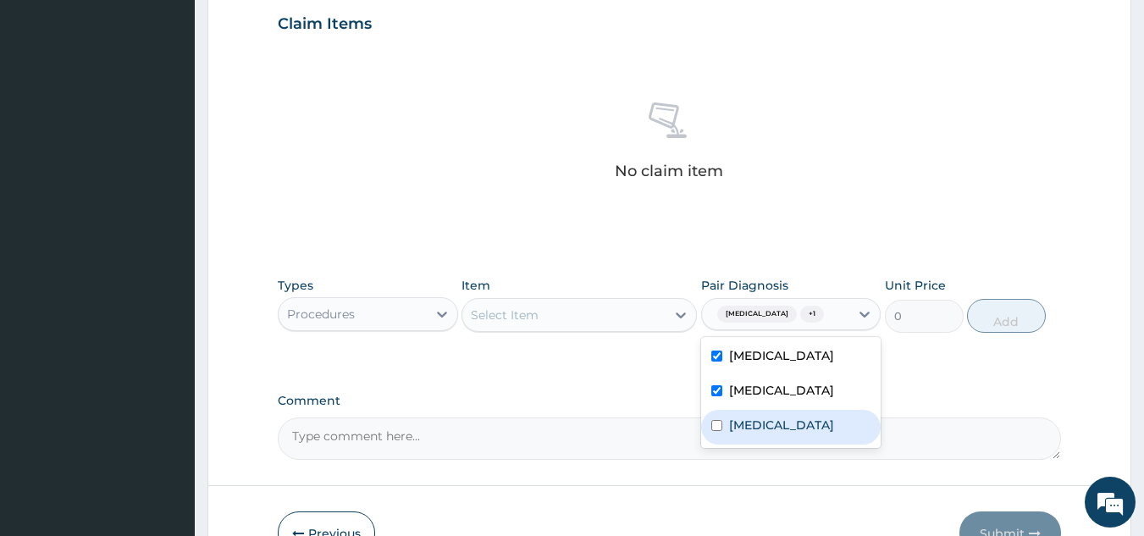
click at [816, 437] on div "Malaria" at bounding box center [791, 427] width 180 height 35
checkbox input "true"
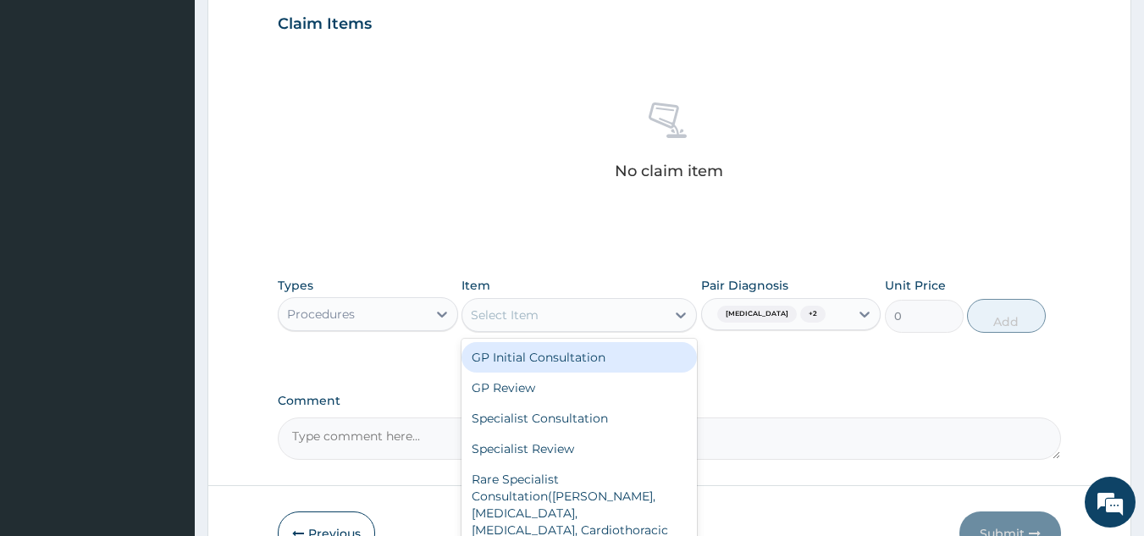
click at [632, 325] on div "Select Item" at bounding box center [563, 315] width 203 height 27
click at [631, 349] on div "GP Initial Consultation" at bounding box center [579, 357] width 235 height 30
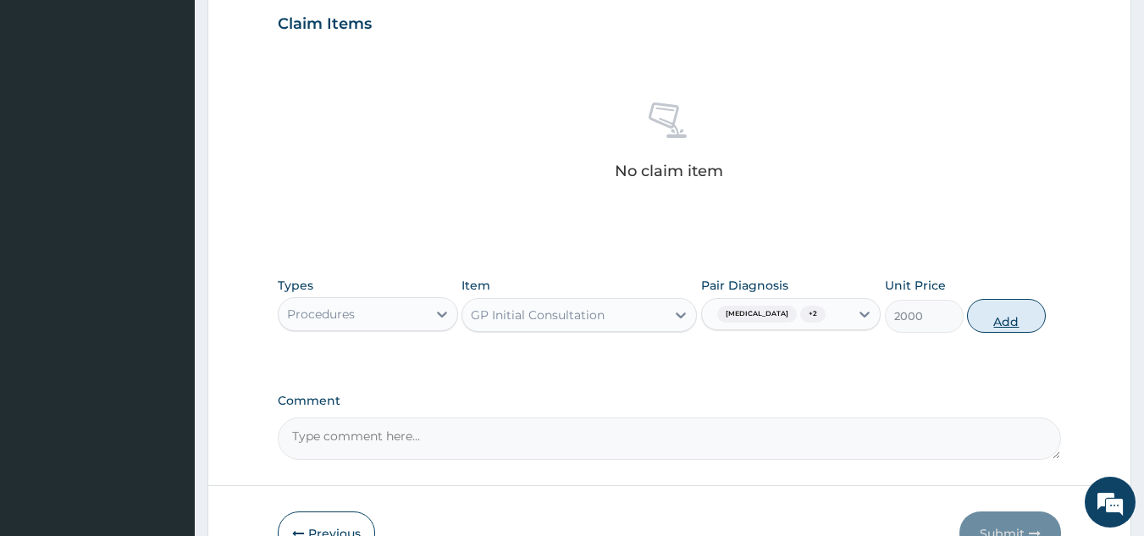
click at [975, 318] on button "Add" at bounding box center [1006, 316] width 79 height 34
type input "0"
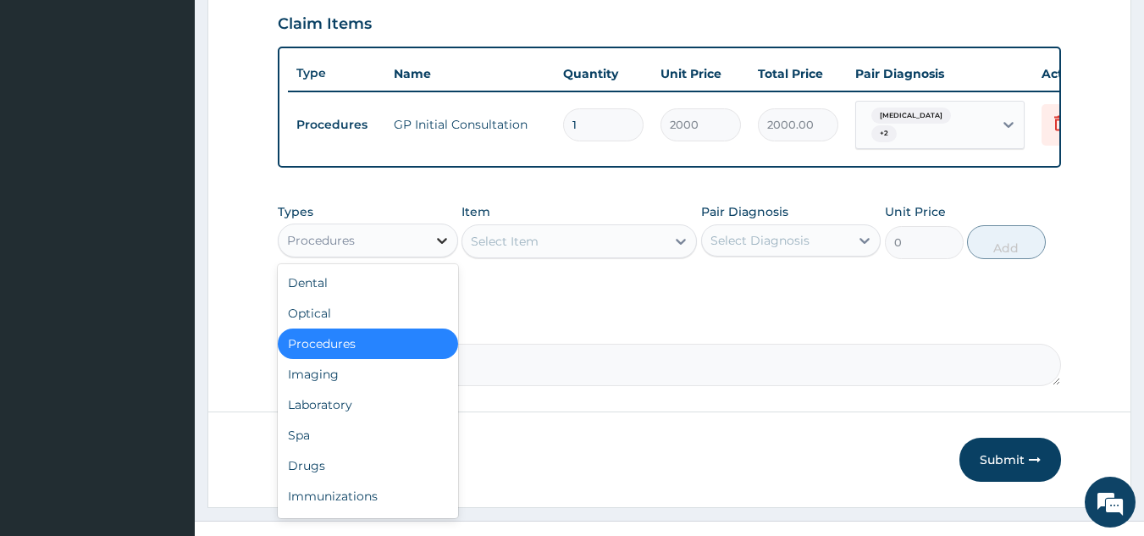
click at [451, 248] on div at bounding box center [442, 240] width 30 height 30
click at [424, 464] on div "Drugs" at bounding box center [368, 466] width 180 height 30
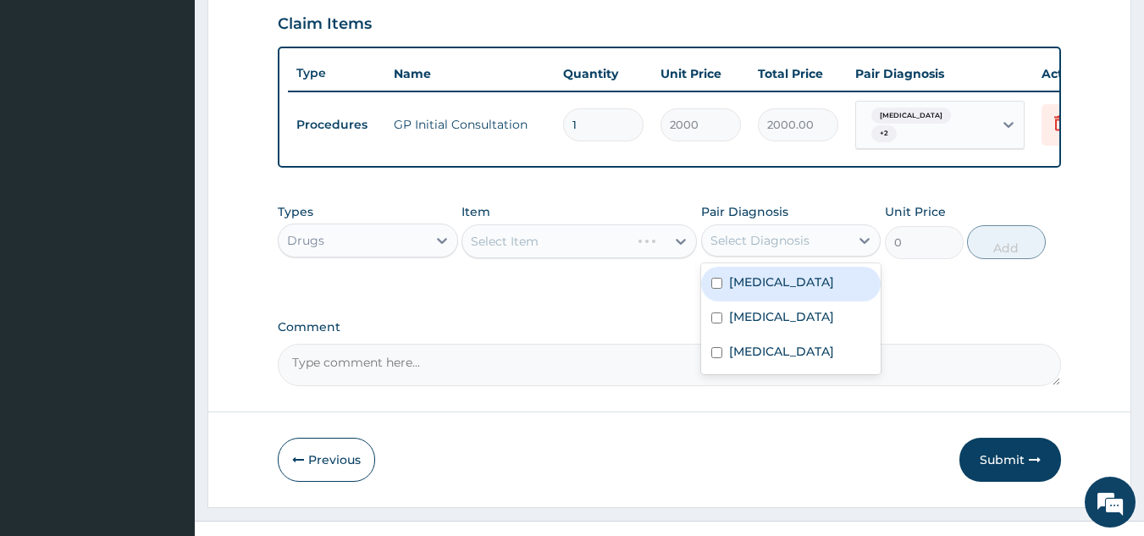
drag, startPoint x: 735, startPoint y: 239, endPoint x: 739, endPoint y: 257, distance: 18.1
click at [737, 241] on div "Select Diagnosis" at bounding box center [760, 240] width 99 height 17
click at [757, 282] on label "Anemia" at bounding box center [781, 282] width 105 height 17
checkbox input "true"
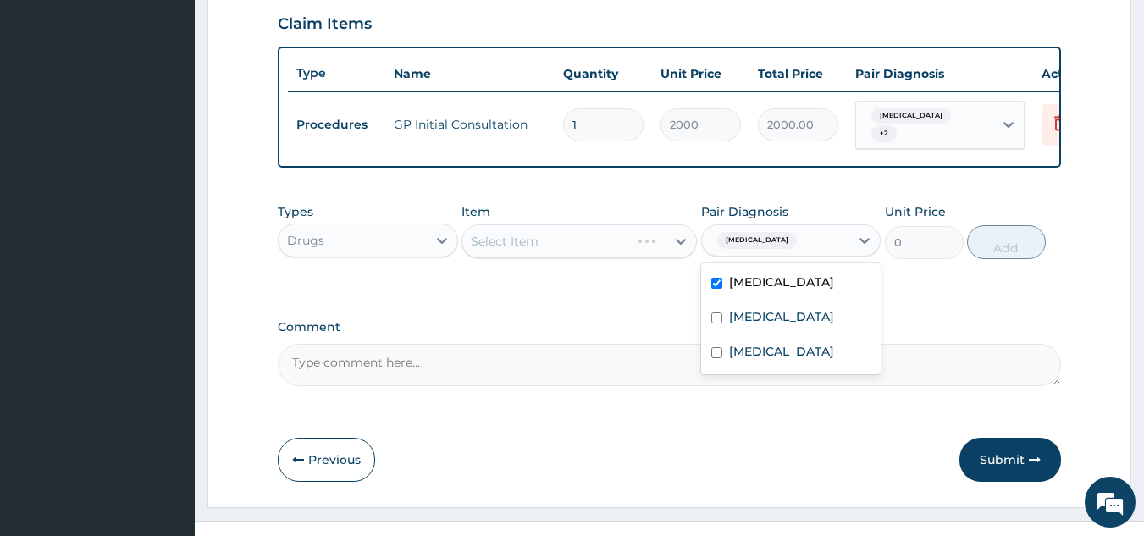
click at [622, 248] on div "Select Item" at bounding box center [579, 241] width 235 height 34
click at [623, 248] on div "Select Item" at bounding box center [579, 241] width 235 height 34
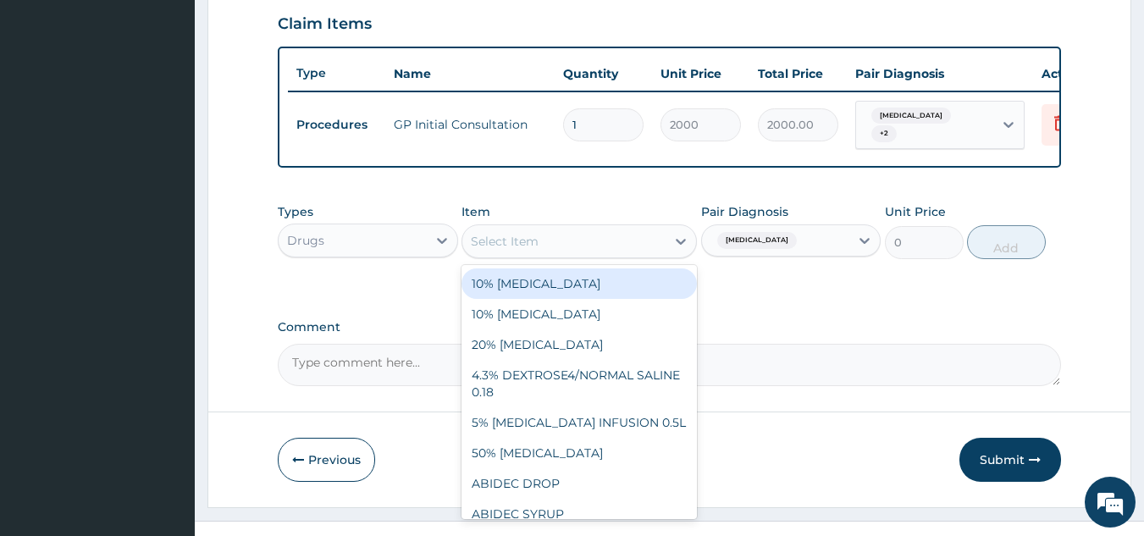
click at [623, 248] on div "Select Item" at bounding box center [563, 241] width 203 height 27
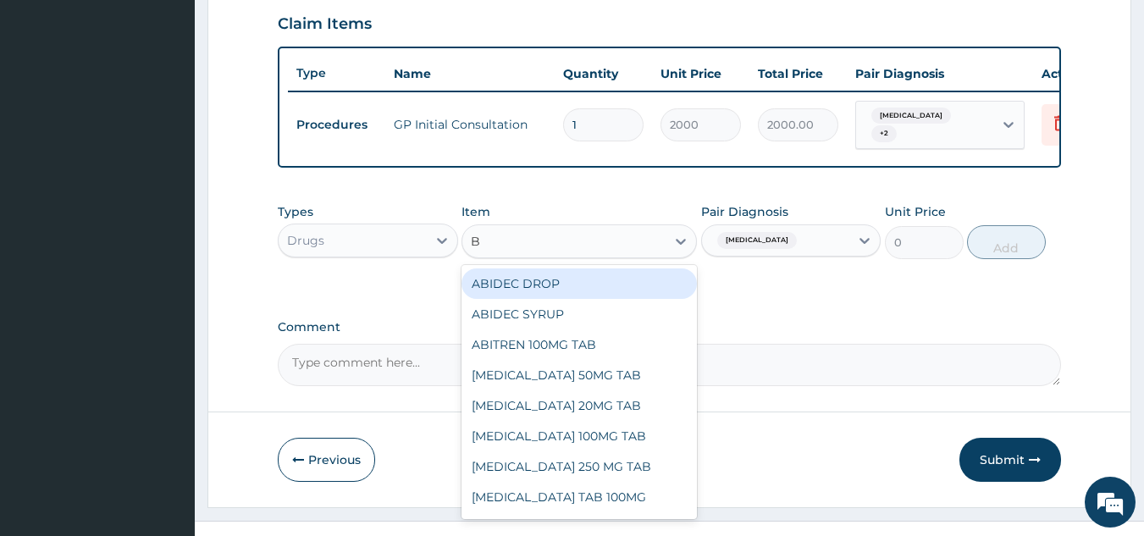
type input "BC"
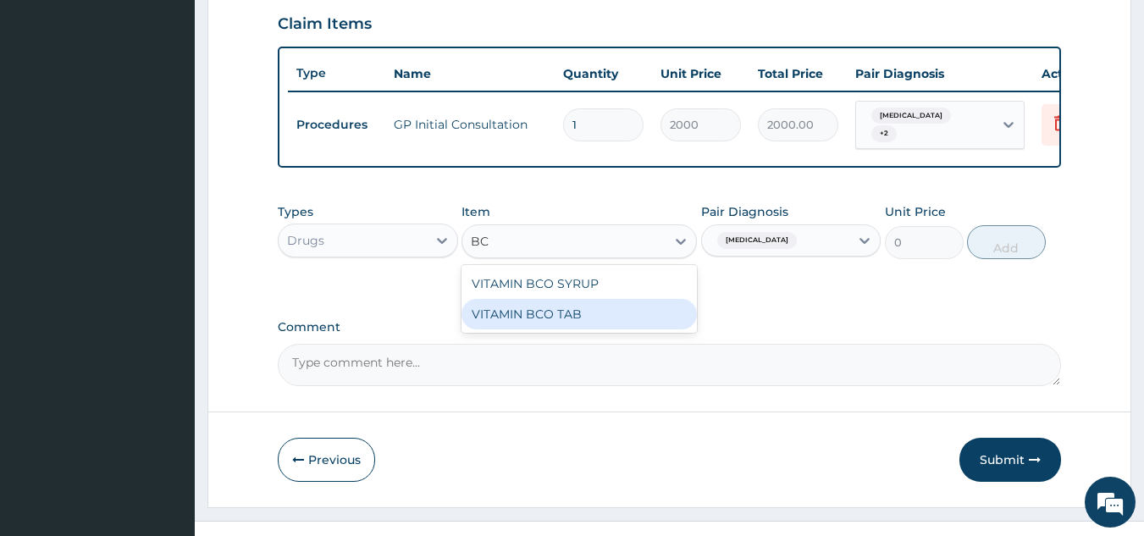
click at [581, 320] on div "VITAMIN BCO TAB" at bounding box center [579, 314] width 235 height 30
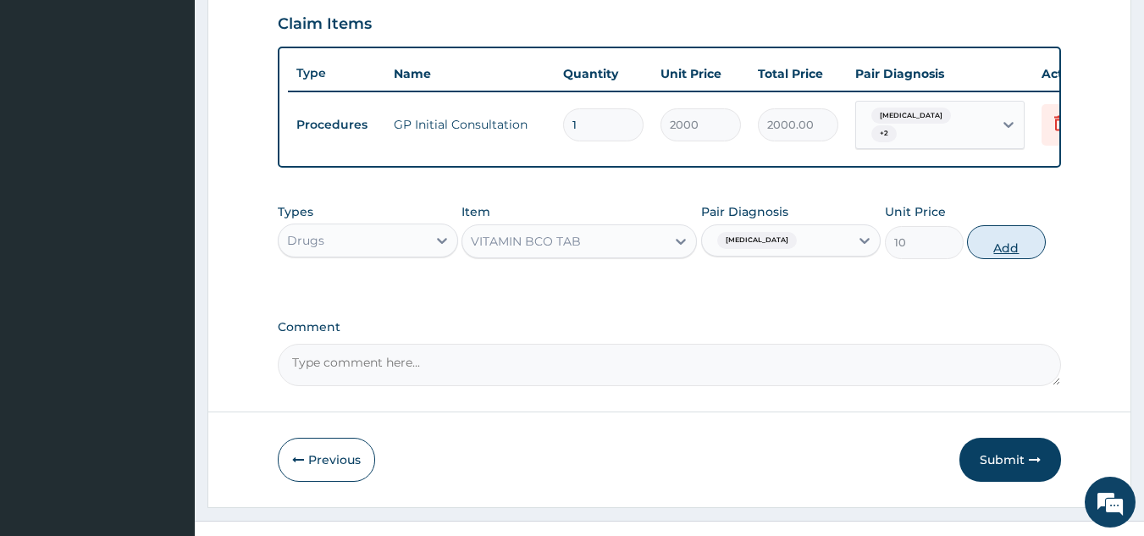
click at [979, 237] on button "Add" at bounding box center [1006, 242] width 79 height 34
type input "0"
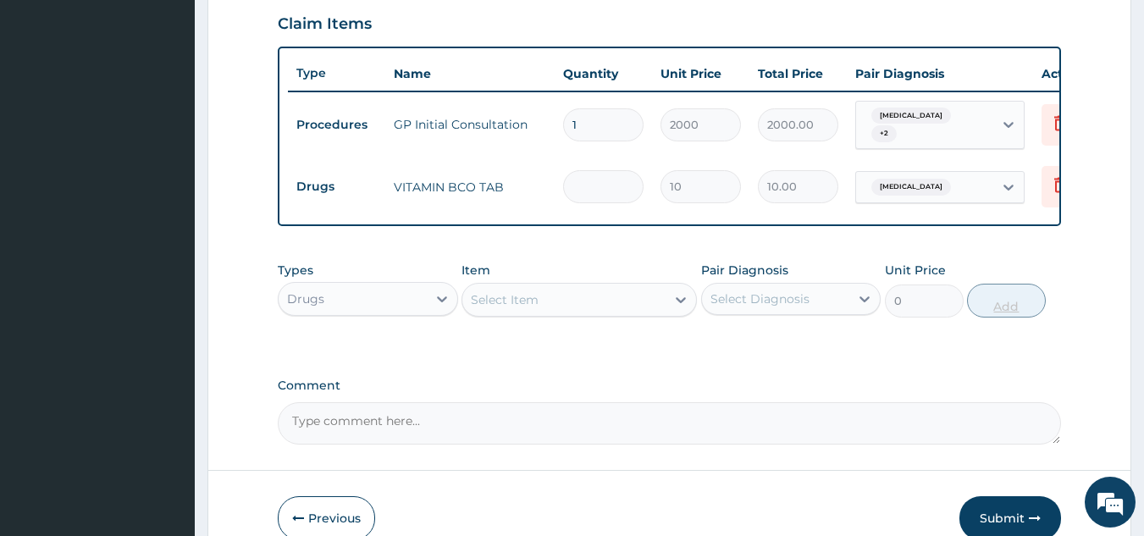
type input "0.00"
type input "5"
type input "50.00"
type input "5"
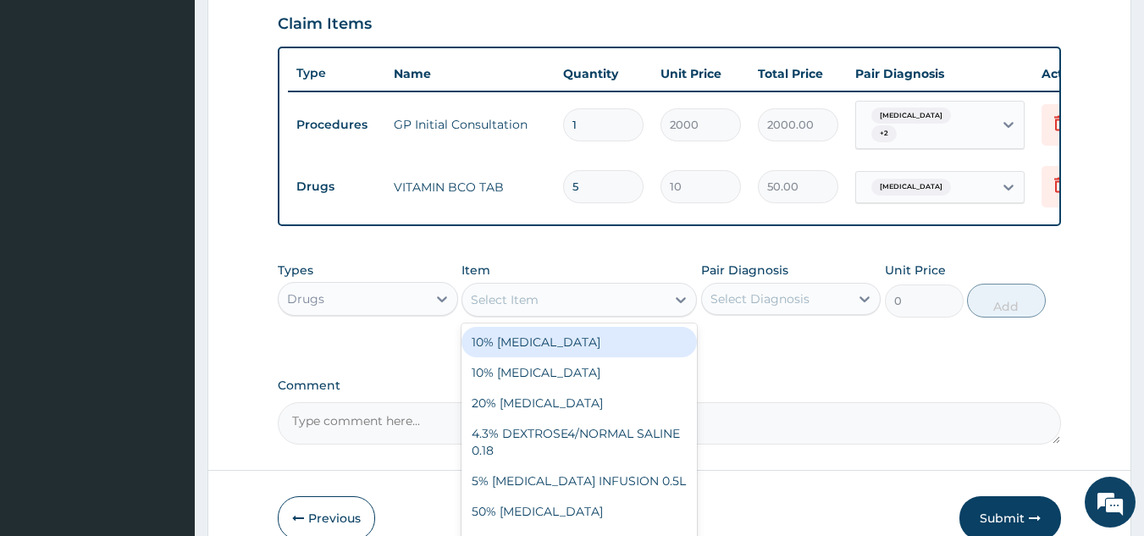
click at [573, 313] on div "Select Item" at bounding box center [563, 299] width 203 height 27
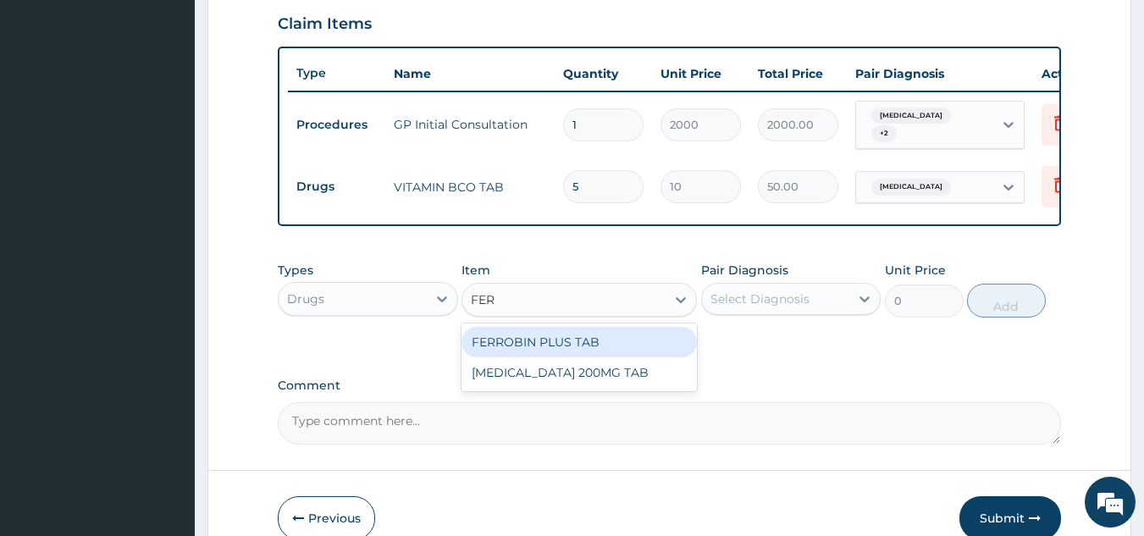
type input "FERR"
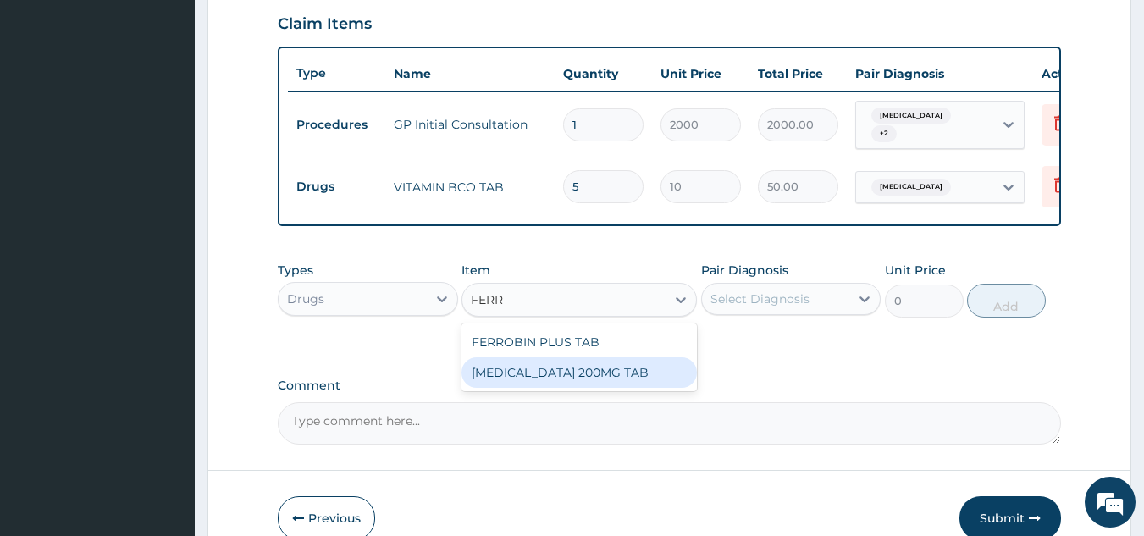
click at [574, 378] on div "FERROUS SULPHATE 200MG TAB" at bounding box center [579, 372] width 235 height 30
type input "30"
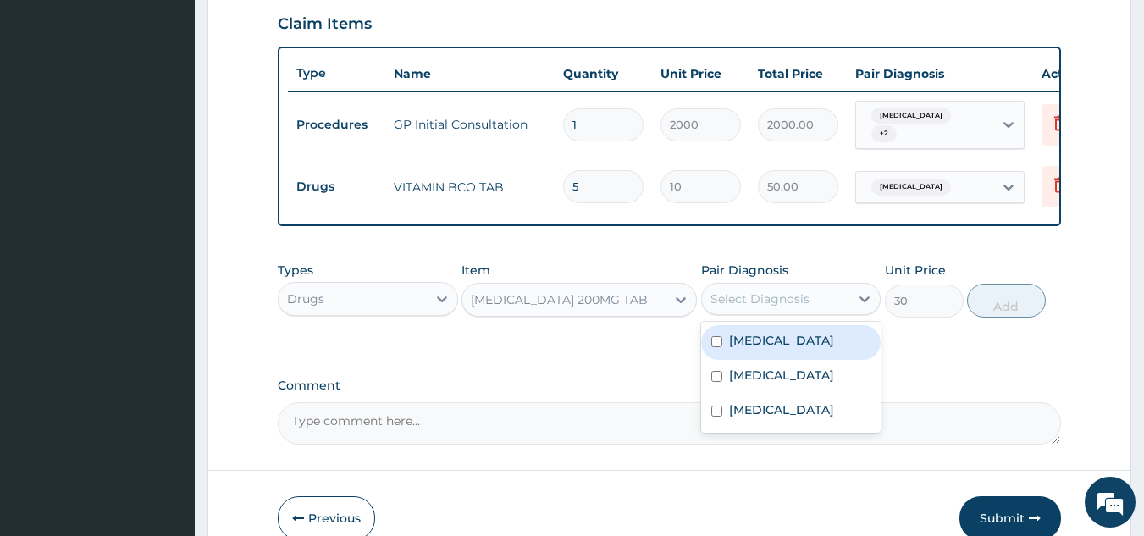
click at [777, 313] on div "Select Diagnosis" at bounding box center [776, 298] width 148 height 27
click at [777, 345] on div "Anemia" at bounding box center [791, 342] width 180 height 35
checkbox input "true"
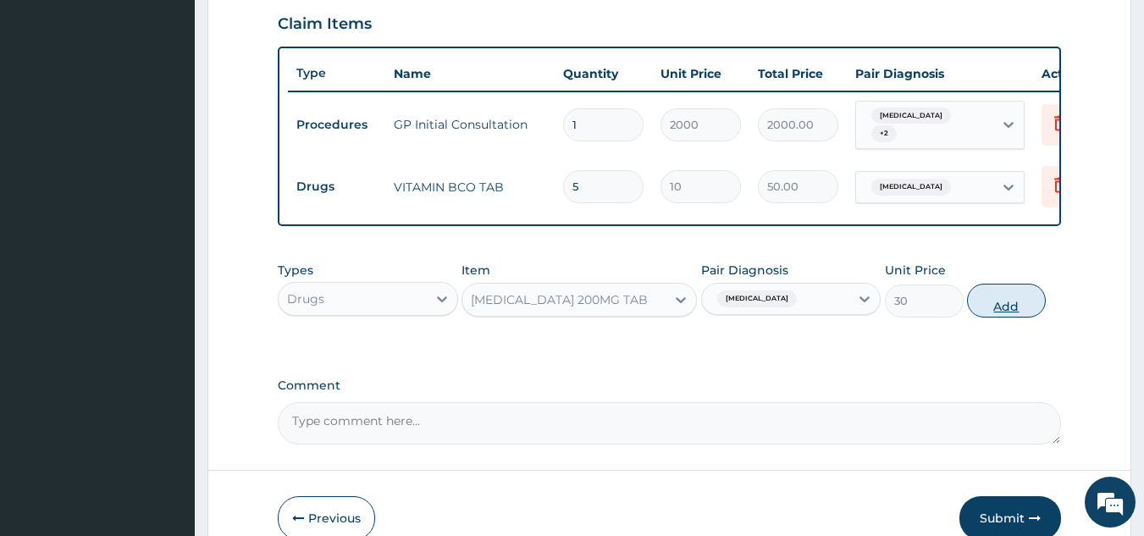
click at [1009, 310] on button "Add" at bounding box center [1006, 301] width 79 height 34
type input "0"
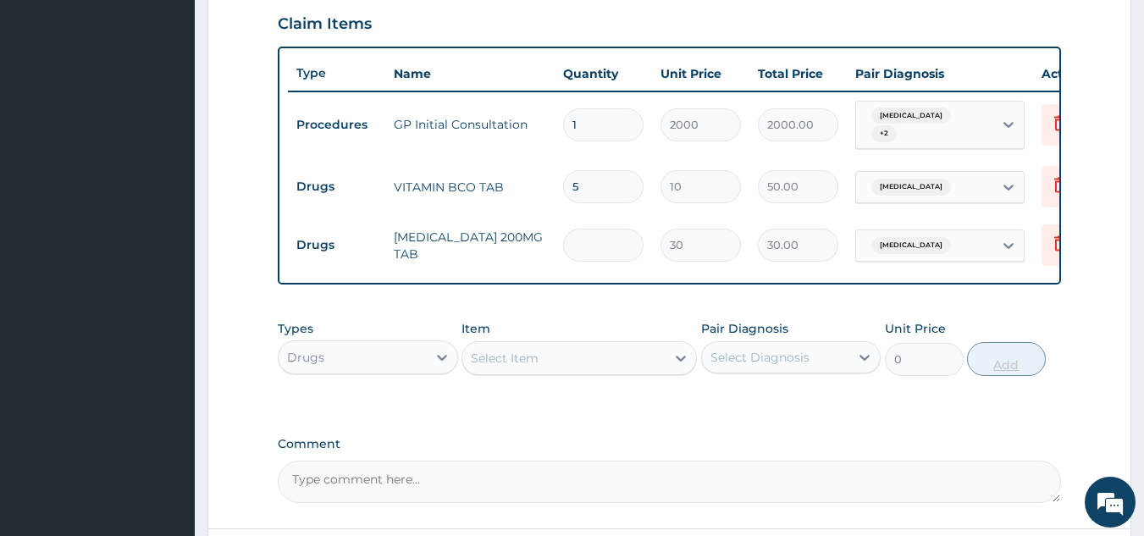
type input "0.00"
type input "5"
type input "150.00"
type input "5"
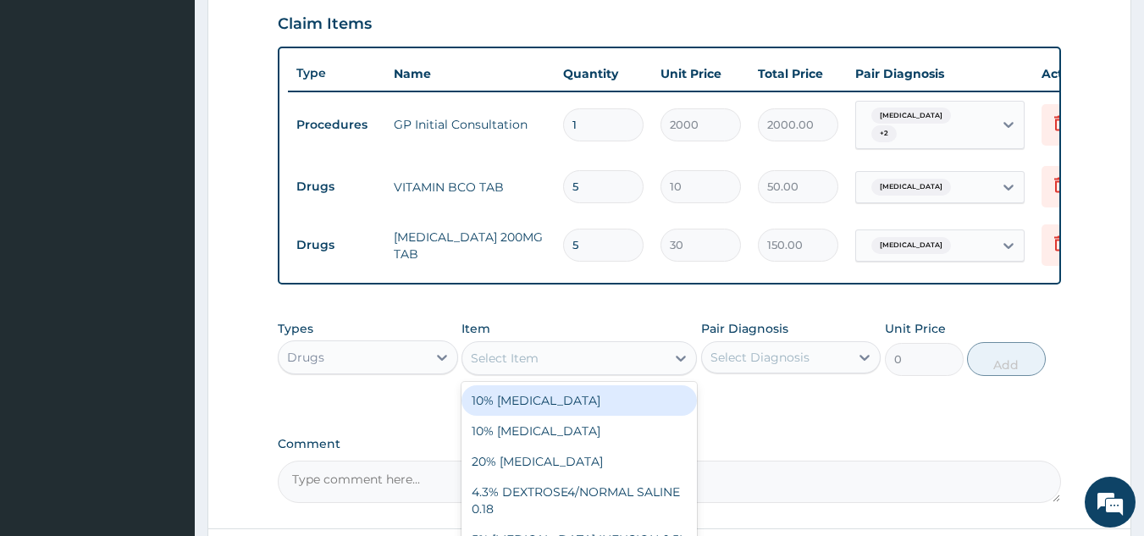
click at [629, 368] on div "Select Item" at bounding box center [563, 358] width 203 height 27
type input "COART"
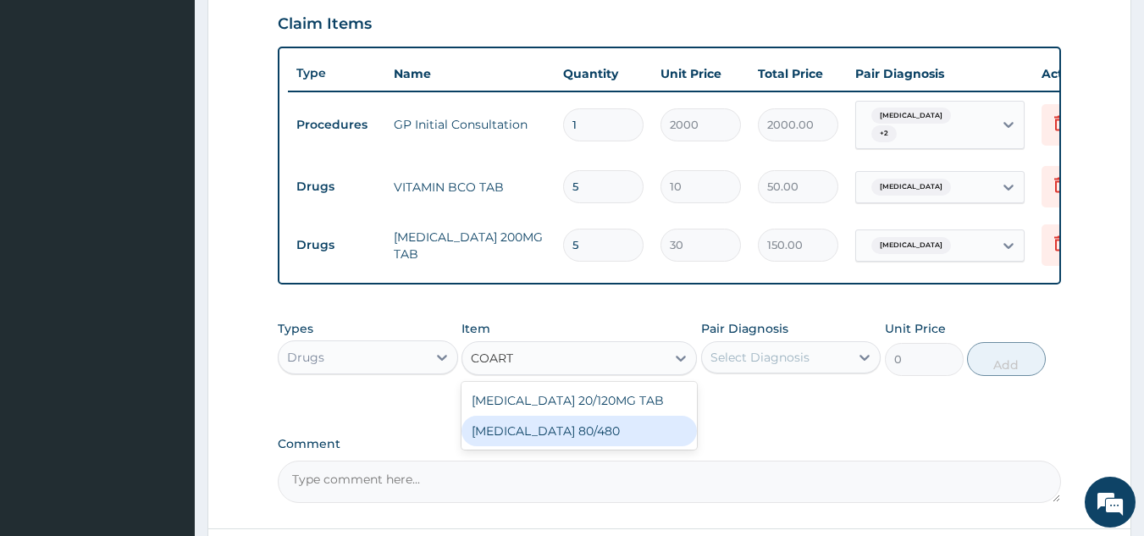
click at [526, 445] on div "COARTEM 80/480" at bounding box center [579, 431] width 235 height 30
type input "312"
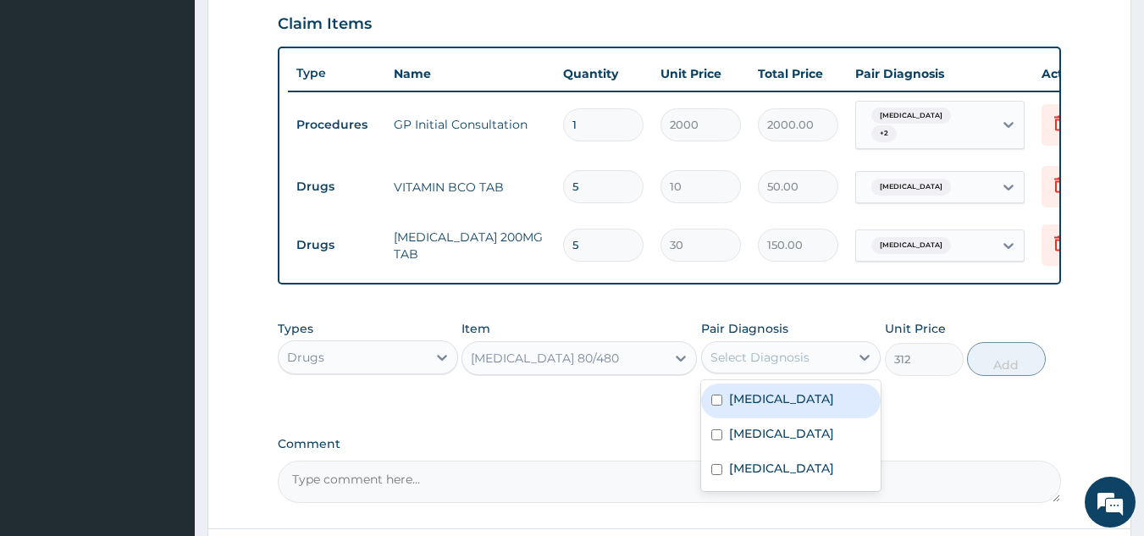
click at [805, 365] on div "Select Diagnosis" at bounding box center [760, 357] width 99 height 17
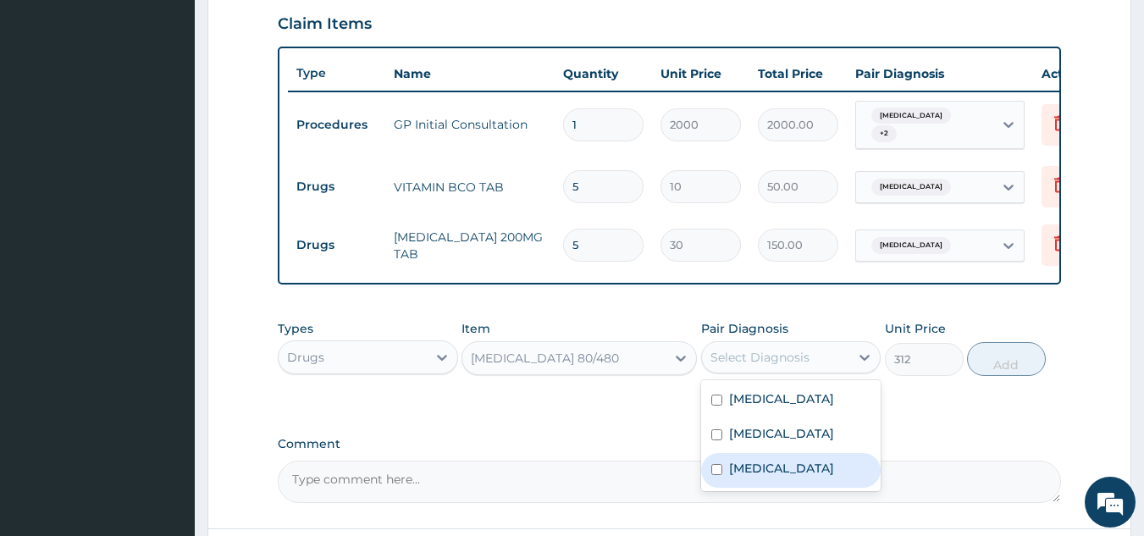
click at [761, 477] on label "Malaria" at bounding box center [781, 468] width 105 height 17
checkbox input "true"
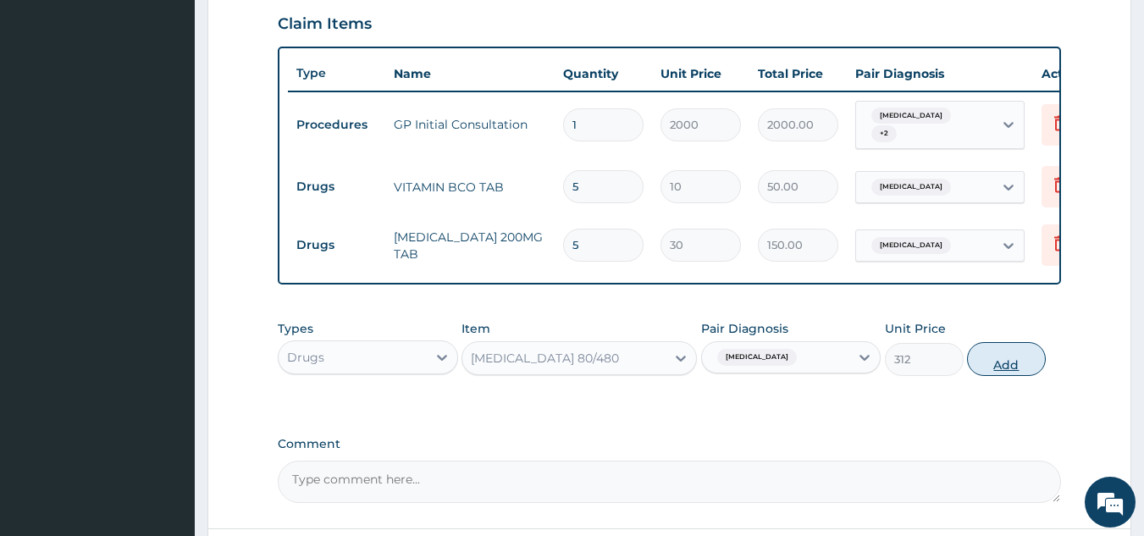
click at [1006, 364] on button "Add" at bounding box center [1006, 359] width 79 height 34
type input "0"
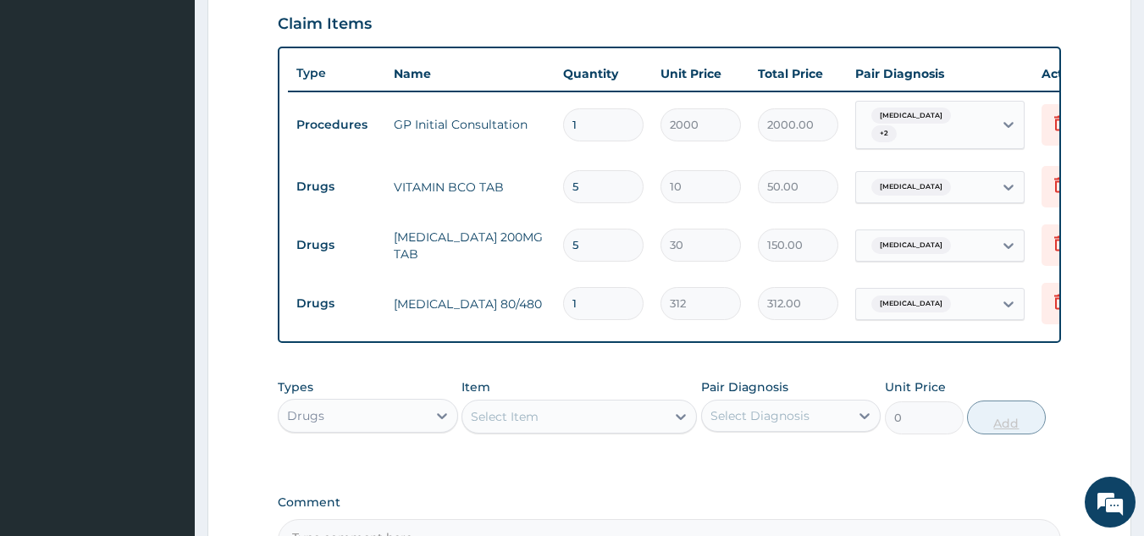
type input "0.00"
type input "6"
type input "1872.00"
type input "6"
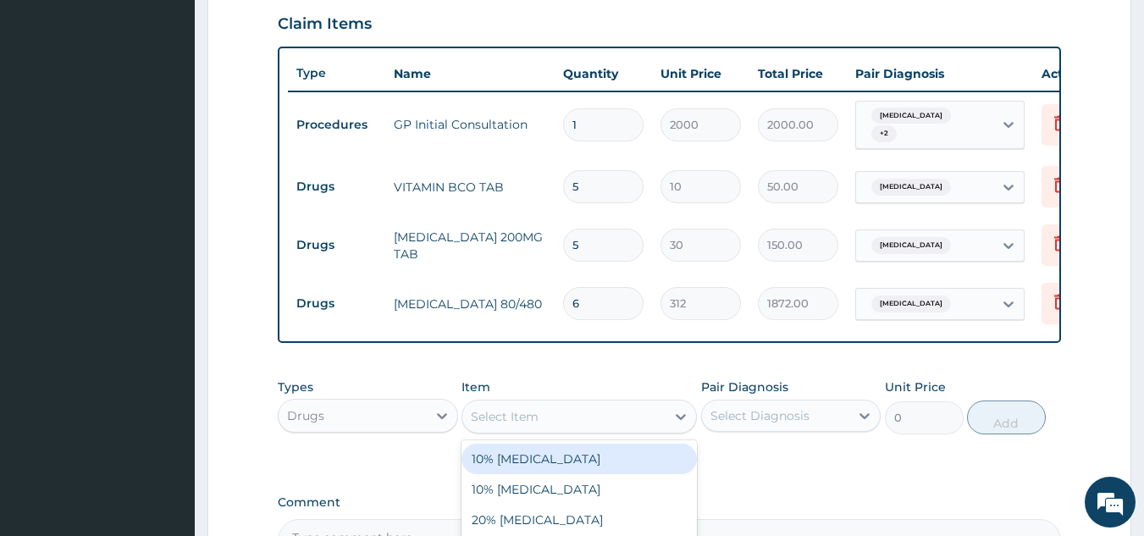
click at [581, 426] on div "Select Item" at bounding box center [563, 416] width 203 height 27
type input "PARA"
click at [564, 456] on div "PARACETAMOL 500MG TAB" at bounding box center [579, 459] width 235 height 30
type input "15"
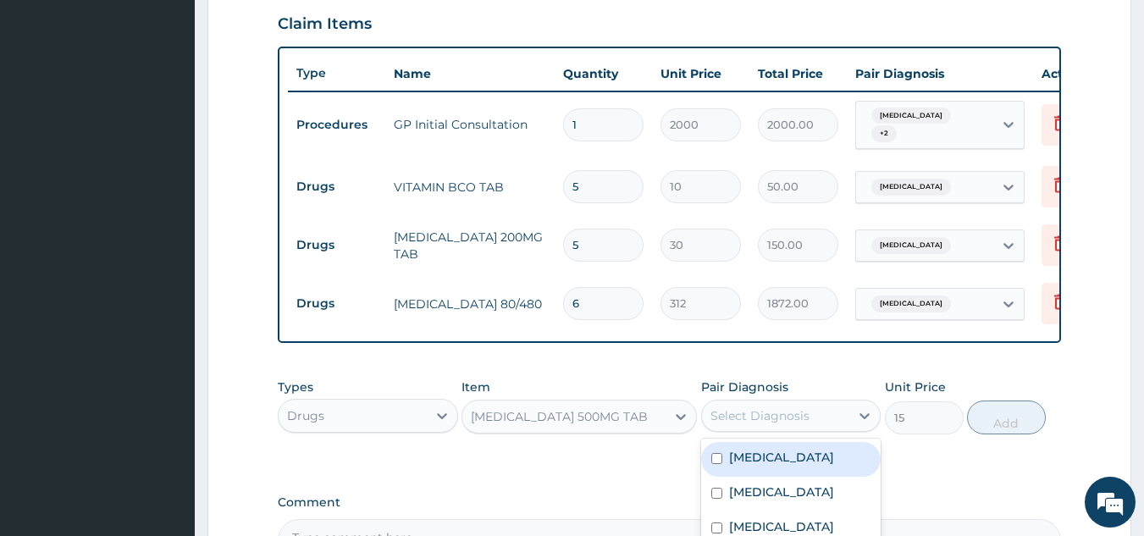
click at [772, 424] on div "Select Diagnosis" at bounding box center [760, 415] width 99 height 17
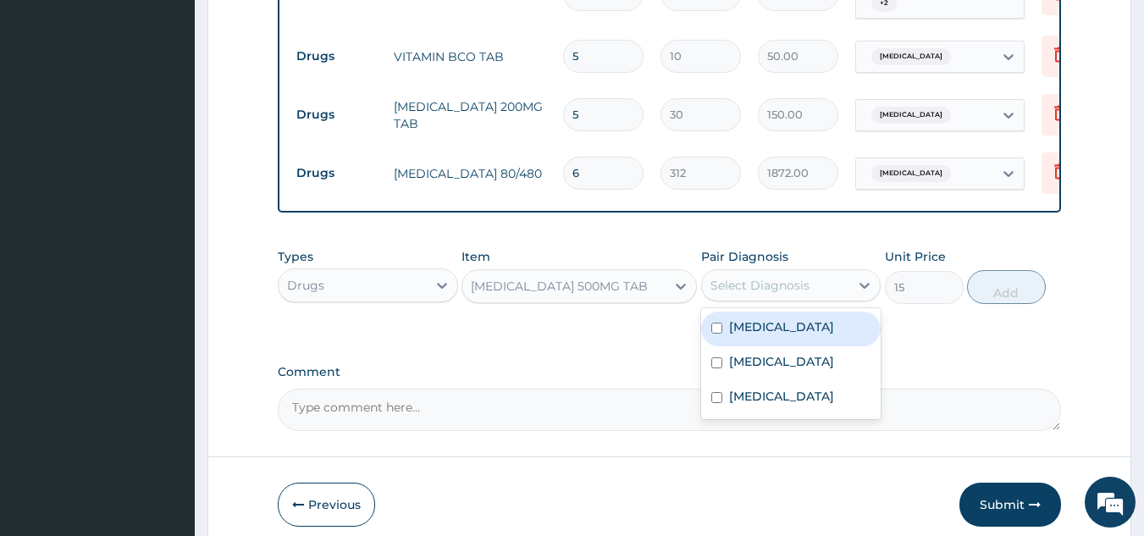
scroll to position [753, 0]
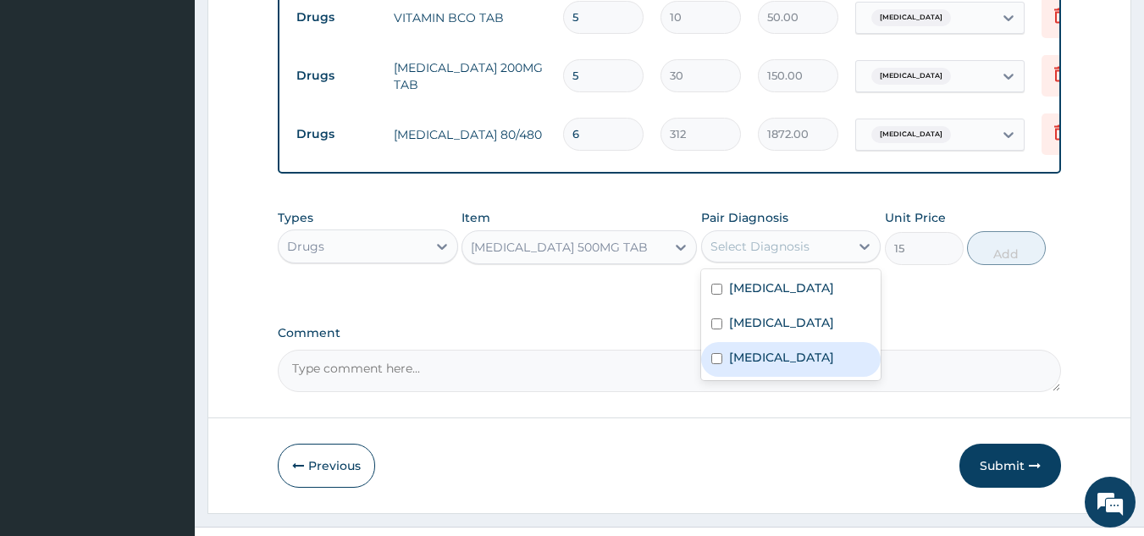
click at [744, 366] on label "Malaria" at bounding box center [781, 357] width 105 height 17
checkbox input "true"
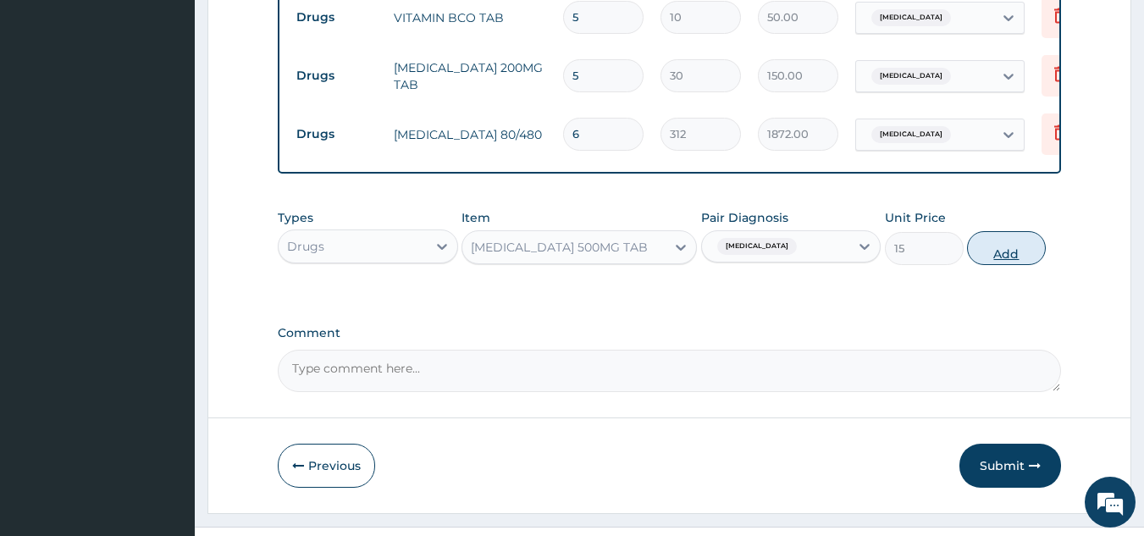
click at [1011, 260] on button "Add" at bounding box center [1006, 248] width 79 height 34
type input "0"
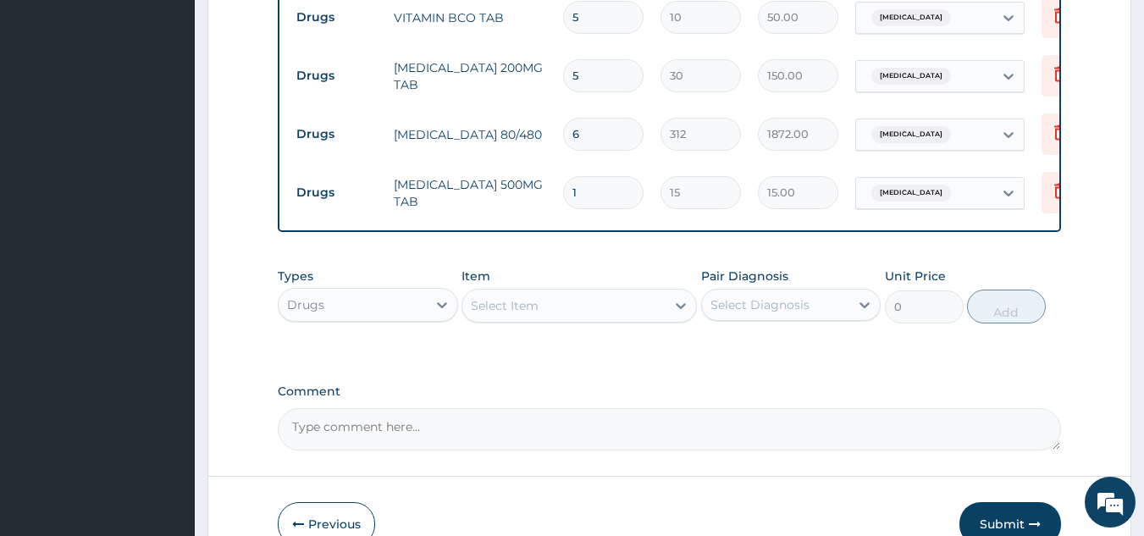
type input "18"
type input "270.00"
type input "18"
click at [584, 308] on div "Select Item" at bounding box center [563, 305] width 203 height 27
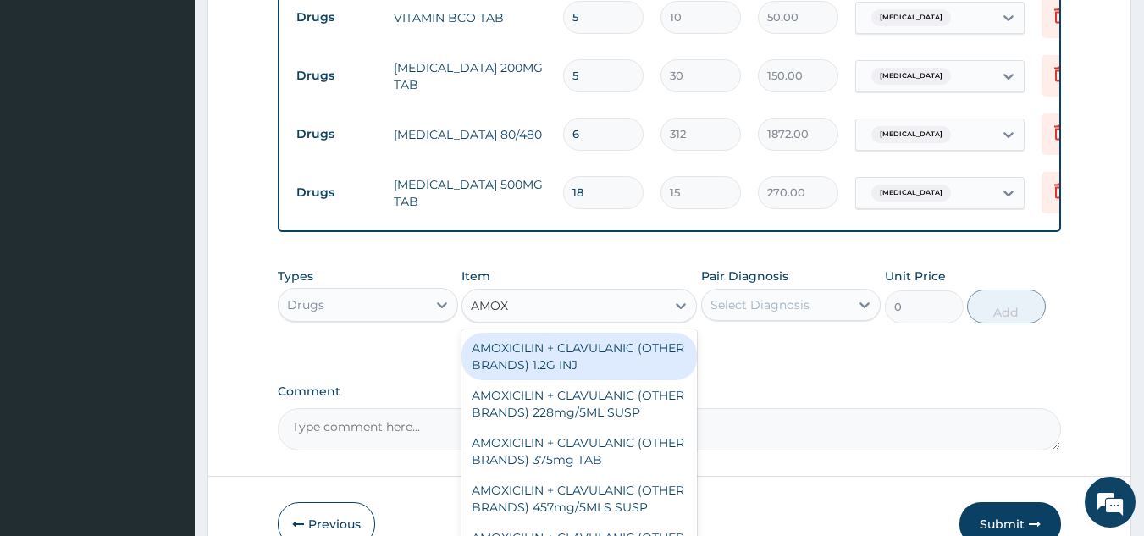
type input "AMOXY"
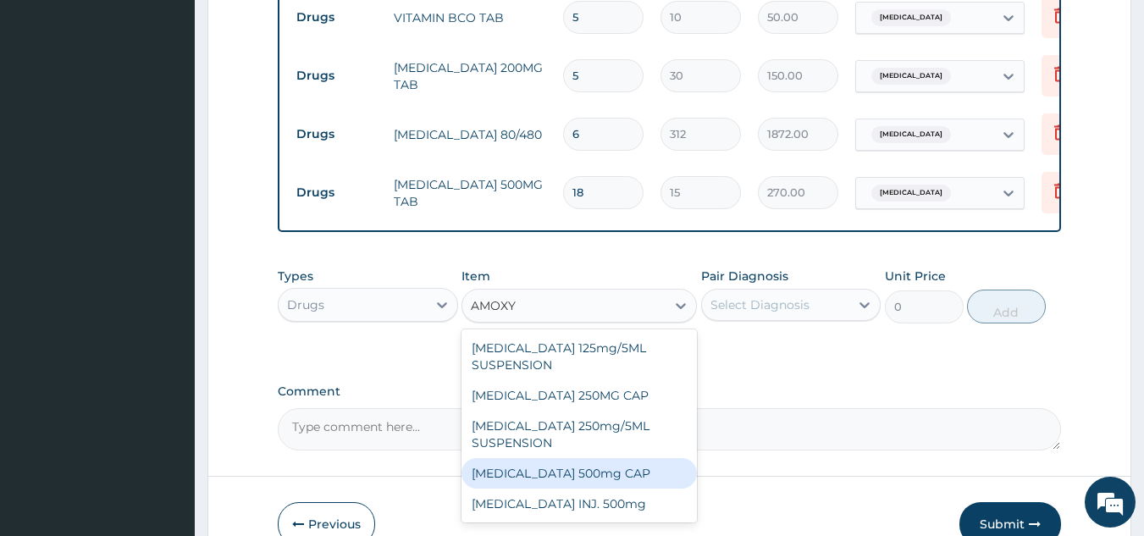
click at [571, 479] on div "AMOXYCILLIN 500mg CAP" at bounding box center [579, 473] width 235 height 30
type input "45"
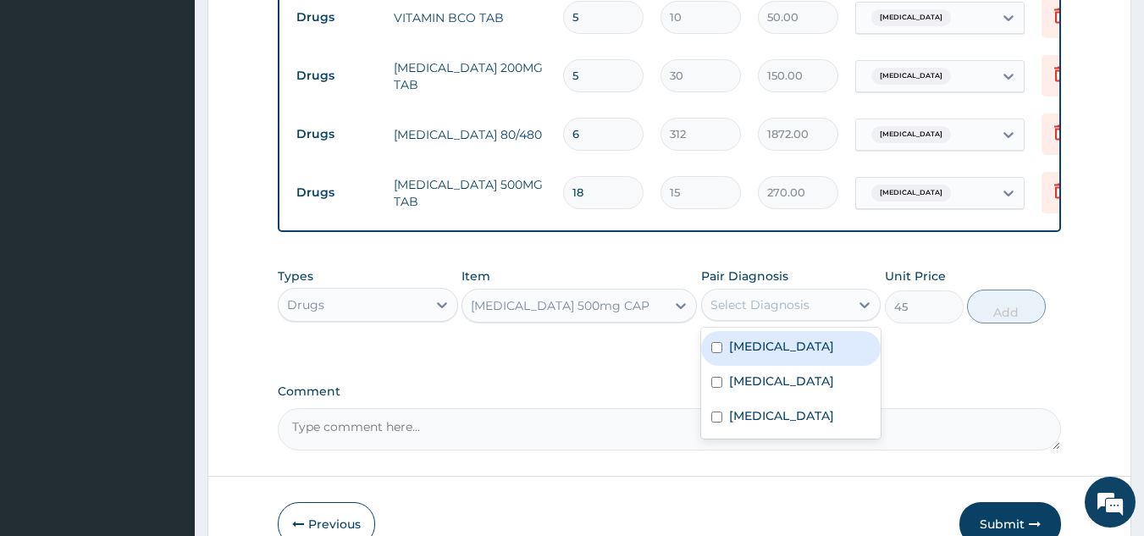
click at [805, 313] on div "Select Diagnosis" at bounding box center [760, 304] width 99 height 17
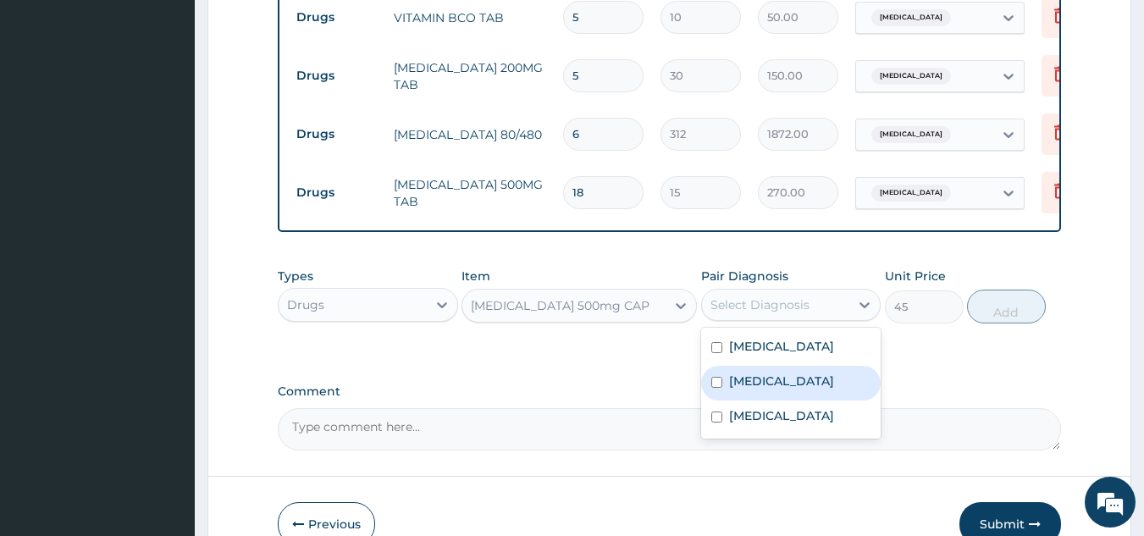
click at [800, 387] on label "Upper respiratory infection" at bounding box center [781, 381] width 105 height 17
checkbox input "true"
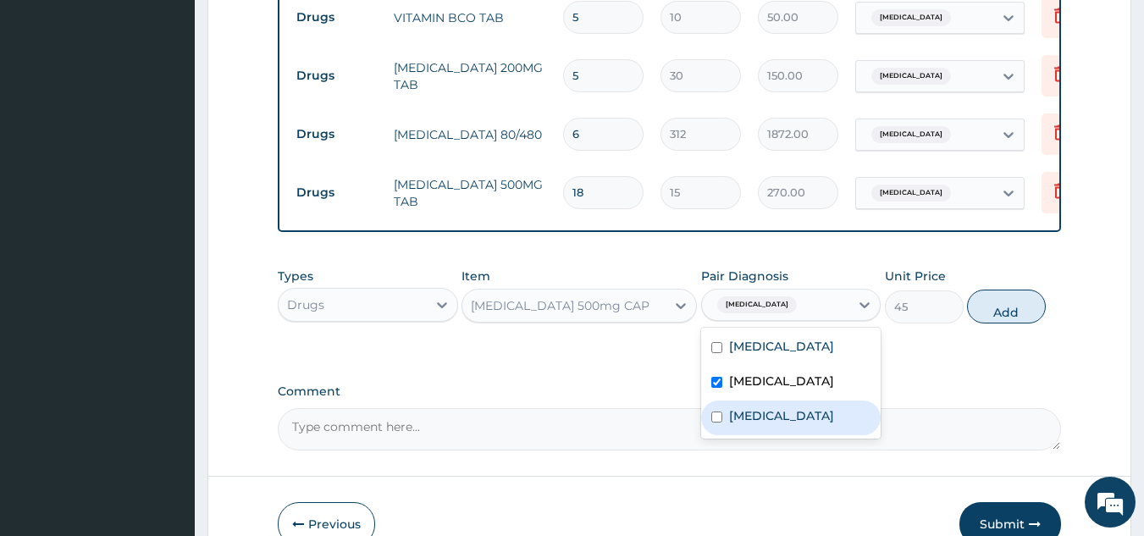
click at [812, 435] on div "Malaria" at bounding box center [791, 418] width 180 height 35
checkbox input "true"
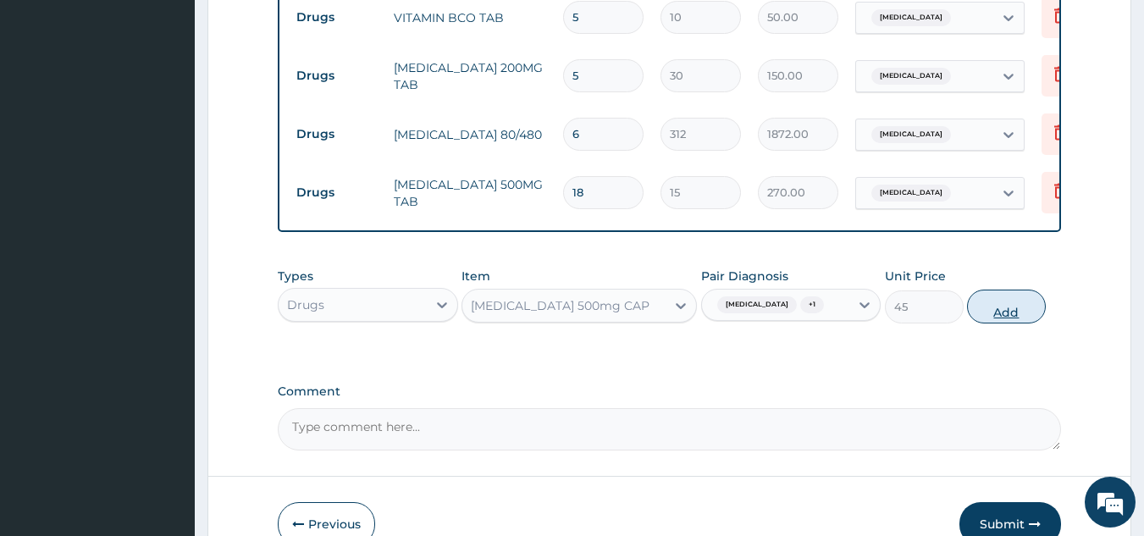
click at [1006, 324] on button "Add" at bounding box center [1006, 307] width 79 height 34
type input "0"
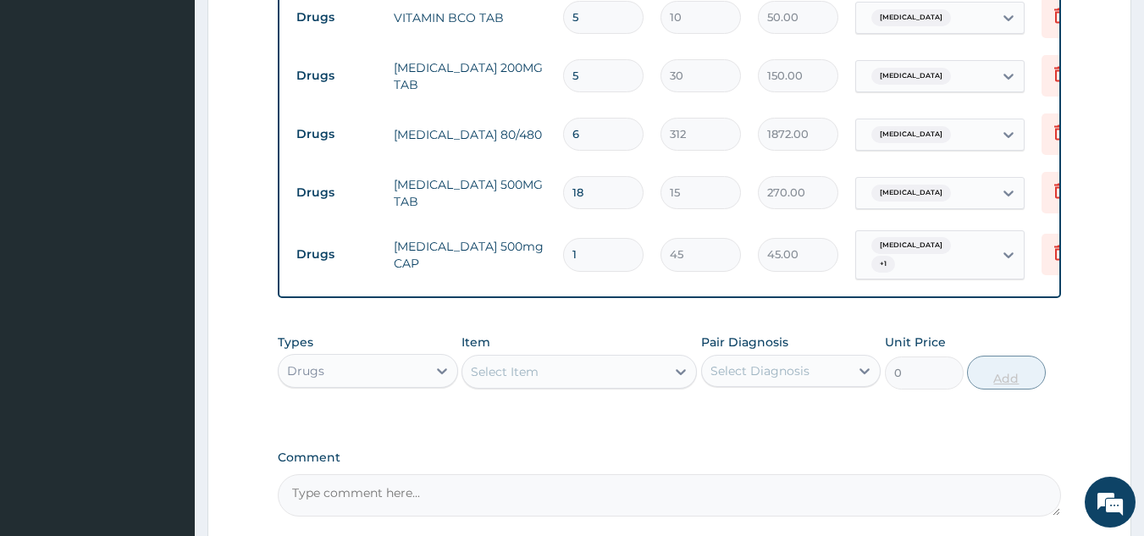
type input "15"
type input "675.00"
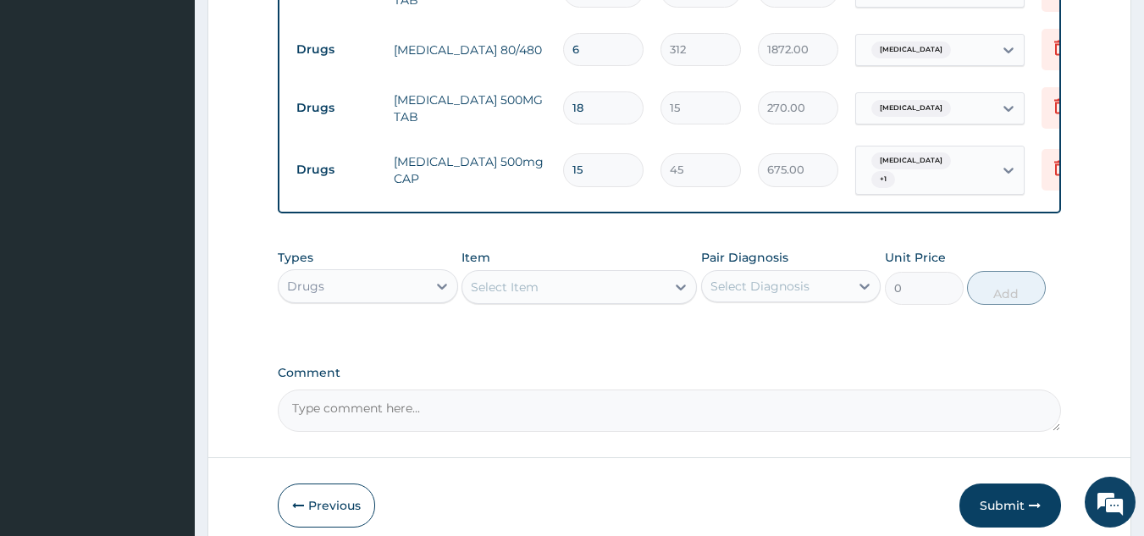
scroll to position [916, 0]
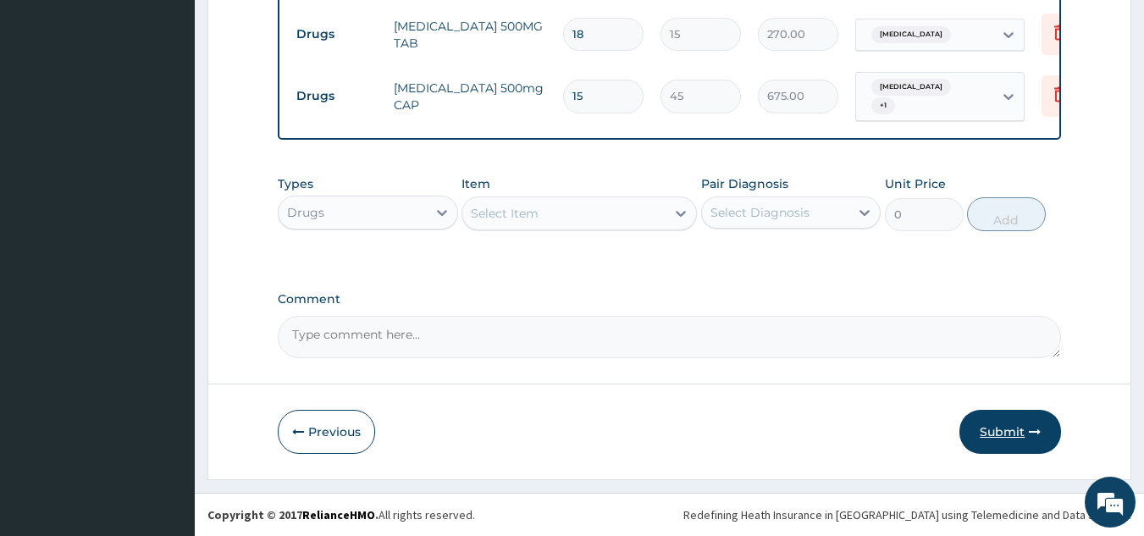
type input "15"
click at [1005, 440] on button "Submit" at bounding box center [1011, 432] width 102 height 44
click at [999, 432] on button "Submit" at bounding box center [1011, 432] width 102 height 44
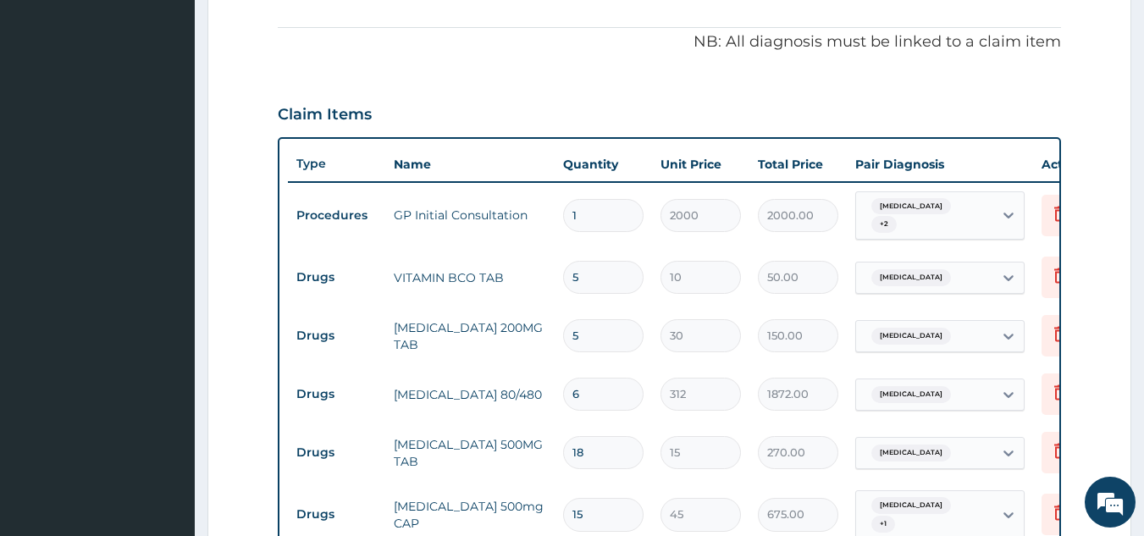
scroll to position [0, 0]
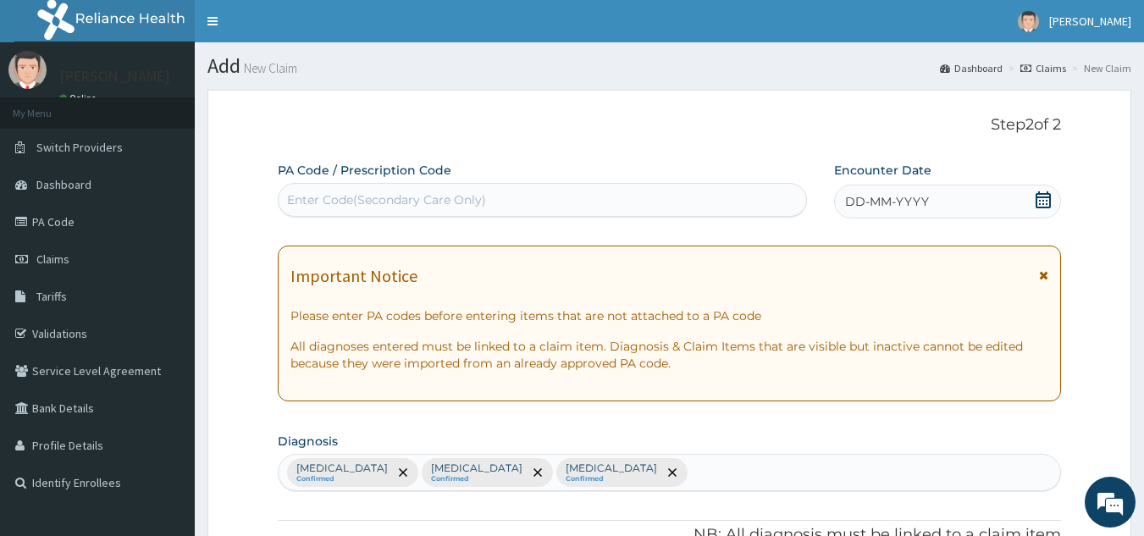
click at [962, 203] on div "DD-MM-YYYY" at bounding box center [947, 202] width 227 height 34
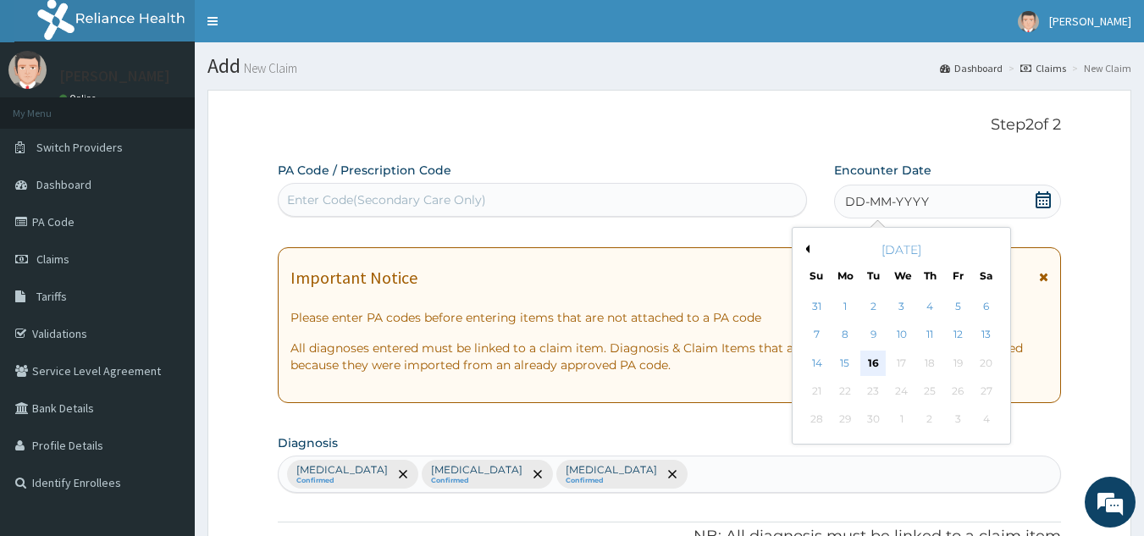
click at [870, 363] on div "16" at bounding box center [873, 363] width 25 height 25
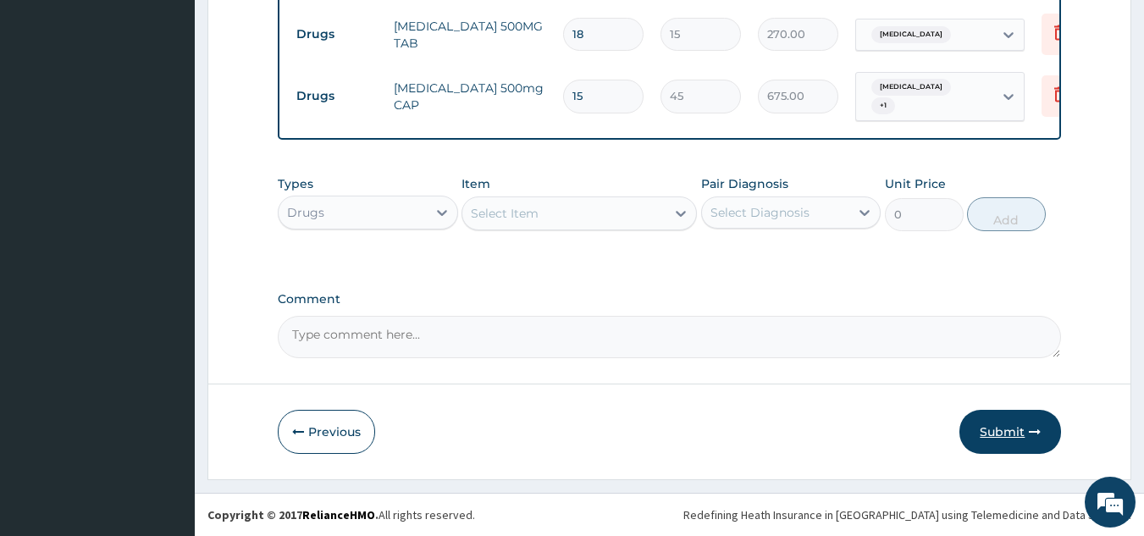
click at [1008, 431] on button "Submit" at bounding box center [1011, 432] width 102 height 44
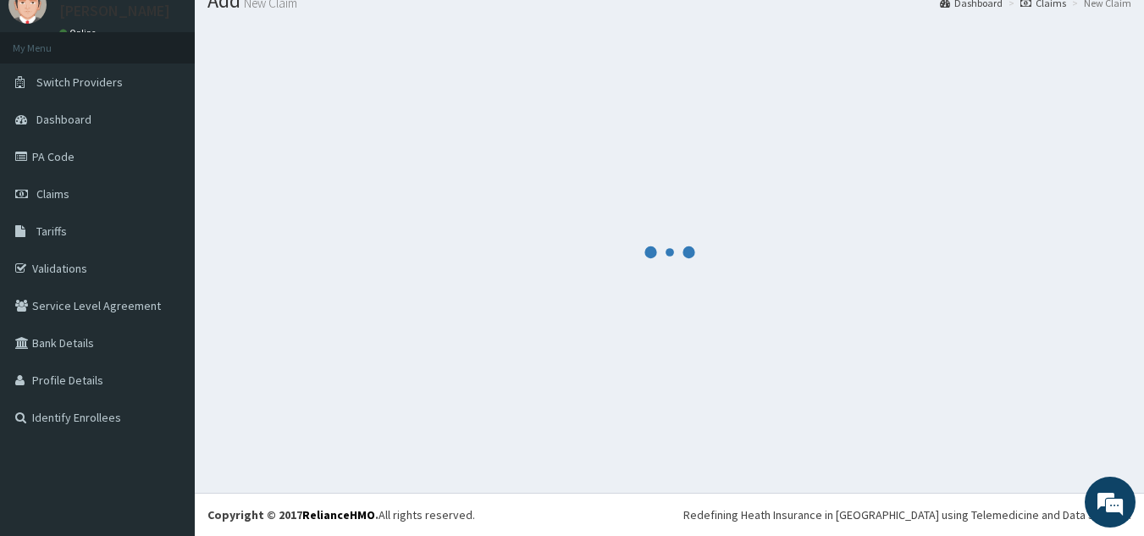
scroll to position [916, 0]
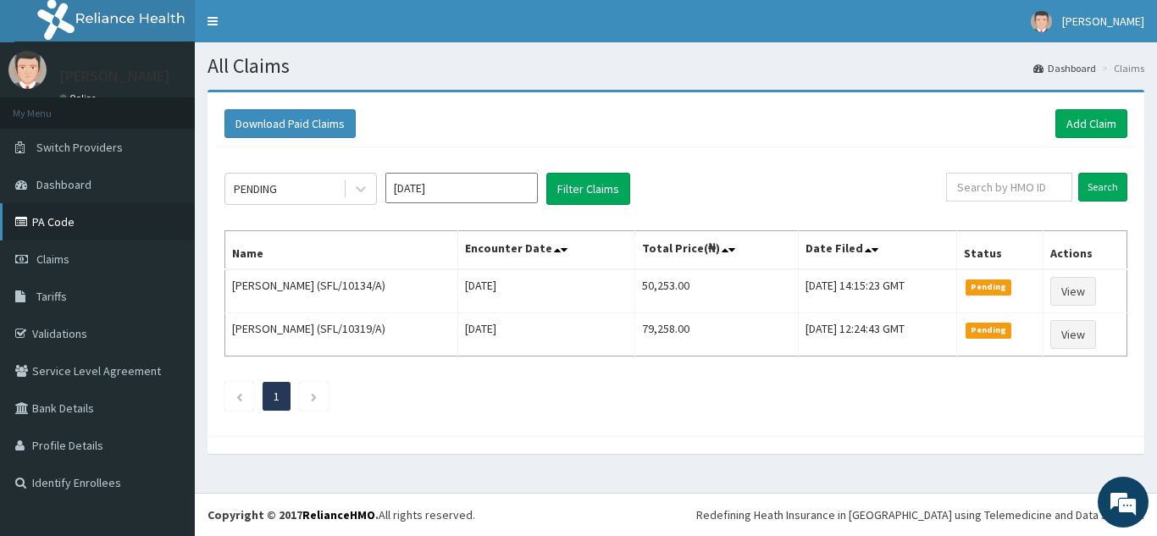
click at [80, 220] on link "PA Code" at bounding box center [97, 221] width 195 height 37
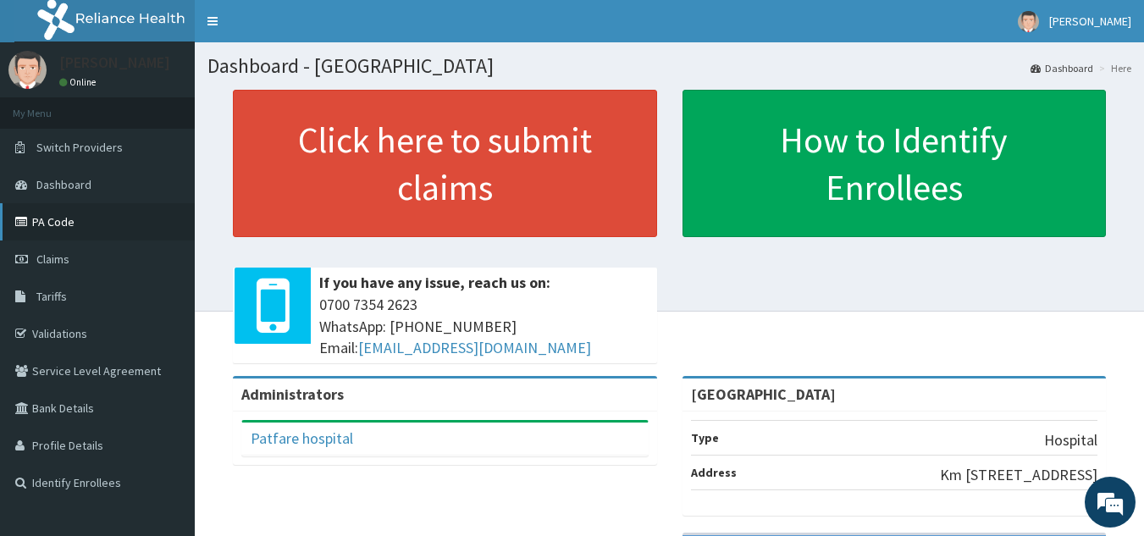
click at [73, 235] on link "PA Code" at bounding box center [97, 221] width 195 height 37
